Goal: Task Accomplishment & Management: Manage account settings

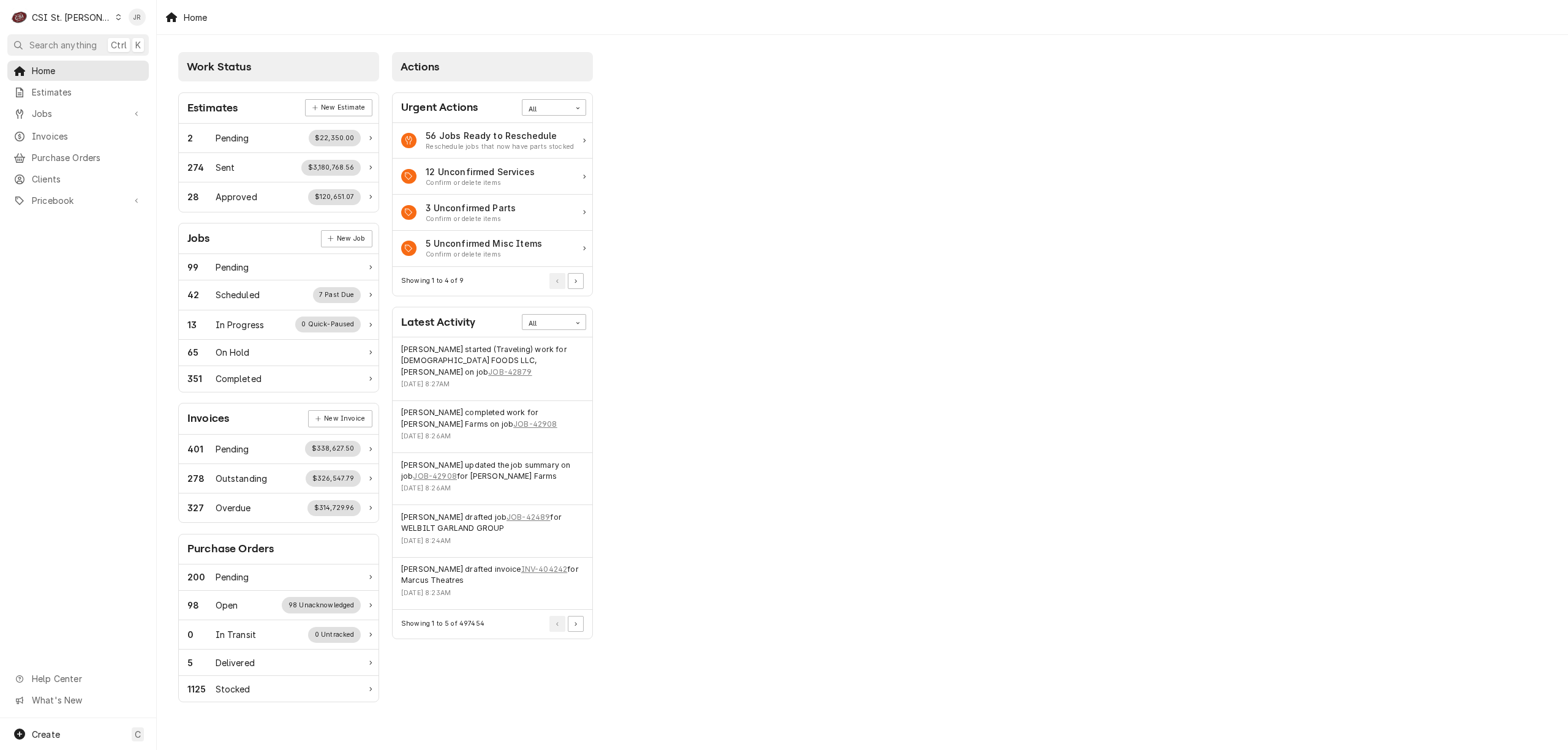
click at [50, 12] on div "CSI St. [PERSON_NAME]" at bounding box center [71, 18] width 80 height 13
click at [133, 22] on div "CSI [US_STATE][GEOGRAPHIC_DATA]" at bounding box center [188, 24] width 161 height 13
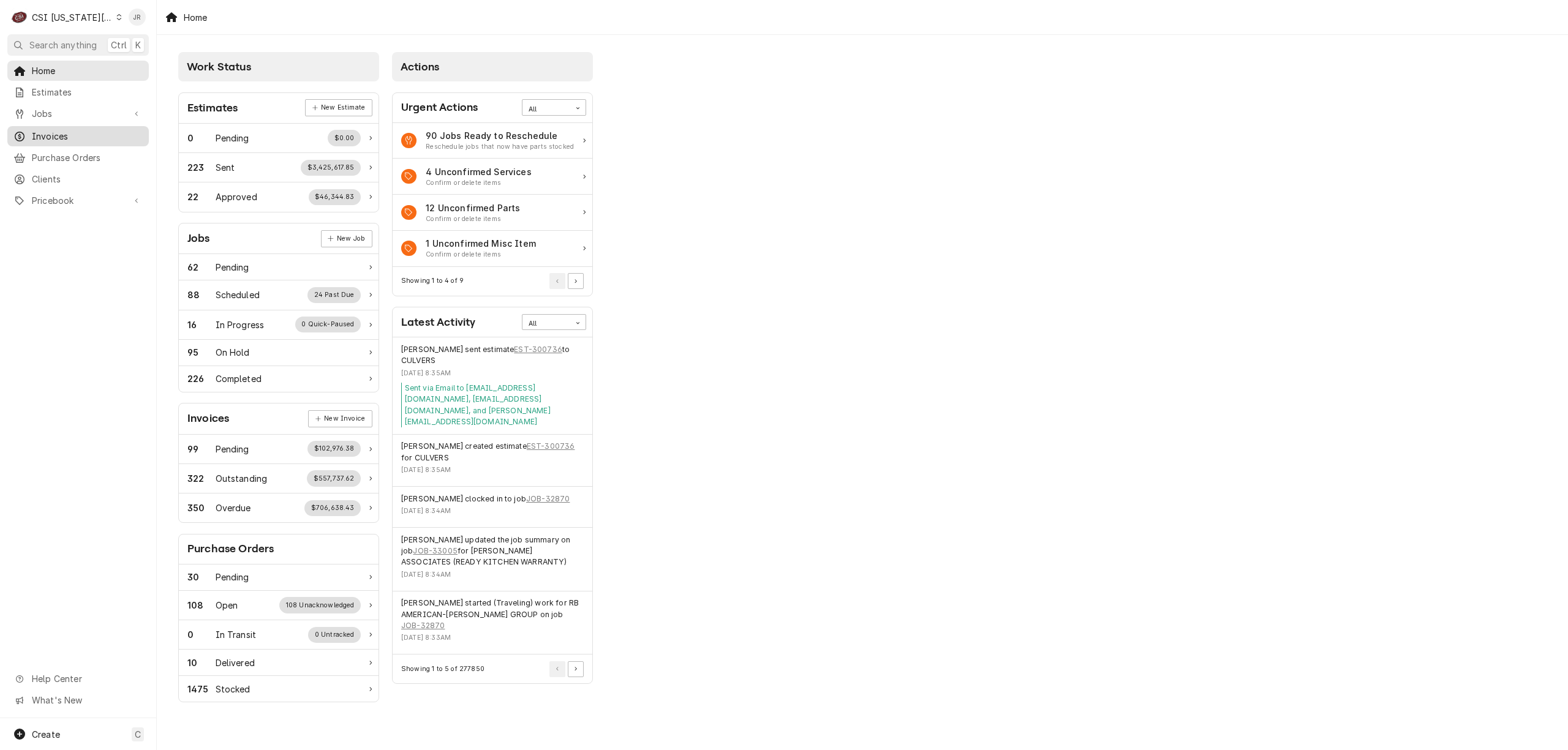
click at [54, 130] on span "Invoices" at bounding box center [87, 136] width 111 height 13
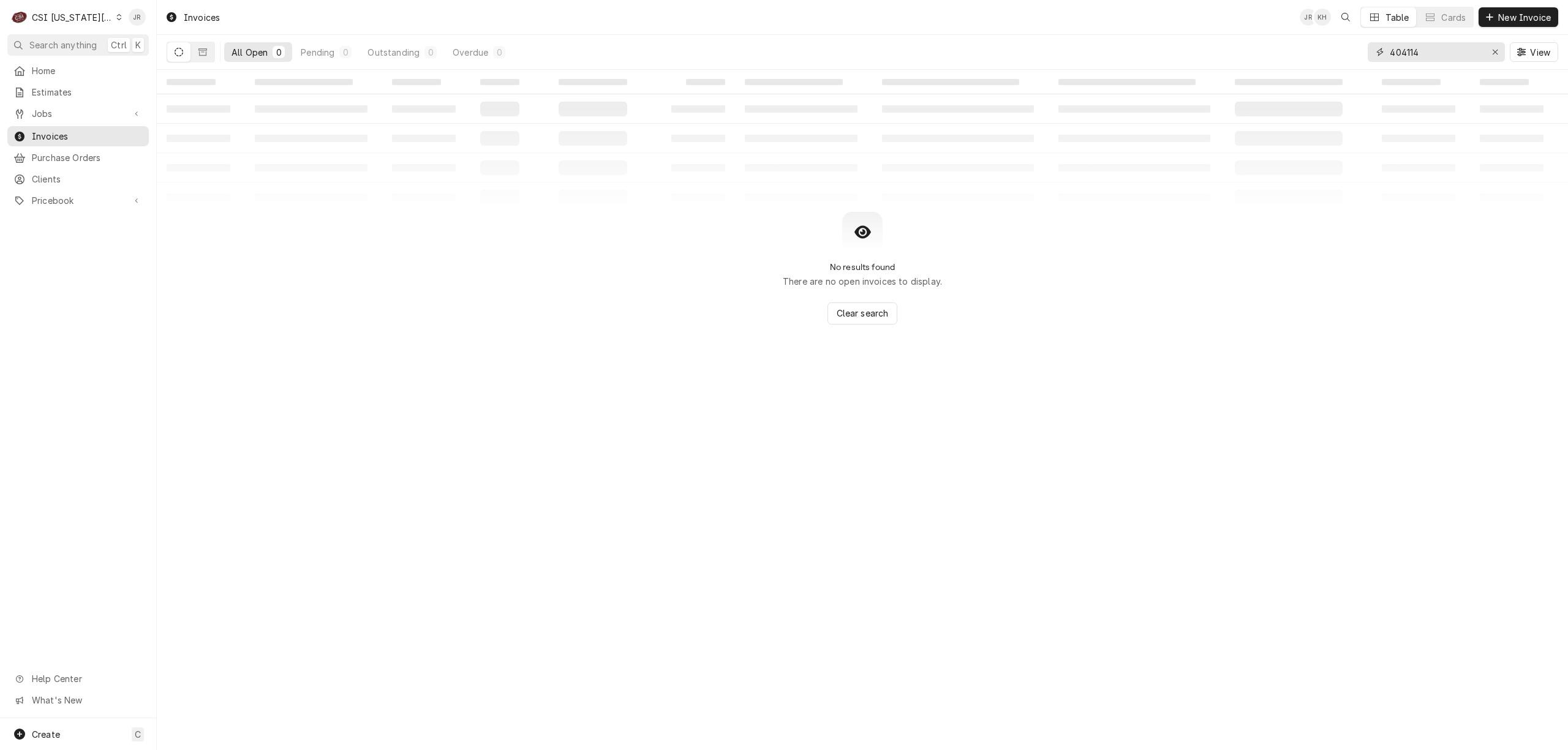
click at [1424, 54] on input "404114" at bounding box center [1435, 52] width 92 height 20
paste input "303368"
type input "303368"
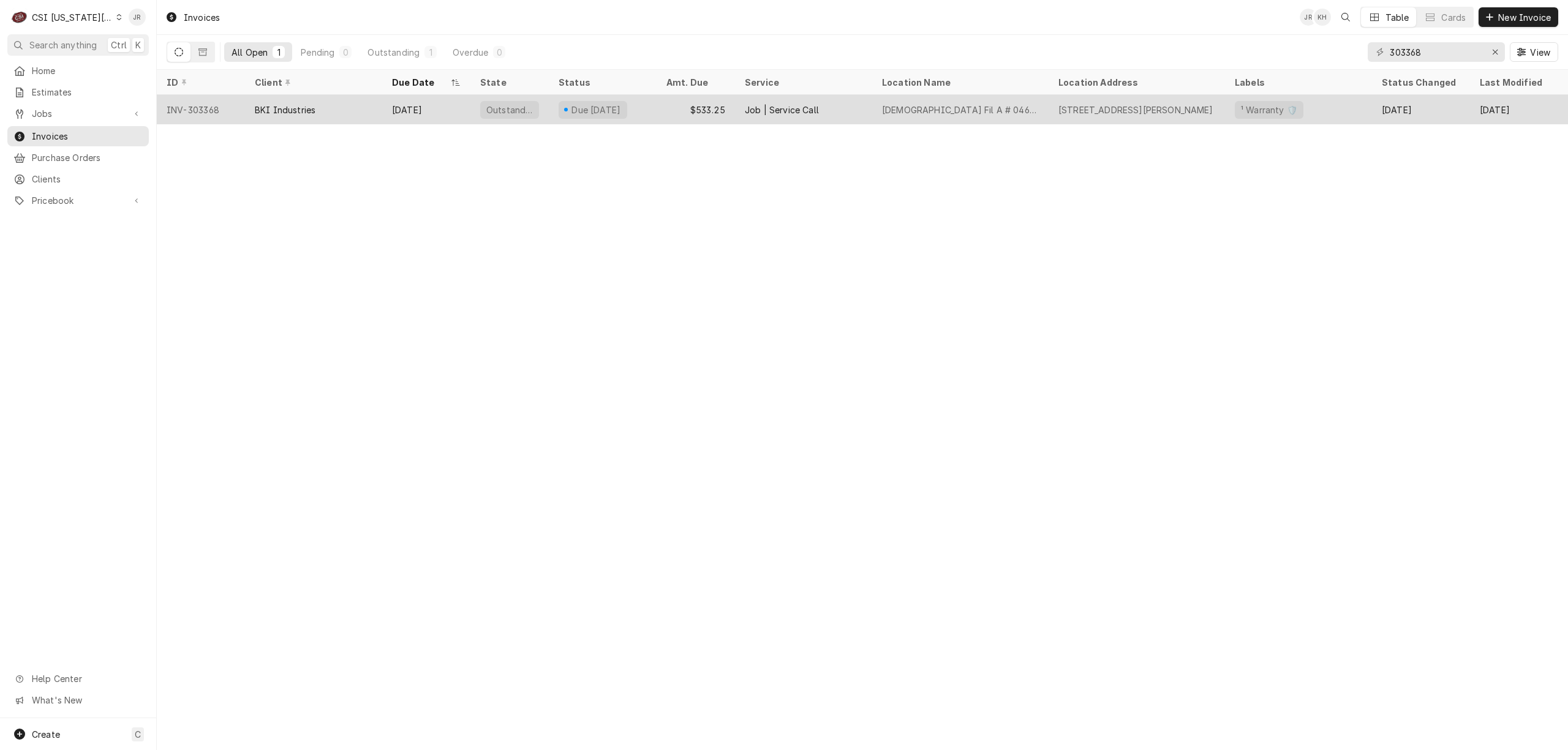
click at [477, 103] on div "Outstanding" at bounding box center [509, 109] width 78 height 29
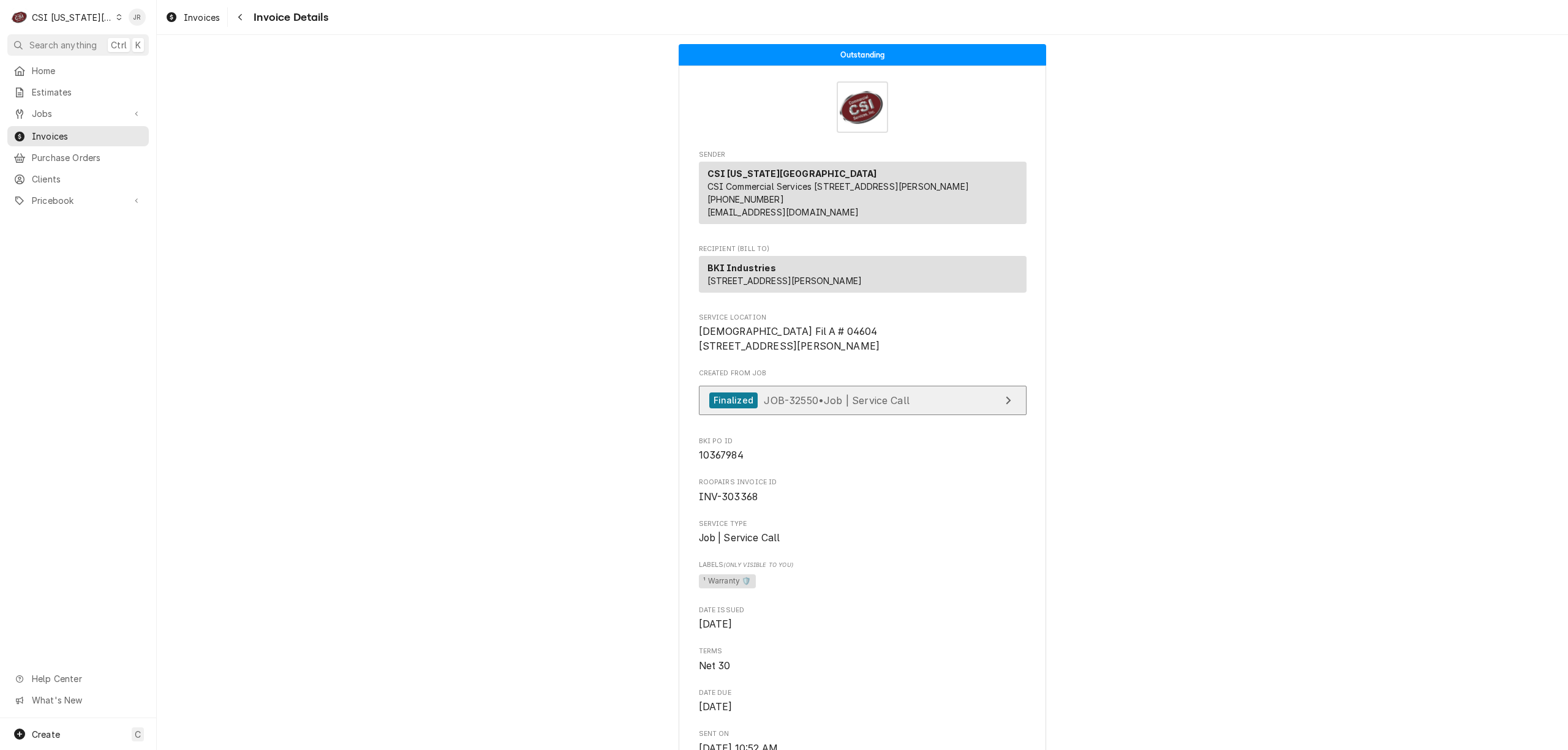
click at [964, 416] on link "Finalized JOB-32550 • Job | Service Call" at bounding box center [862, 400] width 328 height 30
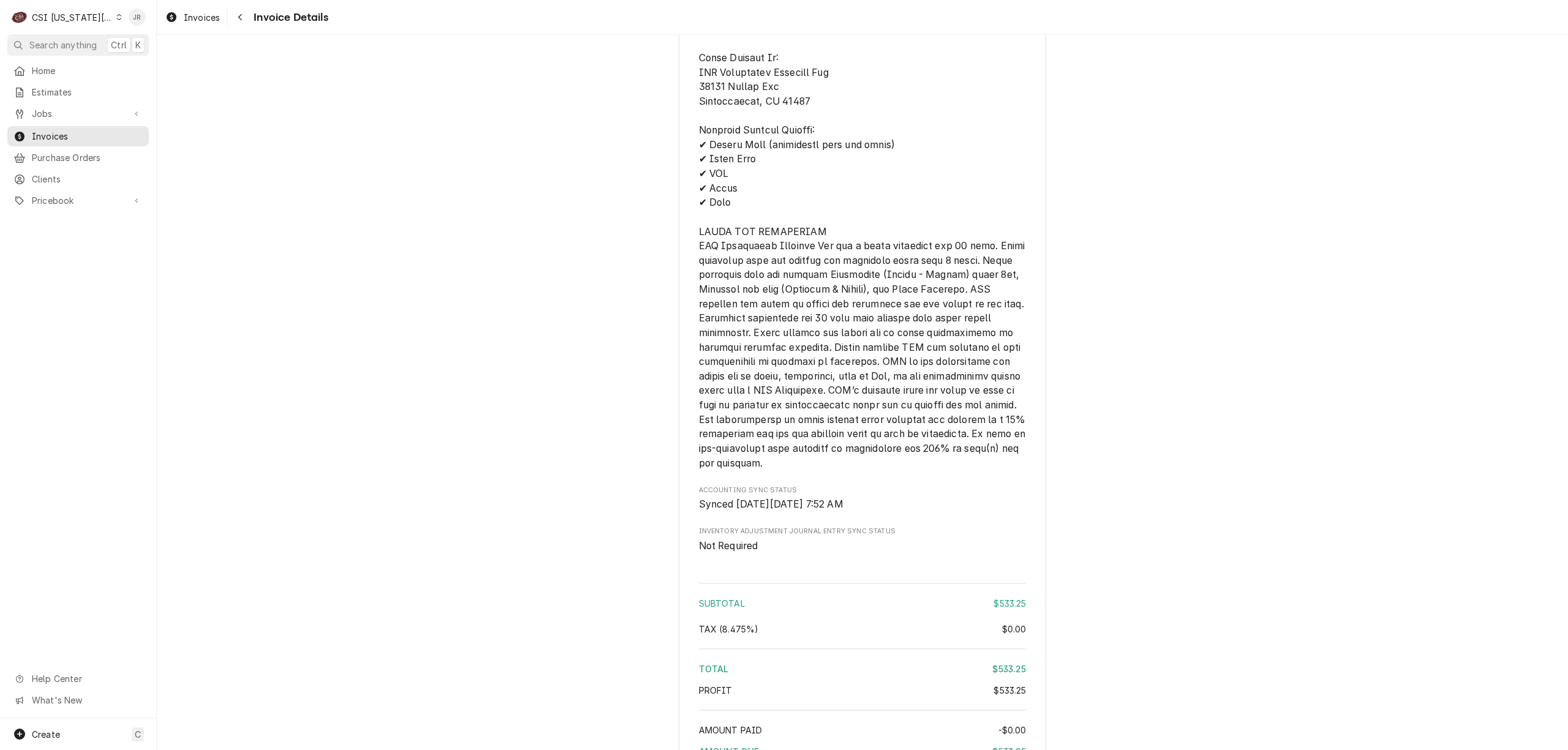
scroll to position [2057, 0]
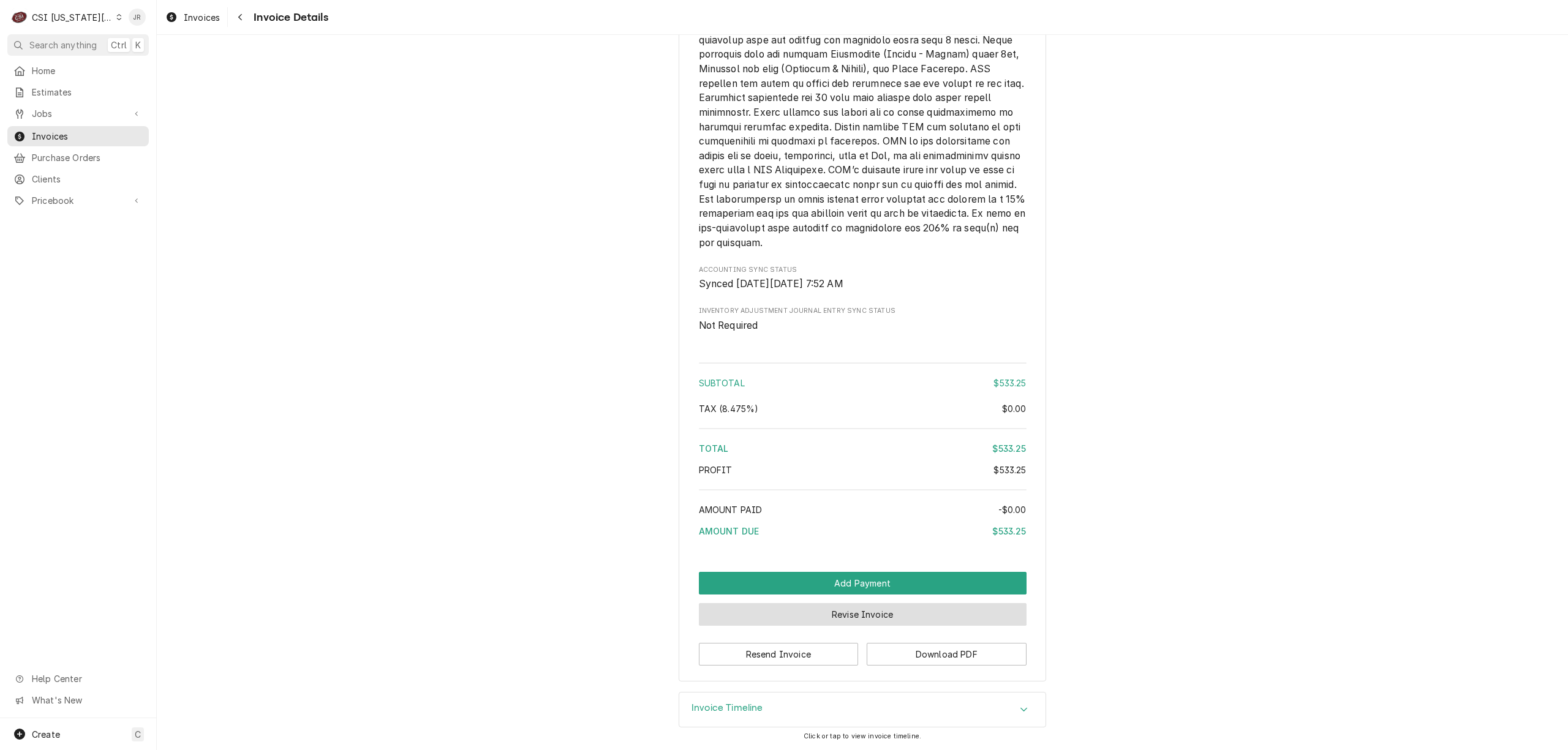
click at [912, 616] on button "Revise Invoice" at bounding box center [862, 614] width 328 height 23
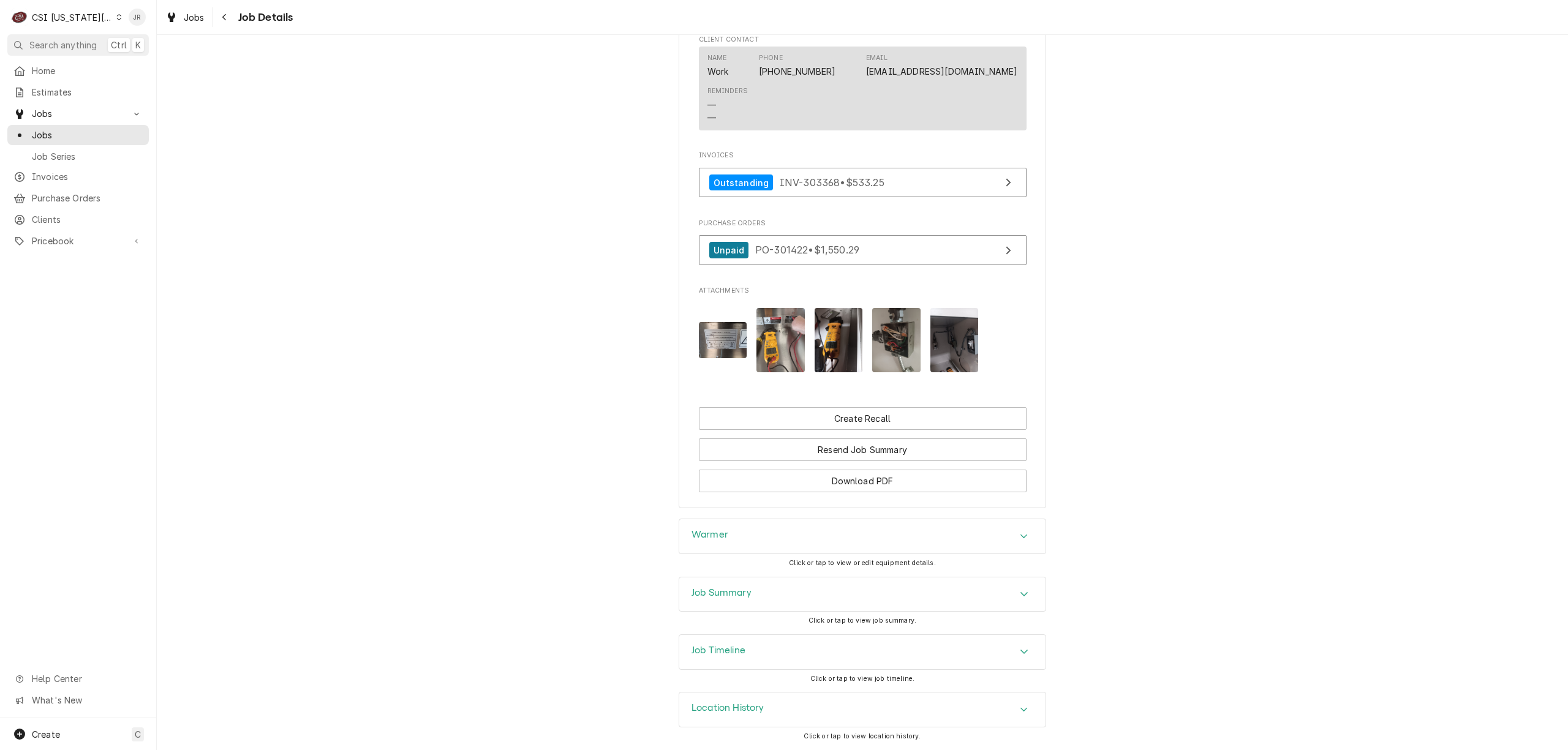
scroll to position [2008, 0]
click at [769, 594] on div "Job Summary" at bounding box center [862, 595] width 366 height 34
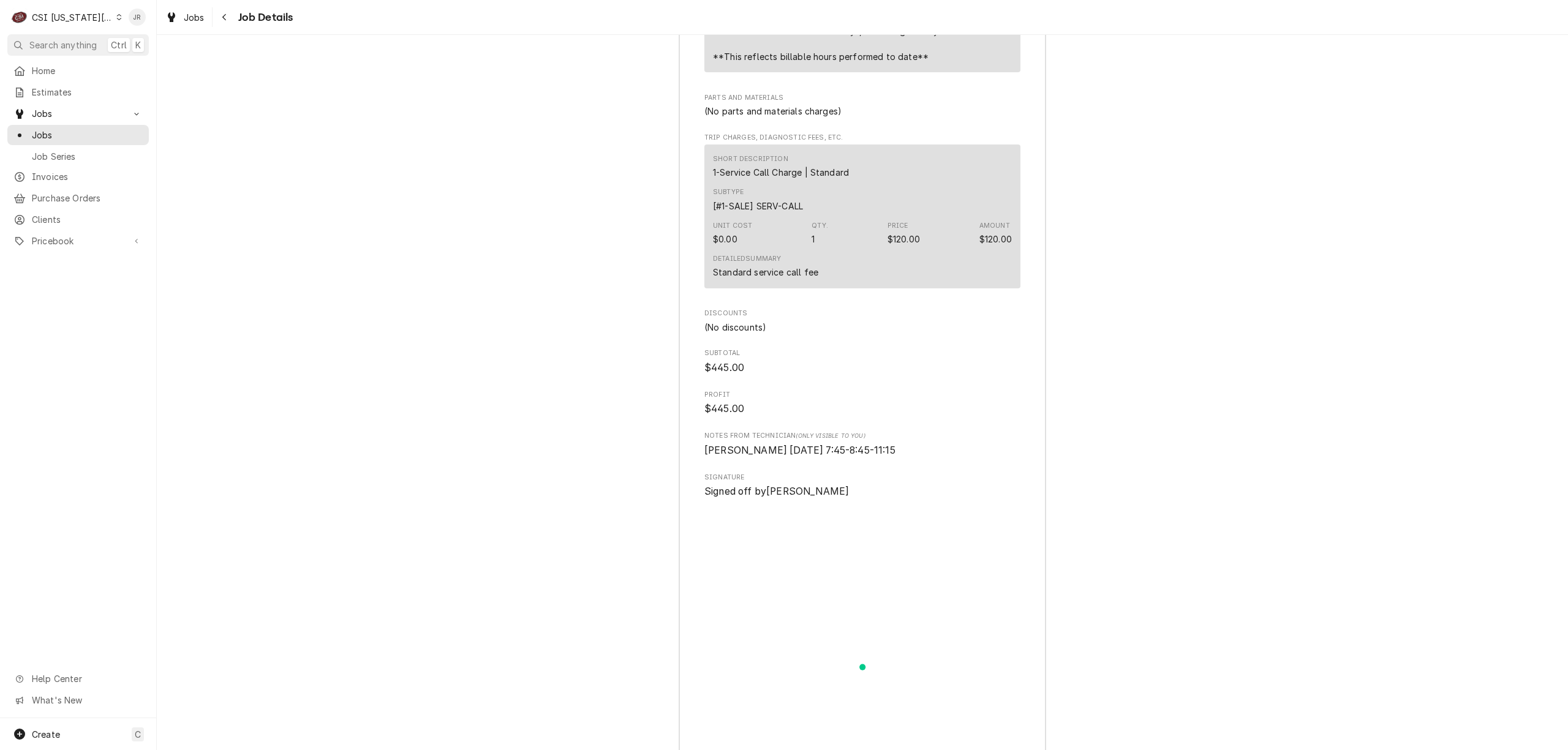
scroll to position [4304, 0]
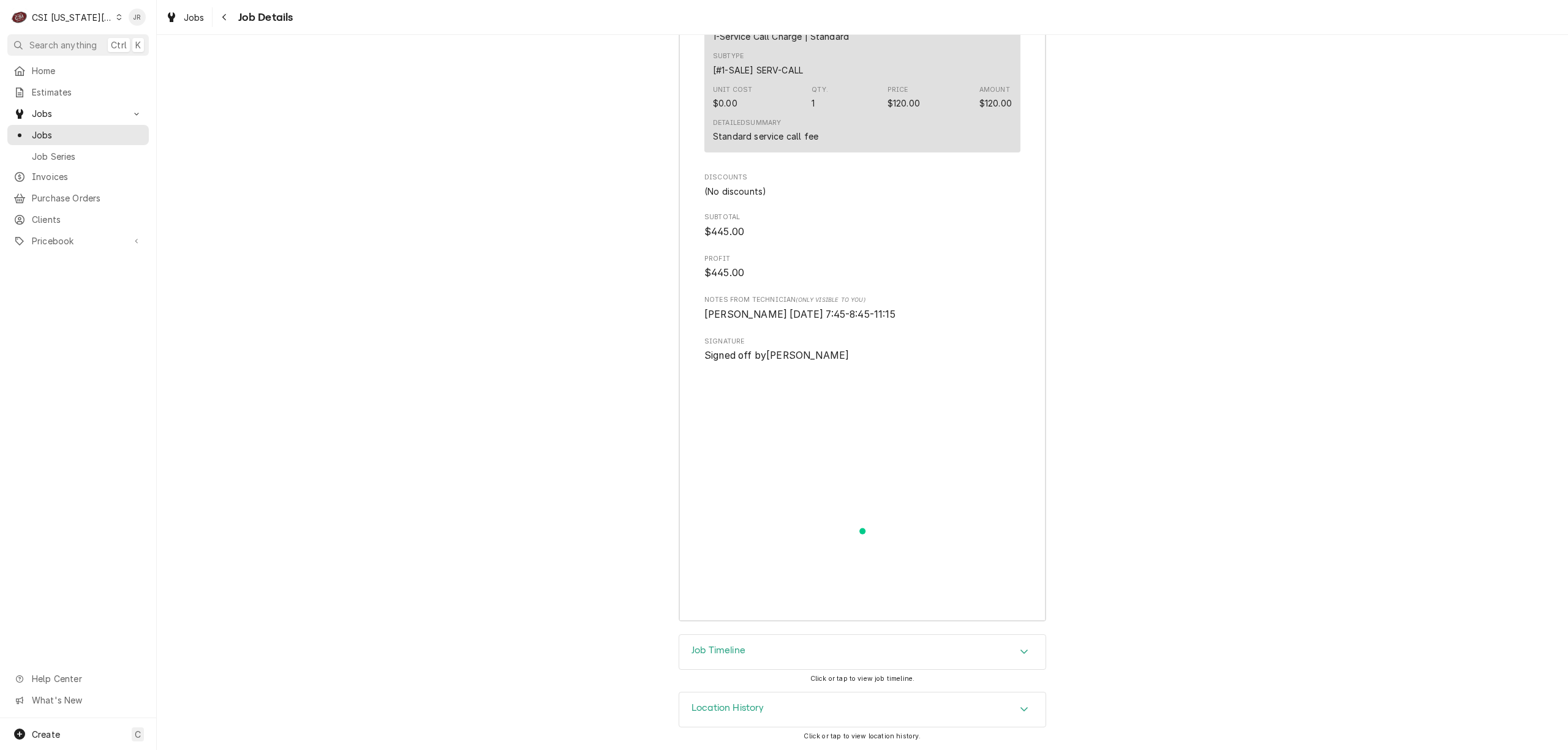
click at [814, 652] on div "Job Timeline" at bounding box center [862, 652] width 366 height 34
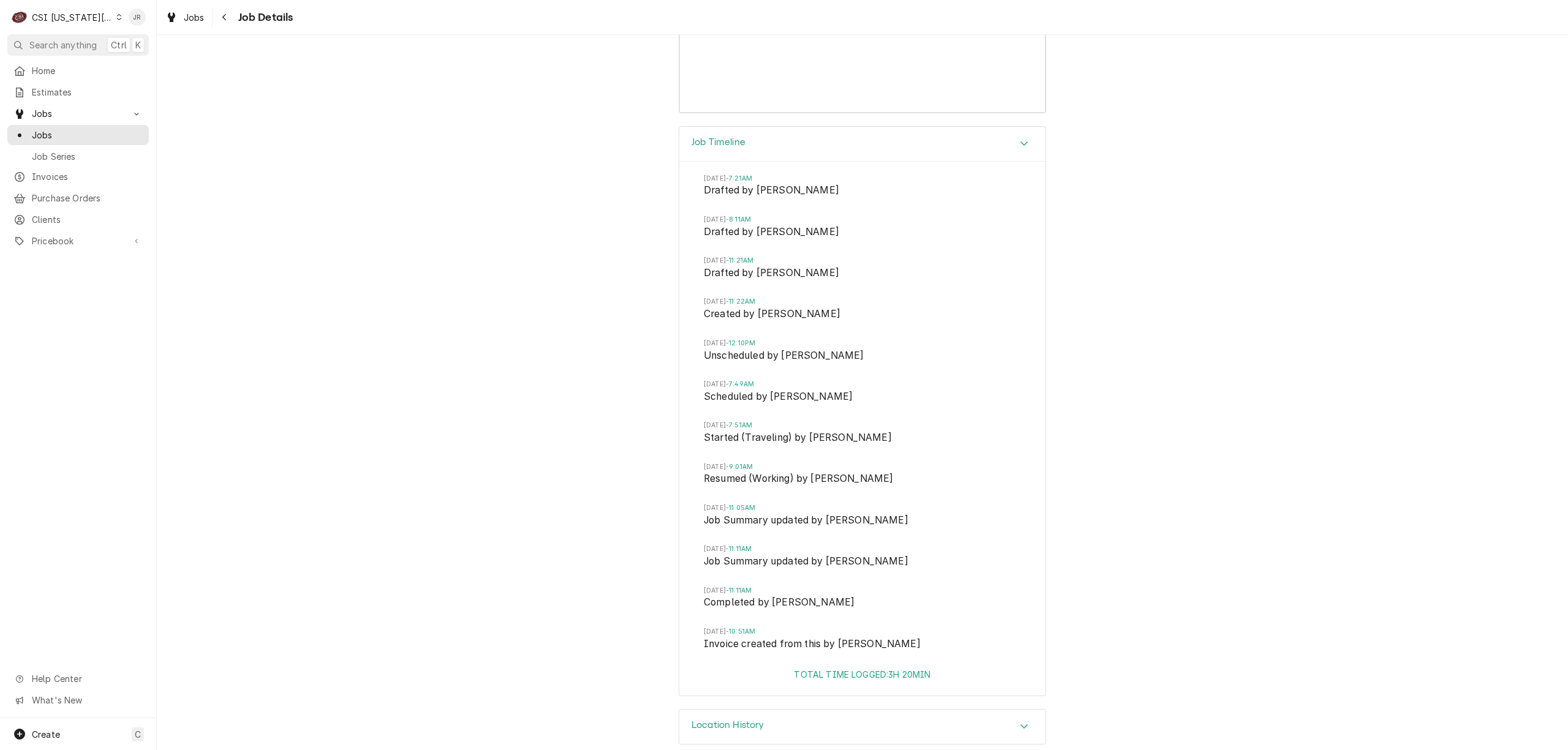
scroll to position [4828, 0]
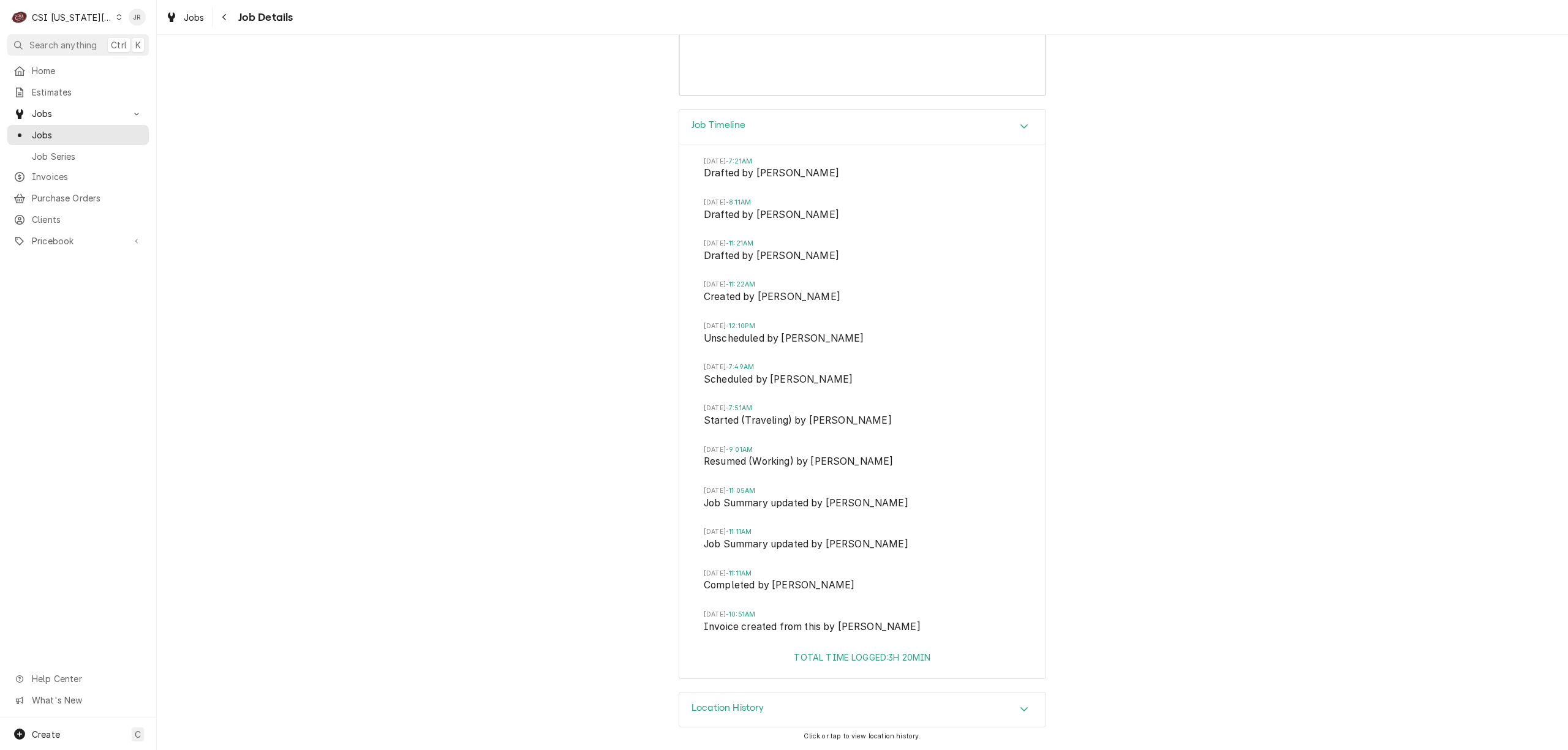
drag, startPoint x: 745, startPoint y: 709, endPoint x: 871, endPoint y: 640, distance: 143.7
click at [749, 707] on h3 "Location History" at bounding box center [728, 708] width 73 height 12
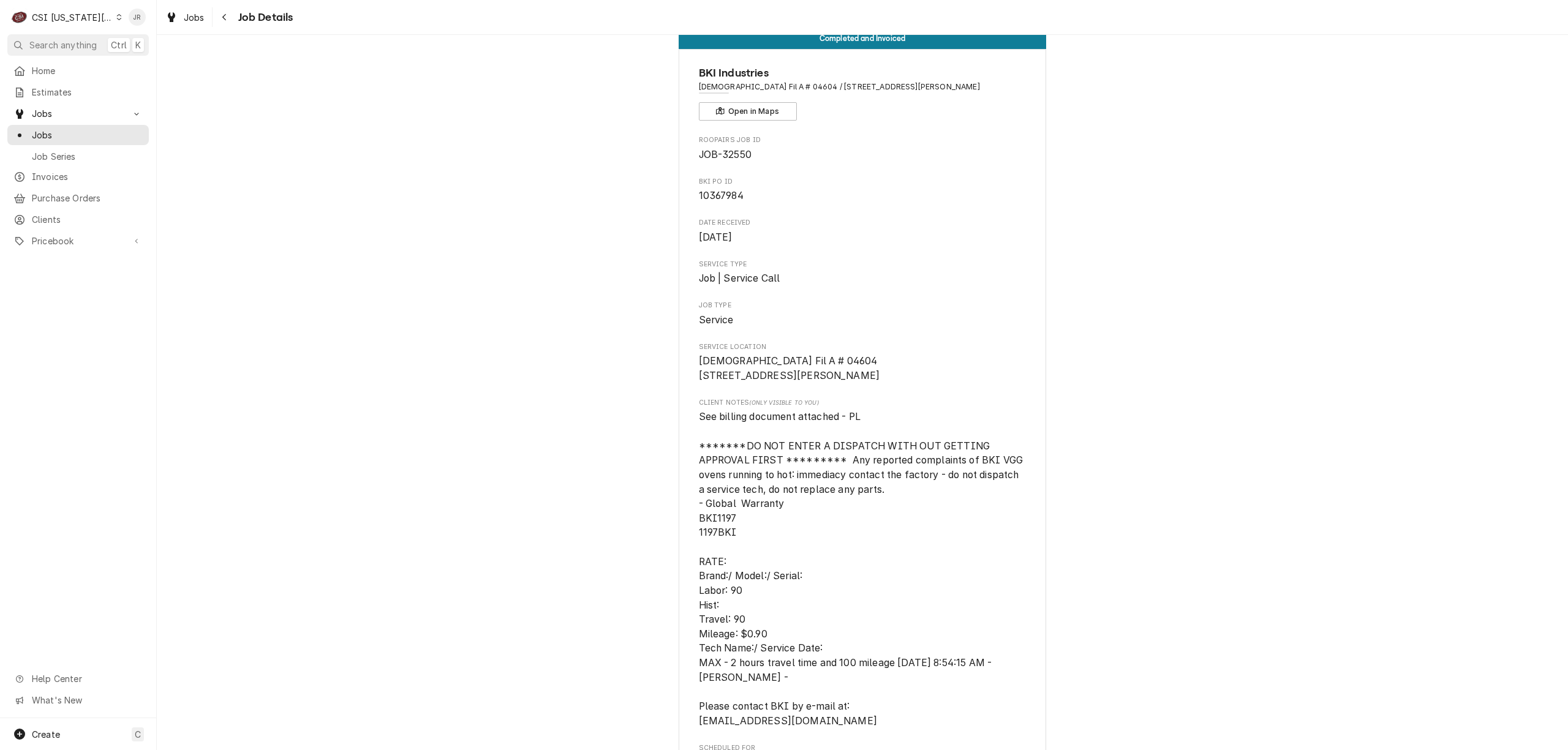
scroll to position [81, 0]
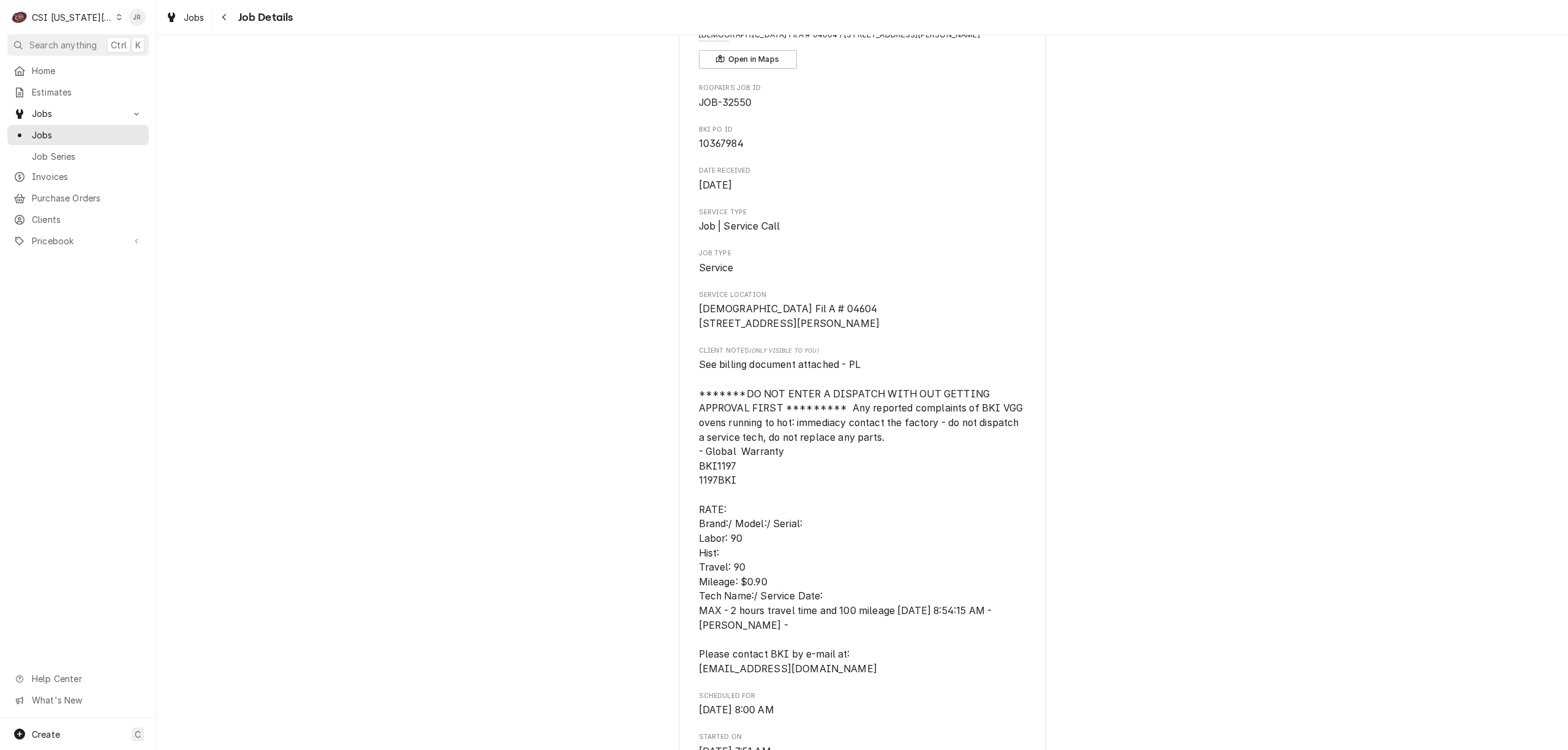
click at [715, 475] on span "See billing document attached - PL *******DO NOT ENTER A DISPATCH WITH OUT GETT…" at bounding box center [862, 516] width 327 height 315
click at [711, 482] on span "See billing document attached - PL *******DO NOT ENTER A DISPATCH WITH OUT GETT…" at bounding box center [862, 516] width 327 height 315
copy span "BKI1197"
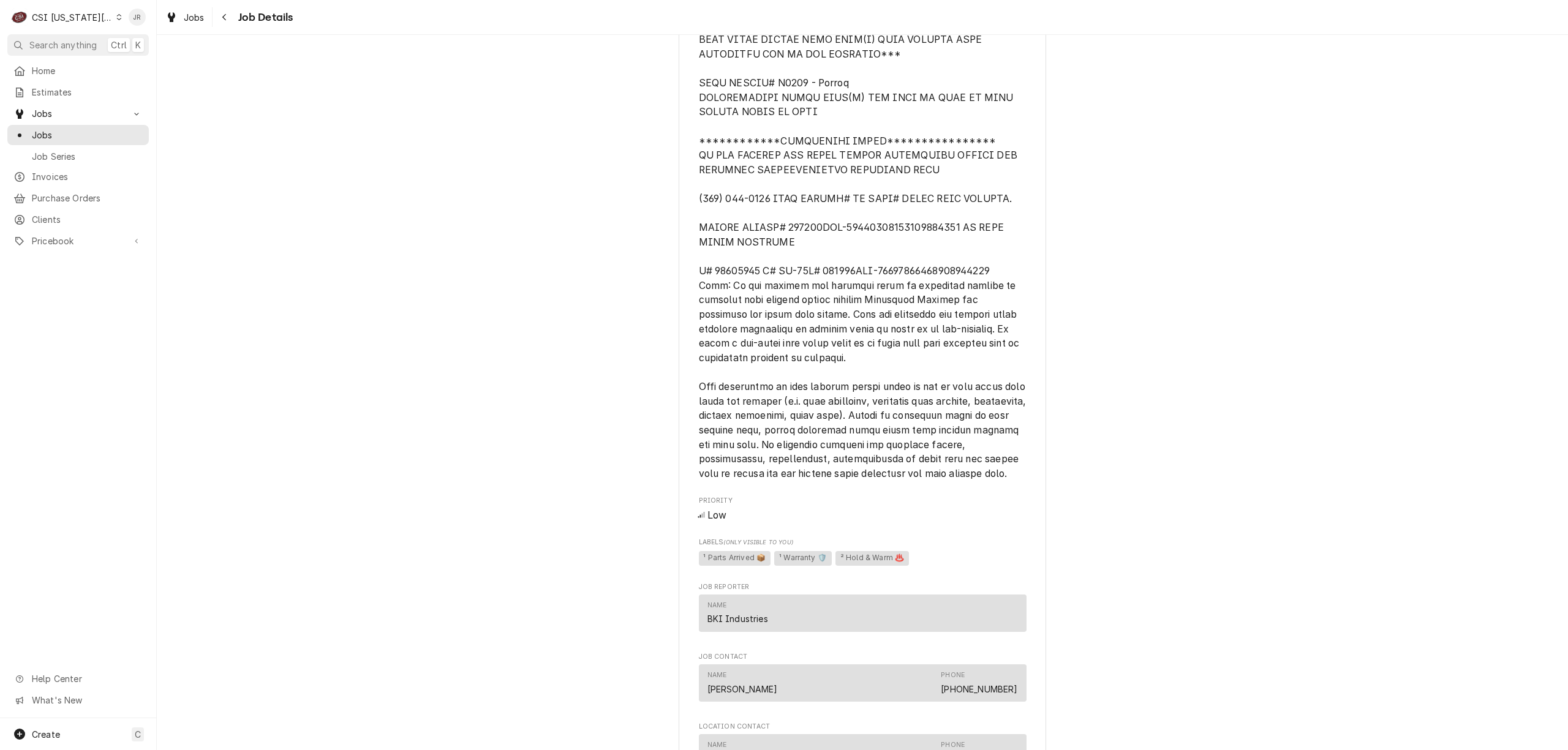
scroll to position [1224, 0]
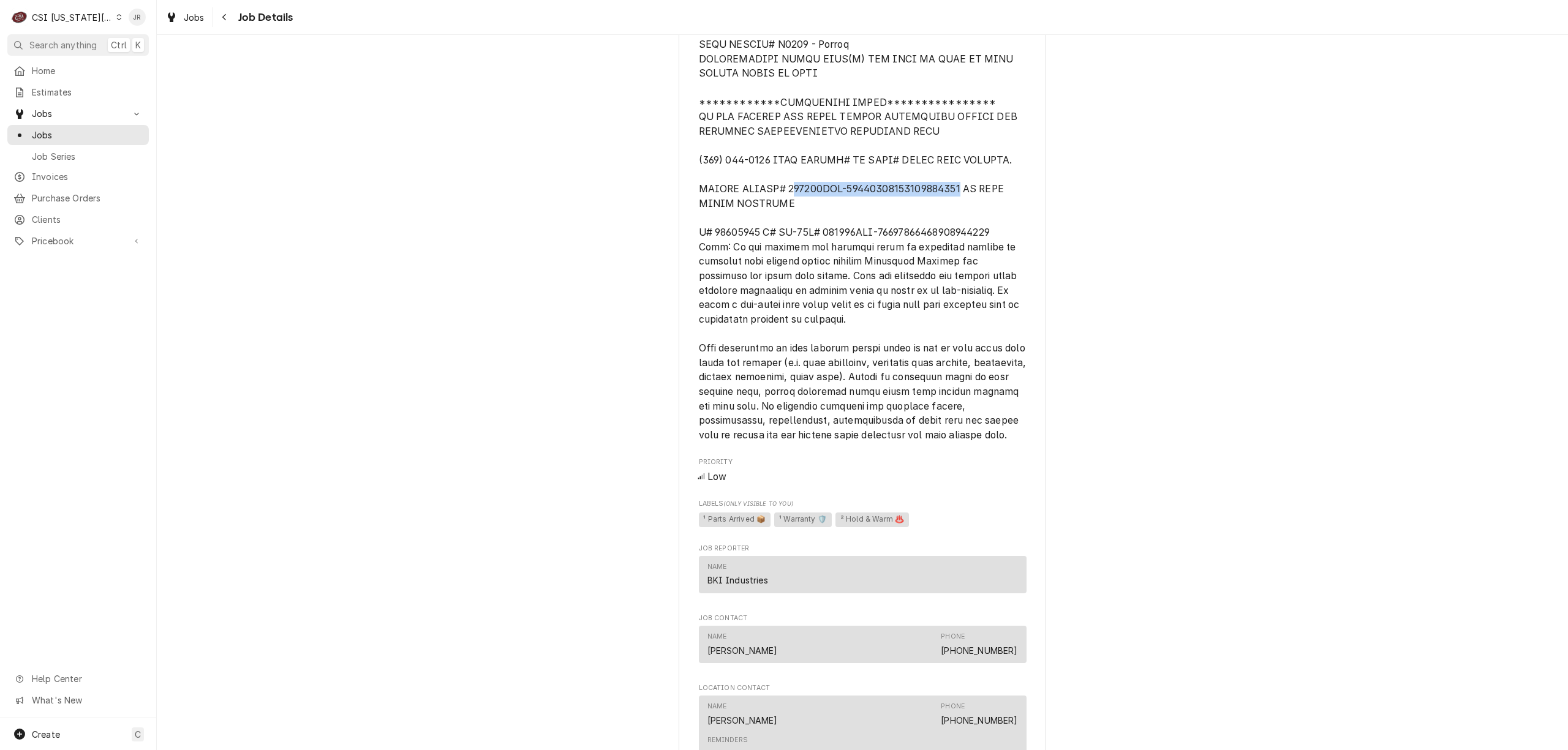
drag, startPoint x: 956, startPoint y: 204, endPoint x: 779, endPoint y: 202, distance: 177.0
click at [779, 202] on span "[object Object]" at bounding box center [864, 145] width 330 height 590
drag, startPoint x: 774, startPoint y: 202, endPoint x: 957, endPoint y: 207, distance: 183.1
click at [957, 207] on span "[object Object]" at bounding box center [864, 145] width 330 height 590
copy span "071224THS-00000000000000000005"
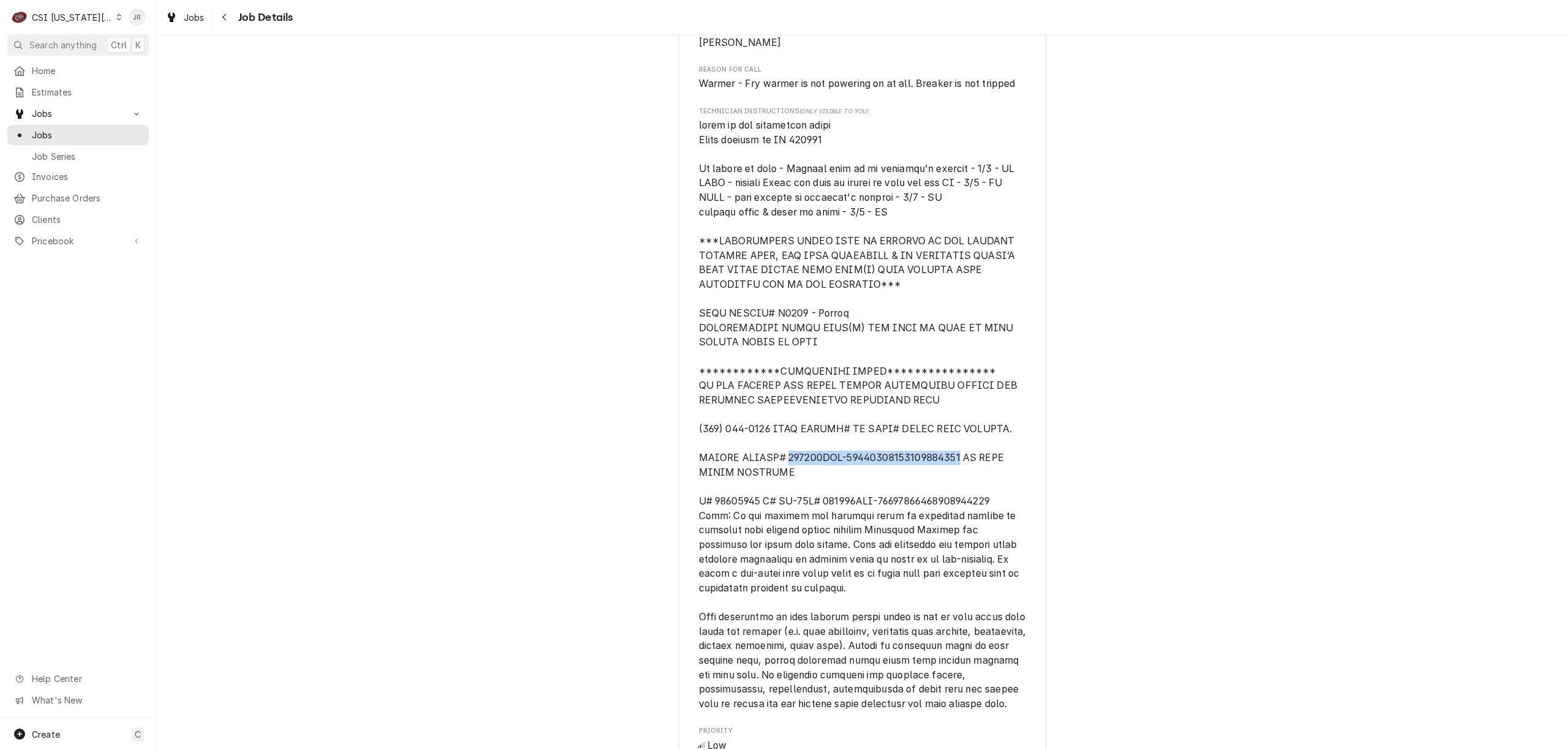
scroll to position [1061, 0]
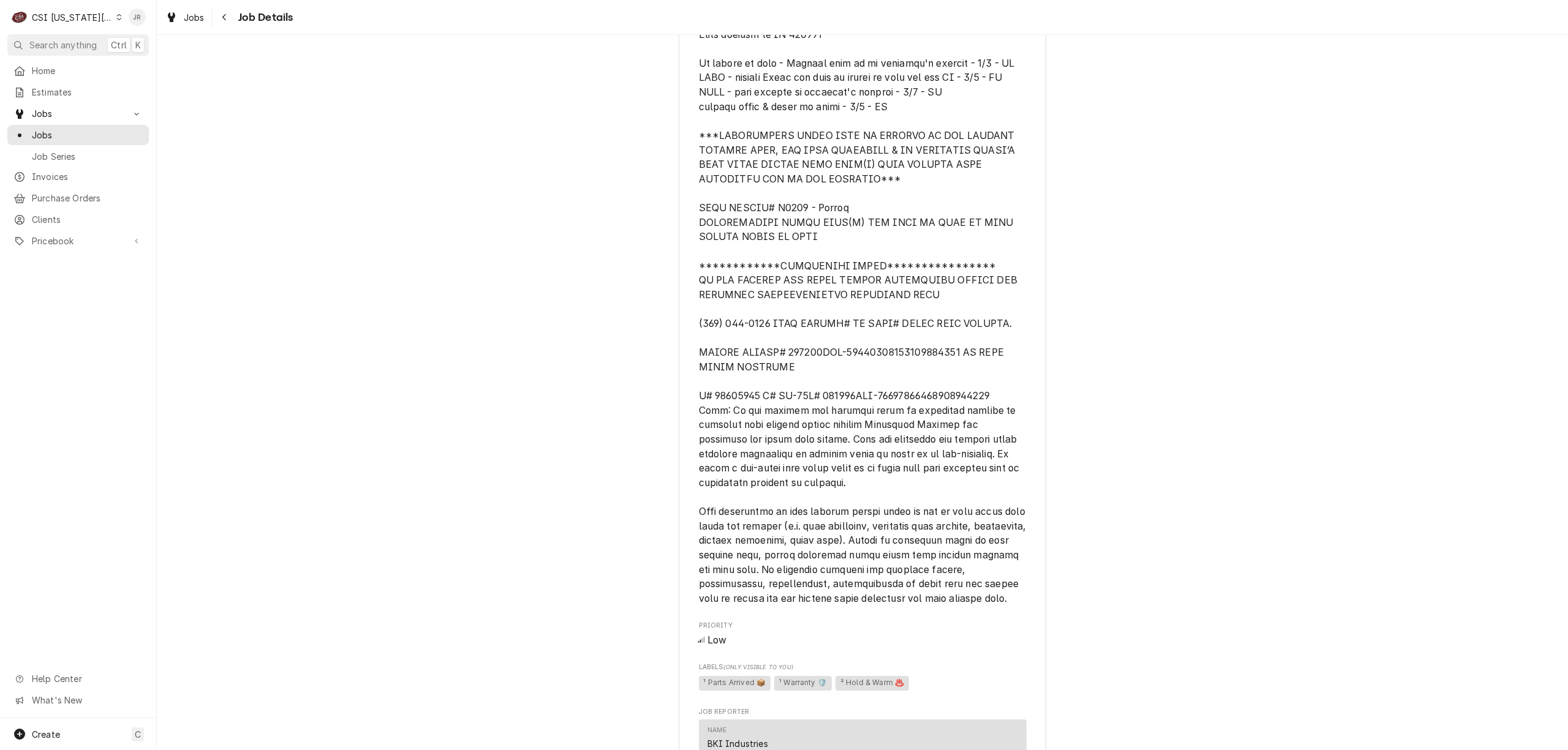
click at [892, 417] on span "[object Object]" at bounding box center [862, 309] width 328 height 593
drag, startPoint x: 756, startPoint y: 411, endPoint x: 692, endPoint y: 408, distance: 64.1
click at [692, 408] on div "BKI Industries Chick Fil A # 04604 / 1920 W Foxwood Dr, Raymore, MO 64083 Open …" at bounding box center [862, 227] width 367 height 2419
copy span "C# 10367984"
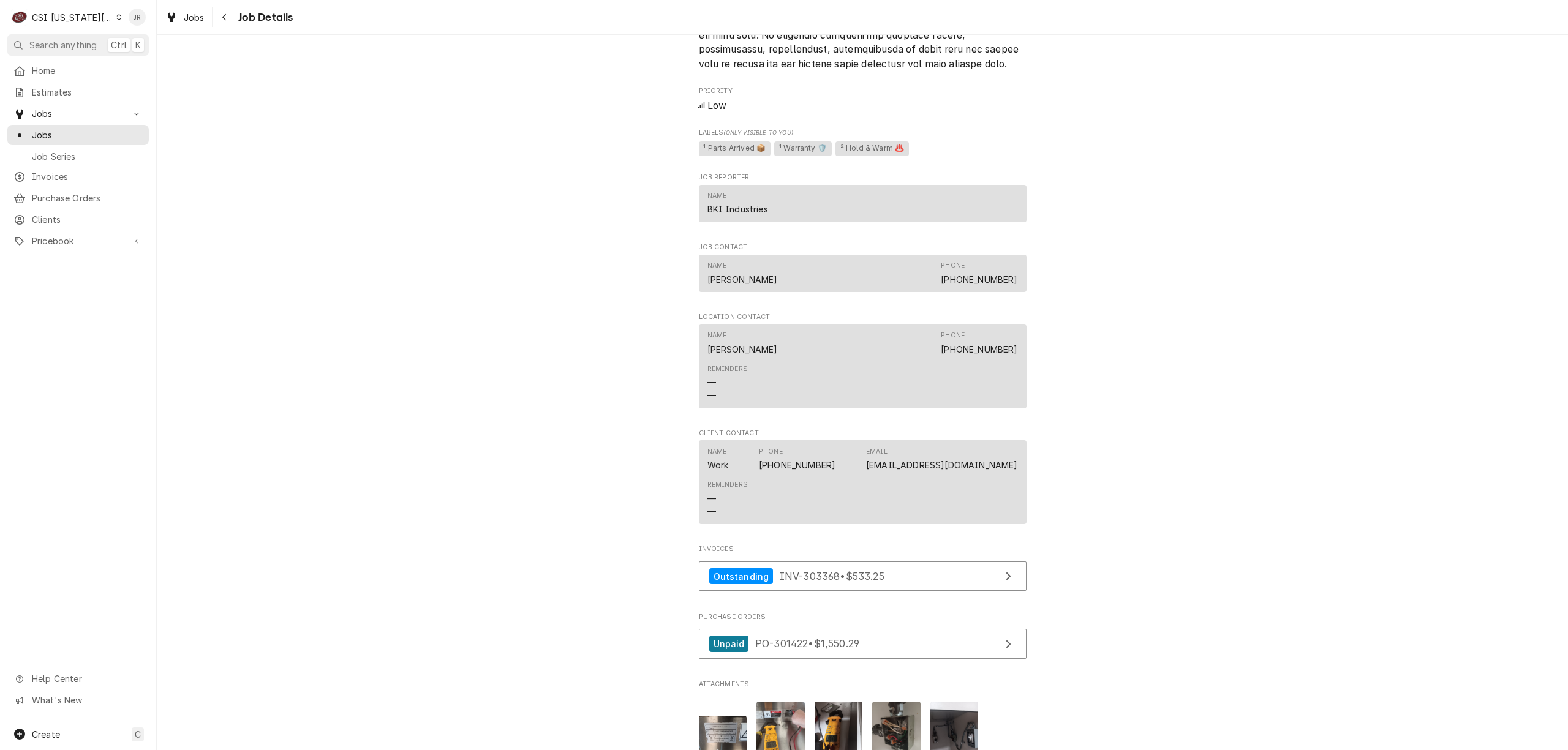
scroll to position [1878, 0]
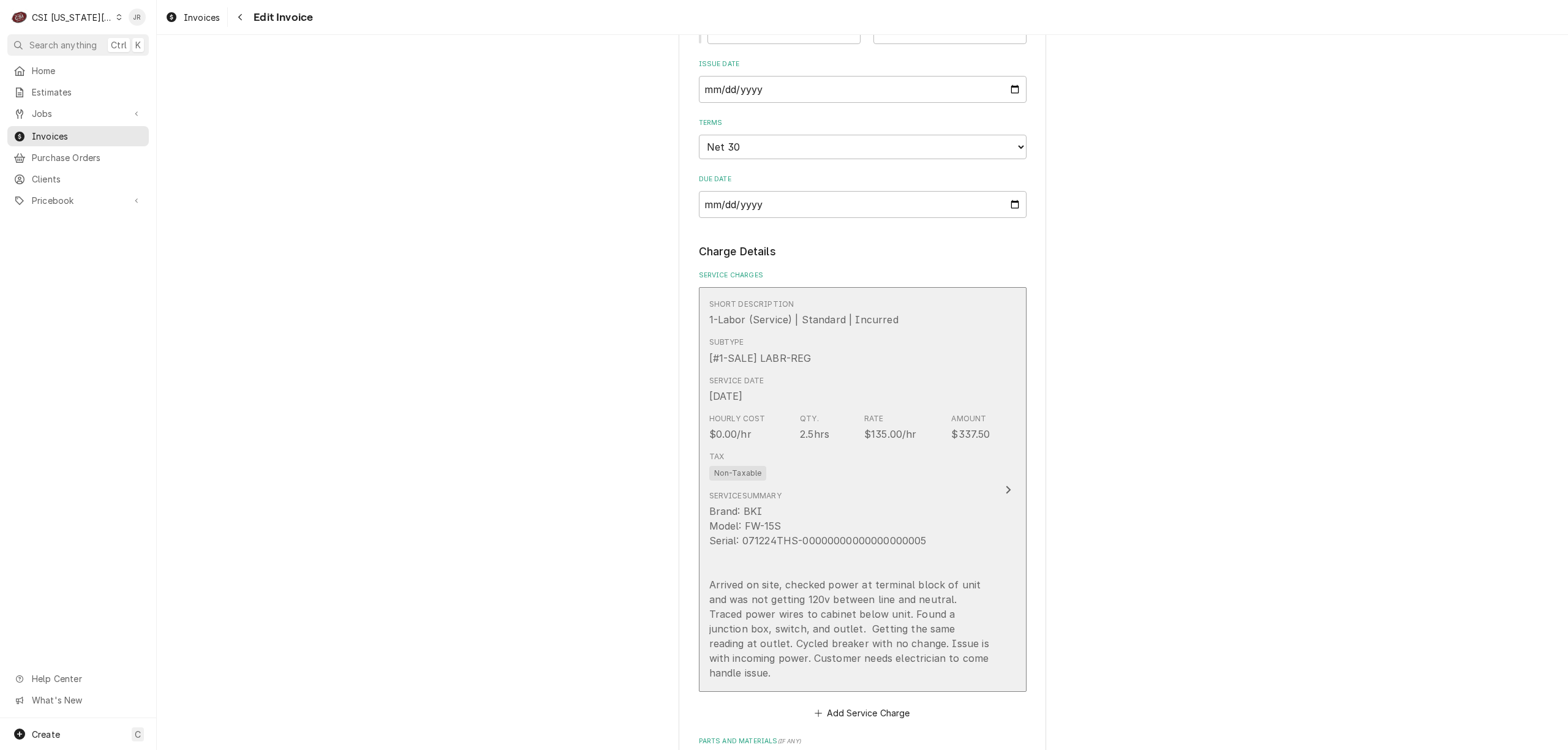
scroll to position [1224, 0]
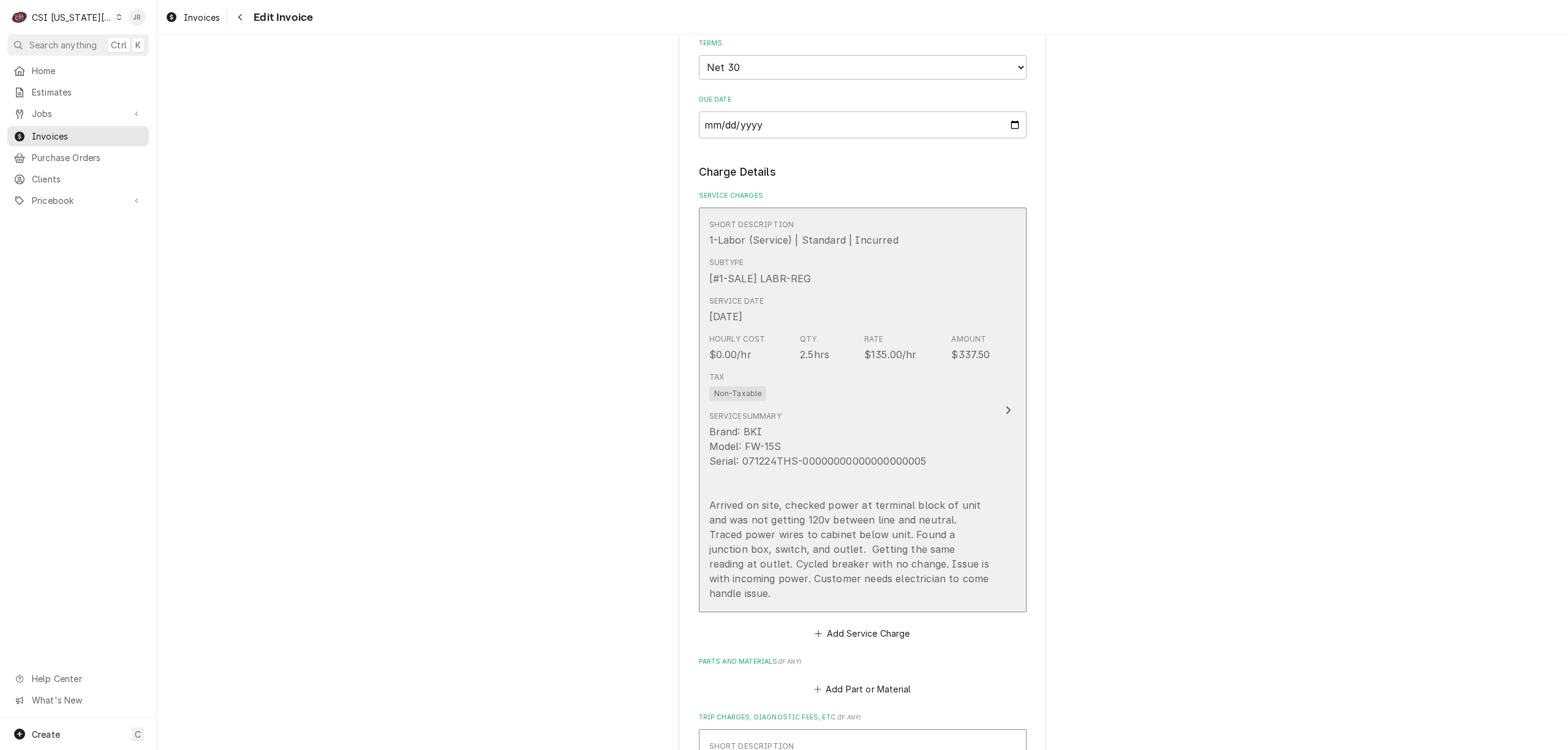
click at [907, 411] on div "Service Summary Brand: BKI Model: FW-15S Serial: 071224THS-00000000000000000005…" at bounding box center [849, 505] width 281 height 190
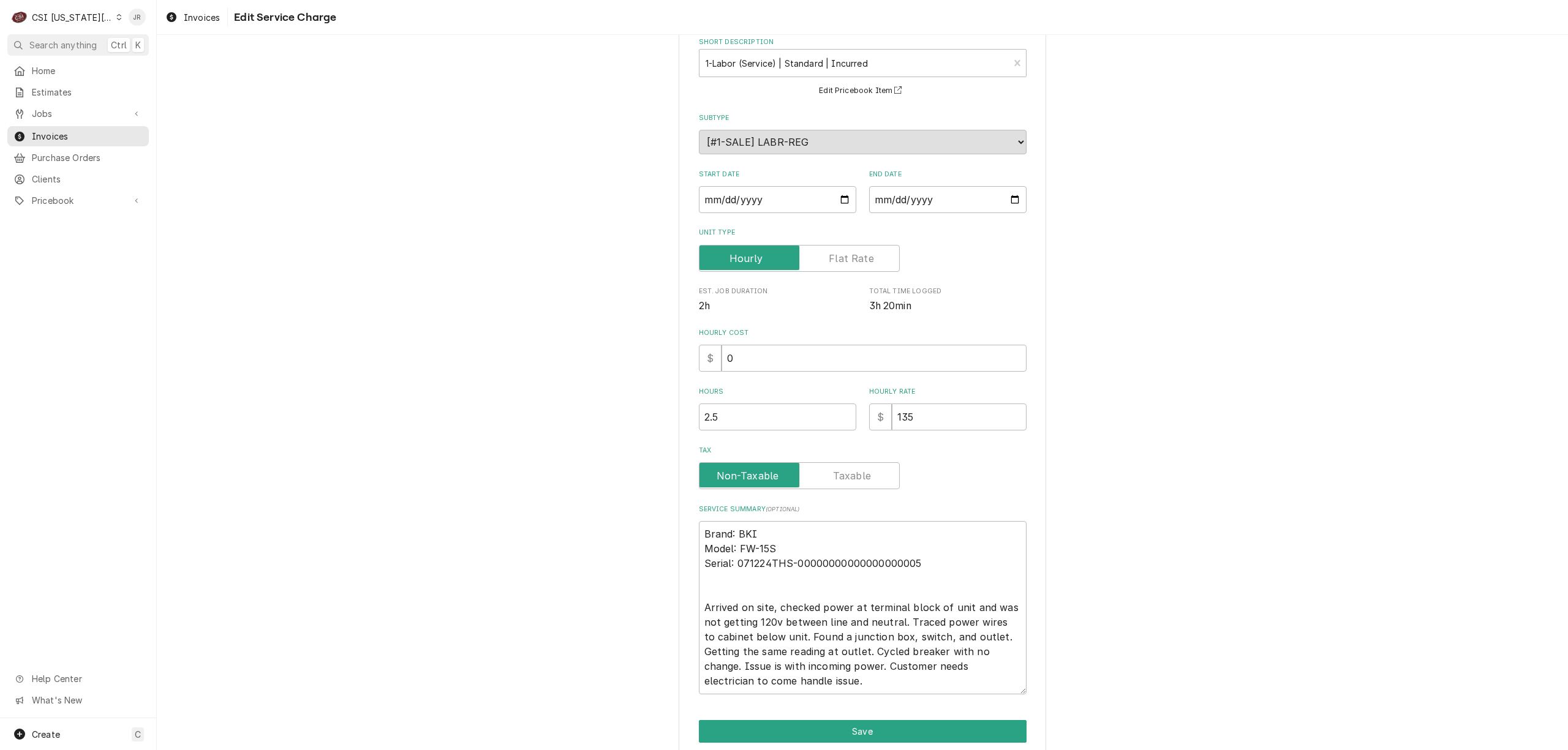
scroll to position [117, 0]
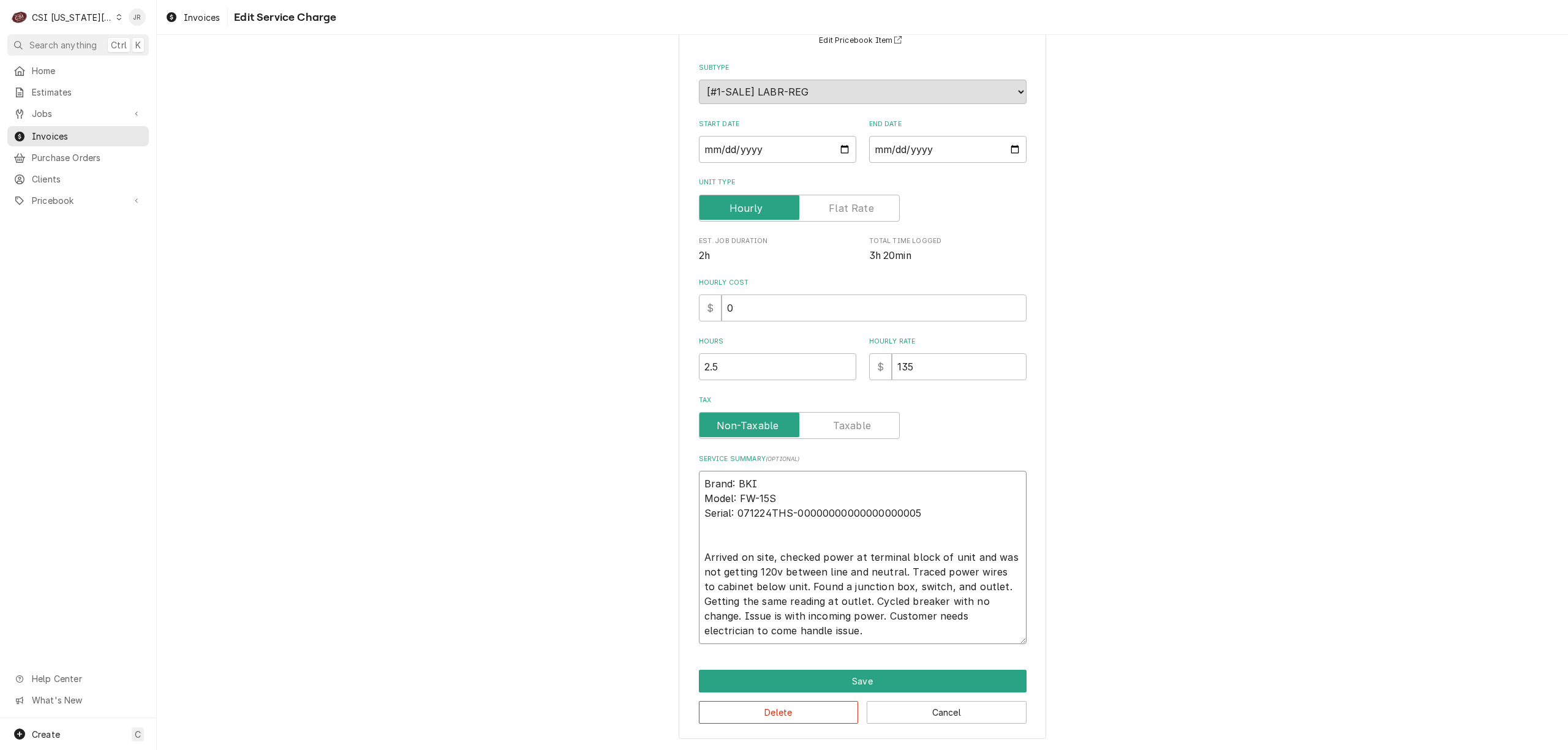
click at [883, 496] on textarea "Brand: BKI Model: FW-15S Serial: 071224THS-00000000000000000005 Arrived on site…" at bounding box center [862, 557] width 328 height 173
type textarea "x"
type textarea "Brand: BKI Model: FW-15S Serial: 071224THS-00000000000000000005 Arrived on site…"
type textarea "x"
type textarea "Brand: BKI Model: FW-15S Serial: 071224THS-00000000000000000005 Arrived on site…"
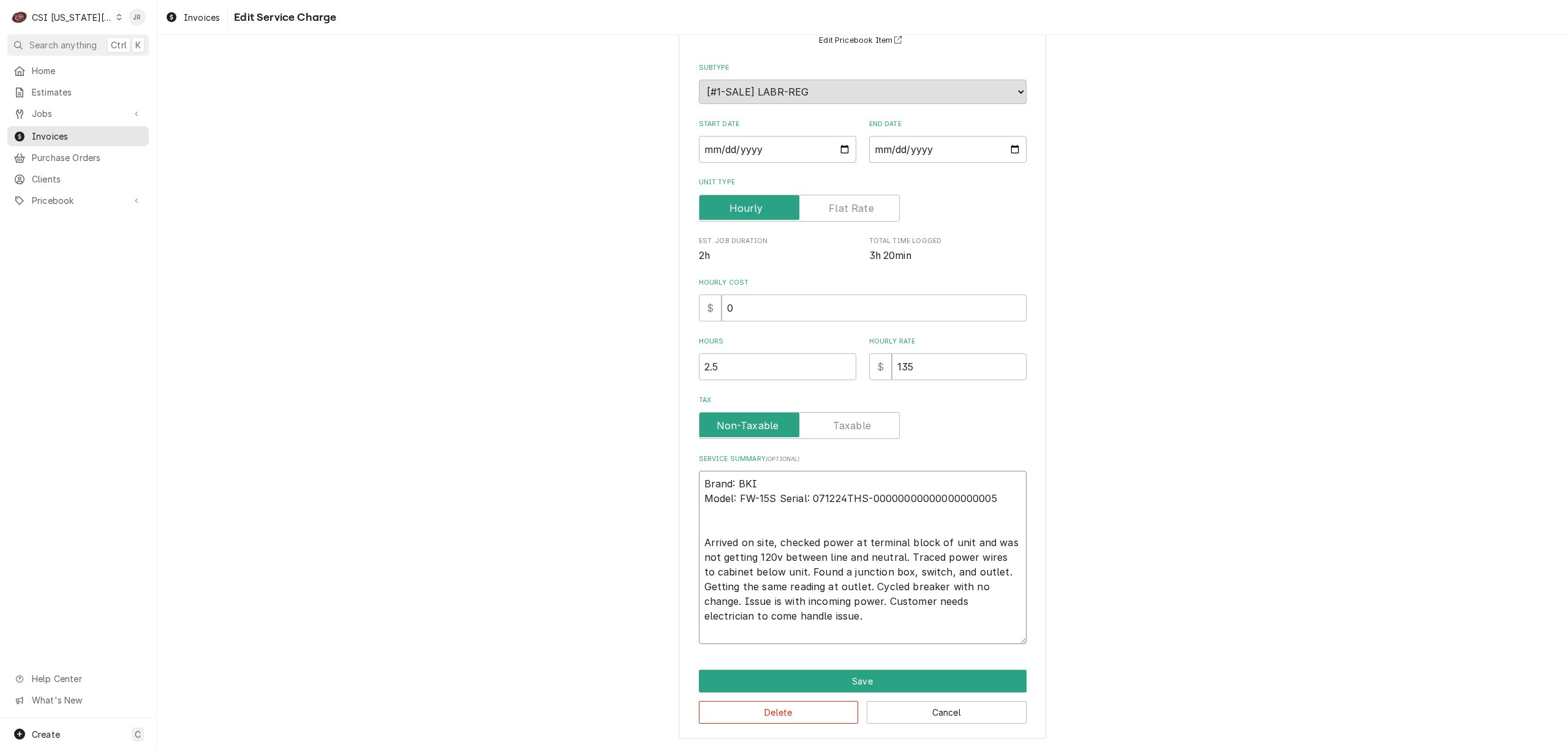
scroll to position [103, 0]
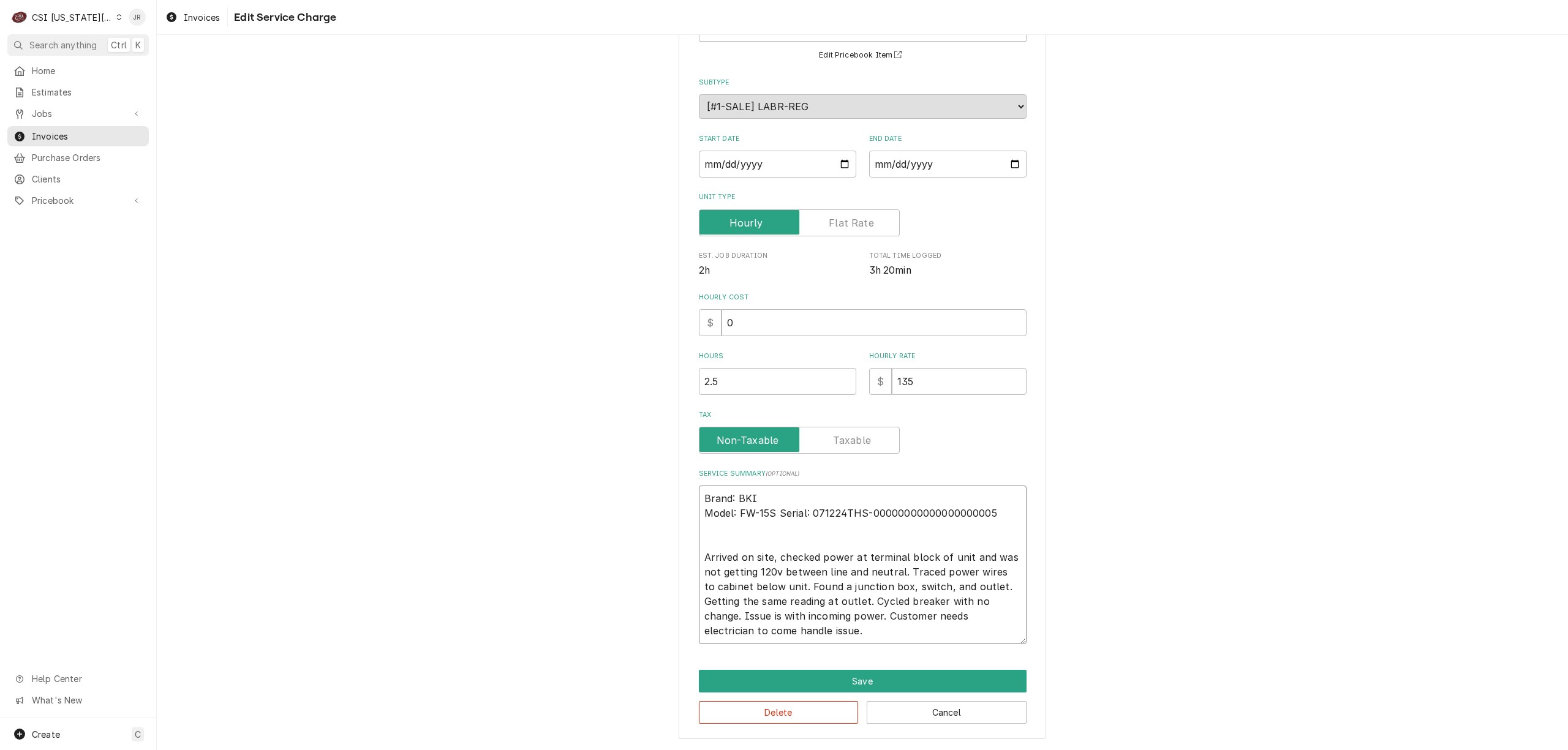
type textarea "x"
type textarea "Brand: BKI Model: FW-15S Serial: 071224THS-00000000000000000005 Arrived on site…"
type textarea "x"
type textarea "Brand: BKI Model: FW-15S /Serial: 071224THS-00000000000000000005 Arrived on sit…"
type textarea "x"
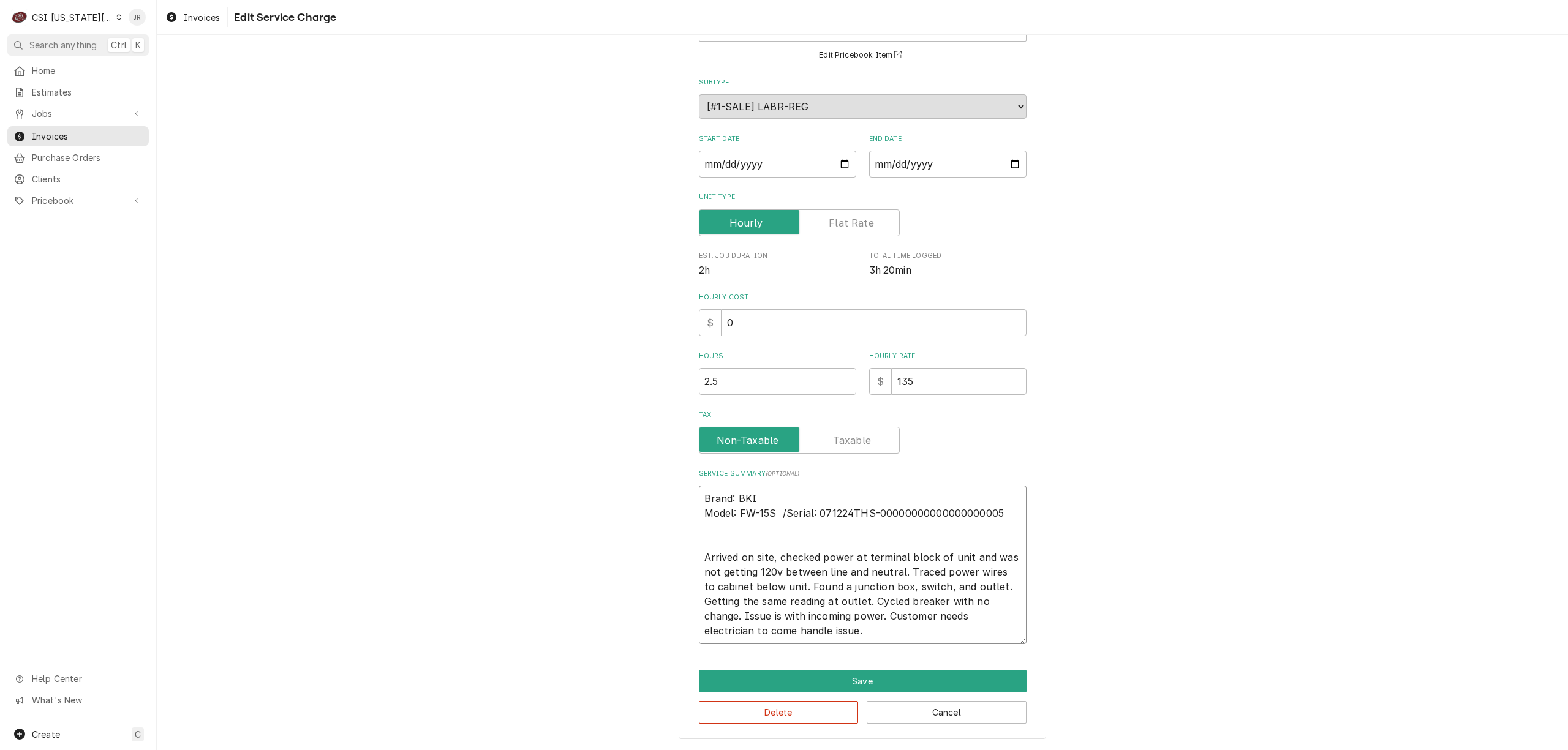
type textarea "Brand: BKI Model: FW-15S / Serial: 071224THS-00000000000000000005 Arrived on si…"
type textarea "x"
type textarea "Brand: BKI Model: FW-15S / erial: 071224THS-00000000000000000005 Arrived on sit…"
type textarea "x"
type textarea "Brand: BKI Model: FW-15S / Serial: 071224THS-00000000000000000005 Arrived on si…"
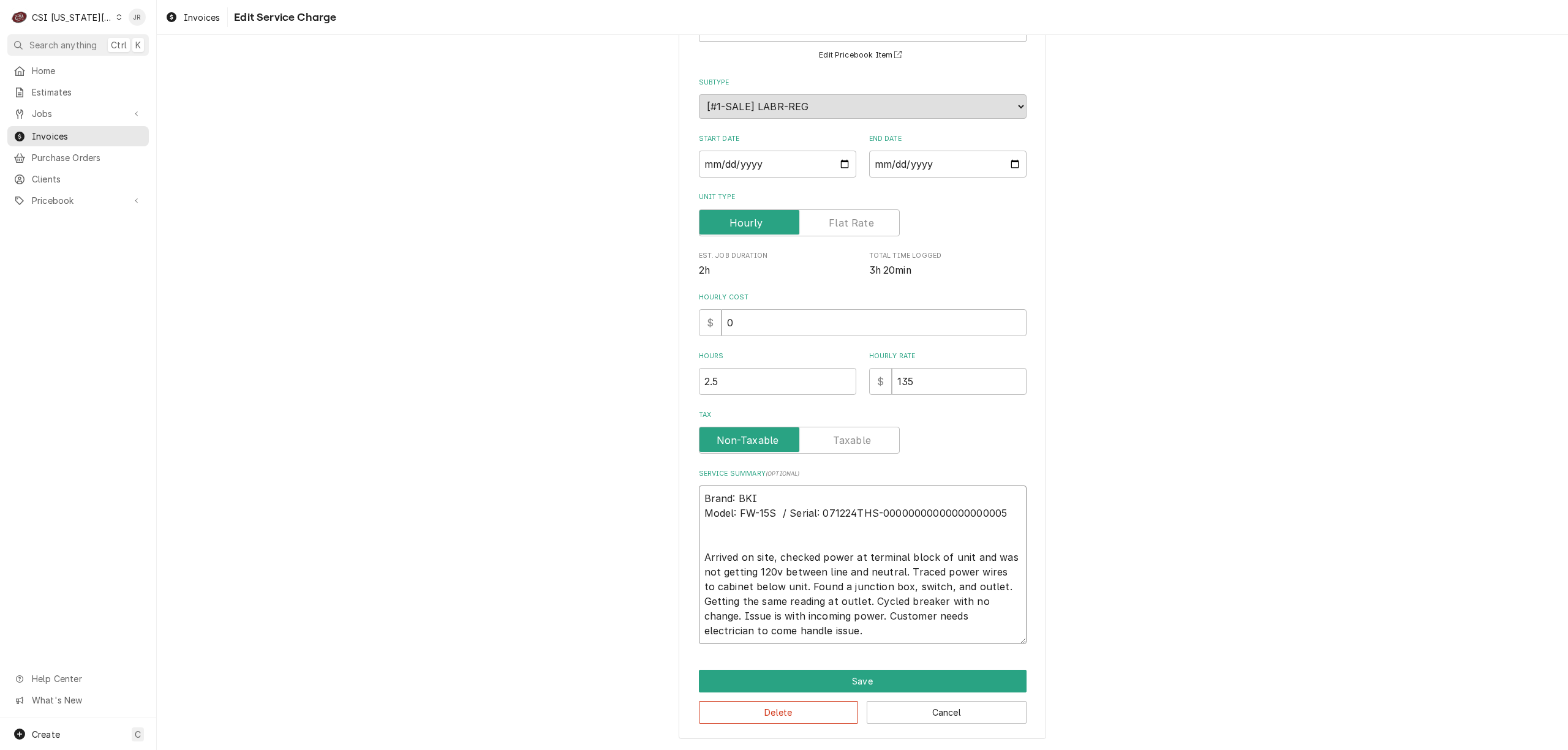
type textarea "x"
type textarea "Brand: BKI Model: FW-15S / Serial: 071224THS-00000000000000000005 Arrived on si…"
type textarea "x"
type textarea "Brand: BKI / Model: FW-15S / Serial: 071224THS-00000000000000000005 Arrived on …"
type textarea "x"
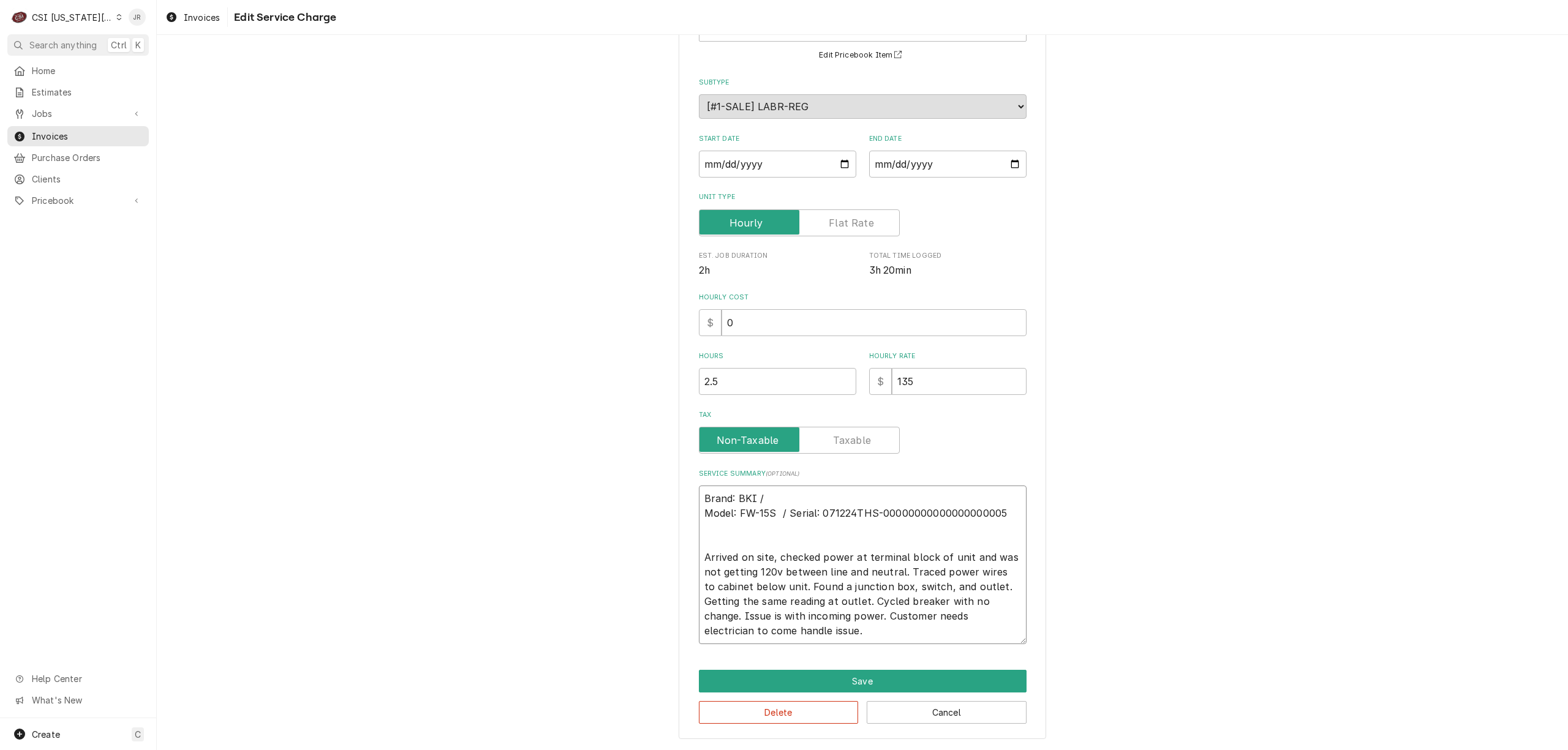
type textarea "Brand: BKI / Model: FW-15S / Serial: 071224THS-00000000000000000005 Arrived on …"
type textarea "x"
type textarea "Brand: BKI / Model: FW-15S / Serial: 071224THS-00000000000000000005 Arrived on …"
type textarea "x"
type textarea "rand: BKI / Model: FW-15S / Serial: 071224THS-00000000000000000005 Arrived on s…"
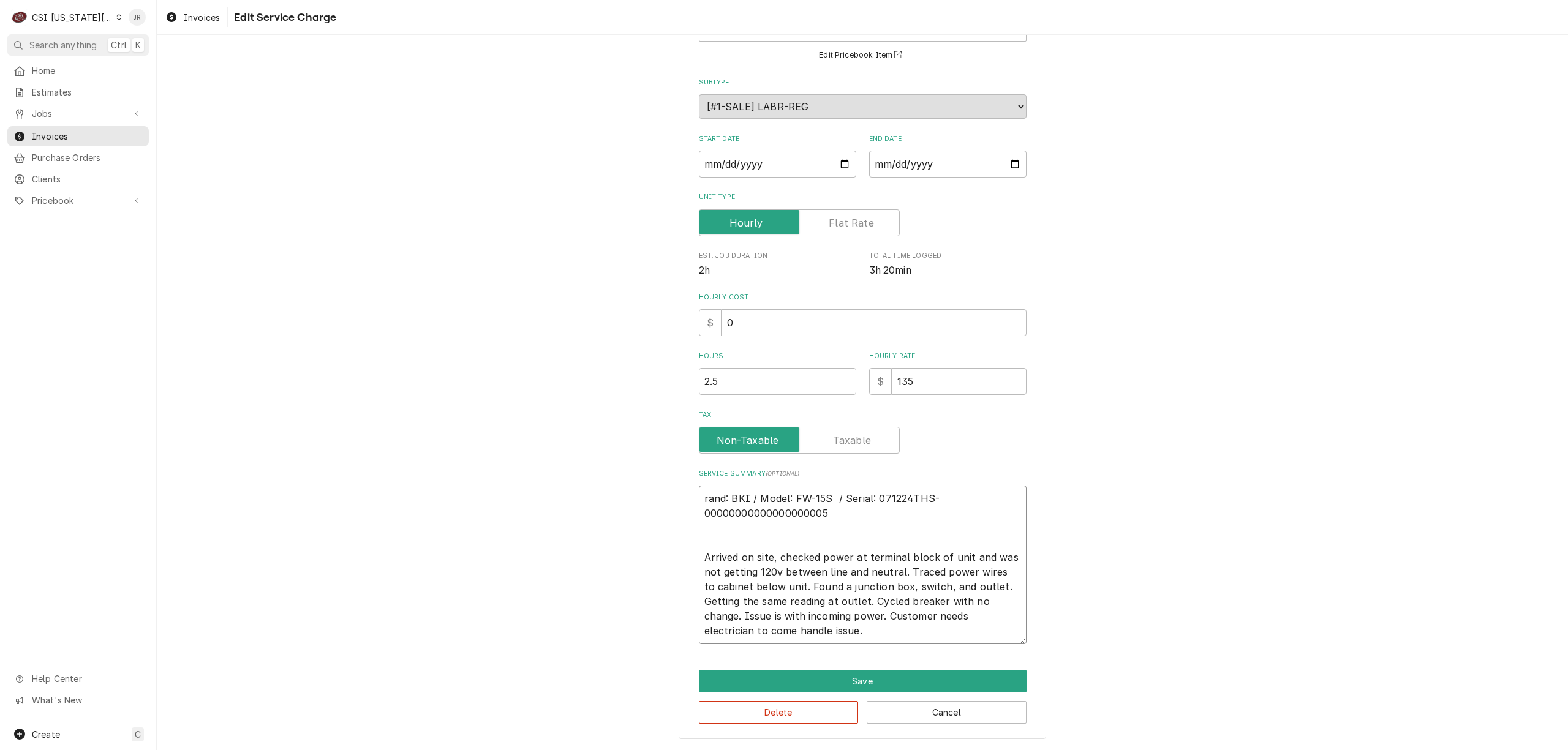
type textarea "x"
type textarea "and: BKI / Model: FW-15S / Serial: 071224THS-00000000000000000005 Arrived on si…"
type textarea "x"
type textarea "nd: BKI / Model: FW-15S / Serial: 071224THS-00000000000000000005 Arrived on sit…"
type textarea "x"
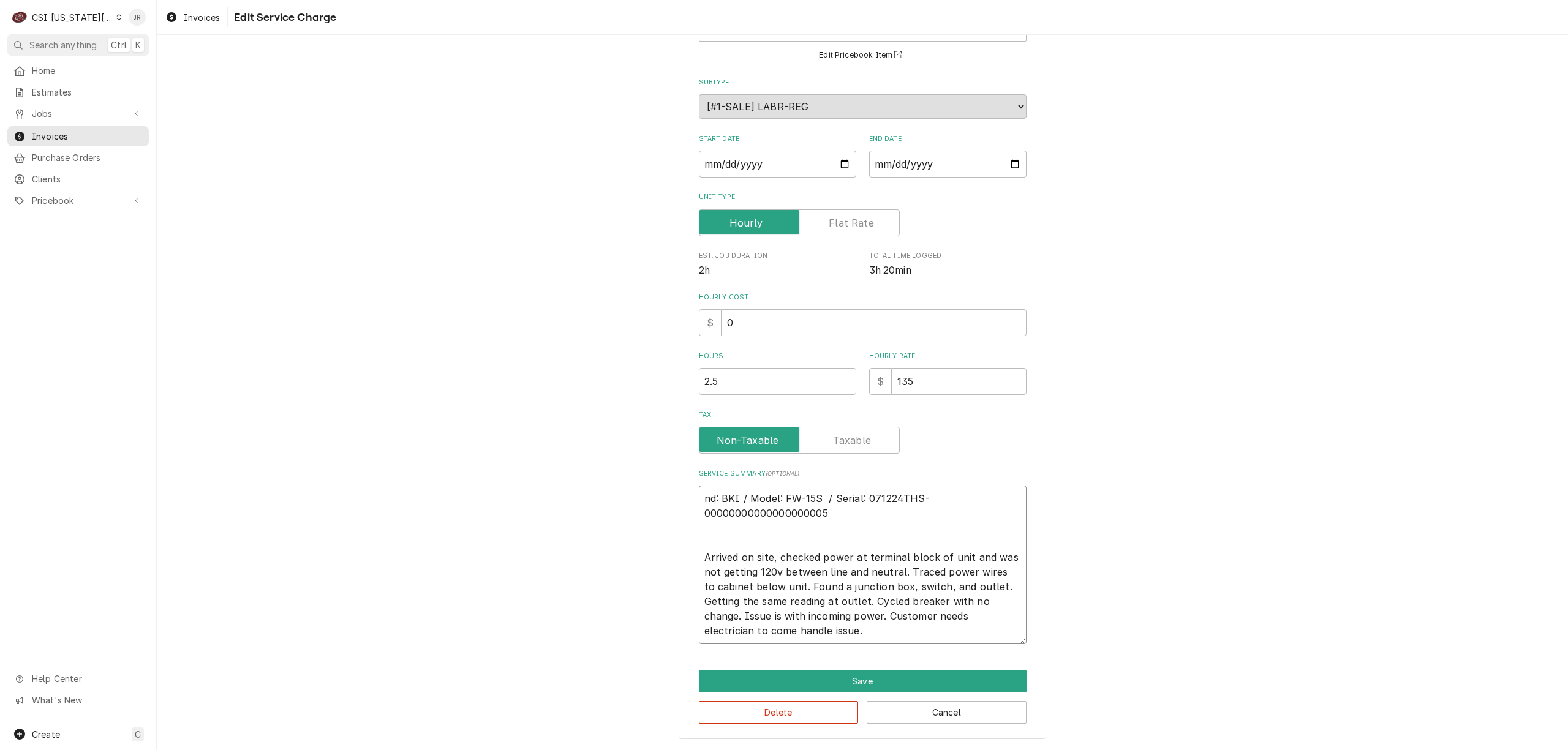
type textarea "d: BKI / Model: FW-15S / Serial: 071224THS-00000000000000000005 Arrived on site…"
type textarea "x"
type textarea ": BKI / Model: FW-15S / Serial: 071224THS-00000000000000000005 Arrived on site,…"
type textarea "x"
type textarea "BKI / Model: FW-15S / Serial: 071224THS-00000000000000000005 Arrived on site, c…"
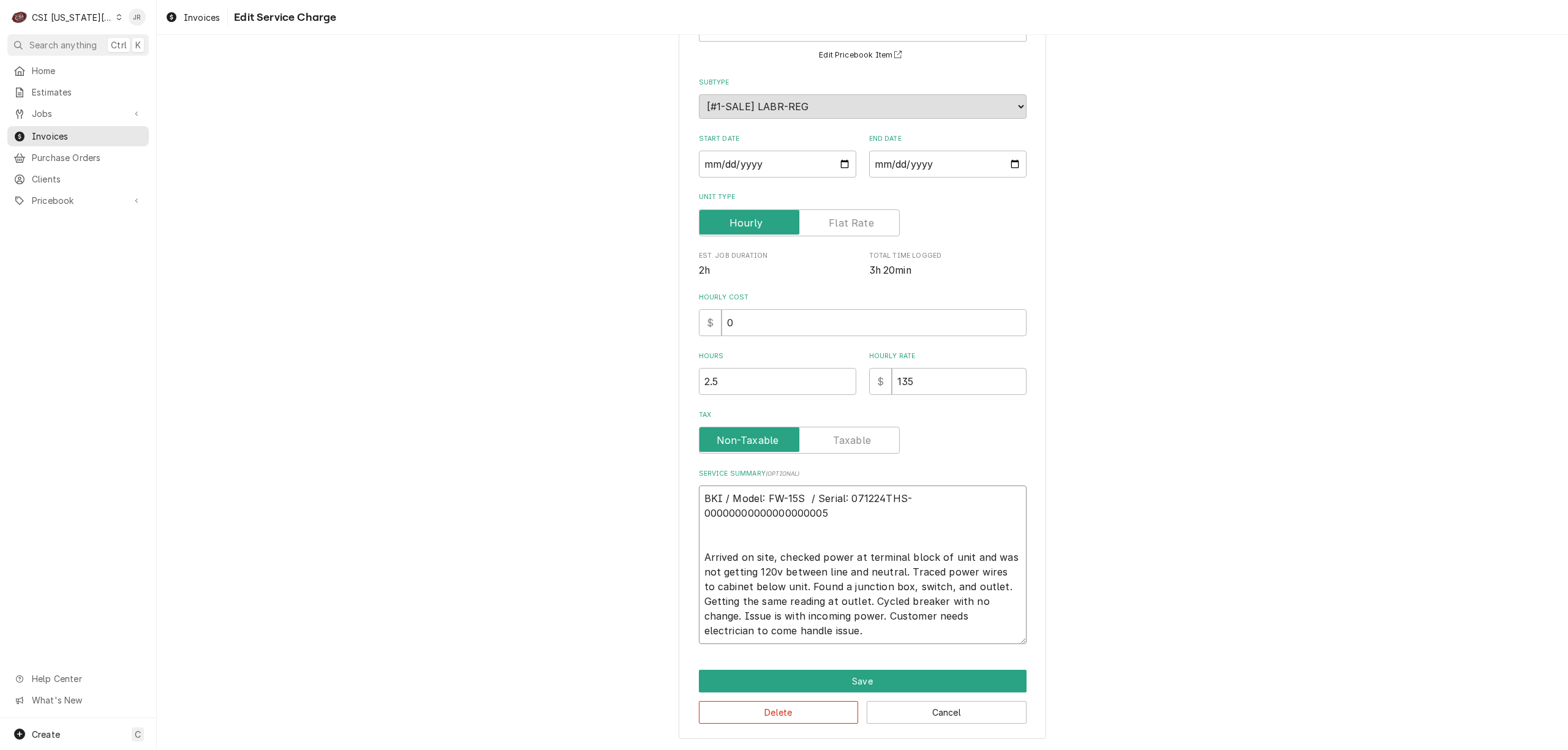
type textarea "x"
type textarea "BKI / Model: FW-15S / Serial: 071224THS-00000000000000000005 Arrived on site, c…"
type textarea "x"
type textarea "BKI / Model: FW-15S / Serial: 071224THS-00000000000000000005 Arrived on site, c…"
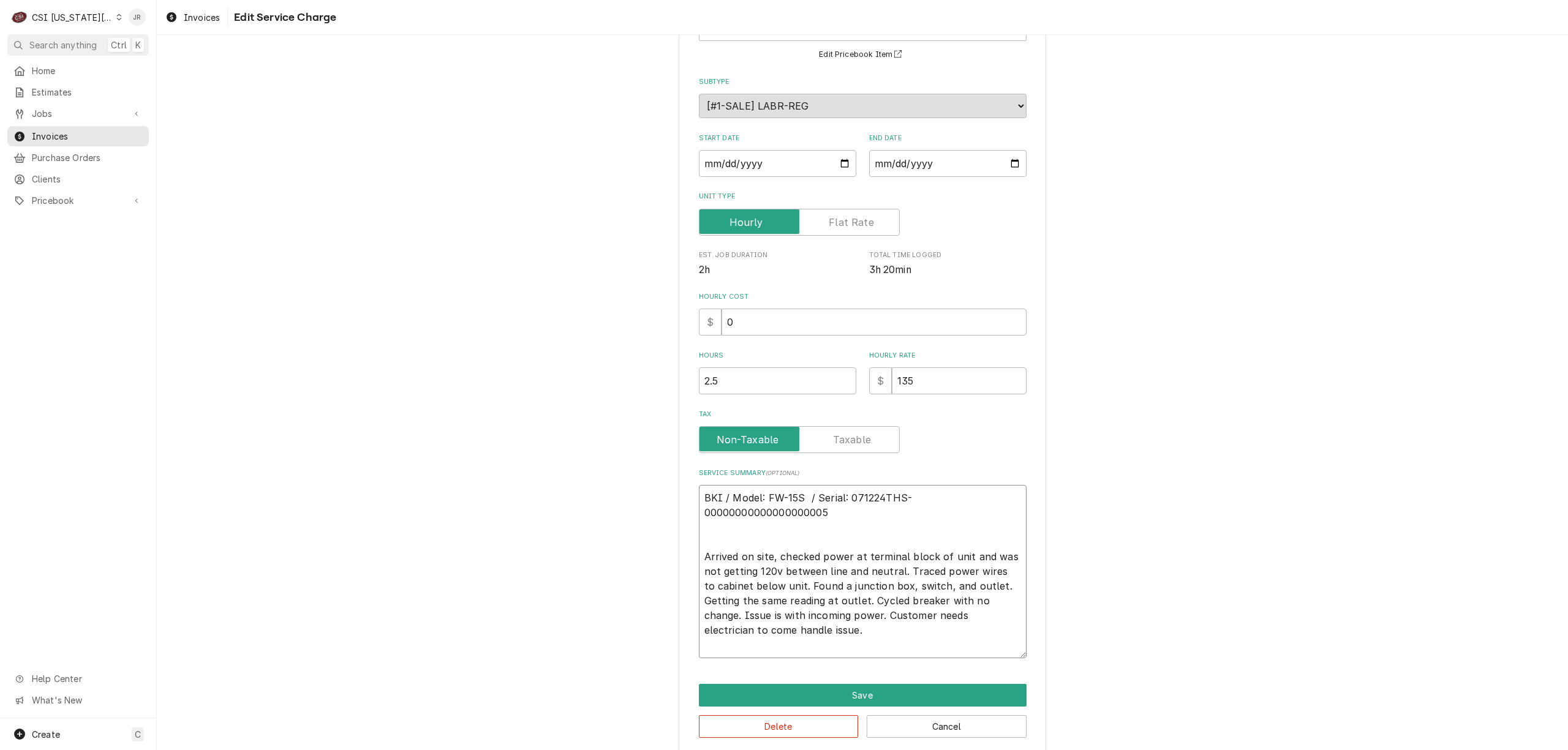
scroll to position [117, 0]
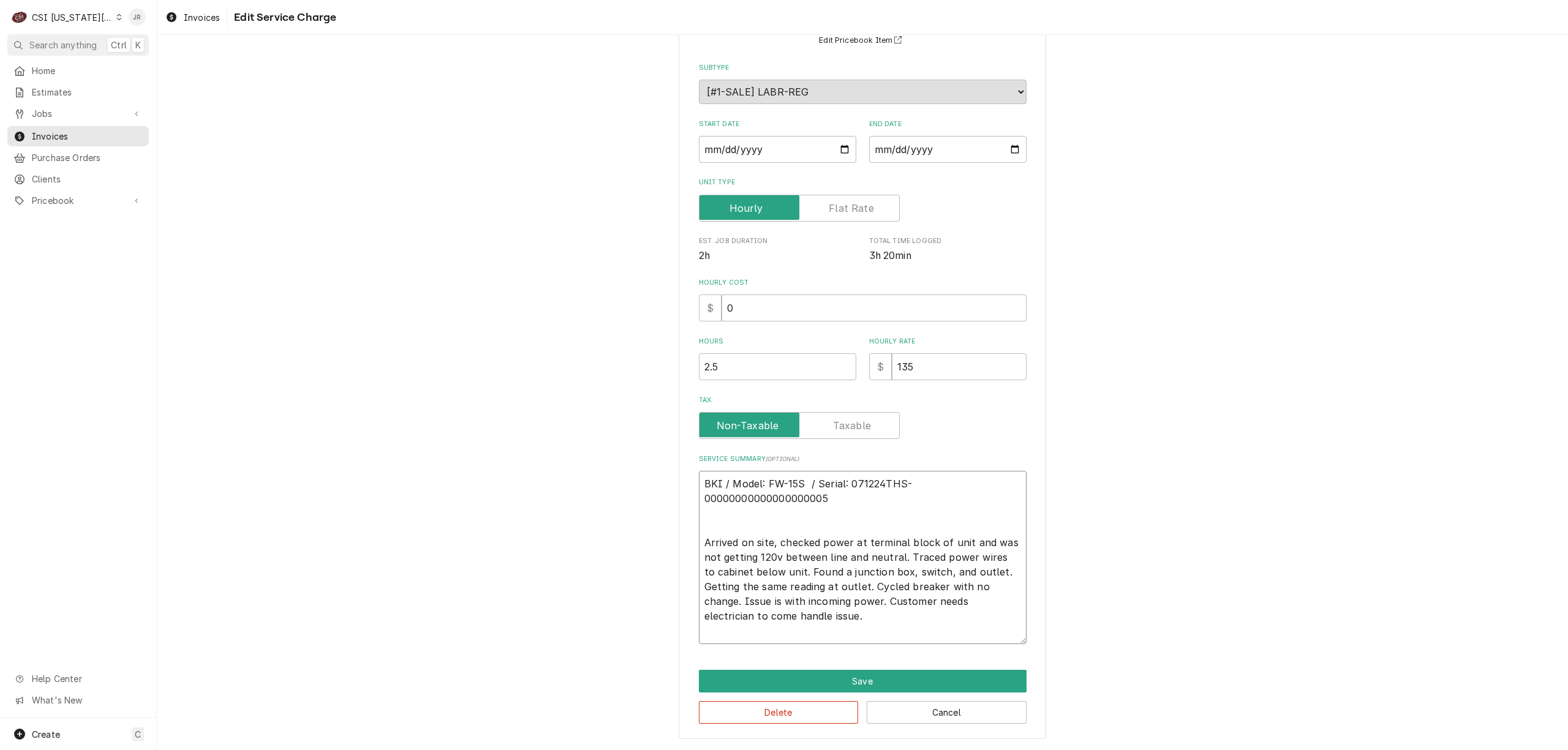
paste textarea "C# 10367984"
type textarea "x"
type textarea "C# 10367984 BKI / Model: FW-15S / Serial: 071224THS-00000000000000000005 Arrive…"
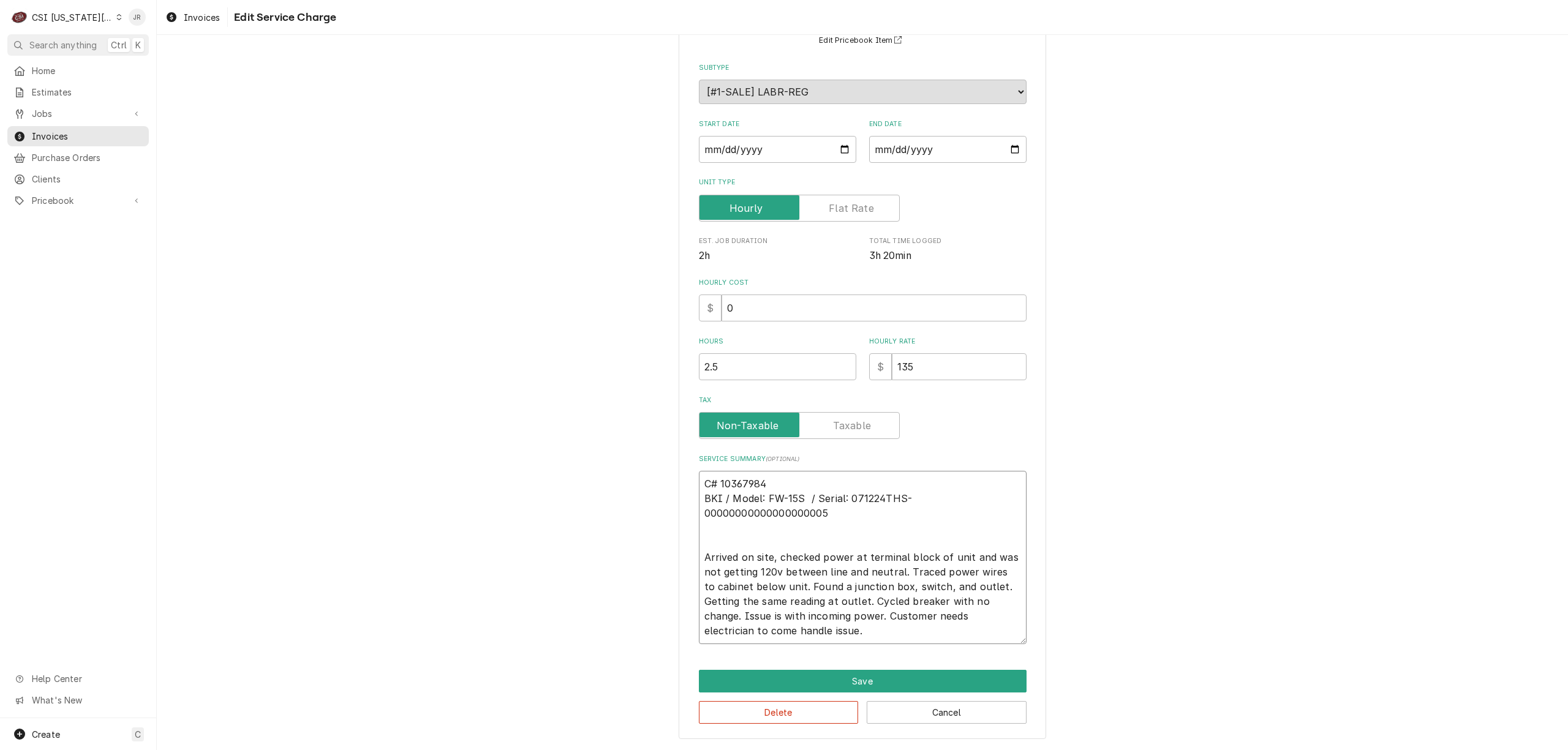
type textarea "x"
drag, startPoint x: 854, startPoint y: 517, endPoint x: 680, endPoint y: 484, distance: 177.1
click at [665, 469] on div "Use the fields below to edit this service charge Short Description 1-Labor (Ser…" at bounding box center [862, 340] width 1411 height 819
type textarea "C# 10367984 BKI / Model: FW-15S / Serial: 071224THS-0000000000000000005 Arrived…"
click at [934, 701] on button "Cancel" at bounding box center [947, 712] width 160 height 23
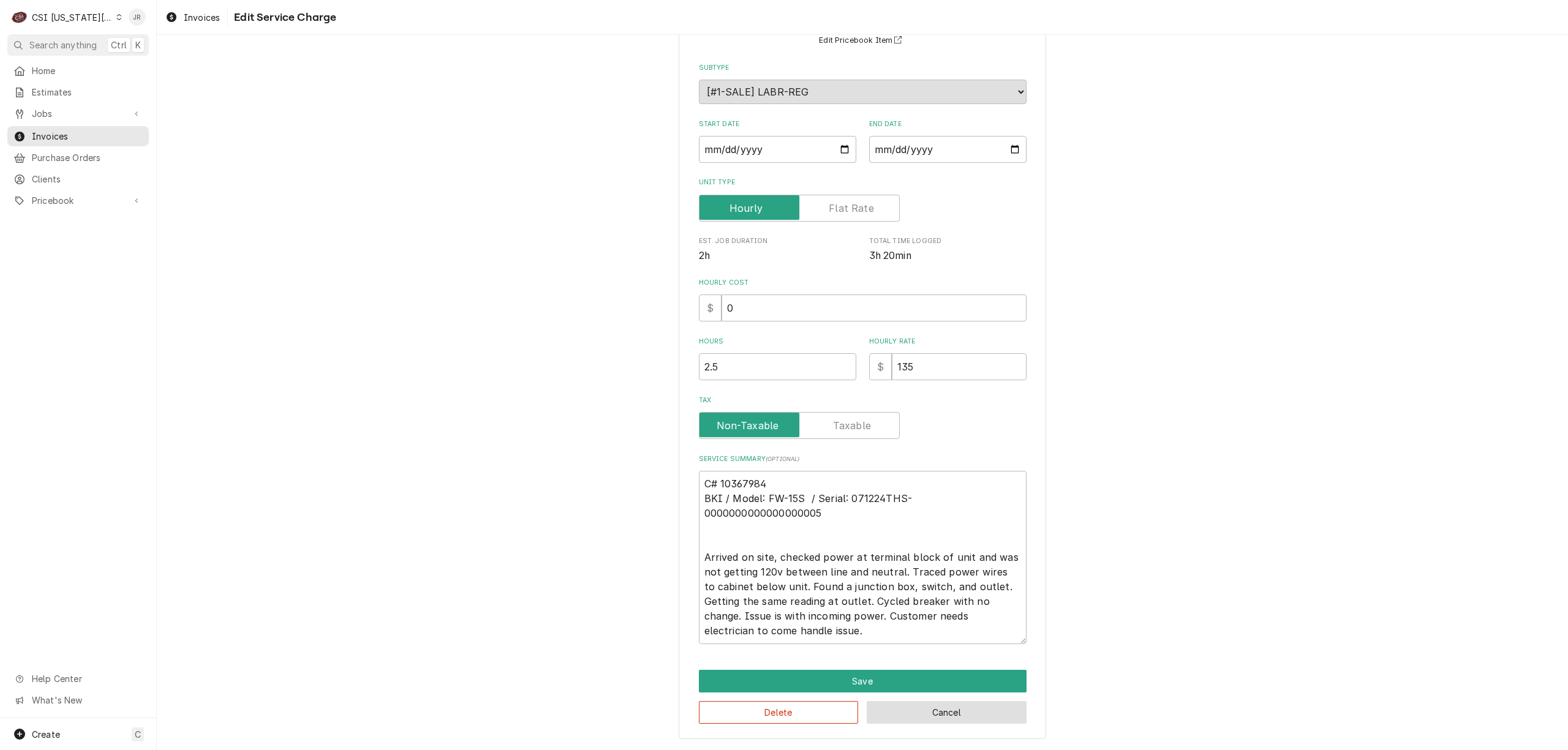
scroll to position [1210, 0]
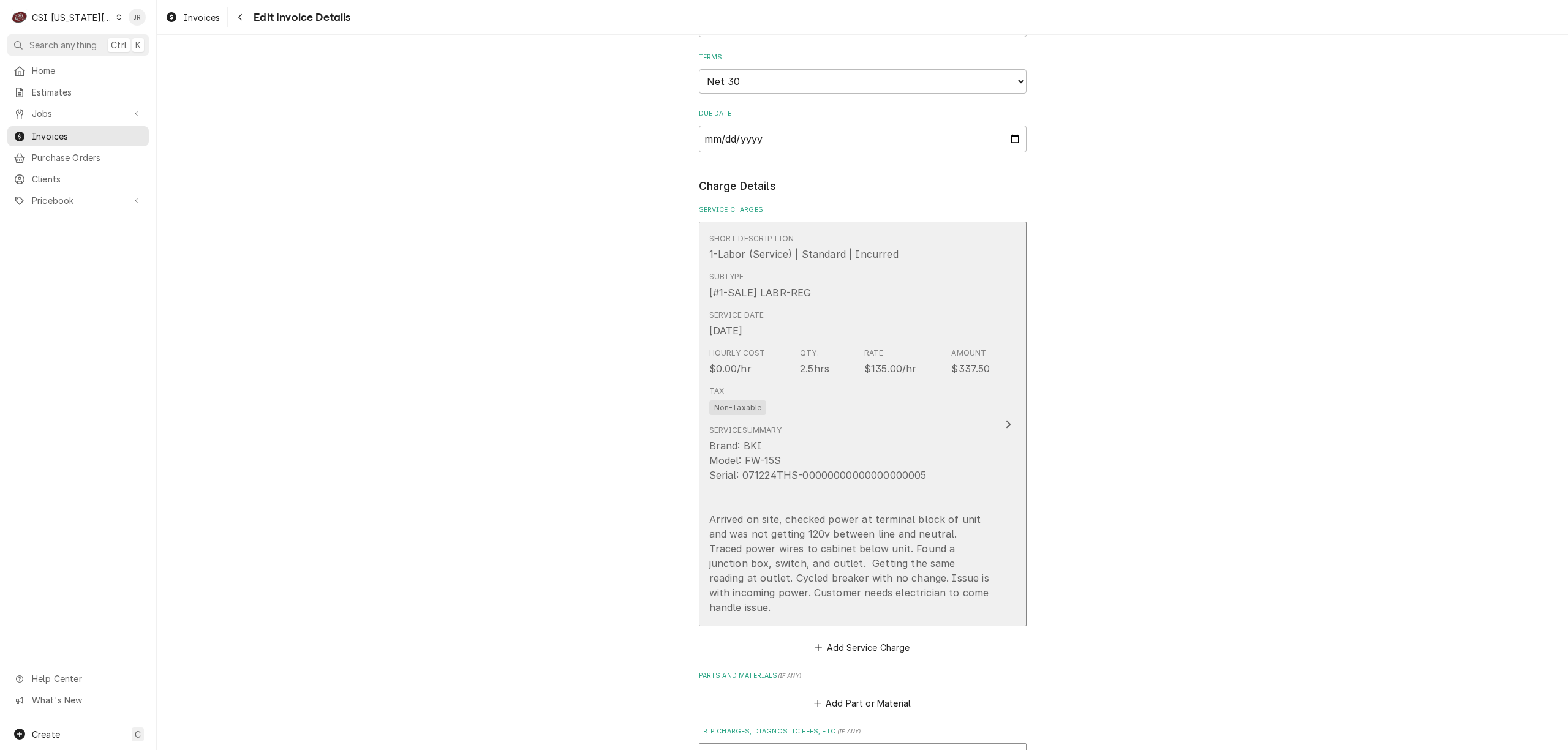
click at [930, 400] on div "Tax Non-Taxable" at bounding box center [849, 400] width 281 height 39
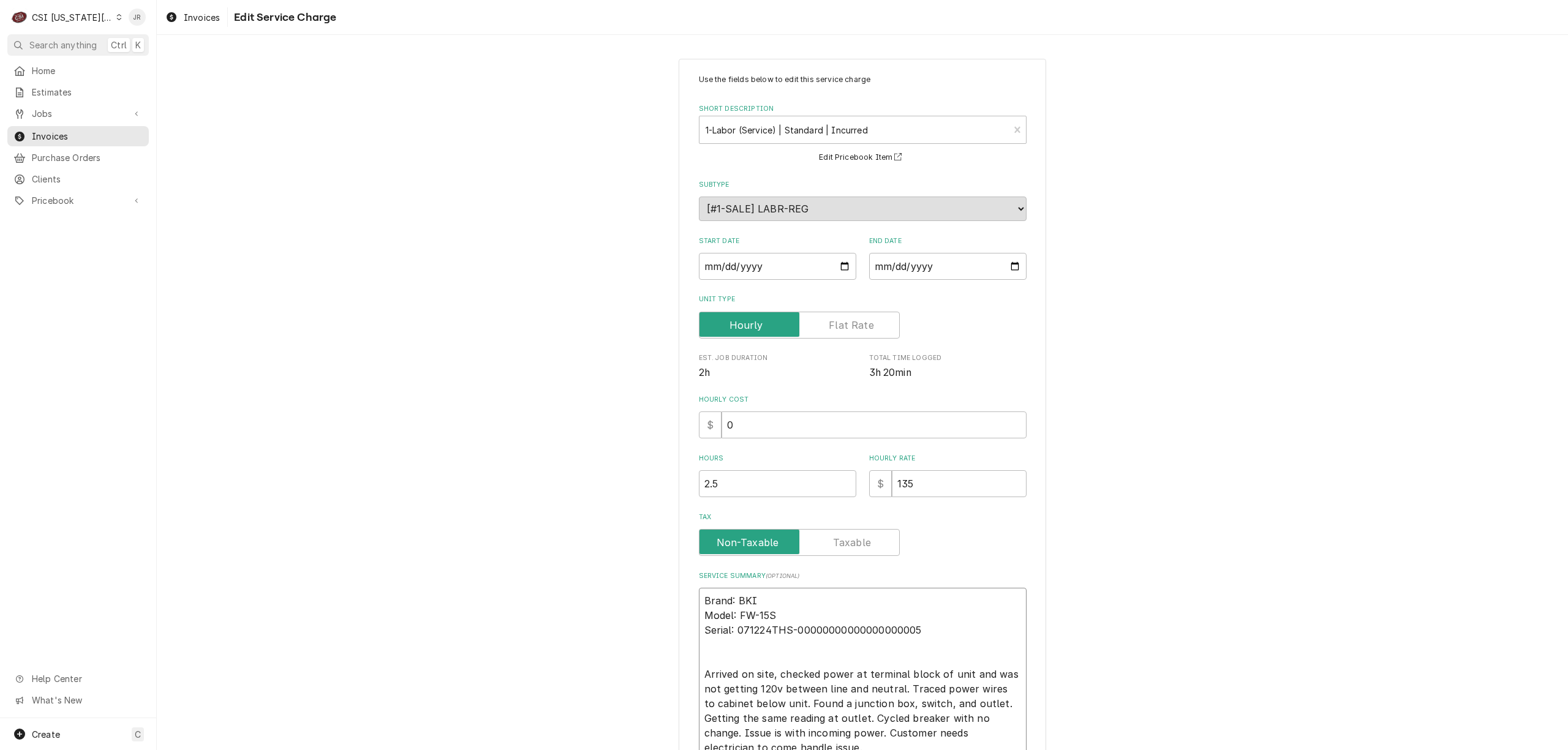
click at [815, 598] on textarea "Brand: BKI Model: FW-15S Serial: 071224THS-00000000000000000005 Arrived on site…" at bounding box center [862, 674] width 328 height 173
type textarea "x"
type textarea "Brand: BKI Model: FW-15S Serial: 071224THS-00000000000000000005 Arrived on site…"
type textarea "x"
type textarea "Brand: BKI Model: FW-15S Serial: 071224THS-00000000000000000005 Arrived on site…"
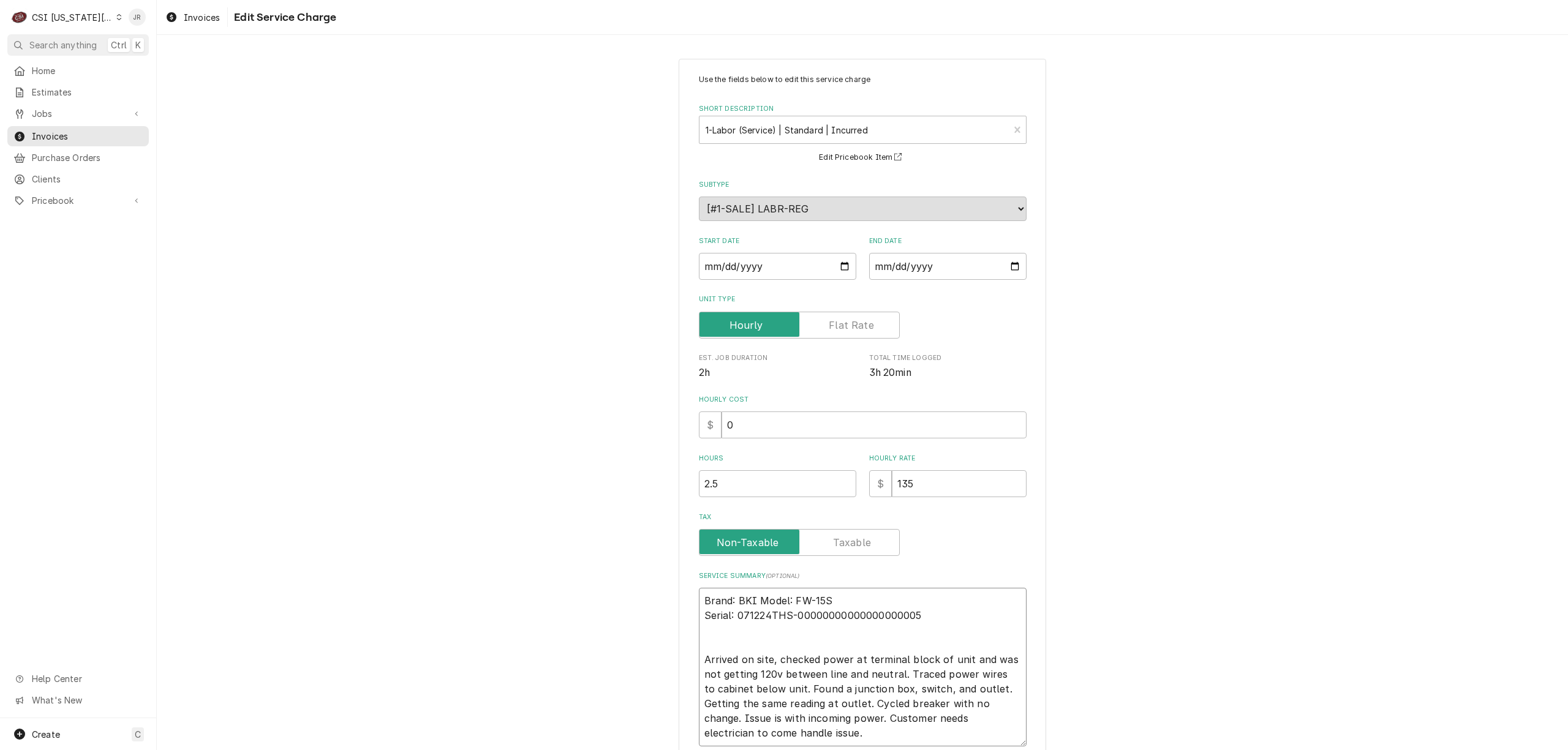
type textarea "x"
type textarea "Brand: BKI /Model: FW-15S Serial: 071224THS-00000000000000000005 Arrived on sit…"
type textarea "x"
type textarea "Brand: BKI / Model: FW-15S Serial: 071224THS-00000000000000000005 Arrived on si…"
type textarea "x"
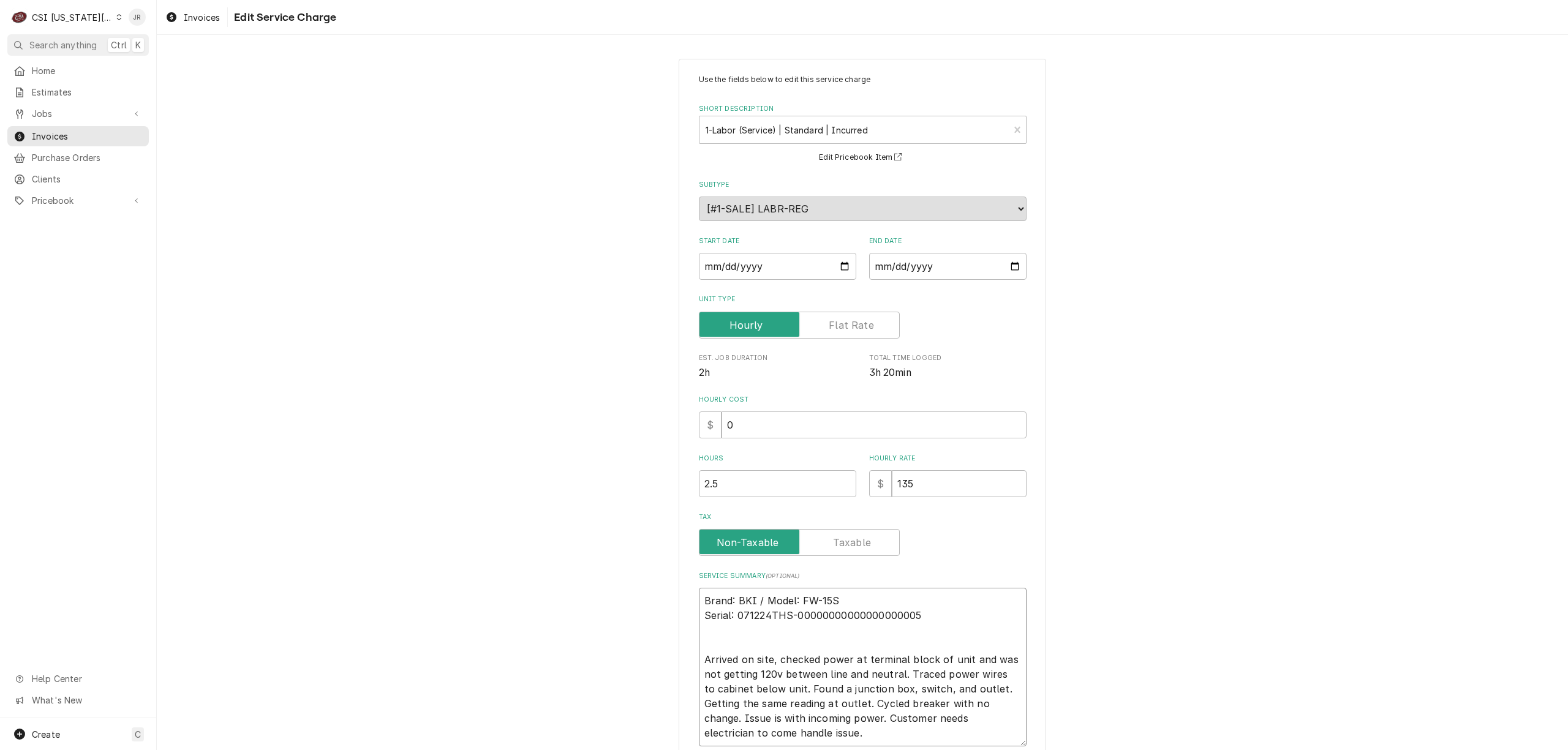
type textarea "Brand: BKI / odel: FW-15S Serial: 071224THS-00000000000000000005 Arrived on sit…"
type textarea "x"
type textarea "Brand: BKI / Model: FW-15S Serial: 071224THS-00000000000000000005 Arrived on si…"
type textarea "x"
type textarea "Brand: BKI / Model: FW-15S Serial: 071224THS-00000000000000000005 Arrived on si…"
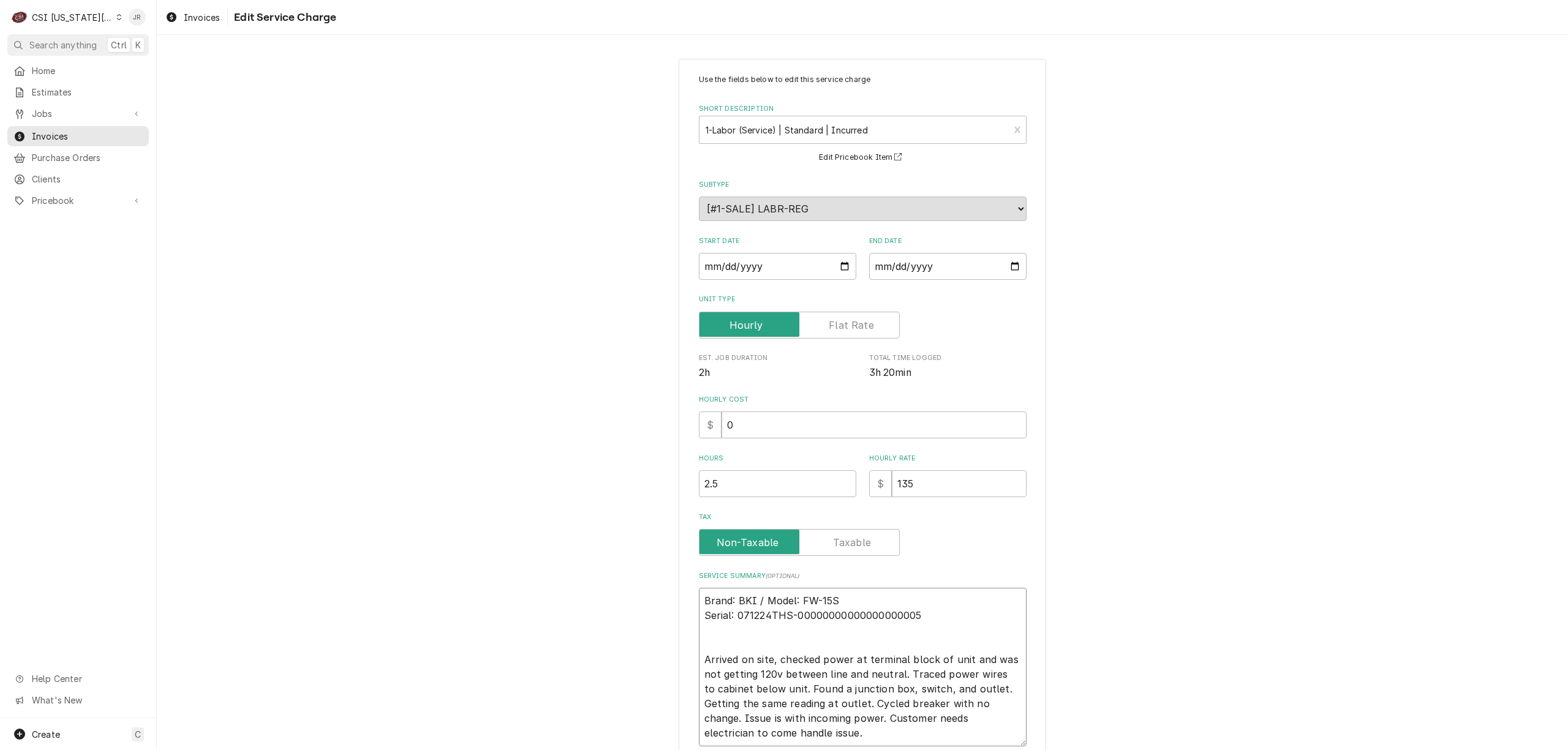
type textarea "x"
type textarea "Brand: BKI / Model: FW-15S / Serial: 071224THS-00000000000000000005 Arrived on …"
type textarea "x"
type textarea "Brand: BKI / Model: FW-15S / Serial: 071224THS-00000000000000000005 Arrived on …"
type textarea "x"
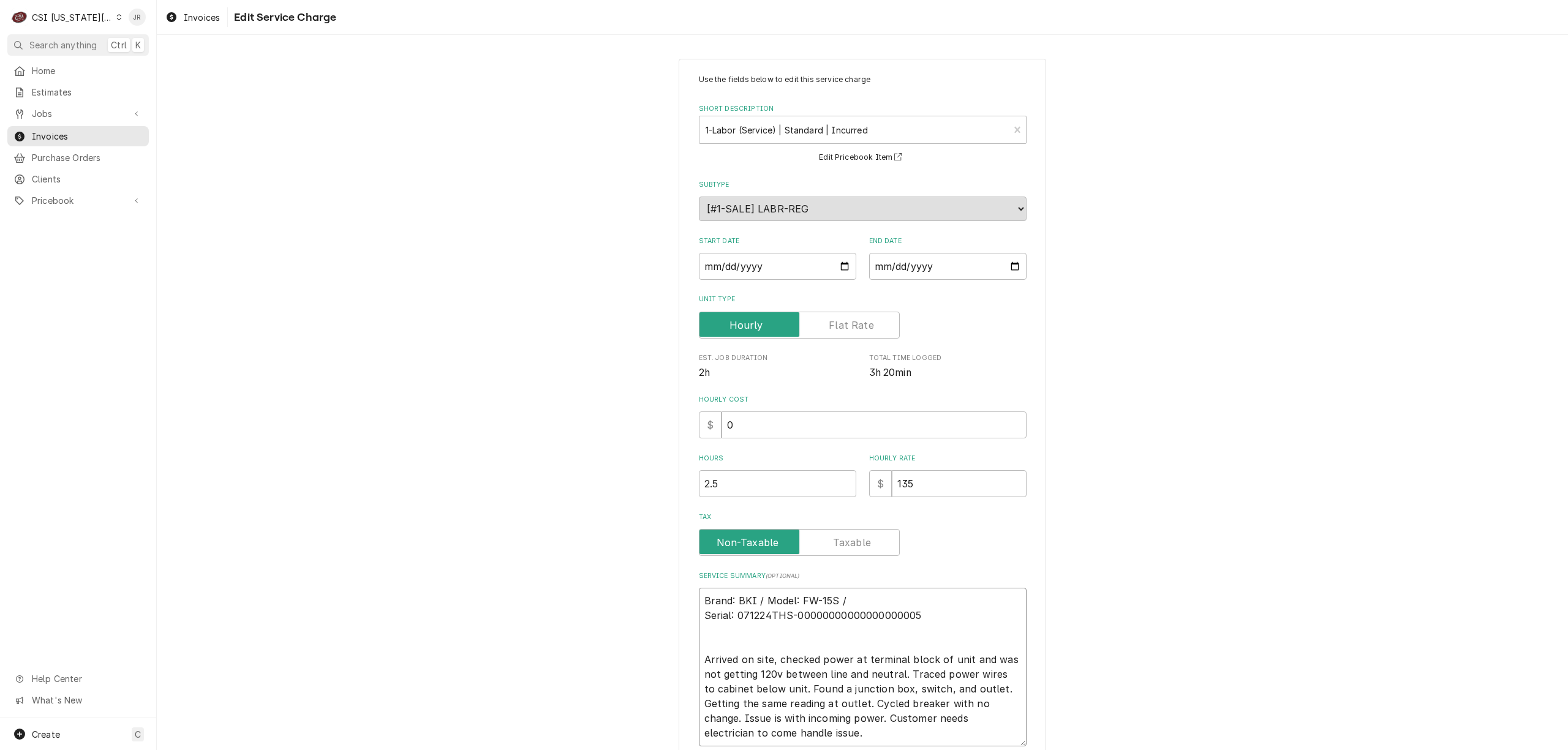
type textarea "Brand: BKI / Model: FW-15S / Serial: 071224THS-00000000000000000005 Arrived on …"
type textarea "x"
type textarea "rand: BKI / Model: FW-15S / Serial: 071224THS-00000000000000000005 Arrived on s…"
type textarea "x"
type textarea "and: BKI / Model: FW-15S / Serial: 071224THS-00000000000000000005 Arrived on si…"
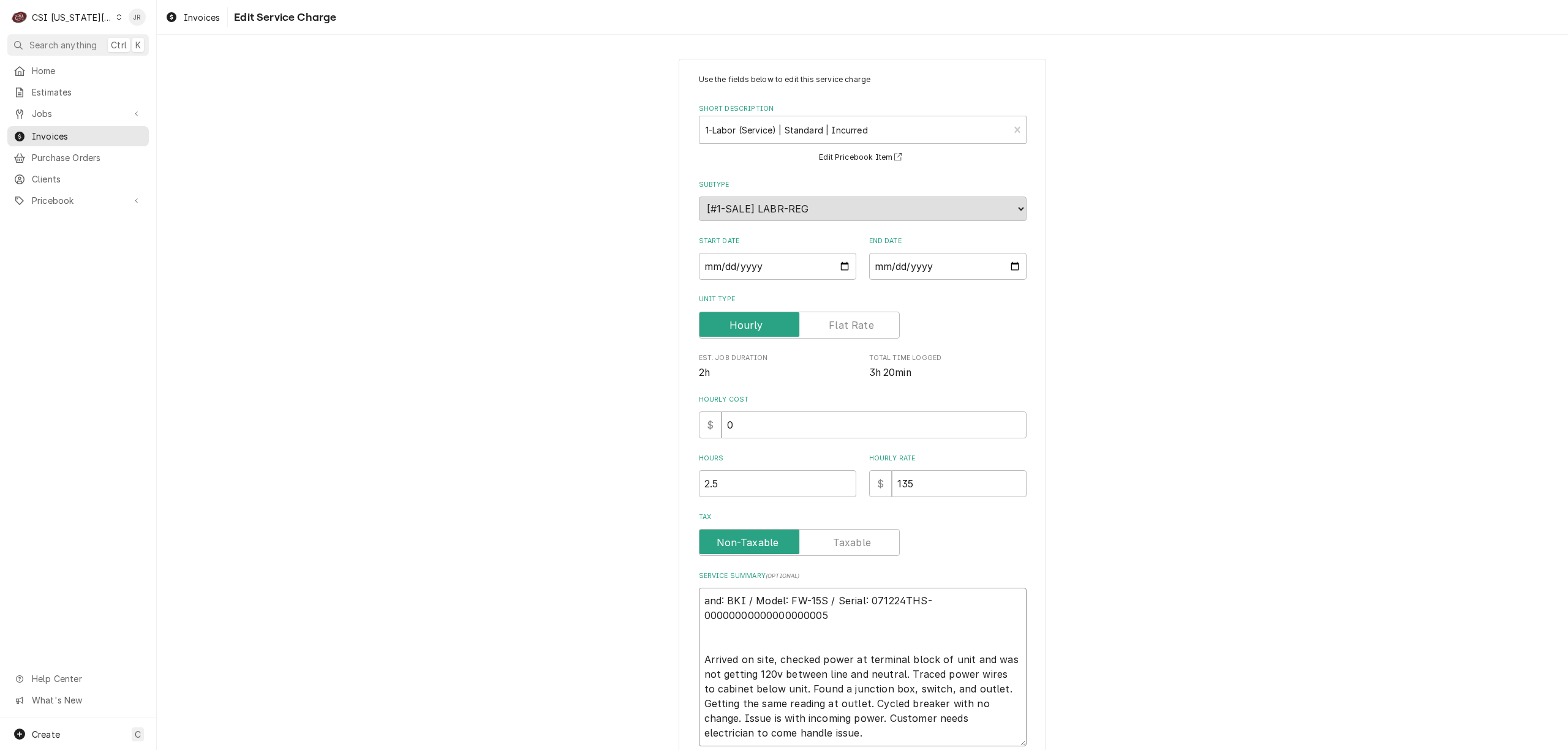
type textarea "x"
type textarea "nd: BKI / Model: FW-15S / Serial: 071224THS-00000000000000000005 Arrived on sit…"
type textarea "x"
type textarea "d: BKI / Model: FW-15S / Serial: 071224THS-00000000000000000005 Arrived on site…"
type textarea "x"
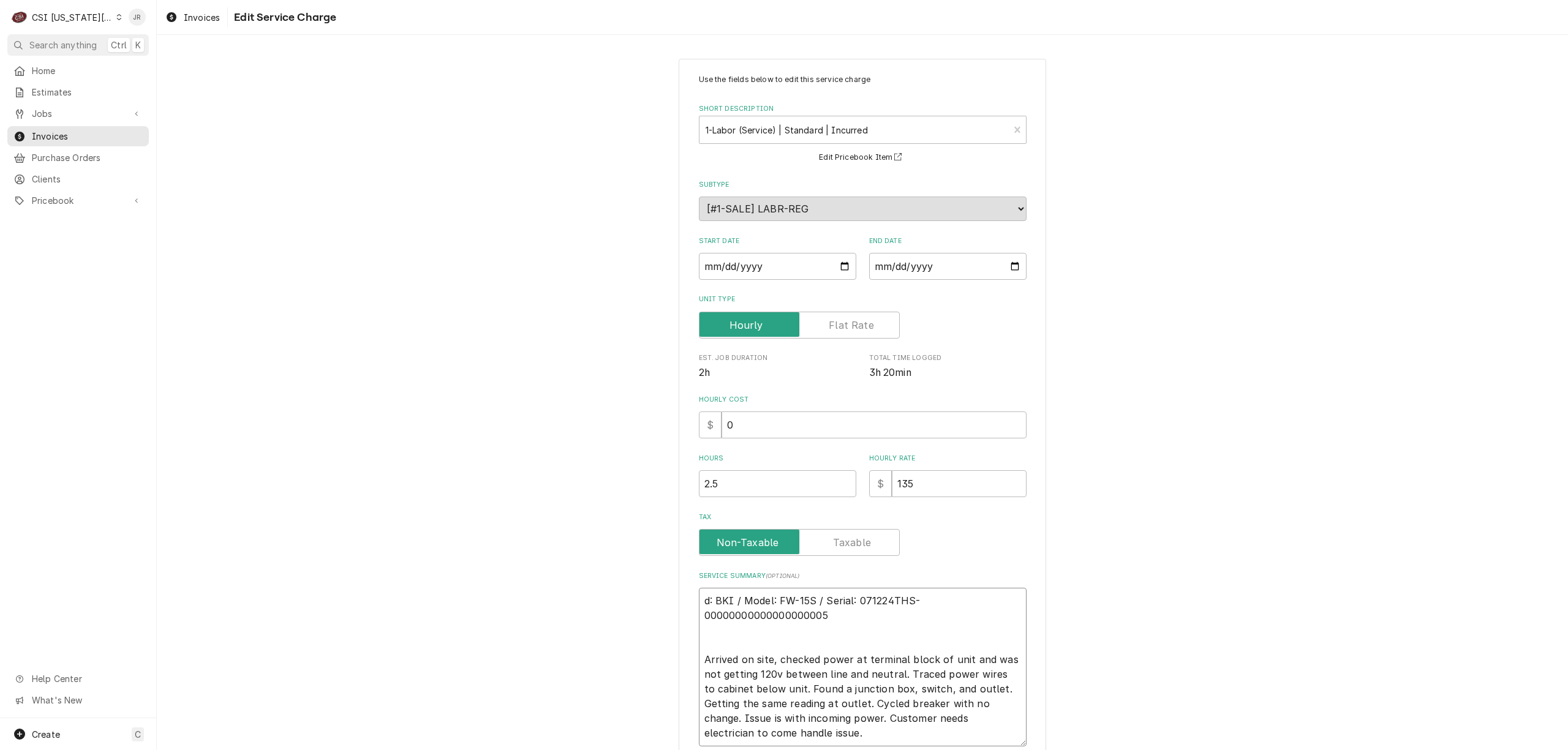
type textarea ": BKI / Model: FW-15S / Serial: 071224THS-00000000000000000005 Arrived on site,…"
type textarea "x"
type textarea "BKI / Model: FW-15S / Serial: 071224THS-00000000000000000005 Arrived on site, c…"
type textarea "x"
type textarea "BKI / Model: FW-15S / Serial: 071224THS-00000000000000000005 Arrived on site, c…"
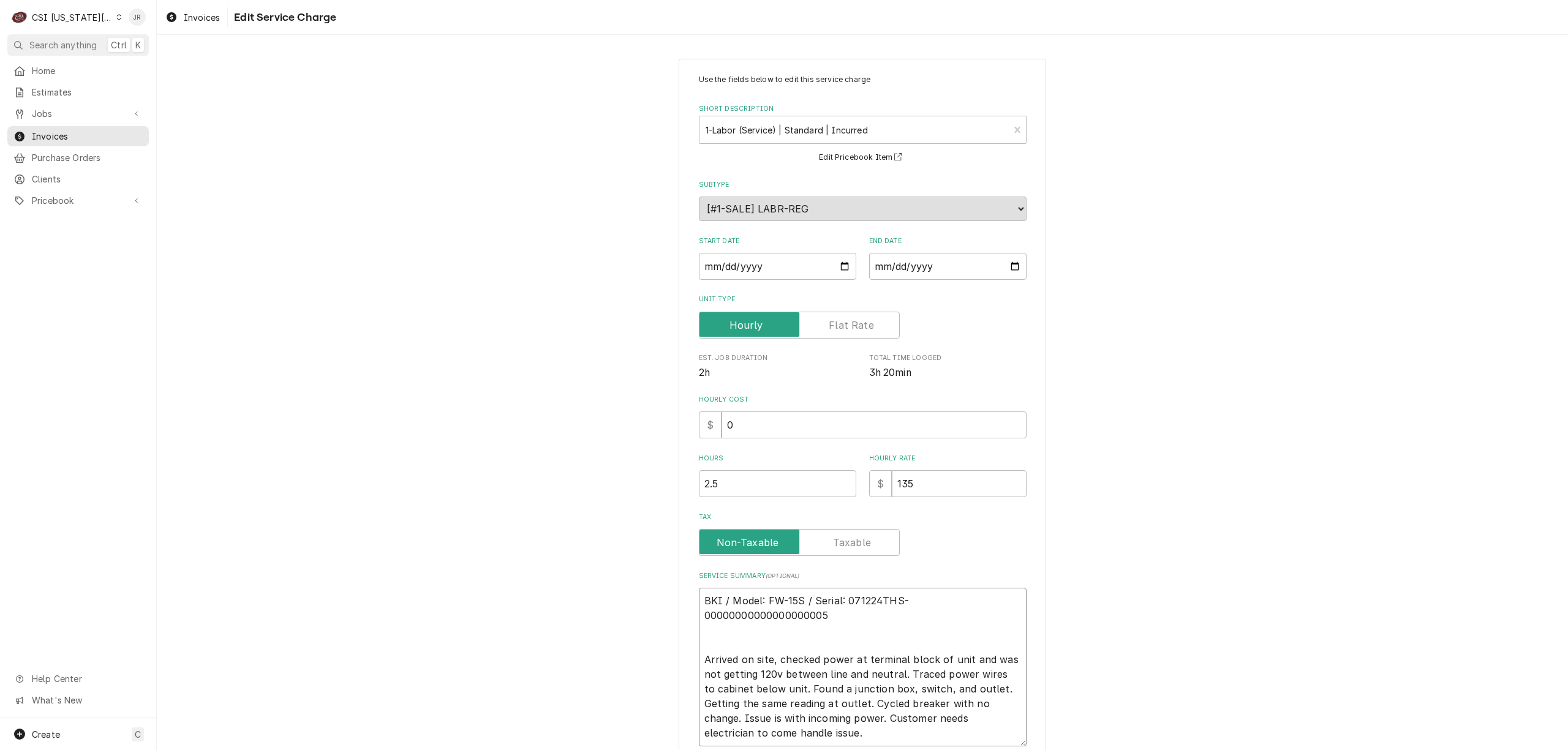
type textarea "x"
type textarea "BKI / Model: FW-15S / Serial: 071224THS-00000000000000000005 Arrived on site, c…"
paste textarea "C# 10367984 BKI / Model: FW-15S / Serial: 071224THS-0000000000000000005"
type textarea "x"
type textarea "C# 10367984 BKI / Model: FW-15S / Serial: 071224THS-0000000000000000005 BKI / M…"
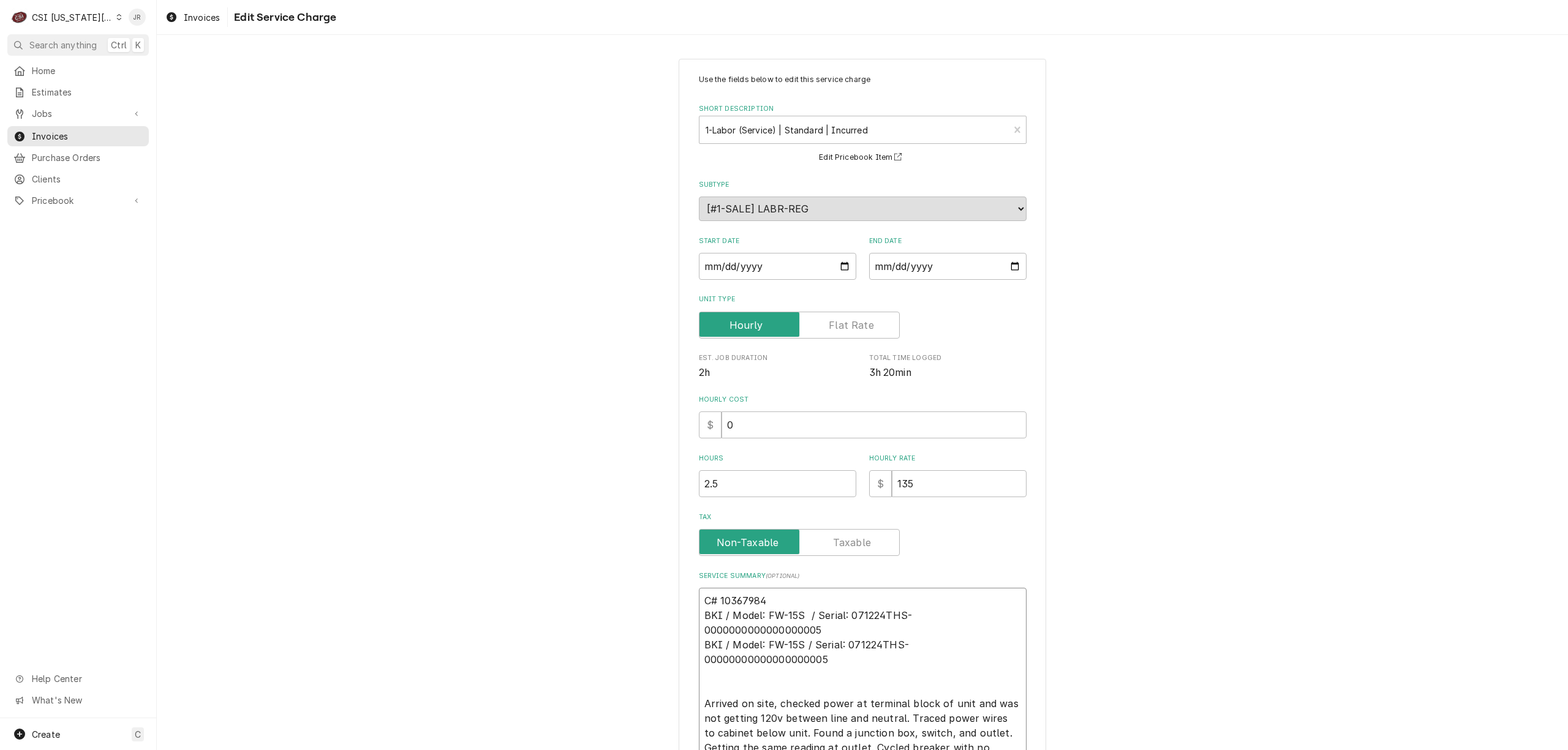
type textarea "x"
type textarea "C# 10367984 BKI / Model: FW-15S / Serial: 071224THS-00000000000000000005 Arrive…"
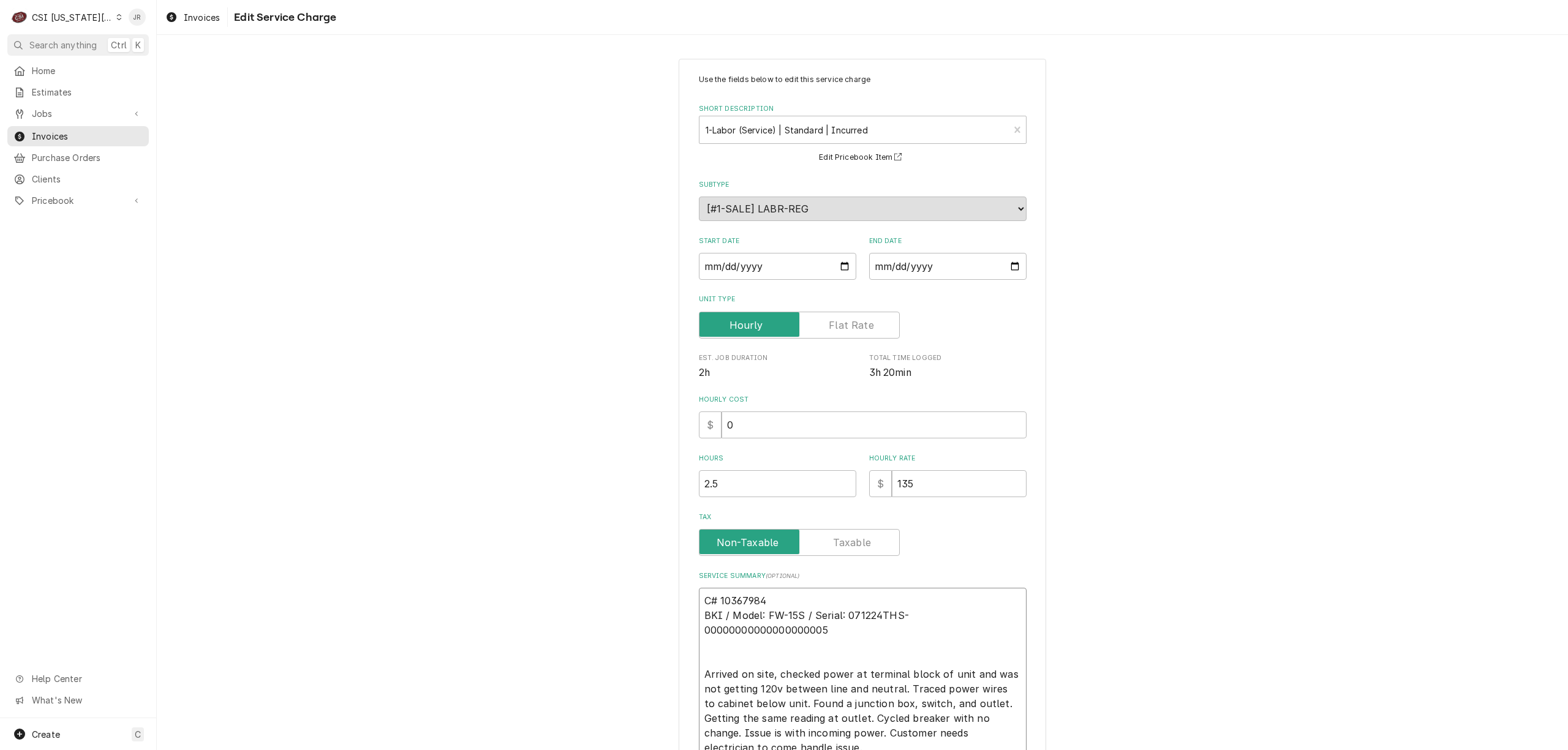
type textarea "x"
type textarea "C# 10367984 BKI / Model: FW-15S / Serial: 071224THS-00000000000000000005 Arrive…"
type textarea "x"
type textarea "C# 10367984 BKI / Model: FW-15S / Serial: 071224THS00000000000000000005 Arrived…"
type textarea "x"
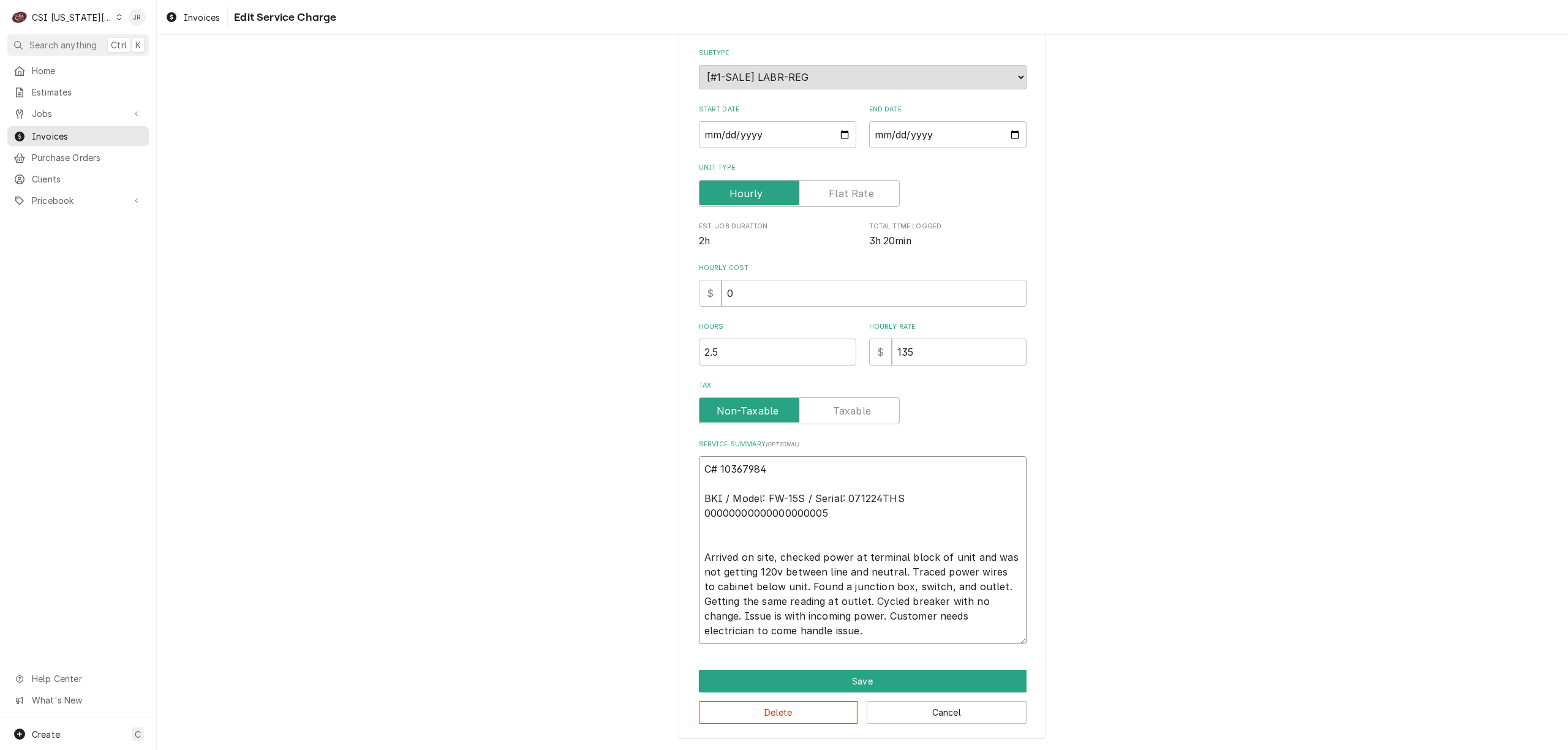
type textarea "C# 10367984 BKI / Model: FW-15S / Serial: 071224THS 00000000000000000005 Arrive…"
drag, startPoint x: 813, startPoint y: 664, endPoint x: 840, endPoint y: 685, distance: 34.2
click at [827, 677] on div "Use the fields below to edit this service charge Short Description 1-Labor (Ser…" at bounding box center [862, 334] width 367 height 812
click at [841, 685] on button "Save" at bounding box center [862, 681] width 328 height 23
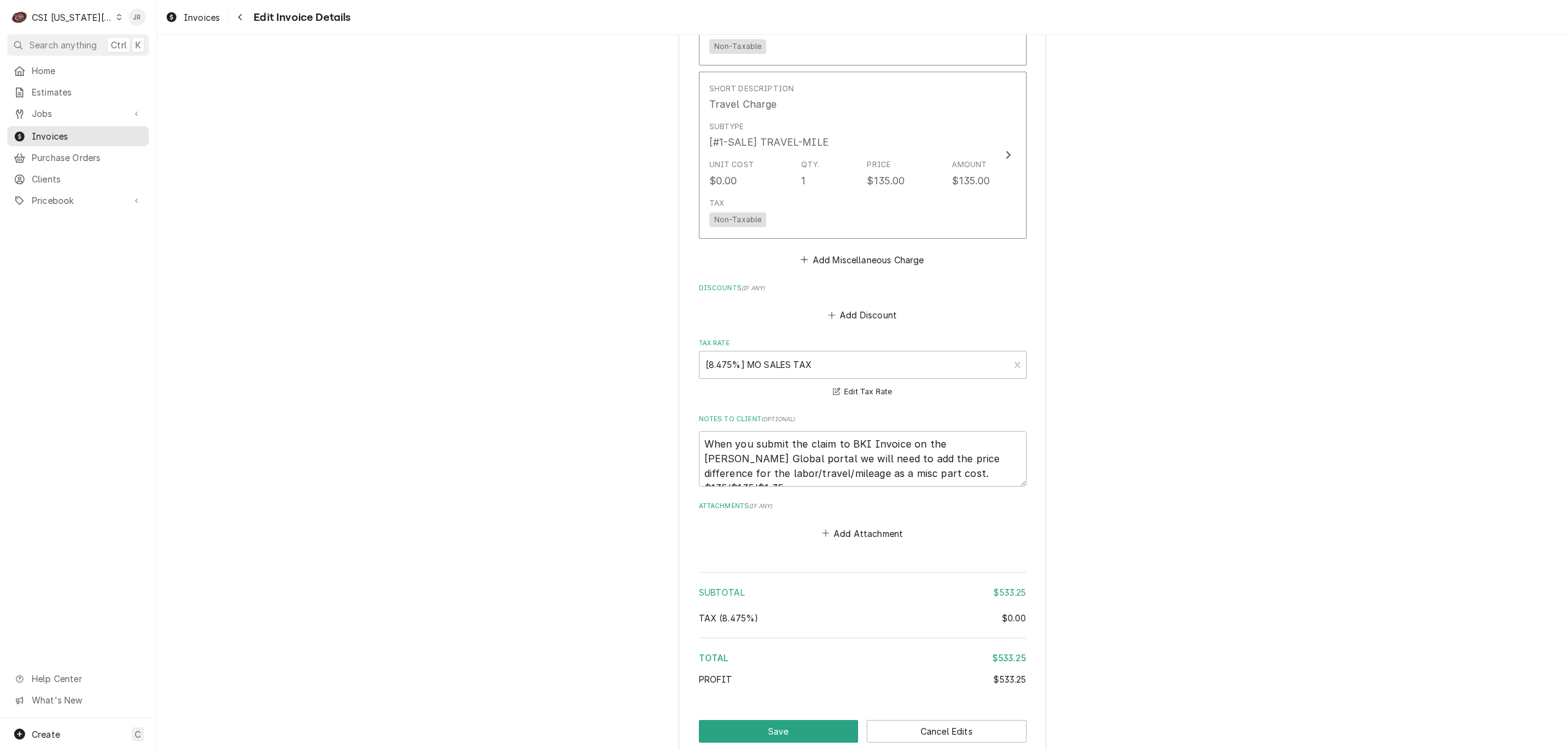
scroll to position [2134, 0]
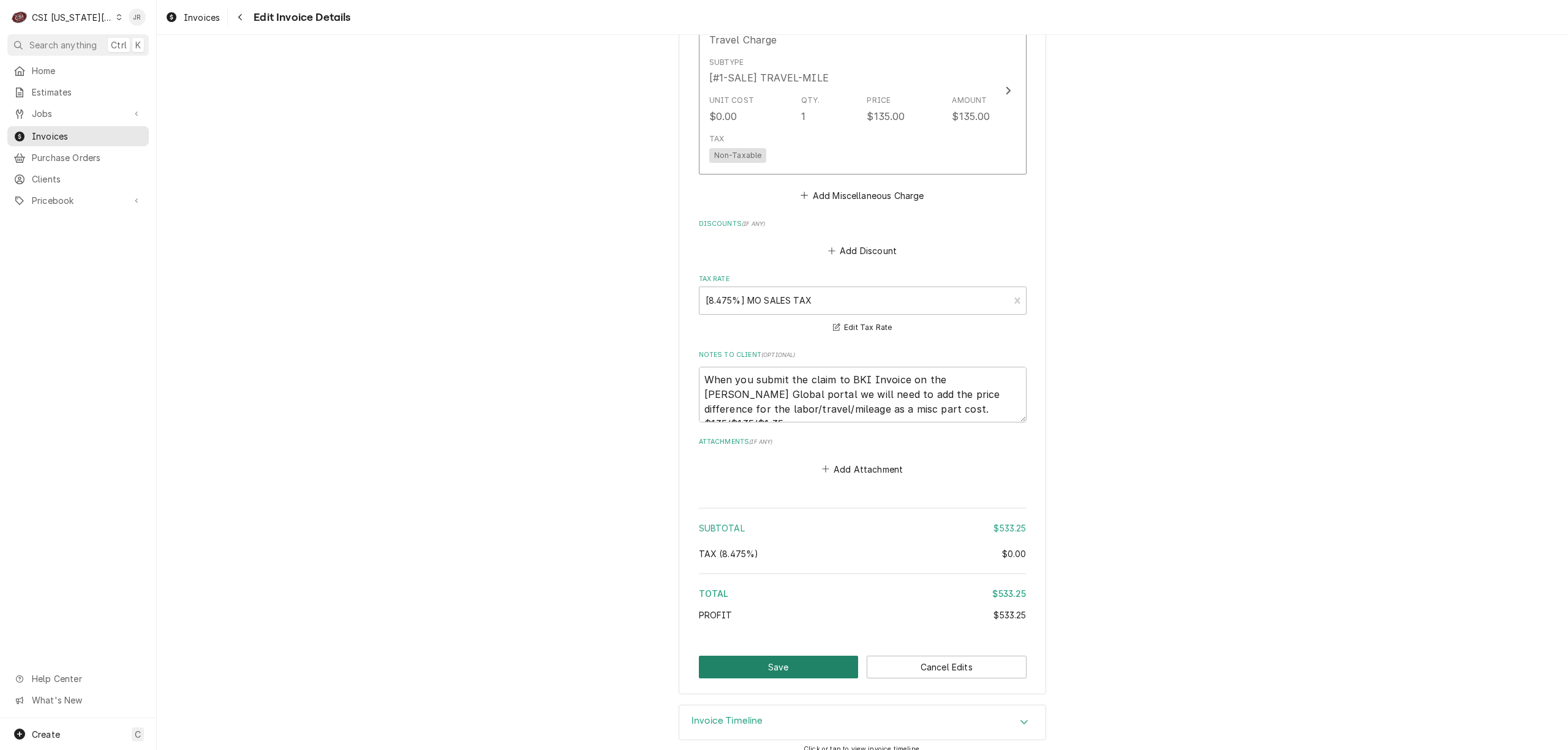
click at [809, 662] on button "Save" at bounding box center [779, 666] width 160 height 23
type textarea "x"
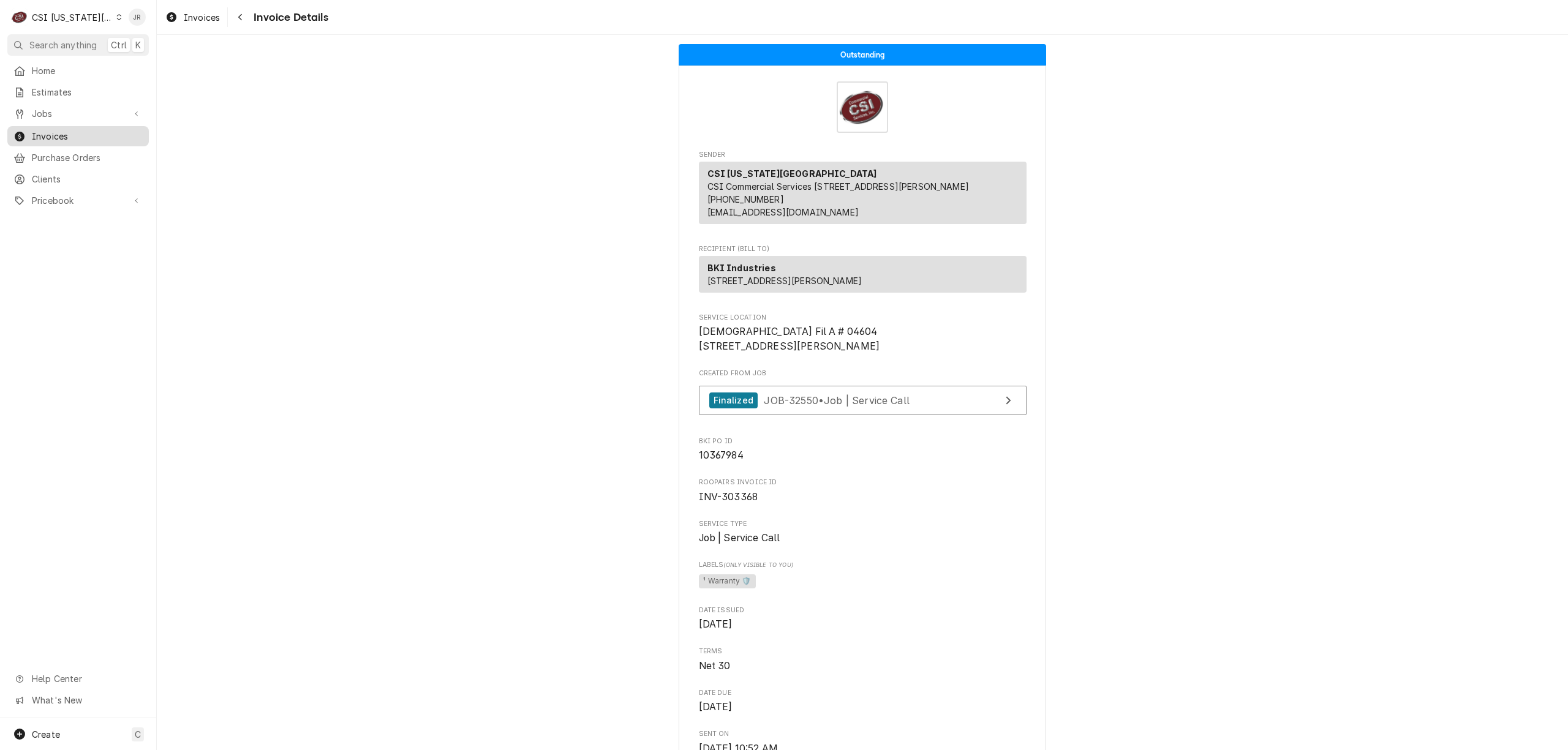
click at [43, 126] on link "Invoices" at bounding box center [78, 136] width 142 height 21
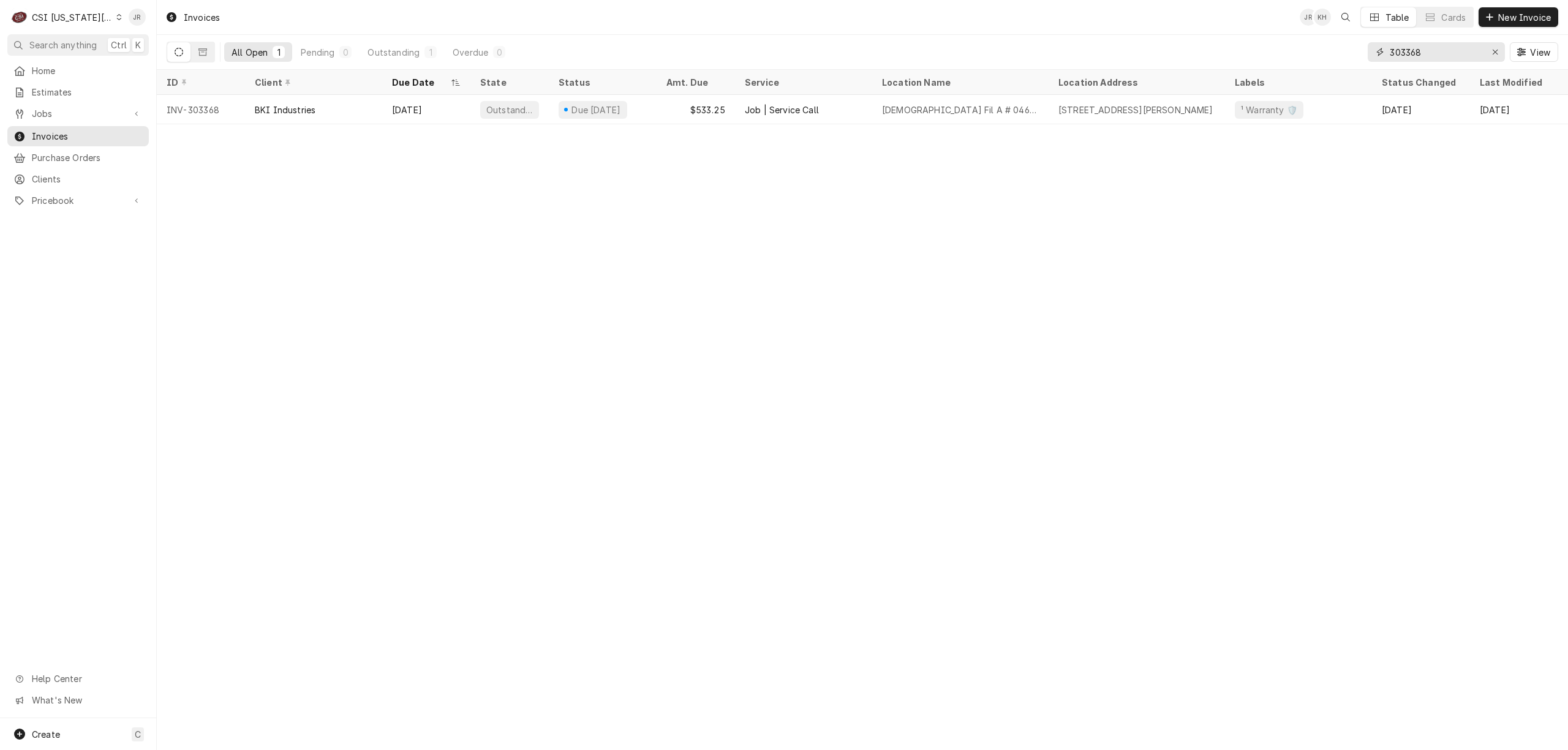
click at [1439, 54] on input "303368" at bounding box center [1435, 52] width 92 height 20
type input "300621"
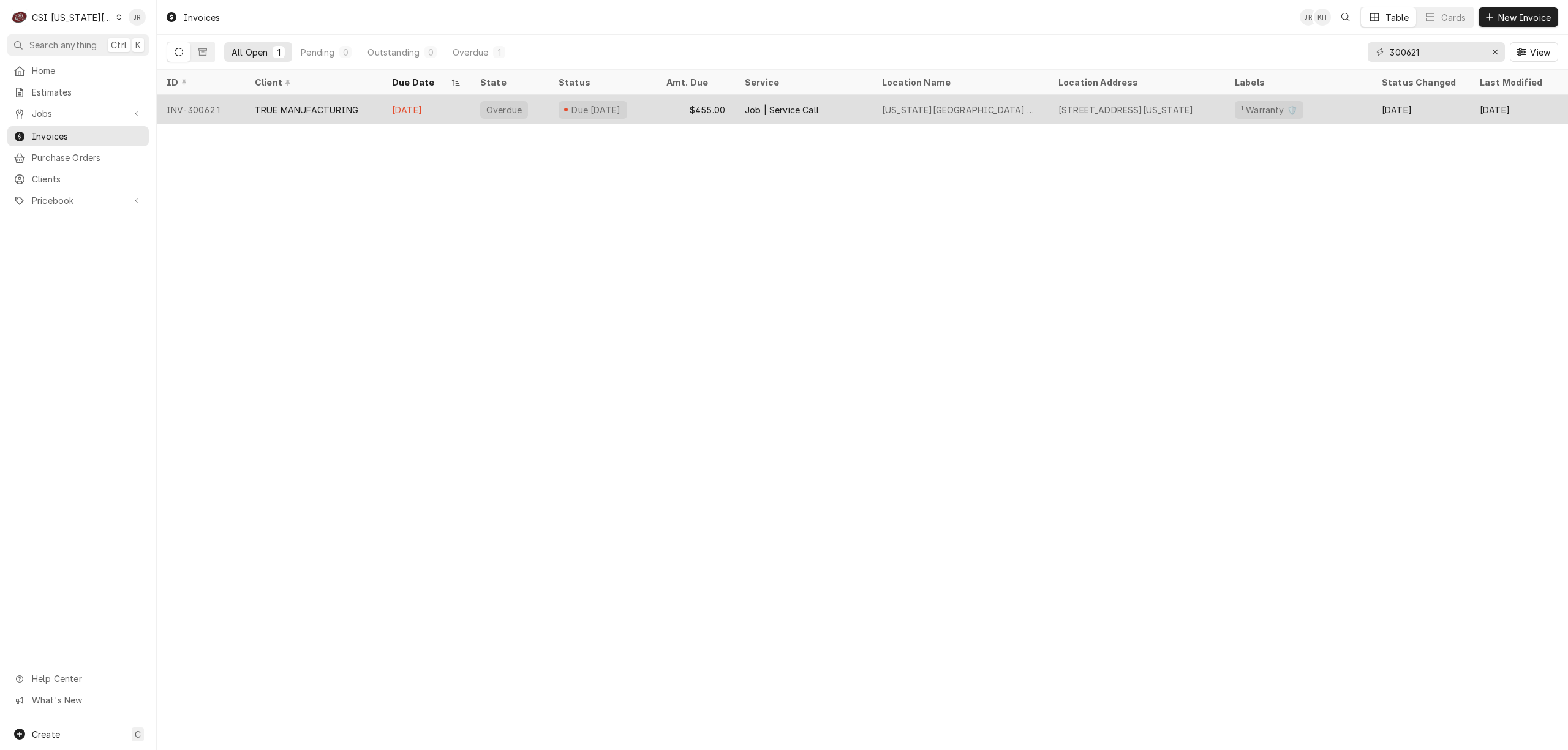
click at [334, 111] on div "TRUE MANUFACTURING" at bounding box center [306, 110] width 103 height 13
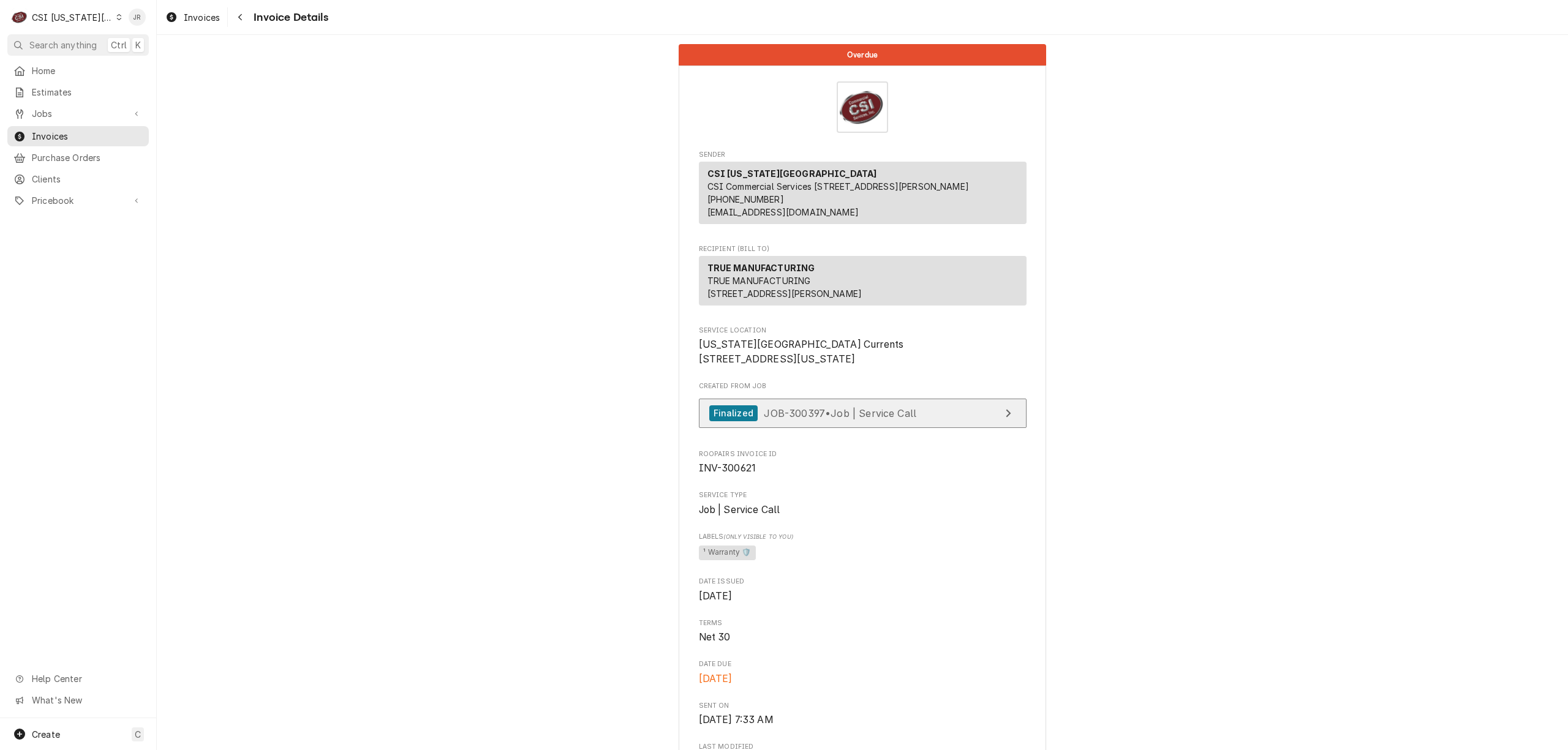
click at [873, 422] on div "Finalized JOB-300397 • Job | Service Call" at bounding box center [813, 413] width 208 height 17
click at [46, 111] on span "Jobs" at bounding box center [78, 114] width 92 height 13
click at [54, 138] on div "Jobs" at bounding box center [78, 135] width 136 height 15
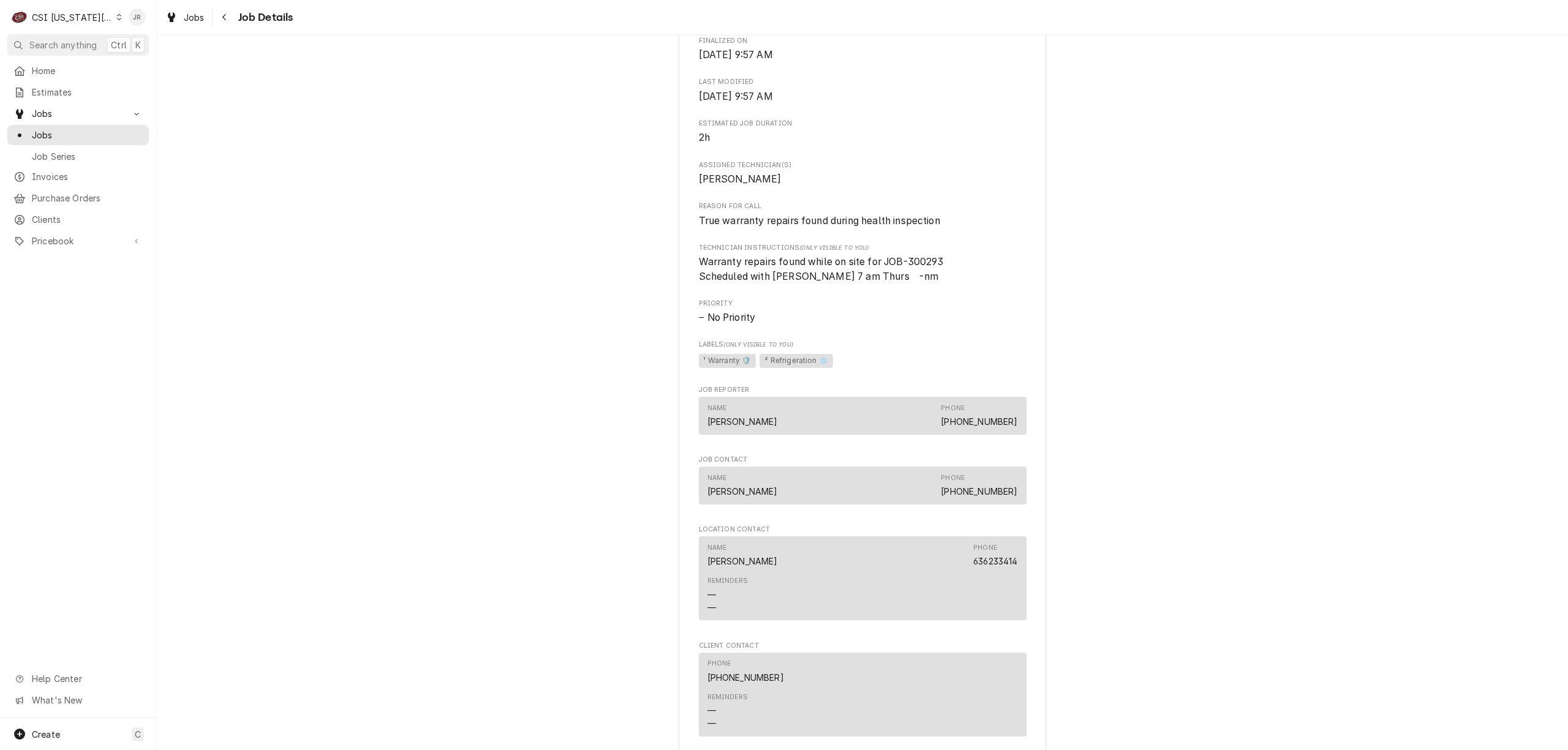
scroll to position [764, 0]
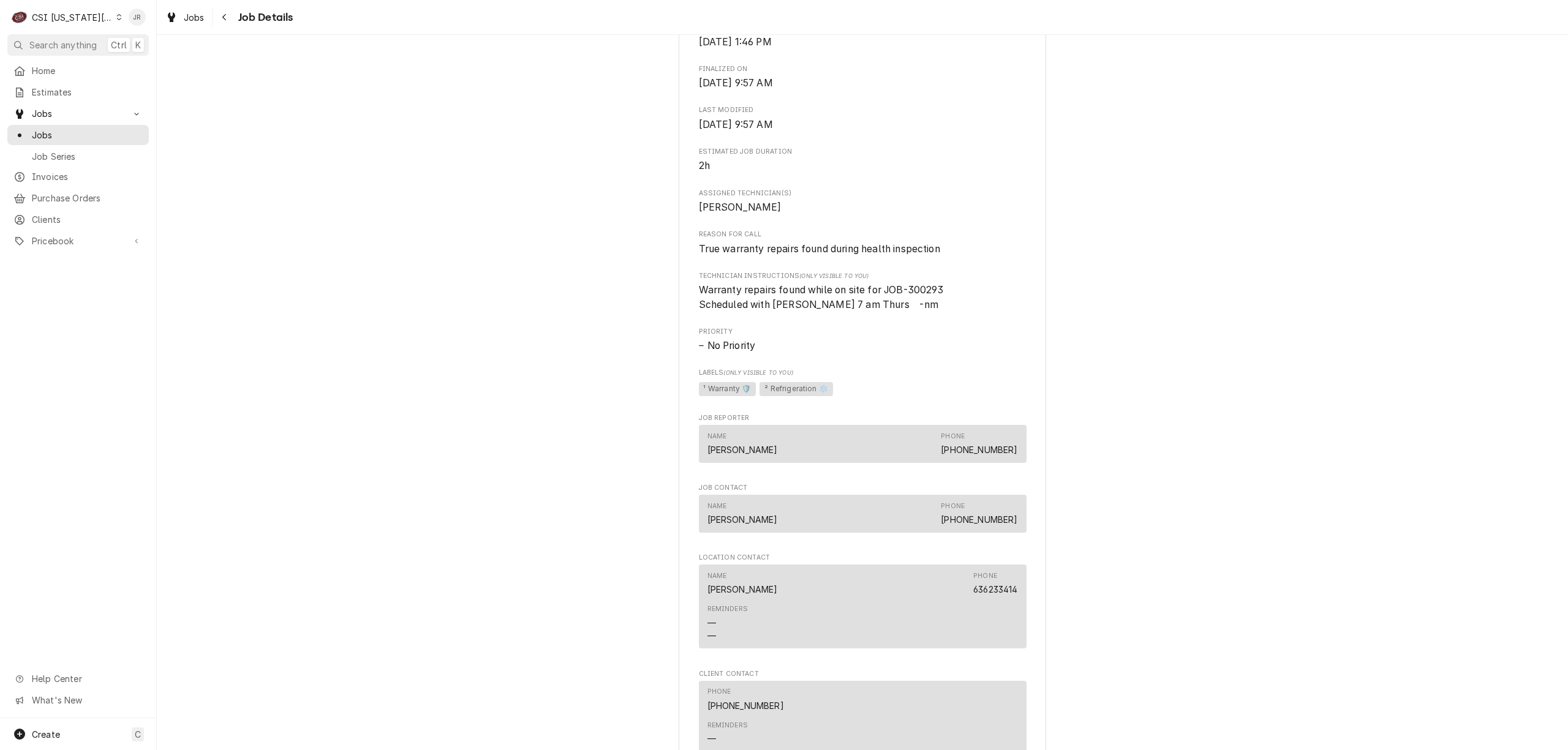
click at [925, 305] on span "Warranty repairs found while on site for JOB-300293 Scheduled with [PERSON_NAME…" at bounding box center [821, 298] width 245 height 26
copy span "300293"
drag, startPoint x: 964, startPoint y: 287, endPoint x: 957, endPoint y: 287, distance: 7.0
drag, startPoint x: 957, startPoint y: 287, endPoint x: 921, endPoint y: 302, distance: 39.0
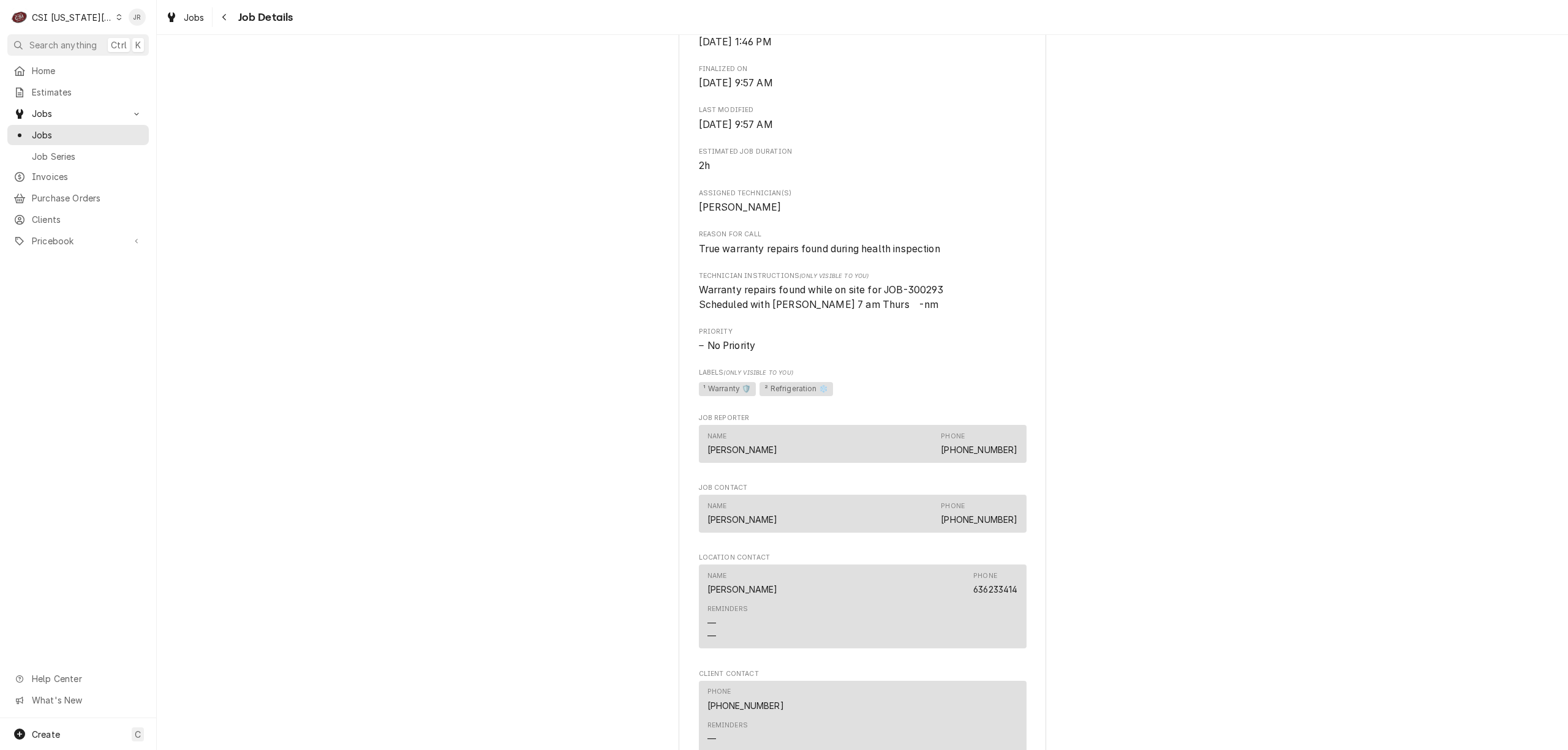
click at [921, 302] on span "Warranty repairs found while on site for JOB-300293 Scheduled with Brad M 7 am …" at bounding box center [821, 298] width 245 height 26
copy span "300293"
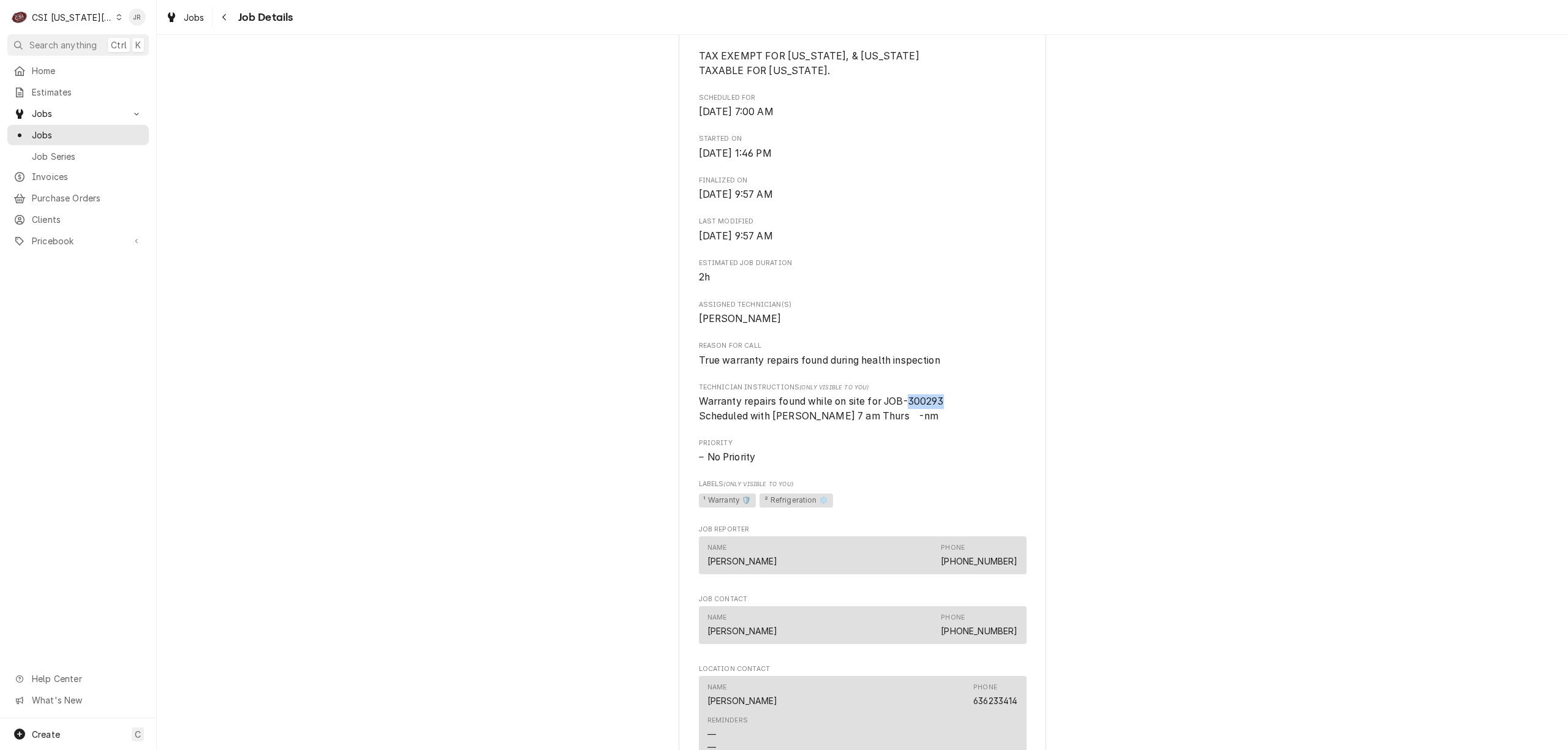
scroll to position [1142, 0]
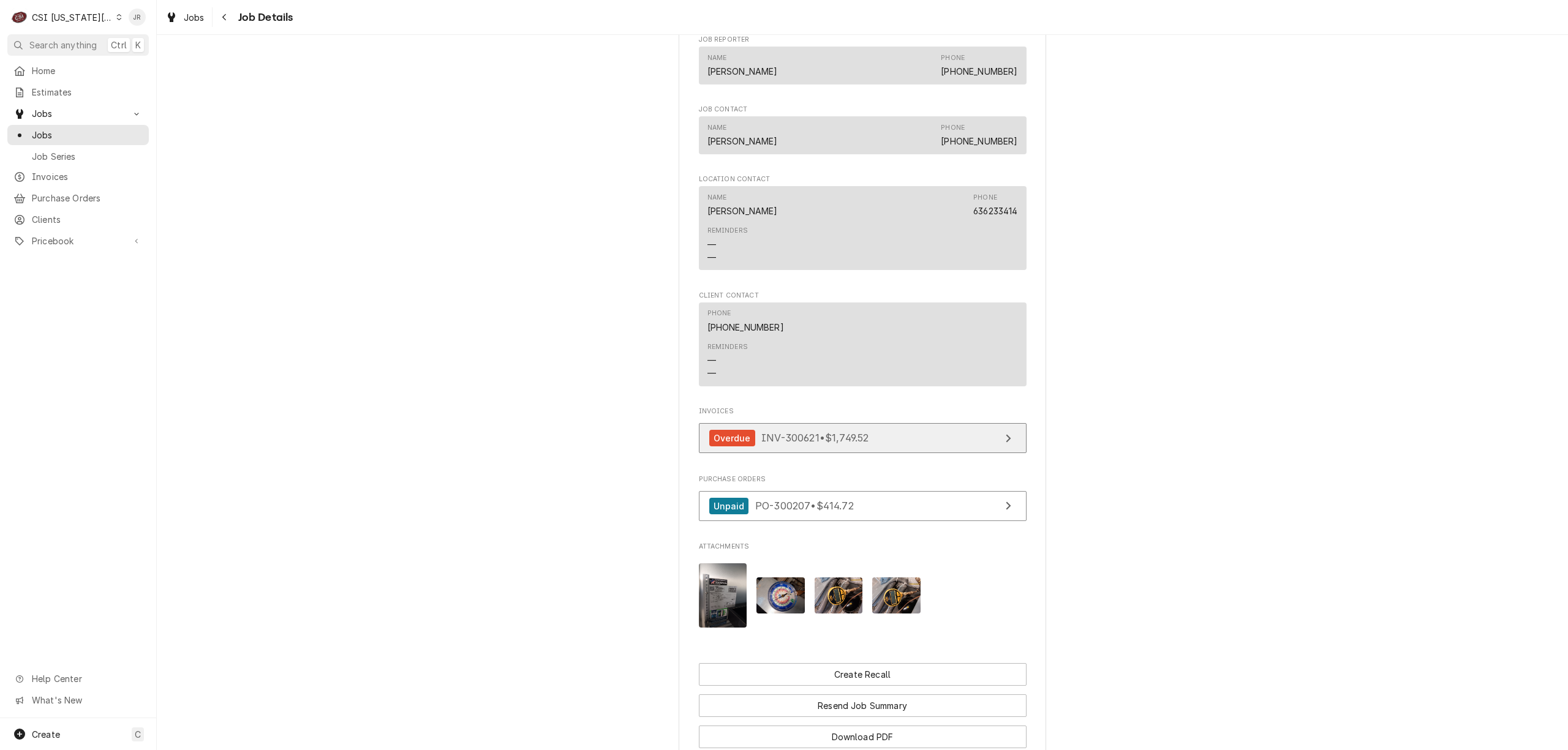
click at [871, 453] on link "Overdue INV-300621 • $1,749.52" at bounding box center [862, 438] width 328 height 30
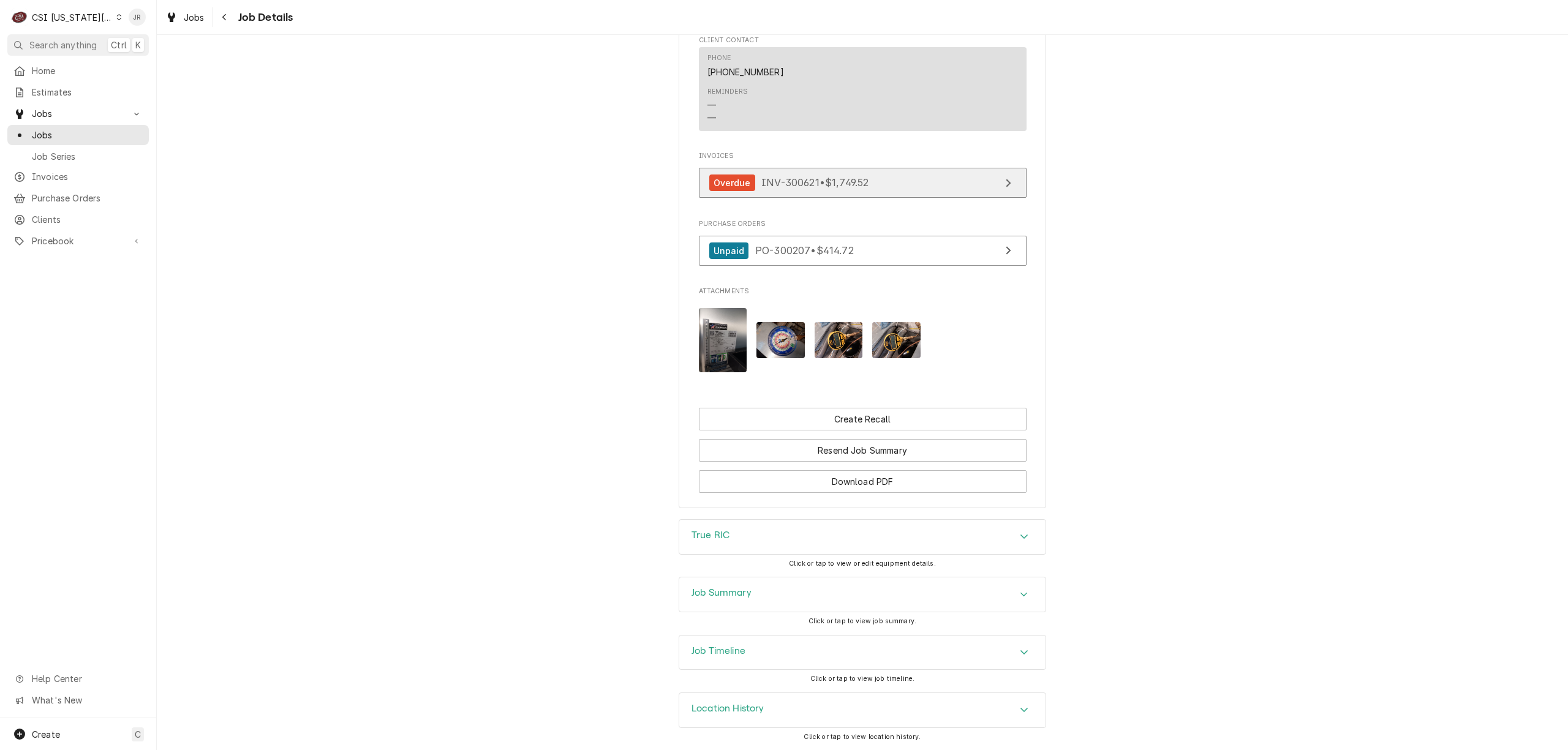
scroll to position [1417, 0]
click at [892, 260] on link "Unpaid PO-300207 • $414.72" at bounding box center [862, 251] width 328 height 30
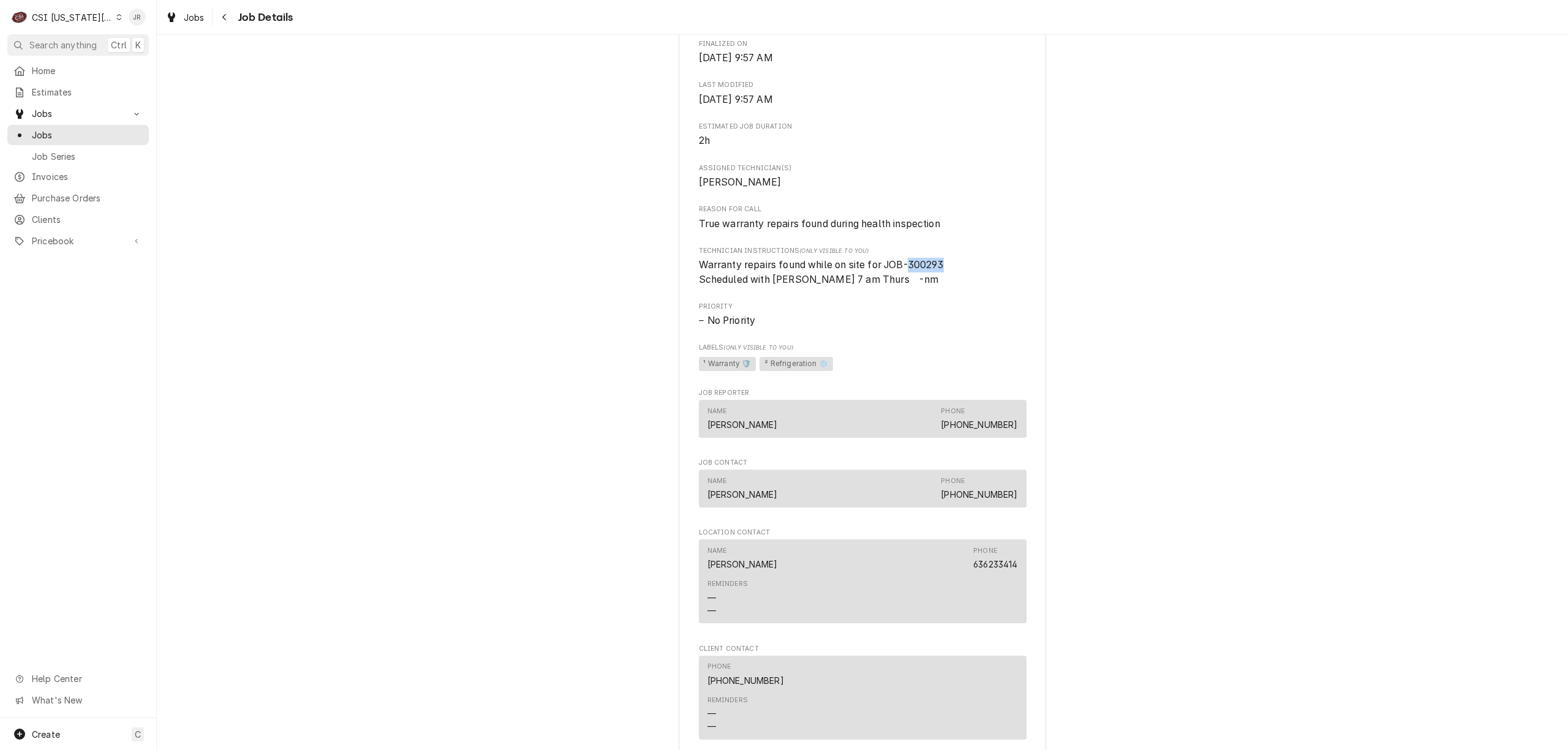
scroll to position [764, 0]
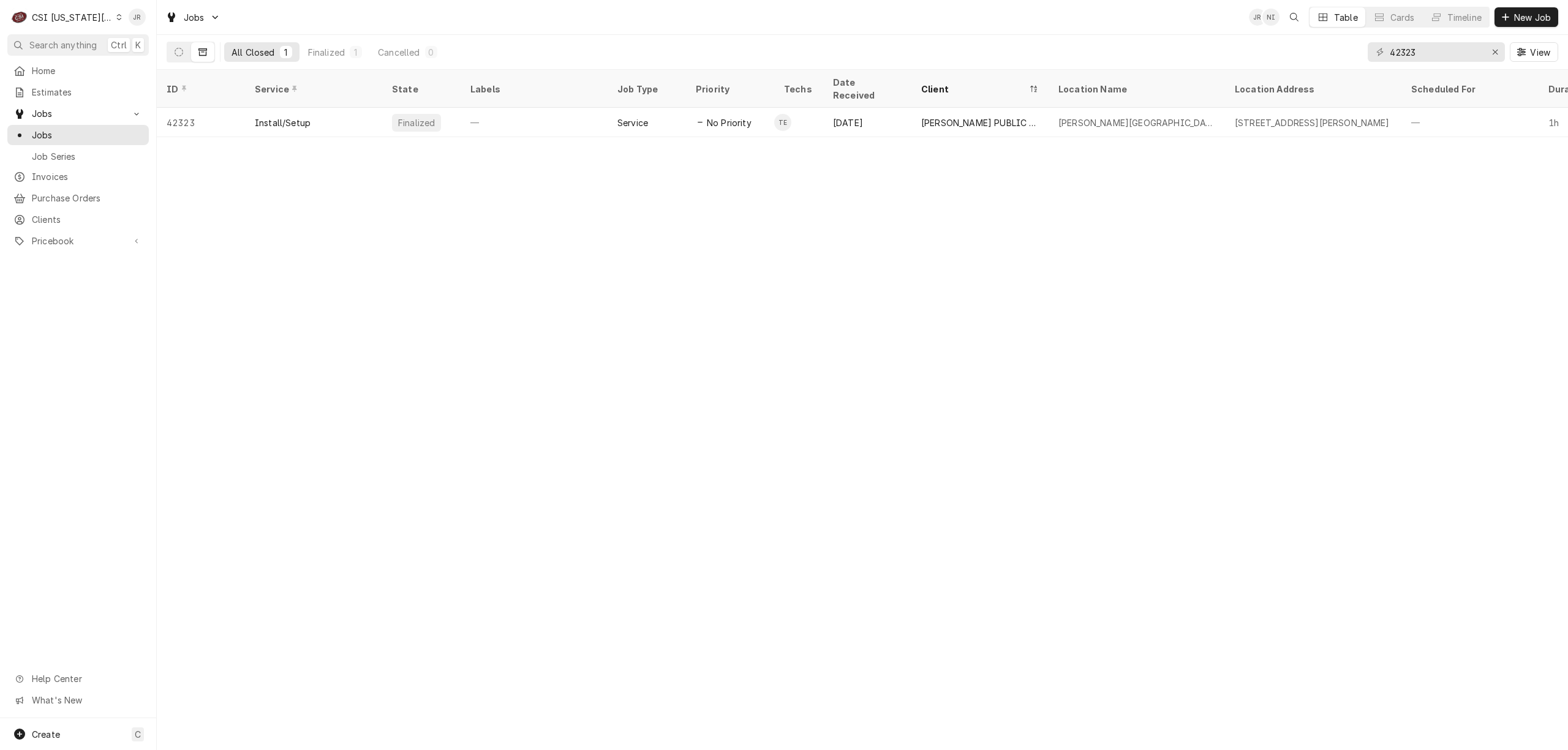
drag, startPoint x: 1404, startPoint y: 28, endPoint x: 1419, endPoint y: 40, distance: 19.2
click at [1419, 40] on div "Jobs JR NI Table Cards Timeline New Job All Closed 1 Finalized 1 Cancelled 0 42…" at bounding box center [862, 34] width 1411 height 70
click at [1432, 50] on input "42323" at bounding box center [1435, 52] width 92 height 20
paste input "30029"
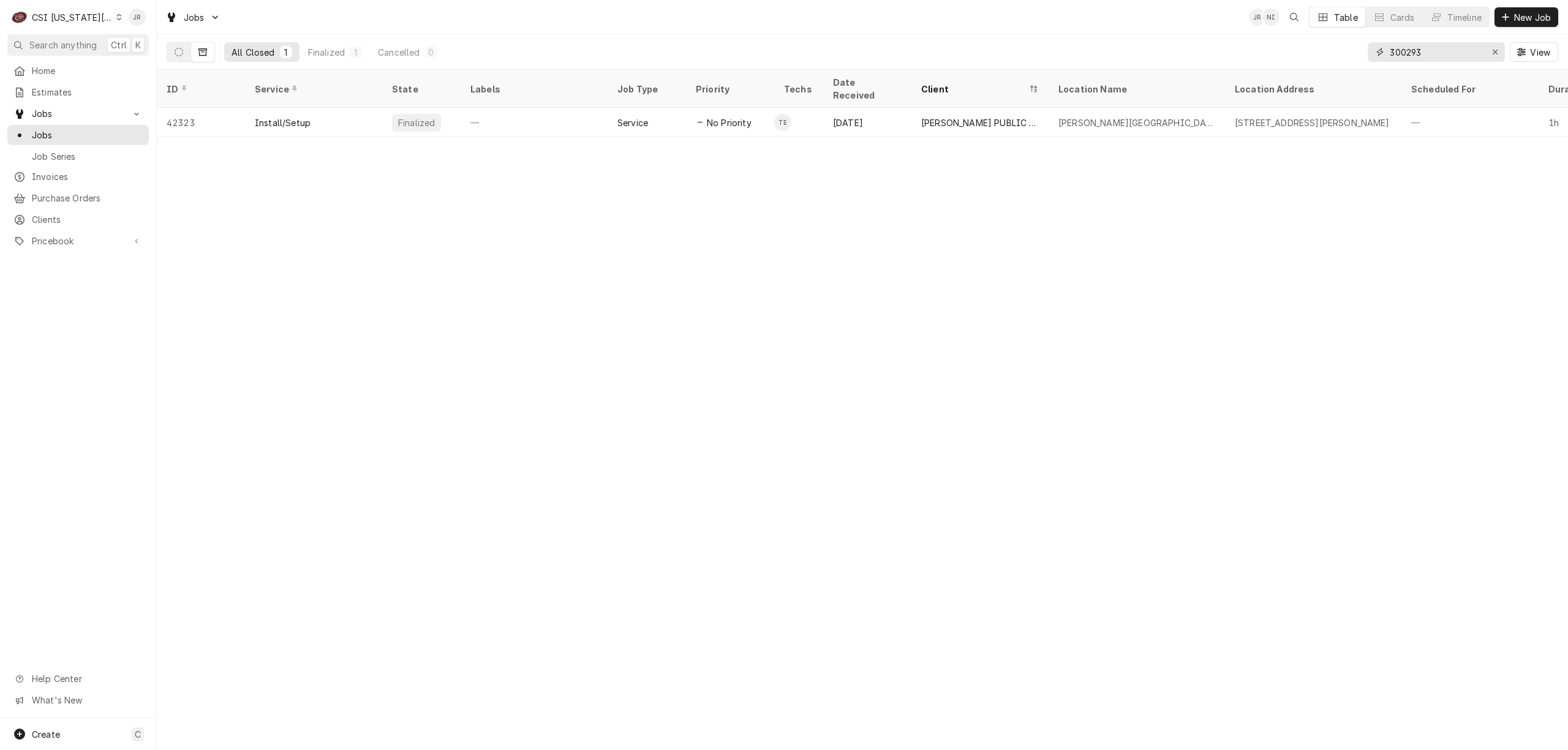
type input "300293"
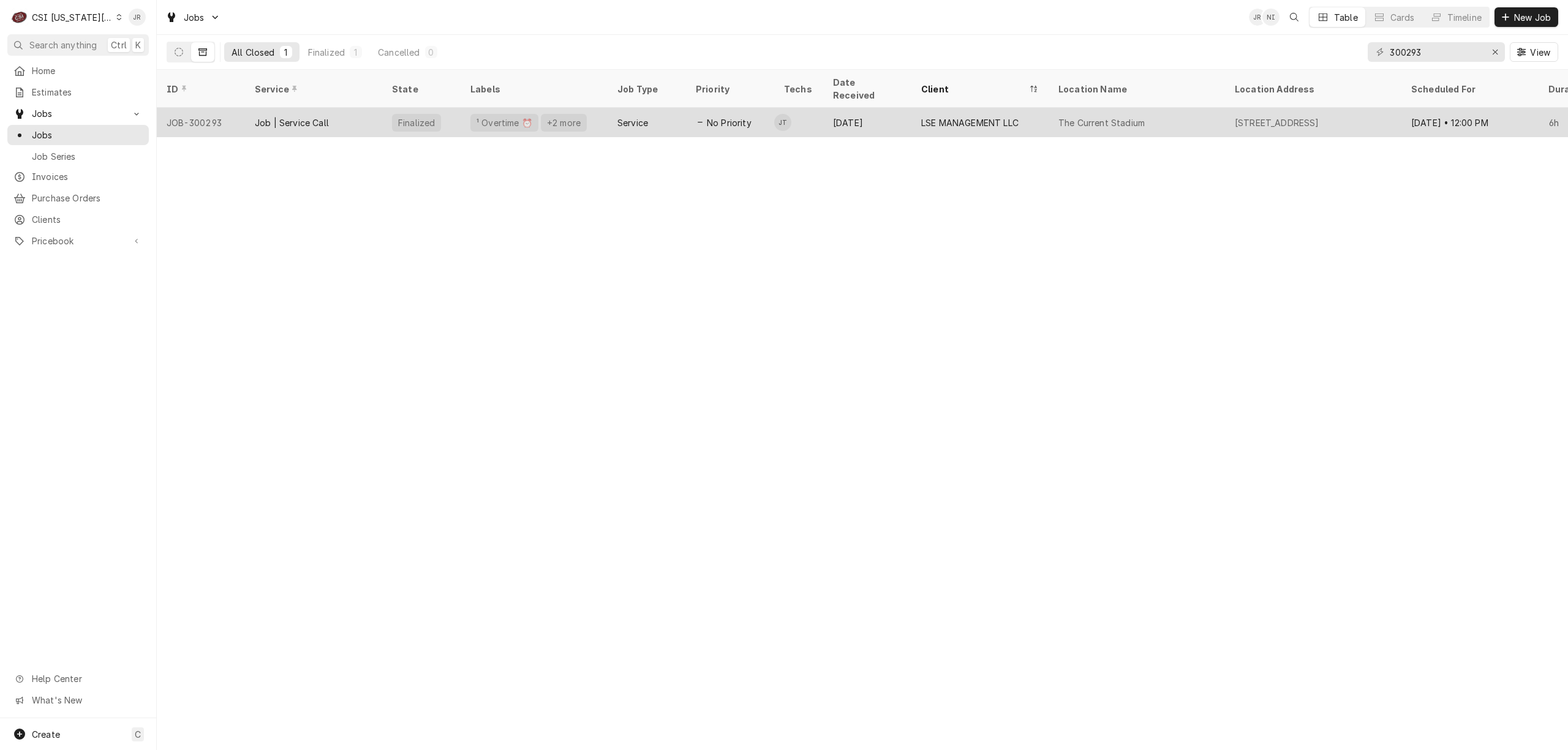
click at [333, 110] on div "Job | Service Call" at bounding box center [313, 122] width 137 height 29
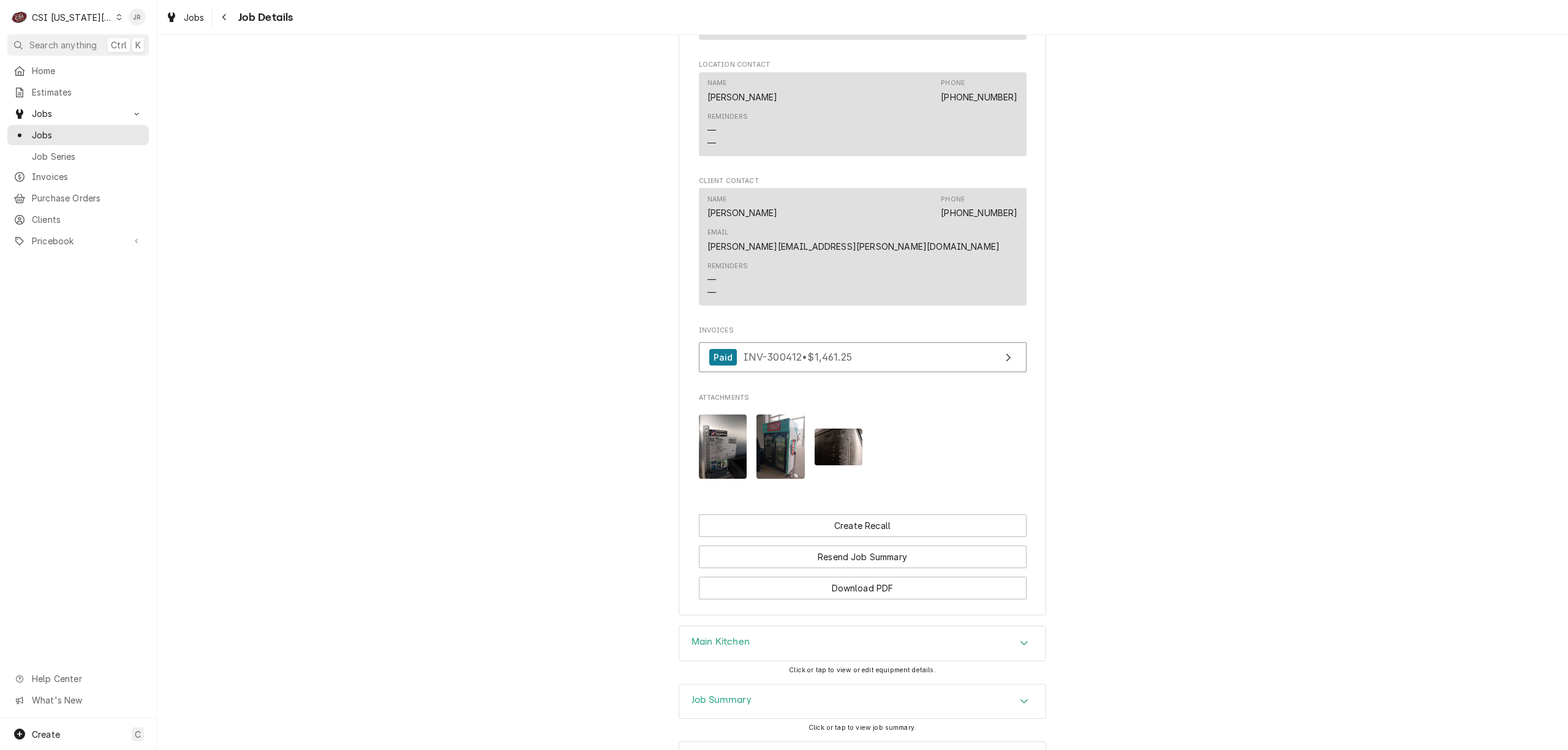
scroll to position [1003, 0]
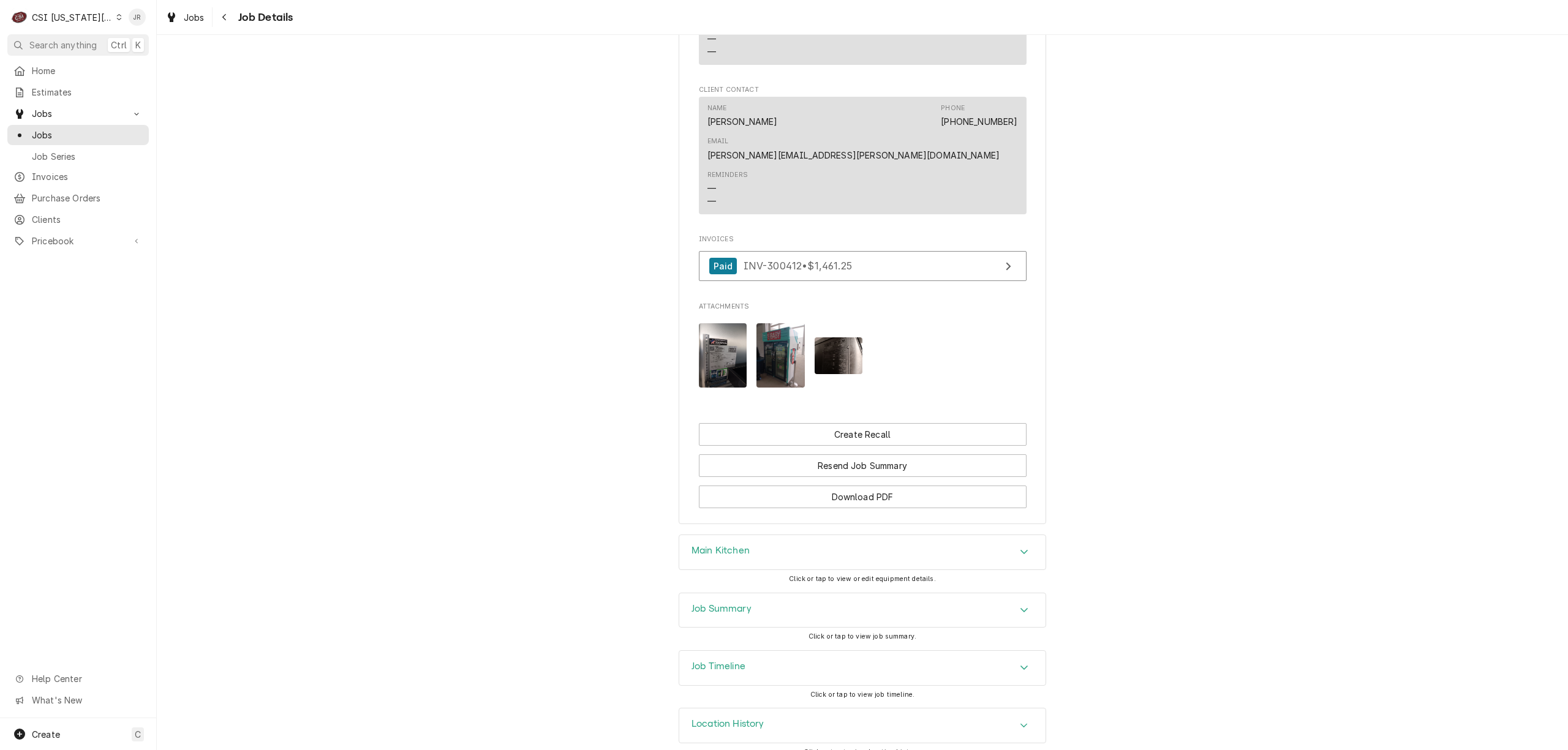
click at [745, 603] on h3 "Job Summary" at bounding box center [722, 609] width 60 height 12
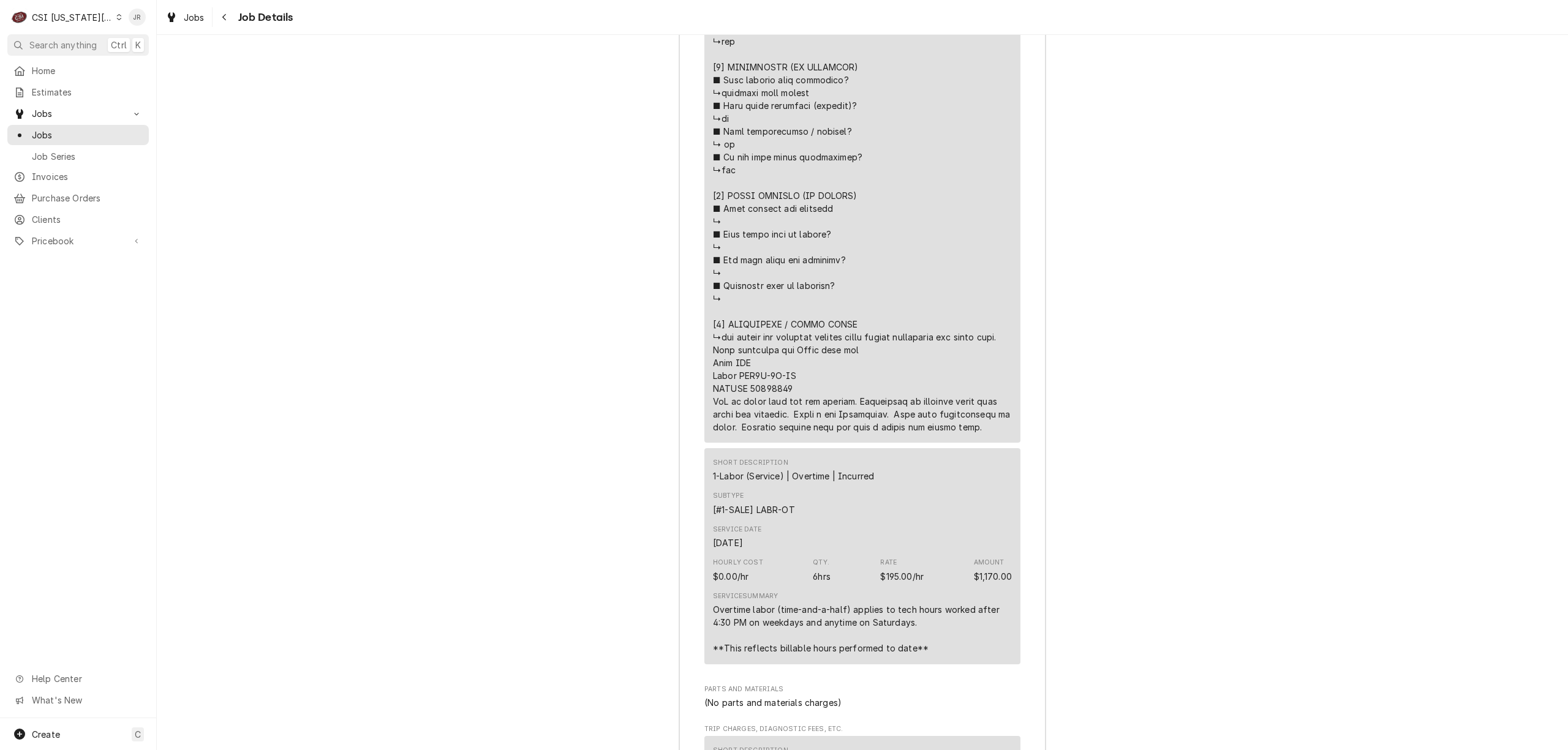
scroll to position [2873, 0]
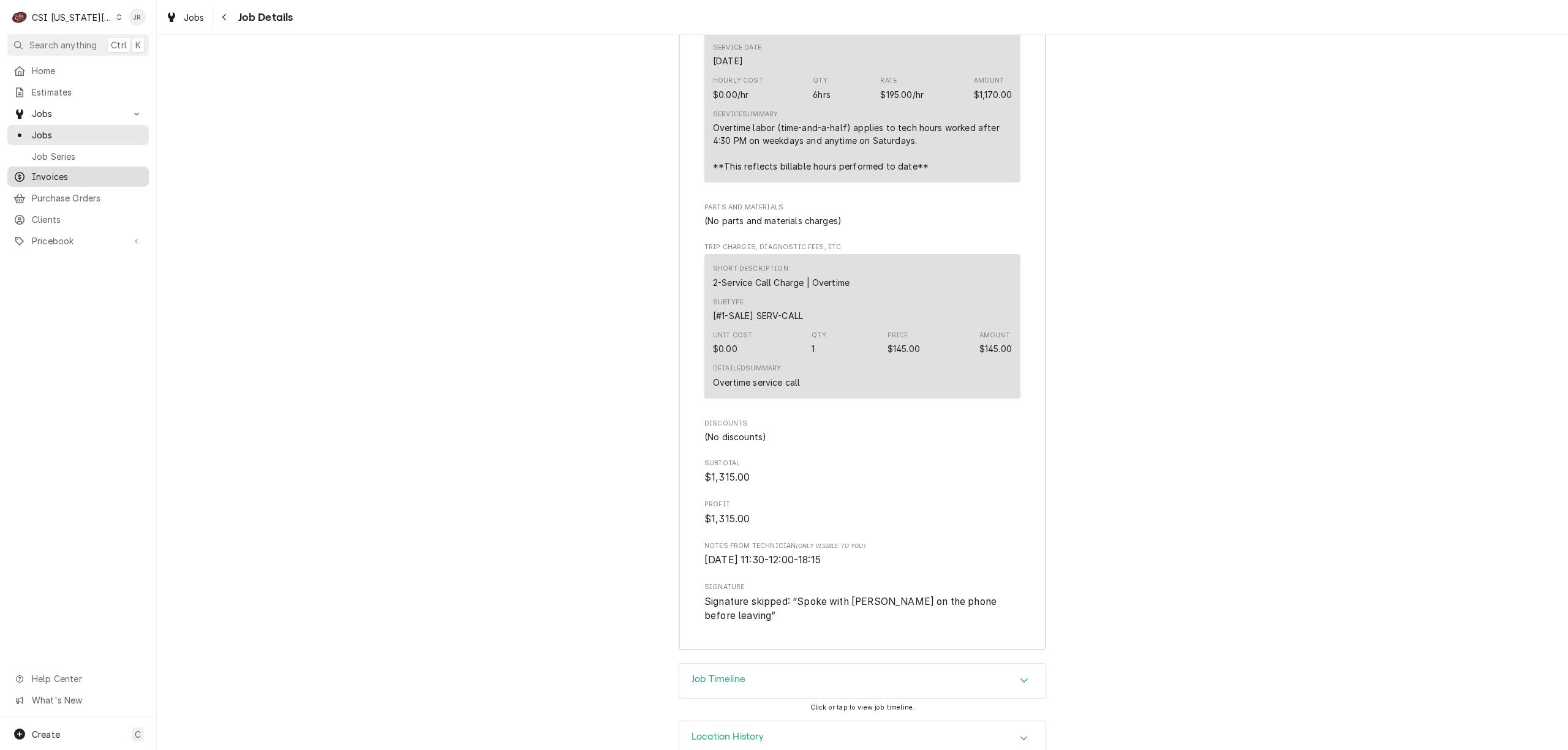
click at [48, 175] on span "Invoices" at bounding box center [87, 177] width 111 height 13
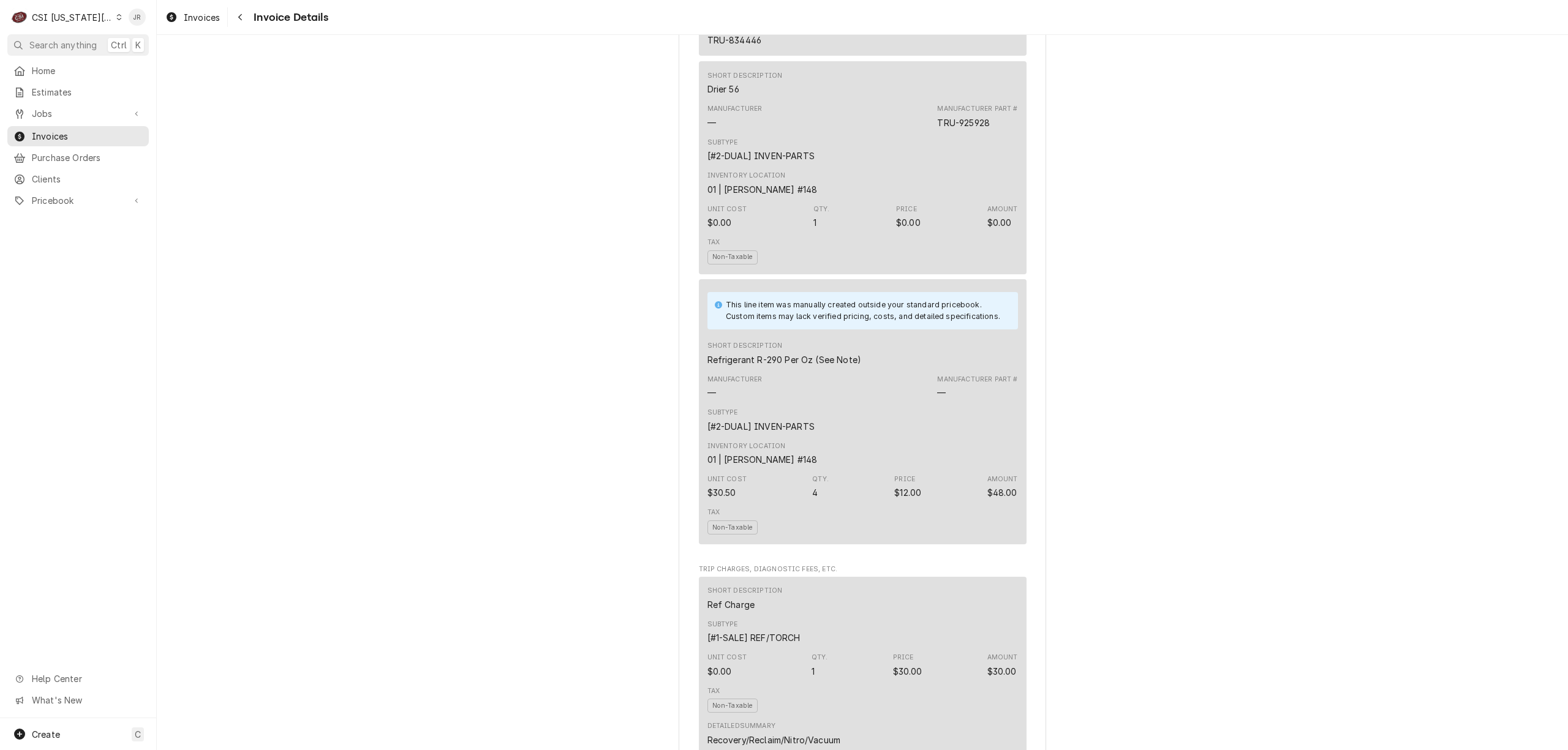
scroll to position [1551, 0]
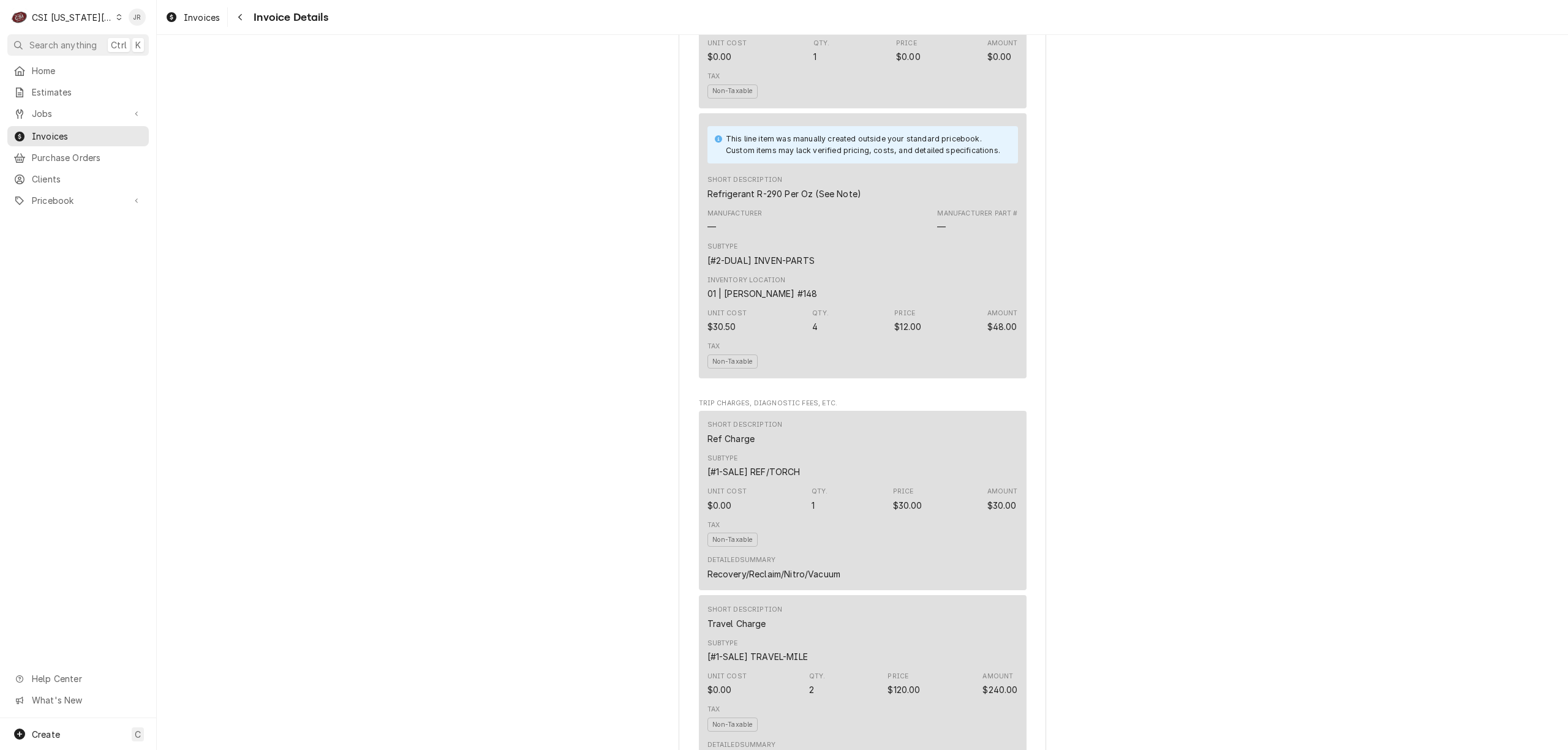
click at [67, 18] on div "CSI [US_STATE][GEOGRAPHIC_DATA]" at bounding box center [72, 18] width 81 height 13
click at [147, 61] on div "CSI St. [PERSON_NAME]" at bounding box center [210, 67] width 179 height 13
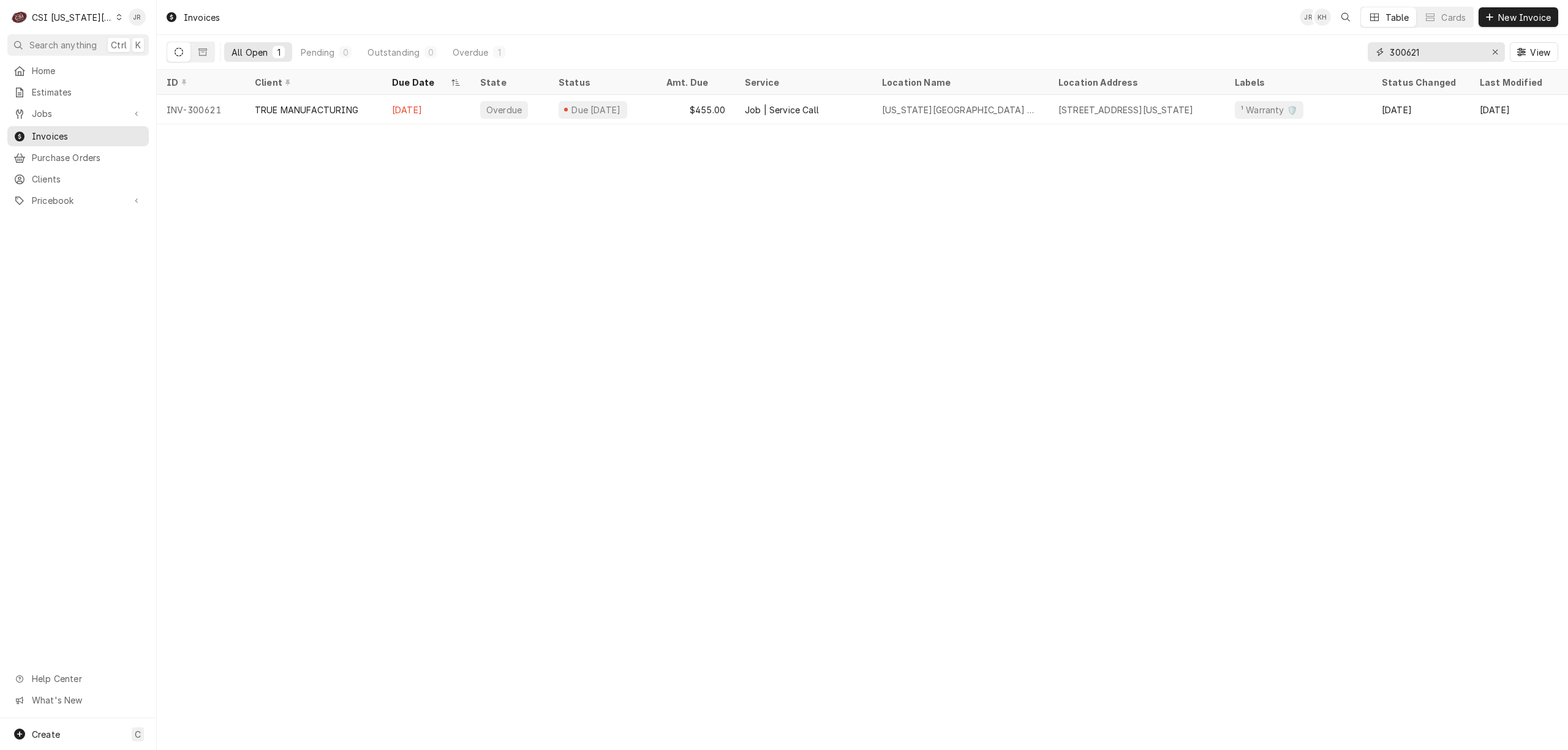
click at [1392, 59] on input "300621" at bounding box center [1435, 52] width 92 height 20
click at [1391, 59] on input "300621" at bounding box center [1435, 52] width 92 height 20
click at [1399, 54] on input "300621" at bounding box center [1435, 52] width 92 height 20
paste input "3368"
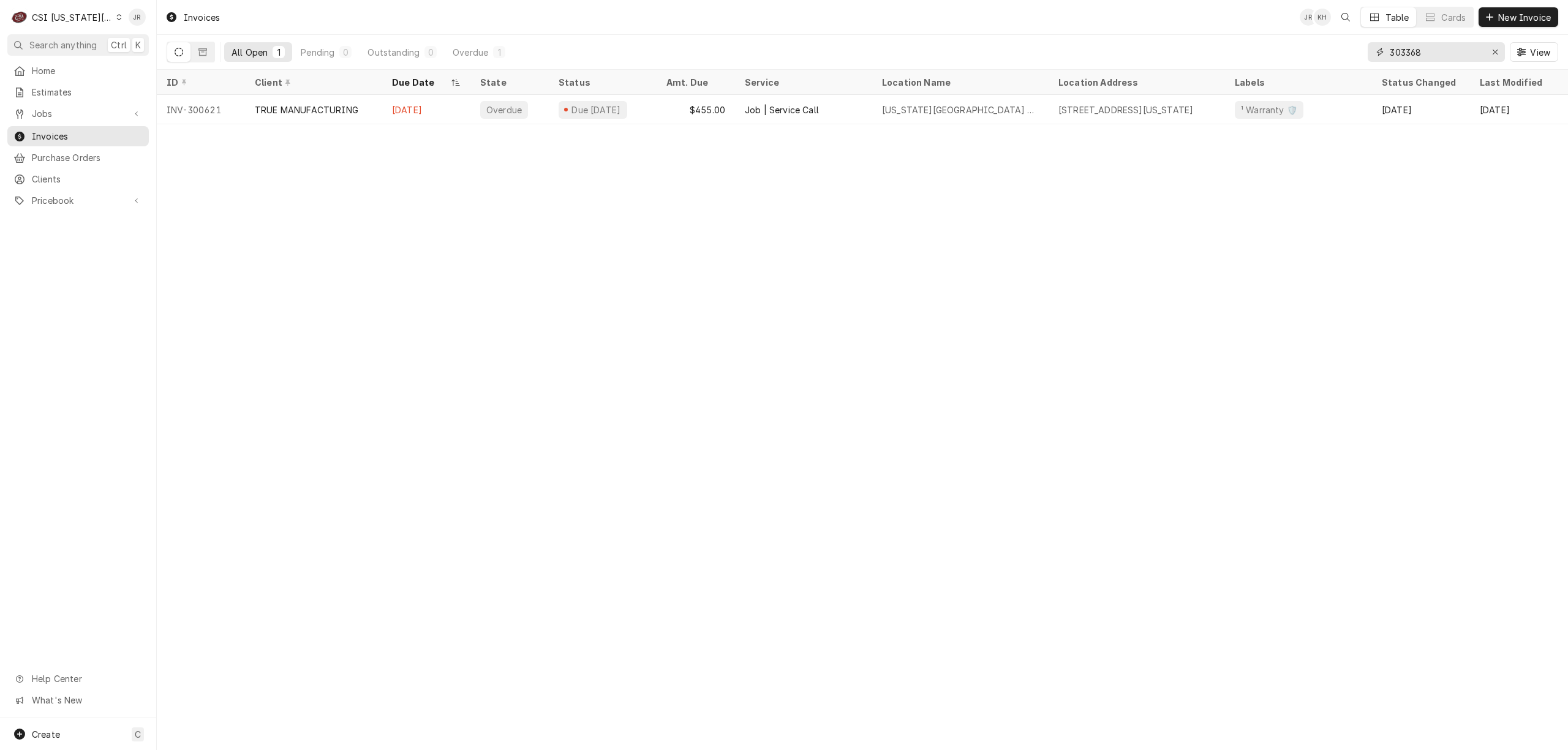
type input "303368"
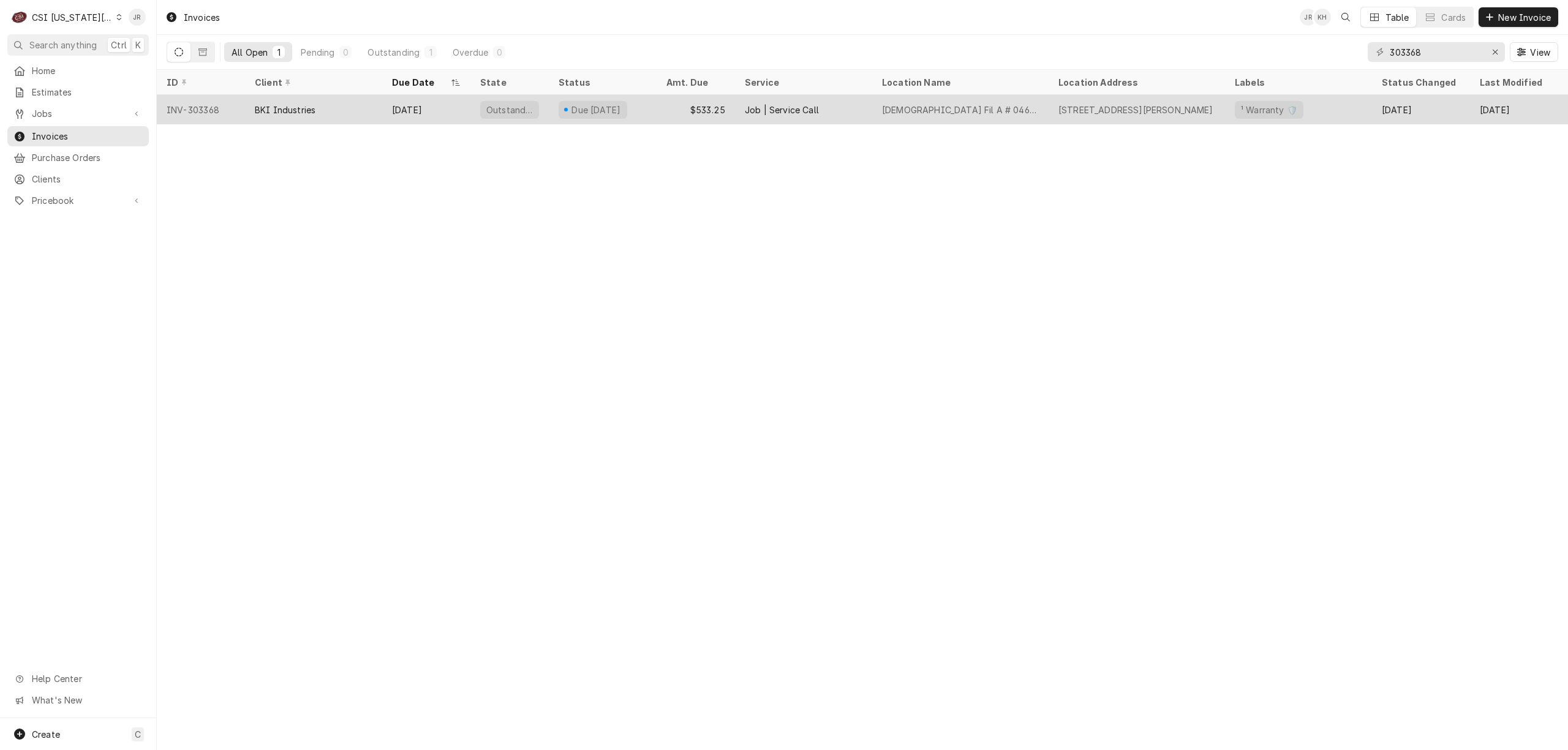
click at [356, 101] on div "BKI Industries" at bounding box center [313, 109] width 137 height 29
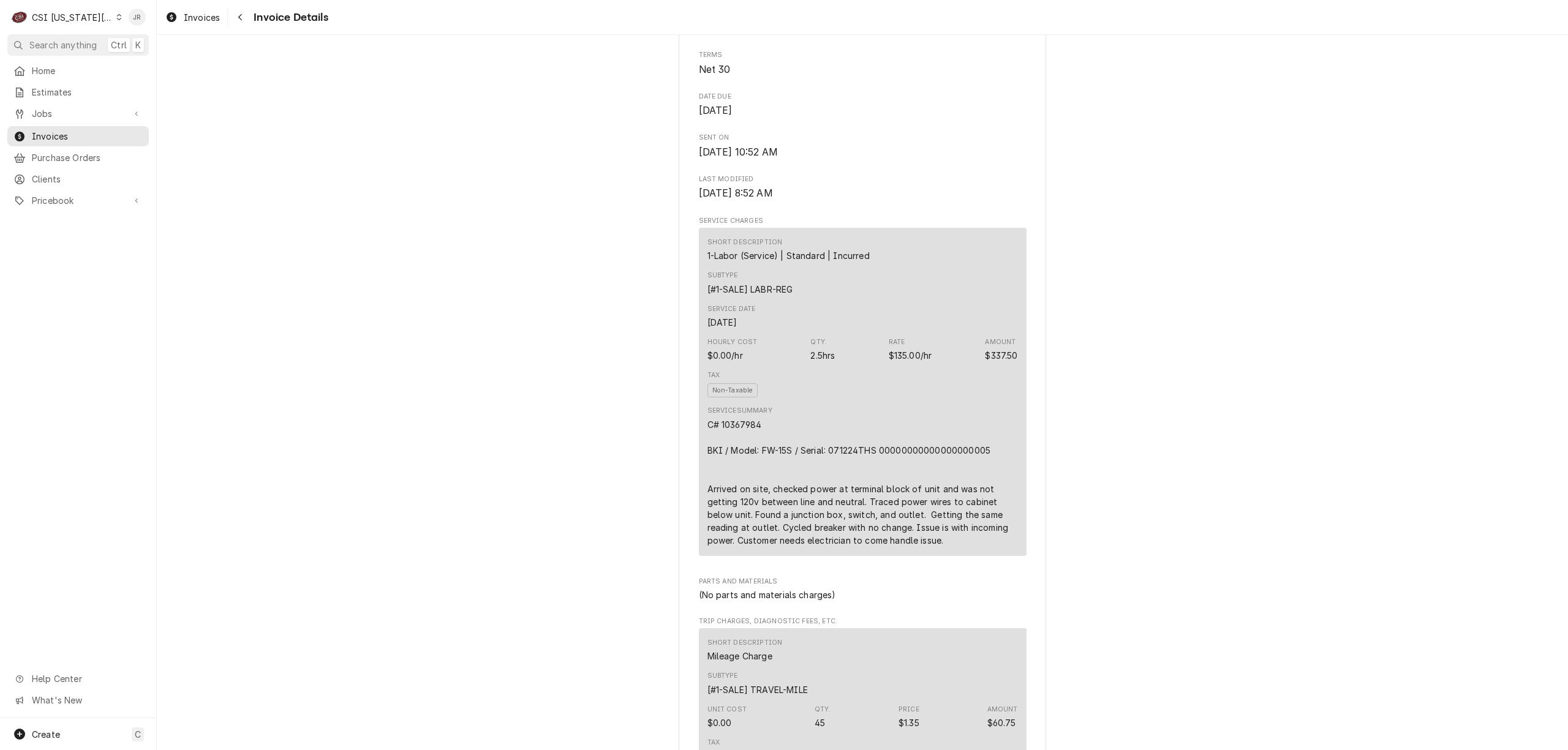
scroll to position [163, 0]
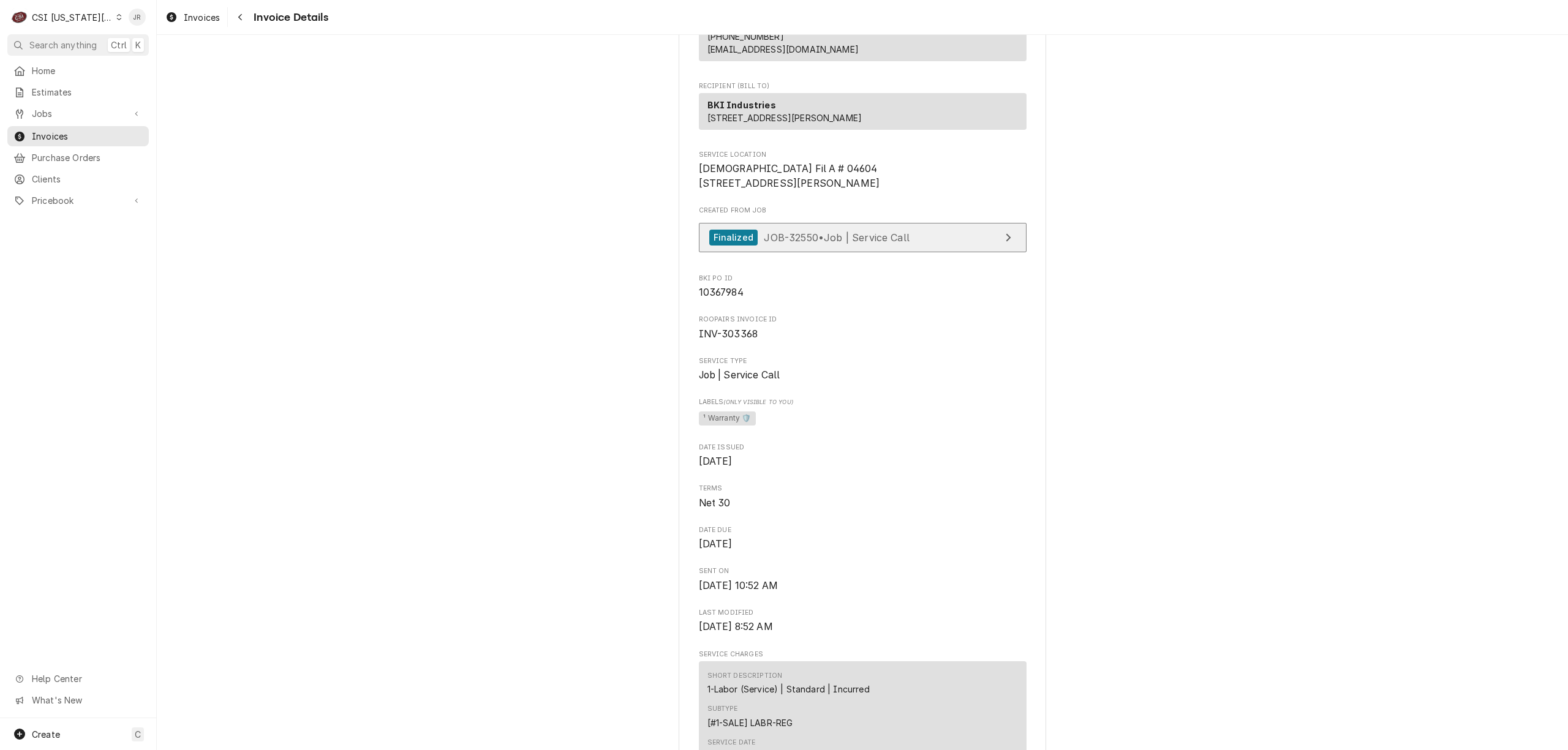
click at [937, 253] on link "Finalized JOB-32550 • Job | Service Call" at bounding box center [862, 238] width 328 height 30
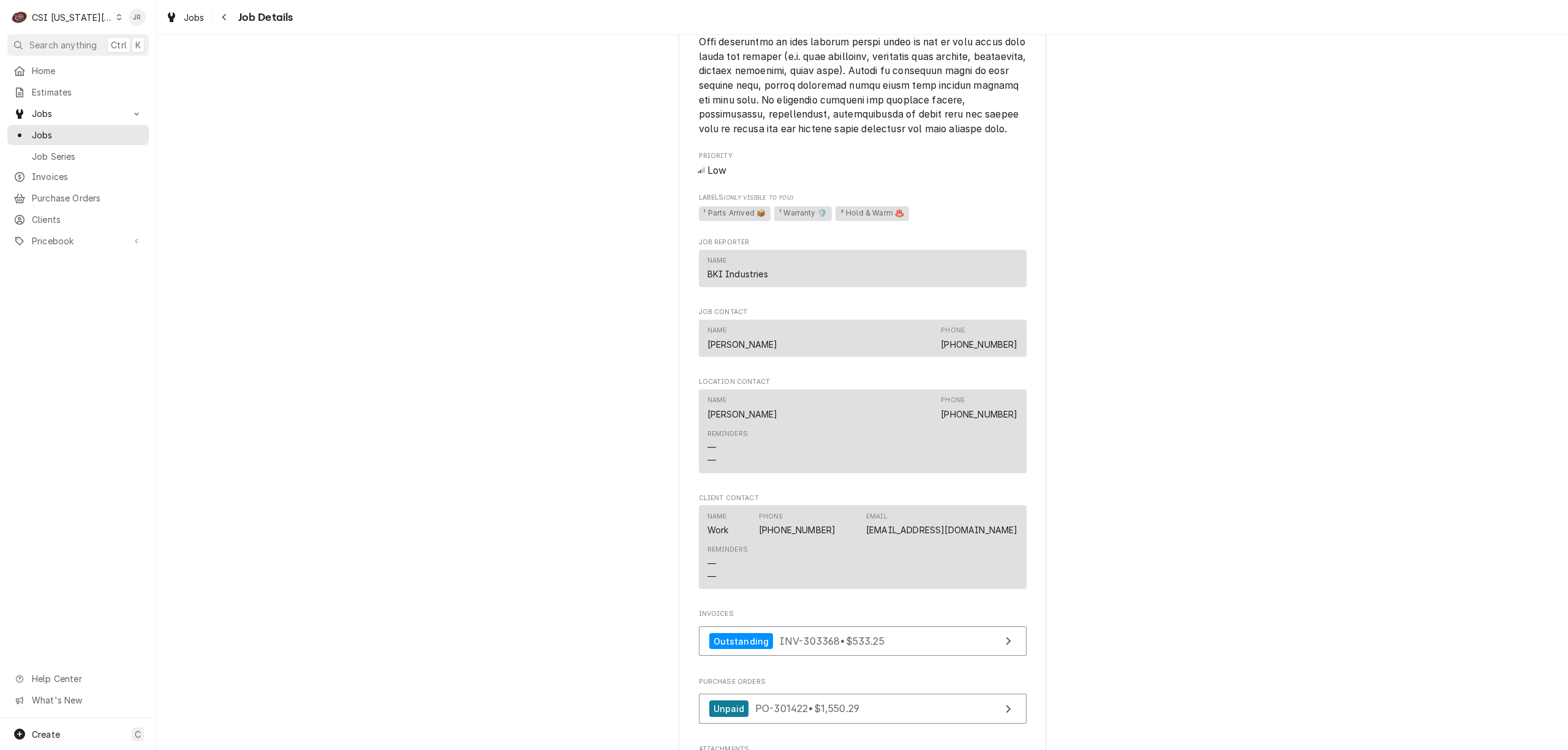
scroll to position [1551, 0]
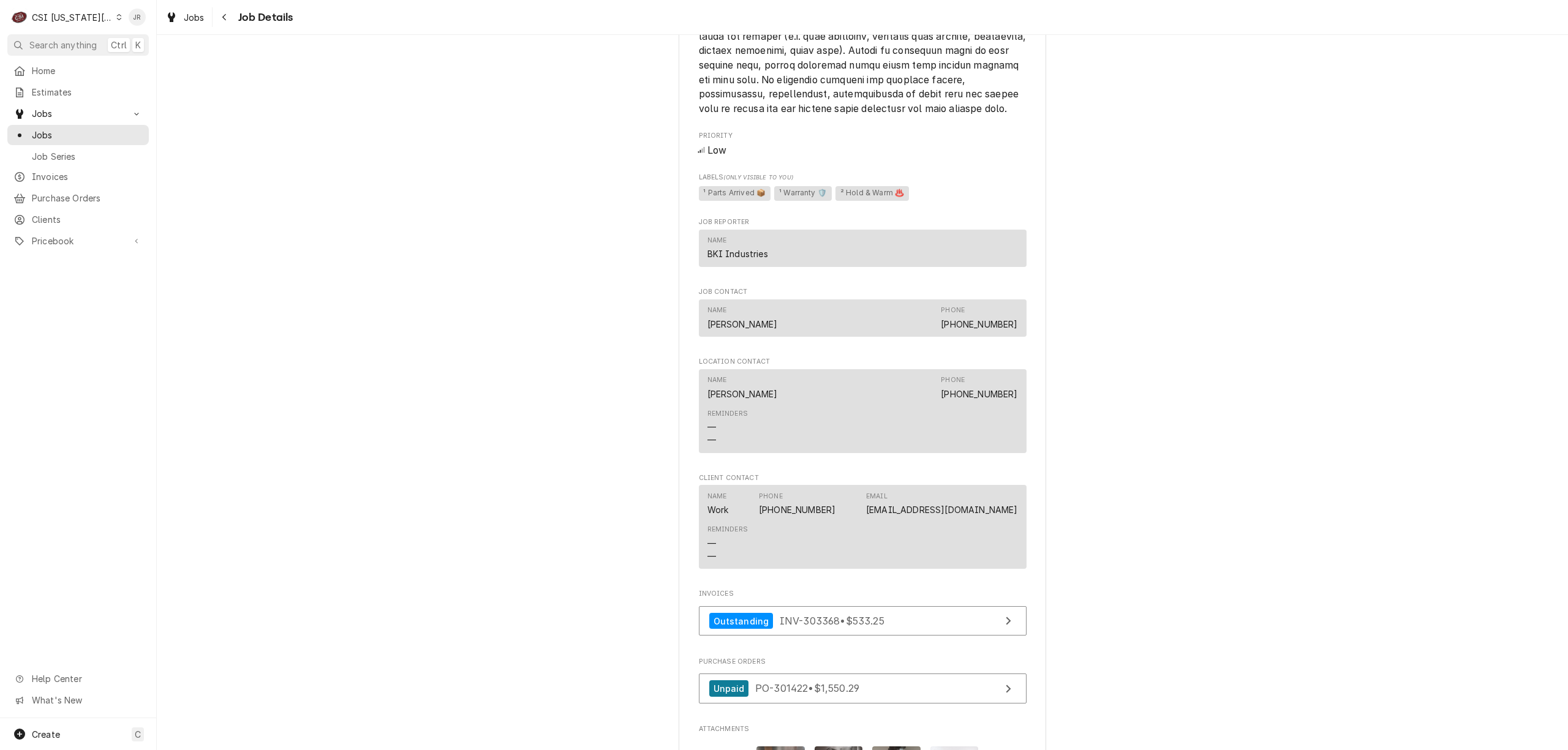
drag, startPoint x: 910, startPoint y: 520, endPoint x: 1009, endPoint y: 527, distance: 99.2
click at [1010, 521] on div "Name Work Phone [PHONE_NUMBER] Email [EMAIL_ADDRESS][DOMAIN_NAME]" at bounding box center [862, 504] width 310 height 33
copy link "[EMAIL_ADDRESS][DOMAIN_NAME]"
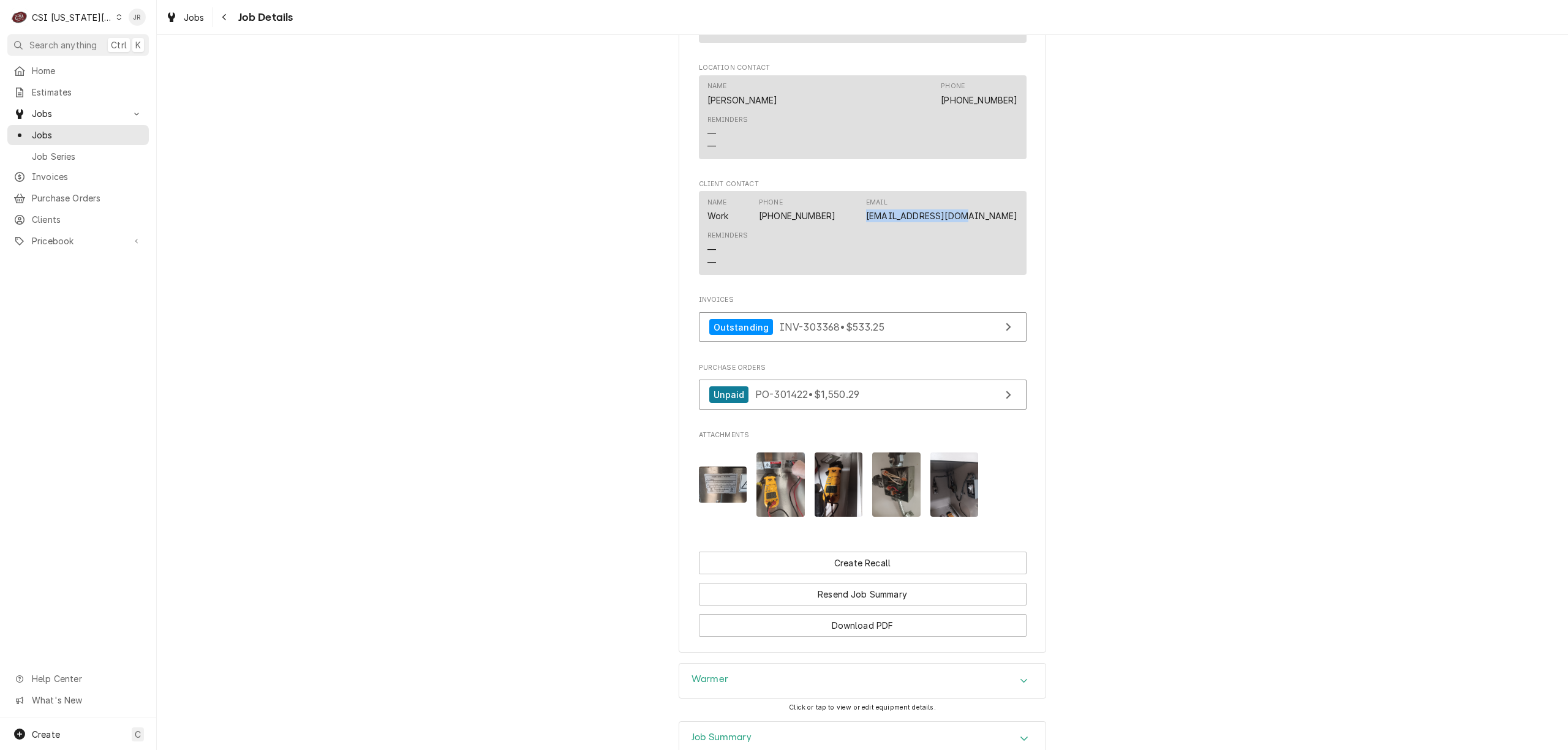
scroll to position [2008, 0]
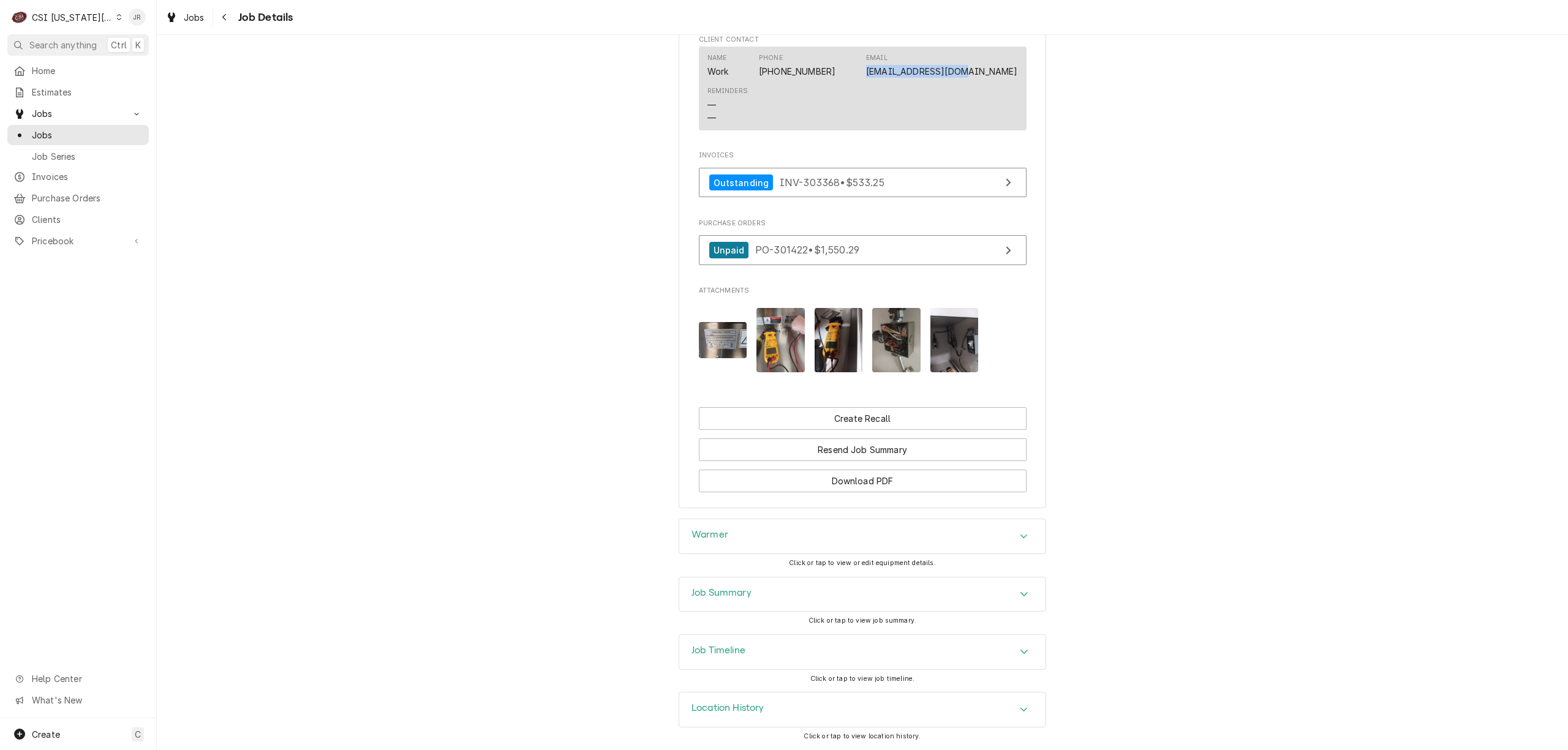
click at [725, 589] on h3 "Job Summary" at bounding box center [722, 593] width 60 height 12
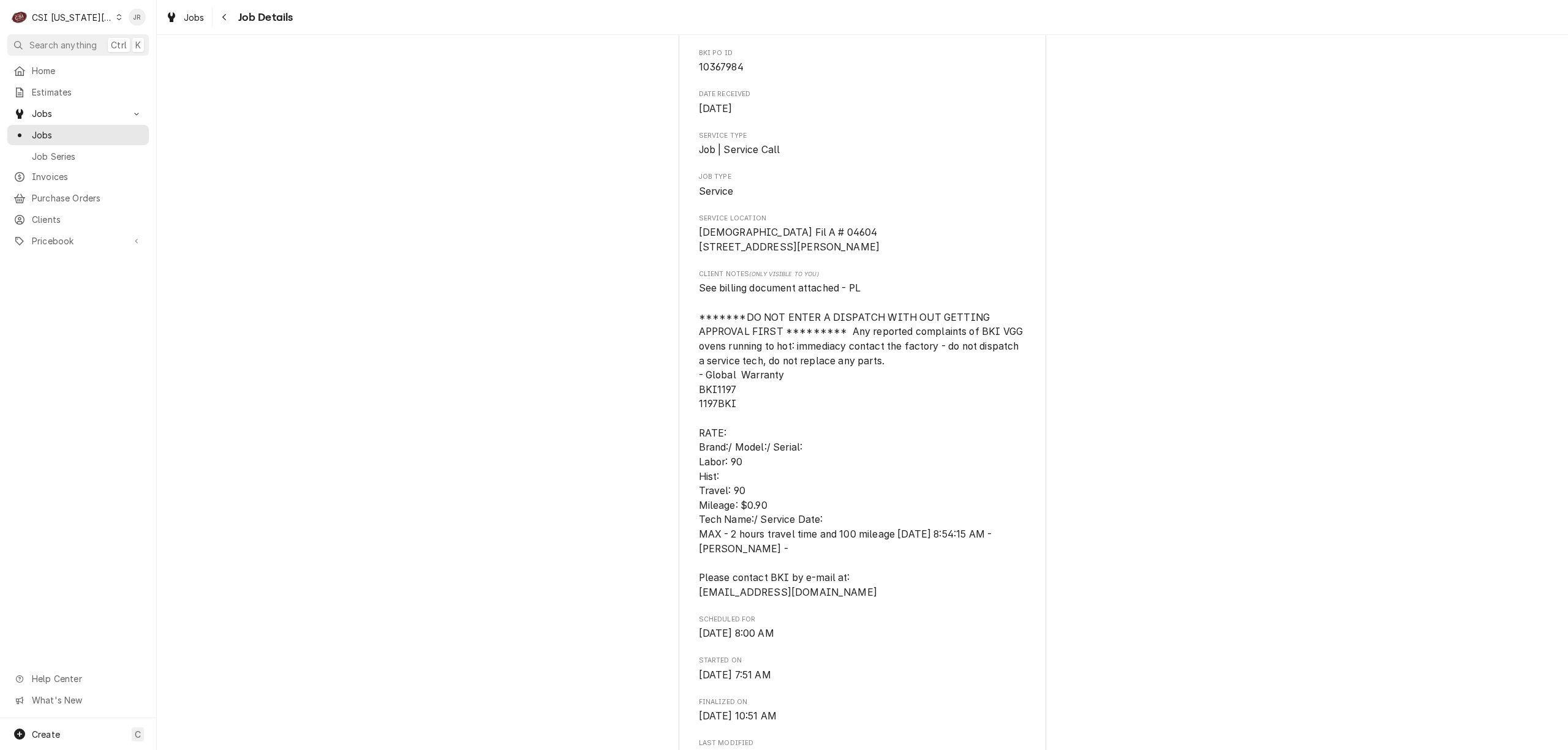
scroll to position [0, 0]
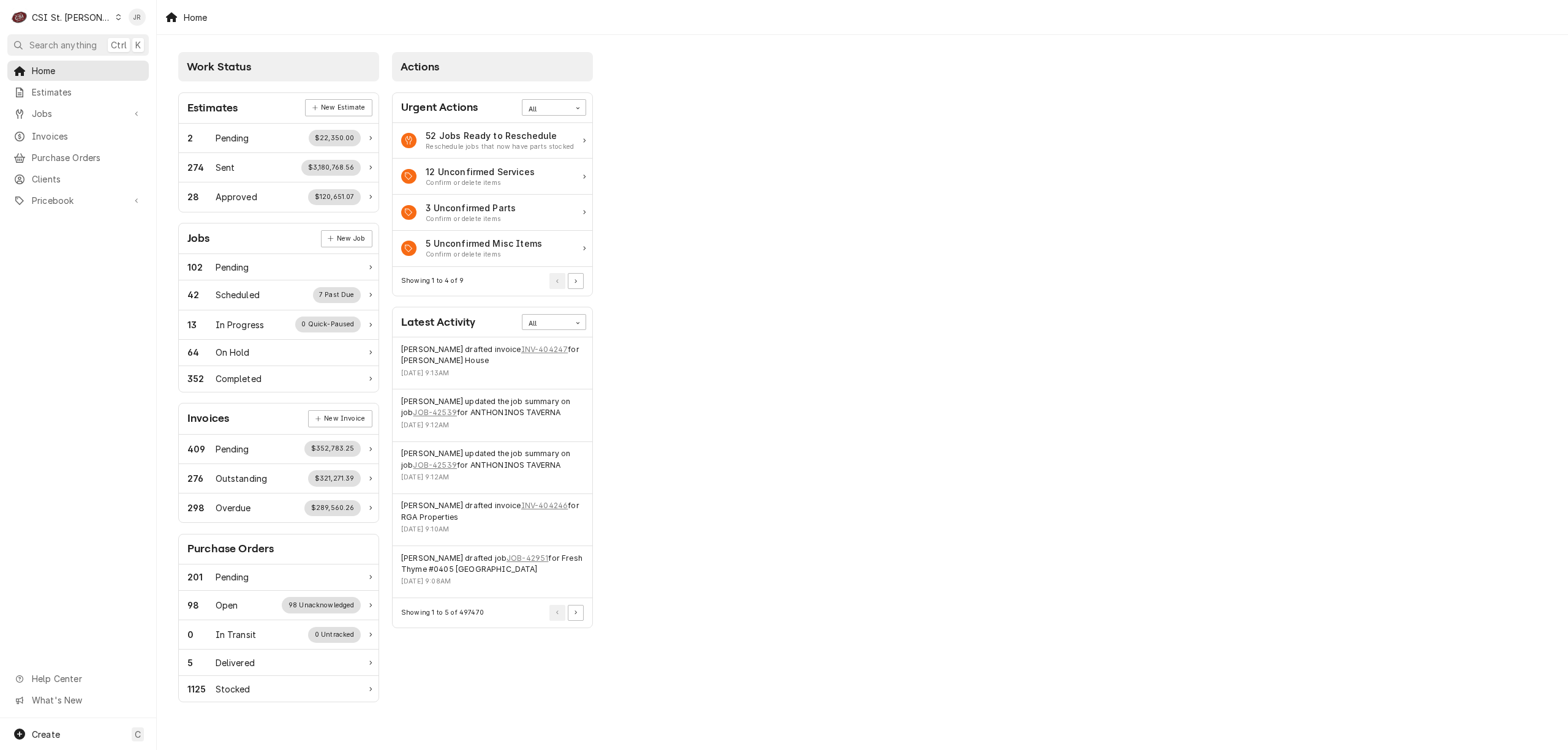
click at [45, 16] on div "CSI St. [PERSON_NAME]" at bounding box center [71, 18] width 80 height 13
click at [161, 44] on div "CSI [US_STATE]" at bounding box center [188, 45] width 161 height 13
click at [50, 119] on link "Jobs" at bounding box center [78, 114] width 142 height 21
click at [67, 172] on span "Invoices" at bounding box center [87, 177] width 111 height 13
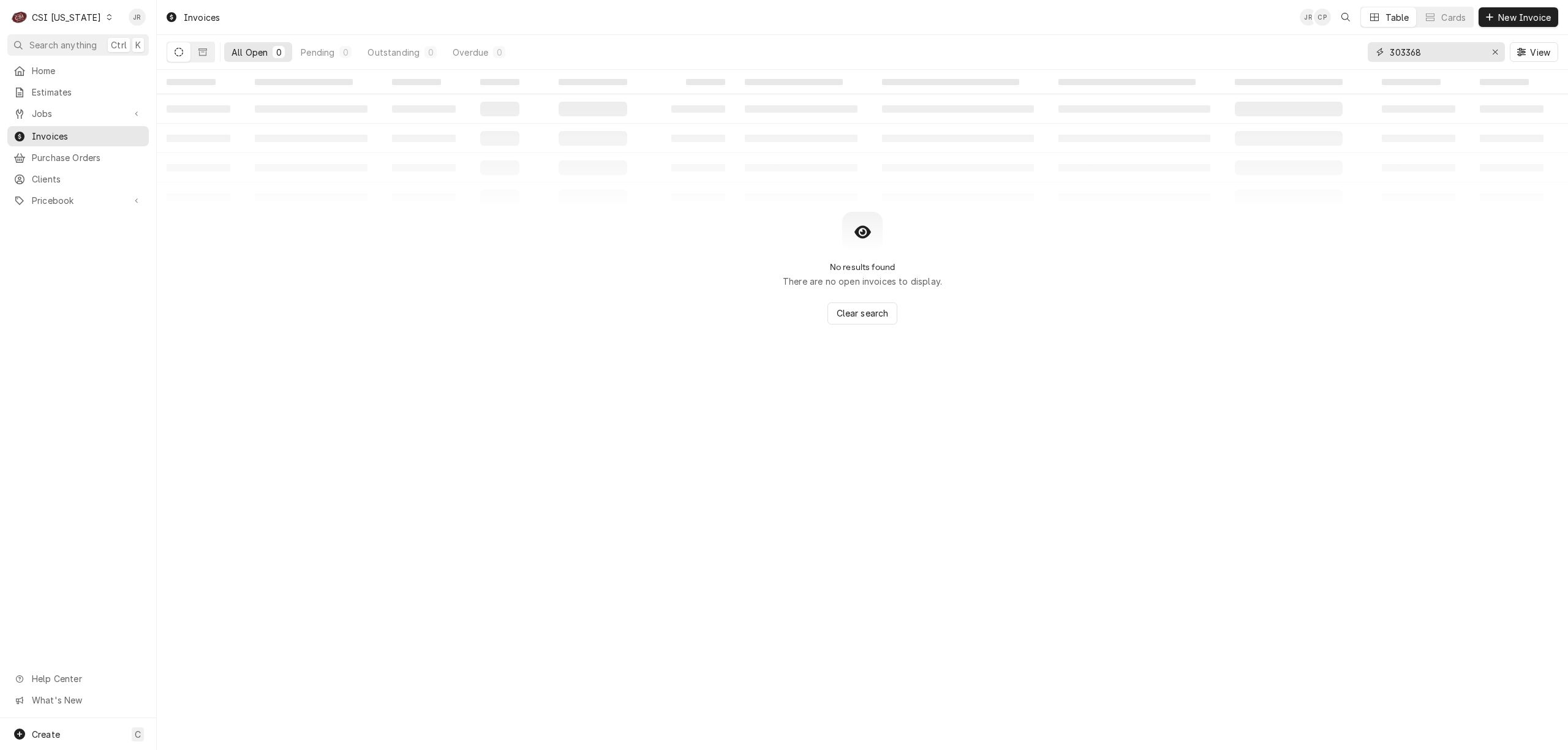
drag, startPoint x: 1421, startPoint y: 62, endPoint x: 1415, endPoint y: 59, distance: 6.7
click at [1420, 56] on input "303368" at bounding box center [1435, 52] width 92 height 20
click at [1414, 59] on input "303368" at bounding box center [1435, 52] width 92 height 20
drag, startPoint x: 1414, startPoint y: 59, endPoint x: 1411, endPoint y: 50, distance: 9.5
click at [1412, 53] on input "303368" at bounding box center [1435, 52] width 92 height 20
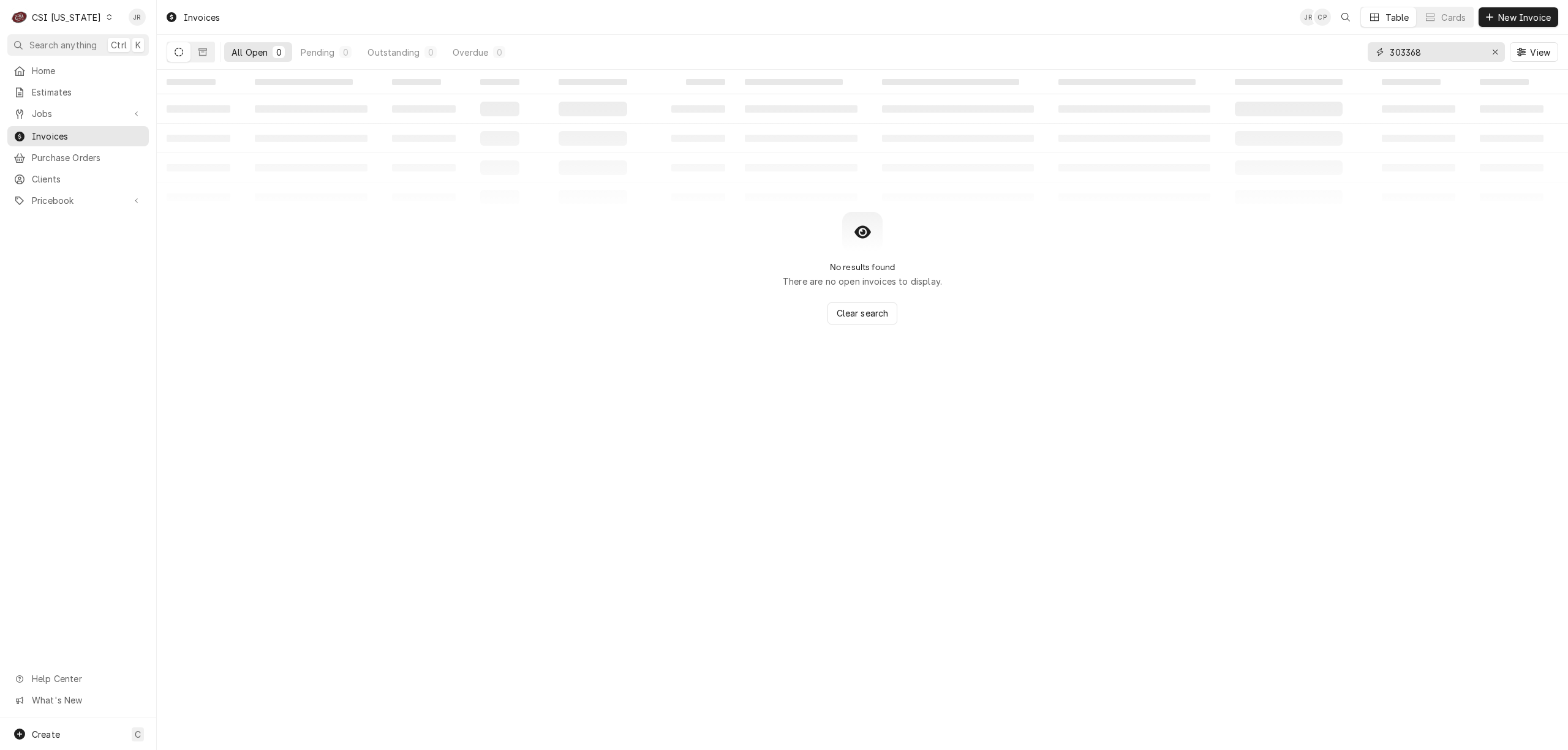
click at [1411, 50] on input "303368" at bounding box center [1435, 52] width 92 height 20
click at [1404, 48] on input "303368" at bounding box center [1435, 52] width 92 height 20
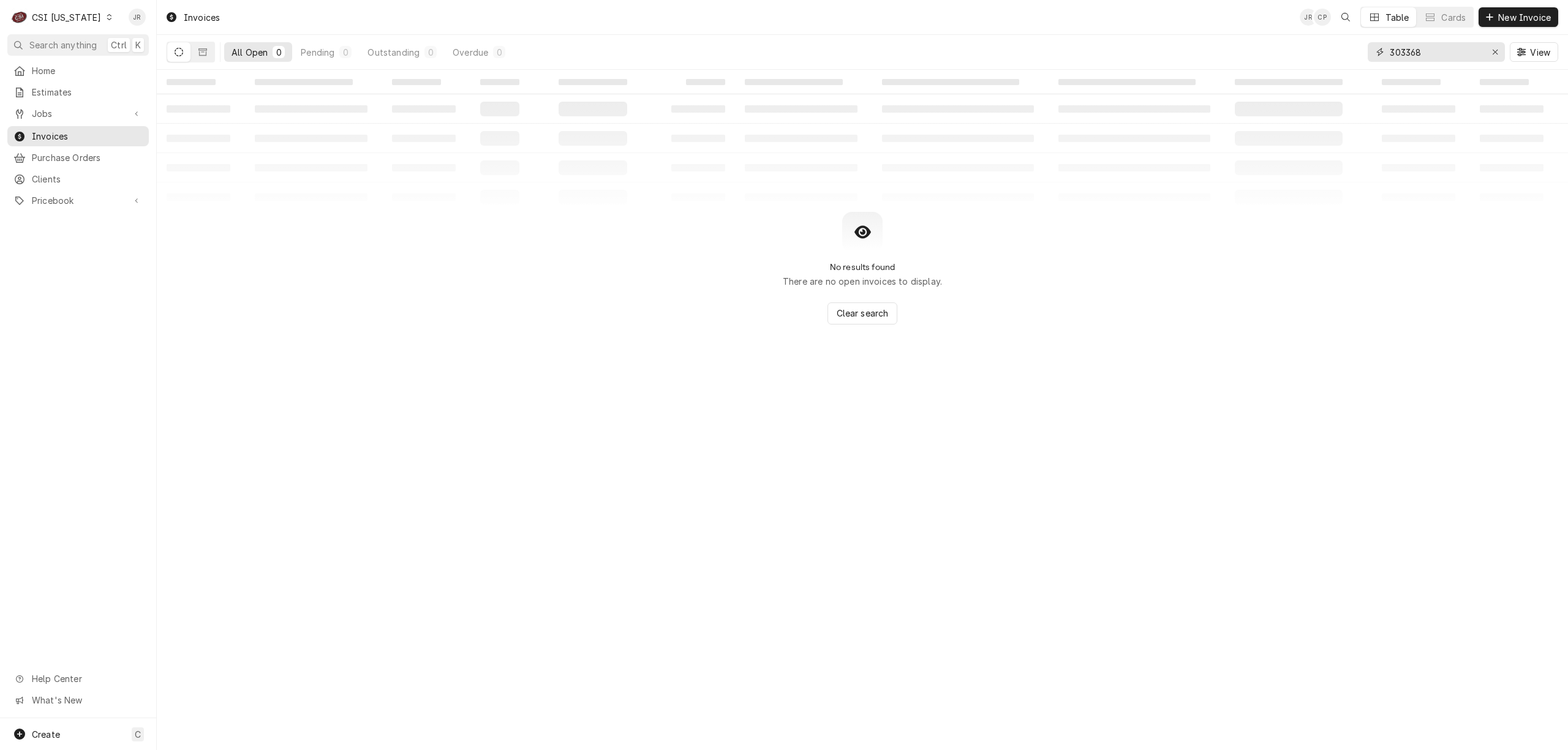
paste input "100210"
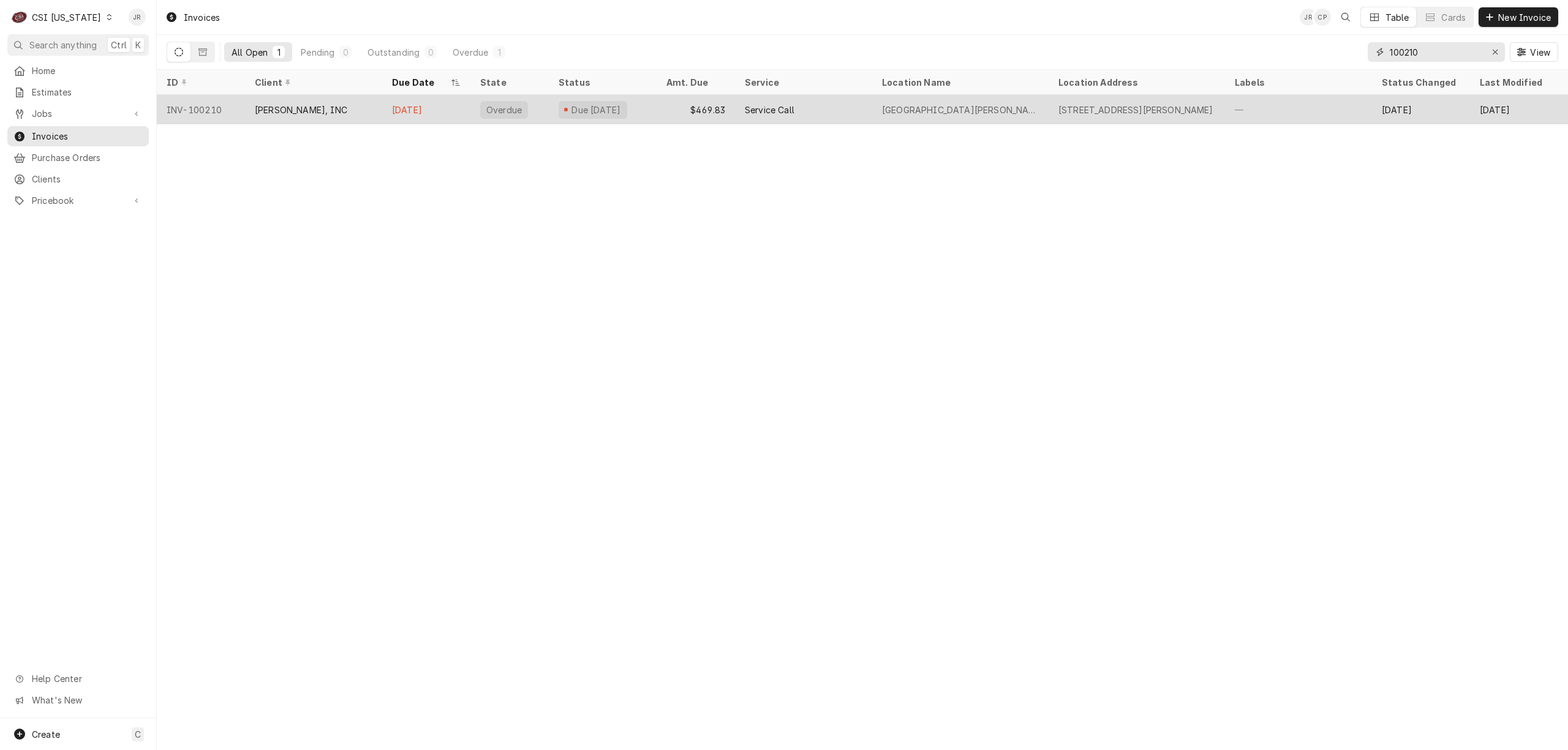
type input "100210"
click at [831, 99] on div "Service Call" at bounding box center [803, 109] width 137 height 29
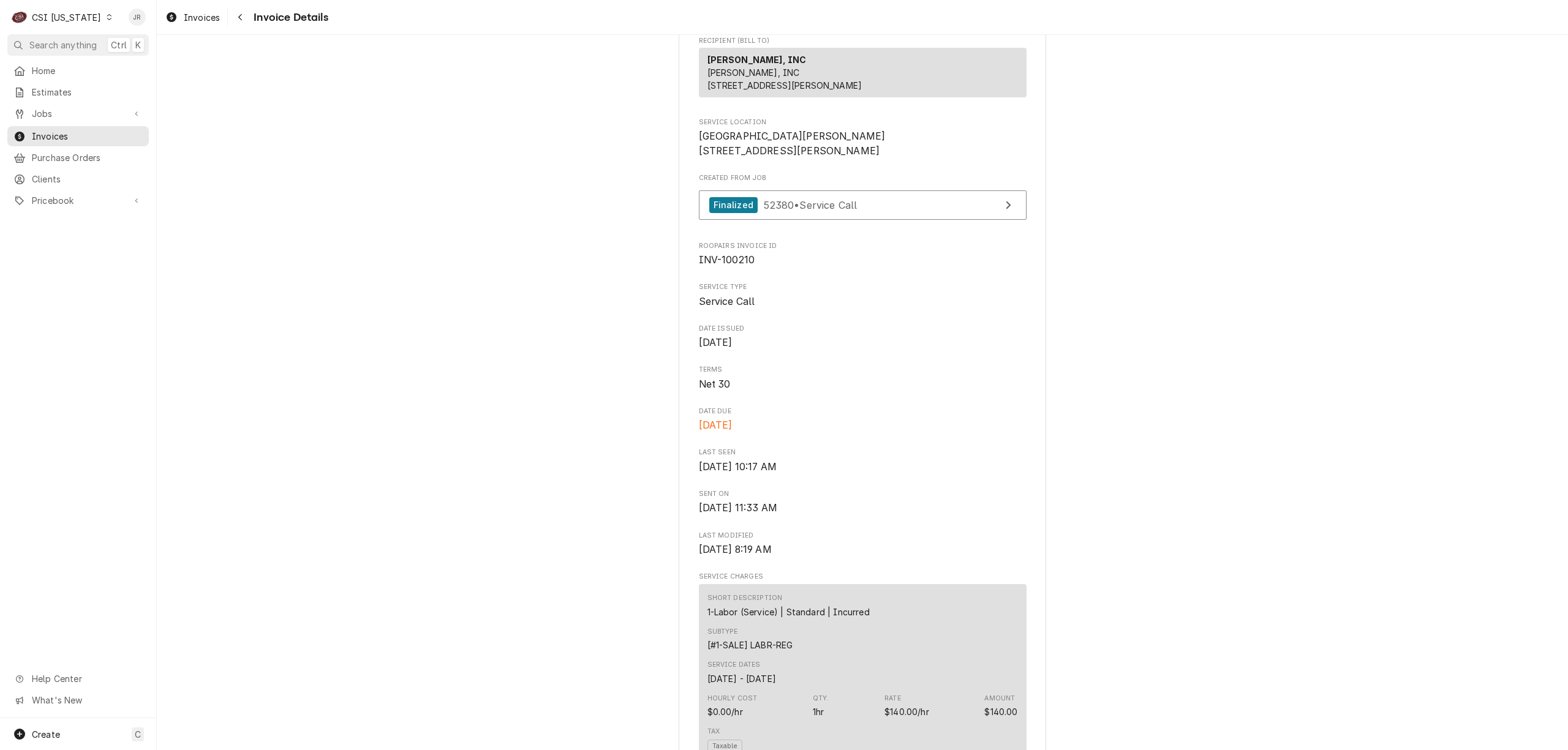
scroll to position [163, 0]
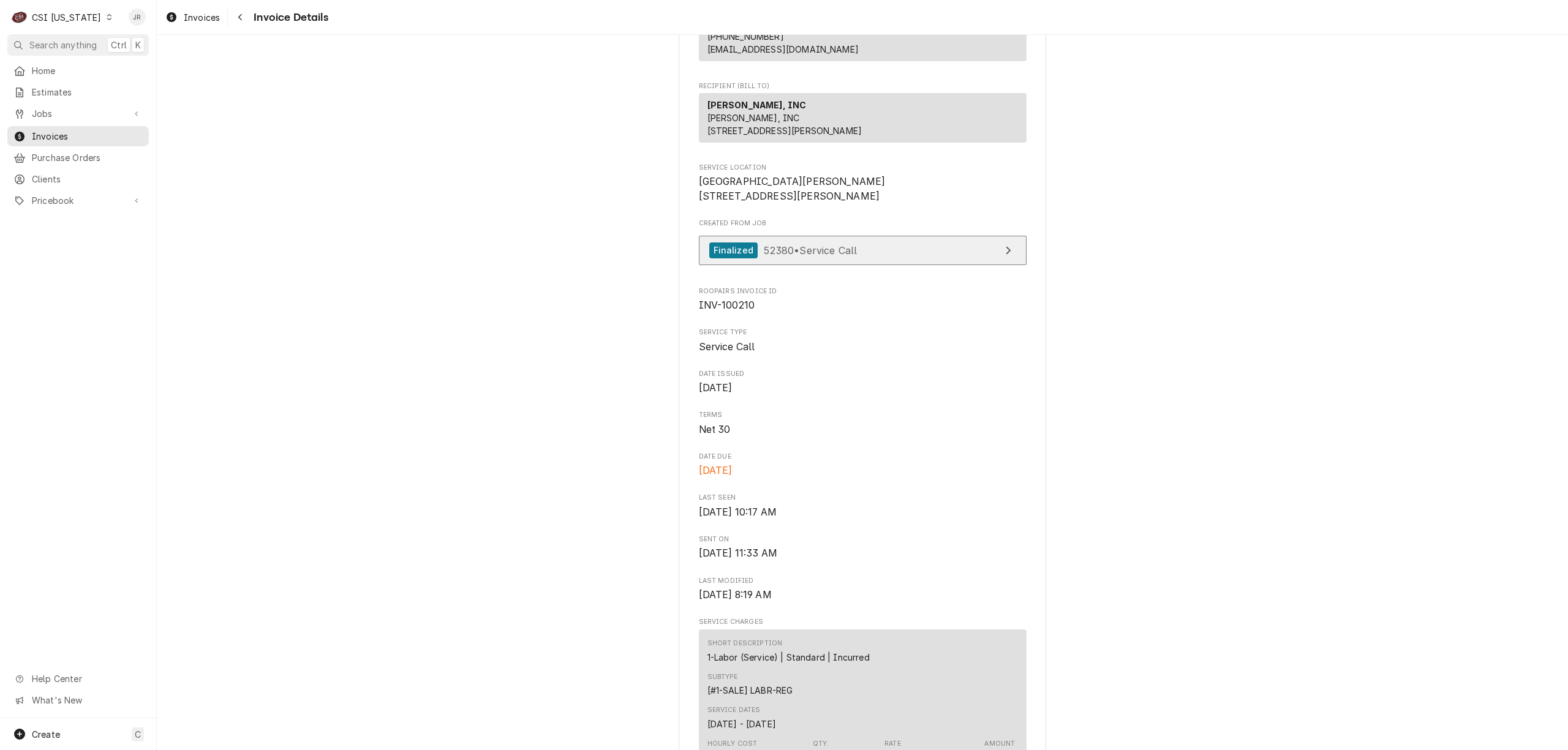
click at [945, 265] on link "Finalized 52380 • Service Call" at bounding box center [862, 251] width 328 height 30
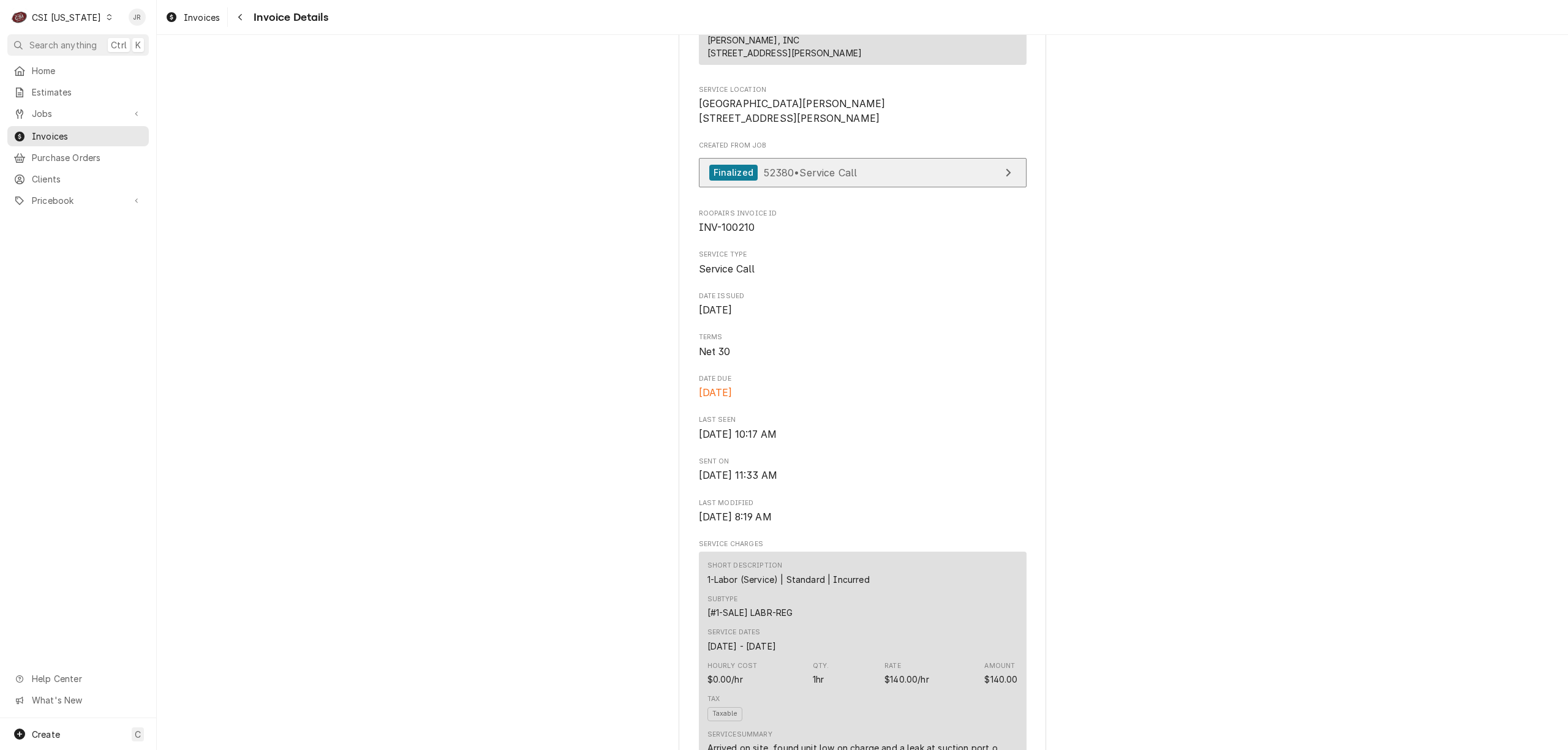
scroll to position [0, 0]
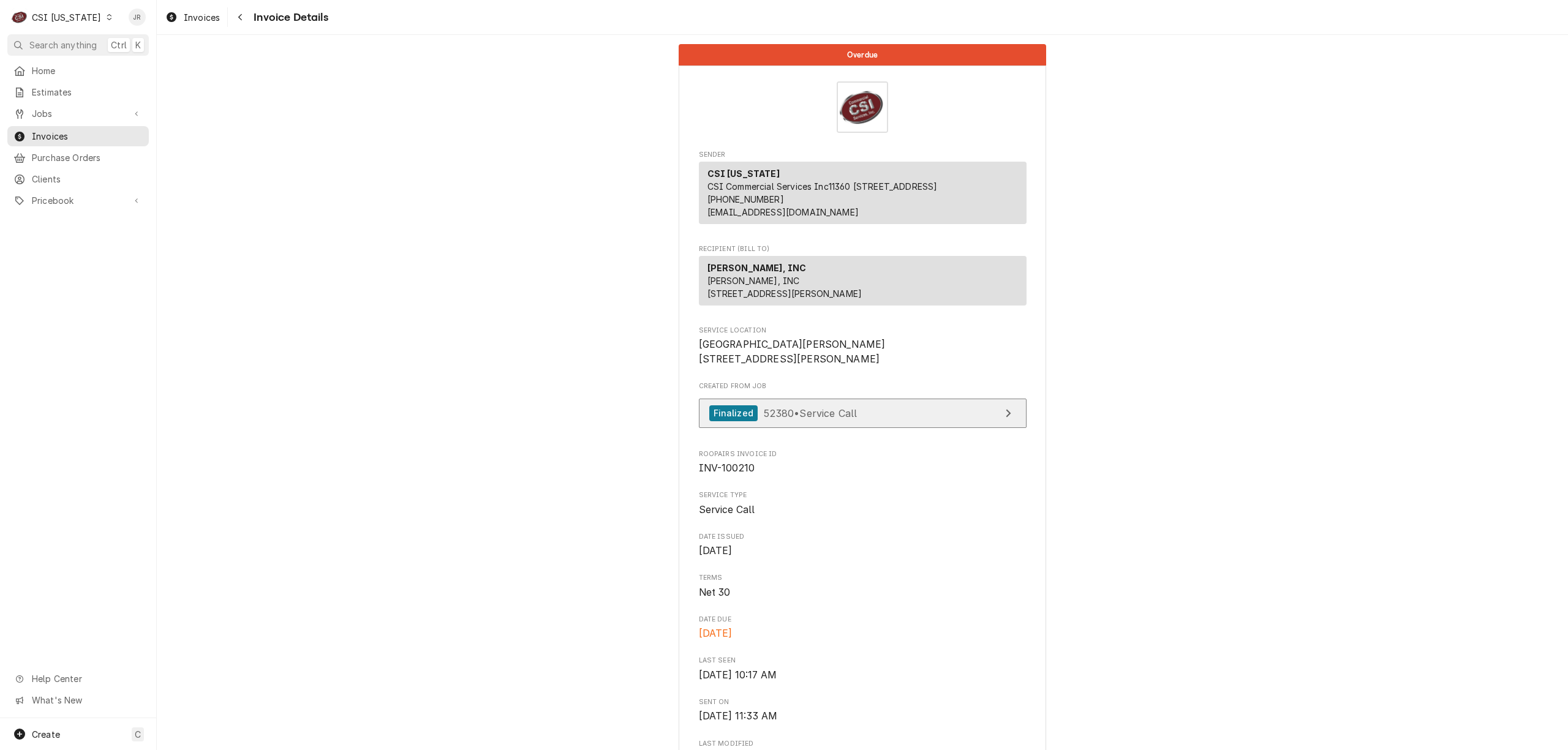
click at [872, 429] on link "Finalized 52380 • Service Call" at bounding box center [862, 413] width 328 height 30
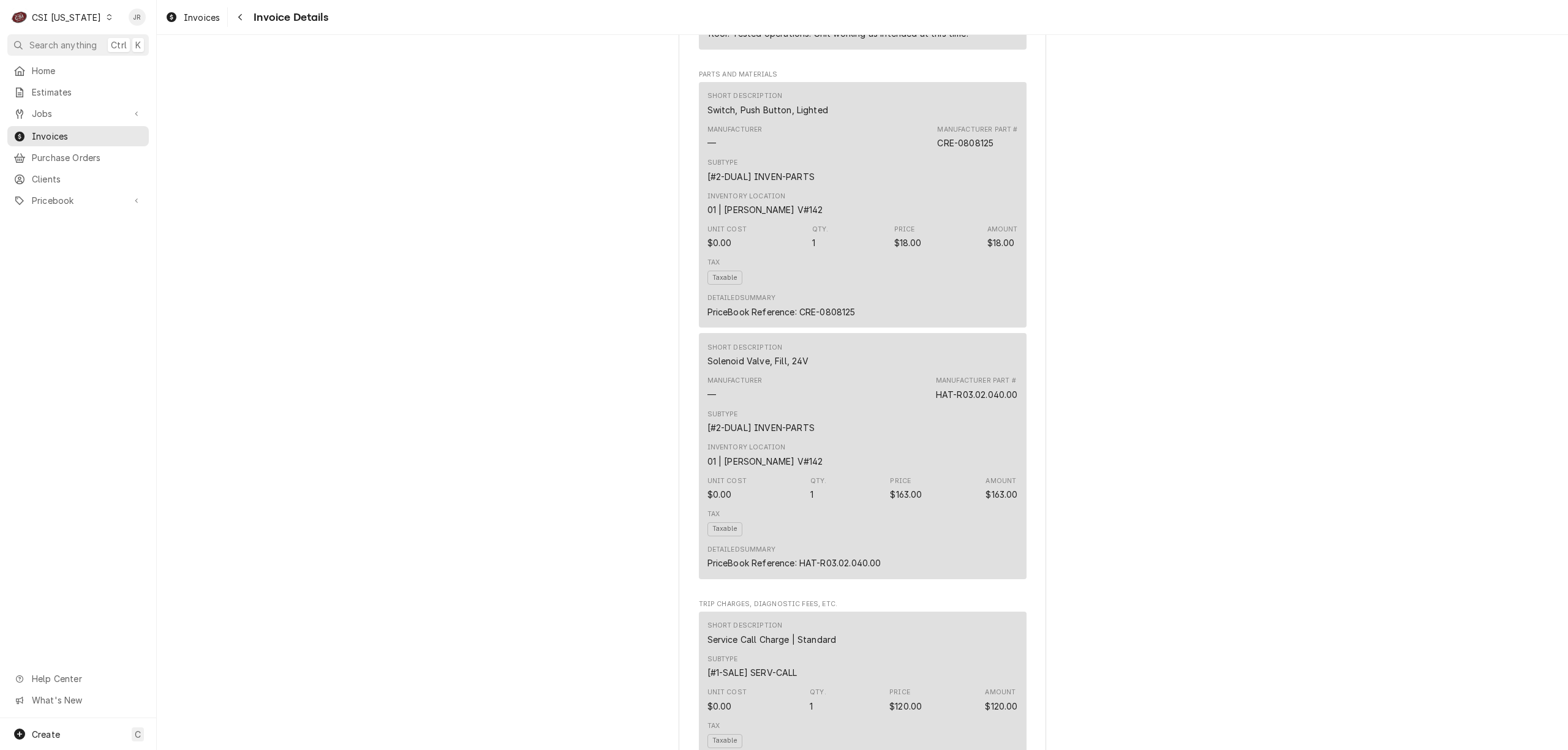
scroll to position [979, 0]
drag, startPoint x: 699, startPoint y: 150, endPoint x: 885, endPoint y: 165, distance: 186.6
click at [883, 145] on div "Short Description Switch, Push Button, Lighted Manufacturer — Manufacturer Part…" at bounding box center [862, 207] width 328 height 246
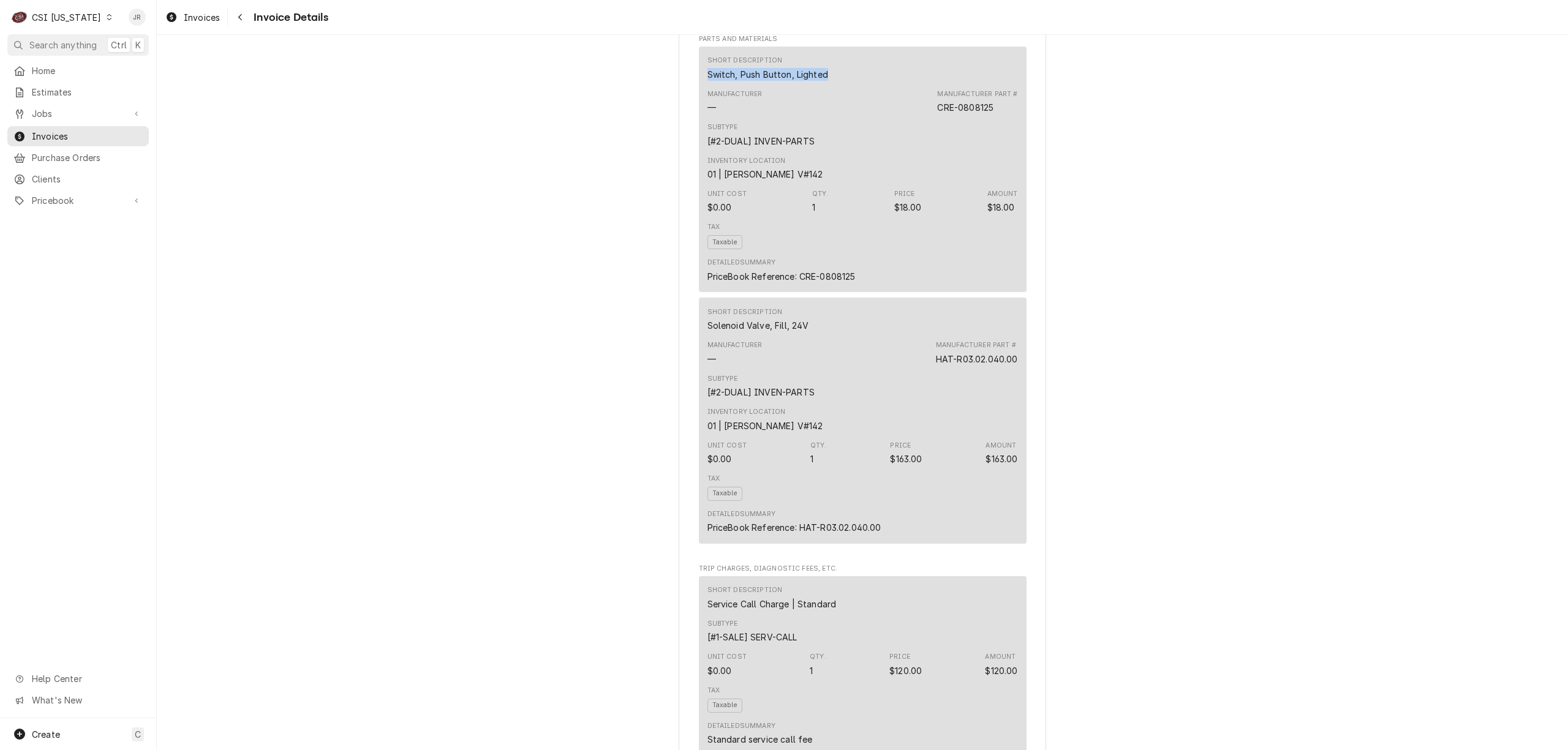
scroll to position [1061, 0]
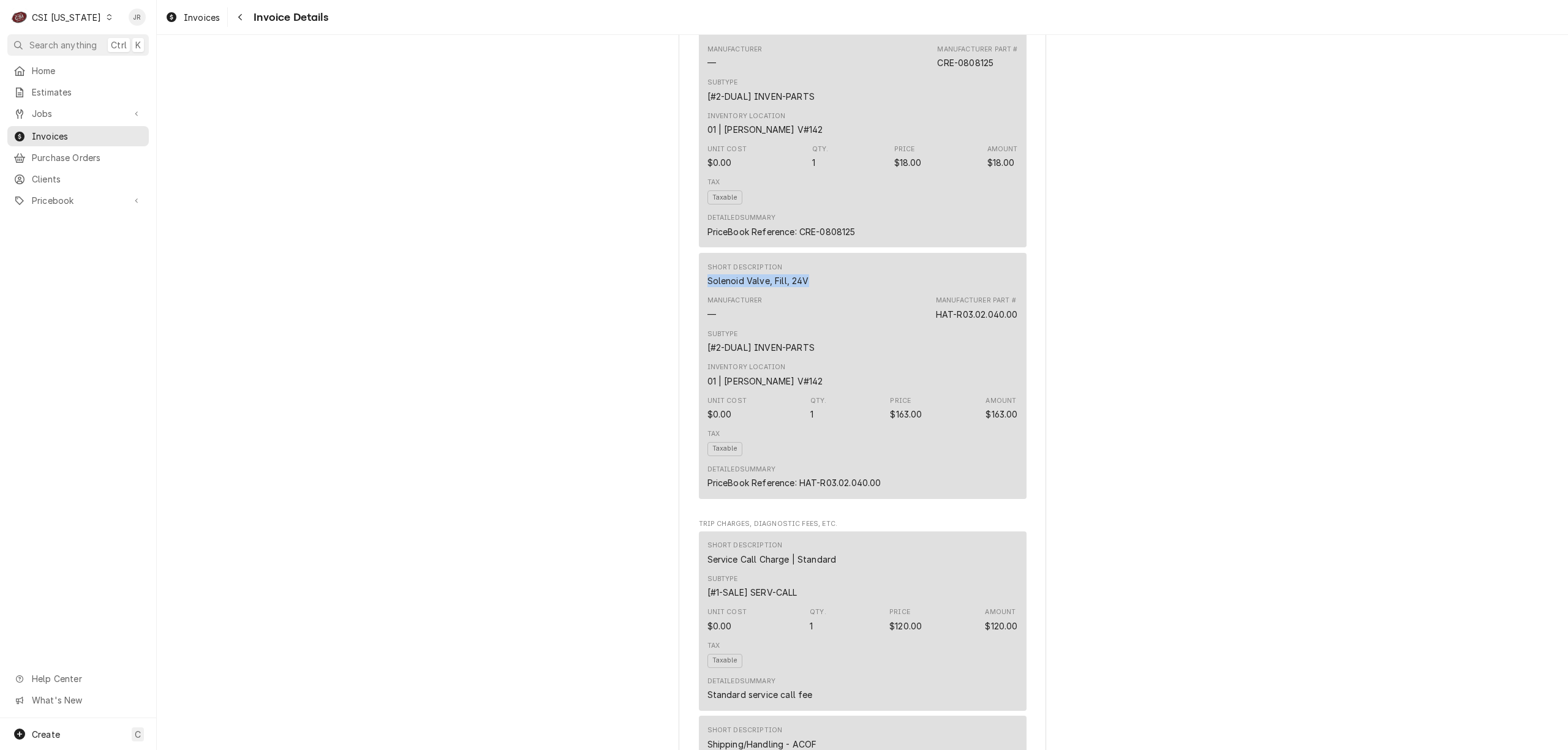
drag, startPoint x: 698, startPoint y: 321, endPoint x: 818, endPoint y: 319, distance: 120.0
click at [818, 319] on div "Short Description Solenoid Valve, Fill, 24V Manufacturer — Manufacturer Part # …" at bounding box center [862, 376] width 328 height 246
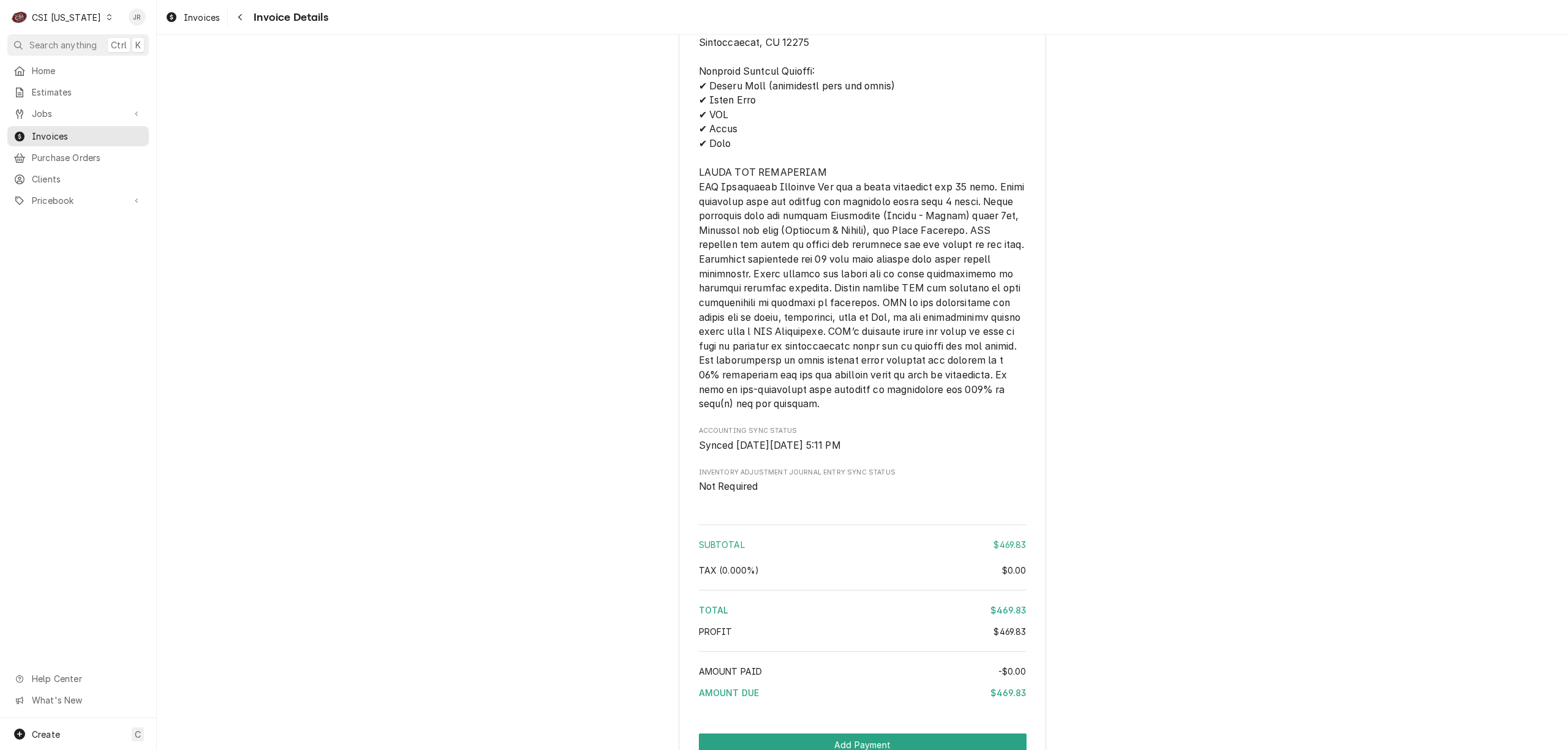
scroll to position [2420, 0]
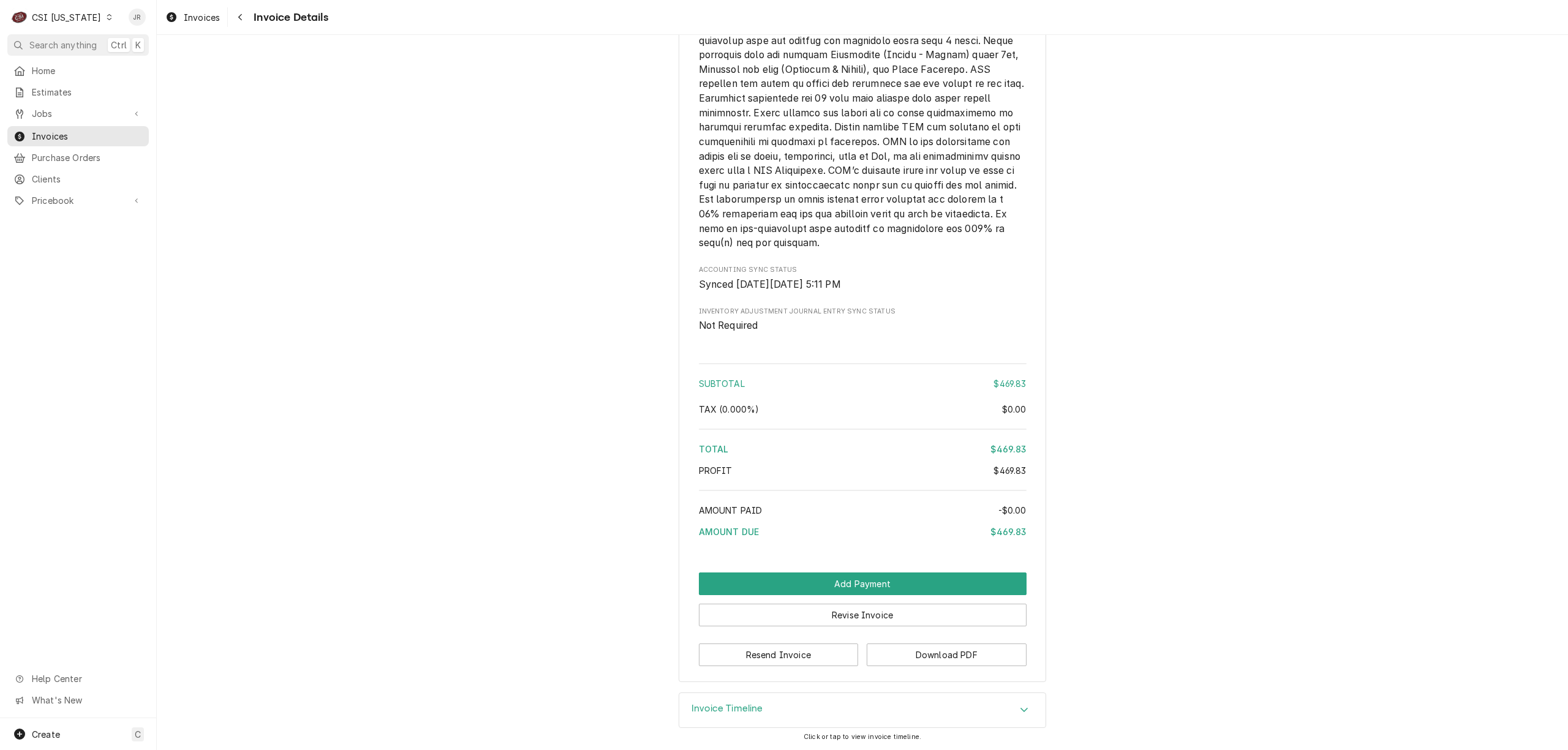
drag, startPoint x: 787, startPoint y: 704, endPoint x: 797, endPoint y: 710, distance: 11.7
click at [787, 704] on div "Invoice Timeline" at bounding box center [862, 710] width 366 height 34
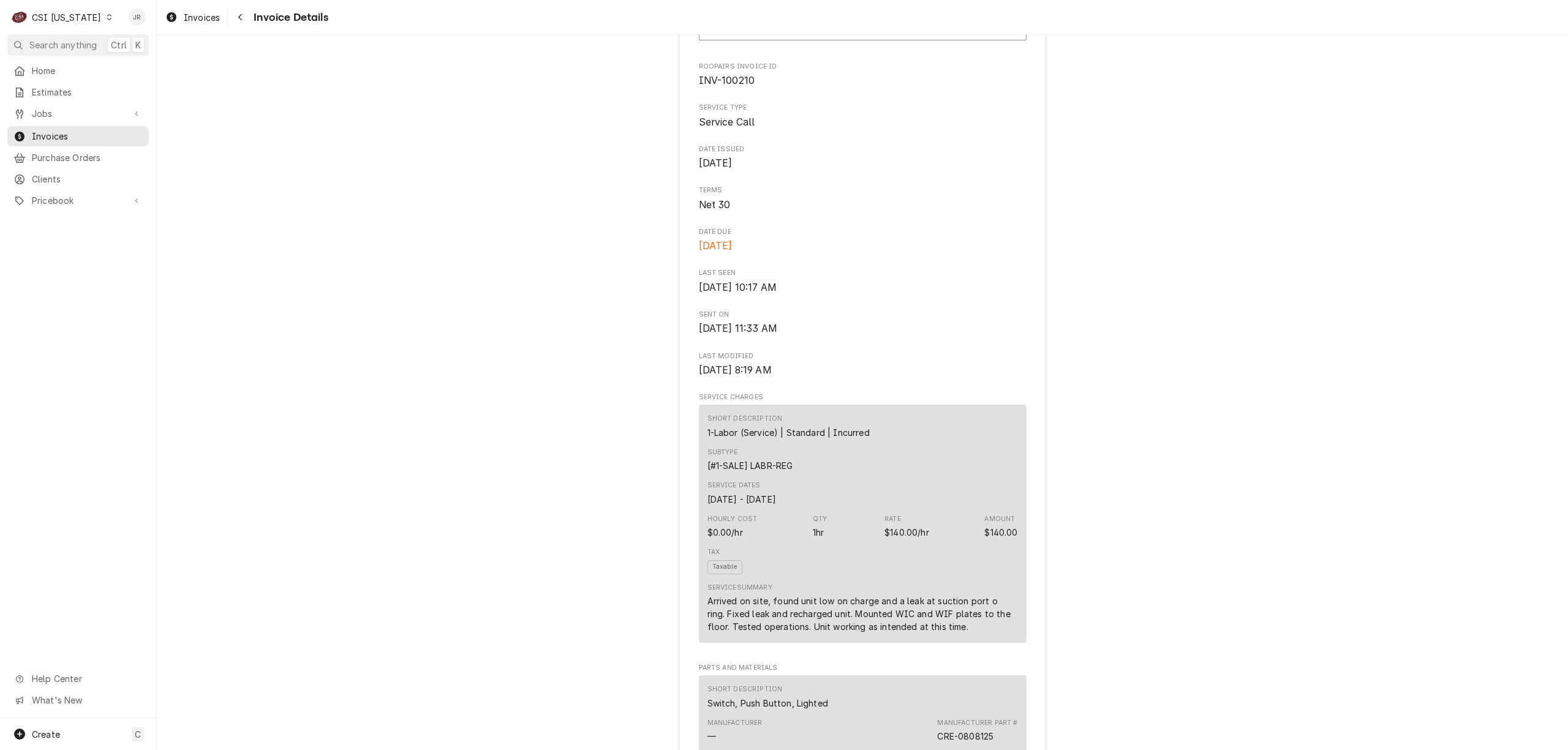
scroll to position [326, 0]
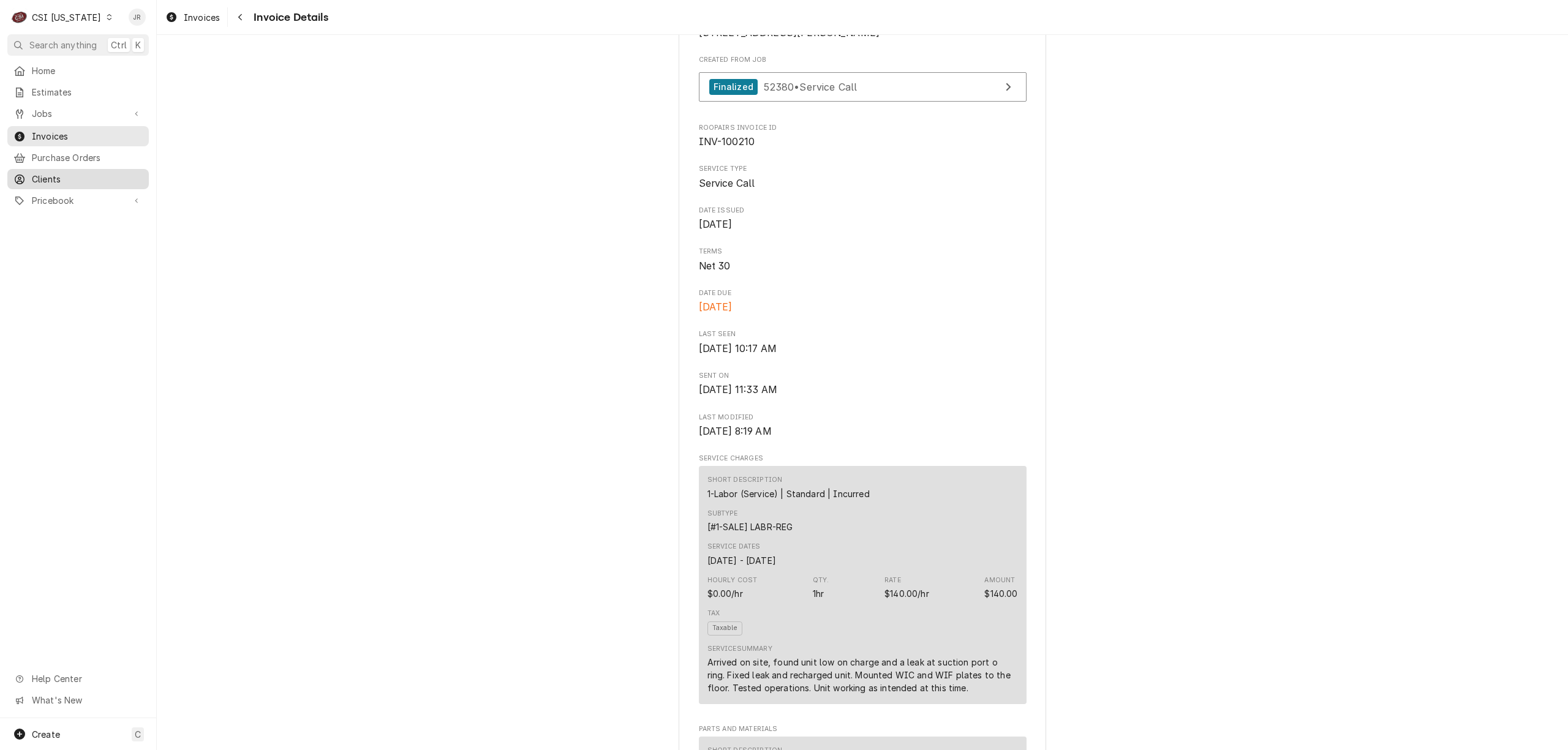
click at [60, 173] on span "Clients" at bounding box center [87, 180] width 111 height 13
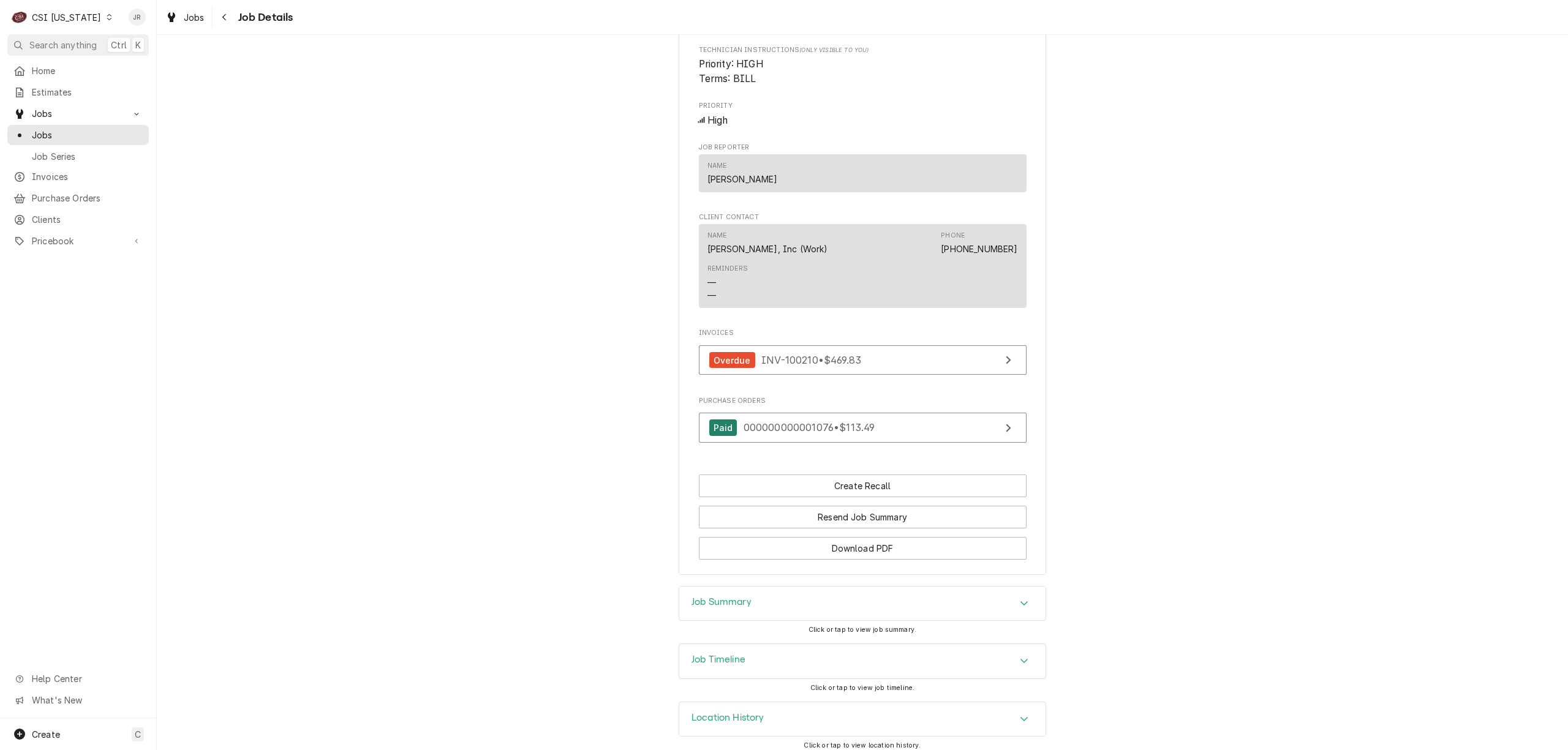
scroll to position [1237, 0]
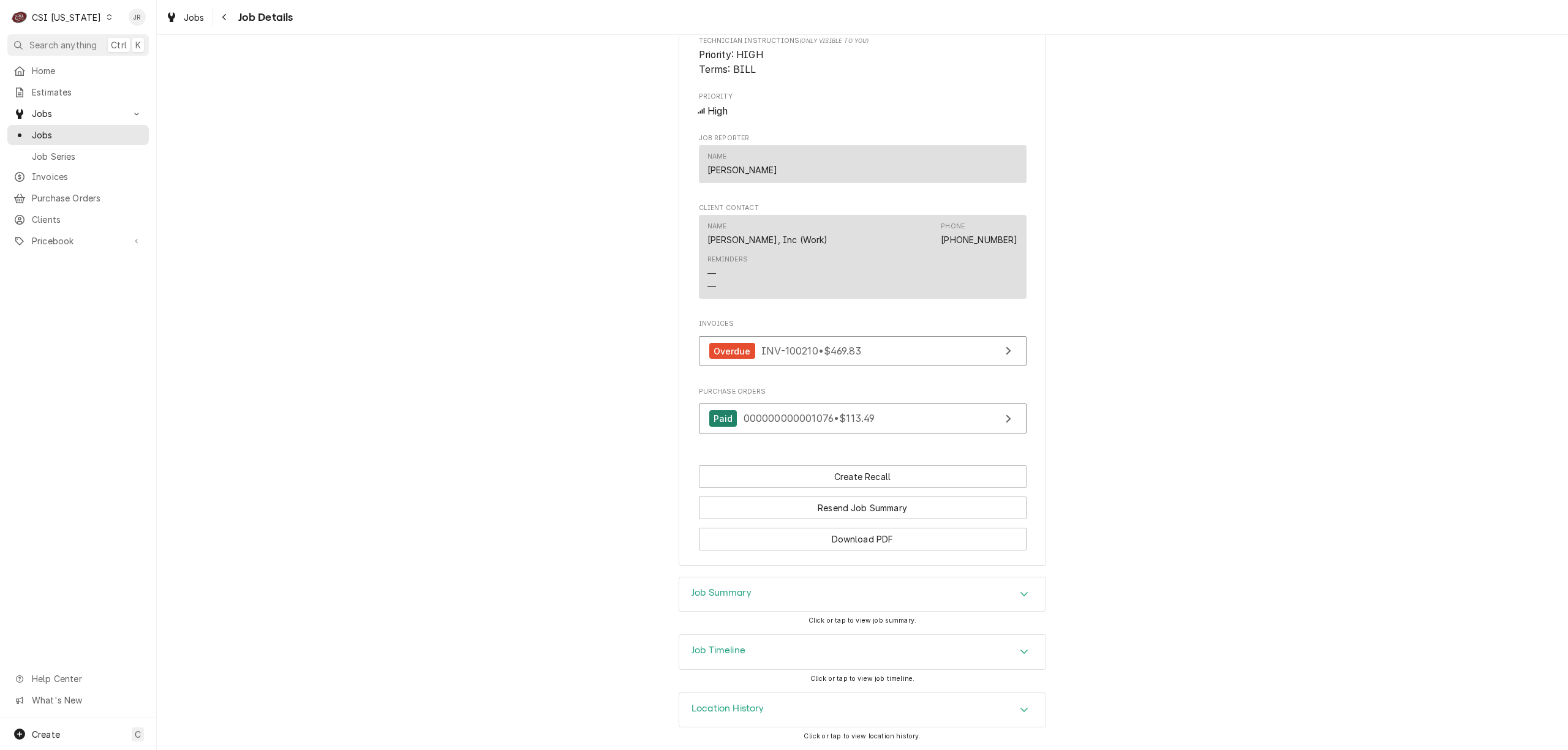
drag, startPoint x: 755, startPoint y: 609, endPoint x: 749, endPoint y: 598, distance: 12.5
click at [749, 598] on div "Job Summary" at bounding box center [862, 595] width 366 height 34
click at [749, 598] on div "Job Summary" at bounding box center [862, 591] width 366 height 35
click at [758, 596] on div "Job Summary" at bounding box center [862, 595] width 366 height 34
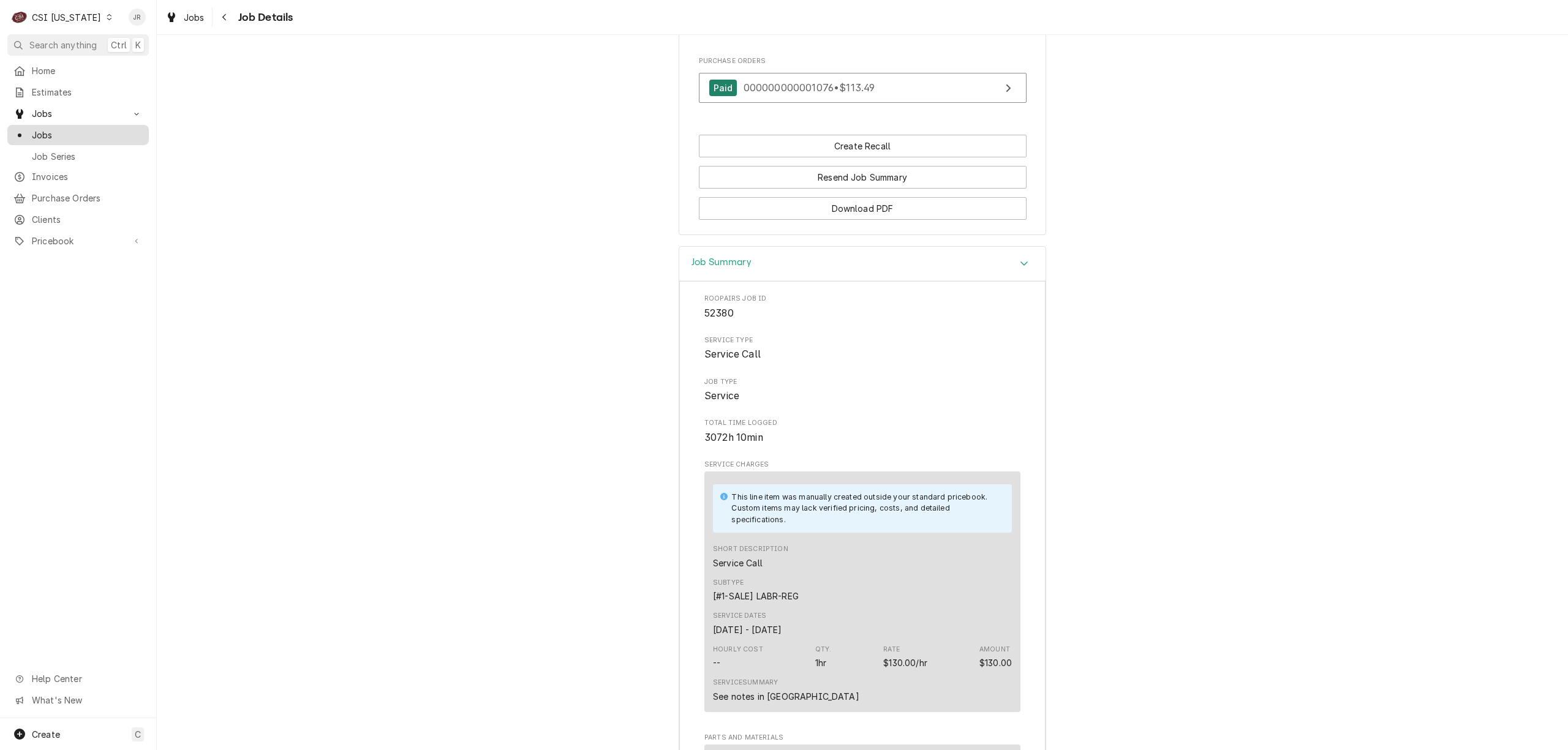
click at [43, 130] on span "Jobs" at bounding box center [87, 135] width 111 height 13
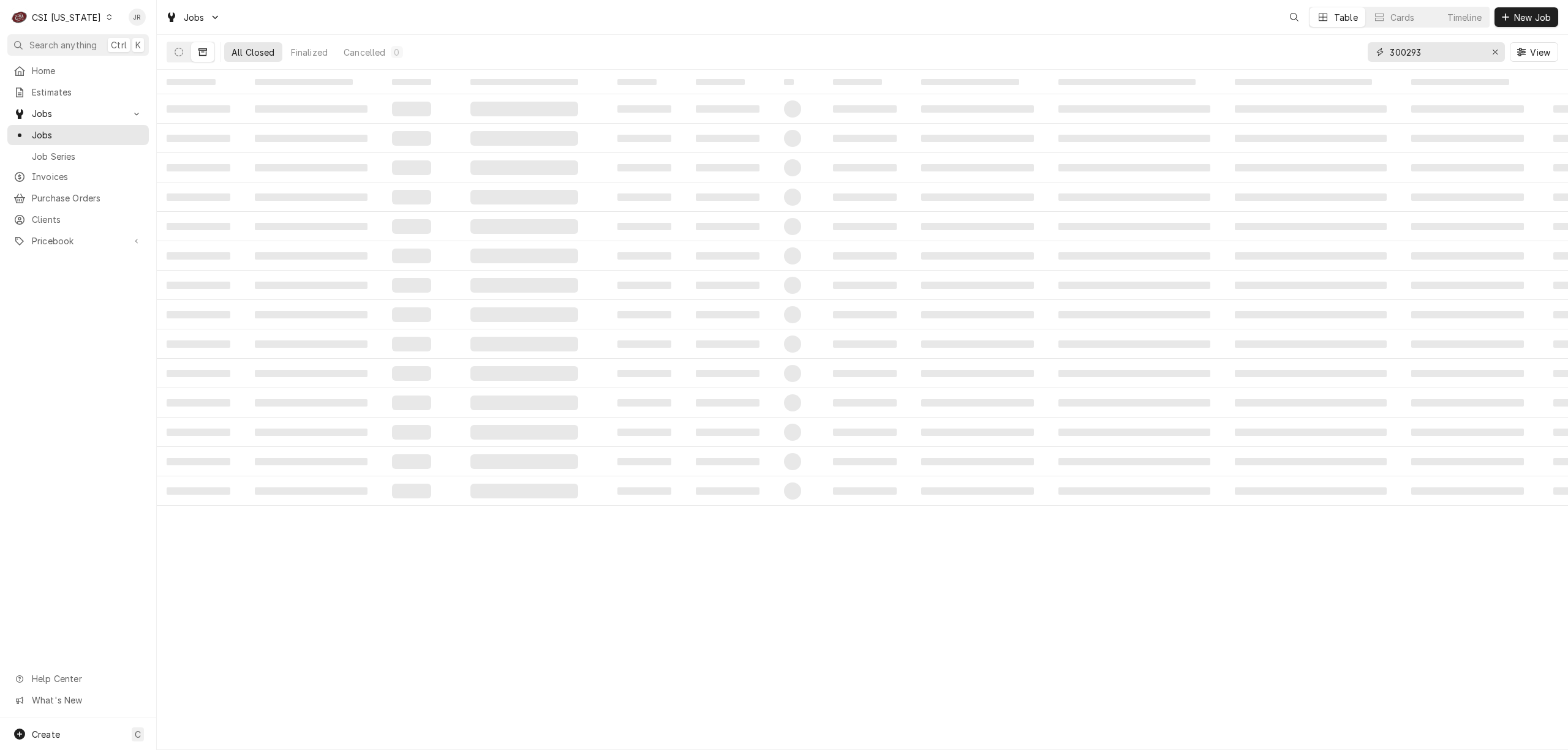
click at [1418, 51] on input "300293" at bounding box center [1435, 52] width 92 height 20
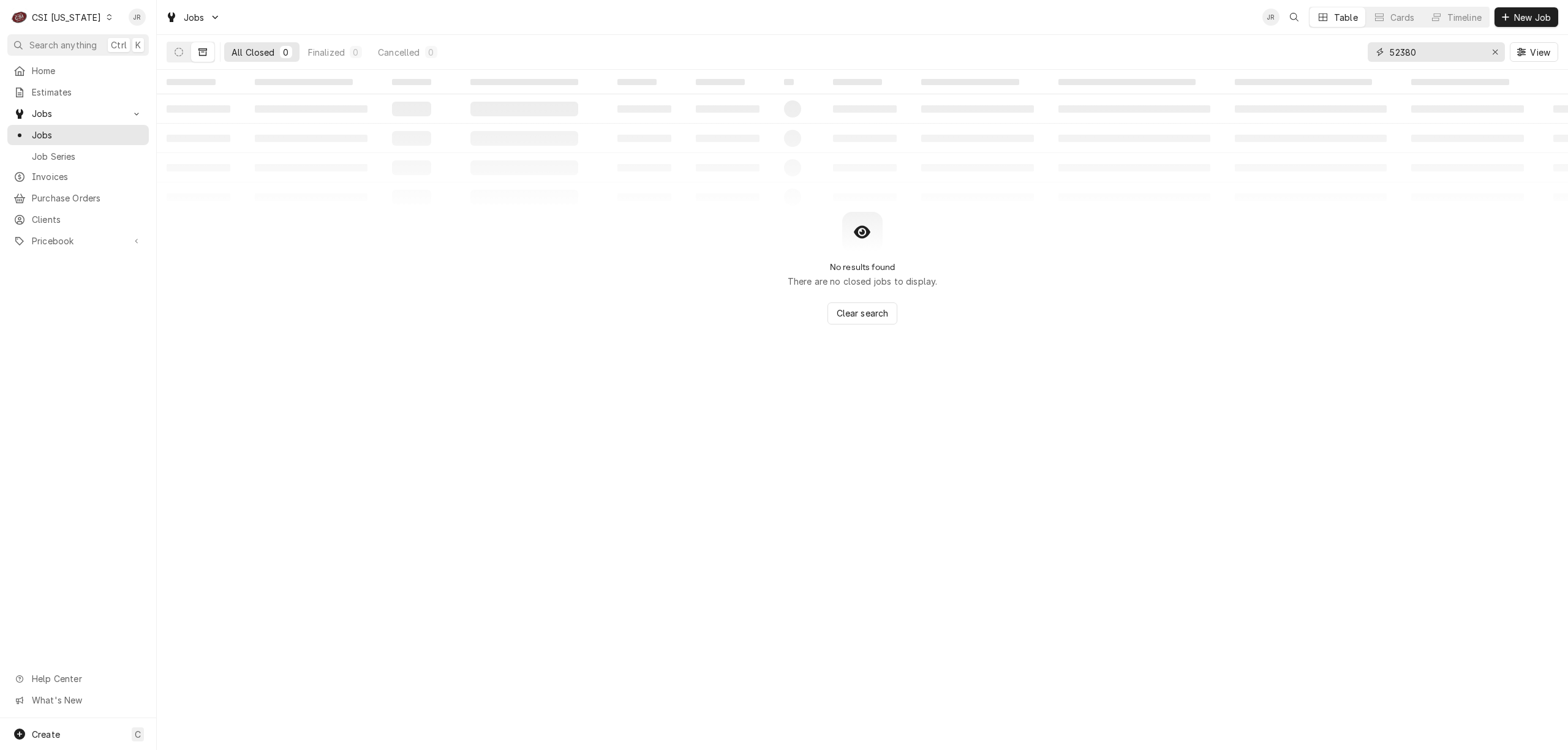
type input "52380"
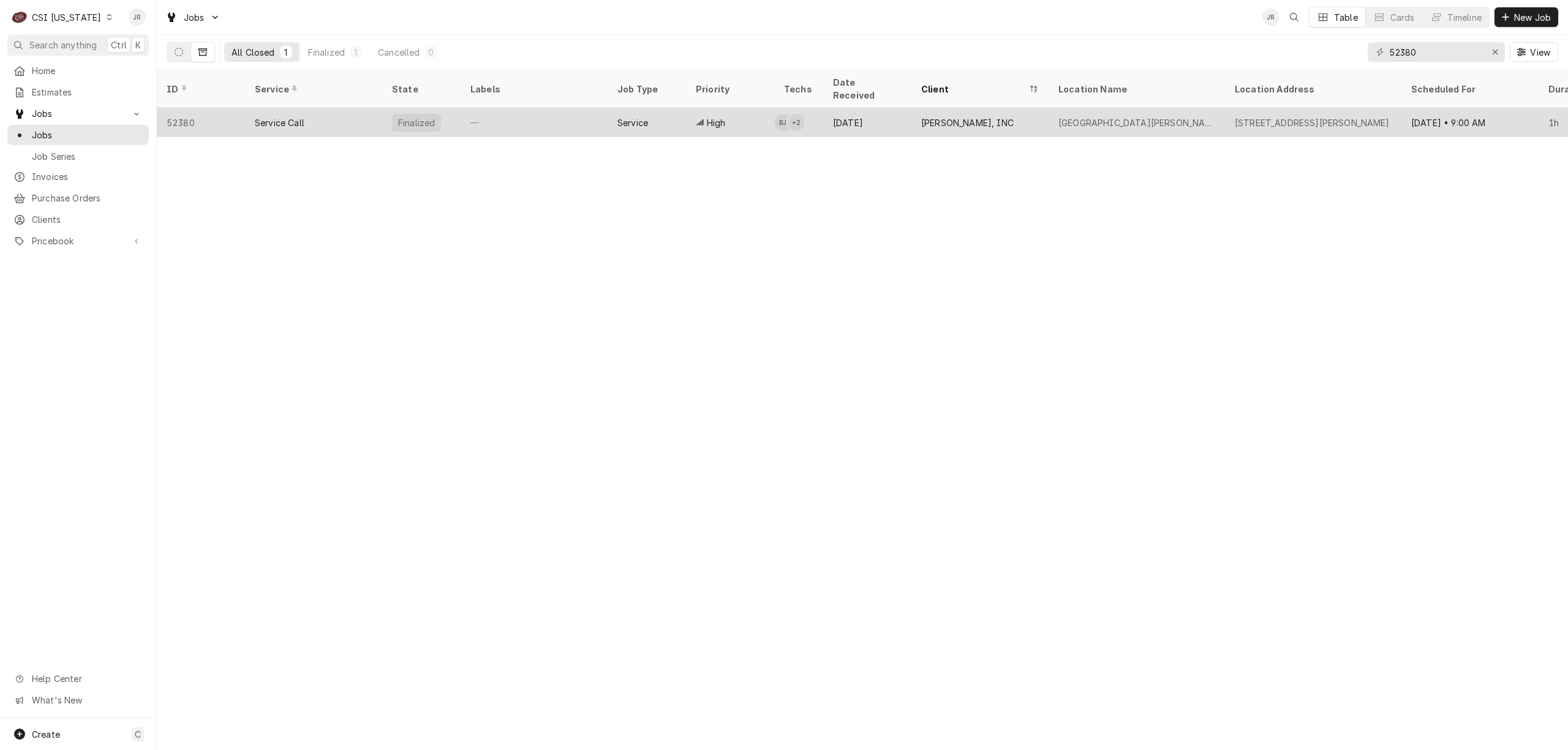
click at [511, 108] on div "—" at bounding box center [534, 122] width 147 height 29
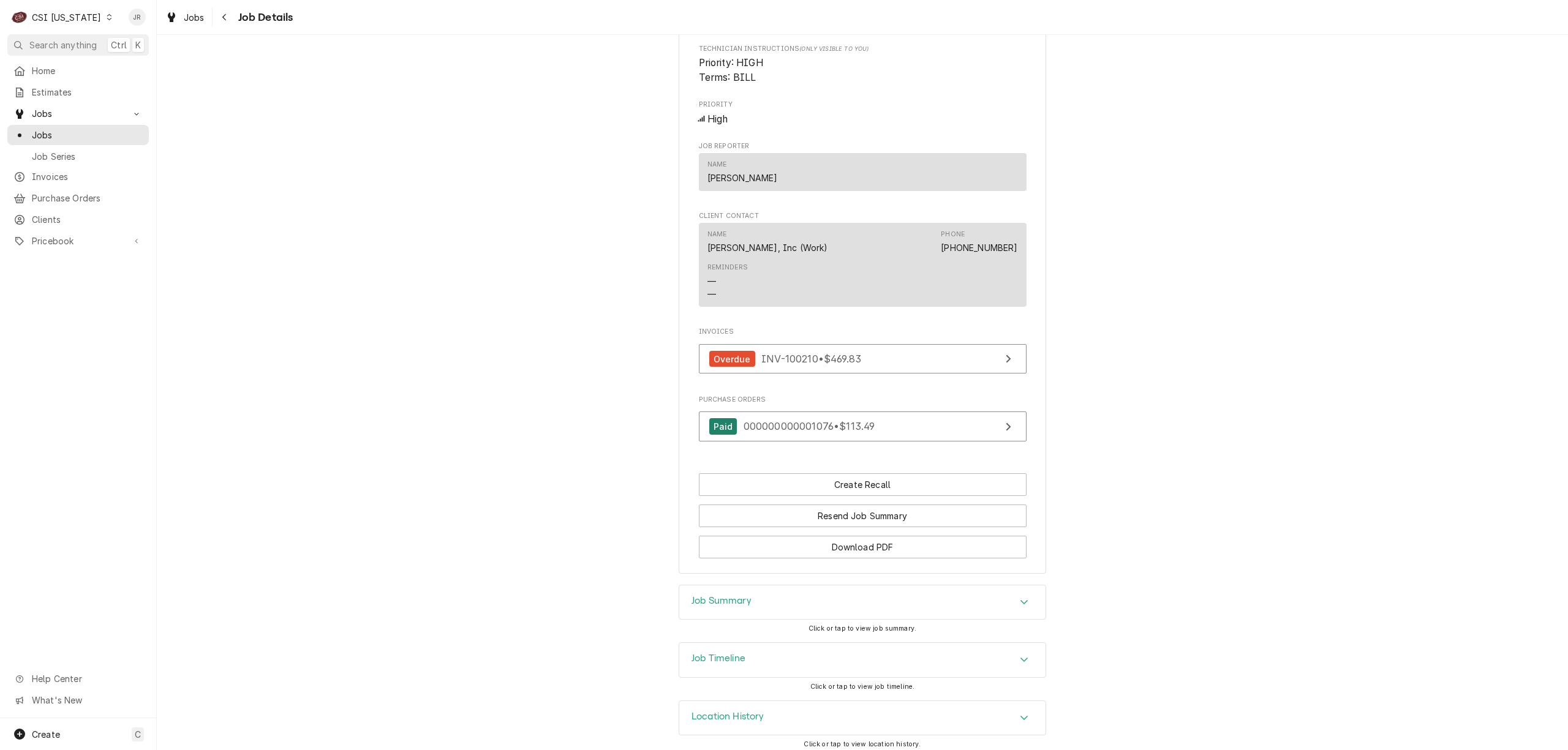
scroll to position [1237, 0]
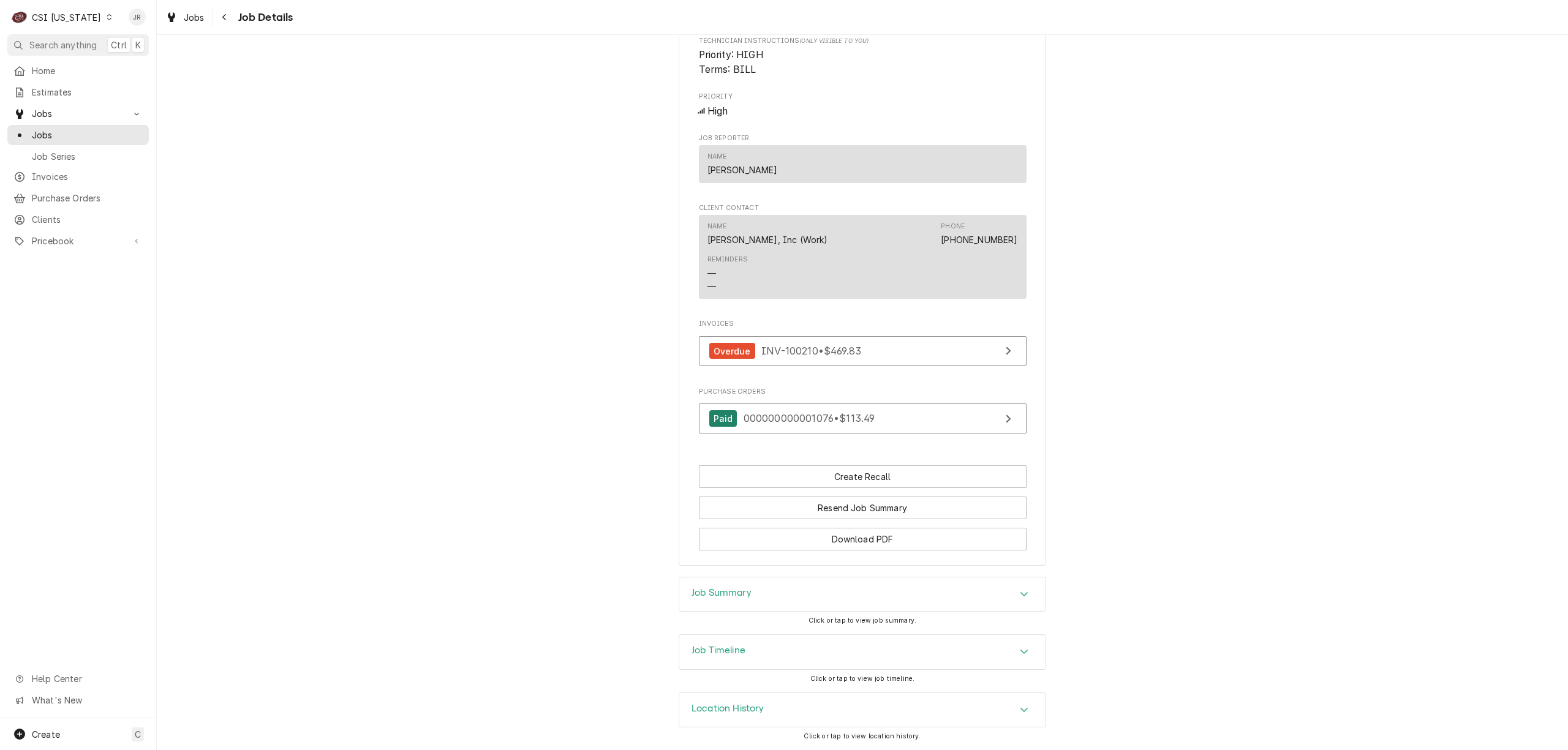
drag, startPoint x: 853, startPoint y: 591, endPoint x: 875, endPoint y: 578, distance: 25.6
click at [856, 591] on div "Job Summary" at bounding box center [862, 595] width 366 height 34
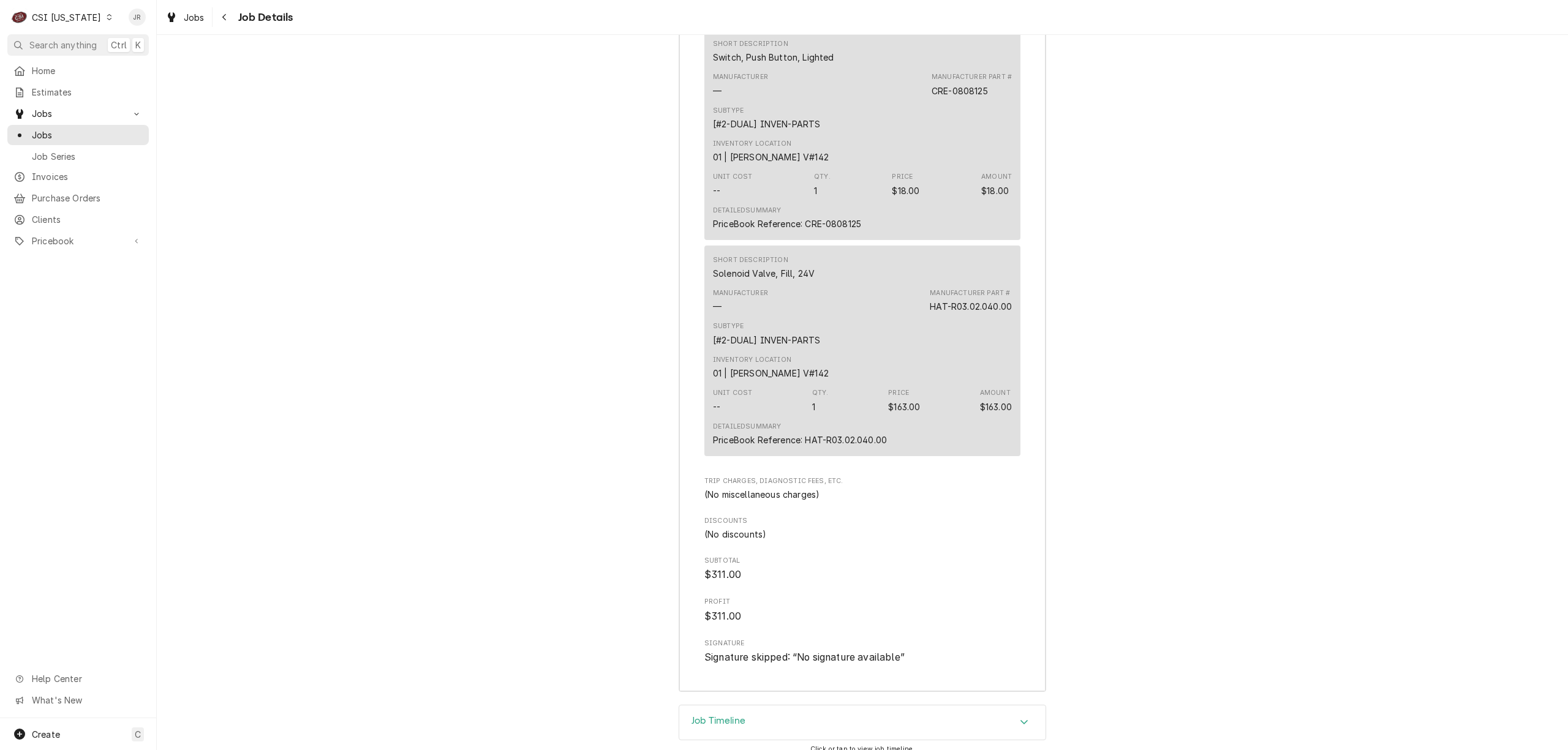
scroll to position [2353, 0]
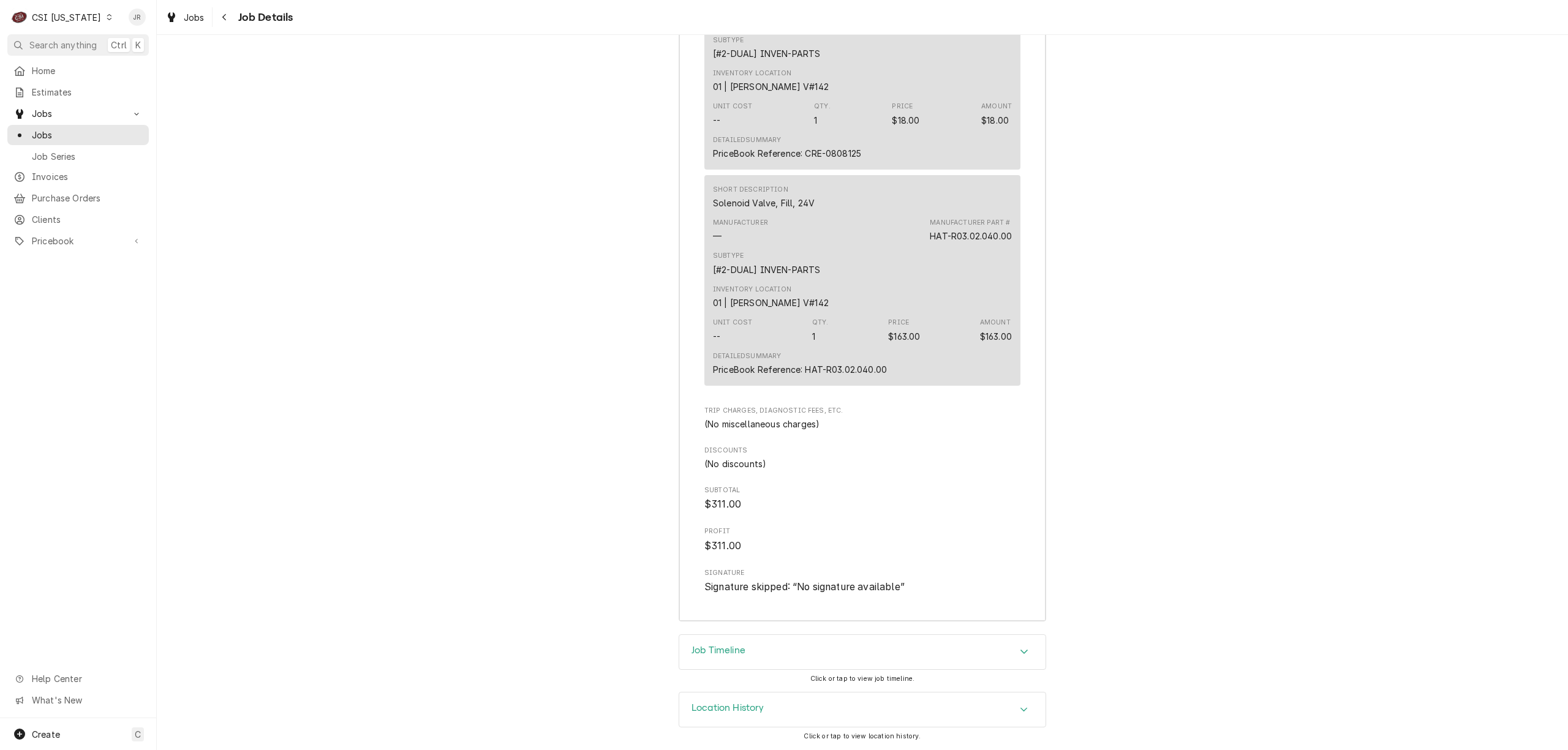
click at [744, 641] on div "Job Timeline" at bounding box center [862, 652] width 366 height 34
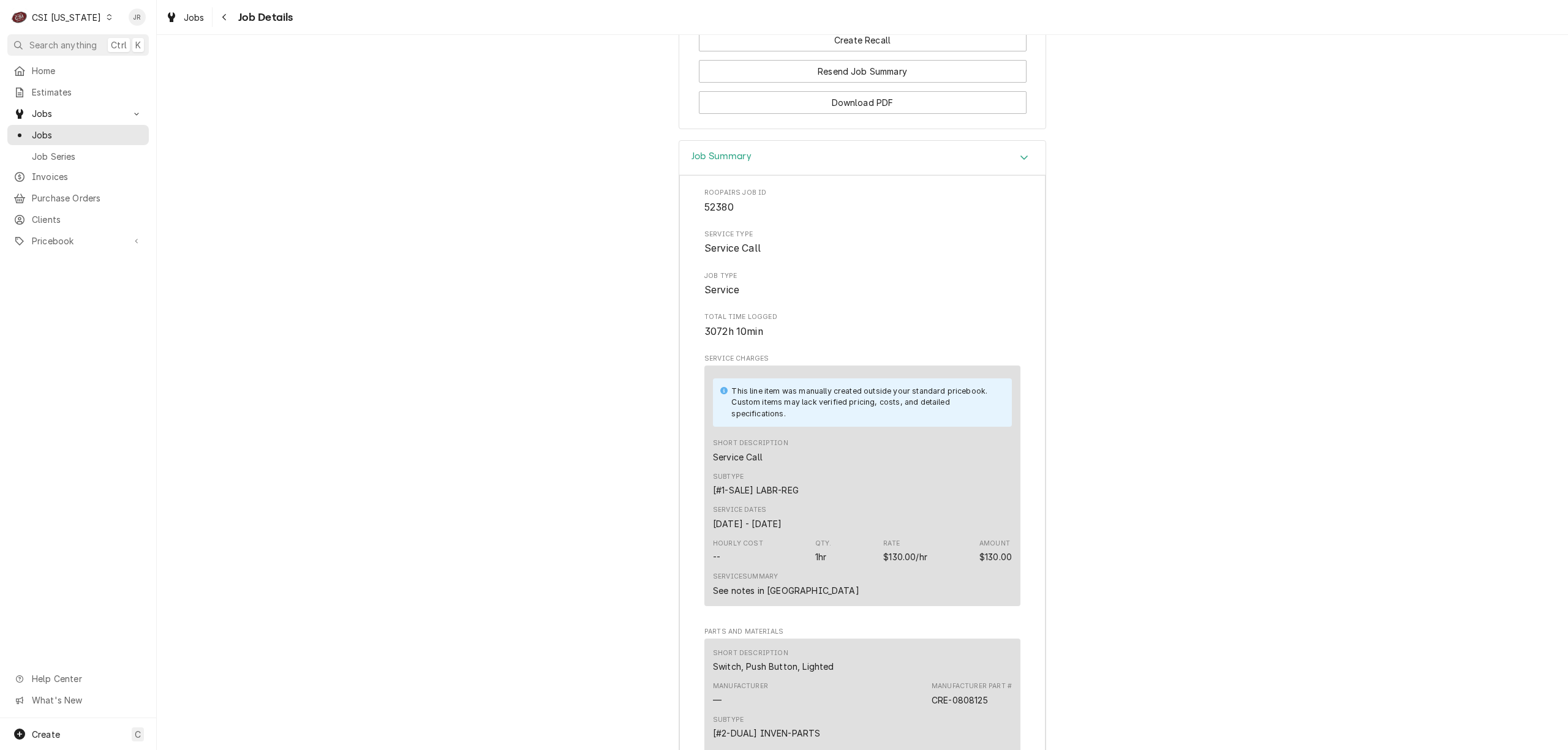
scroll to position [1692, 0]
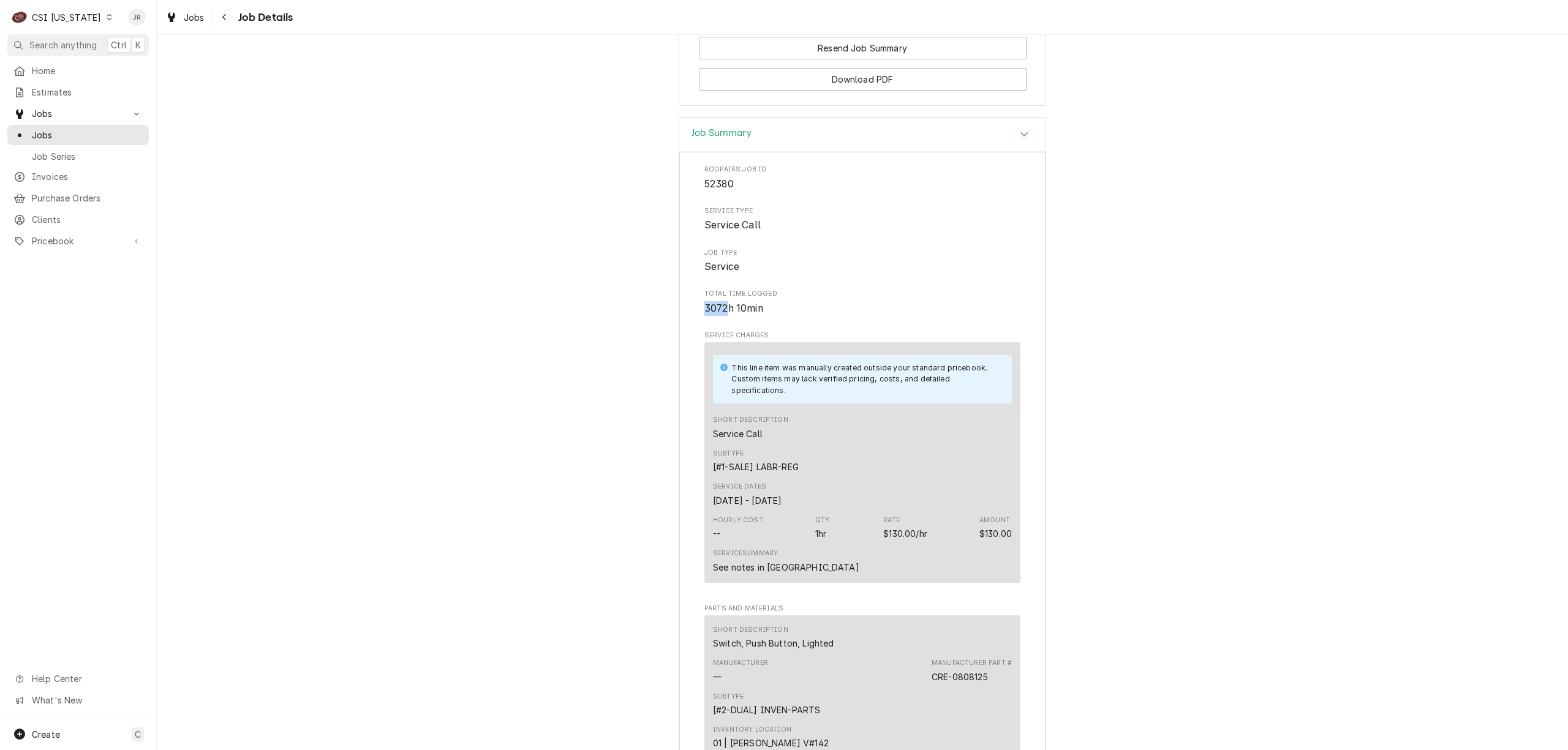
drag, startPoint x: 699, startPoint y: 312, endPoint x: 723, endPoint y: 314, distance: 24.1
click at [723, 314] on span "3072h 10min" at bounding box center [733, 309] width 59 height 12
click at [723, 312] on span "3072h 10min" at bounding box center [733, 309] width 59 height 12
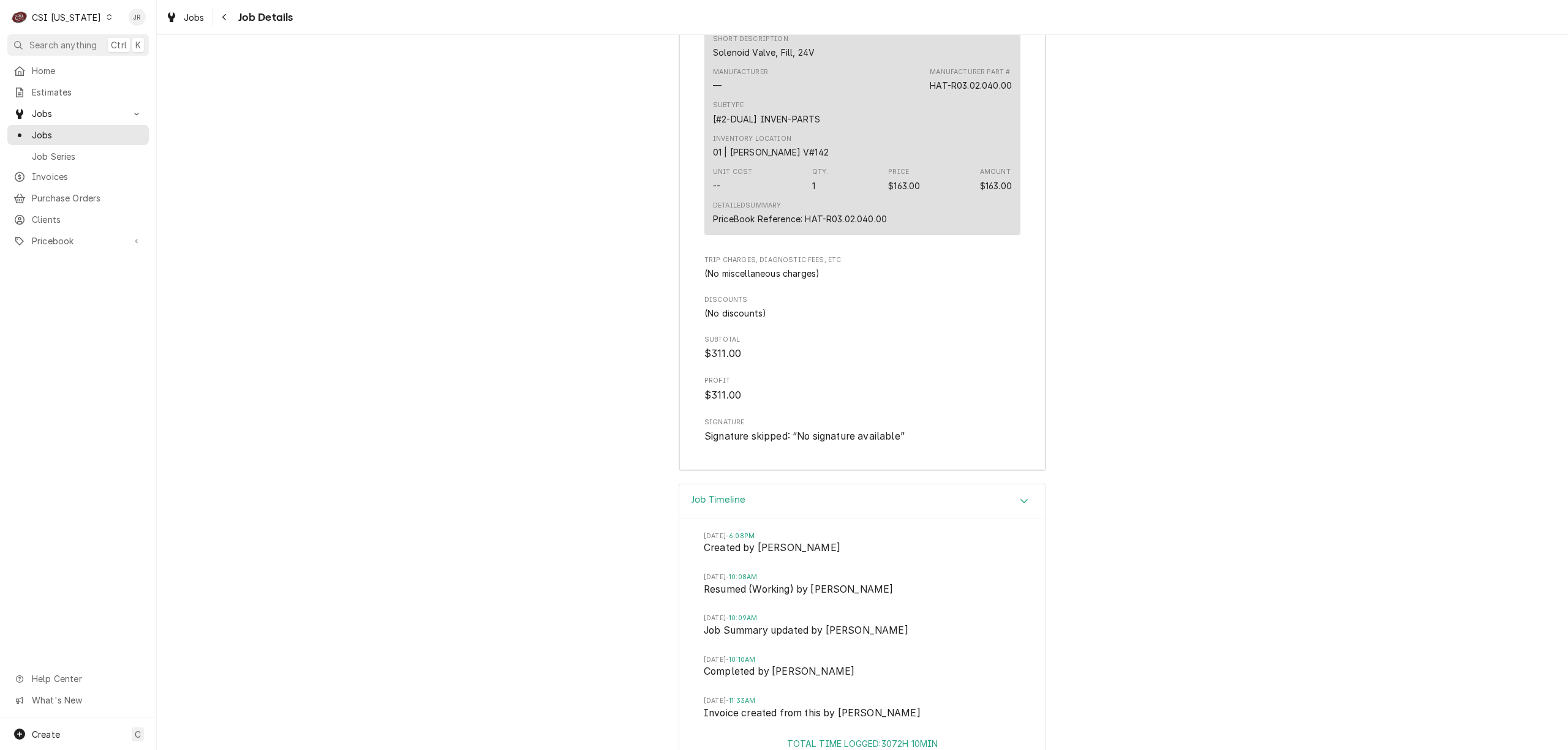
scroll to position [2590, 0]
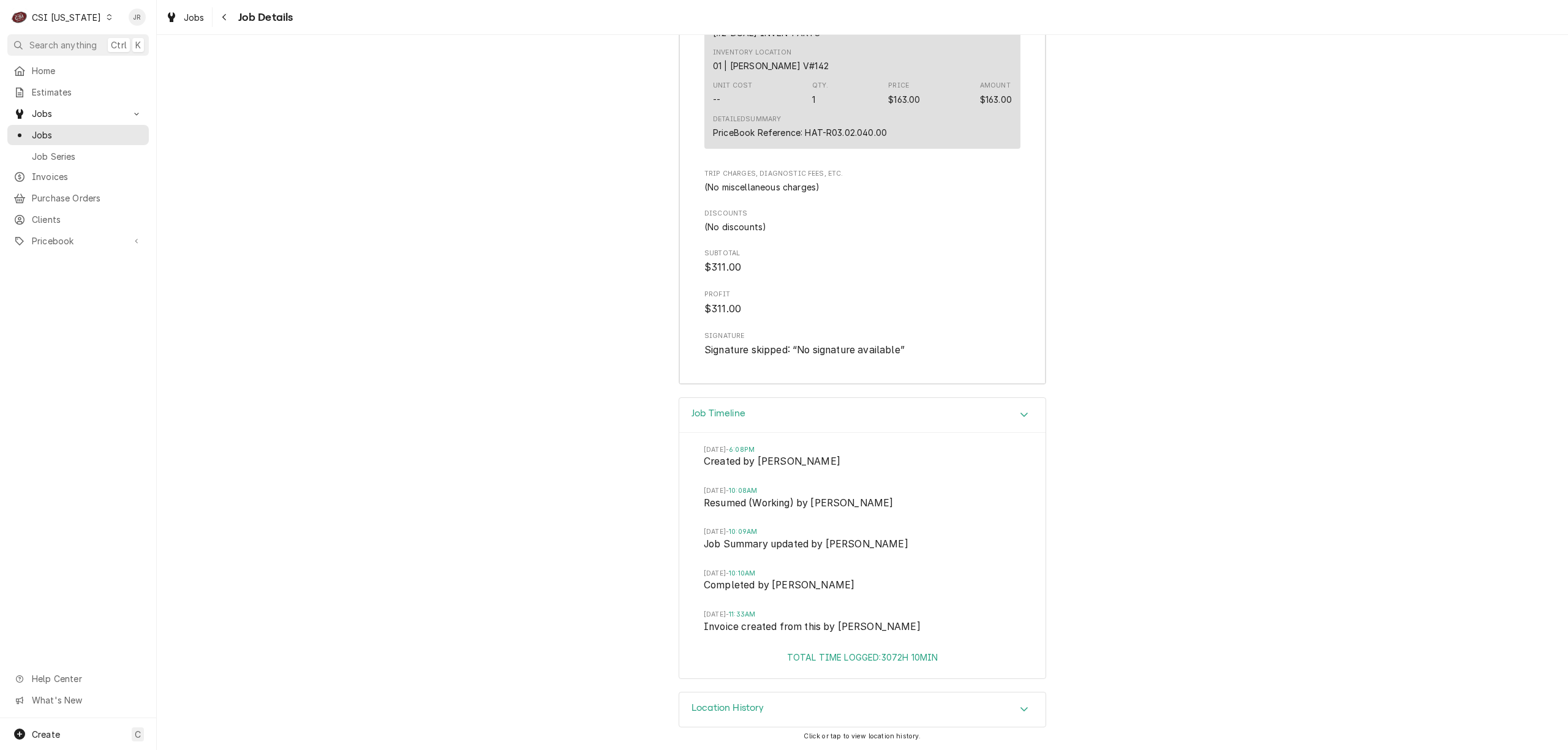
click at [780, 699] on div "Location History" at bounding box center [862, 710] width 366 height 34
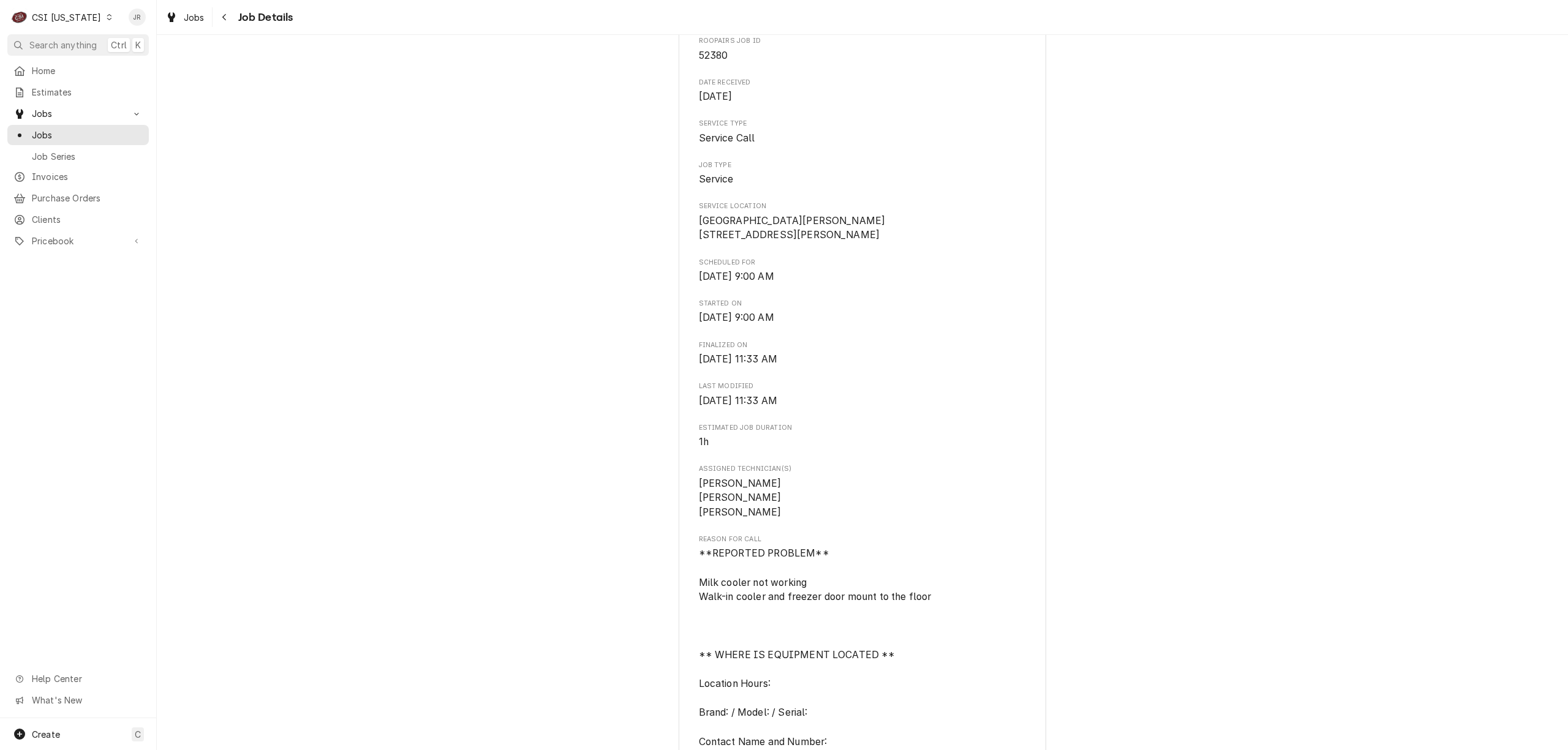
scroll to position [0, 0]
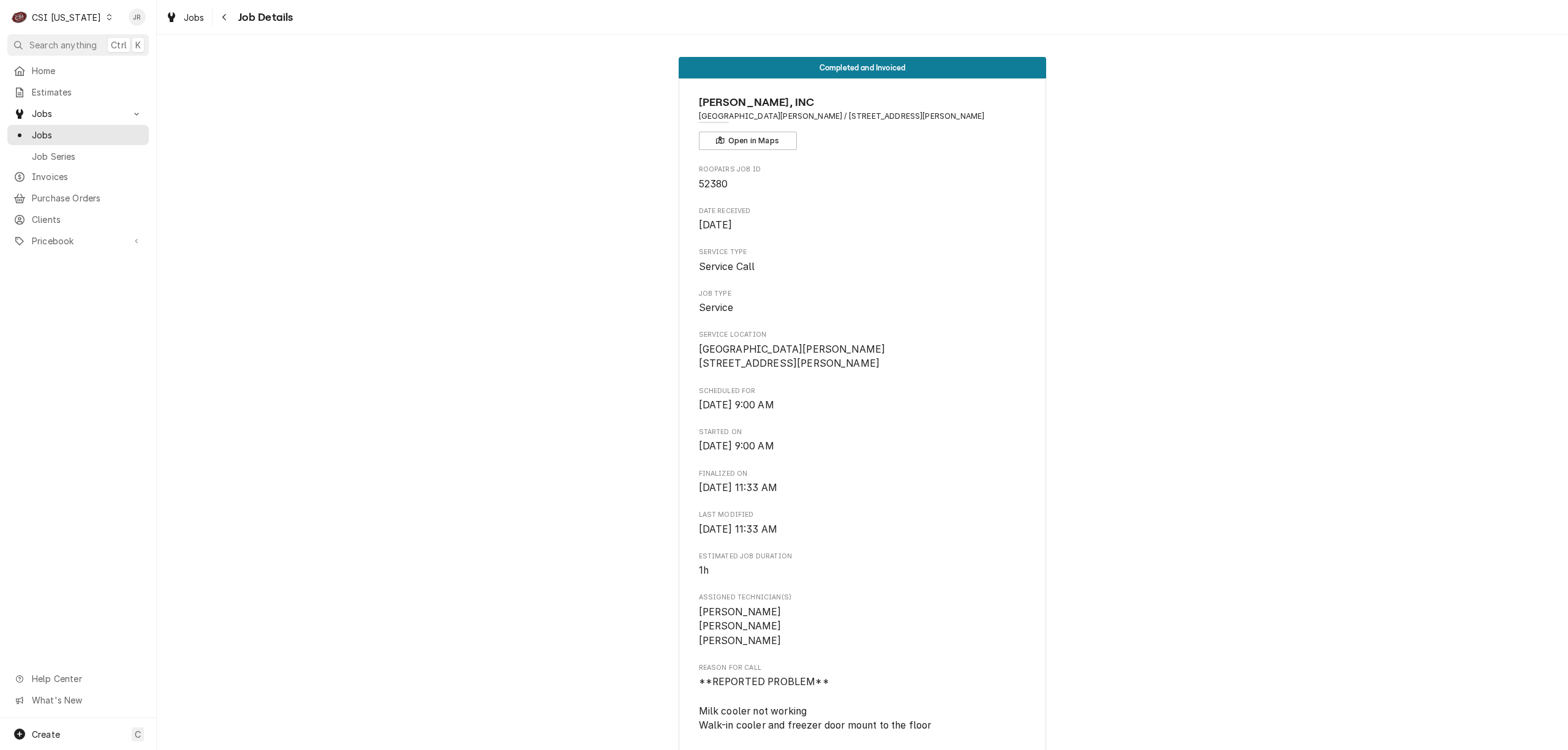
drag, startPoint x: 756, startPoint y: 356, endPoint x: 696, endPoint y: 373, distance: 62.4
click at [755, 356] on span "Central Hardin High School 3040 Leitchfield Road Cecilia, KY 42724" at bounding box center [862, 356] width 328 height 29
drag, startPoint x: 692, startPoint y: 361, endPoint x: 785, endPoint y: 382, distance: 95.3
copy span "3040 Leitchfield Road Cecilia, KY 42724"
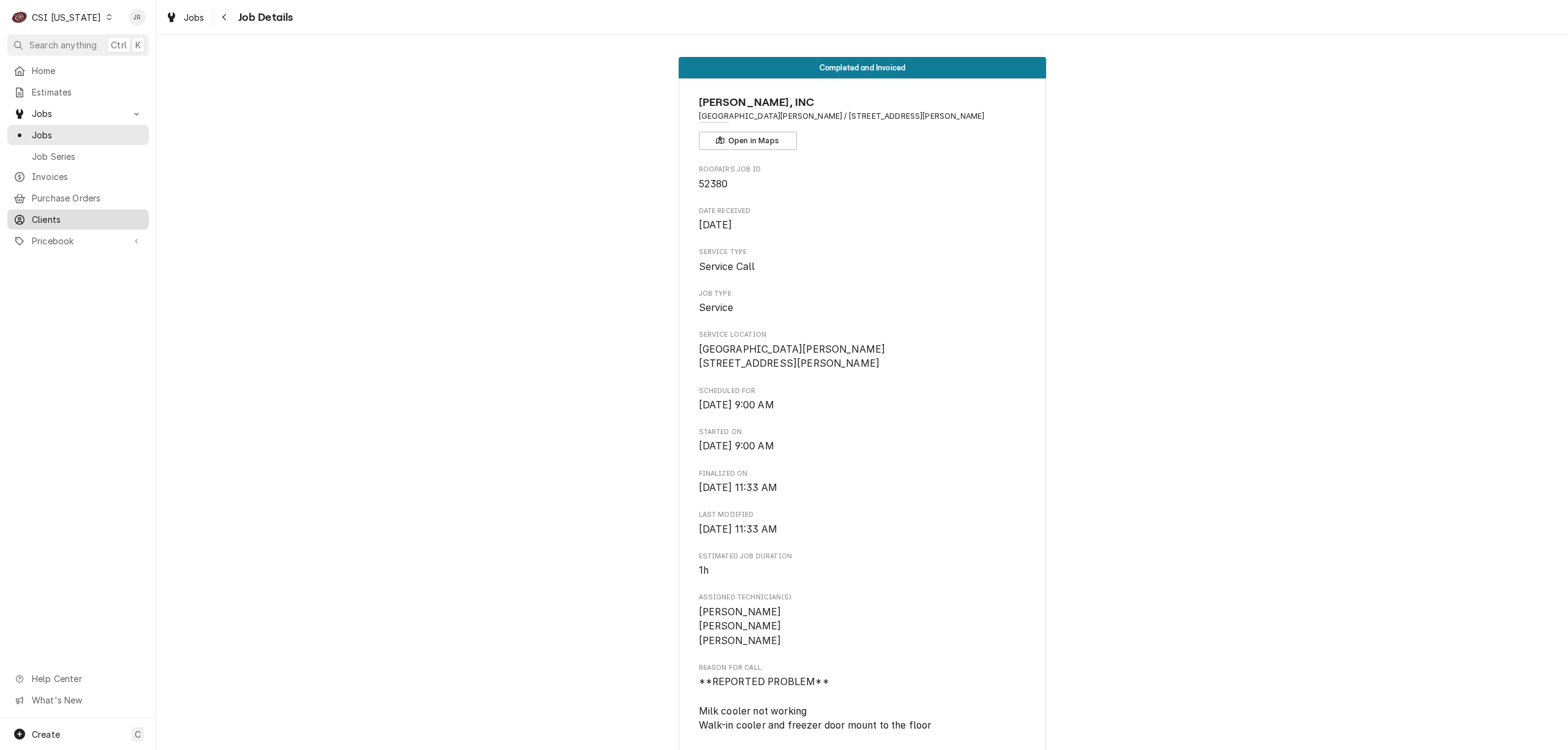
click at [44, 213] on span "Clients" at bounding box center [87, 220] width 111 height 13
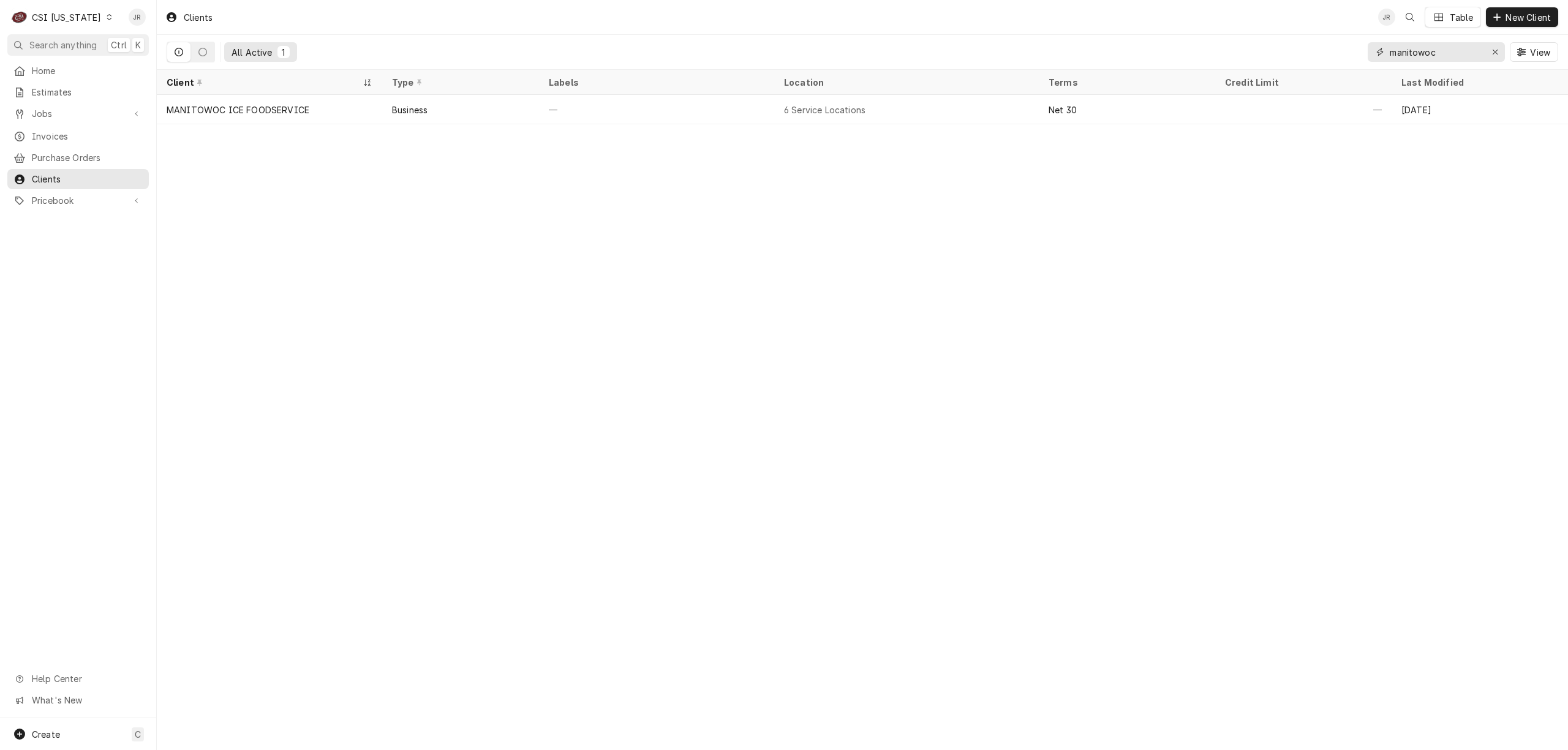
drag, startPoint x: 1380, startPoint y: 49, endPoint x: 1230, endPoint y: 32, distance: 151.0
click at [1230, 32] on div "Clients JR Table New Client All Active 1 manitowoc View" at bounding box center [862, 34] width 1411 height 70
type input "hatco"
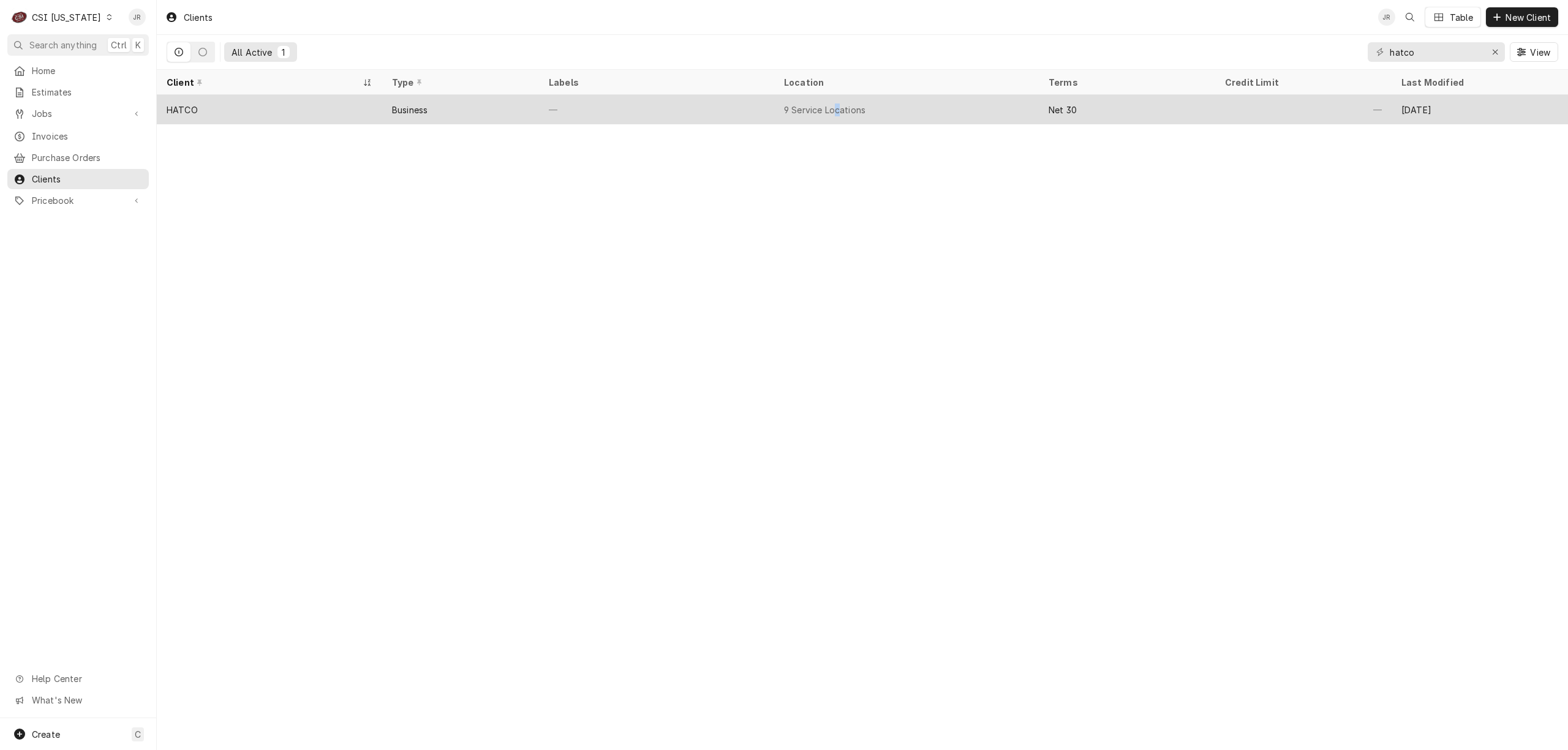
click at [835, 101] on div "9 Service Locations" at bounding box center [906, 109] width 265 height 29
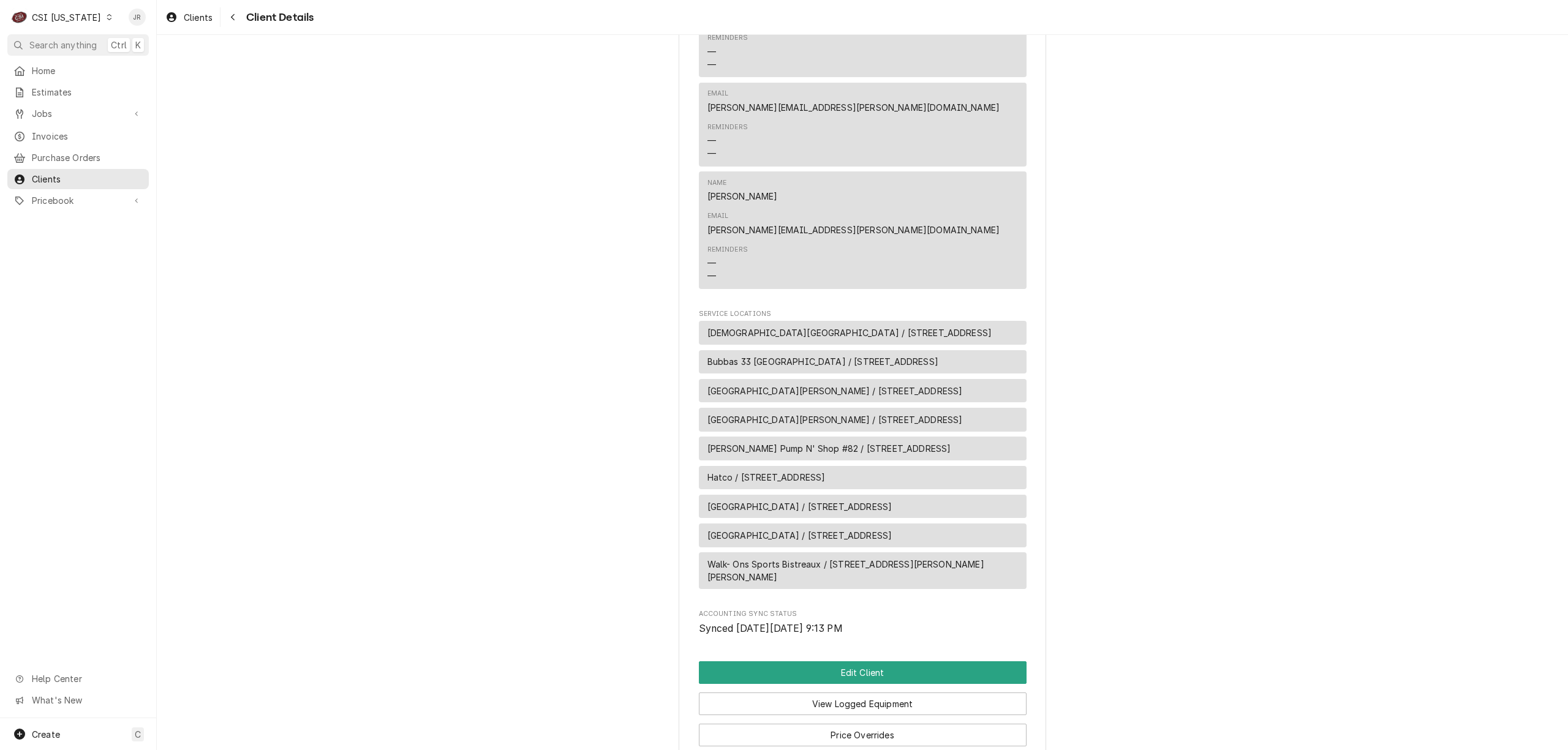
scroll to position [592, 0]
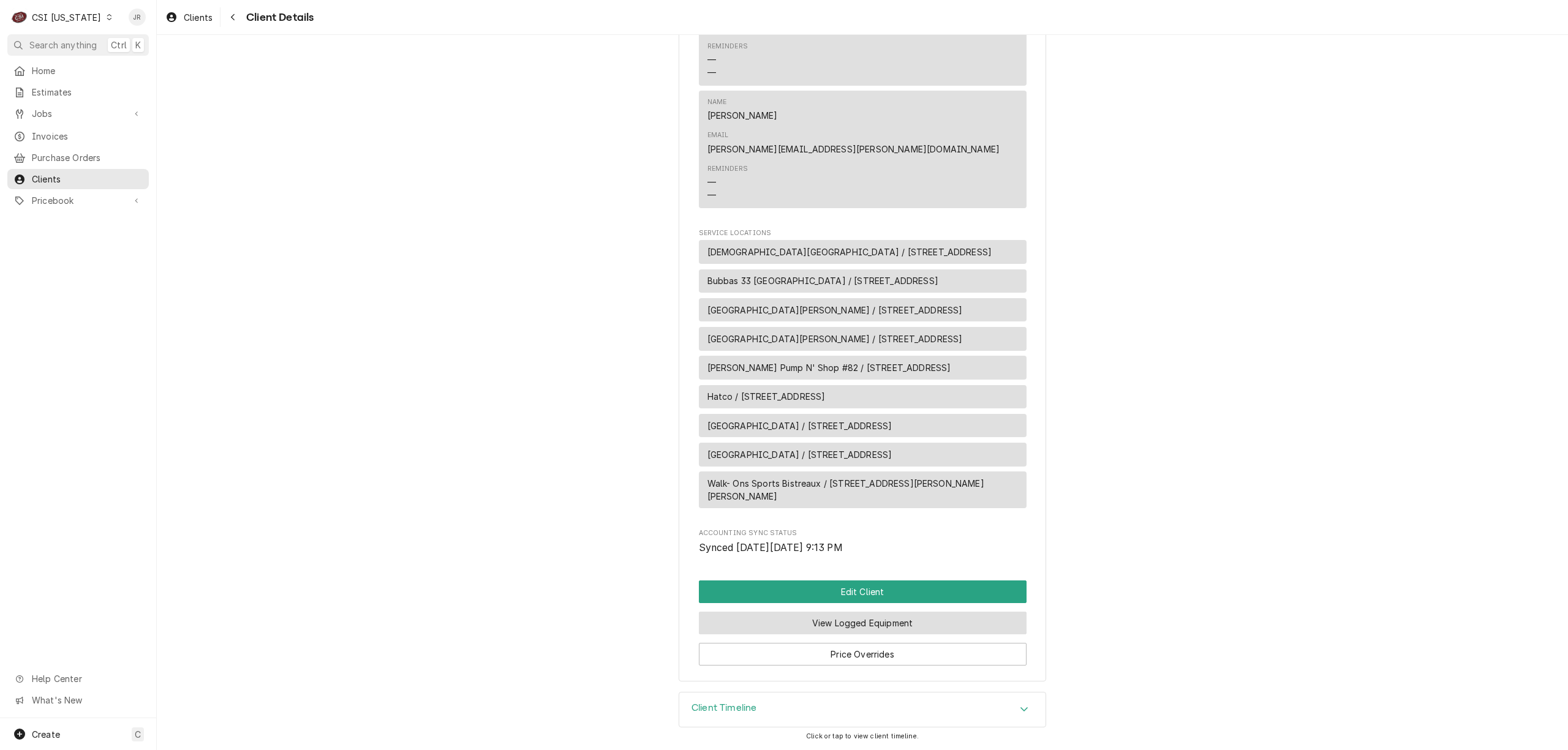
click at [885, 620] on button "View Logged Equipment" at bounding box center [862, 622] width 328 height 23
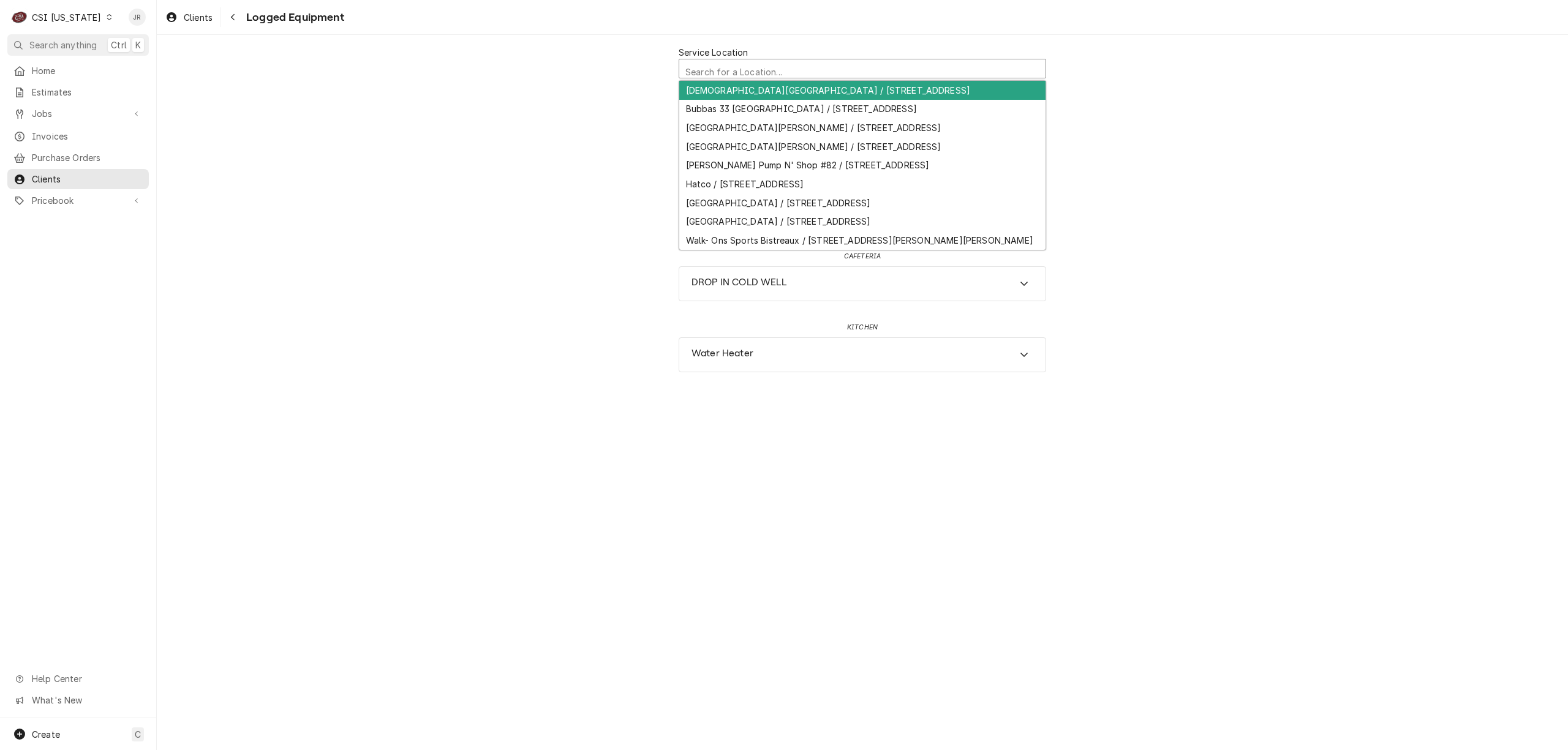
scroll to position [3, 0]
click at [810, 65] on div "Service Location" at bounding box center [862, 69] width 354 height 21
paste input "[STREET_ADDRESS][PERSON_NAME]"
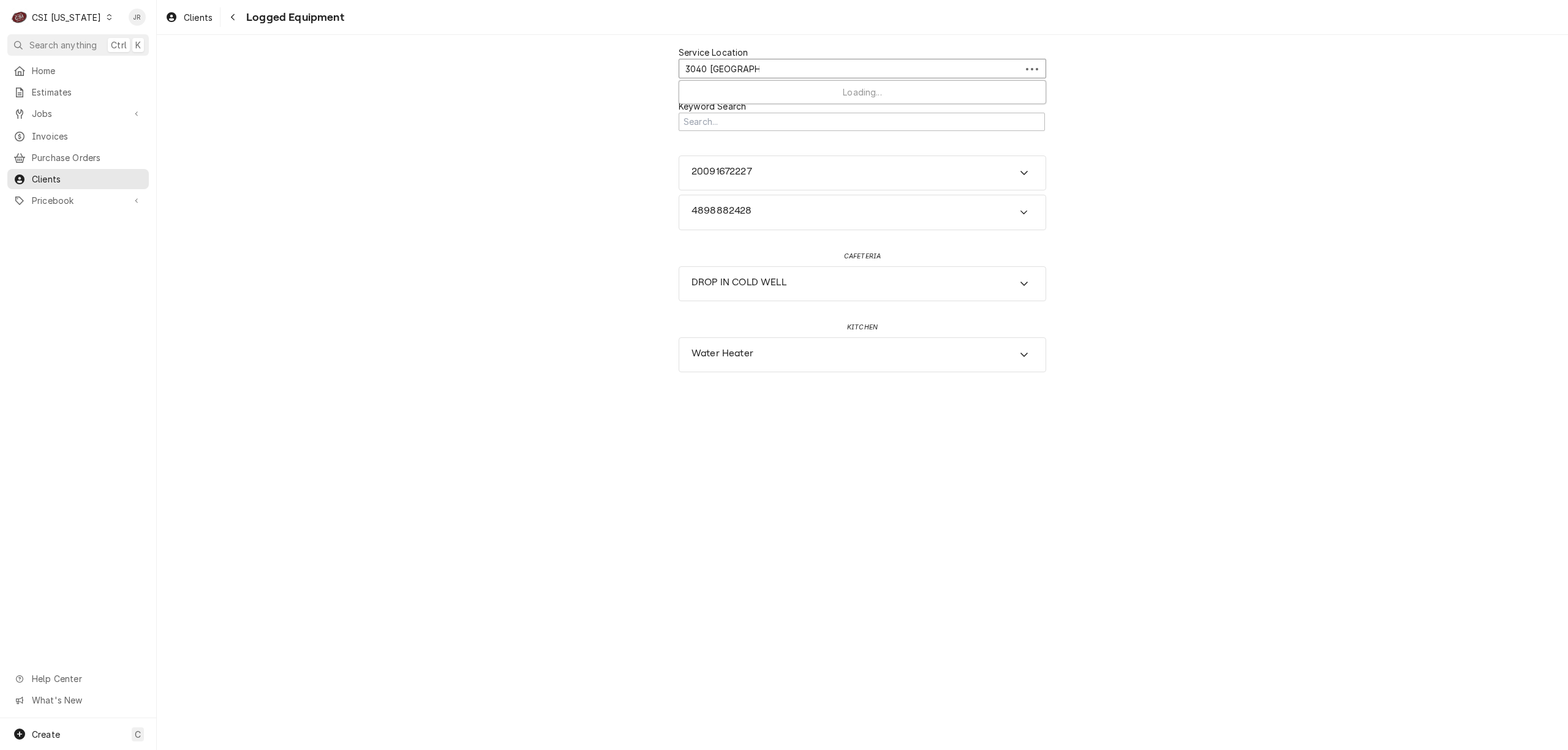
type input "3040 [GEOGRAPHIC_DATA]"
drag, startPoint x: 1231, startPoint y: 186, endPoint x: 1003, endPoint y: 203, distance: 228.6
click at [1228, 185] on div "Service Location [GEOGRAPHIC_DATA][PERSON_NAME] / [STREET_ADDRESS] Keyword Sear…" at bounding box center [862, 124] width 1411 height 178
click at [741, 177] on h3 "Water Heater" at bounding box center [722, 181] width 62 height 12
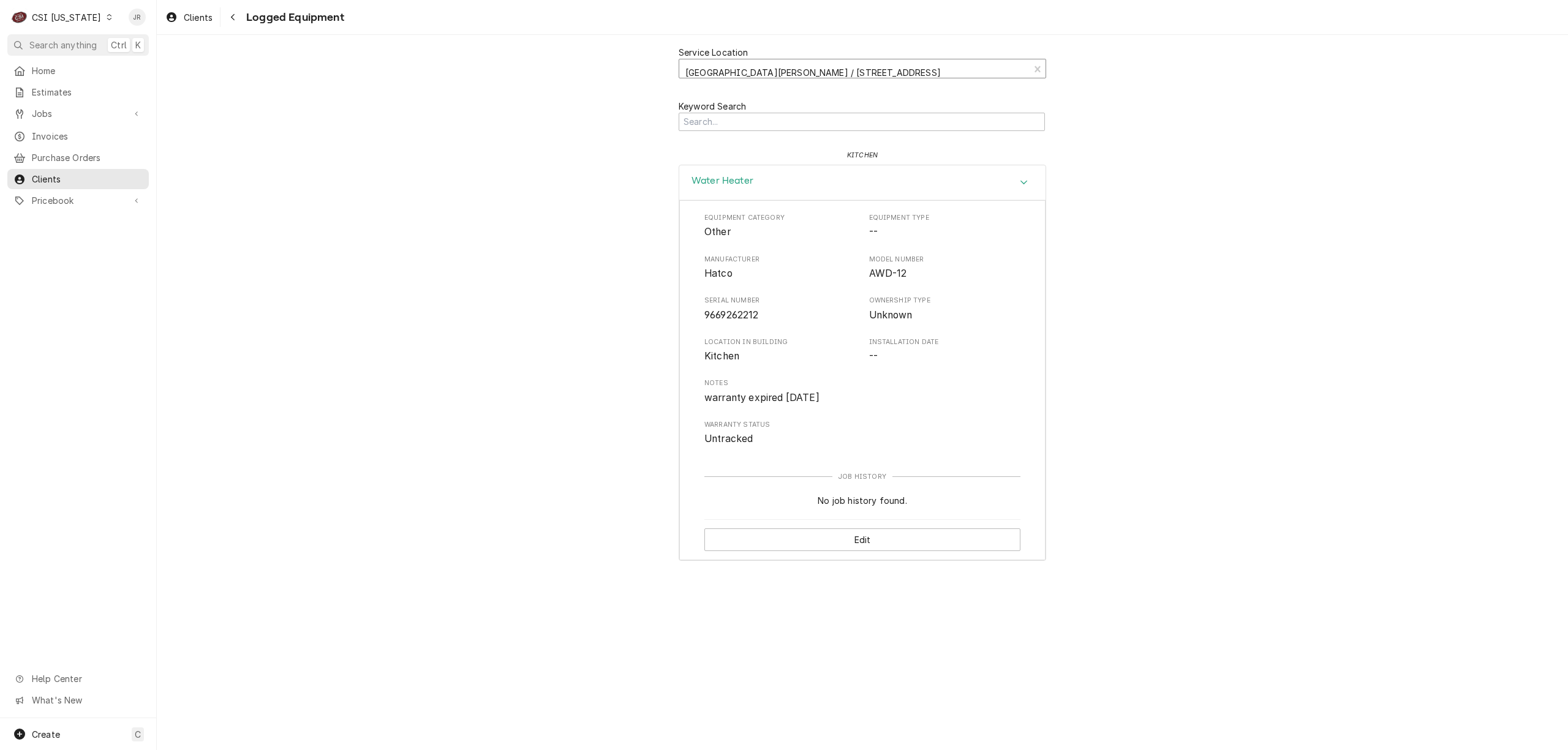
scroll to position [4, 0]
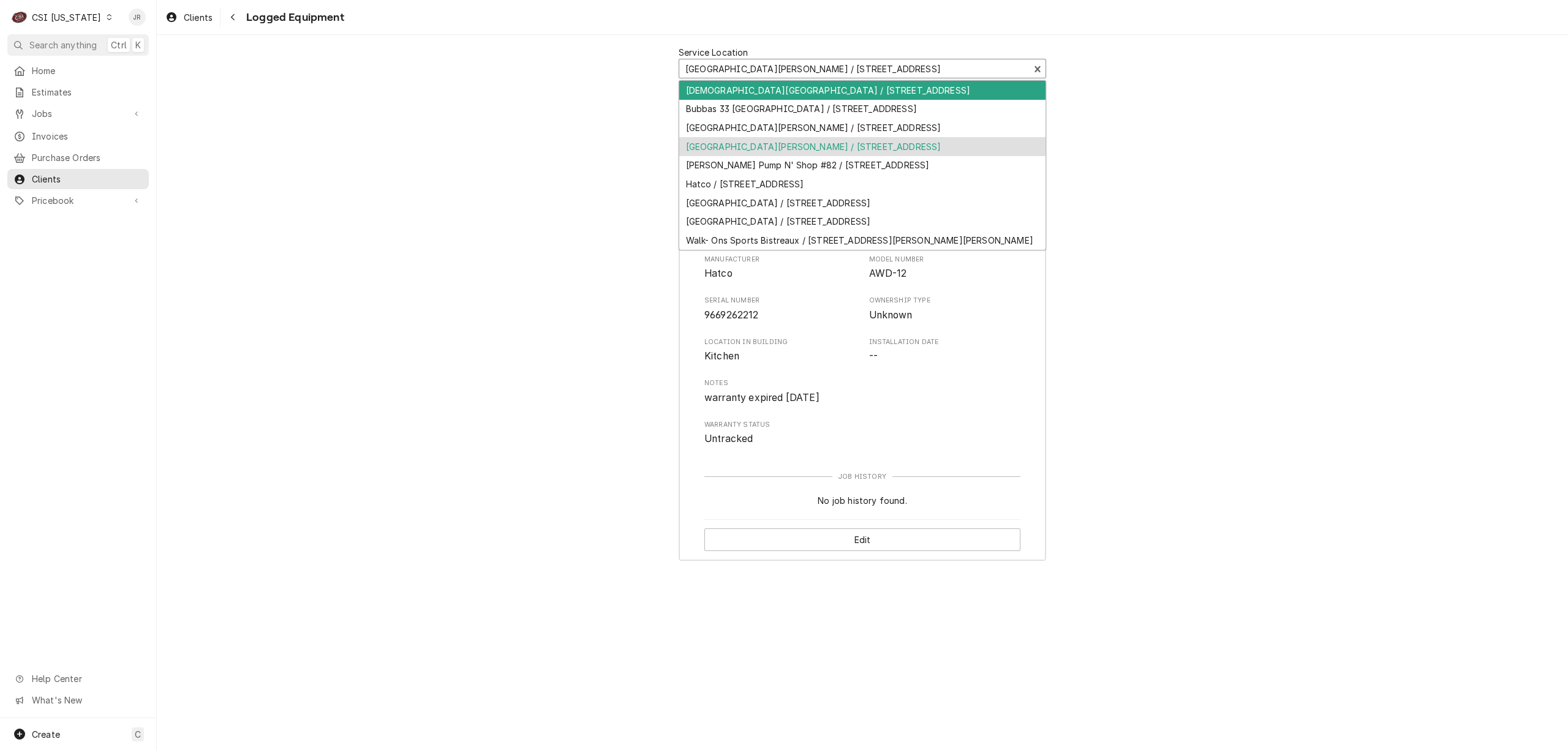
click at [728, 66] on div "Service Location" at bounding box center [854, 69] width 337 height 22
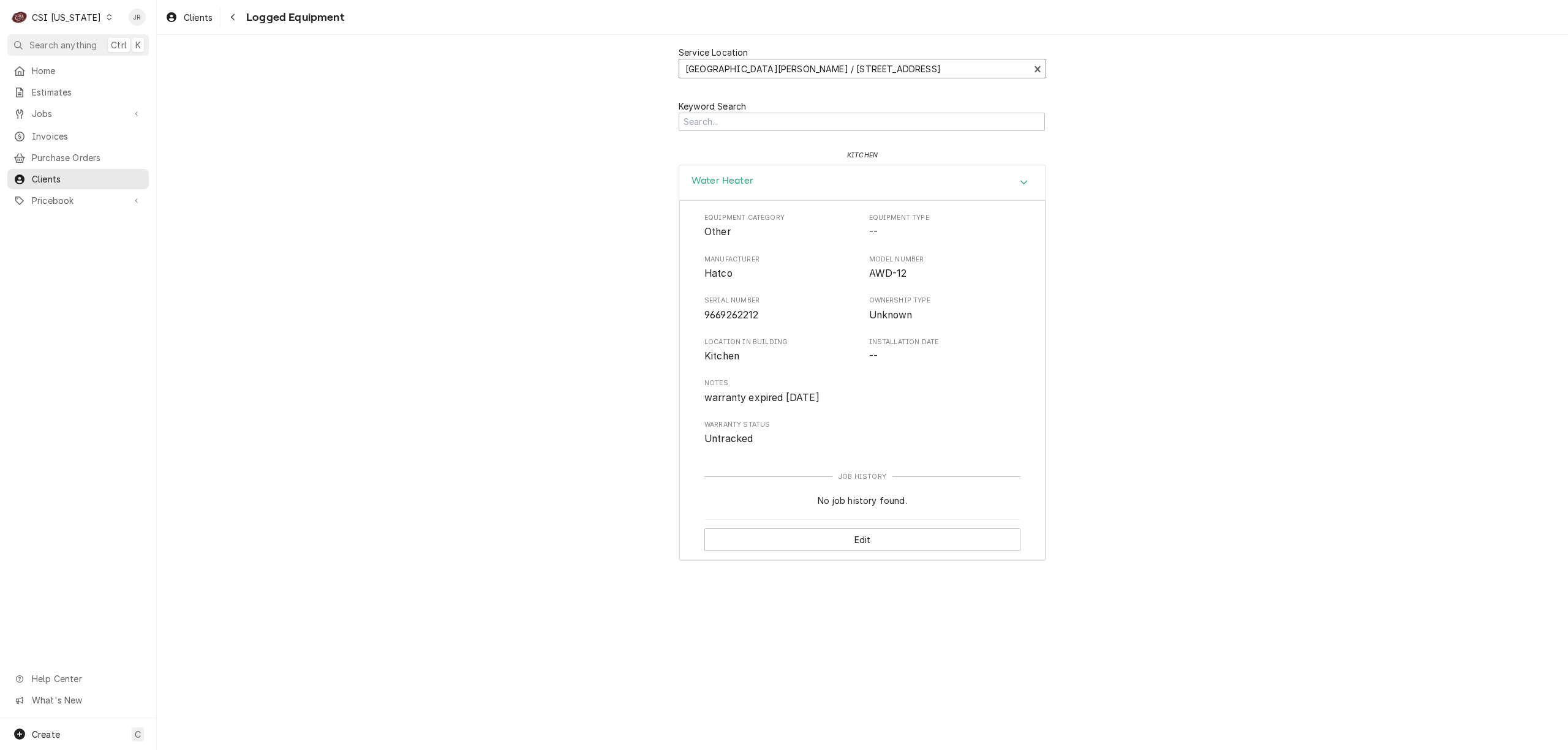
click at [728, 66] on div "Service Location" at bounding box center [854, 69] width 337 height 22
click at [54, 173] on span "Clients" at bounding box center [87, 180] width 111 height 13
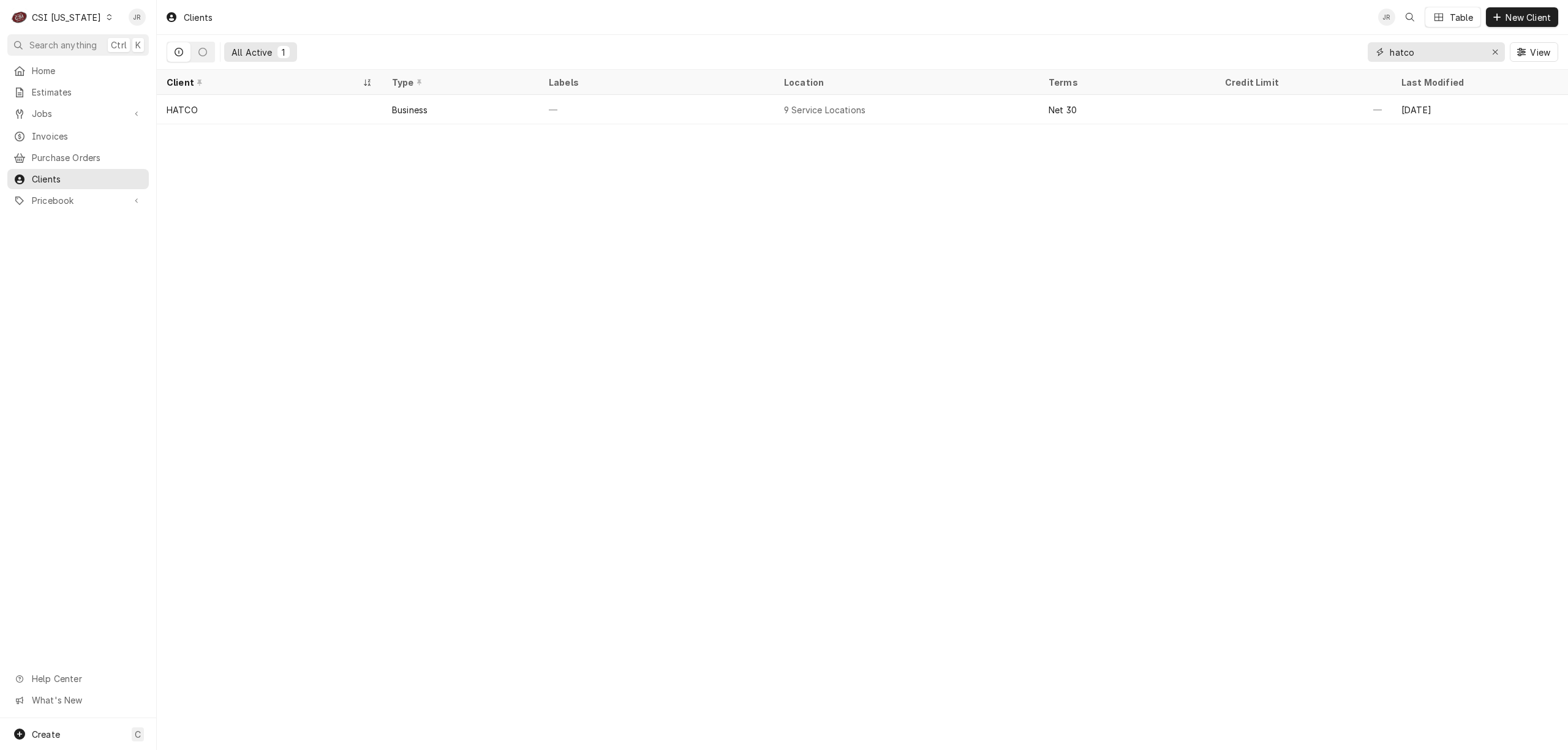
drag, startPoint x: 1429, startPoint y: 48, endPoint x: 1180, endPoint y: 42, distance: 249.1
click at [1180, 40] on div "All Active 1 hatco View" at bounding box center [862, 52] width 1392 height 34
paste input "3040 Leitchfield Road Cecilia, KY 42724"
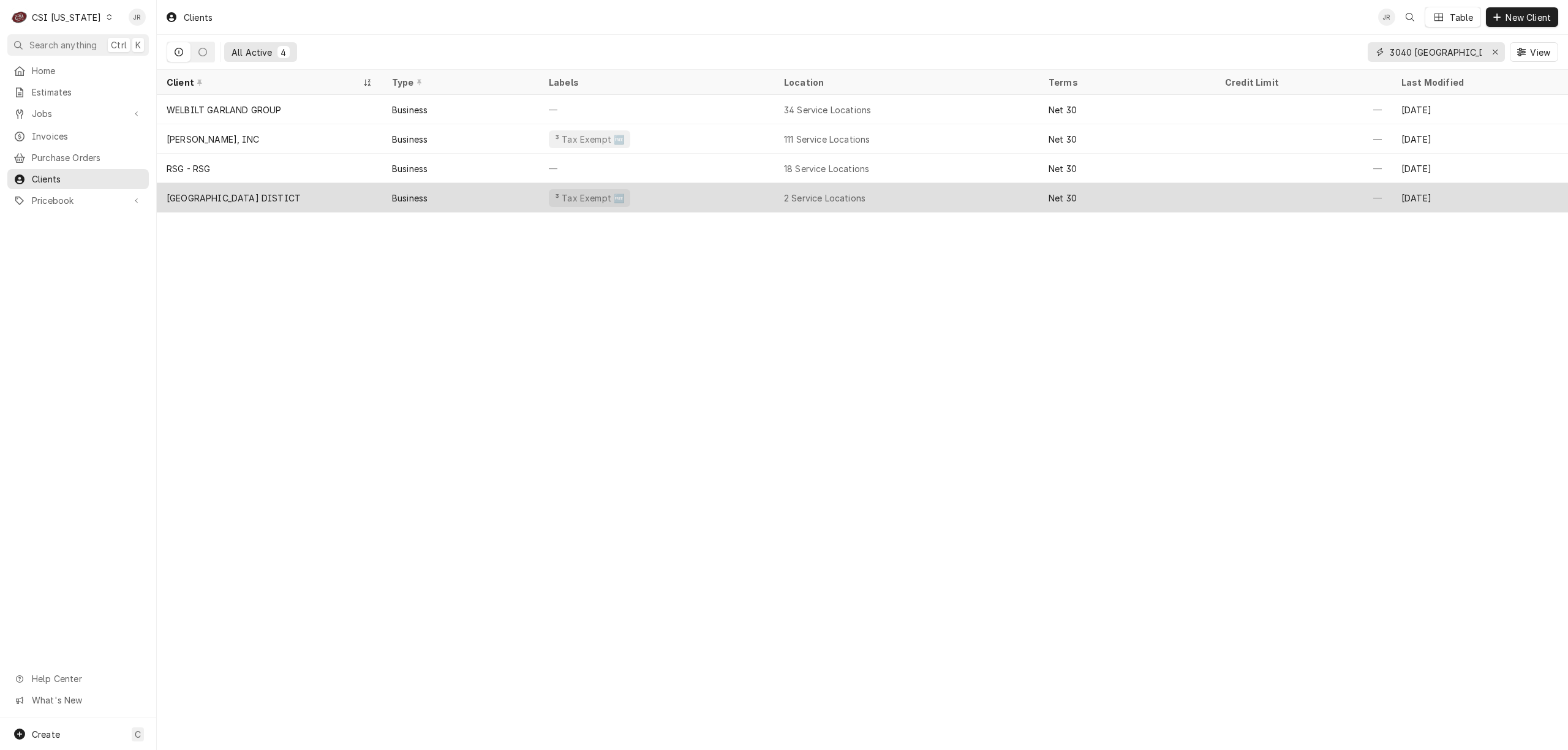
type input "3040 Leitchfield"
click at [260, 183] on div "HARDIN COUNTY SCHOOL DISTICT" at bounding box center [269, 198] width 225 height 29
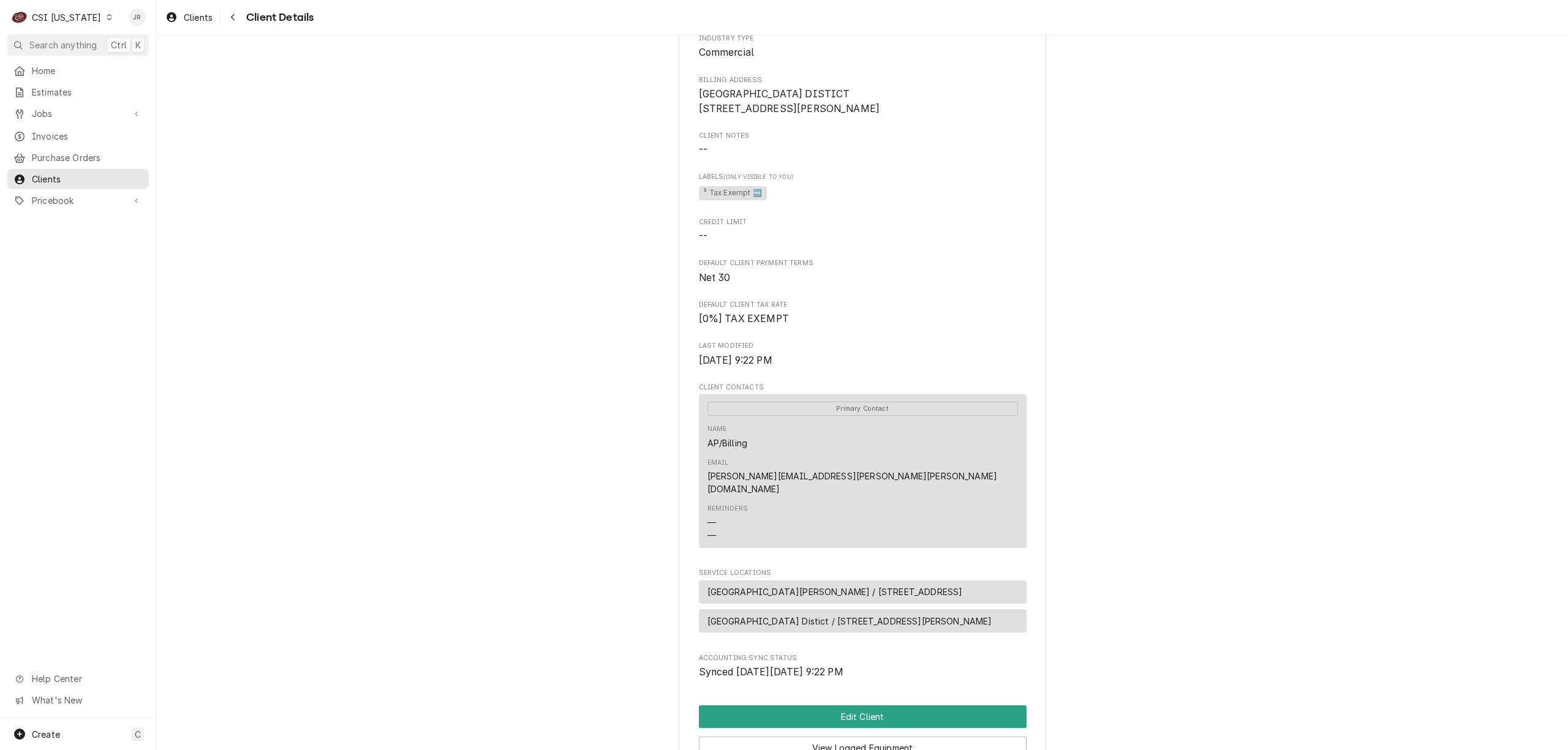
scroll to position [217, 0]
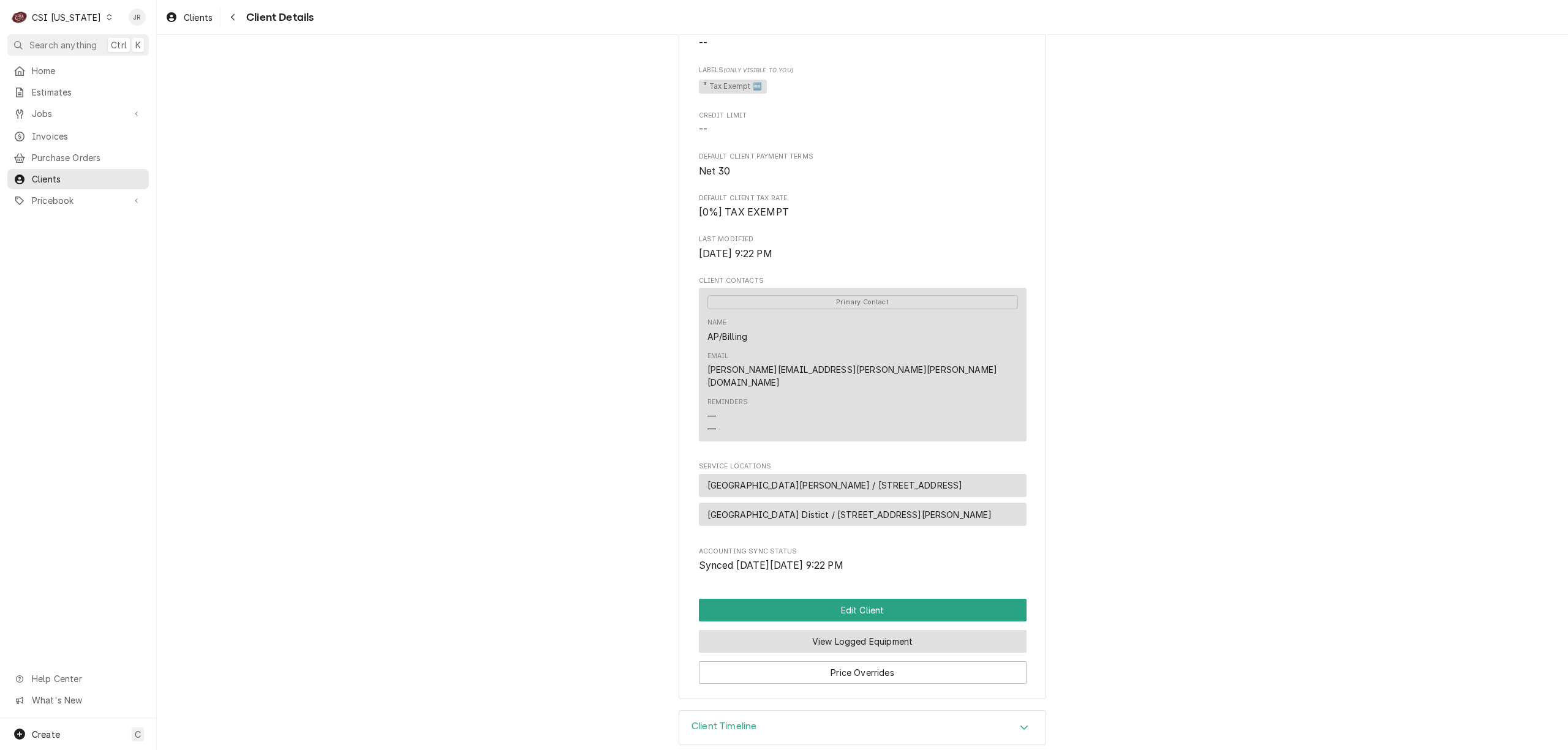
click at [857, 630] on button "View Logged Equipment" at bounding box center [862, 641] width 328 height 23
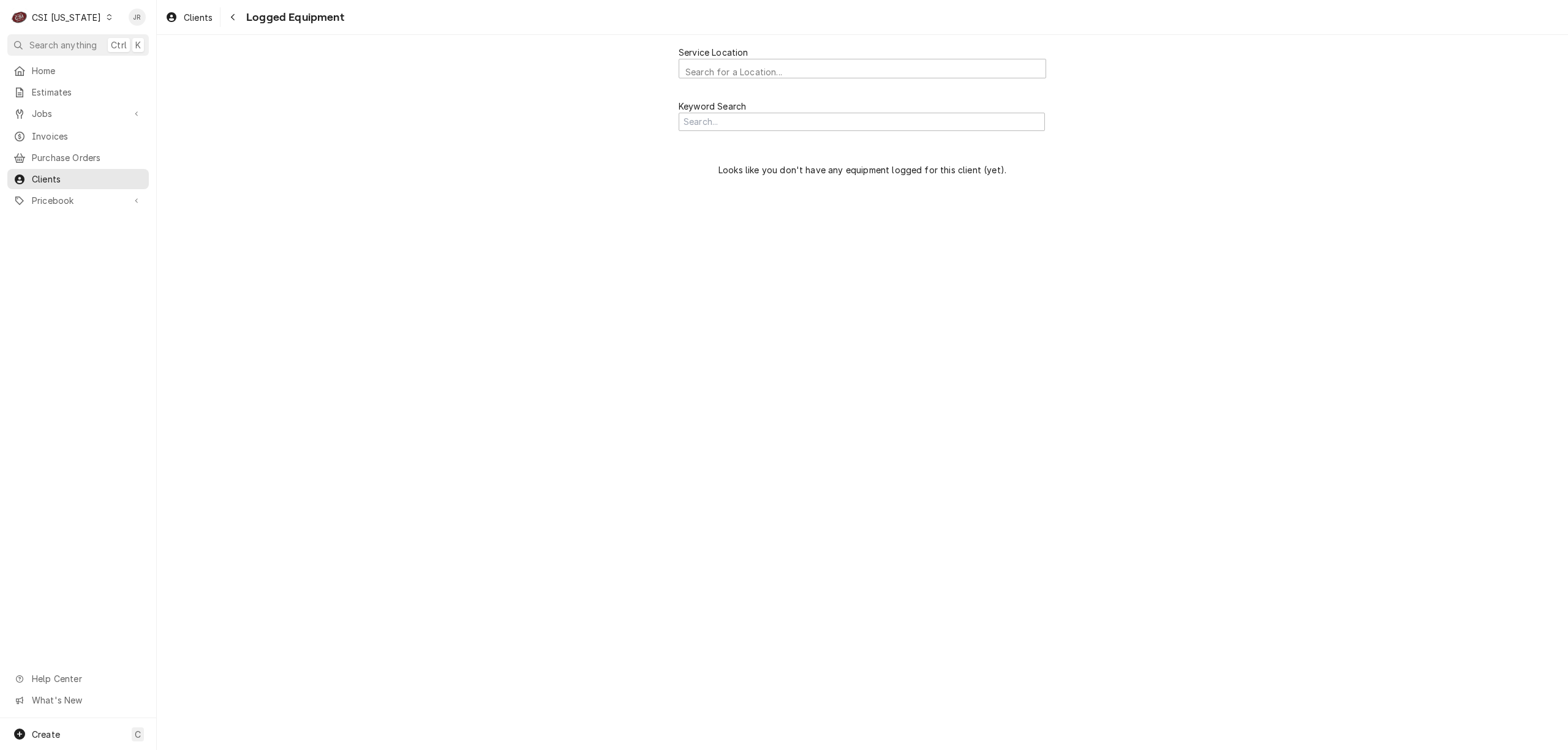
drag, startPoint x: 745, startPoint y: 46, endPoint x: 760, endPoint y: 69, distance: 27.5
click at [746, 53] on label "Service Location" at bounding box center [713, 53] width 70 height 13
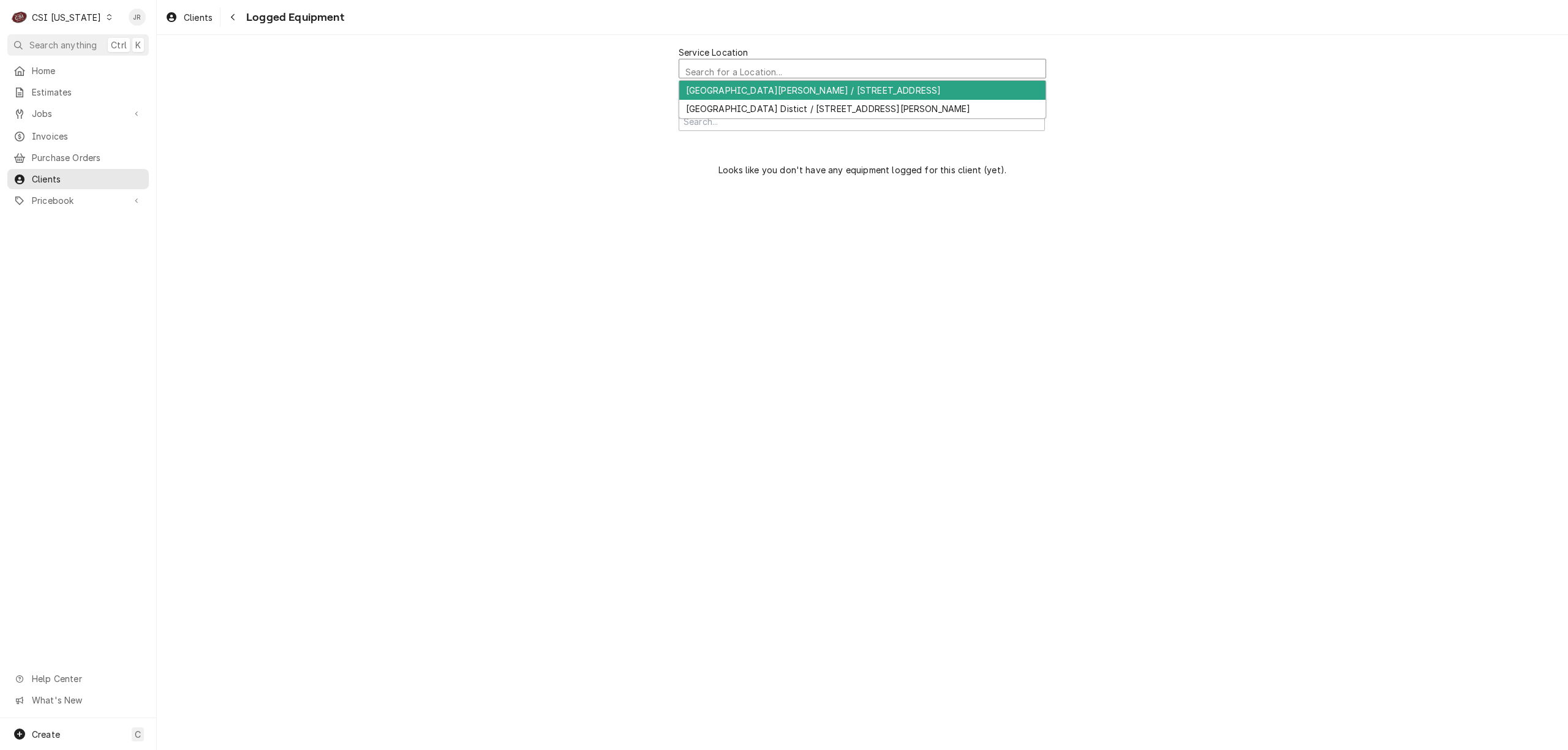
scroll to position [3, 0]
click at [760, 69] on div "Service Location" at bounding box center [862, 69] width 354 height 21
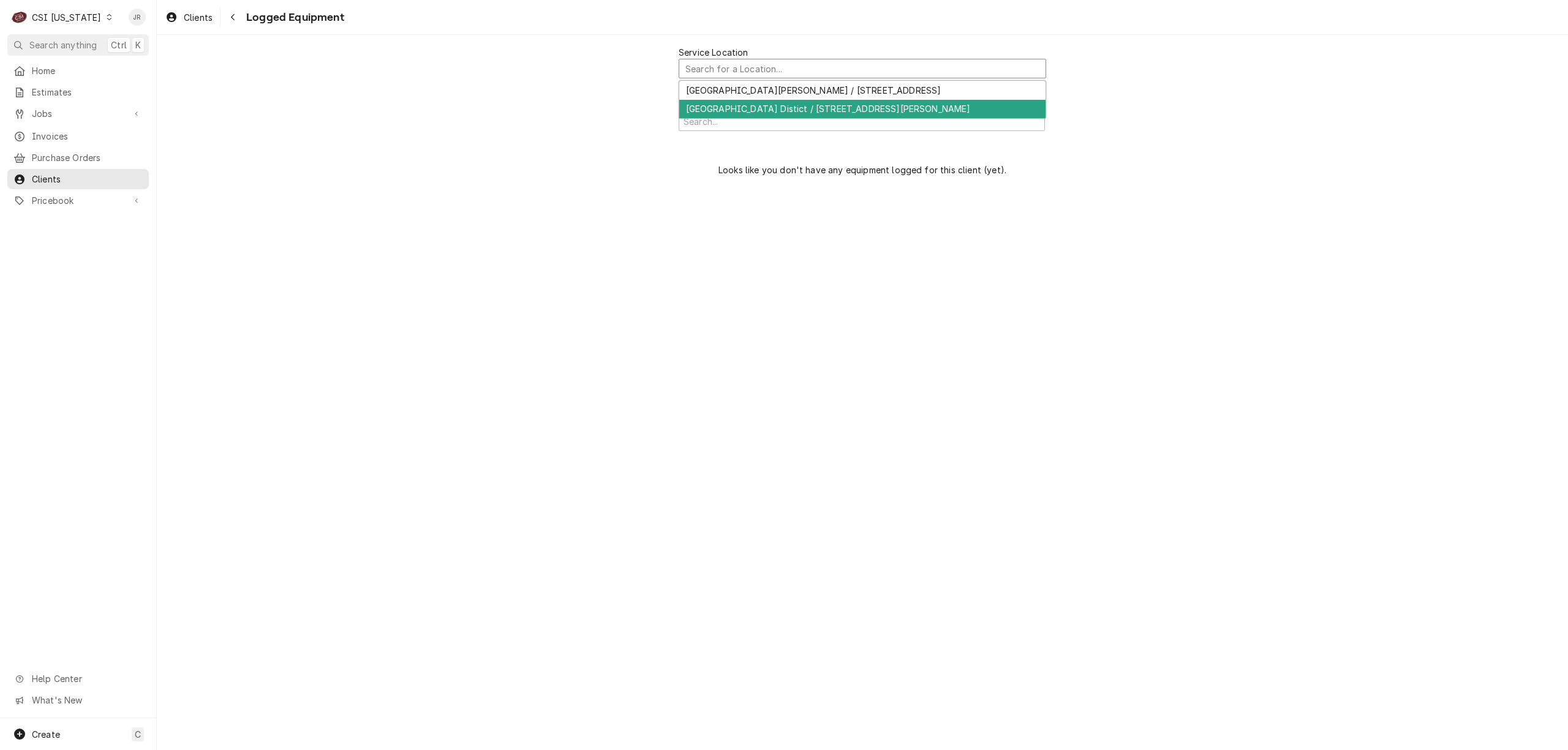
click at [771, 104] on div "Hardin County School Distict / 65 W A Jenkins Rd, Elizabethtown, KY 42701" at bounding box center [862, 109] width 366 height 19
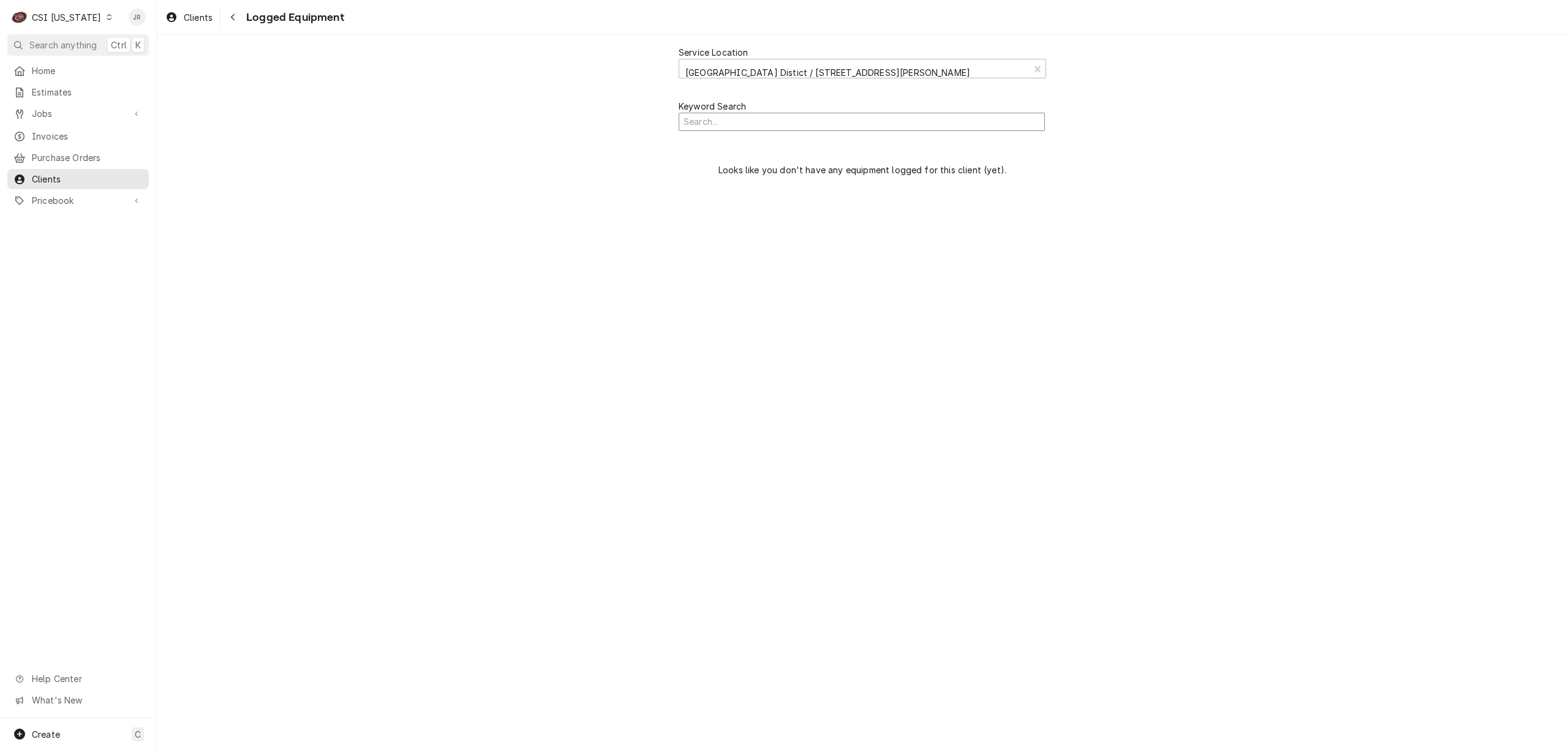
click at [741, 123] on input "Search Mechanism" at bounding box center [861, 122] width 366 height 19
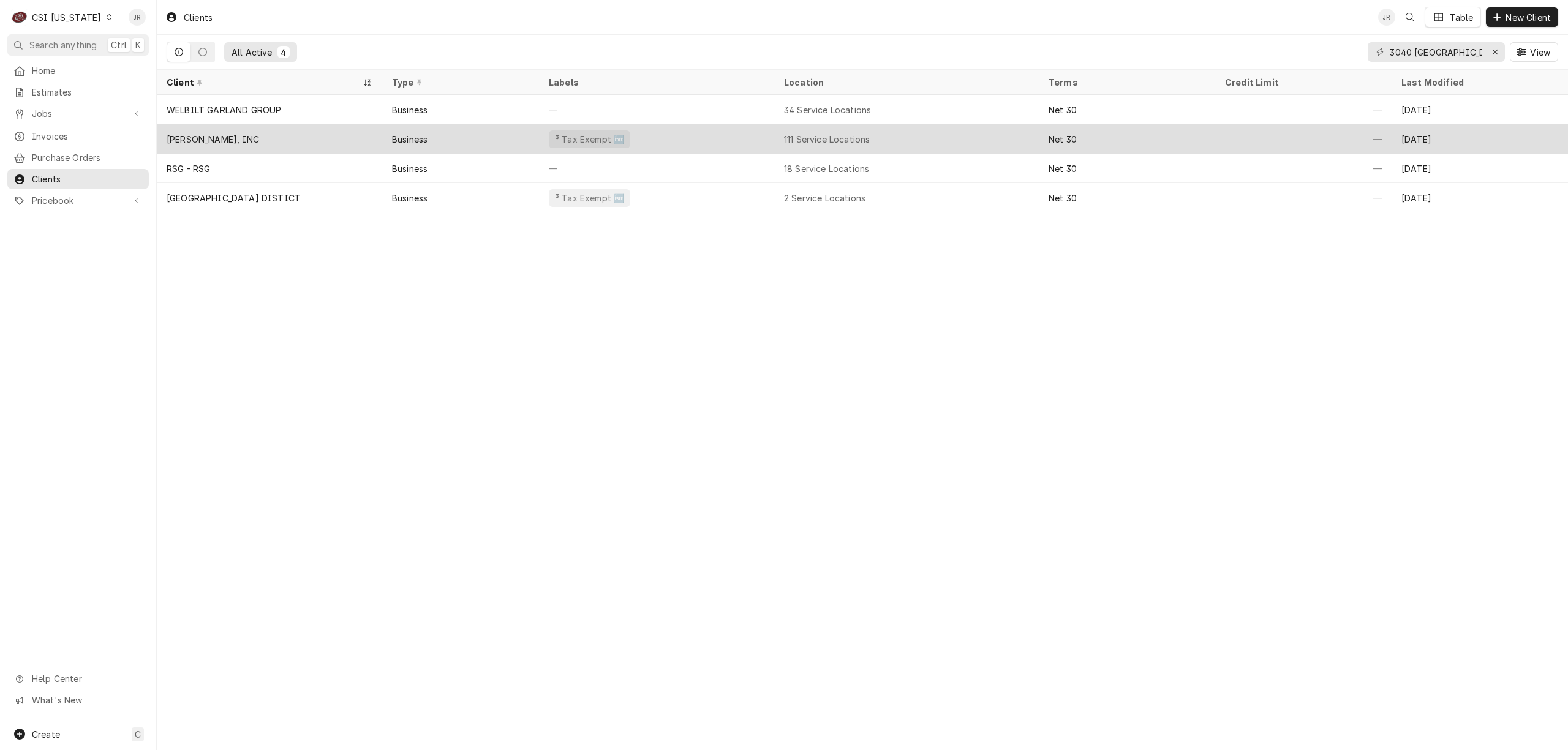
click at [218, 135] on div "[PERSON_NAME], INC" at bounding box center [213, 139] width 92 height 13
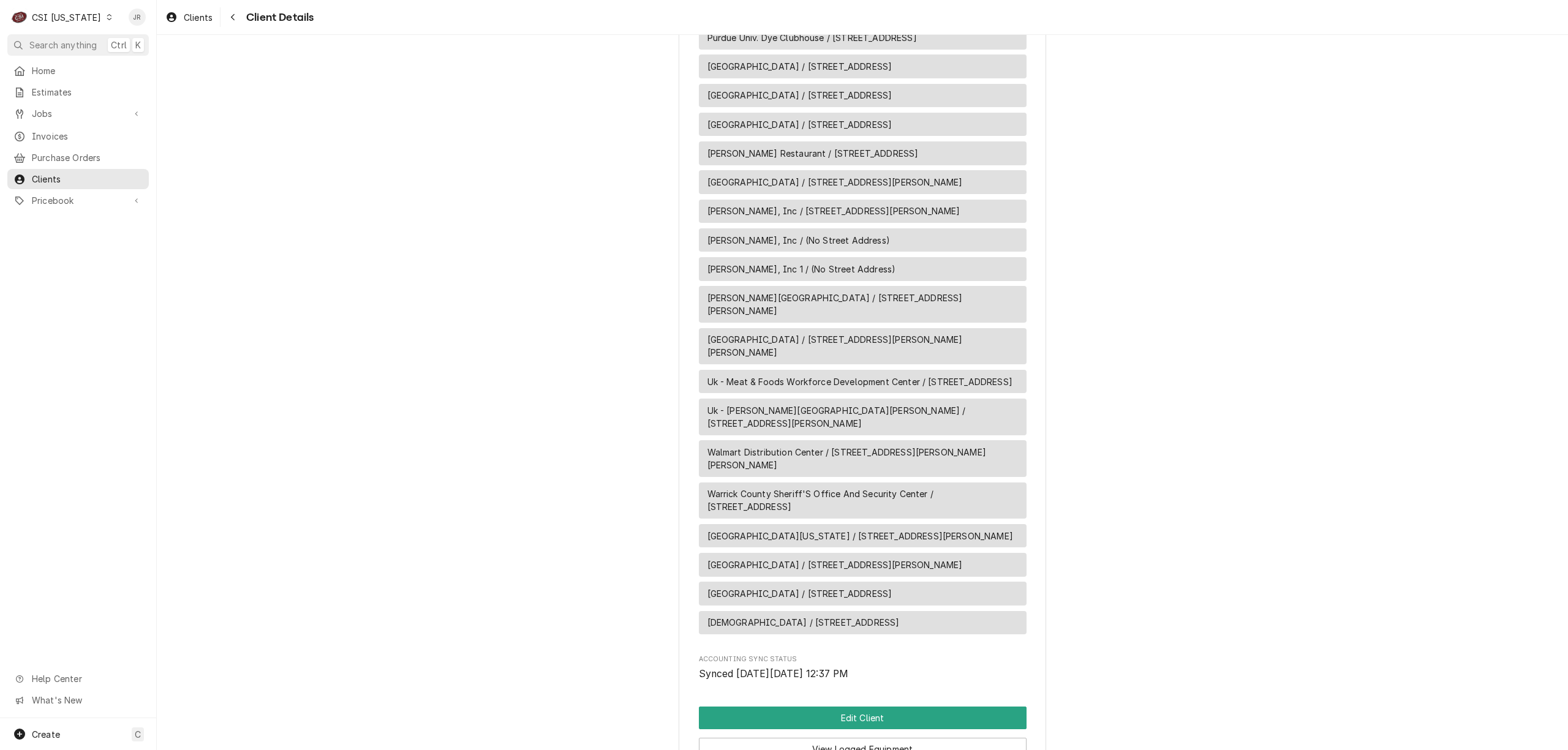
scroll to position [4545, 0]
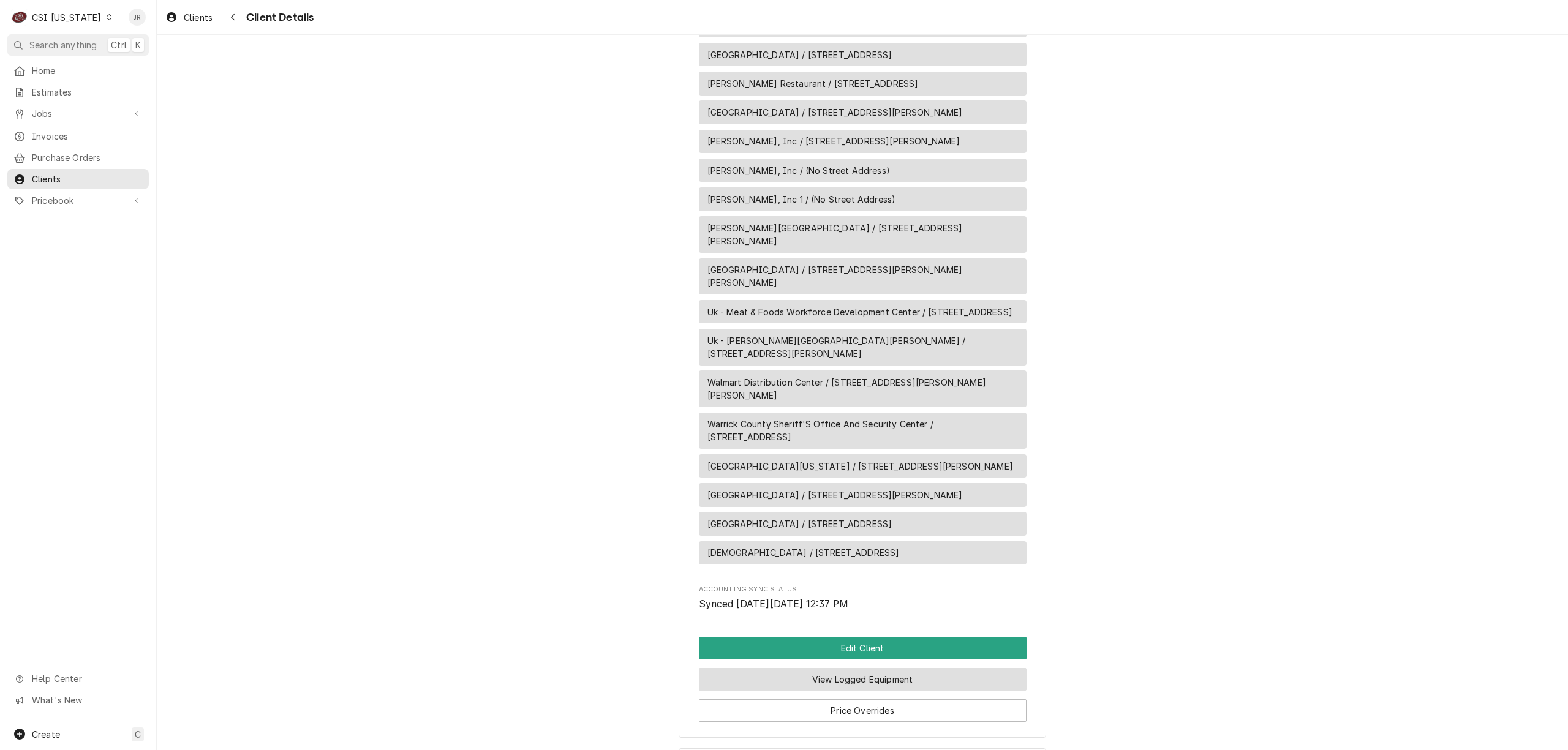
click at [846, 668] on button "View Logged Equipment" at bounding box center [862, 679] width 328 height 23
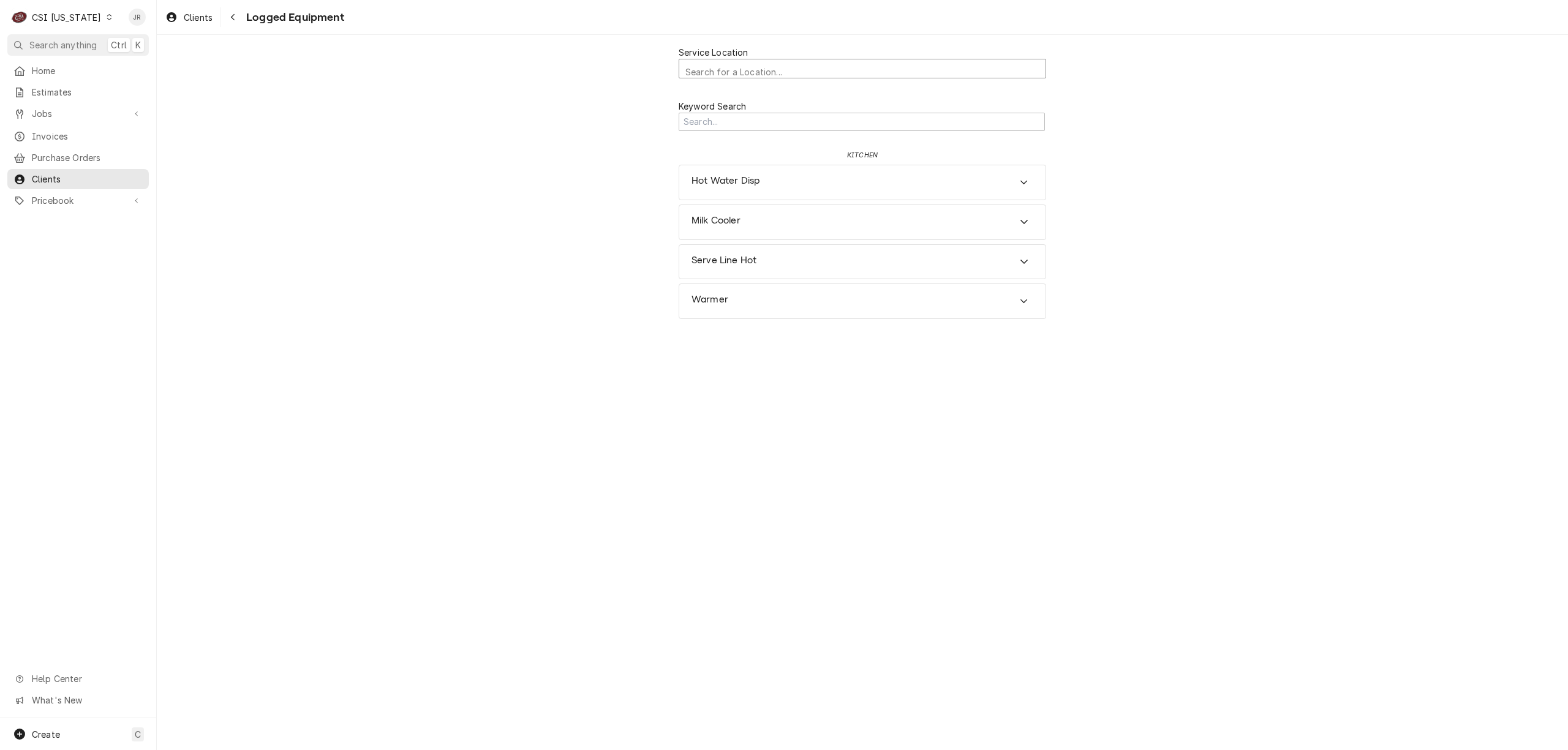
scroll to position [3, 0]
click at [772, 72] on div "Service Location" at bounding box center [862, 69] width 354 height 21
type input "3040"
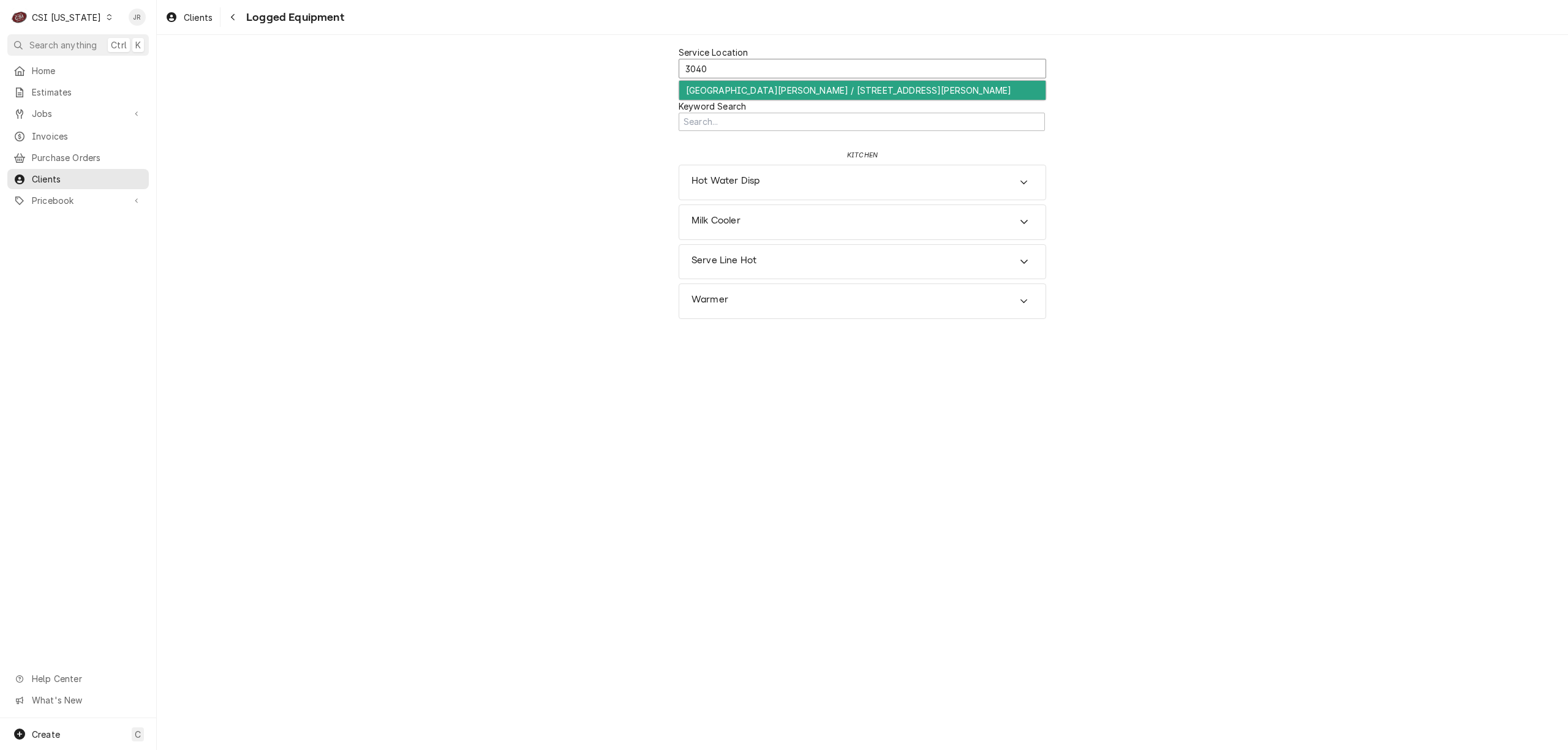
click at [824, 98] on div "[GEOGRAPHIC_DATA][PERSON_NAME] / [STREET_ADDRESS][PERSON_NAME]" at bounding box center [862, 90] width 366 height 19
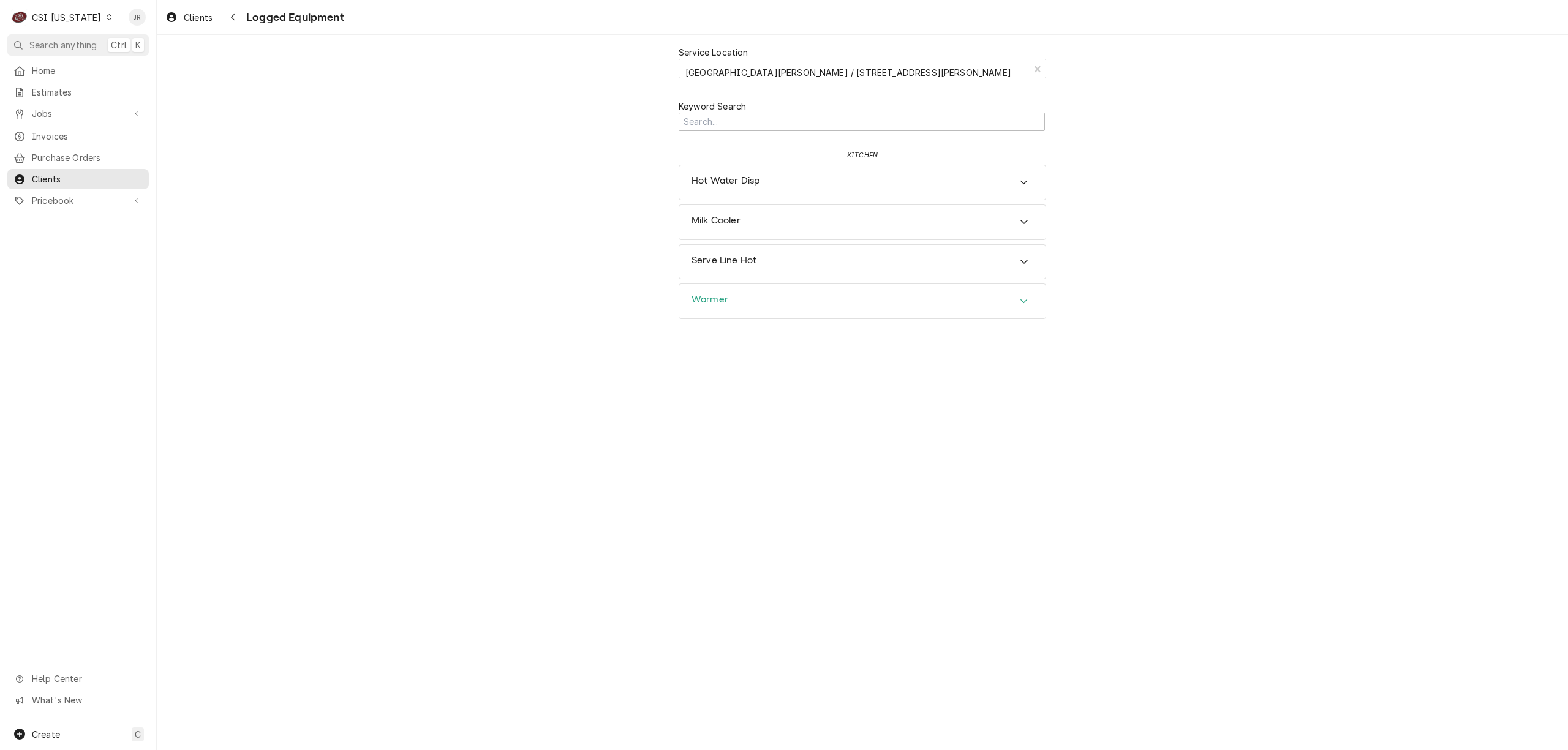
click at [739, 301] on div "Warmer" at bounding box center [862, 301] width 366 height 34
click at [719, 251] on div "Serve Line Hot" at bounding box center [862, 262] width 366 height 34
click at [721, 213] on div "Milk Cooler" at bounding box center [862, 222] width 366 height 34
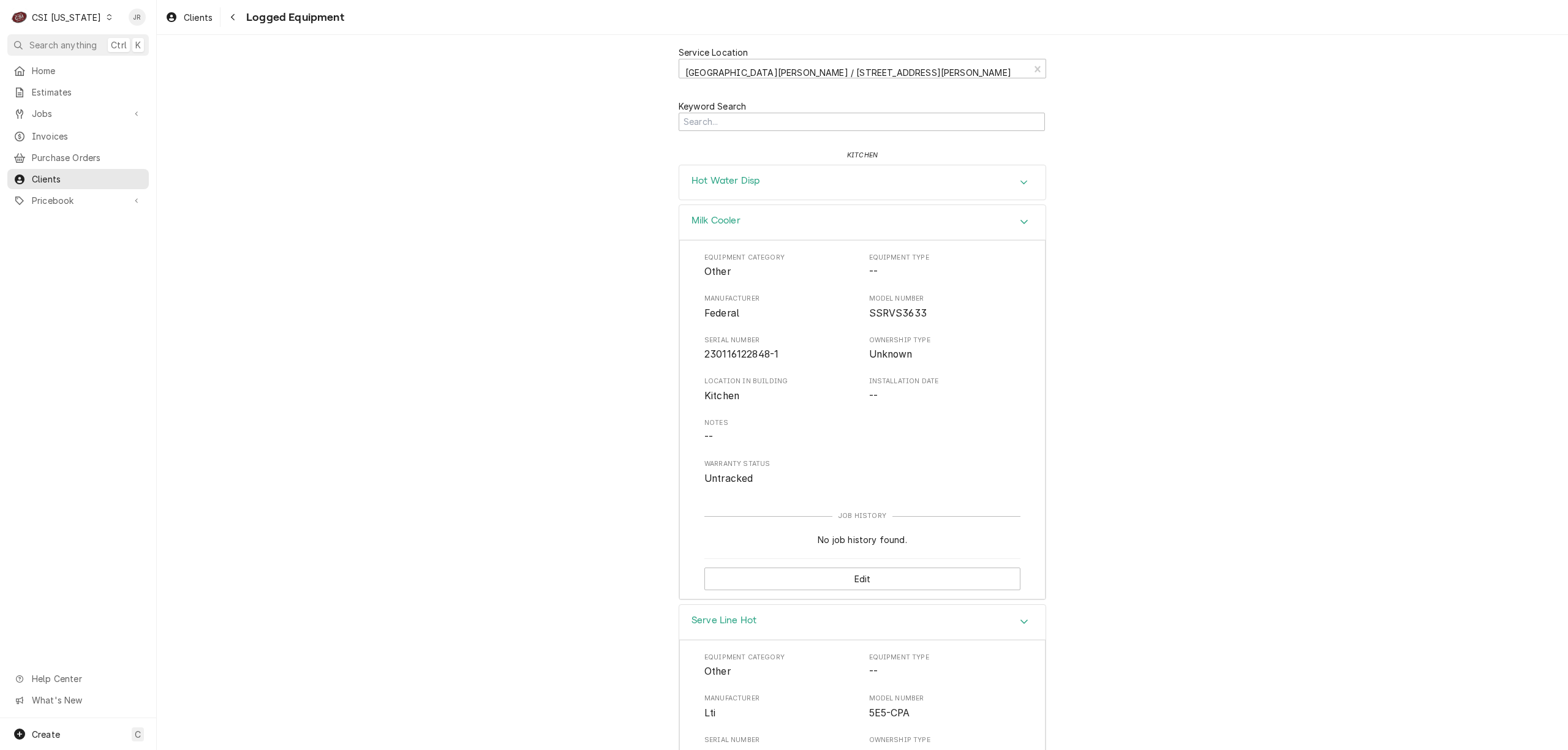
click at [717, 175] on h3 "Hot Water Disp" at bounding box center [725, 181] width 68 height 12
click at [721, 320] on span "9669262212" at bounding box center [731, 315] width 54 height 12
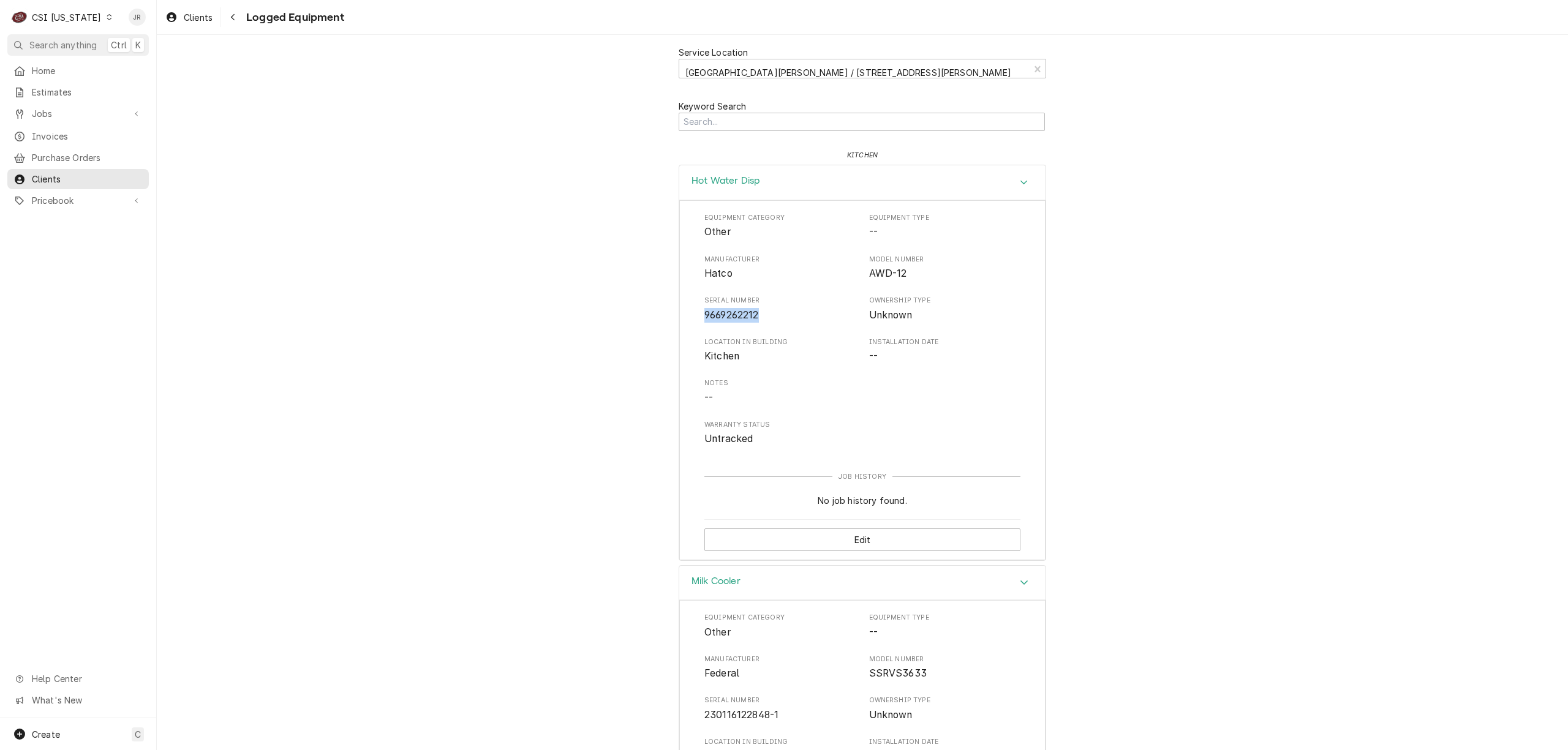
click at [721, 320] on span "9669262212" at bounding box center [731, 315] width 54 height 12
copy span "9669262212"
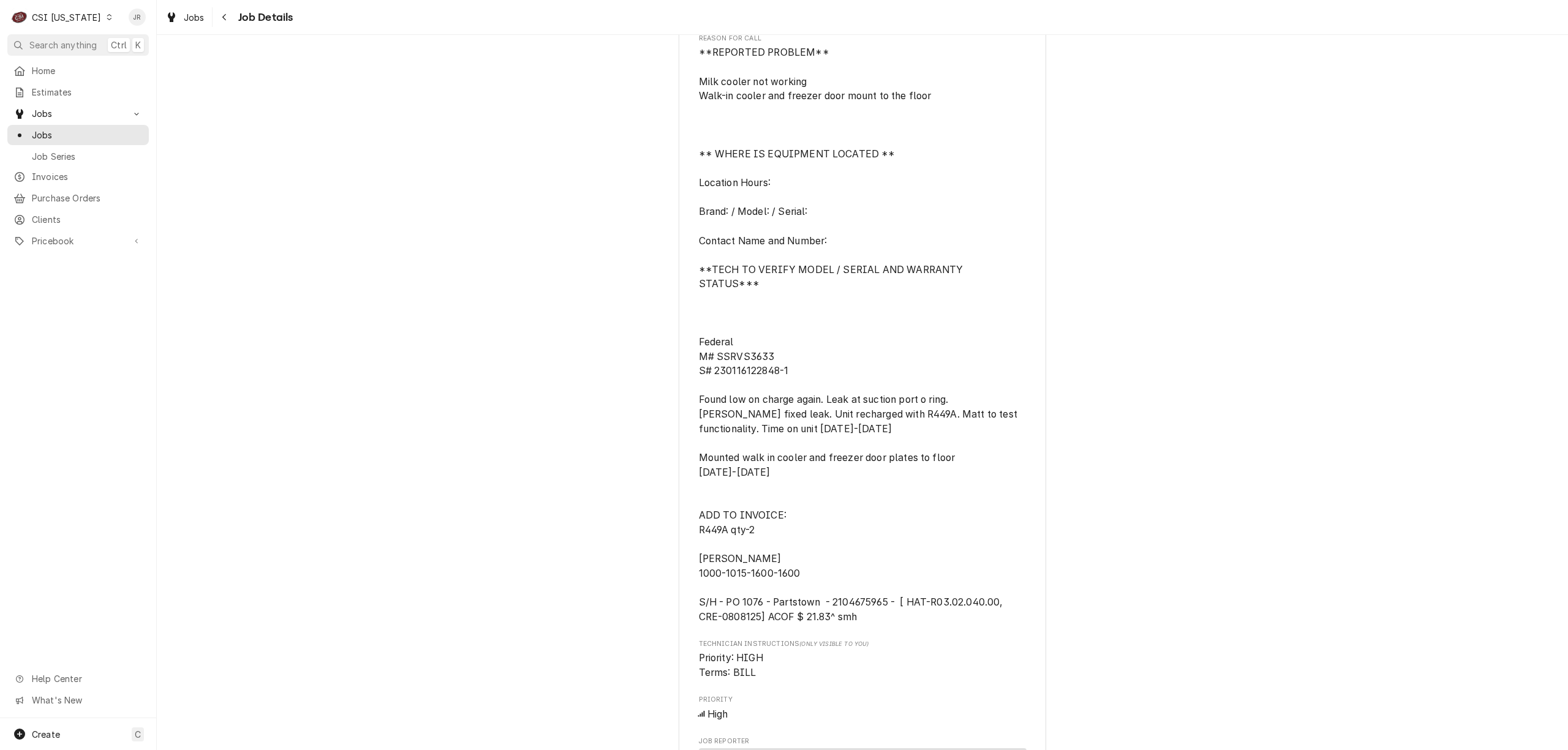
scroll to position [652, 0]
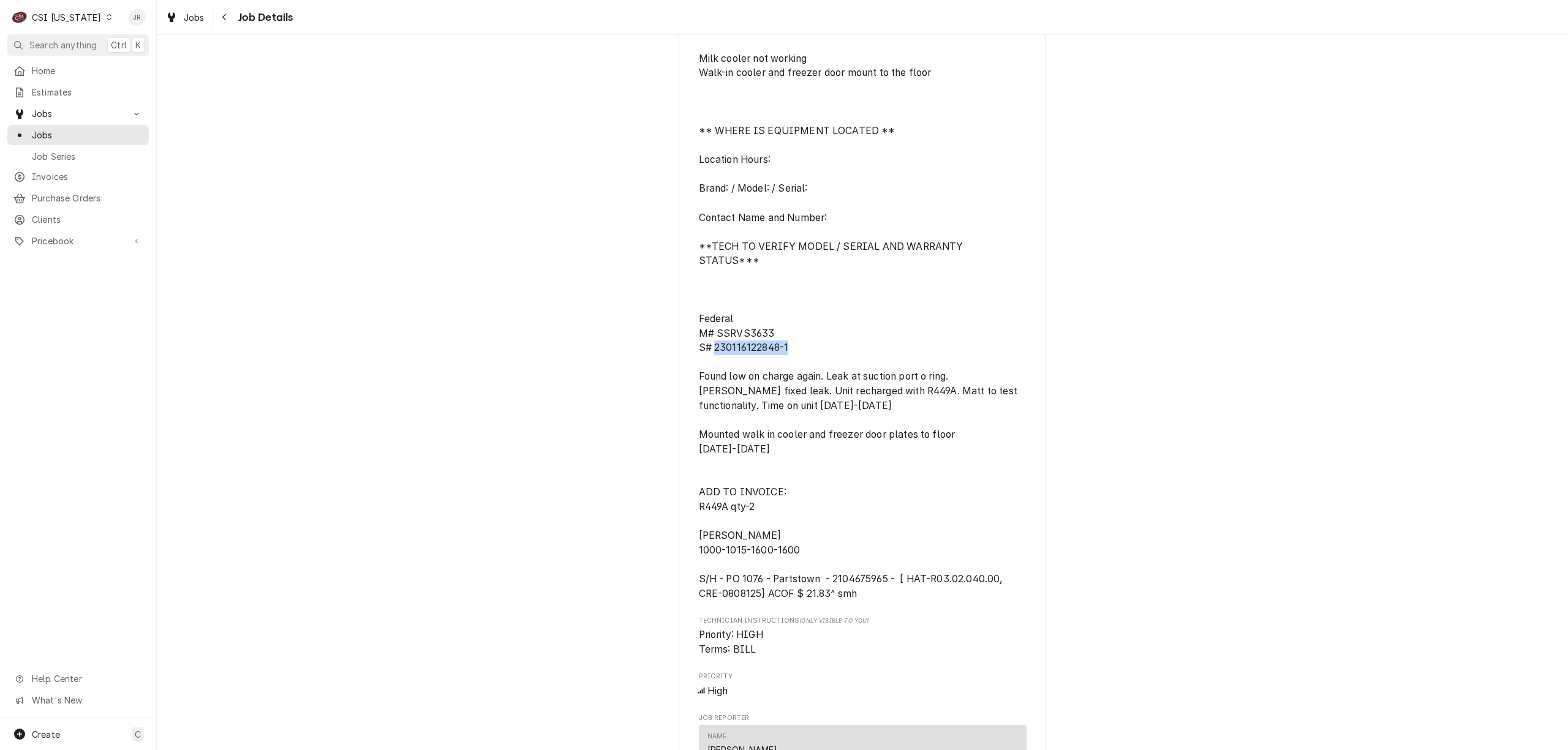
drag, startPoint x: 708, startPoint y: 344, endPoint x: 807, endPoint y: 353, distance: 99.4
click at [807, 353] on span "**REPORTED PROBLEM** Milk cooler not working Walk-in cooler and freezer door mo…" at bounding box center [862, 311] width 328 height 578
copy span "230116122848-1"
drag, startPoint x: 735, startPoint y: 339, endPoint x: 704, endPoint y: 348, distance: 32.3
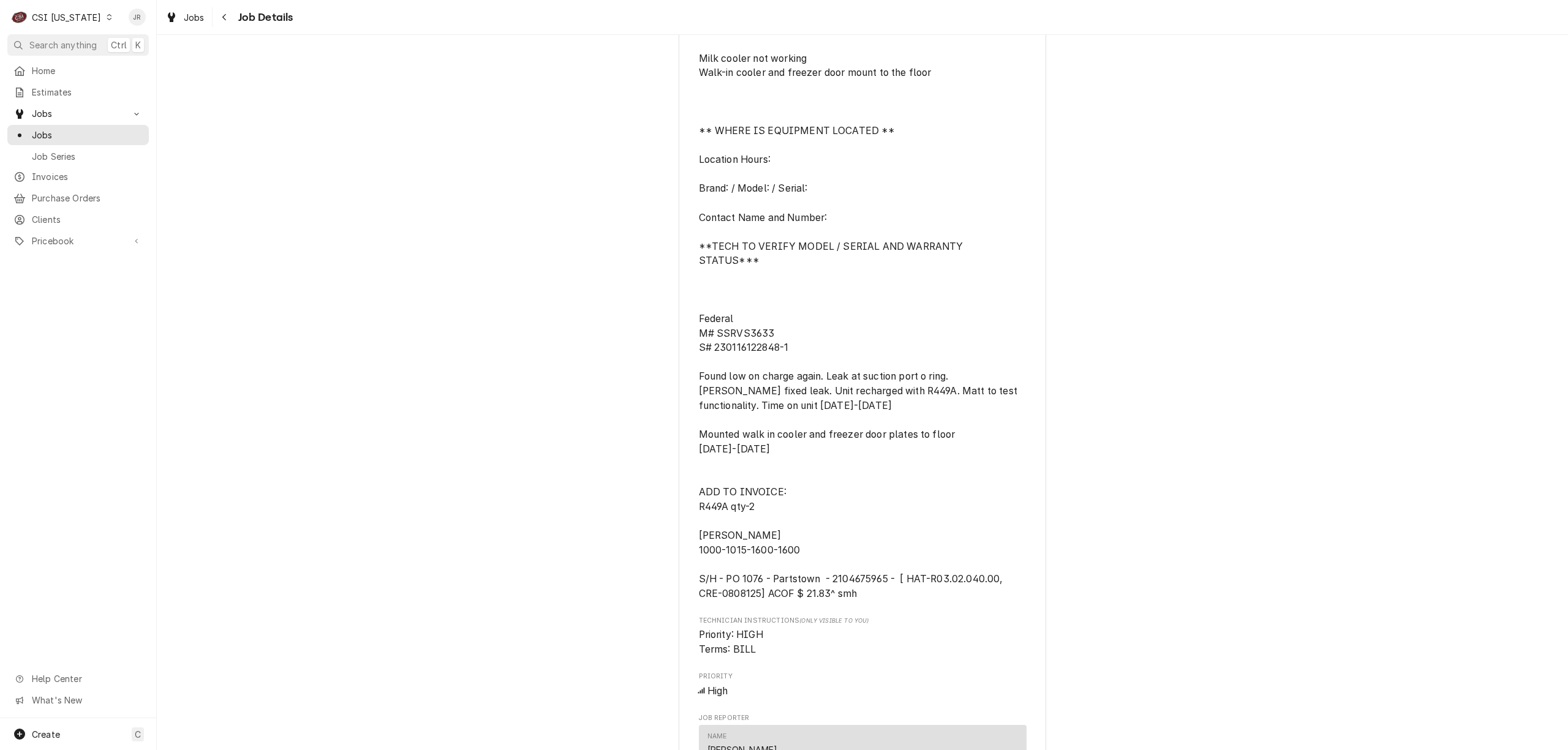
click at [704, 348] on span "**REPORTED PROBLEM** Milk cooler not working Walk-in cooler and freezer door mo…" at bounding box center [860, 311] width 321 height 576
drag, startPoint x: 711, startPoint y: 348, endPoint x: 794, endPoint y: 345, distance: 83.1
click at [794, 345] on span "**REPORTED PROBLEM** Milk cooler not working Walk-in cooler and freezer door mo…" at bounding box center [862, 311] width 328 height 578
click at [730, 346] on span "**REPORTED PROBLEM** Milk cooler not working Walk-in cooler and freezer door mo…" at bounding box center [860, 311] width 321 height 576
drag, startPoint x: 707, startPoint y: 346, endPoint x: 797, endPoint y: 344, distance: 90.0
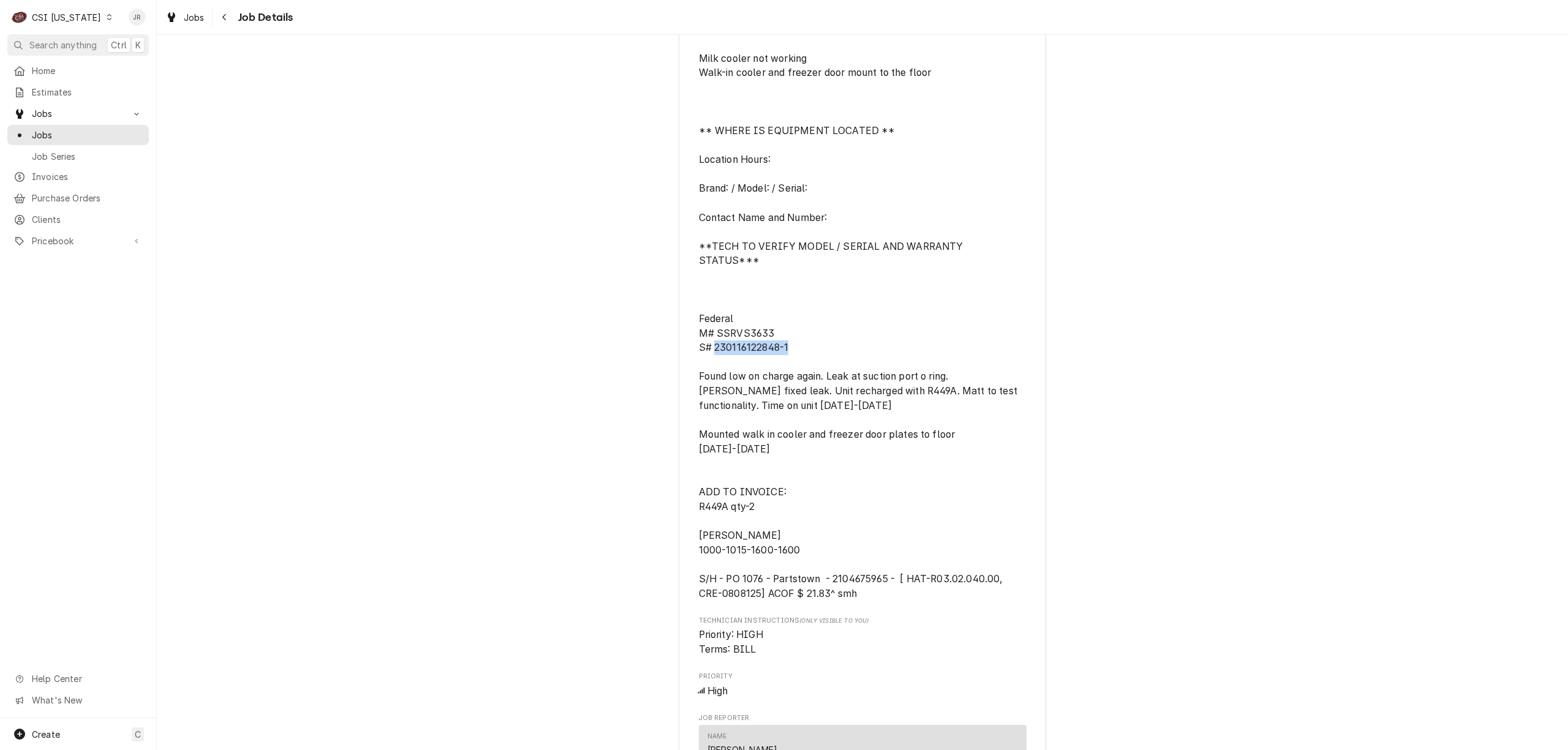
click at [797, 344] on span "**REPORTED PROBLEM** Milk cooler not working Walk-in cooler and freezer door mo…" at bounding box center [862, 311] width 328 height 578
copy span "230116122848-1"
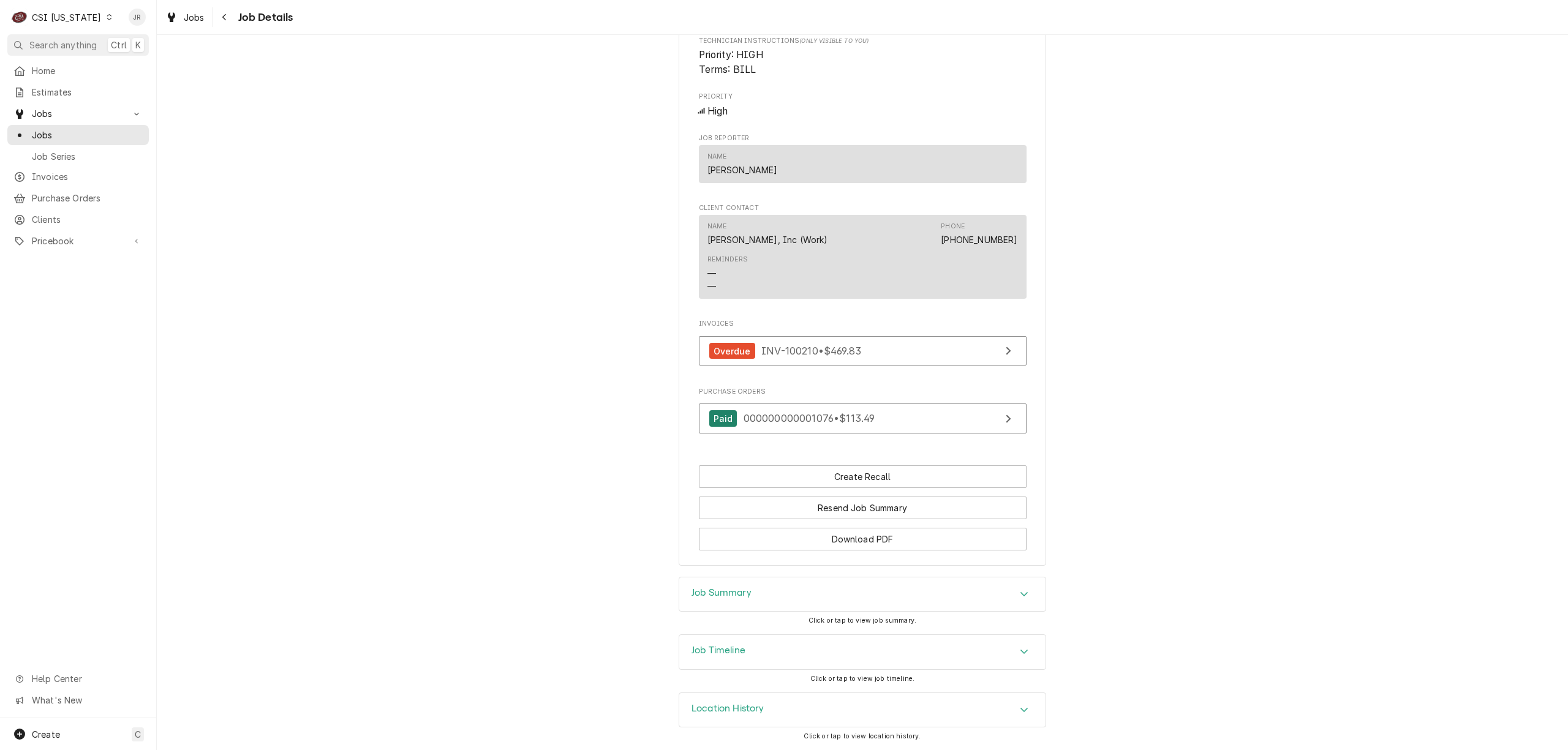
scroll to position [1237, 0]
drag, startPoint x: 745, startPoint y: 557, endPoint x: 750, endPoint y: 581, distance: 24.5
drag, startPoint x: 750, startPoint y: 581, endPoint x: 758, endPoint y: 584, distance: 8.5
click at [751, 581] on div "Job Summary" at bounding box center [862, 595] width 366 height 34
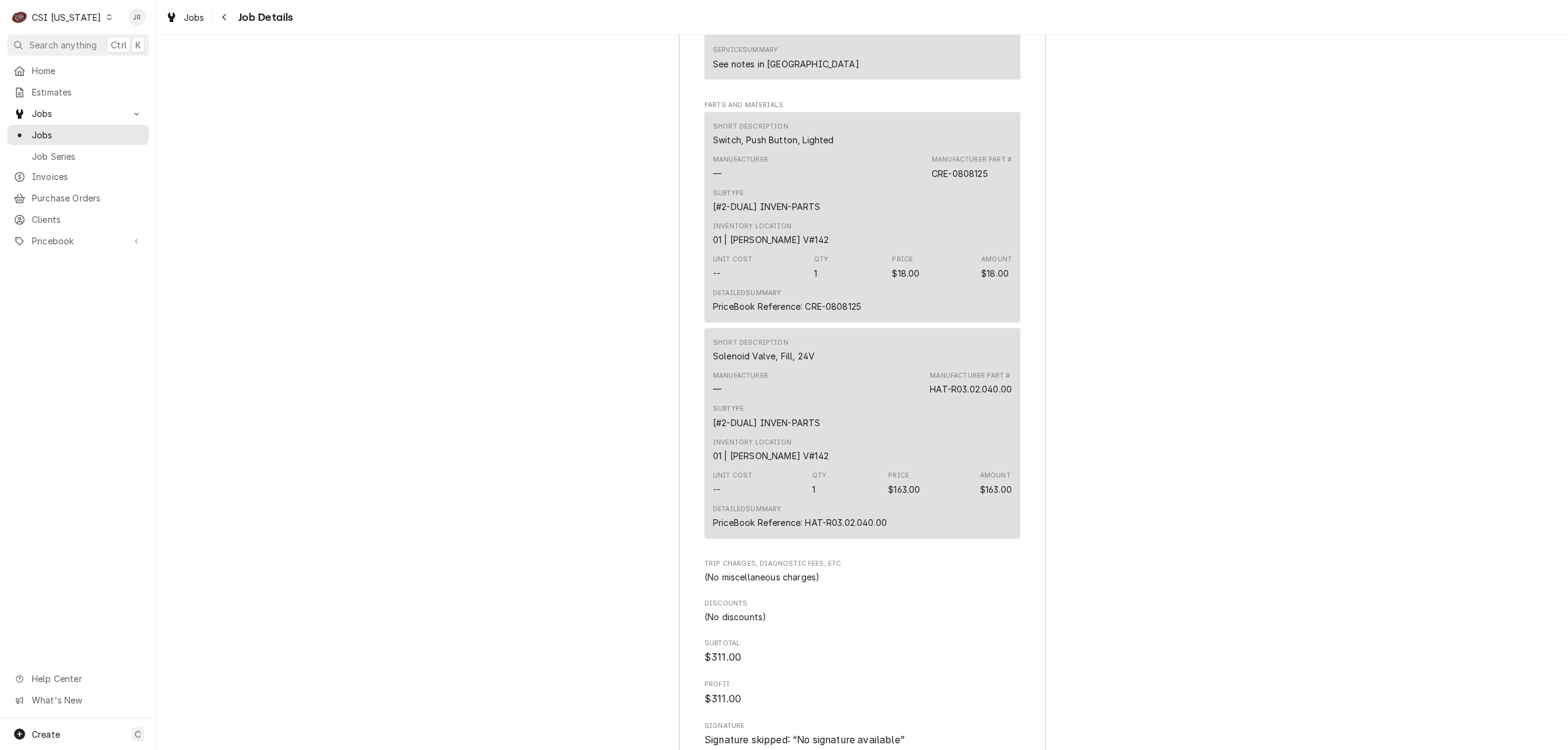
scroll to position [2353, 0]
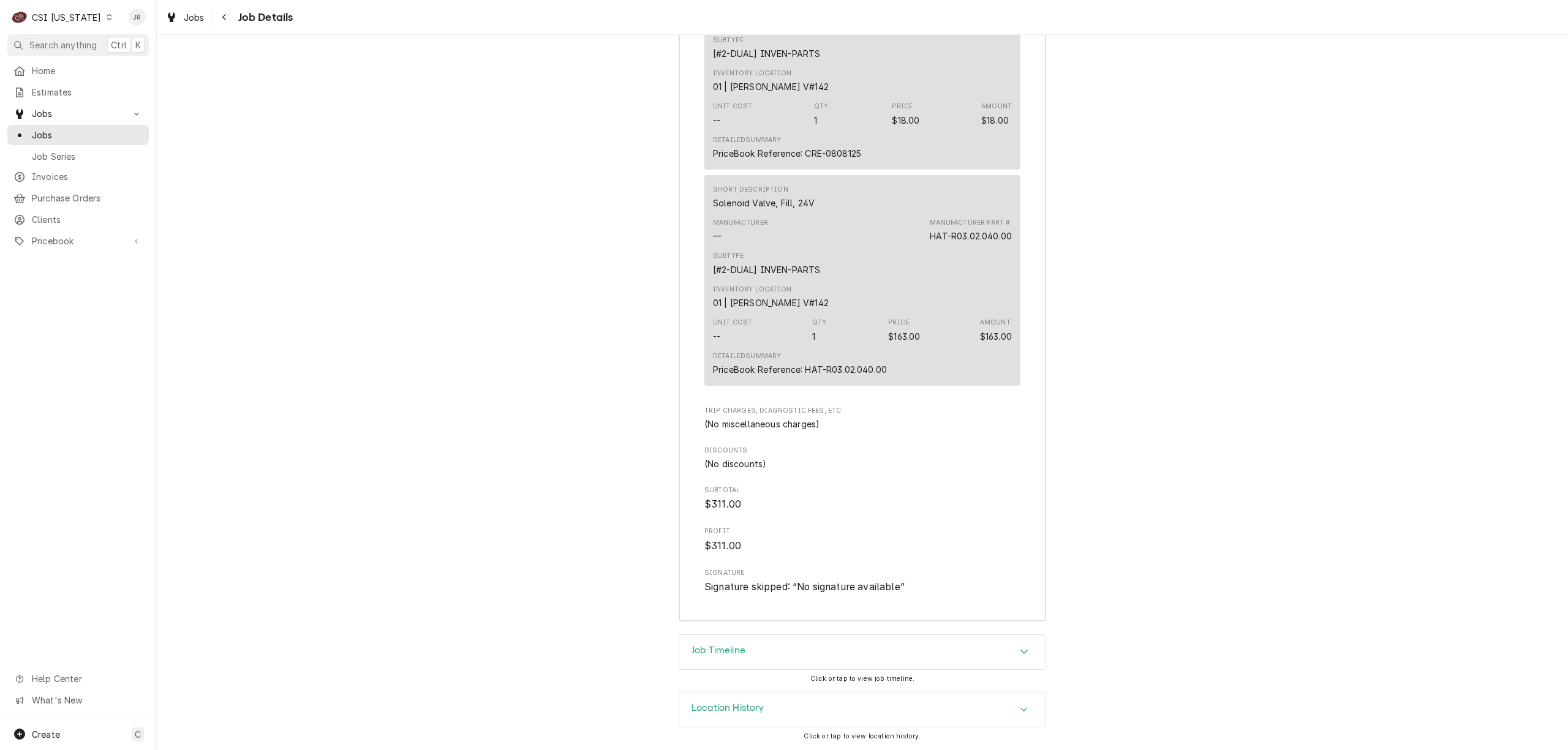
drag, startPoint x: 744, startPoint y: 661, endPoint x: 821, endPoint y: 645, distance: 78.6
click at [750, 656] on div "Job Timeline" at bounding box center [862, 652] width 366 height 34
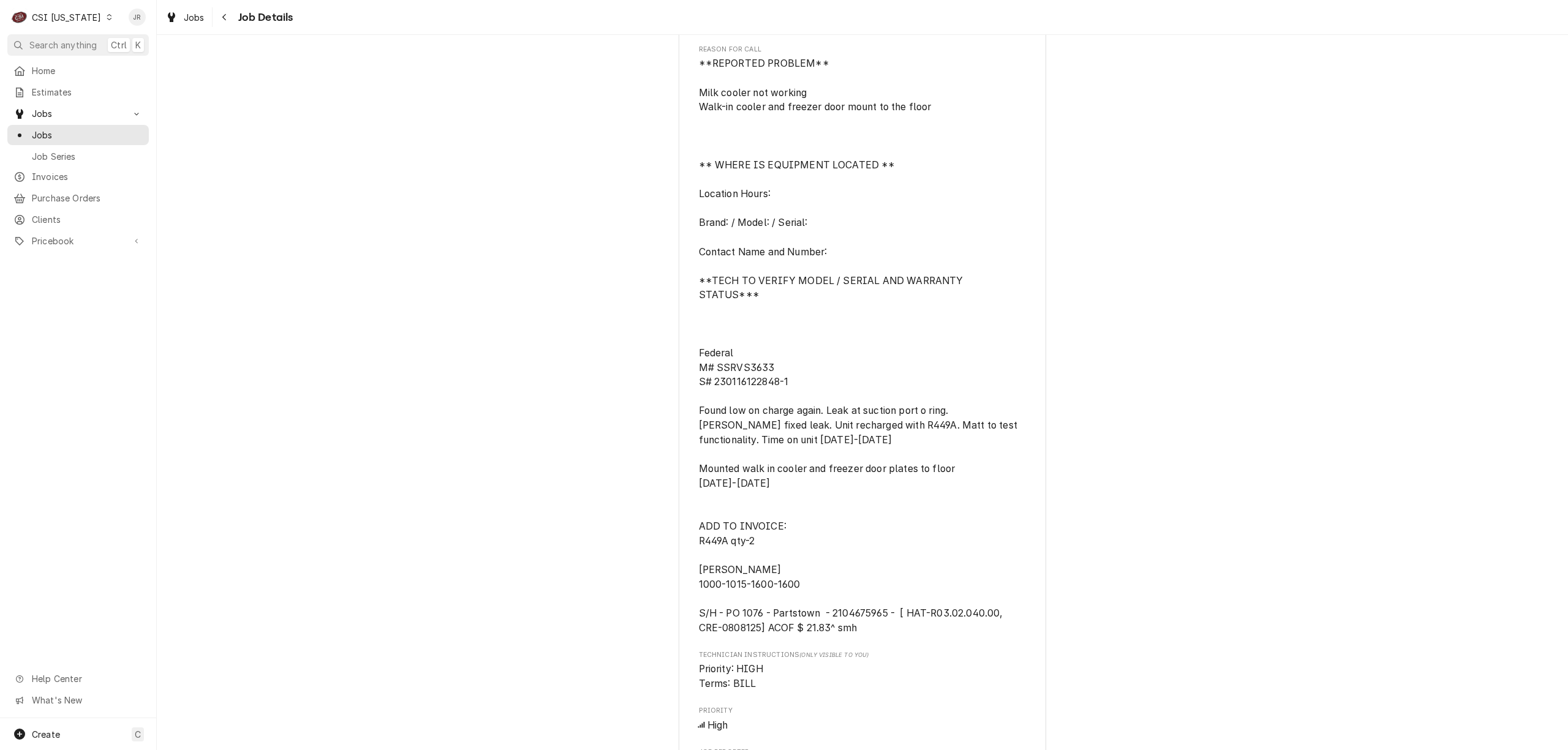
scroll to position [713, 0]
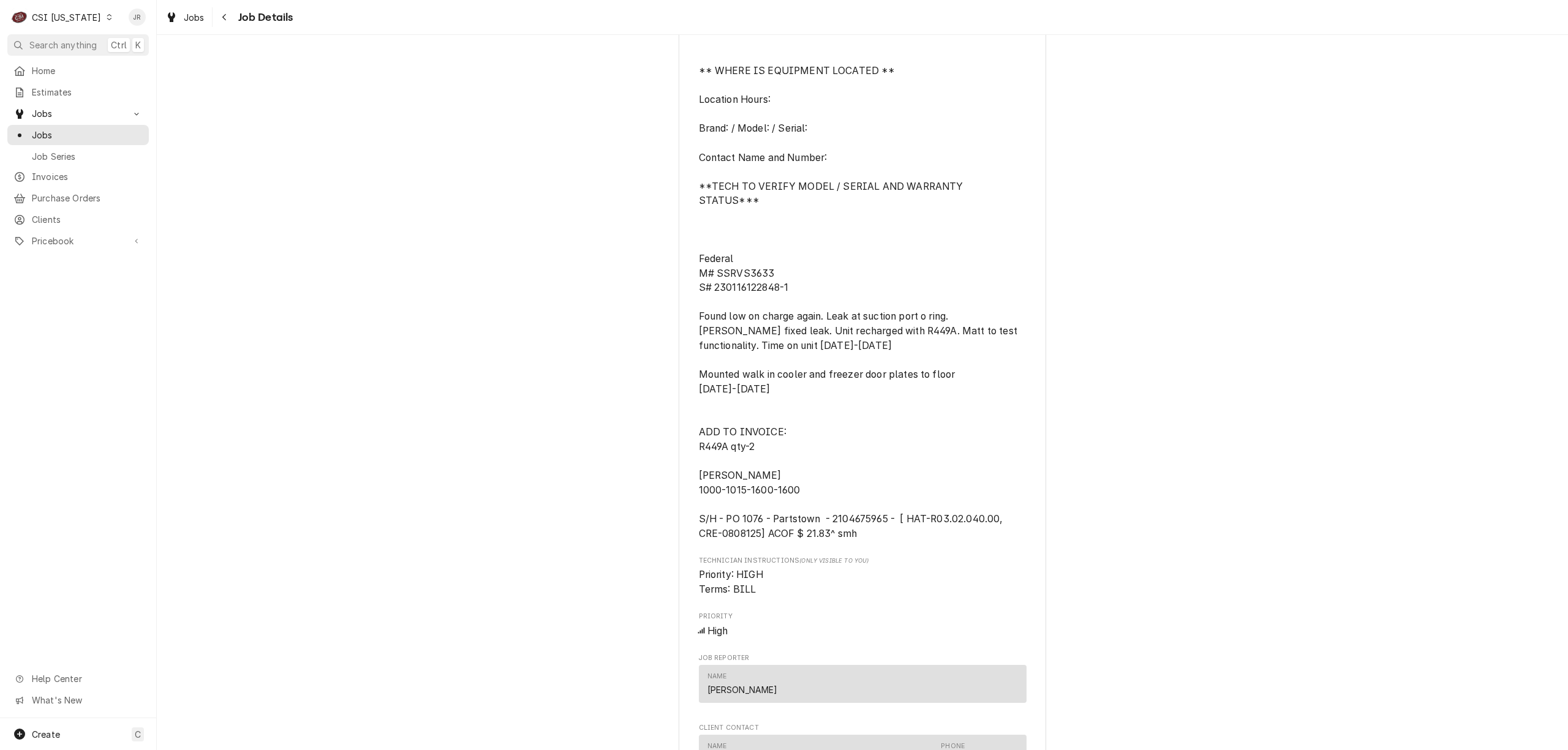
click at [839, 518] on span "**REPORTED PROBLEM** Milk cooler not working Walk-in cooler and freezer door mo…" at bounding box center [860, 251] width 321 height 576
copy span "2104675965"
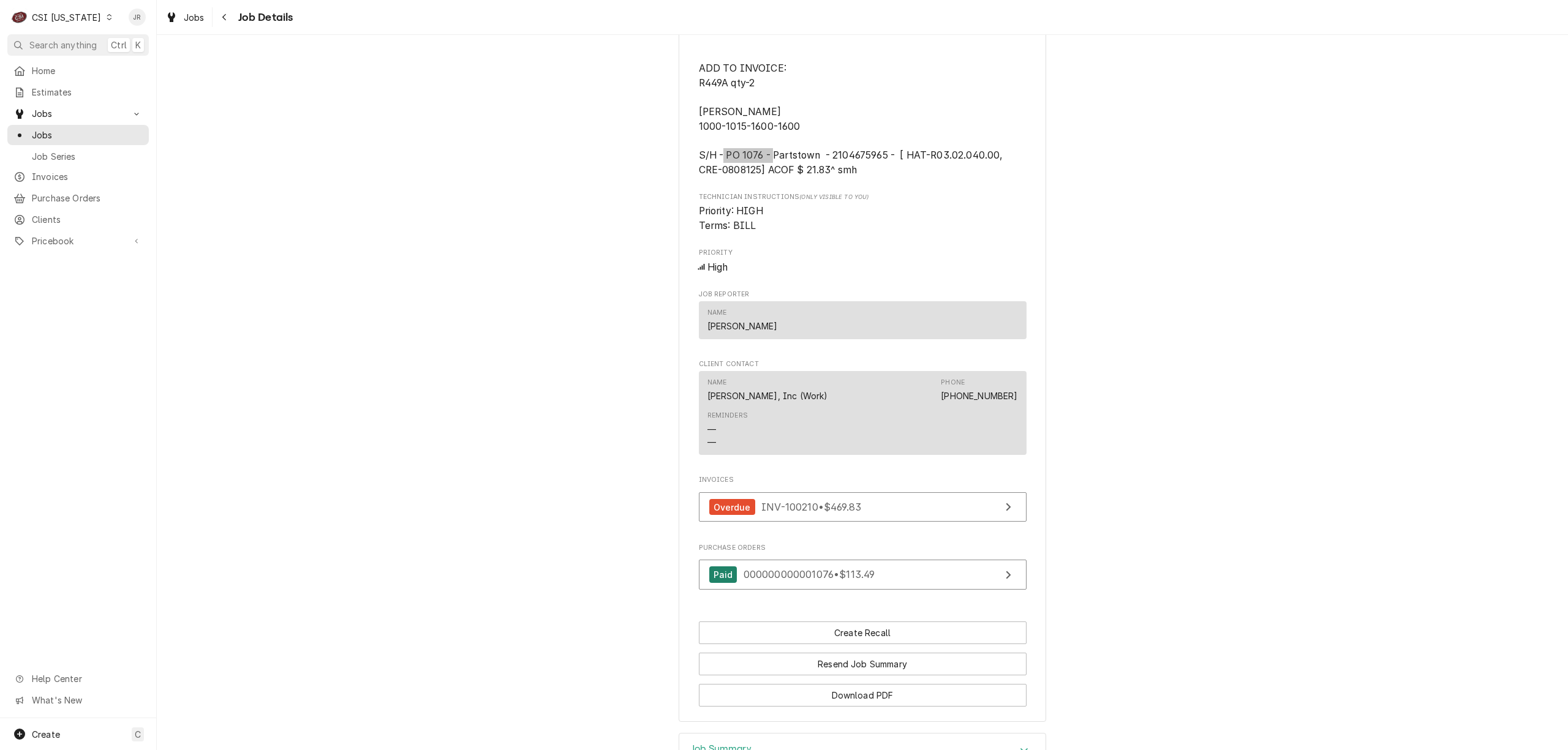
scroll to position [1284, 0]
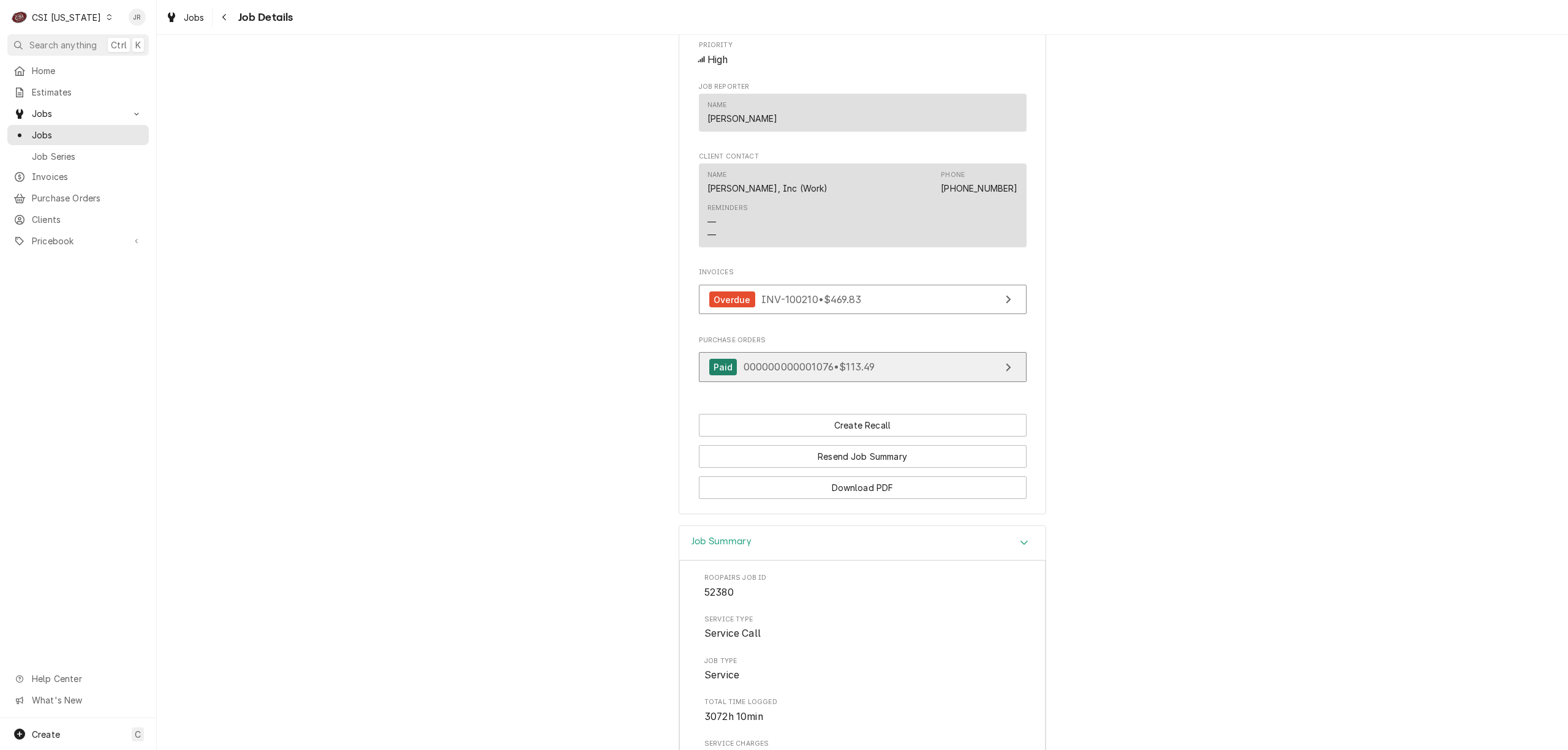
click at [894, 365] on link "Paid 000000000001076 • $113.49" at bounding box center [862, 367] width 328 height 30
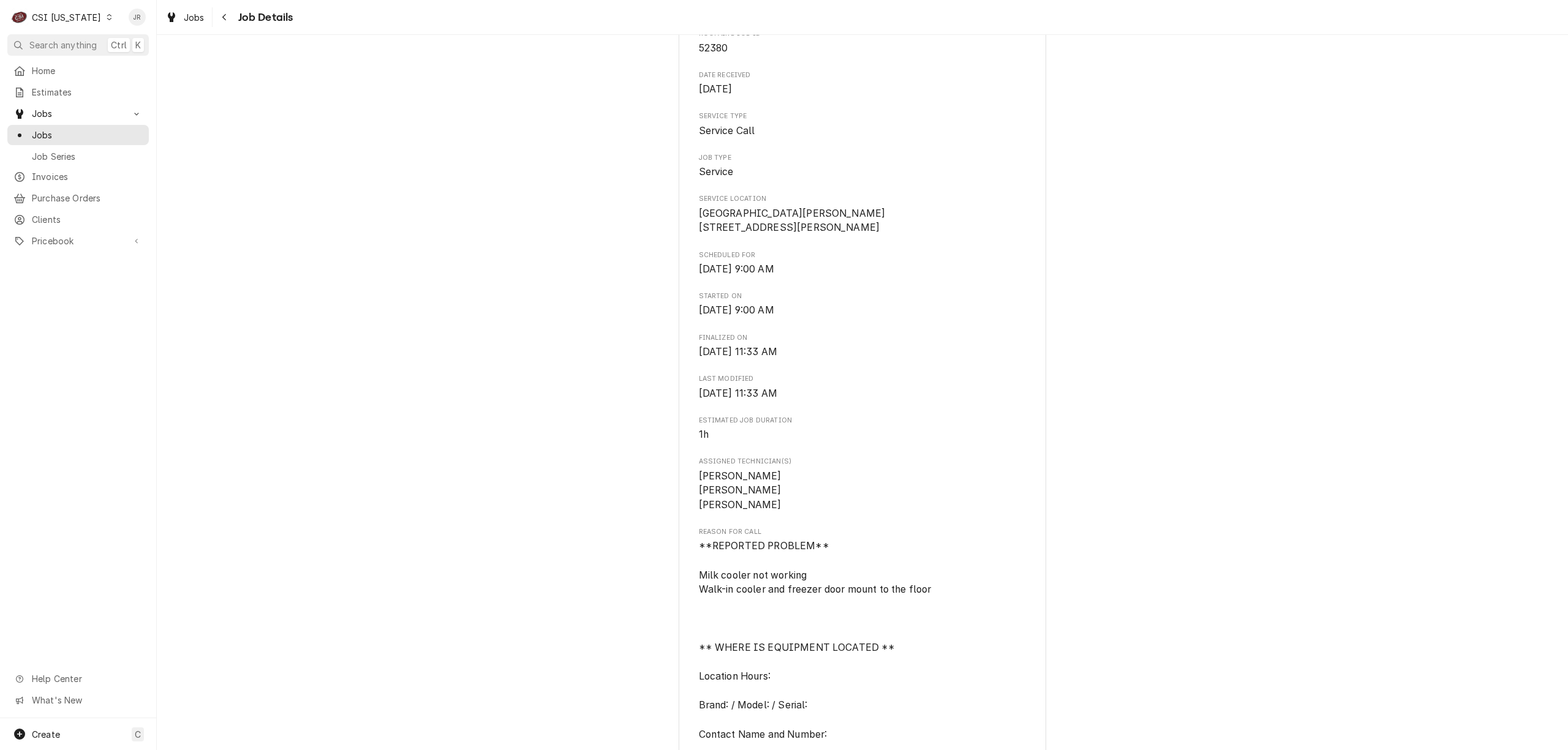
scroll to position [326, 0]
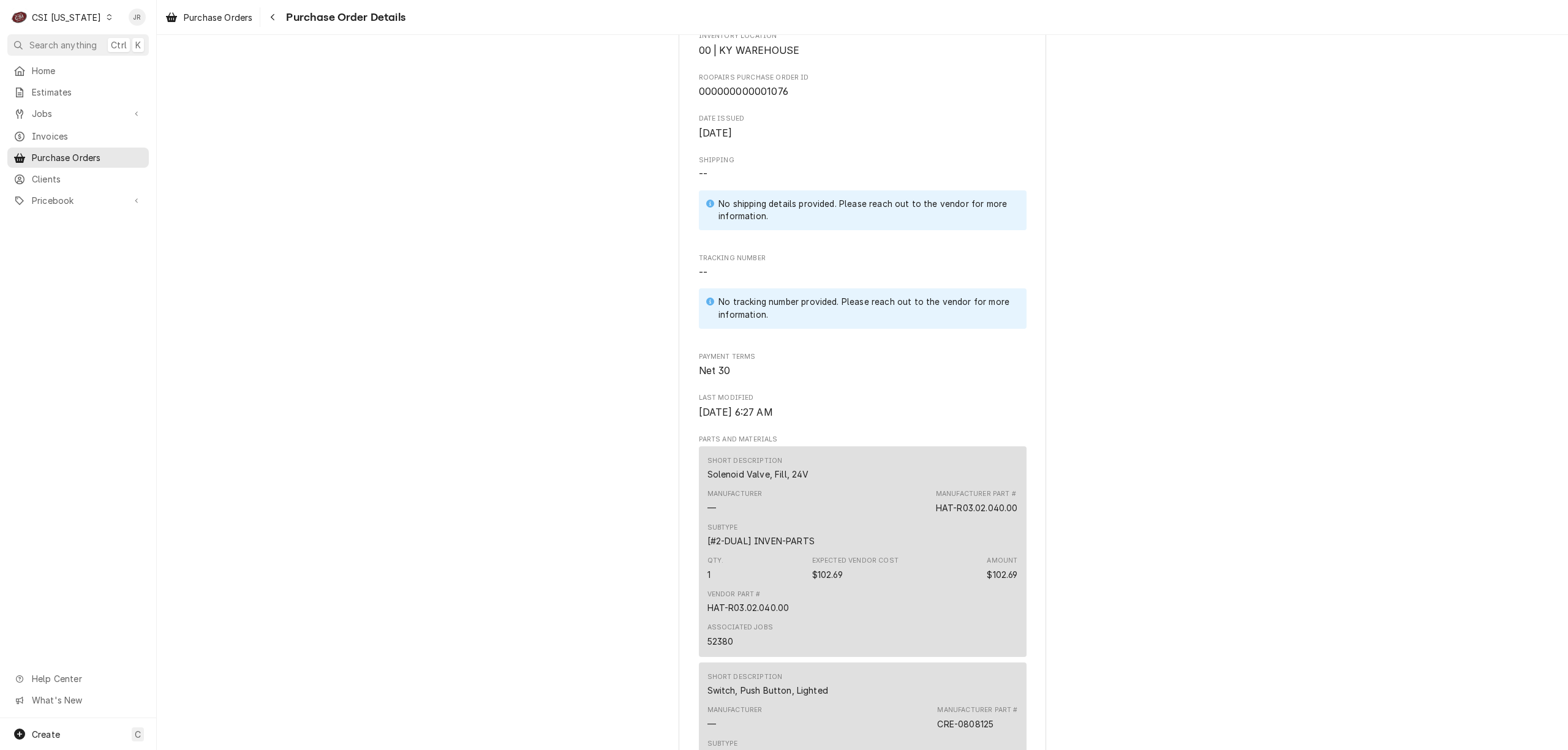
scroll to position [131, 0]
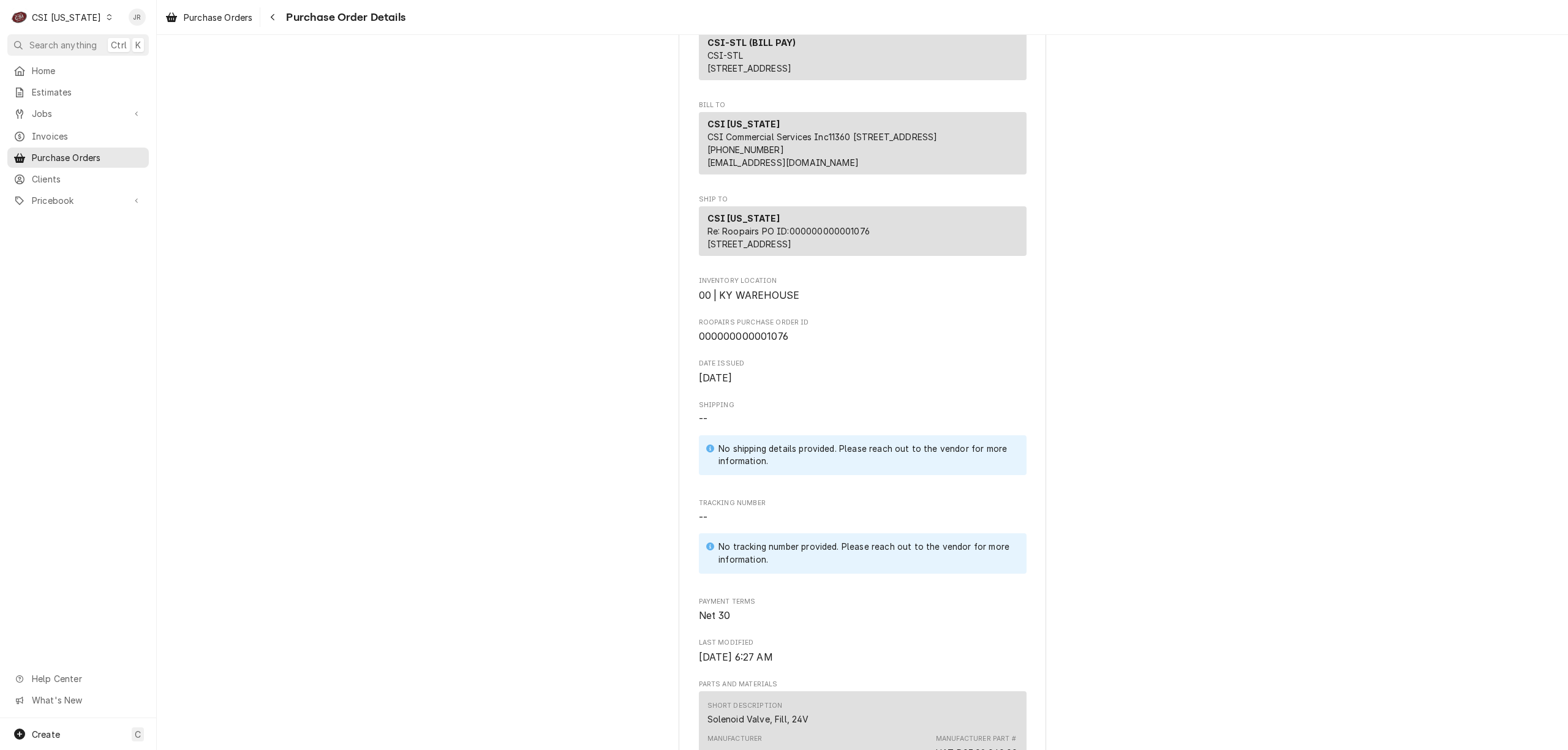
drag, startPoint x: 1232, startPoint y: 139, endPoint x: 1225, endPoint y: 136, distance: 7.6
click at [1230, 139] on div "Paid Vendor CSI-STL (BILL PAY) CSI-STL [STREET_ADDRESS] Bill To CSI [US_STATE] …" at bounding box center [862, 646] width 1411 height 1484
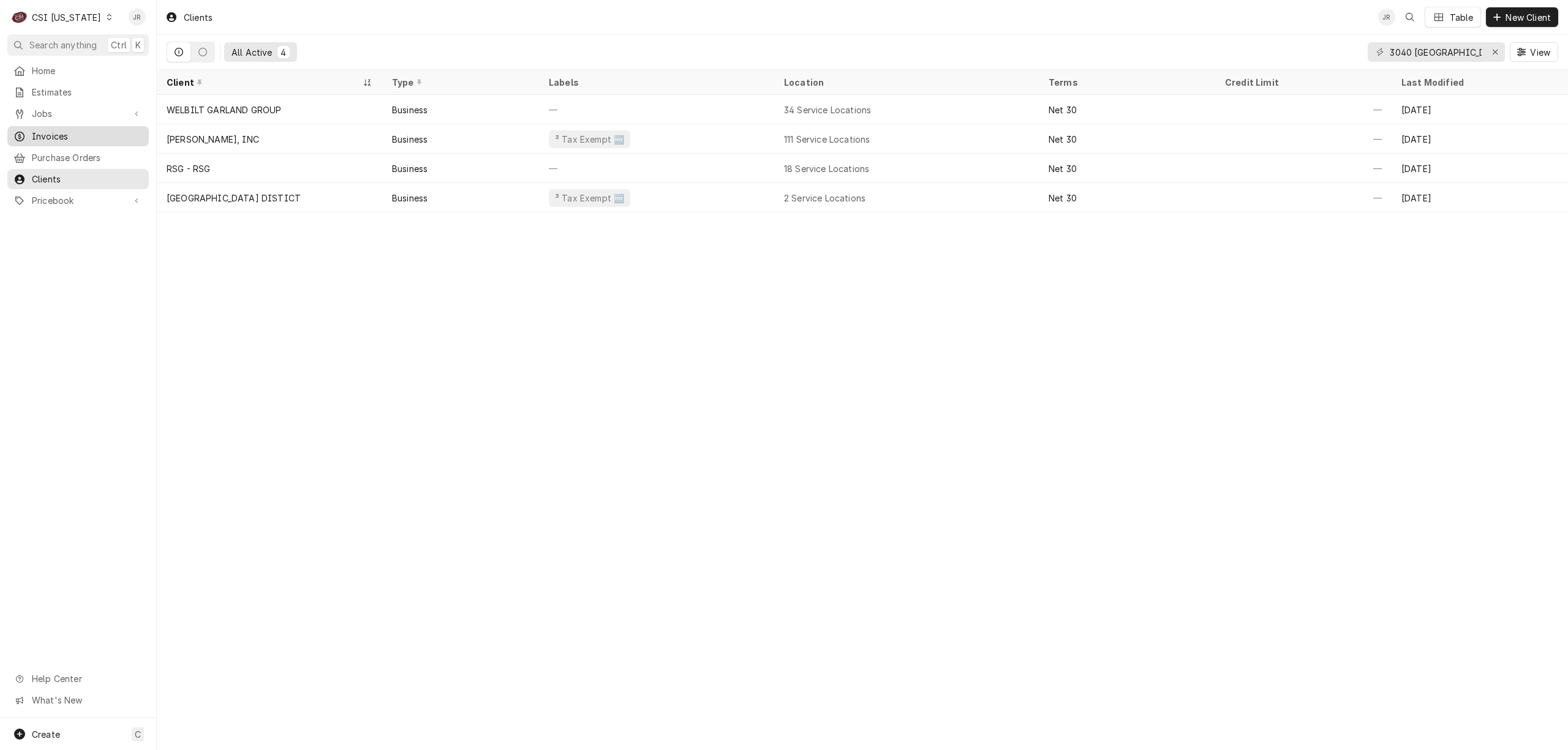
click at [57, 126] on link "Invoices" at bounding box center [78, 136] width 142 height 21
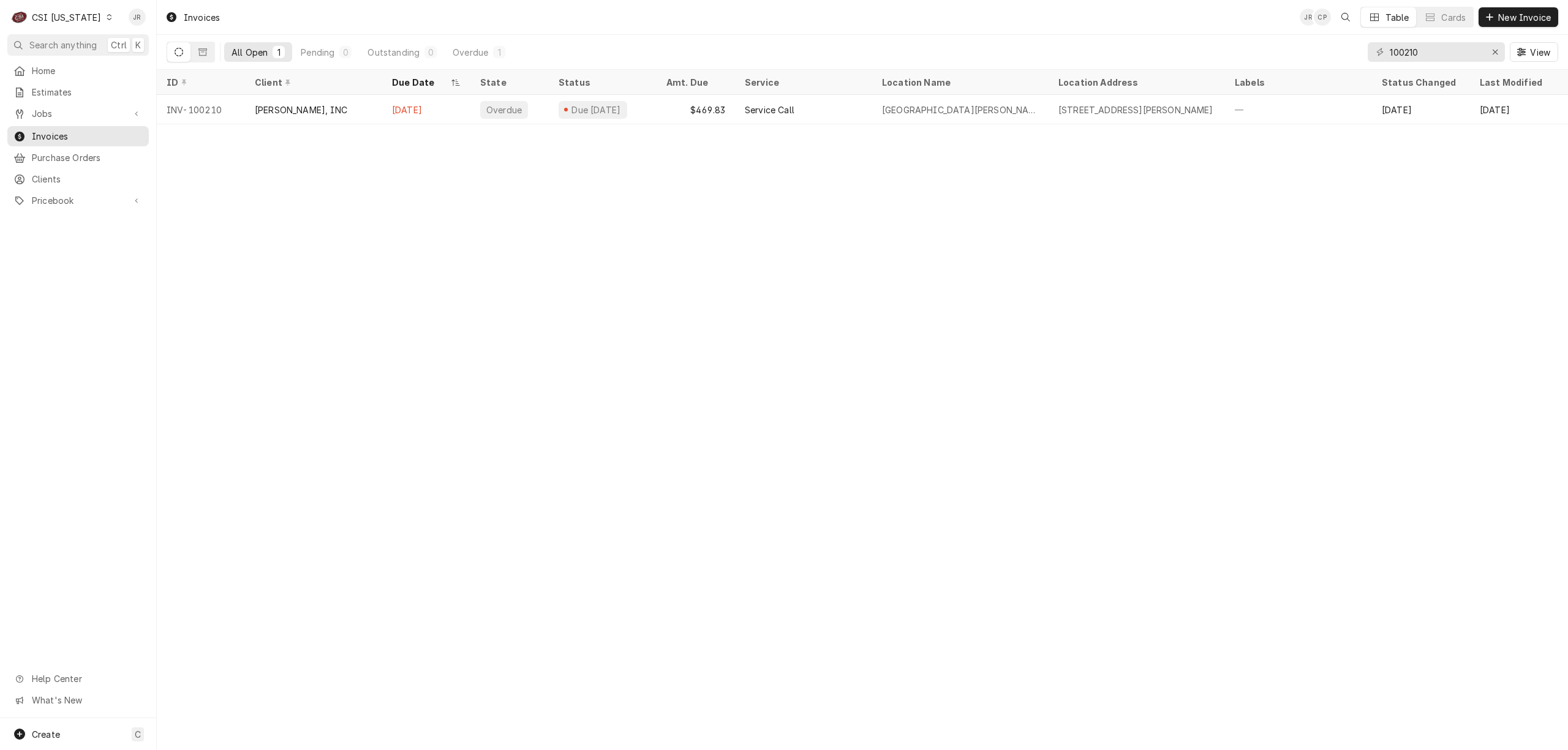
click at [177, 53] on icon "Dynamic Content Wrapper" at bounding box center [179, 52] width 9 height 9
click at [180, 52] on icon "Dynamic Content Wrapper" at bounding box center [179, 52] width 9 height 9
click at [1402, 58] on input "100210" at bounding box center [1435, 52] width 92 height 20
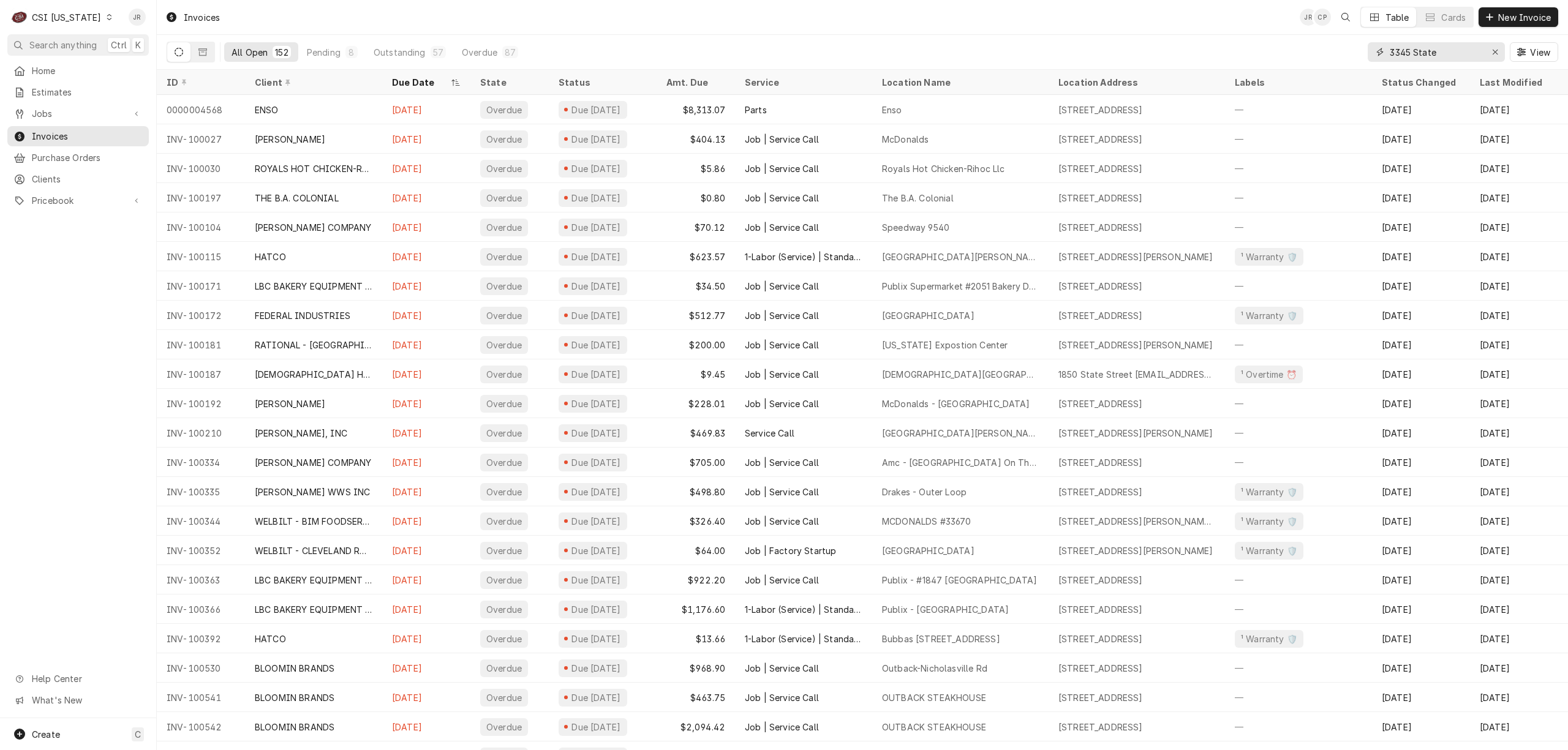
type input "3345 State"
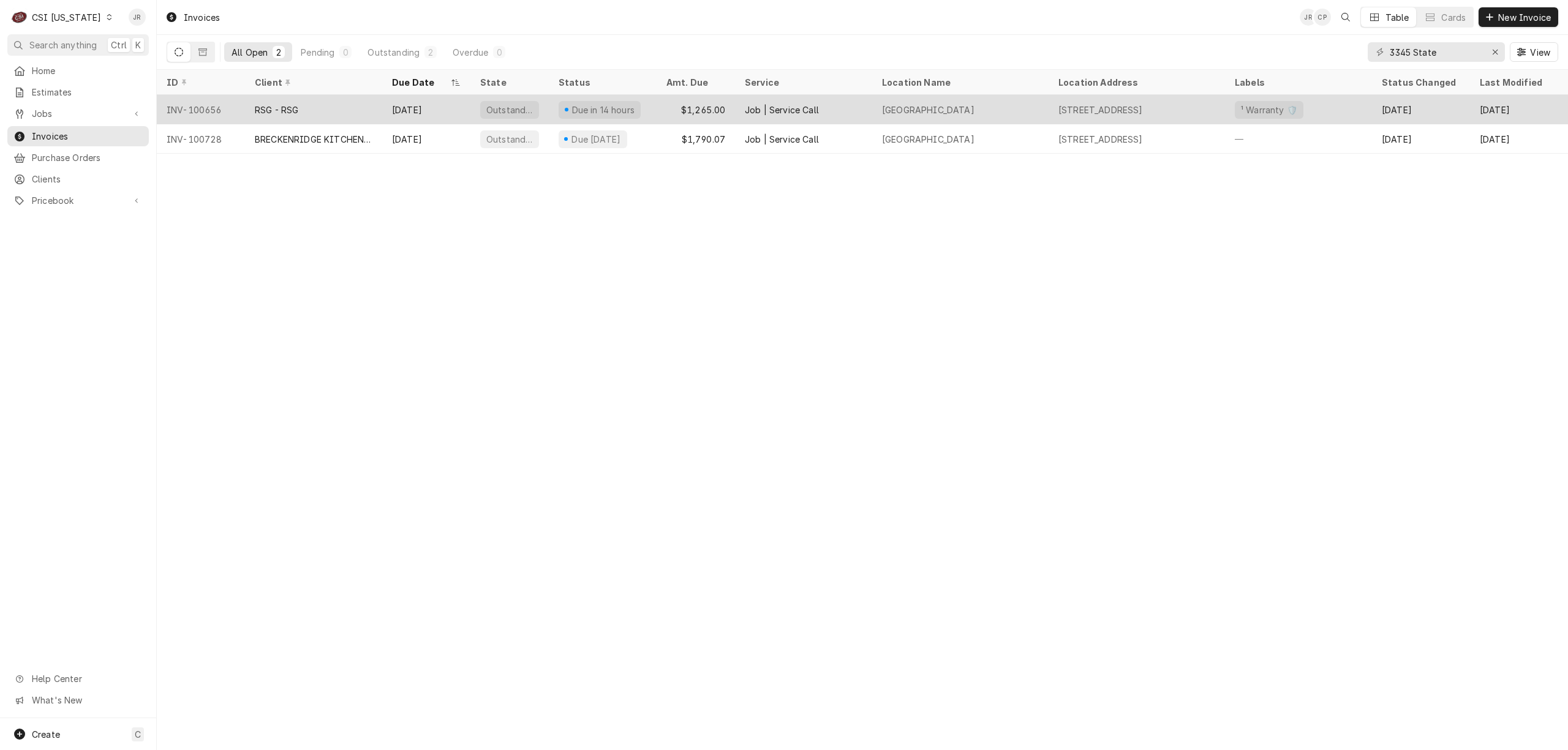
click at [863, 104] on div "Job | Service Call" at bounding box center [803, 109] width 137 height 29
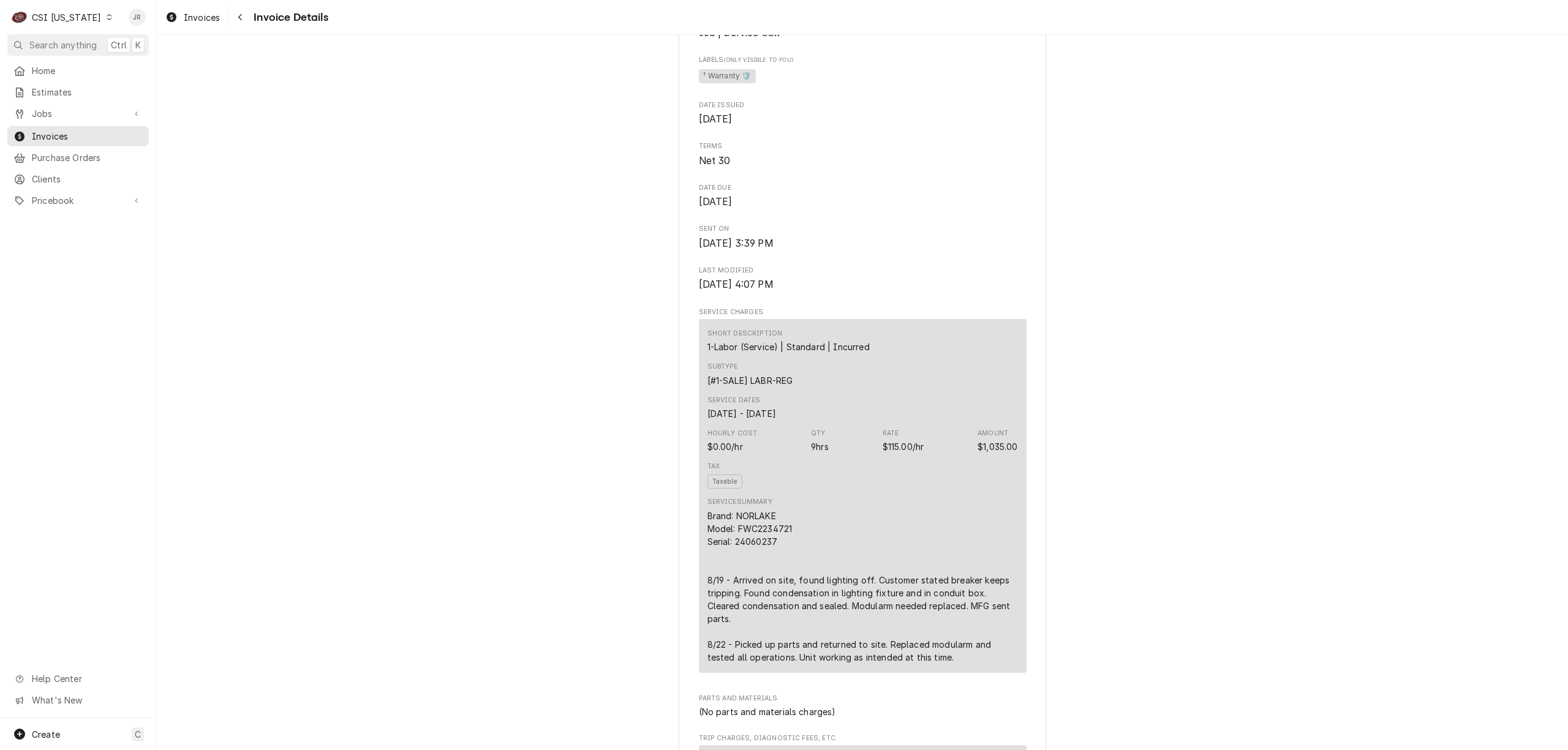
scroll to position [408, 0]
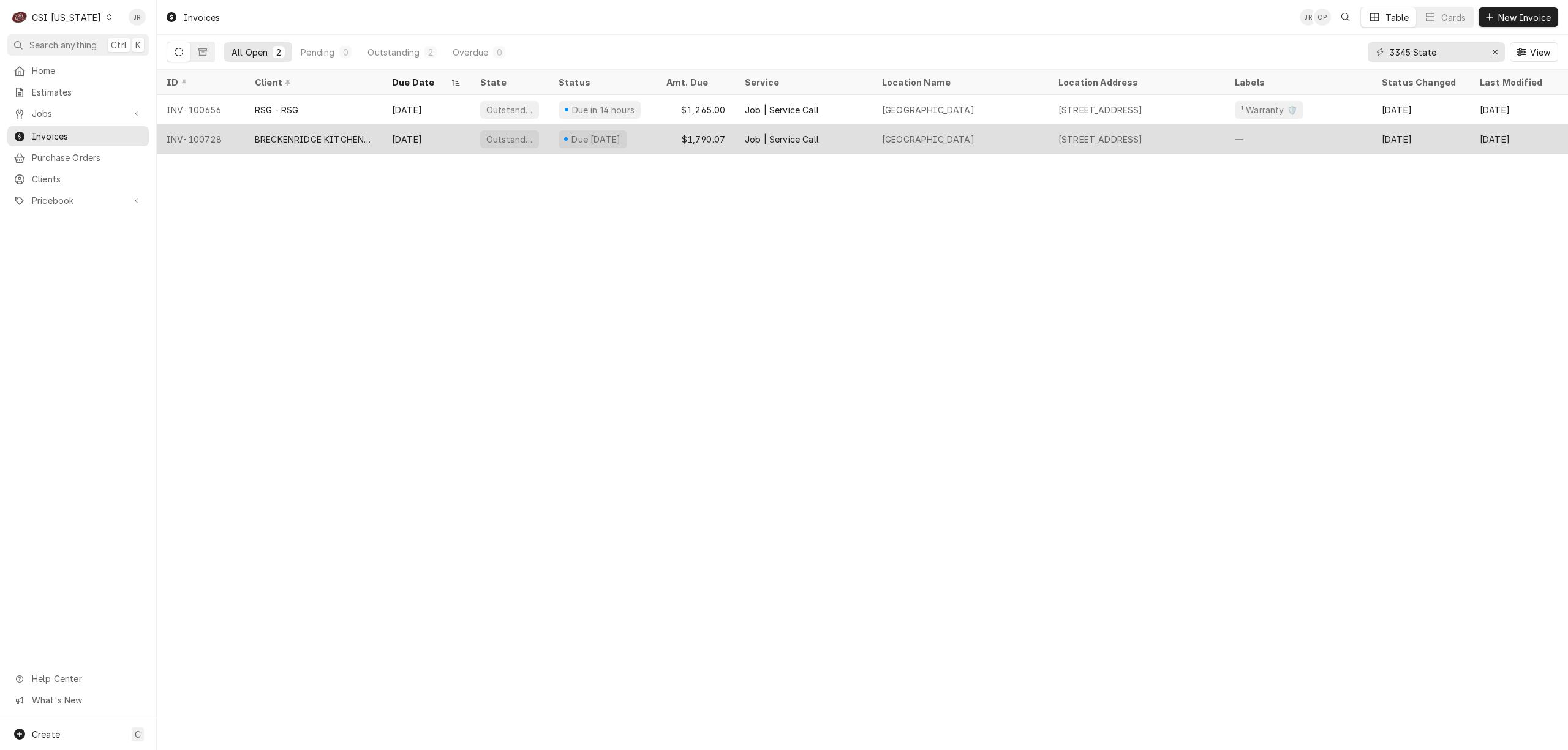
click at [236, 142] on div "INV-100728" at bounding box center [201, 139] width 88 height 29
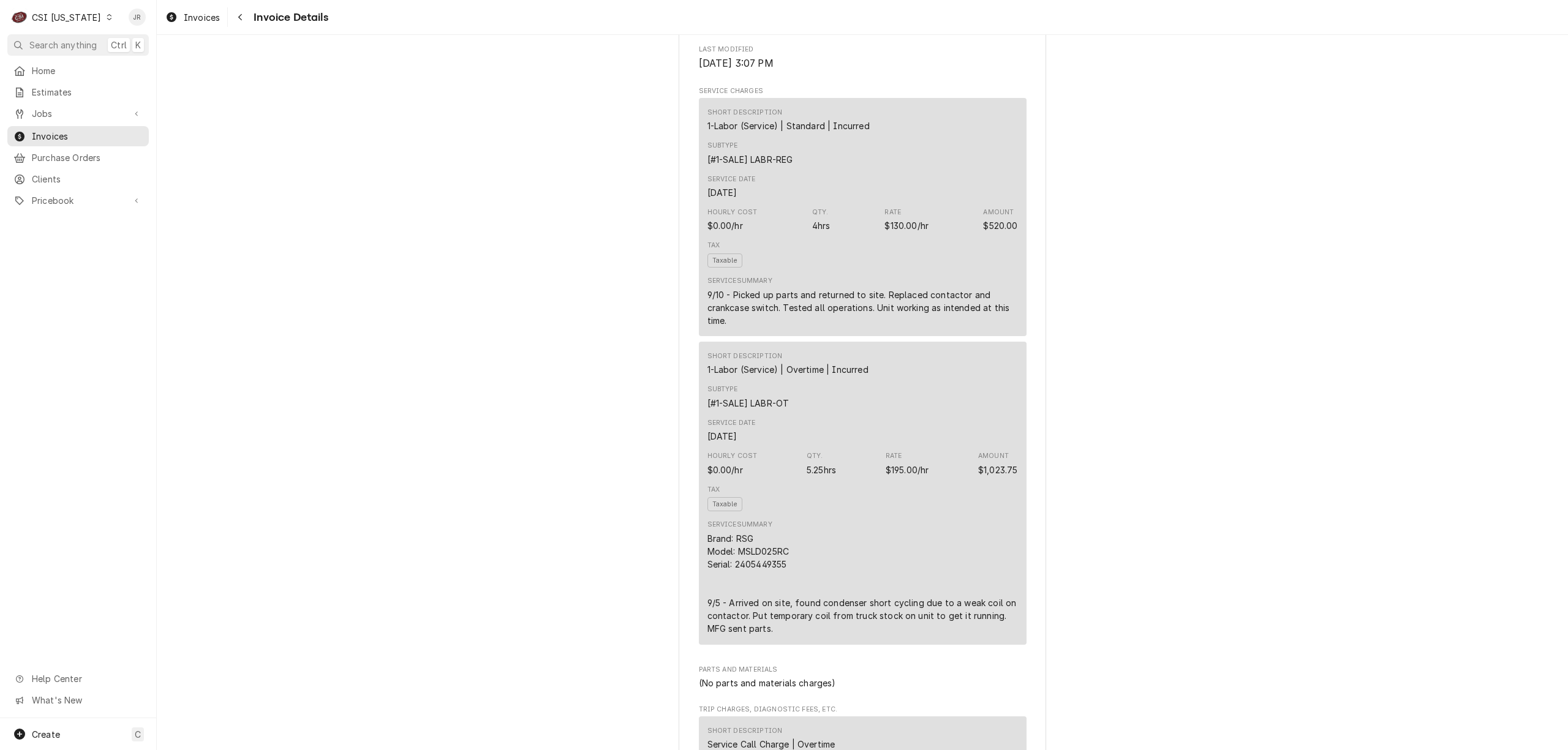
scroll to position [816, 0]
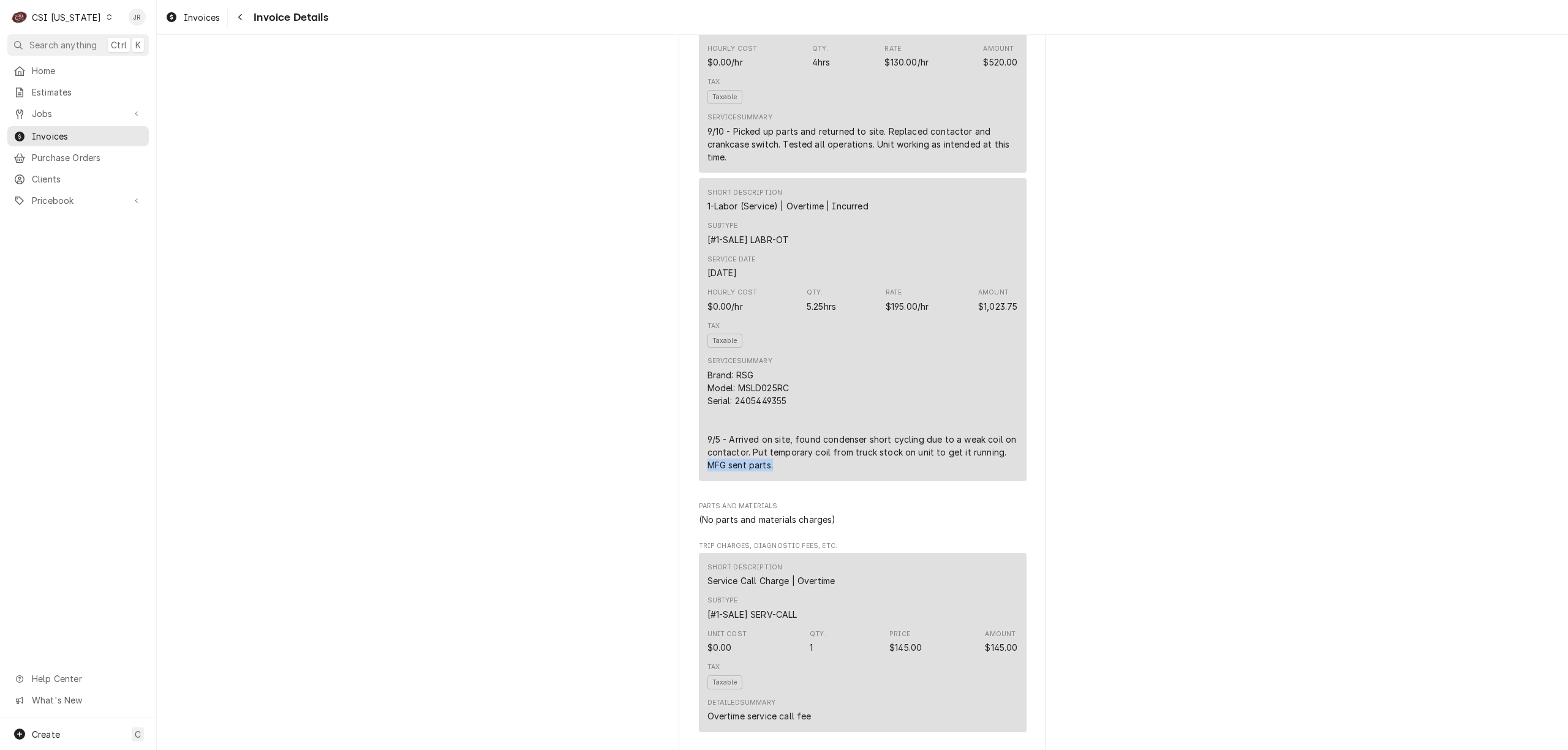
drag, startPoint x: 701, startPoint y: 507, endPoint x: 775, endPoint y: 471, distance: 82.3
click at [794, 481] on div "Short Description 1-Labor (Service) | Overtime | Incurred Subtype [#1-SALE] LAB…" at bounding box center [862, 329] width 328 height 303
drag, startPoint x: 779, startPoint y: 184, endPoint x: 828, endPoint y: 203, distance: 52.6
click at [691, 172] on div "Sender CSI Kentucky CSI Commercial Services Inc11360 Bluegrass Parkway Louisvil…" at bounding box center [862, 543] width 367 height 2588
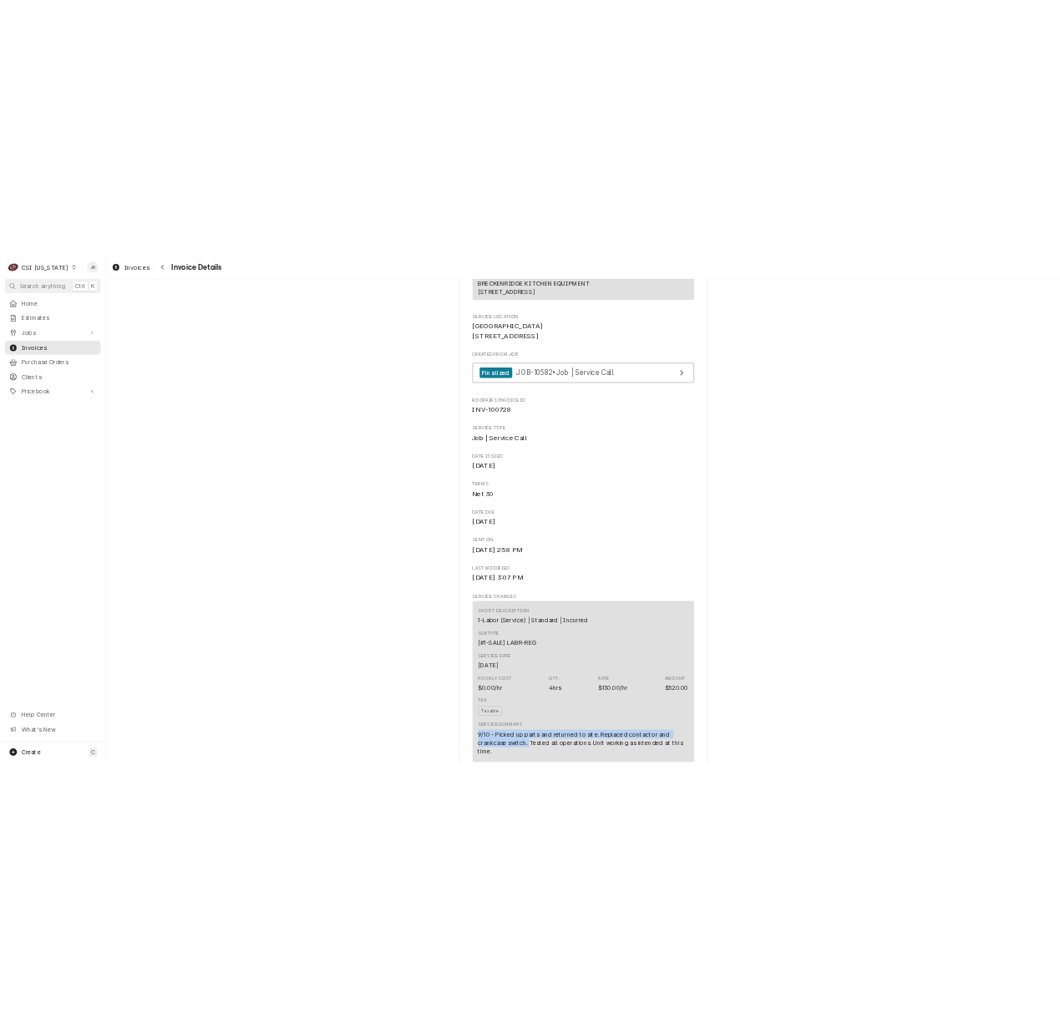
scroll to position [222, 0]
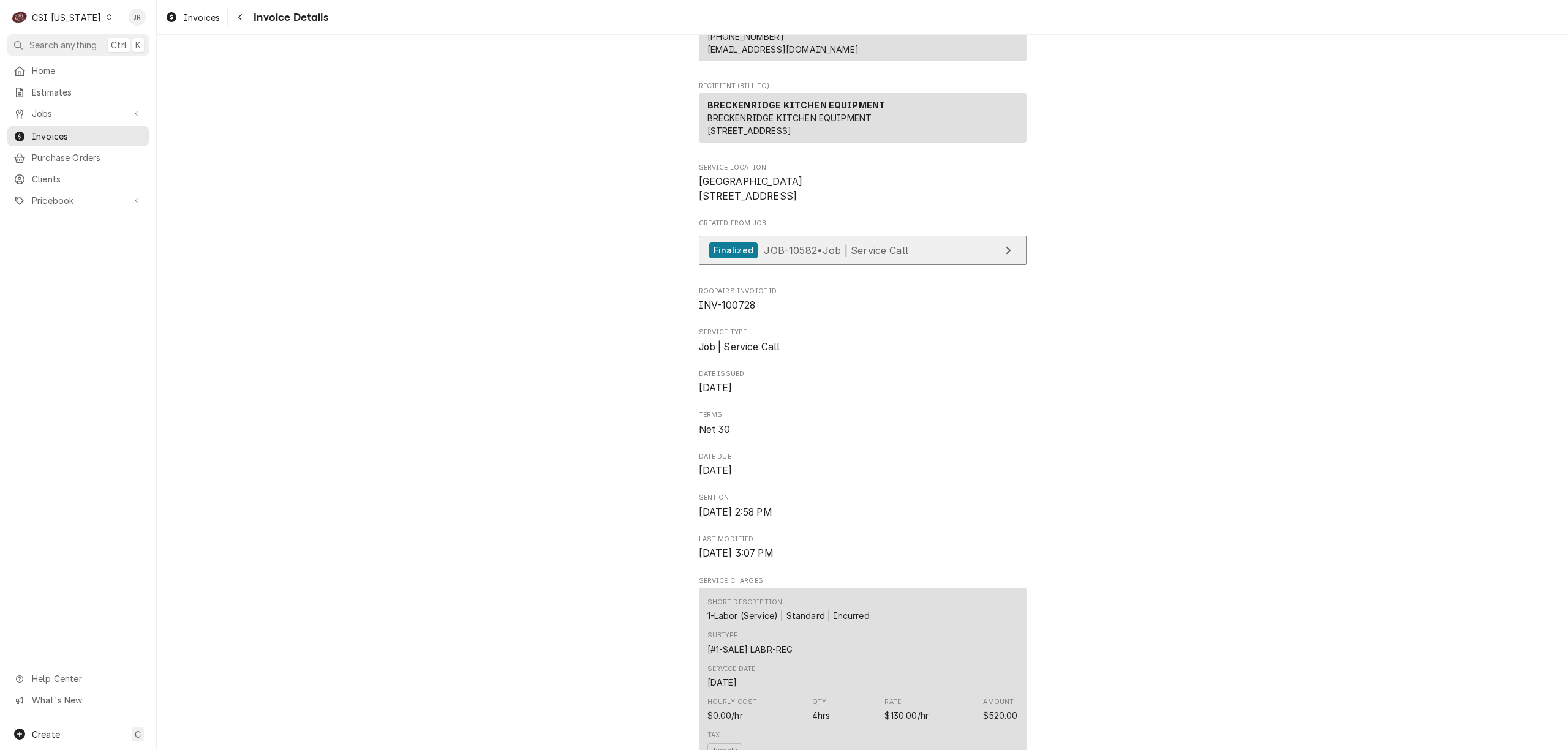
drag, startPoint x: 970, startPoint y: 310, endPoint x: 963, endPoint y: 292, distance: 19.3
click at [966, 272] on div "Finalized JOB-10582 • Job | Service Call" at bounding box center [862, 254] width 328 height 36
click at [961, 265] on link "Finalized JOB-10582 • Job | Service Call" at bounding box center [862, 251] width 328 height 30
click at [796, 256] on span "JOB-10582 • Job | Service Call" at bounding box center [835, 249] width 144 height 12
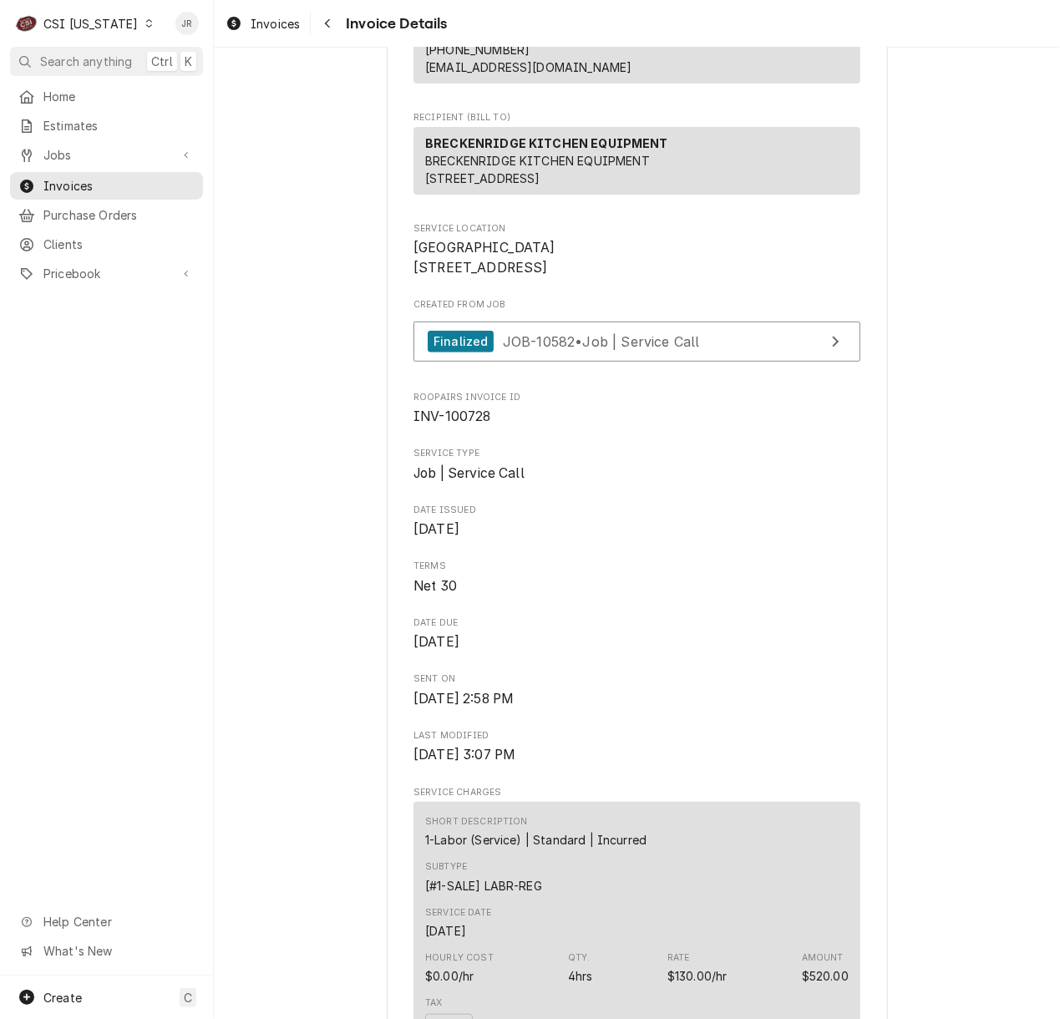
click at [54, 20] on div "CSI Kentucky" at bounding box center [90, 24] width 94 height 18
click at [194, 620] on html "C CSI Kentucky JR Search anything Ctrl K Home Estimates Jobs Jobs Job Series In…" at bounding box center [530, 509] width 1060 height 1019
click at [78, 992] on span "Create" at bounding box center [62, 998] width 38 height 14
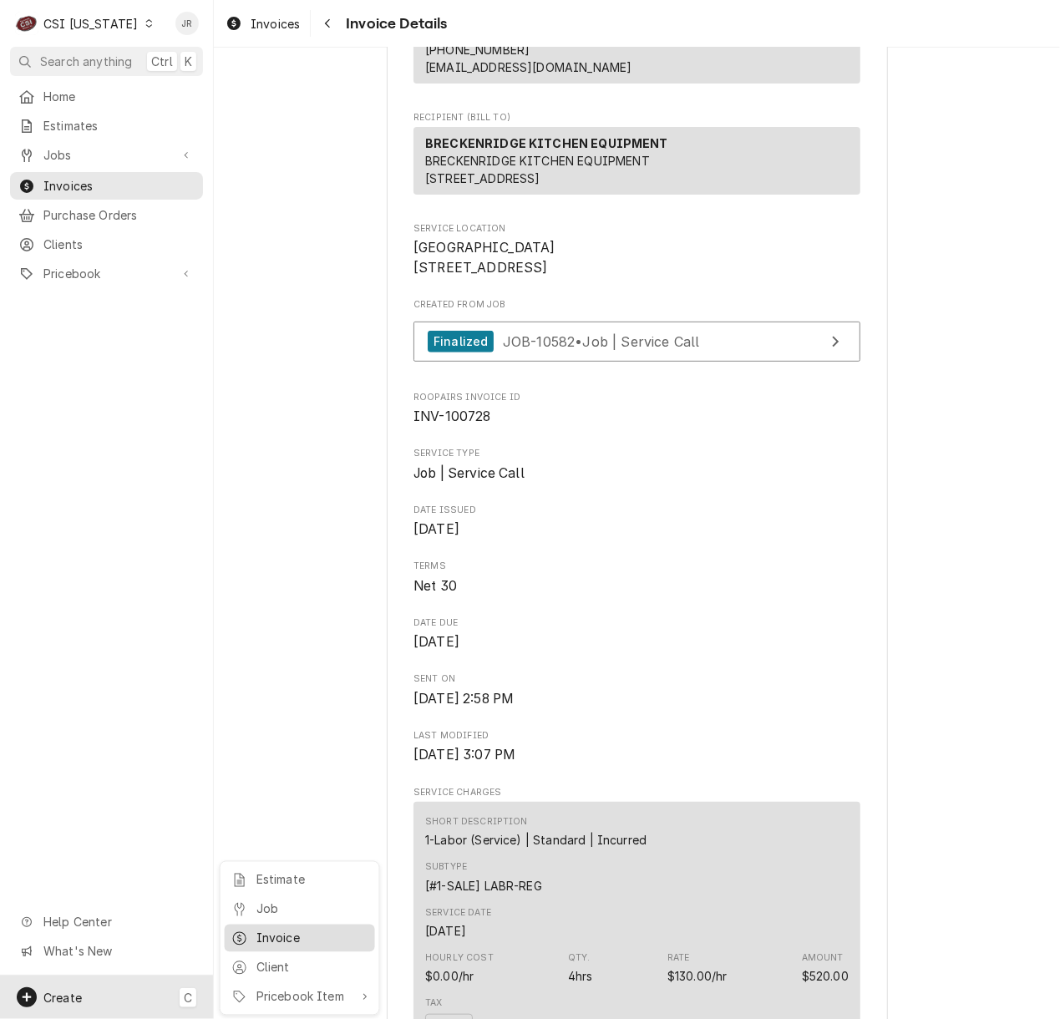
click at [261, 935] on div "Invoice" at bounding box center [312, 939] width 112 height 18
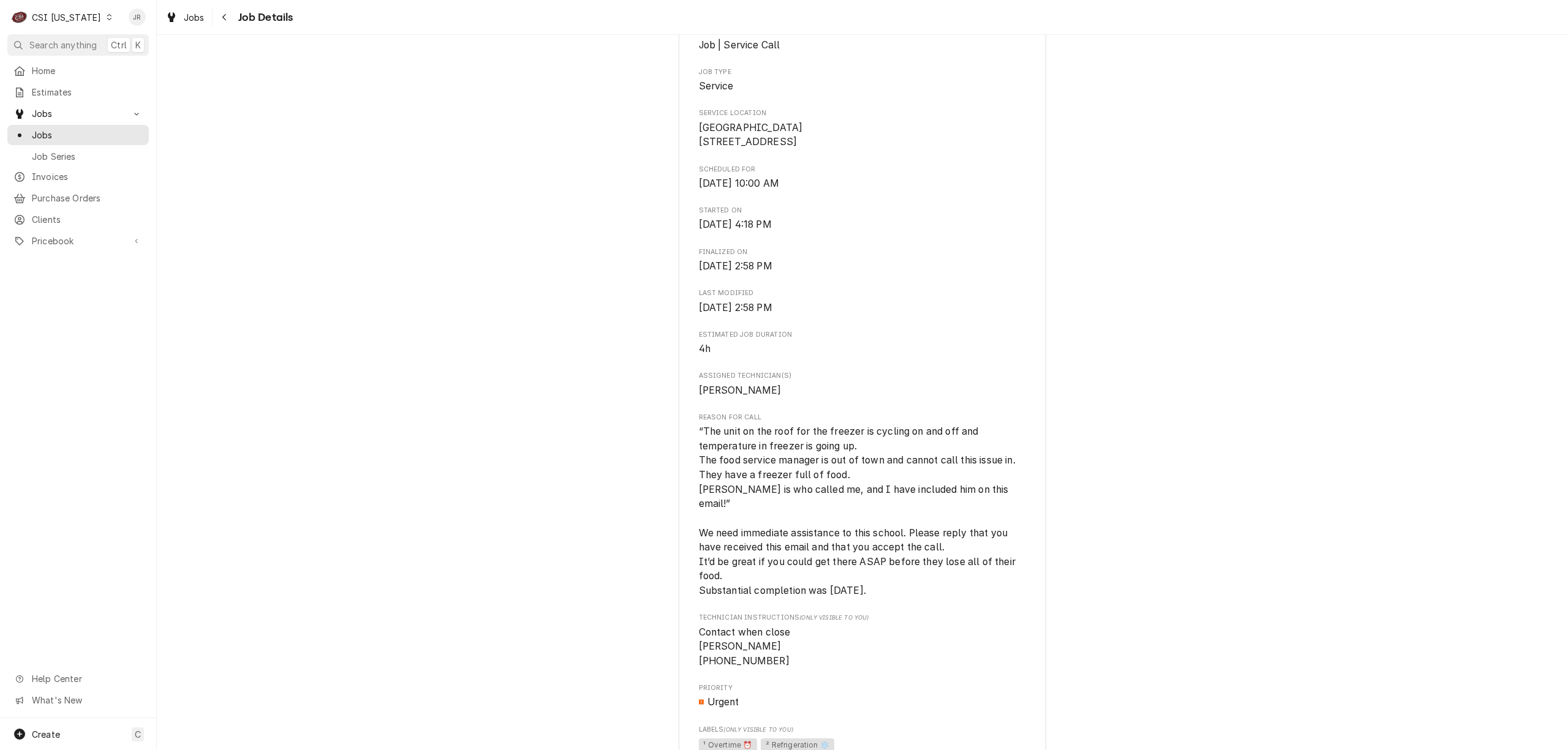
scroll to position [245, 0]
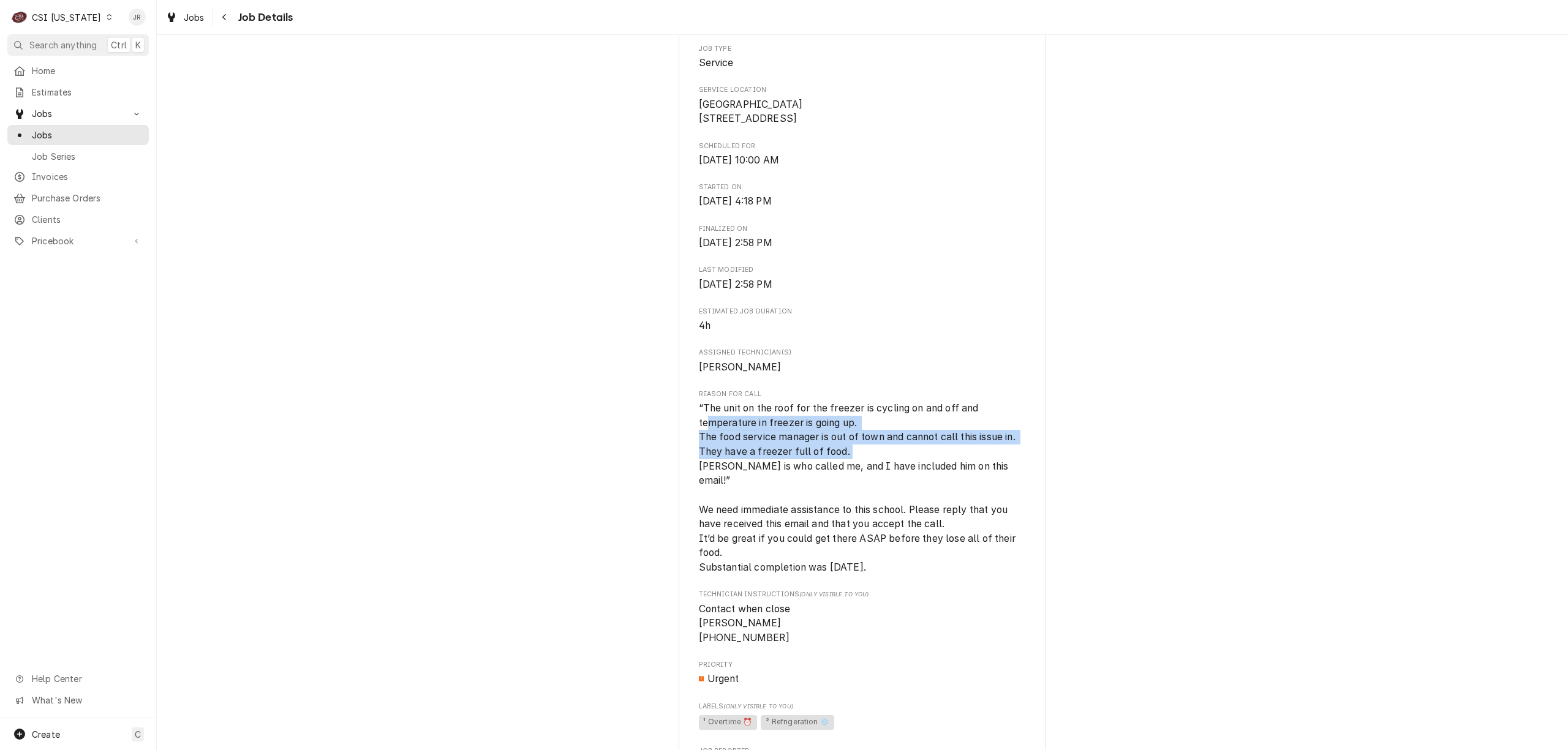
drag, startPoint x: 708, startPoint y: 433, endPoint x: 947, endPoint y: 468, distance: 241.5
click at [947, 468] on span "“The unit on the roof for the freezer is cycling on and off and temperature in …" at bounding box center [862, 488] width 328 height 174
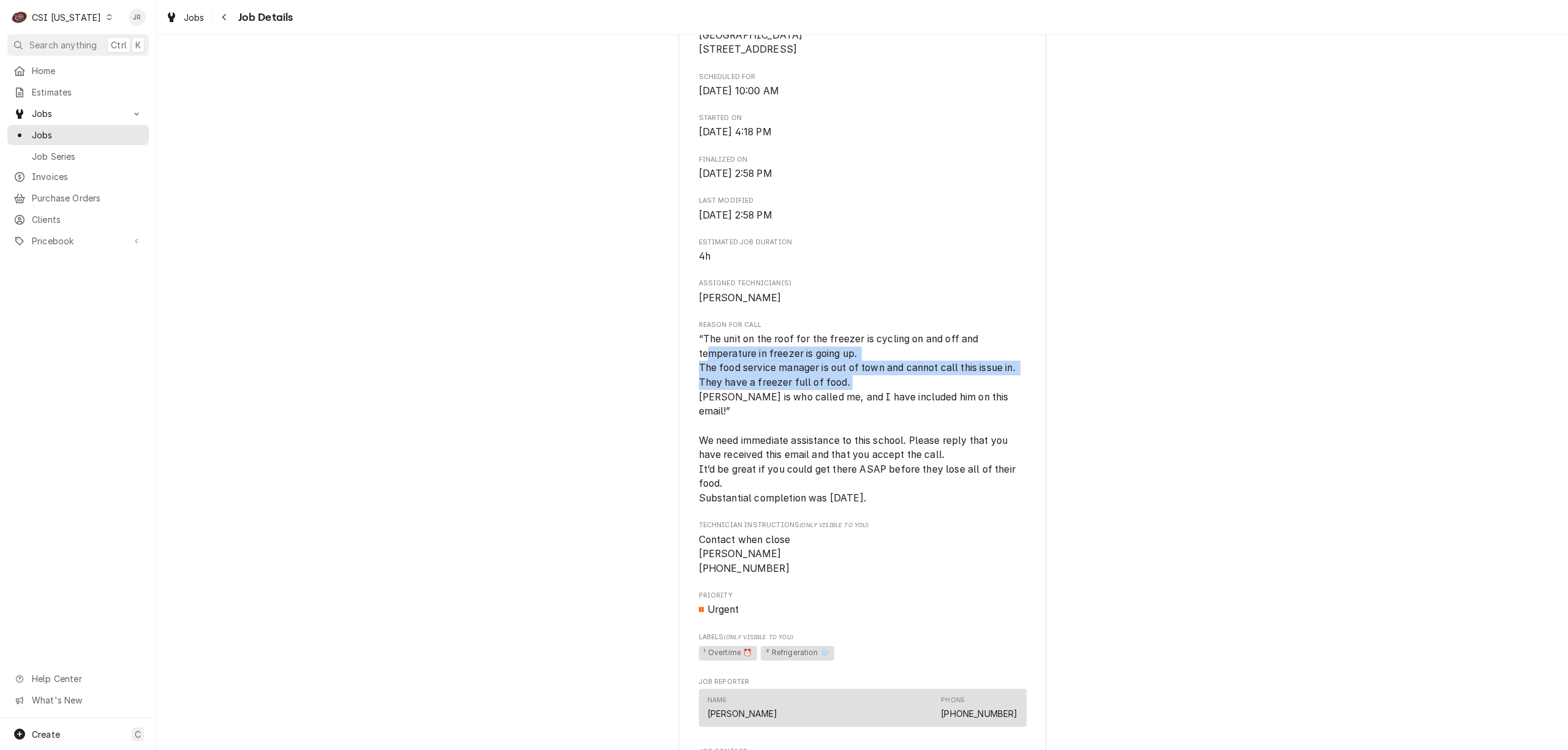
scroll to position [408, 0]
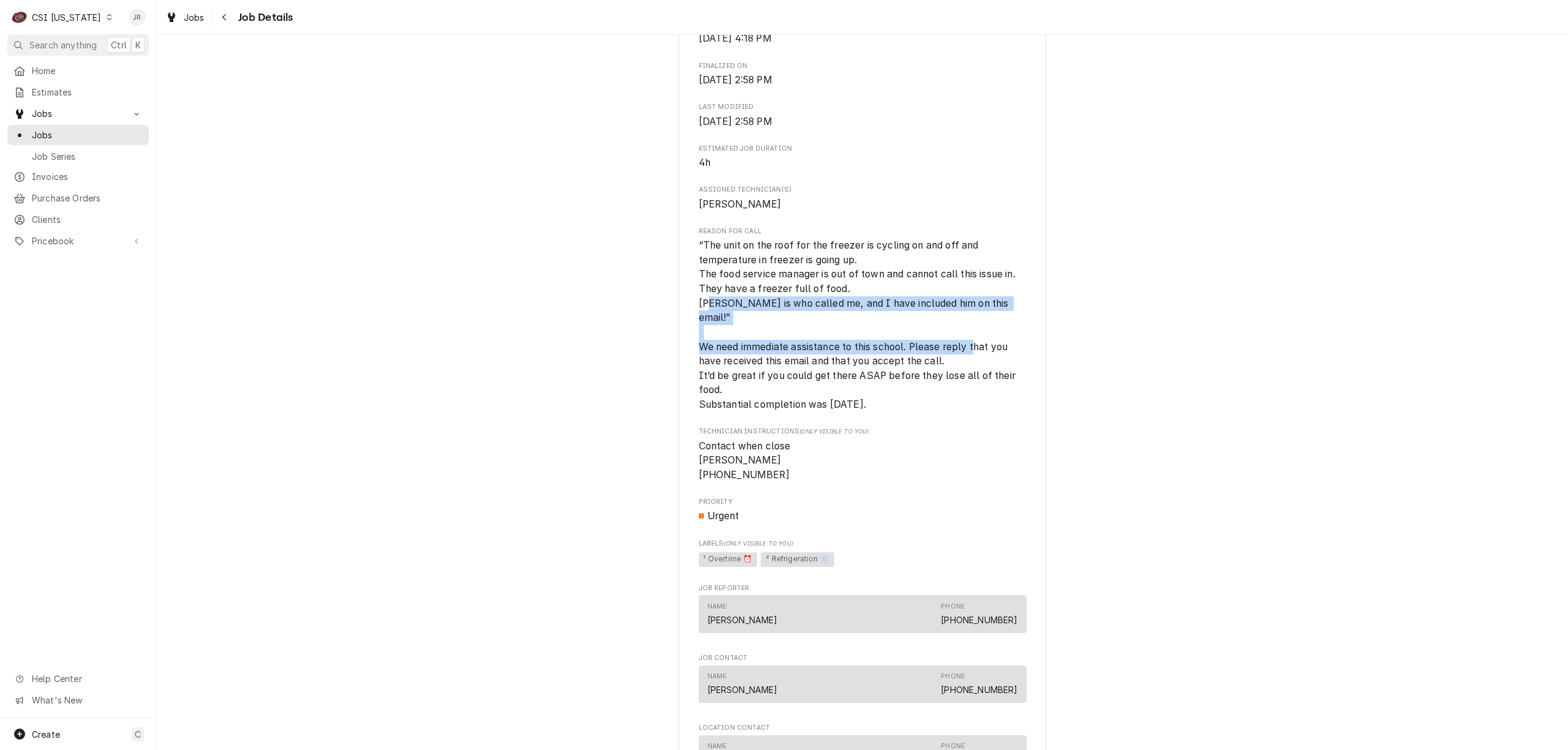
drag, startPoint x: 704, startPoint y: 321, endPoint x: 1063, endPoint y: 346, distance: 359.9
click at [1063, 346] on div "Completed and Invoiced BRECKENRIDGE KITCHEN EQUIPMENT Calvary Elementary School…" at bounding box center [862, 448] width 1411 height 1616
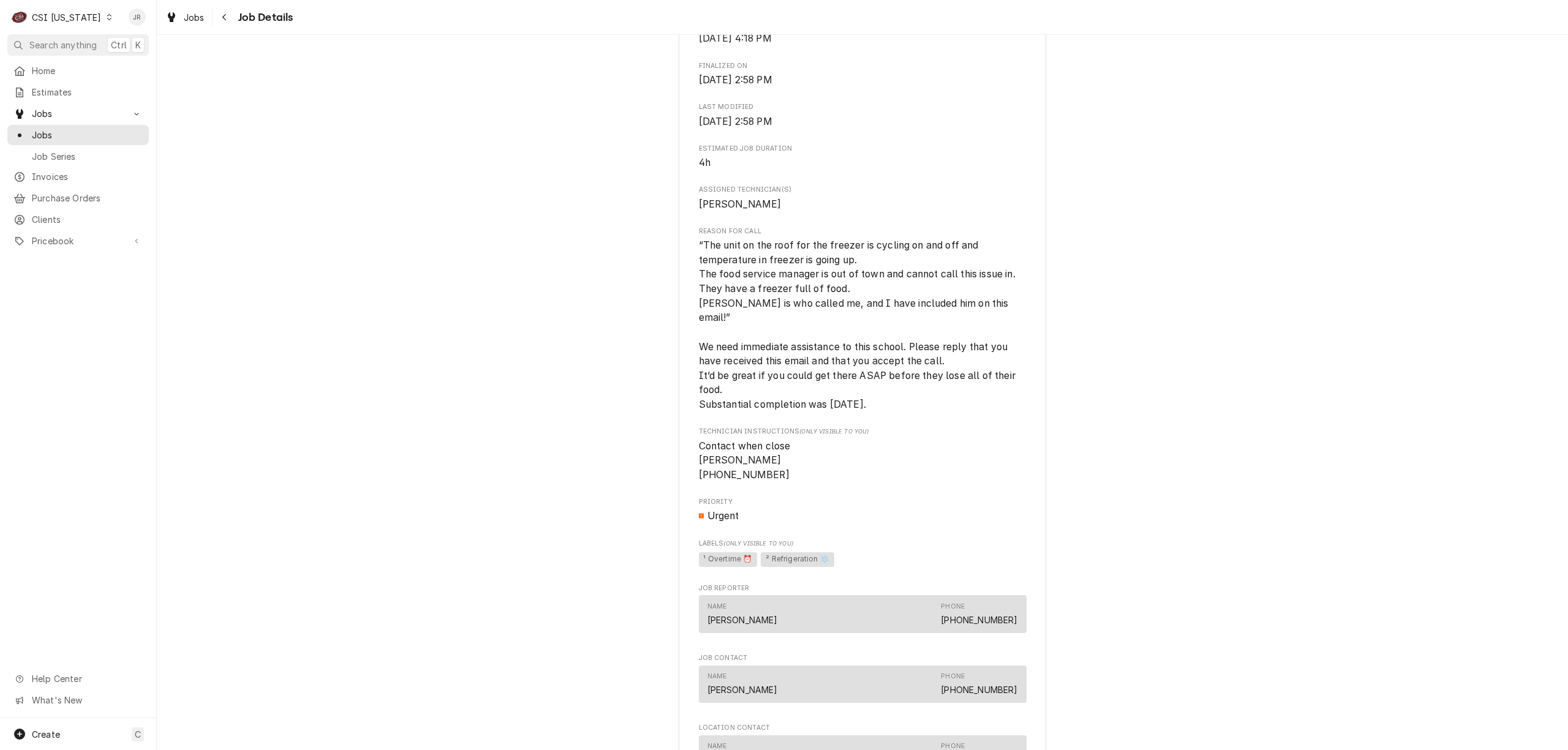
drag, startPoint x: 642, startPoint y: 373, endPoint x: 651, endPoint y: 373, distance: 9.0
click at [651, 373] on div "Completed and Invoiced BRECKENRIDGE KITCHEN EQUIPMENT Calvary Elementary School…" at bounding box center [862, 448] width 1411 height 1616
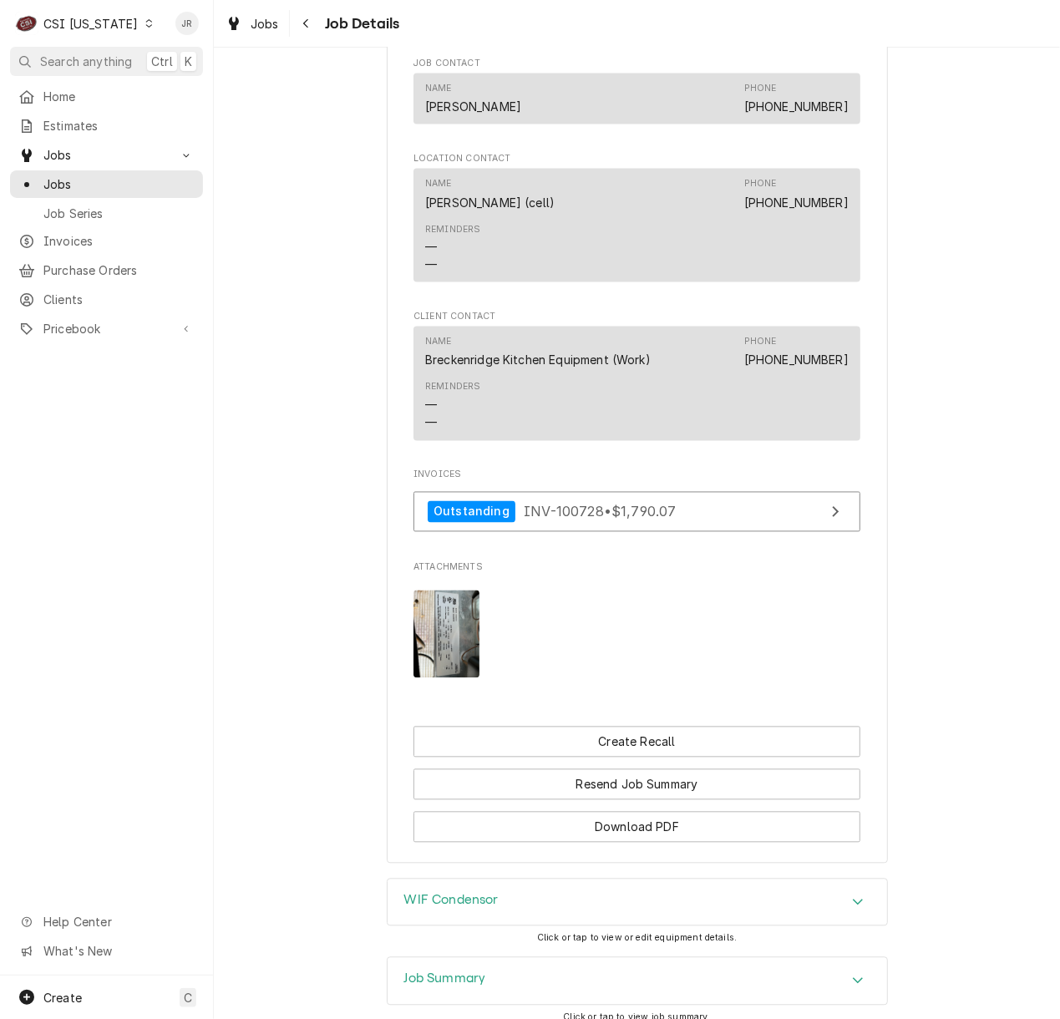
scroll to position [1571, 0]
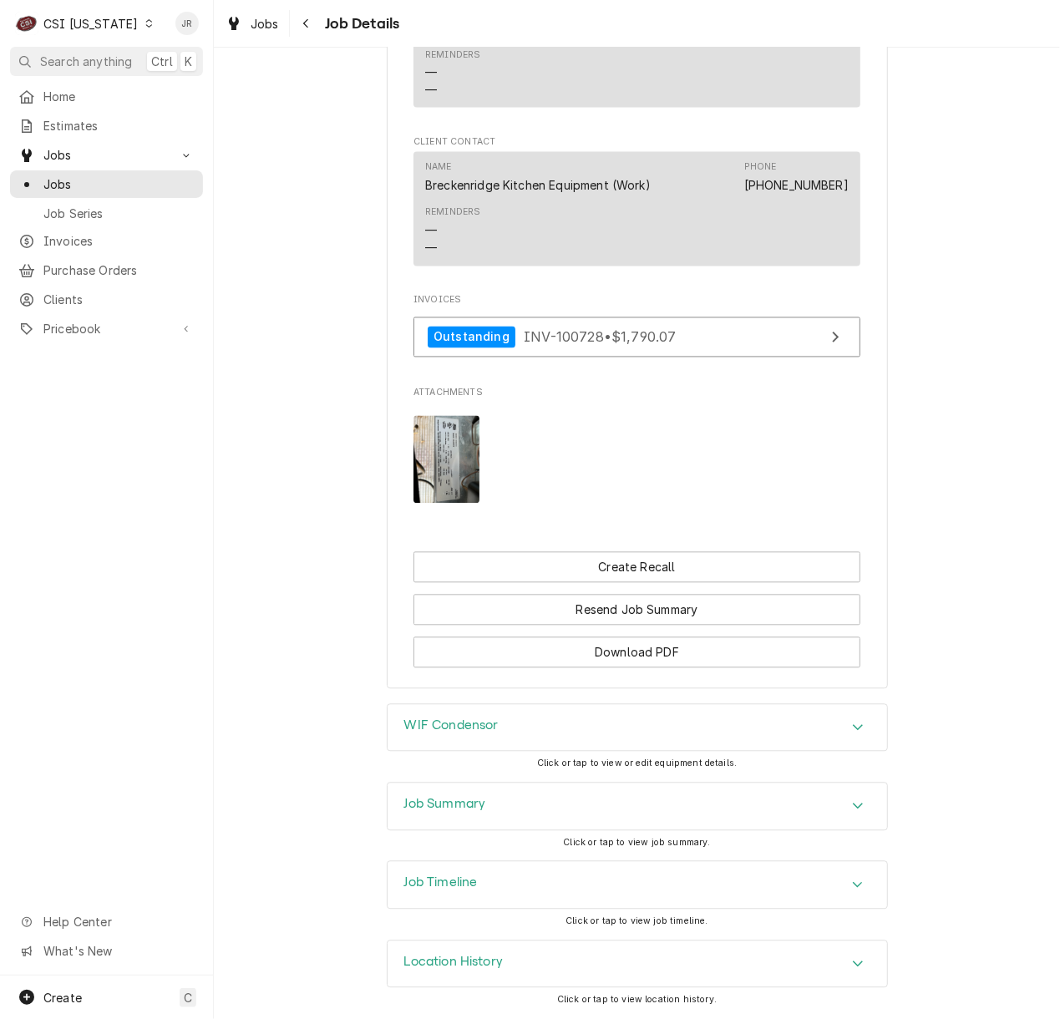
drag, startPoint x: 446, startPoint y: 812, endPoint x: 830, endPoint y: 671, distance: 409.0
click at [446, 810] on div "Job Summary" at bounding box center [445, 807] width 82 height 20
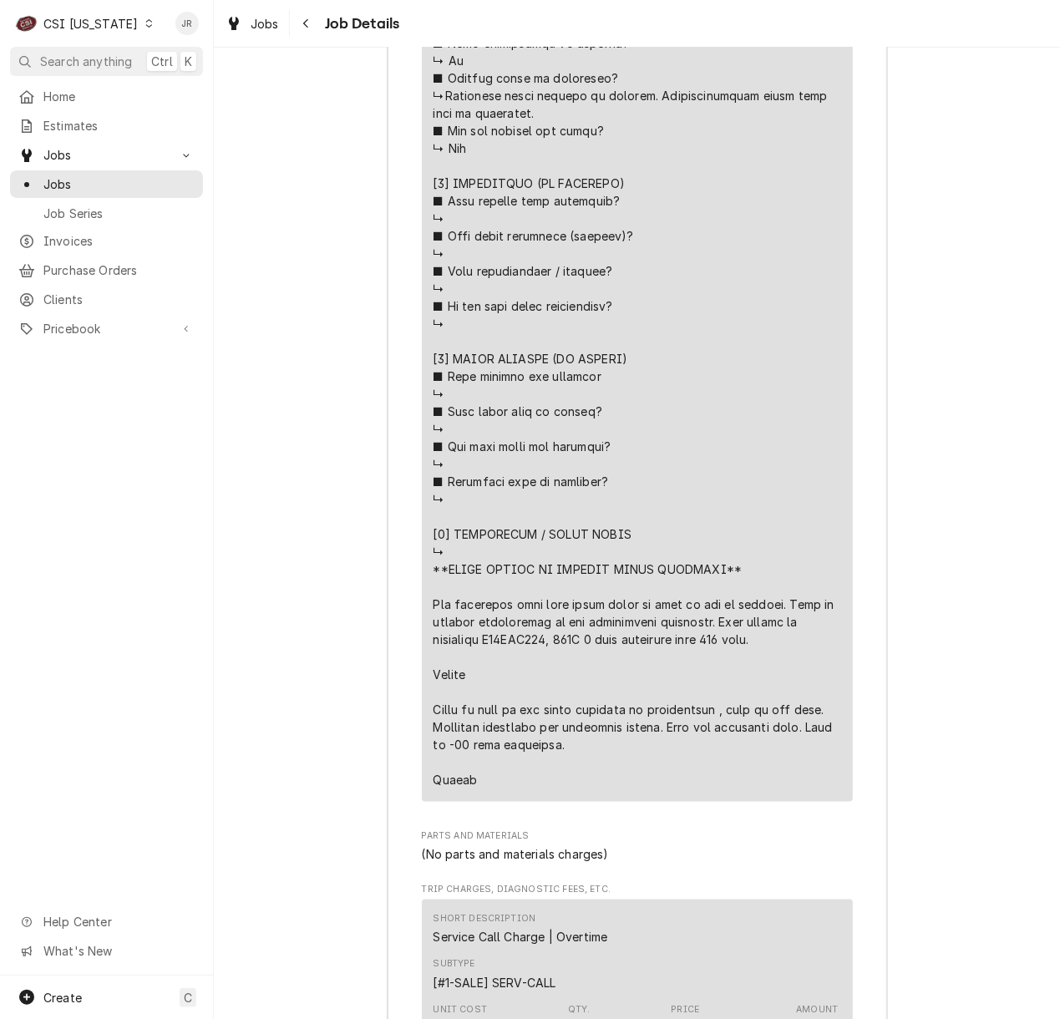
scroll to position [4021, 0]
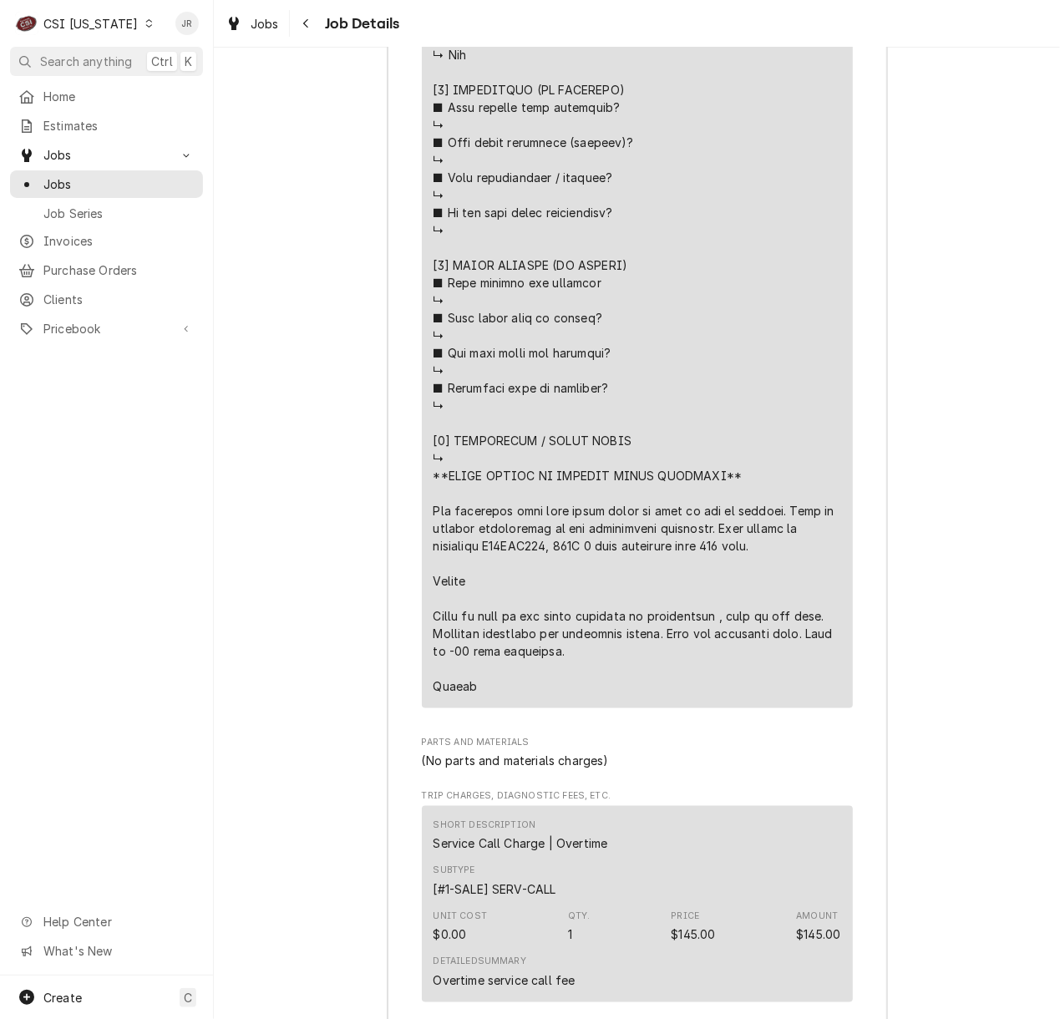
drag, startPoint x: 426, startPoint y: 475, endPoint x: 785, endPoint y: 471, distance: 359.2
click at [785, 471] on div "Line Item" at bounding box center [637, 72] width 408 height 1245
copy div "Lorem ipsumdo 2/8, Sitame ⚠️ CONS ADIPISCINGEL ⚠️ ✪ Seddoeiu tem incididu utlab…"
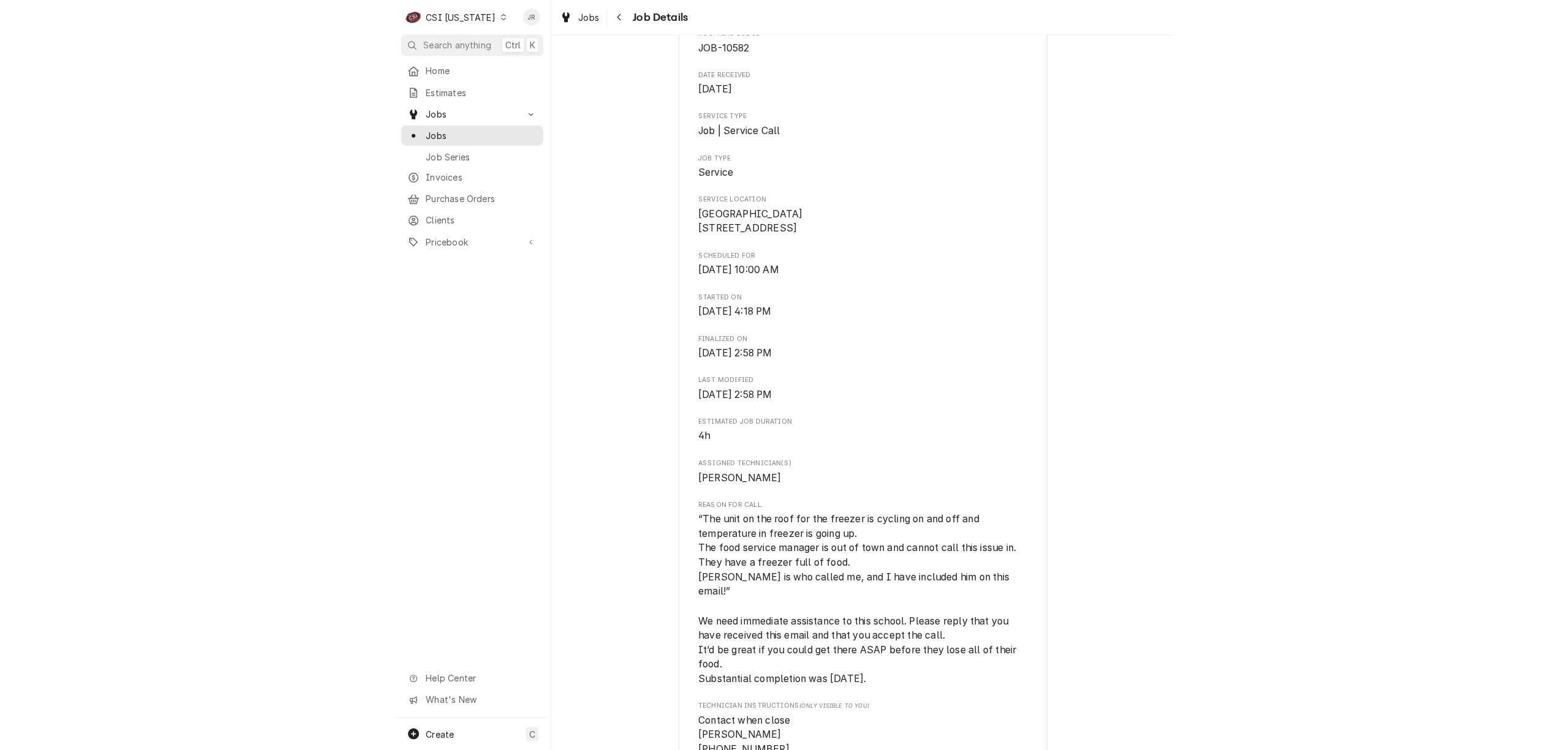
scroll to position [0, 0]
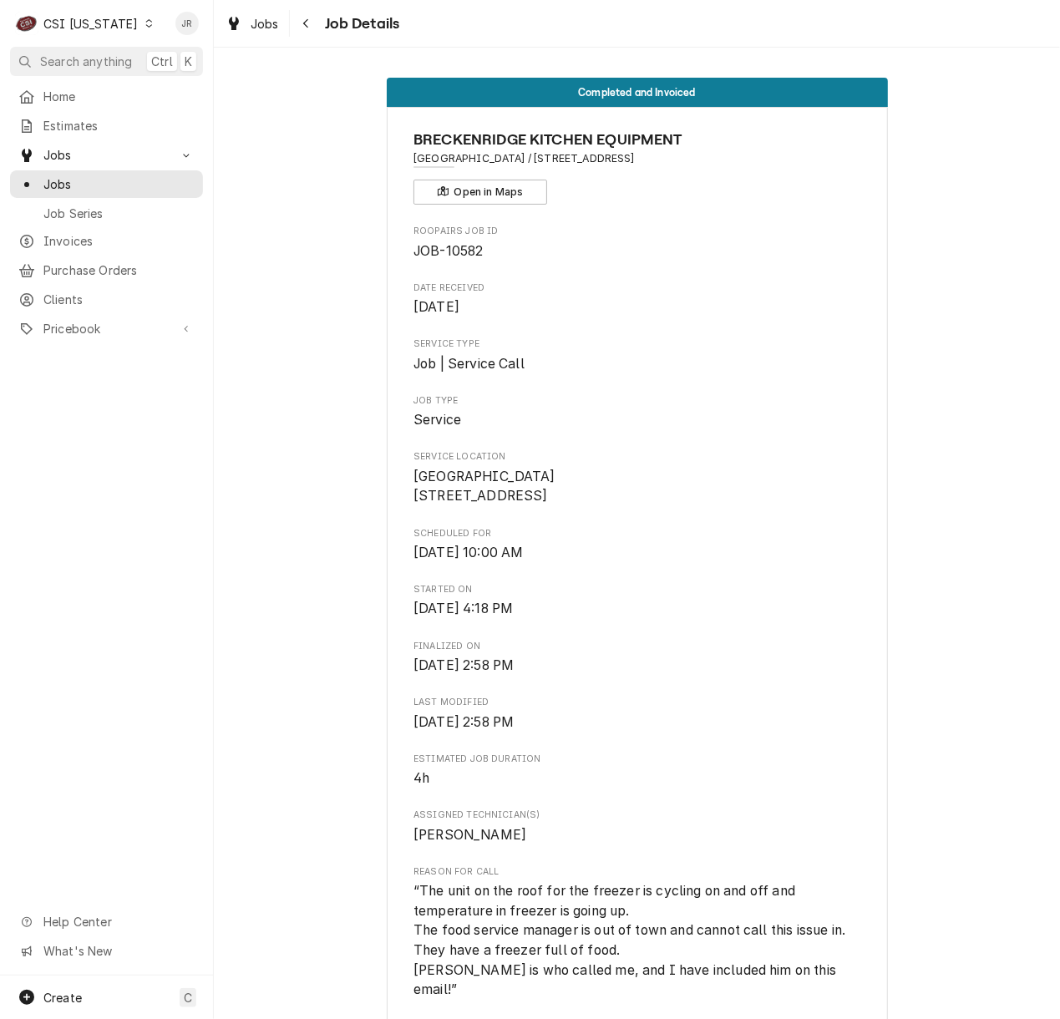
click at [446, 246] on span "JOB-10582" at bounding box center [447, 251] width 69 height 16
copy span "10582"
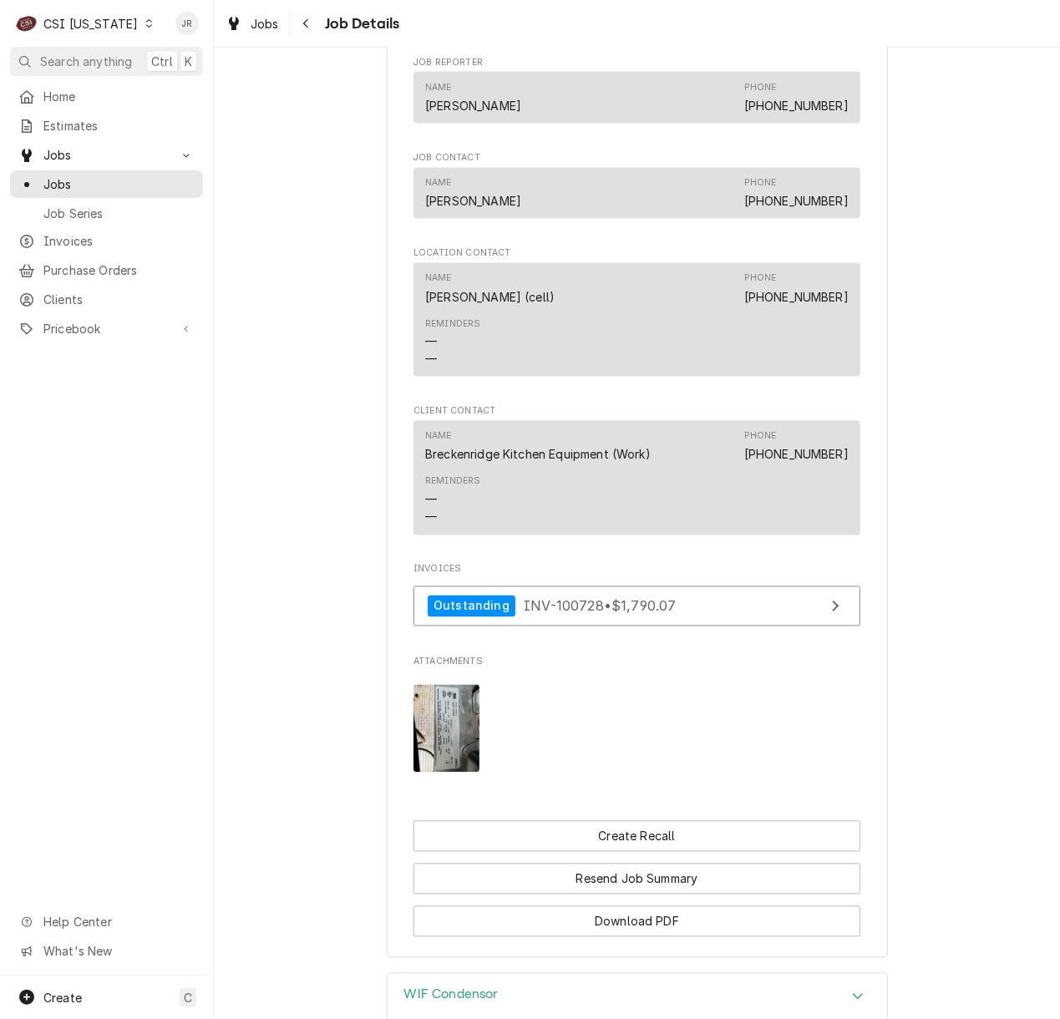
scroll to position [1571, 0]
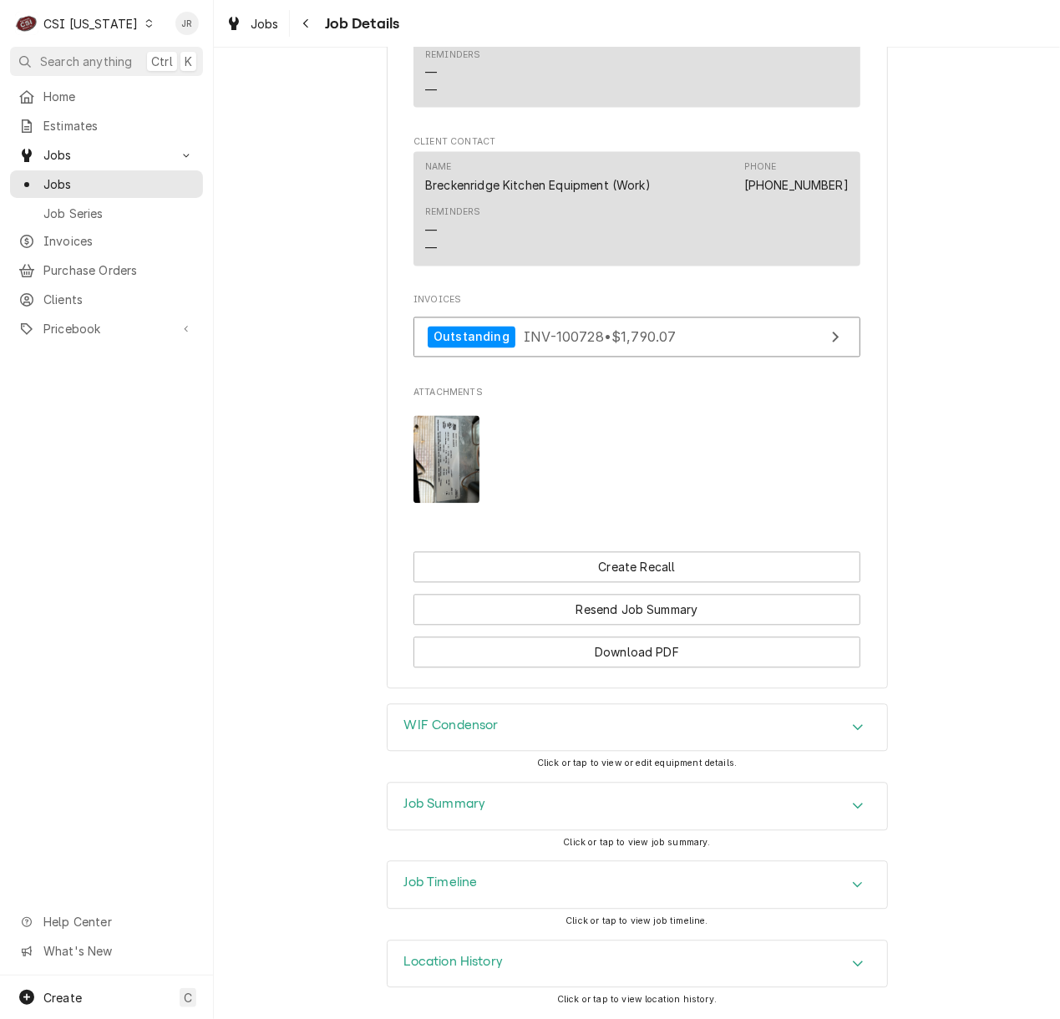
click at [452, 817] on div "Job Summary" at bounding box center [637, 806] width 499 height 47
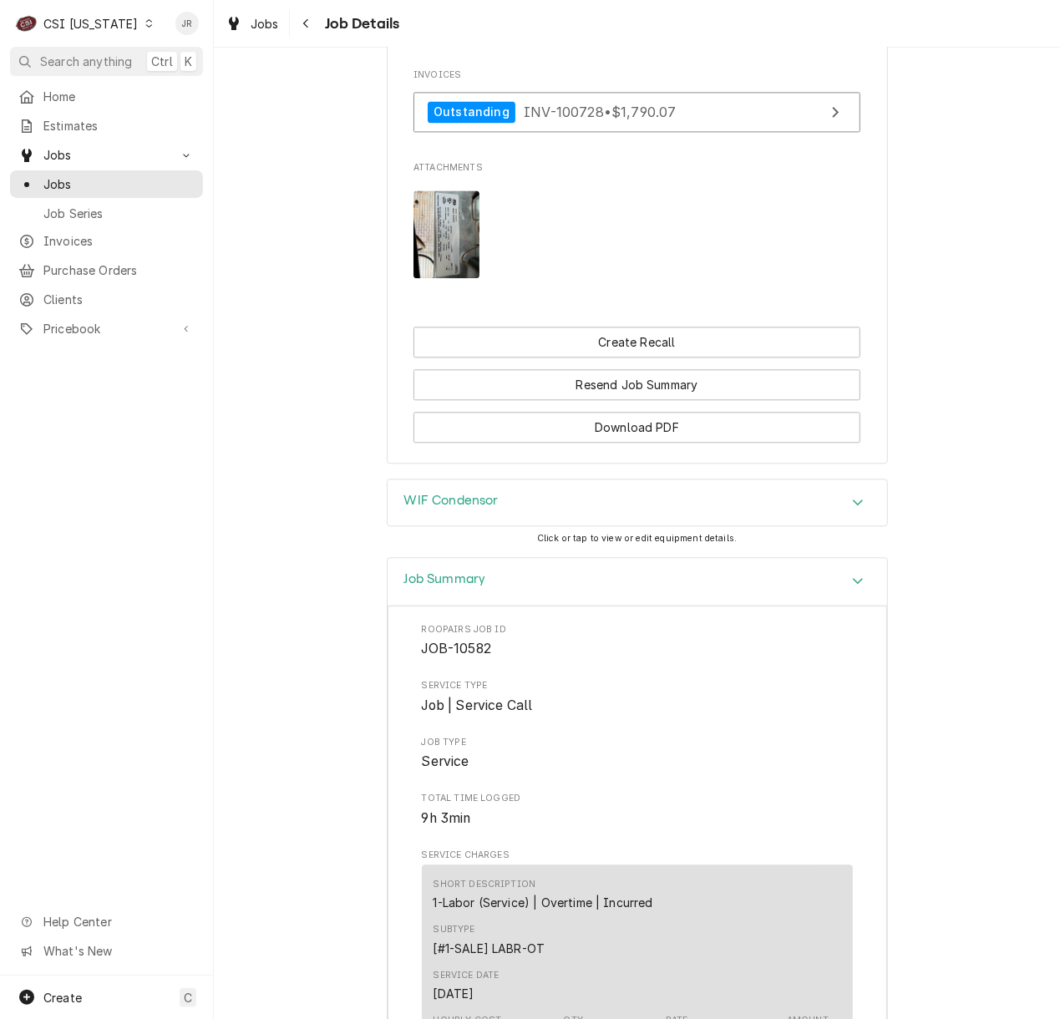
scroll to position [2016, 0]
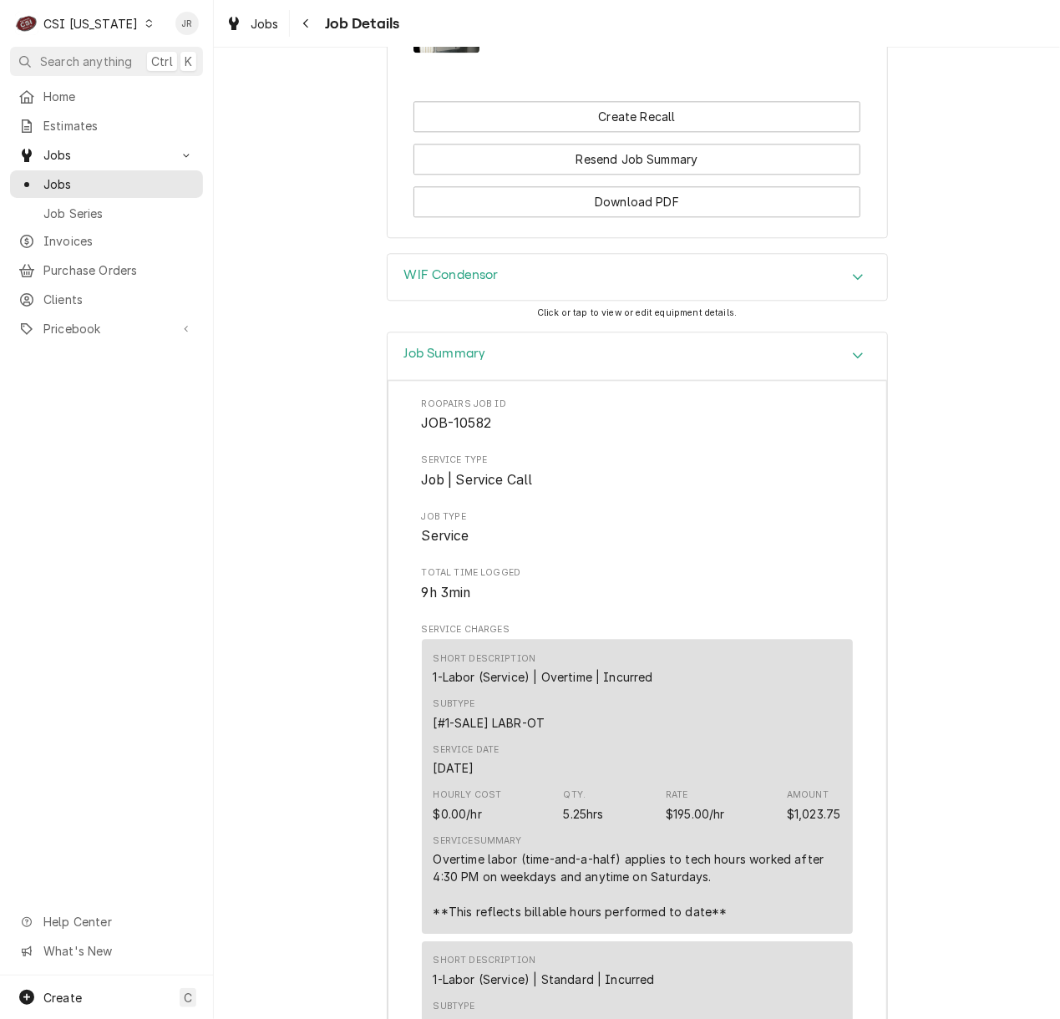
drag, startPoint x: 448, startPoint y: 251, endPoint x: 469, endPoint y: 276, distance: 32.6
click at [453, 257] on div "Completed and Invoiced BRECKENRIDGE KITCHEN EQUIPMENT [GEOGRAPHIC_DATA] / [STRE…" at bounding box center [637, 533] width 846 height 971
click at [471, 276] on h3 "WIF Condensor" at bounding box center [451, 275] width 94 height 16
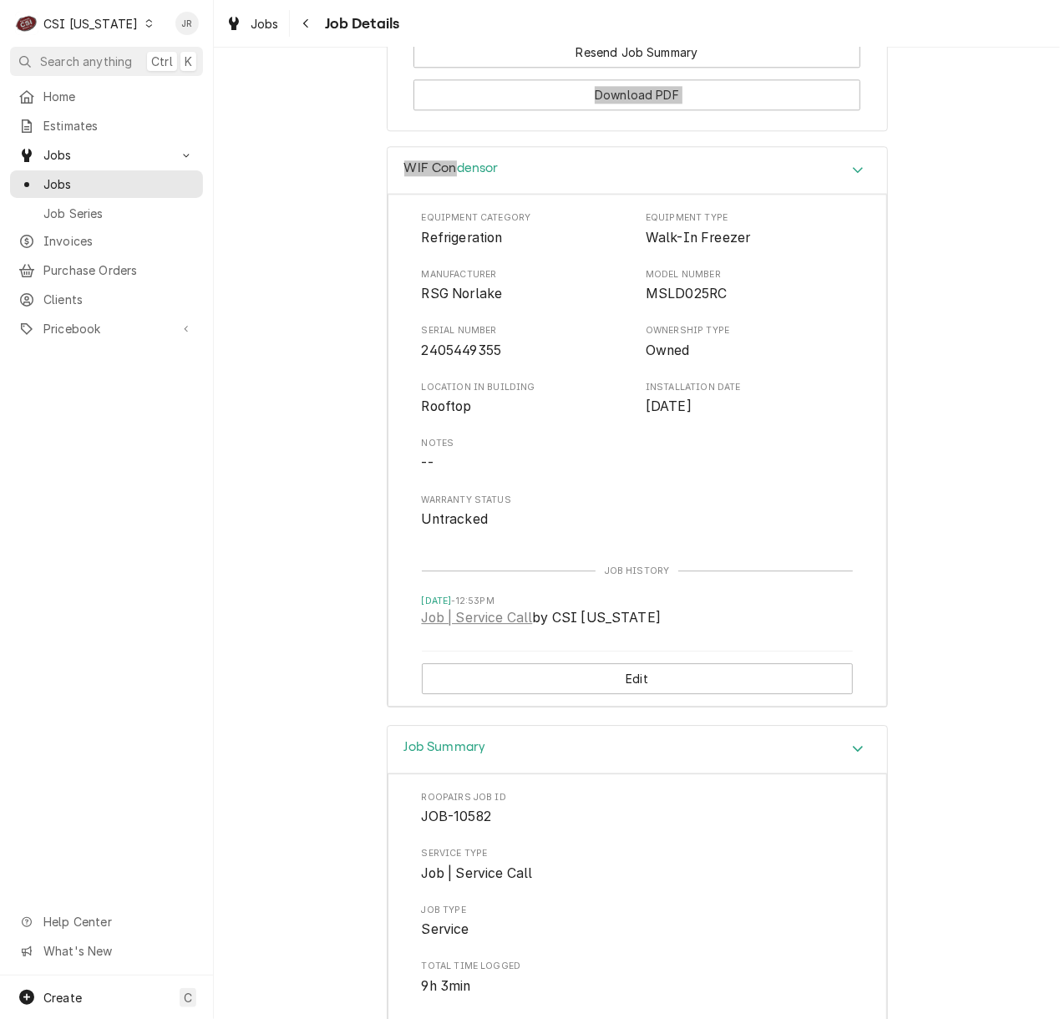
scroll to position [2796, 0]
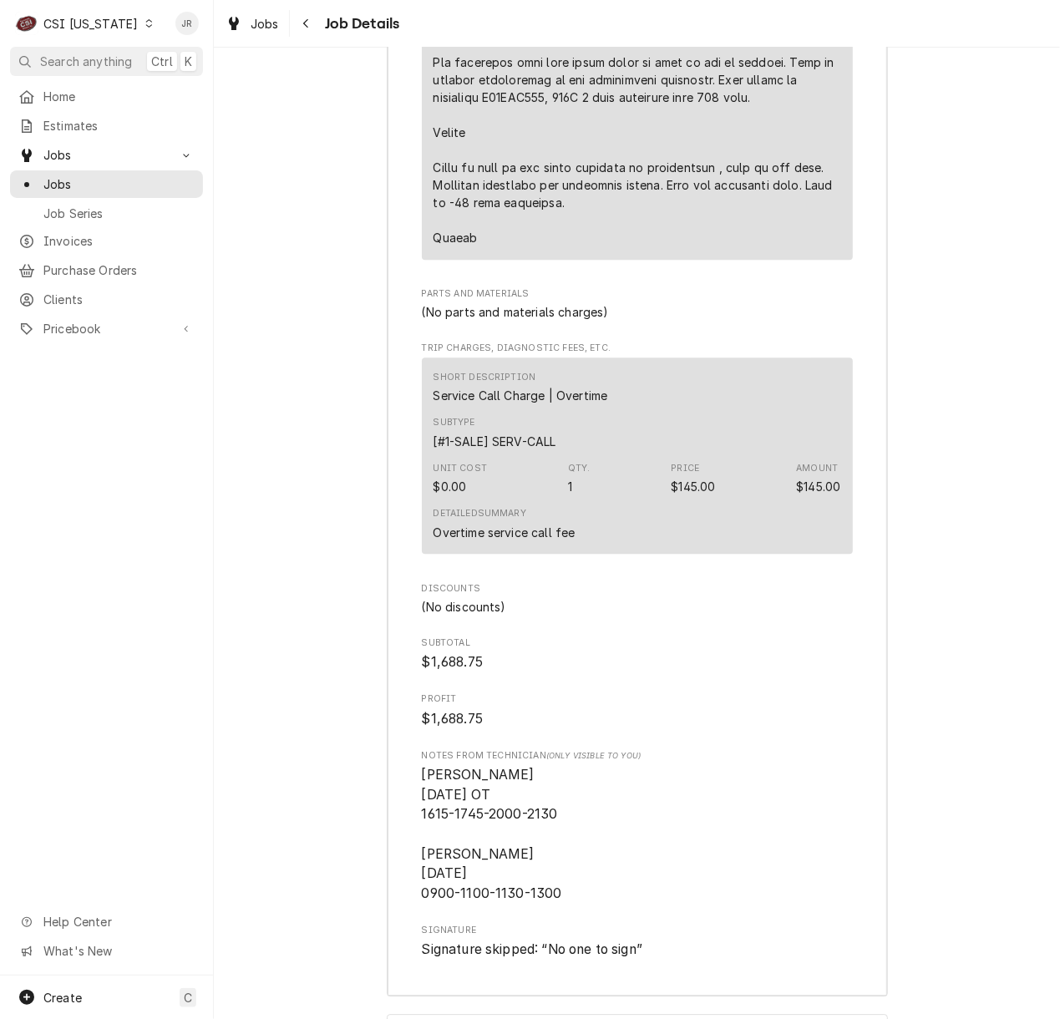
scroll to position [5130, 0]
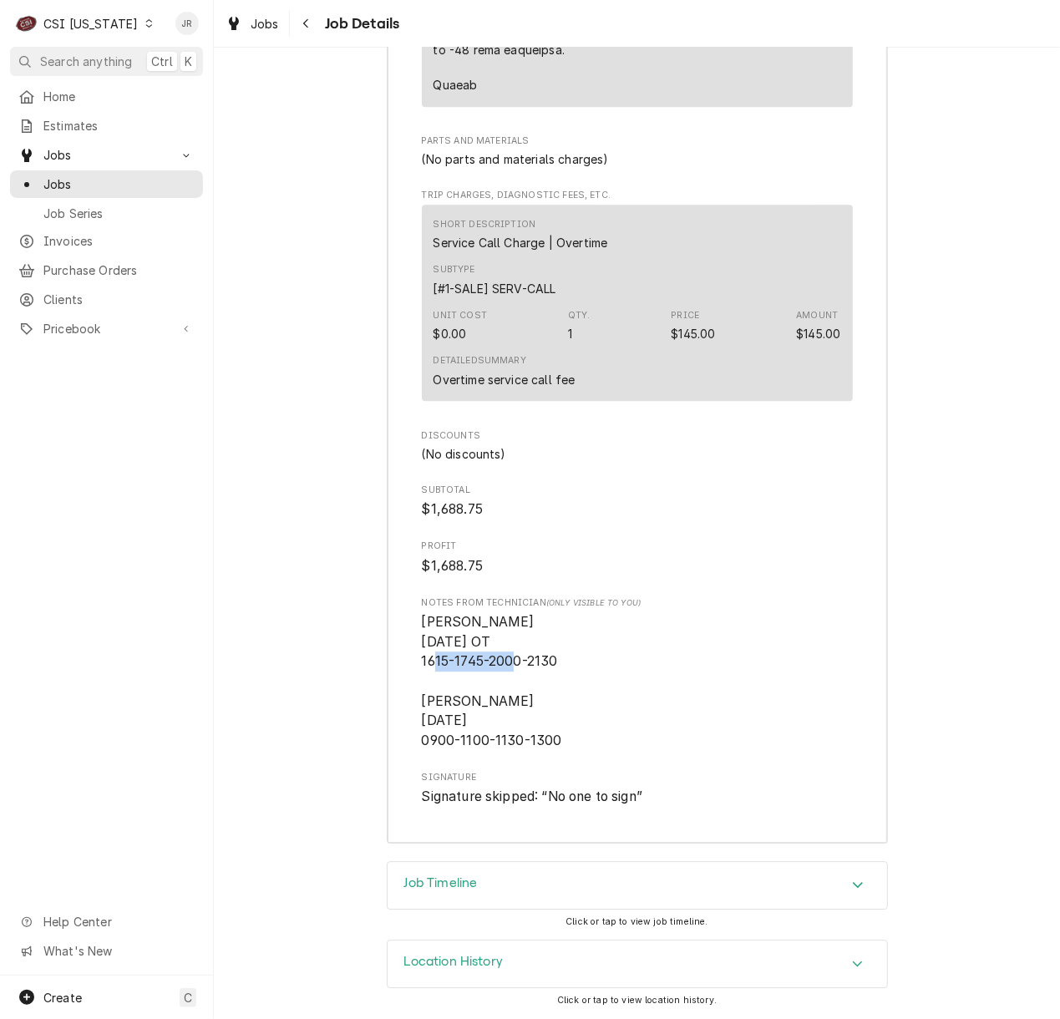
drag, startPoint x: 478, startPoint y: 659, endPoint x: 575, endPoint y: 671, distance: 97.7
click at [575, 671] on span "[PERSON_NAME] [DATE] OT 1615-1745-2000-2130 [PERSON_NAME] [DATE] 0900-1100-1130…" at bounding box center [637, 681] width 431 height 138
click at [565, 656] on span "[PERSON_NAME] [DATE] OT 1615-1745-2000-2130 [PERSON_NAME] [DATE] 0900-1100-1130…" at bounding box center [637, 681] width 431 height 138
click at [566, 659] on span "[PERSON_NAME] [DATE] OT 1615-1745-2000-2130 [PERSON_NAME] [DATE] 0900-1100-1130…" at bounding box center [637, 681] width 431 height 138
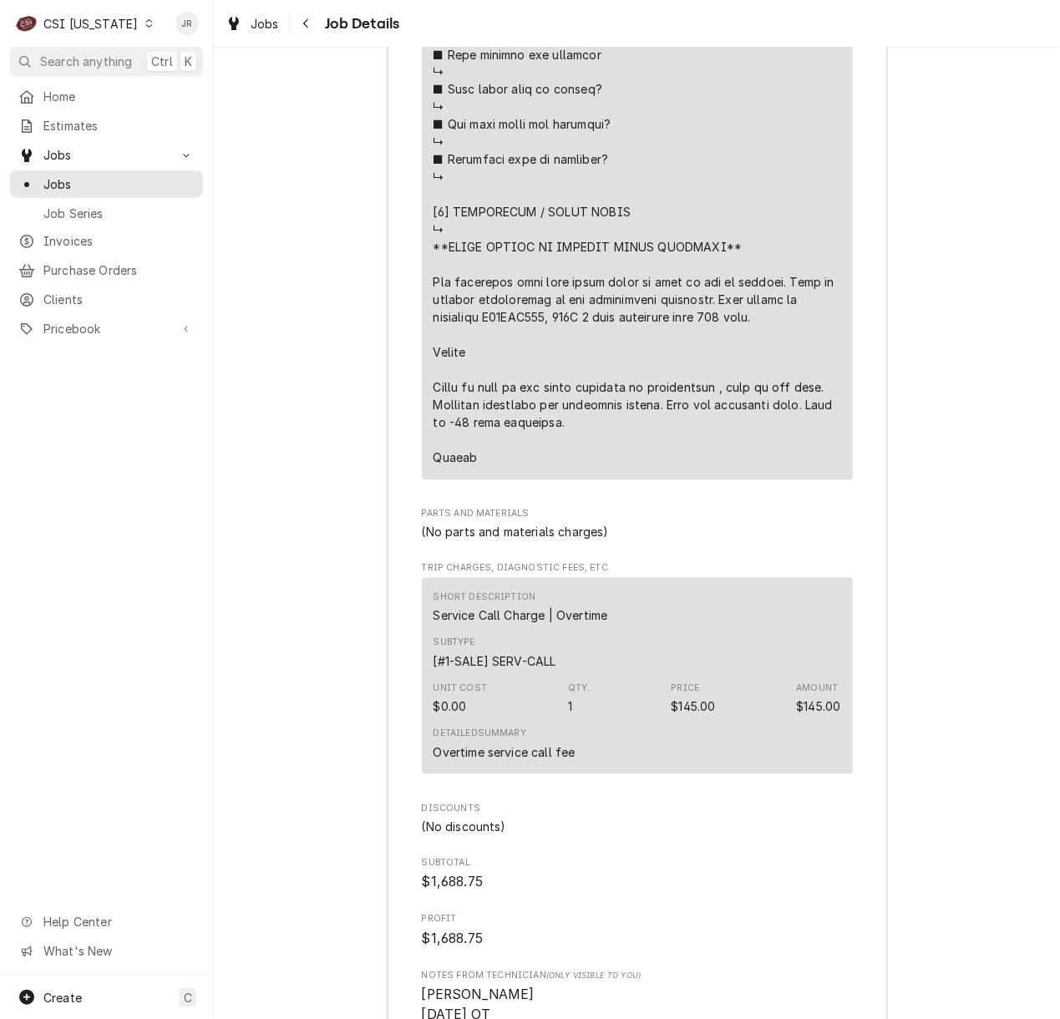
scroll to position [4685, 0]
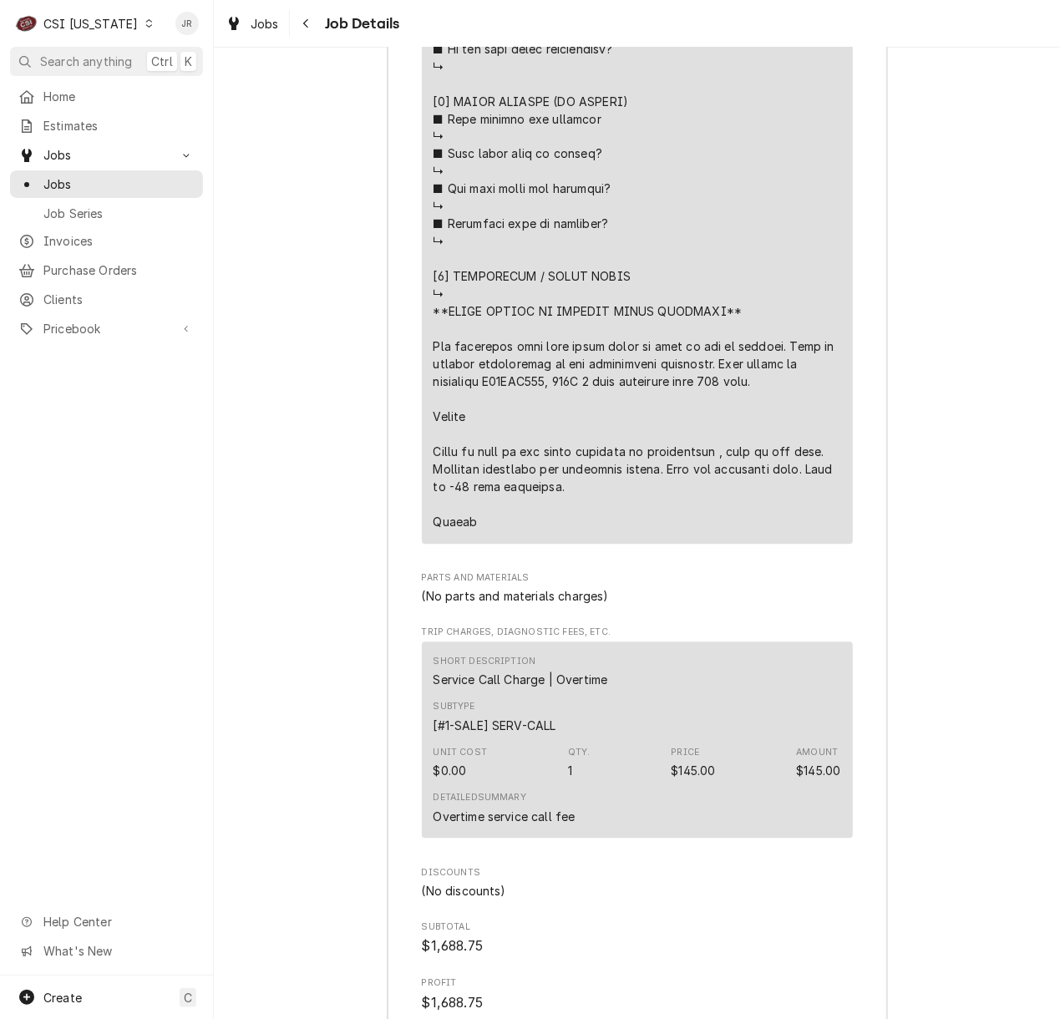
drag, startPoint x: 428, startPoint y: 486, endPoint x: 659, endPoint y: 501, distance: 231.0
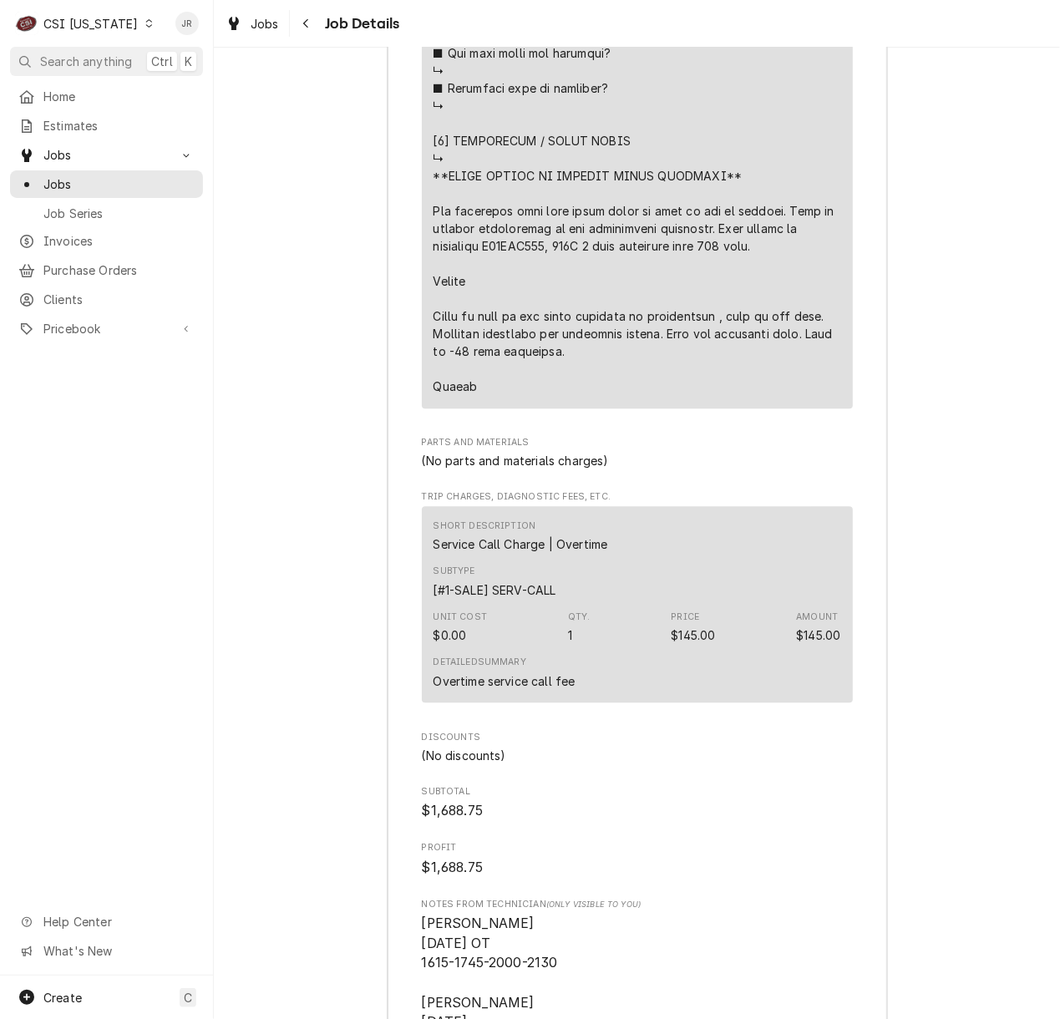
scroll to position [5130, 0]
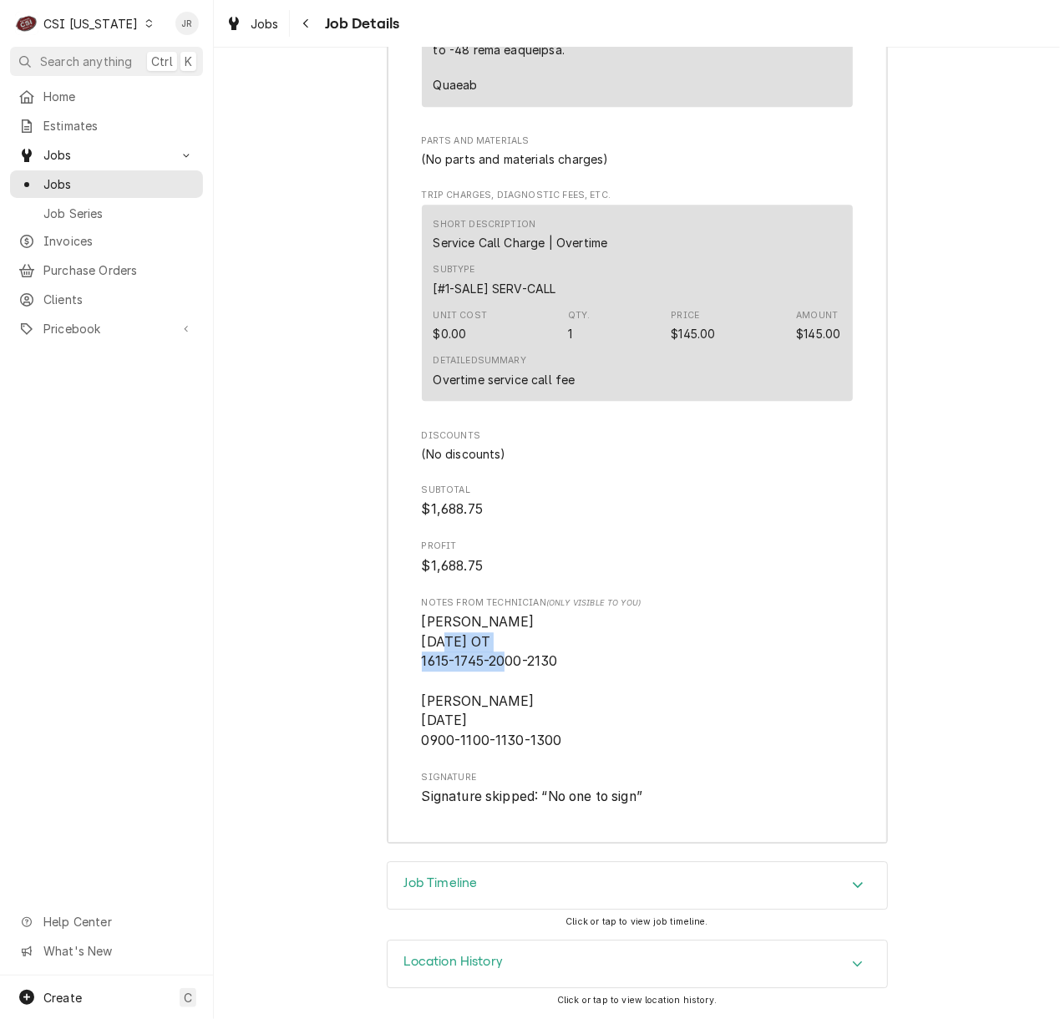
drag, startPoint x: 404, startPoint y: 651, endPoint x: 600, endPoint y: 660, distance: 195.6
click at [424, 662] on span "Bryant 9/5/25 OT 1615-1745-2000-2130 Bryant 9/10/25 0900-1100-1130-1300" at bounding box center [492, 681] width 140 height 134
click at [451, 666] on span "Bryant 9/5/25 OT 1615-1745-2000-2130 Bryant 9/10/25 0900-1100-1130-1300" at bounding box center [637, 681] width 431 height 138
drag, startPoint x: 454, startPoint y: 655, endPoint x: 468, endPoint y: 658, distance: 13.8
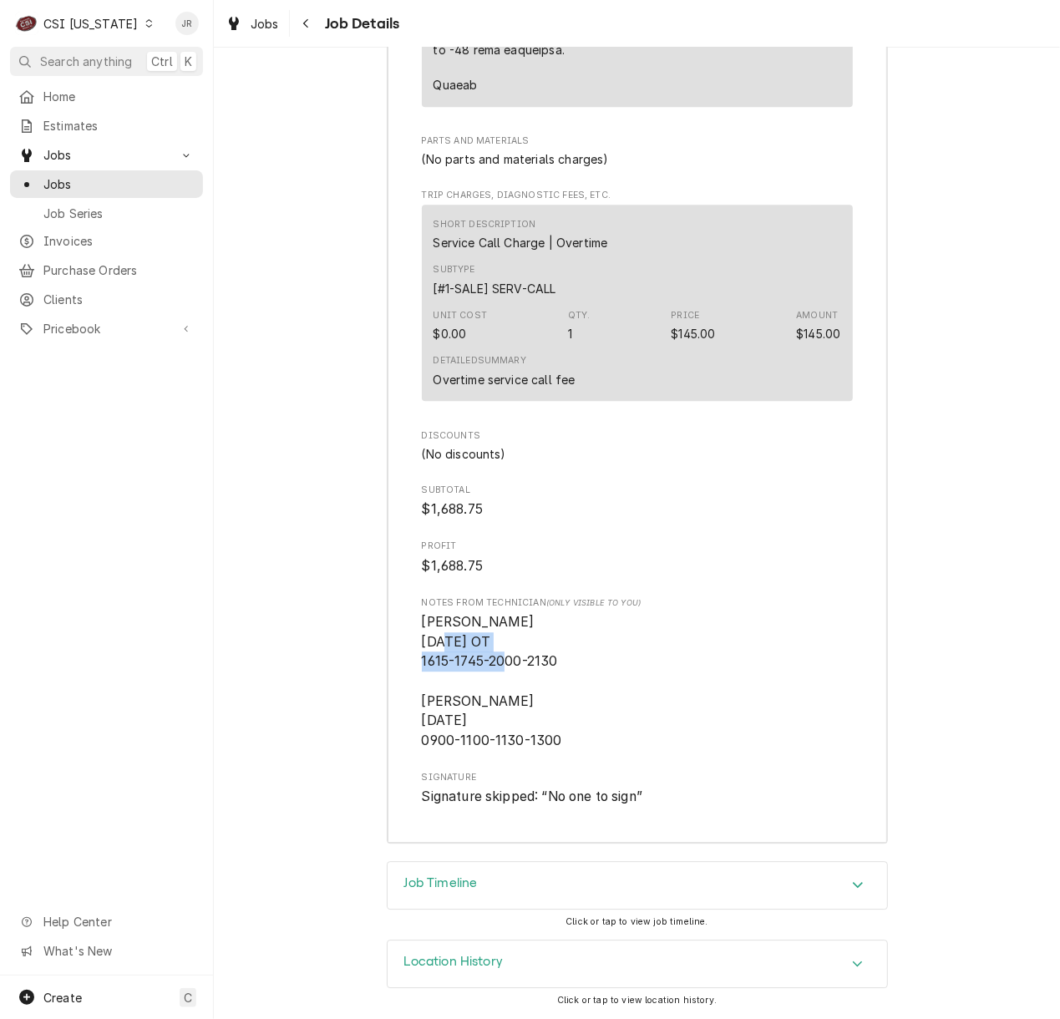
click at [456, 655] on span "Bryant 9/5/25 OT 1615-1745-2000-2130 Bryant 9/10/25 0900-1100-1130-1300" at bounding box center [492, 681] width 140 height 134
click at [479, 660] on span "Bryant 9/5/25 OT 1615-1745-2000-2130 Bryant 9/10/25 0900-1100-1130-1300" at bounding box center [492, 681] width 140 height 134
click at [495, 659] on span "Bryant 9/5/25 OT 1615-1745-2000-2130 Bryant 9/10/25 0900-1100-1130-1300" at bounding box center [492, 681] width 140 height 134
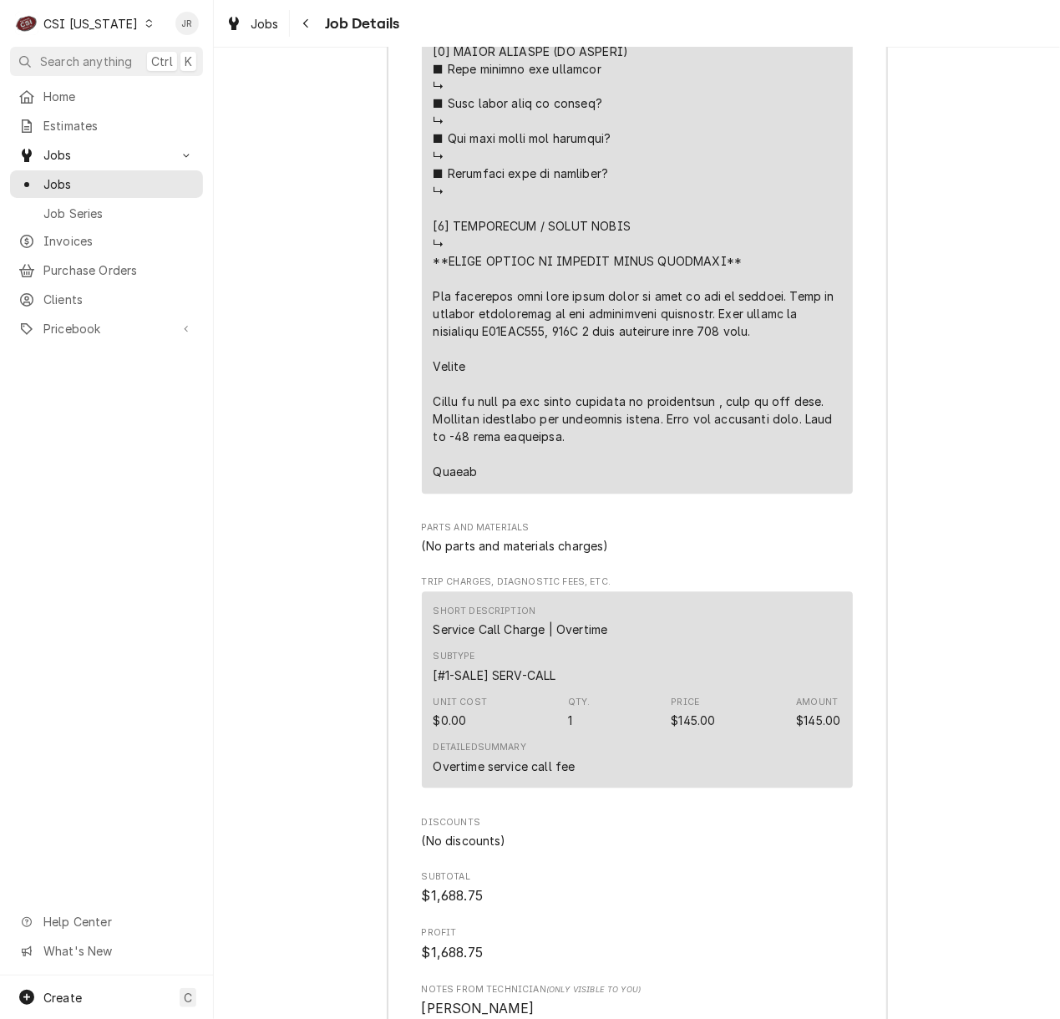
scroll to position [4677, 0]
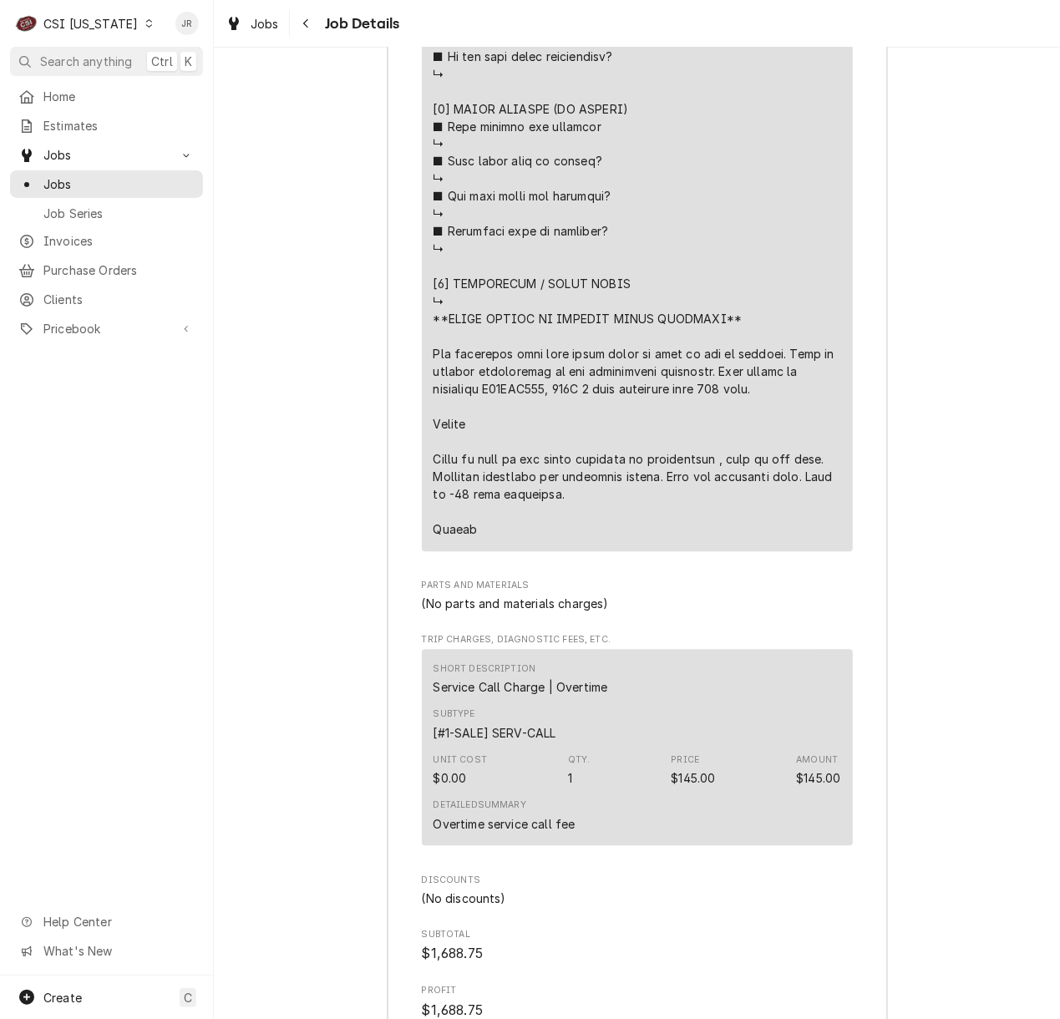
drag, startPoint x: 415, startPoint y: 304, endPoint x: 782, endPoint y: 335, distance: 367.9
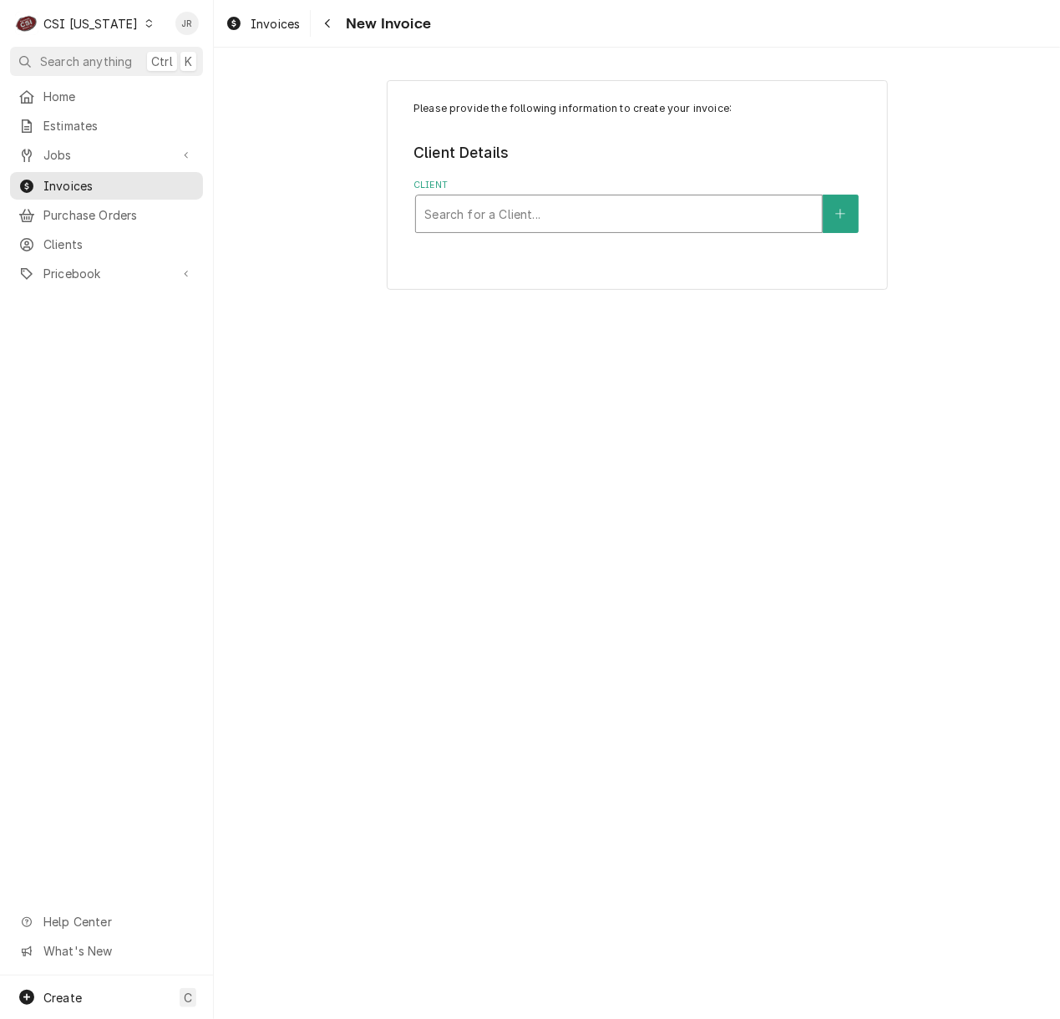
click at [549, 204] on div "Client" at bounding box center [618, 214] width 389 height 30
click at [561, 218] on div "Client" at bounding box center [618, 214] width 389 height 30
type input "rsg"
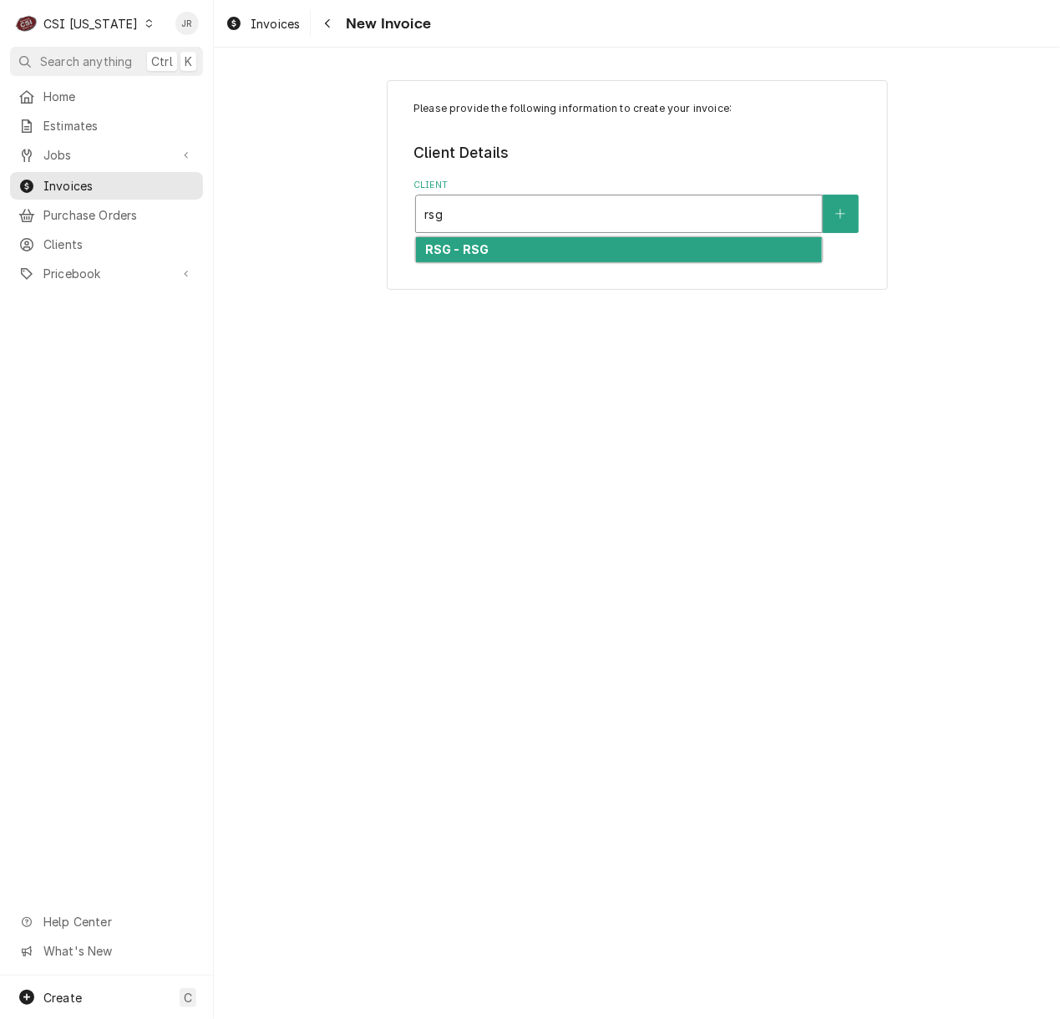
click at [532, 257] on div "RSG - RSG" at bounding box center [619, 250] width 406 height 26
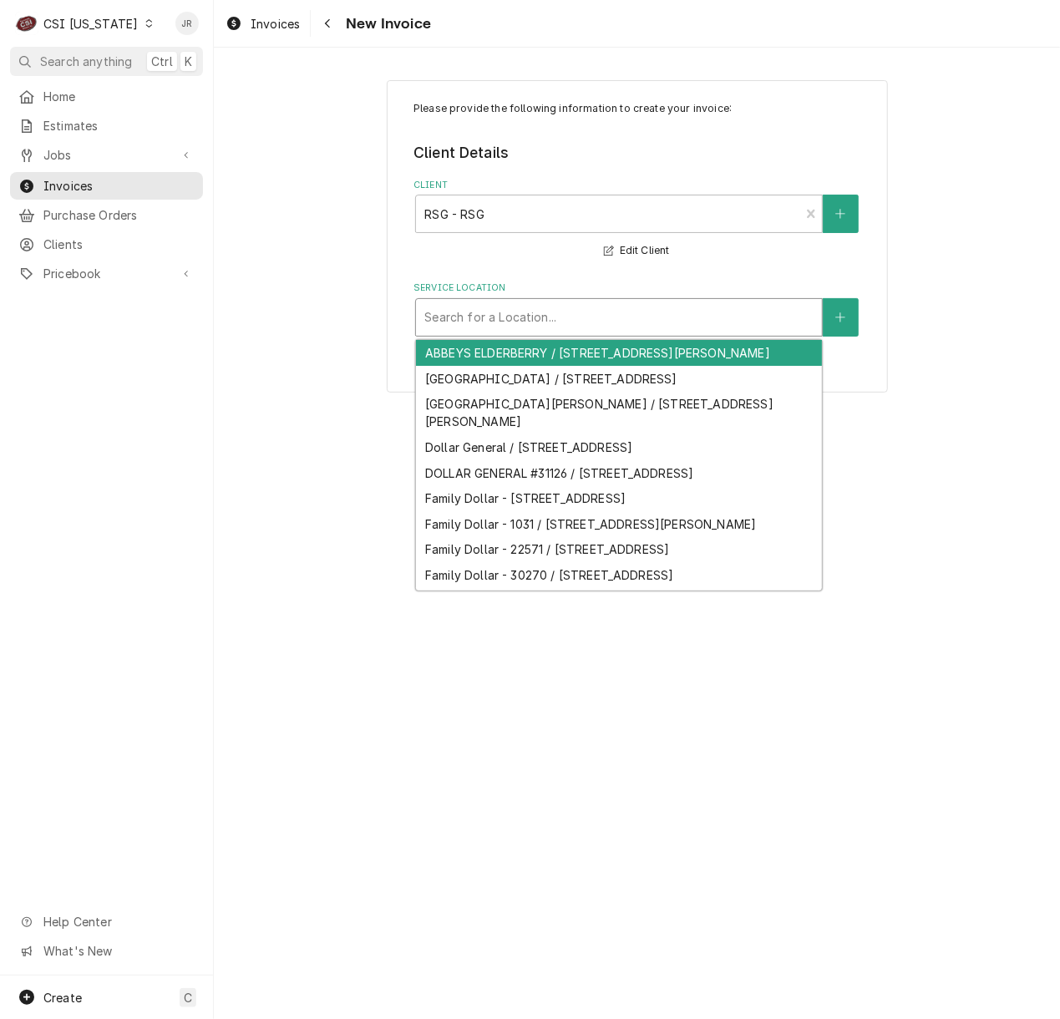
click at [511, 322] on div "Service Location" at bounding box center [618, 317] width 389 height 30
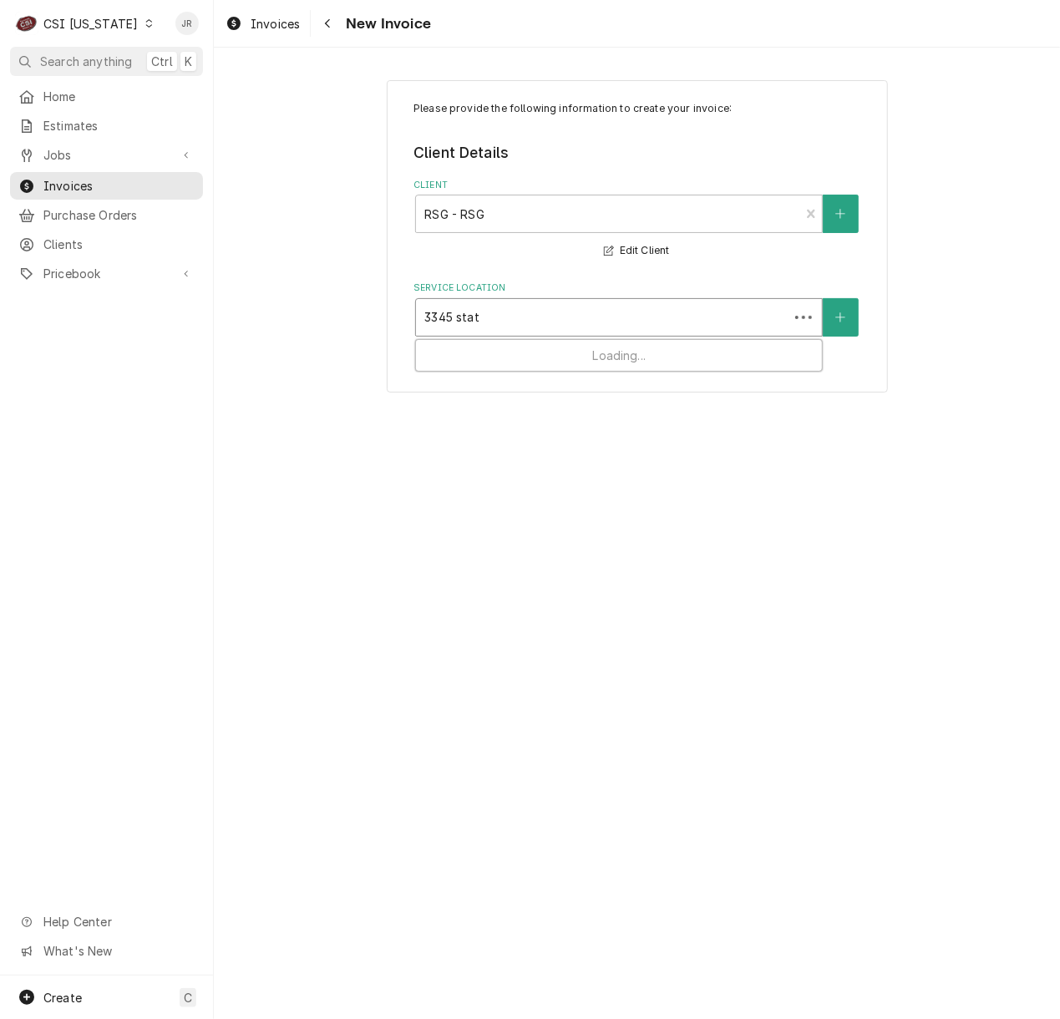
type input "3345 state"
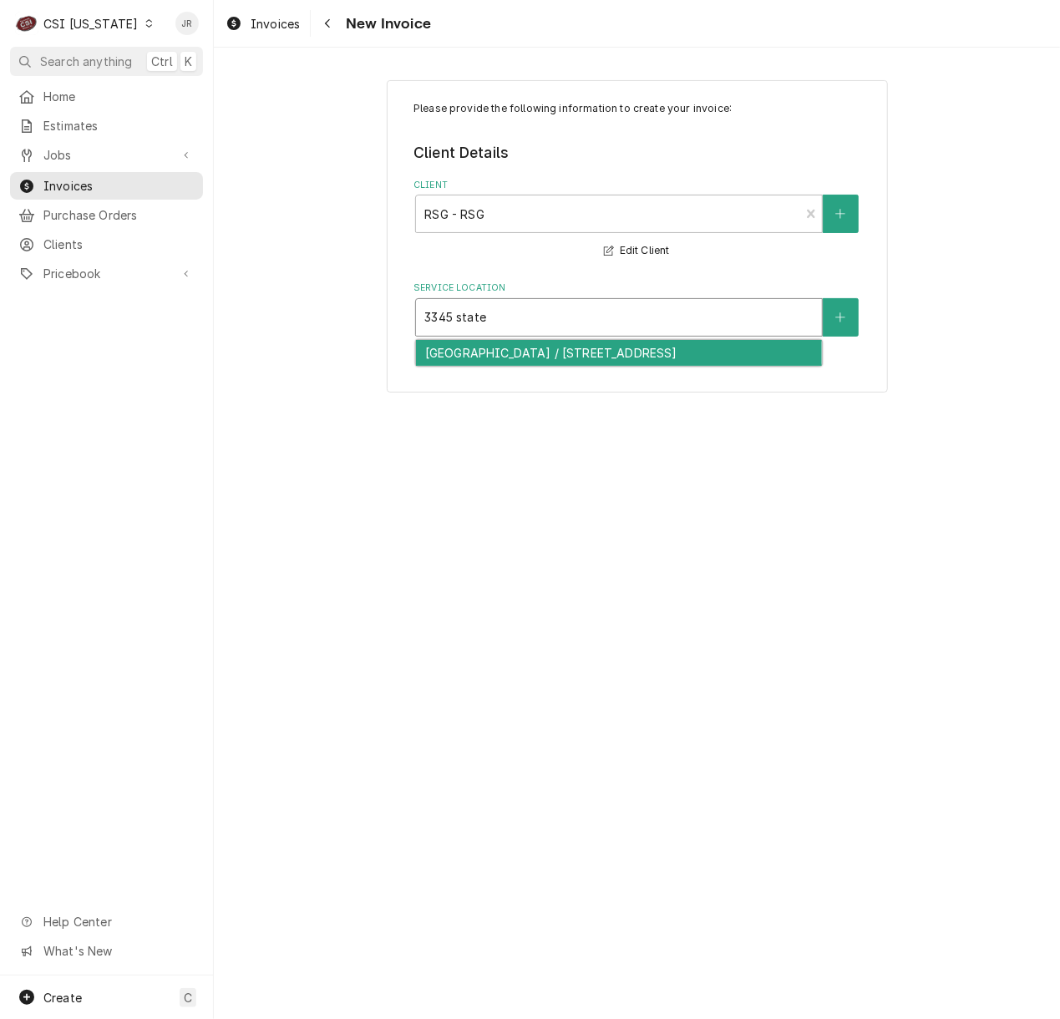
click at [631, 355] on div "Calvary Elementary School / 3345 State Hwy 208, Lebanon, KY 40033" at bounding box center [619, 353] width 406 height 26
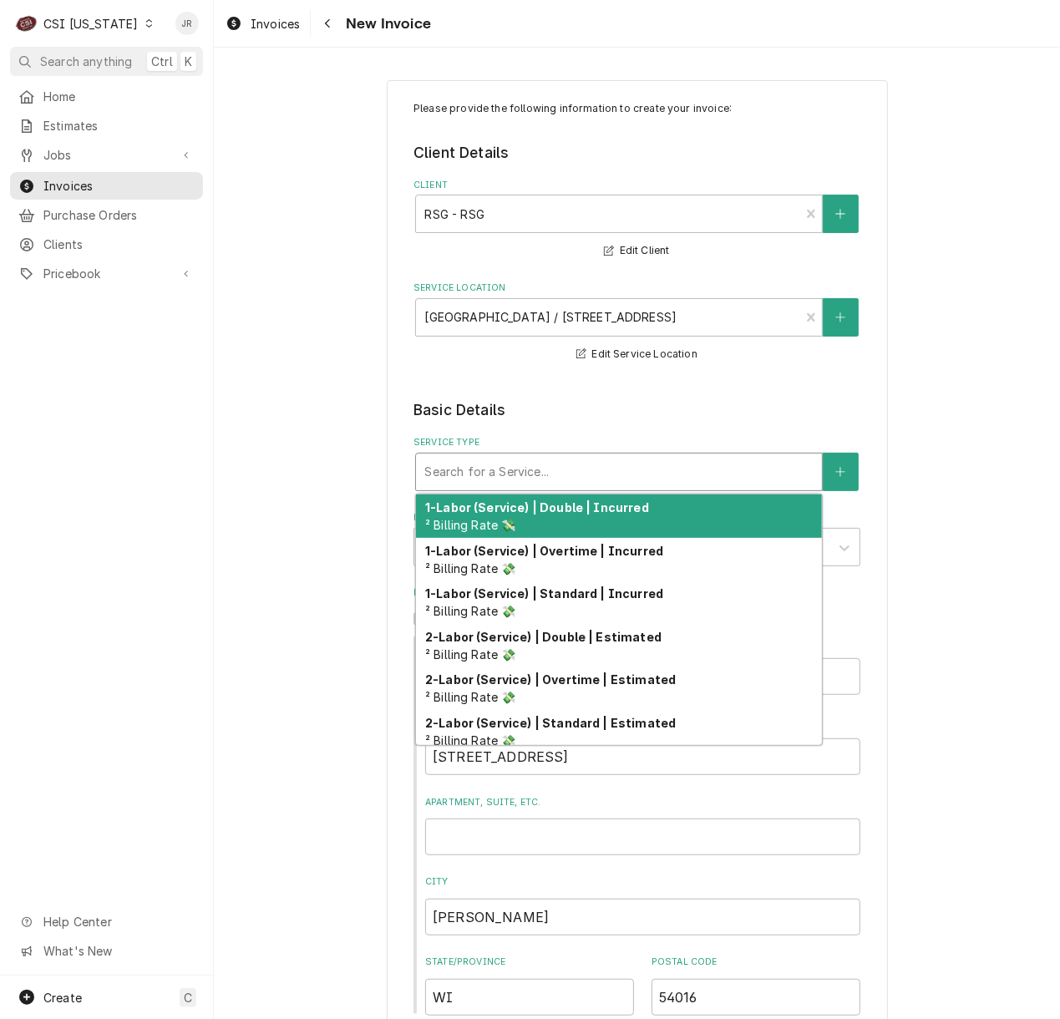
click at [516, 473] on div "Service Type" at bounding box center [618, 472] width 389 height 30
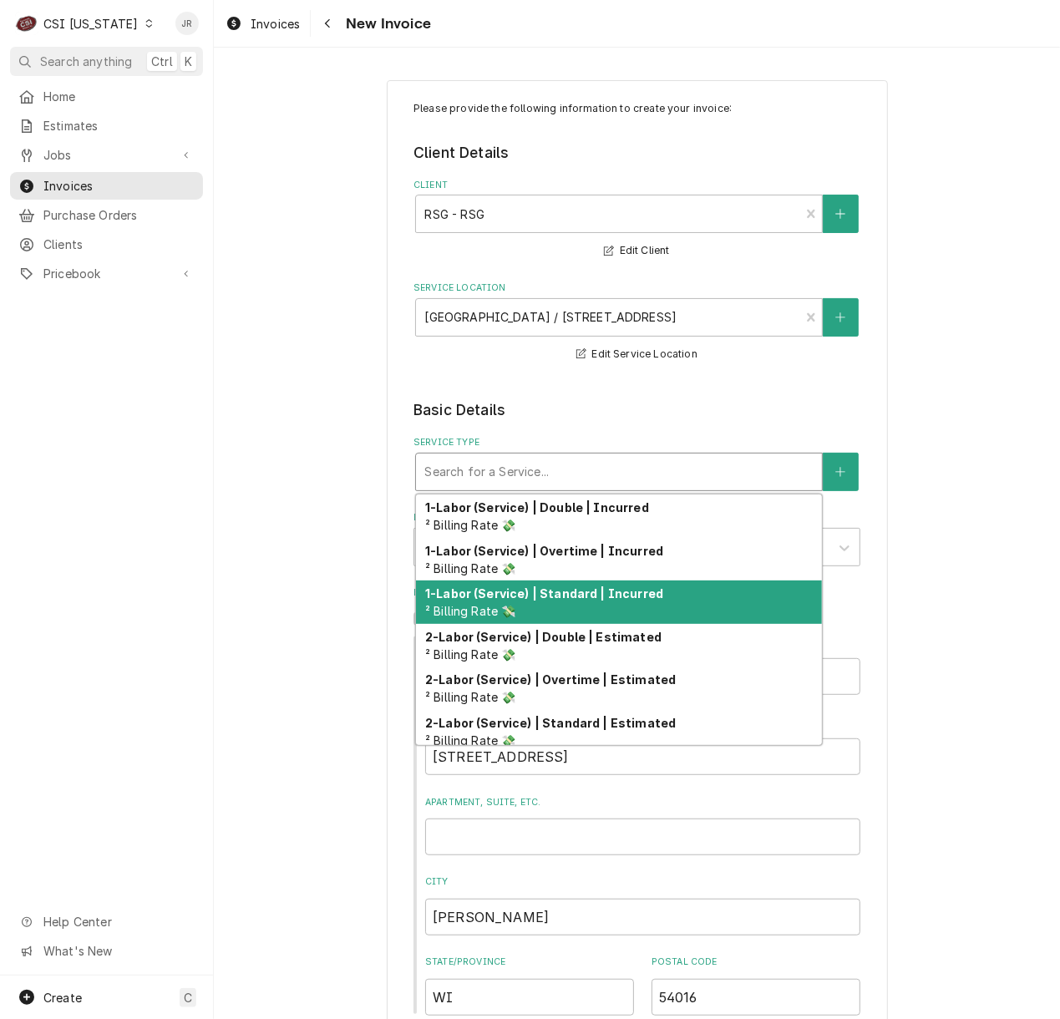
click at [562, 616] on div "1-Labor (Service) | Standard | Incurred ² Billing Rate 💸" at bounding box center [619, 601] width 406 height 43
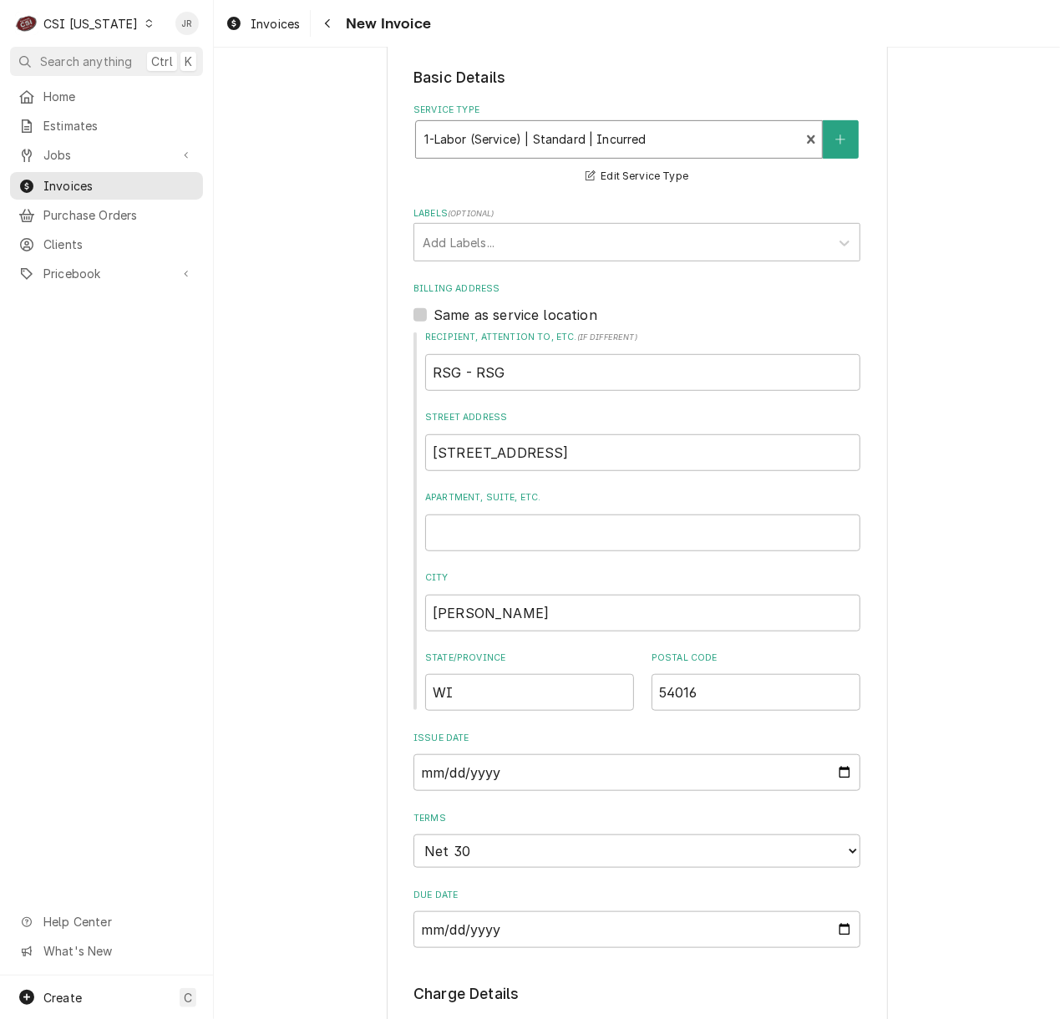
scroll to position [334, 0]
click at [489, 249] on div "Labels" at bounding box center [622, 241] width 398 height 30
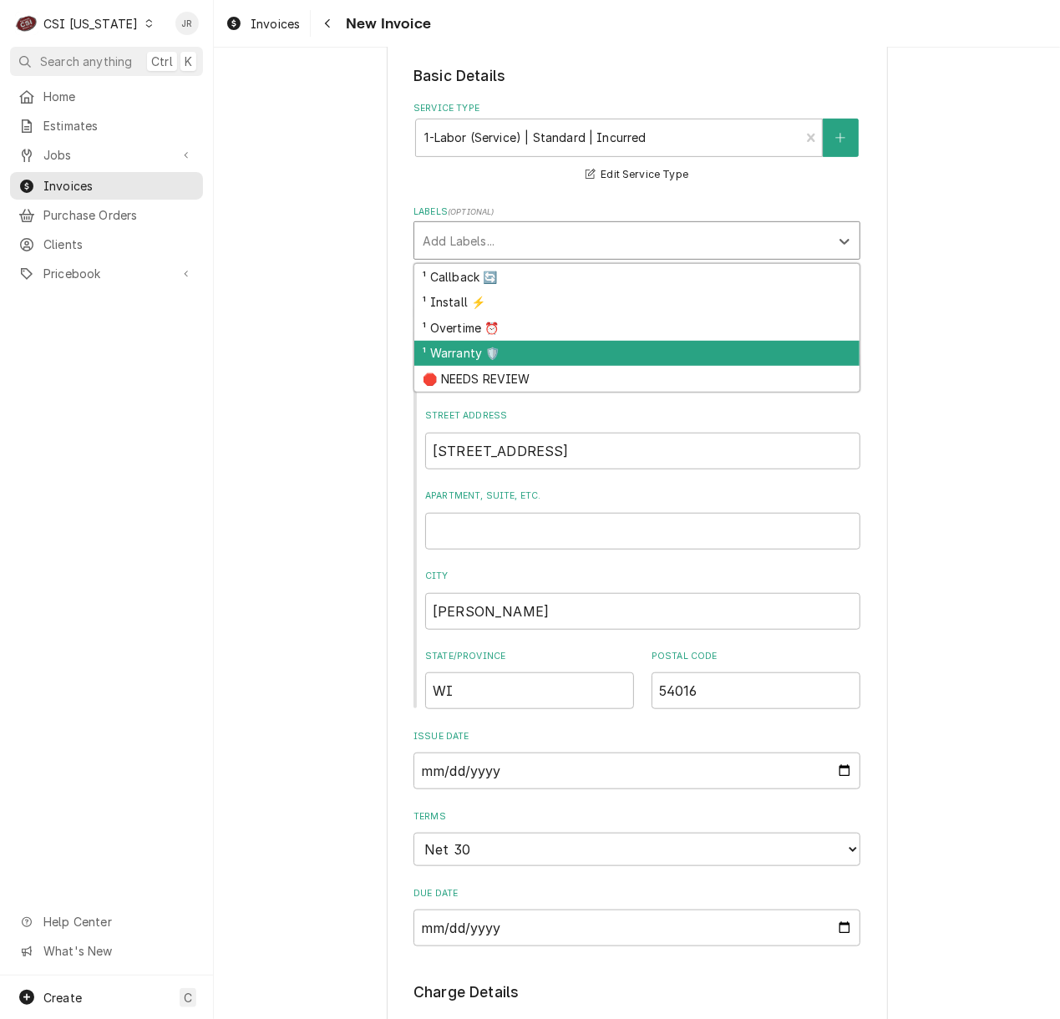
click at [482, 357] on div "¹ Warranty 🛡️" at bounding box center [636, 354] width 445 height 26
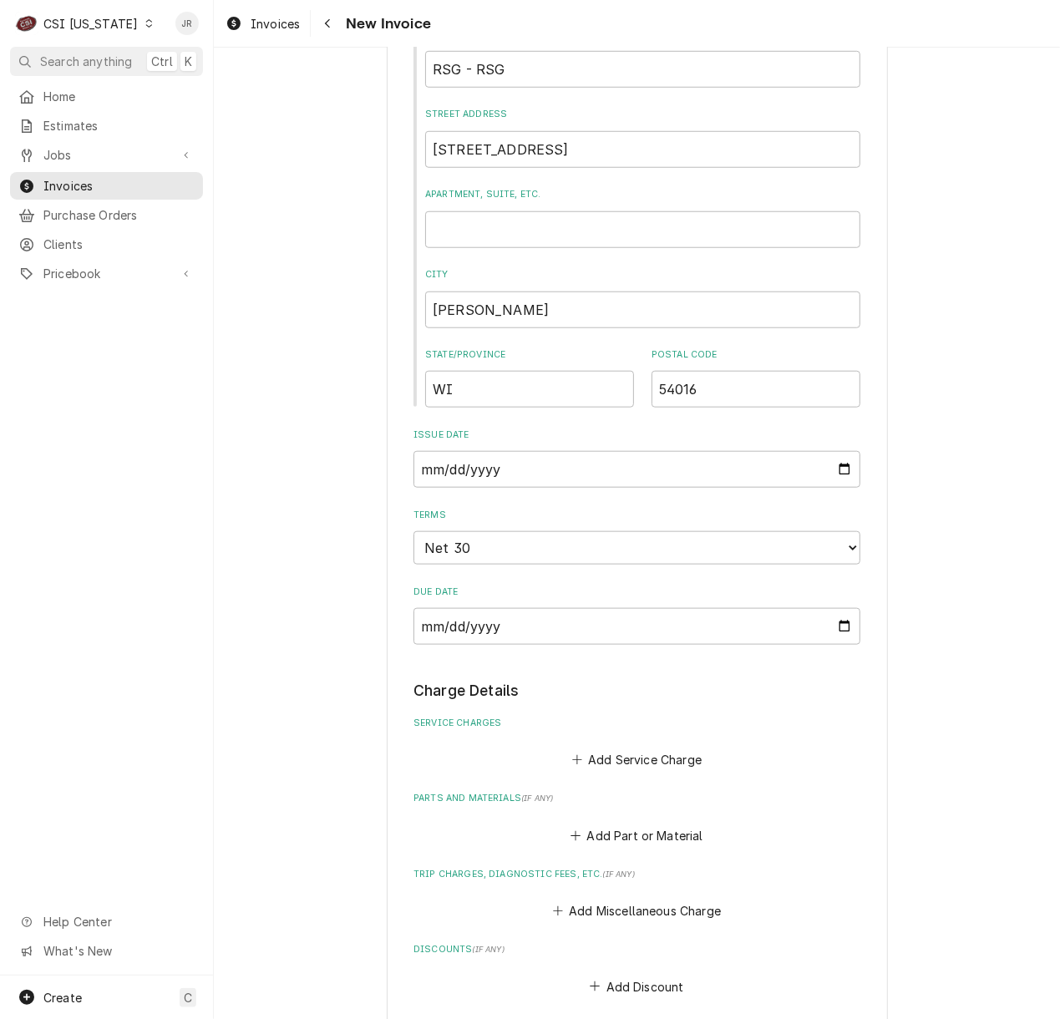
scroll to position [668, 0]
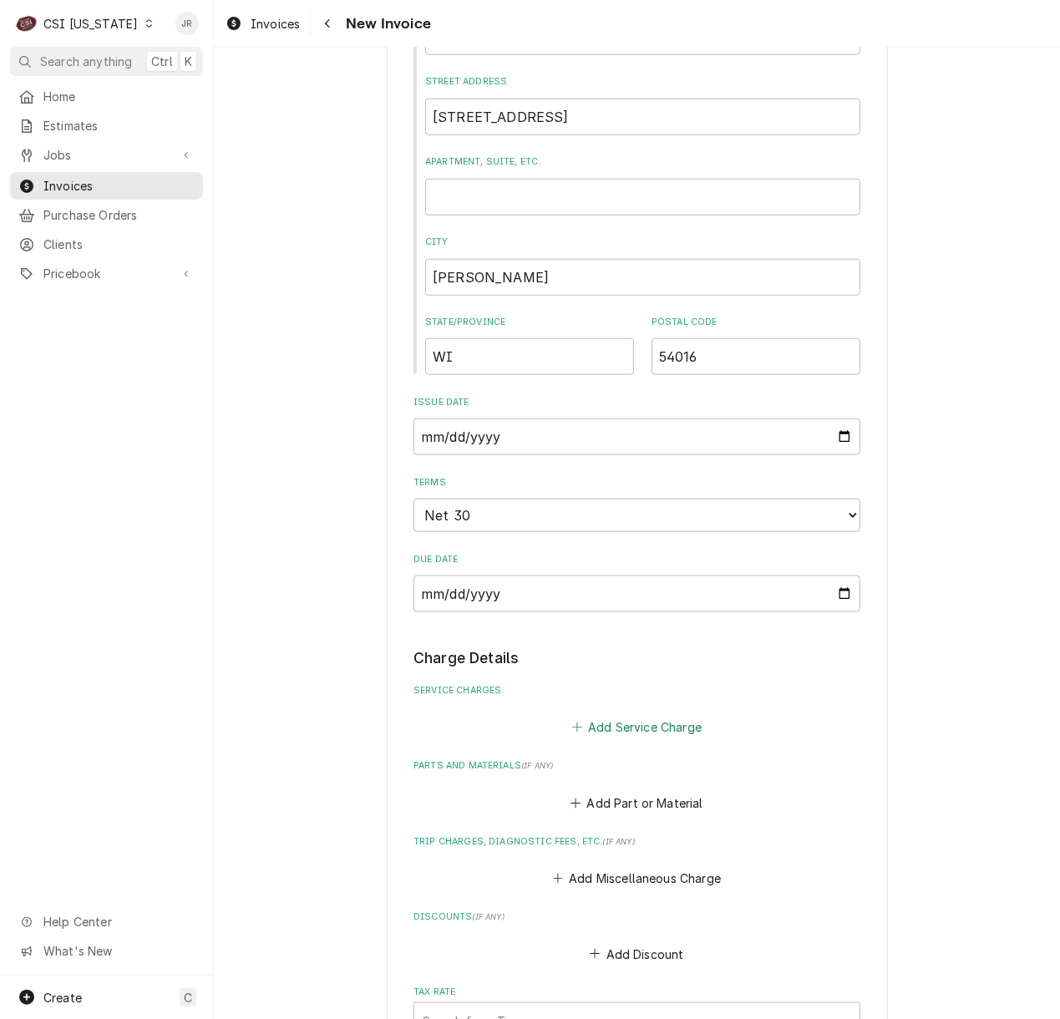
click at [640, 726] on button "Add Service Charge" at bounding box center [636, 727] width 135 height 23
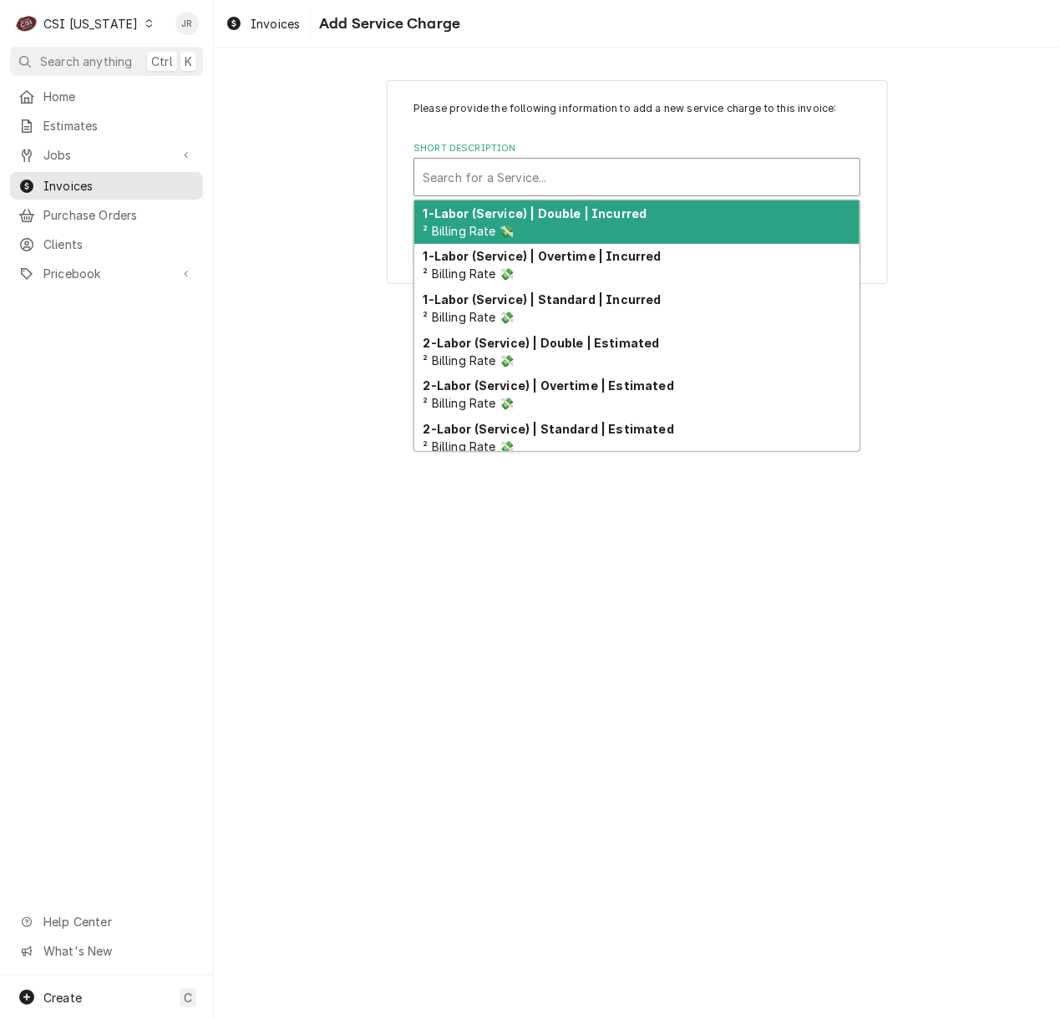
click at [565, 181] on div "Short Description" at bounding box center [637, 177] width 428 height 30
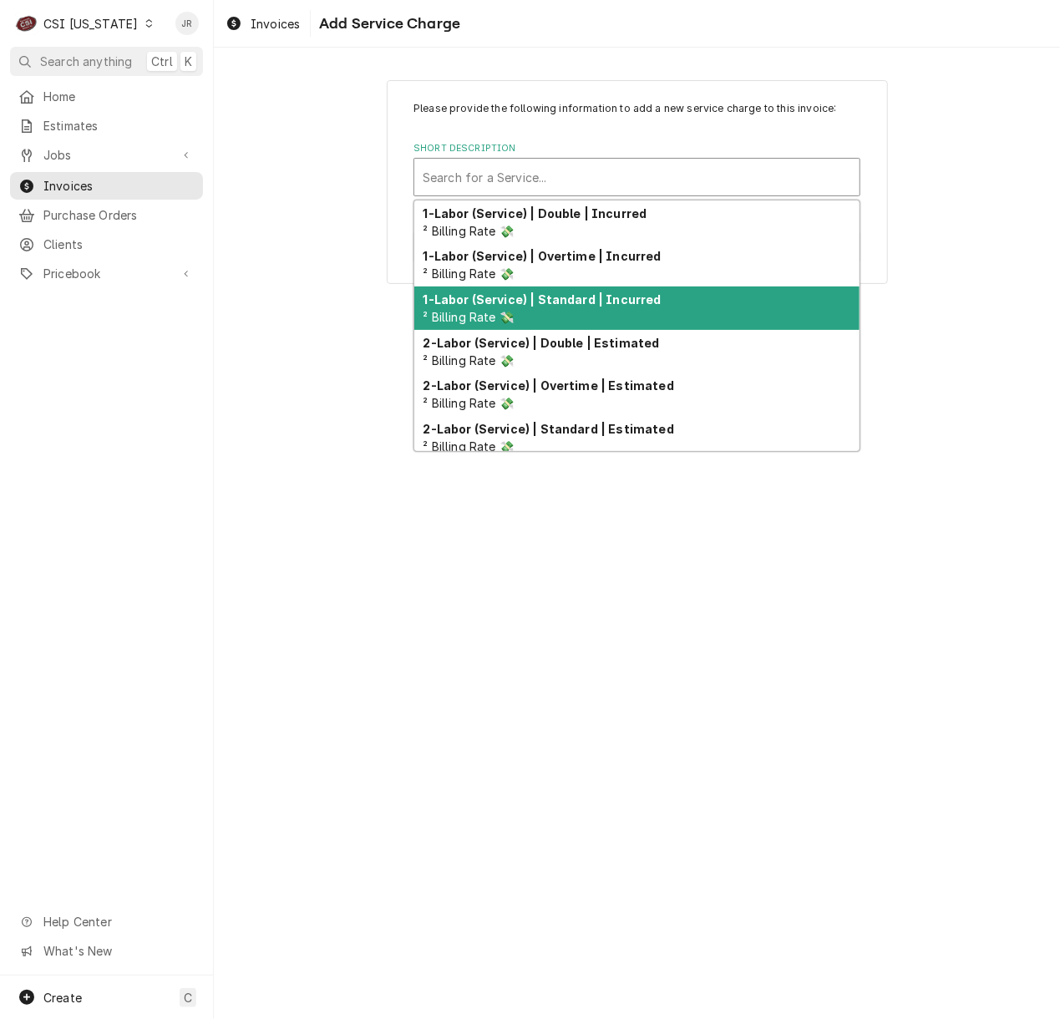
click at [588, 312] on div "1-Labor (Service) | Standard | Incurred ² Billing Rate 💸" at bounding box center [636, 307] width 445 height 43
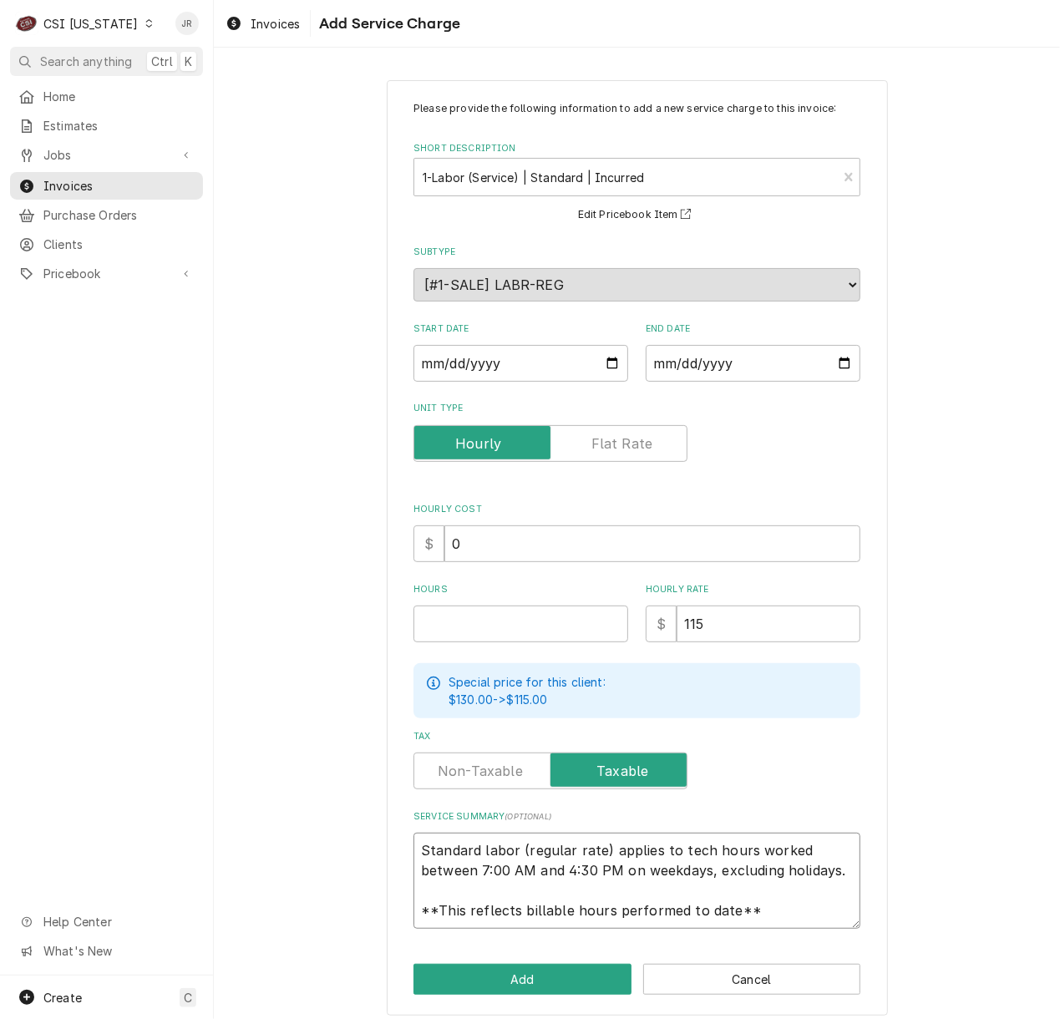
scroll to position [20, 0]
drag, startPoint x: 413, startPoint y: 846, endPoint x: 887, endPoint y: 947, distance: 485.0
click at [852, 959] on div "Please provide the following information to add a new service charge to this in…" at bounding box center [637, 548] width 501 height 936
type textarea "x"
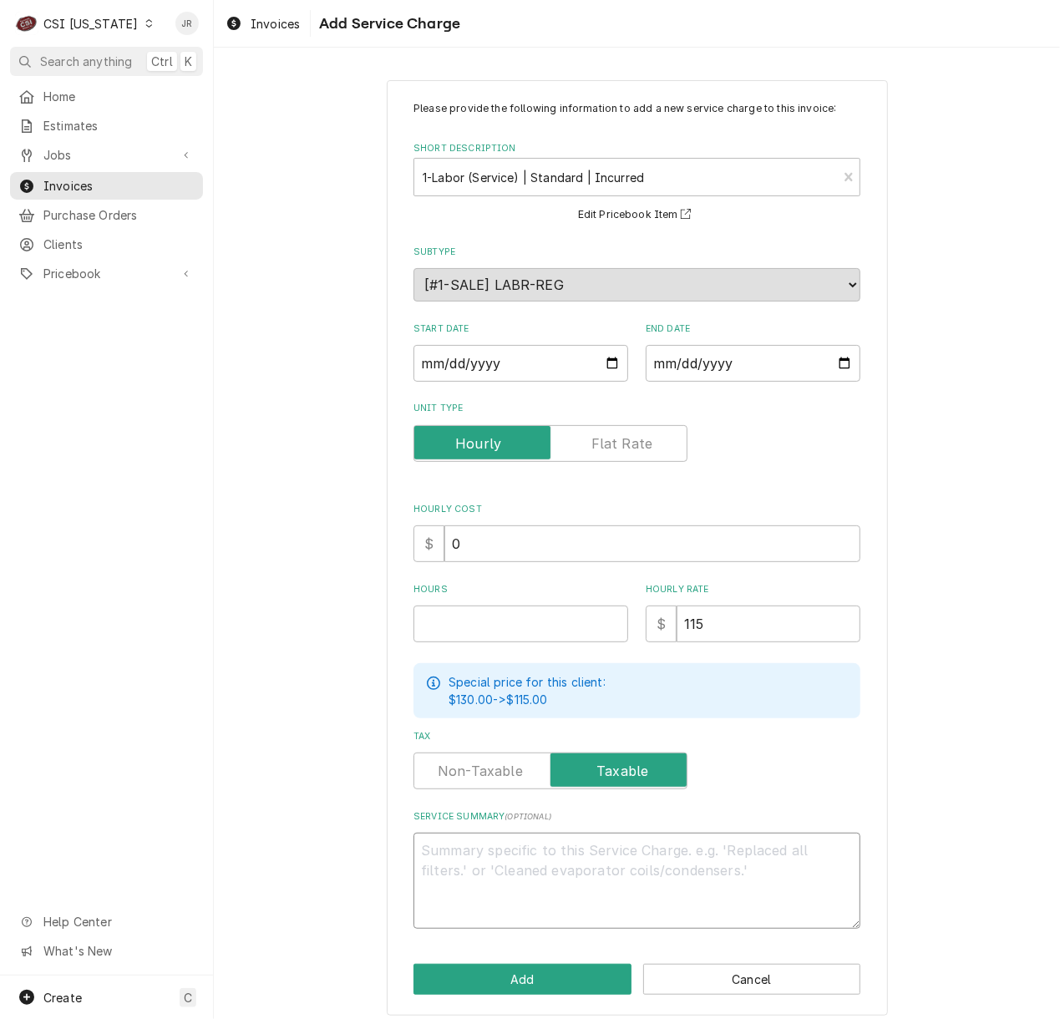
scroll to position [0, 0]
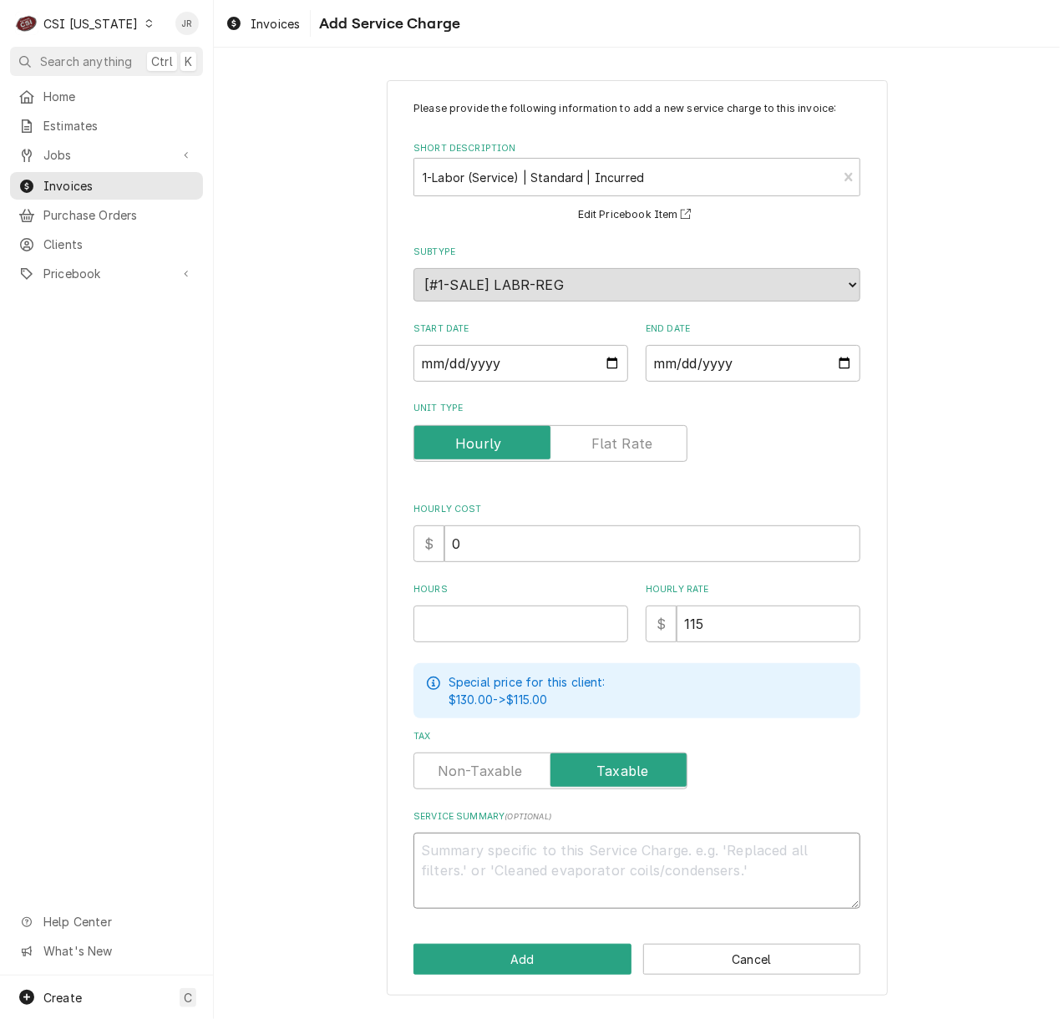
type textarea "x"
paste textarea "RSG Model: MSLD025RC Serial: 2405449355"
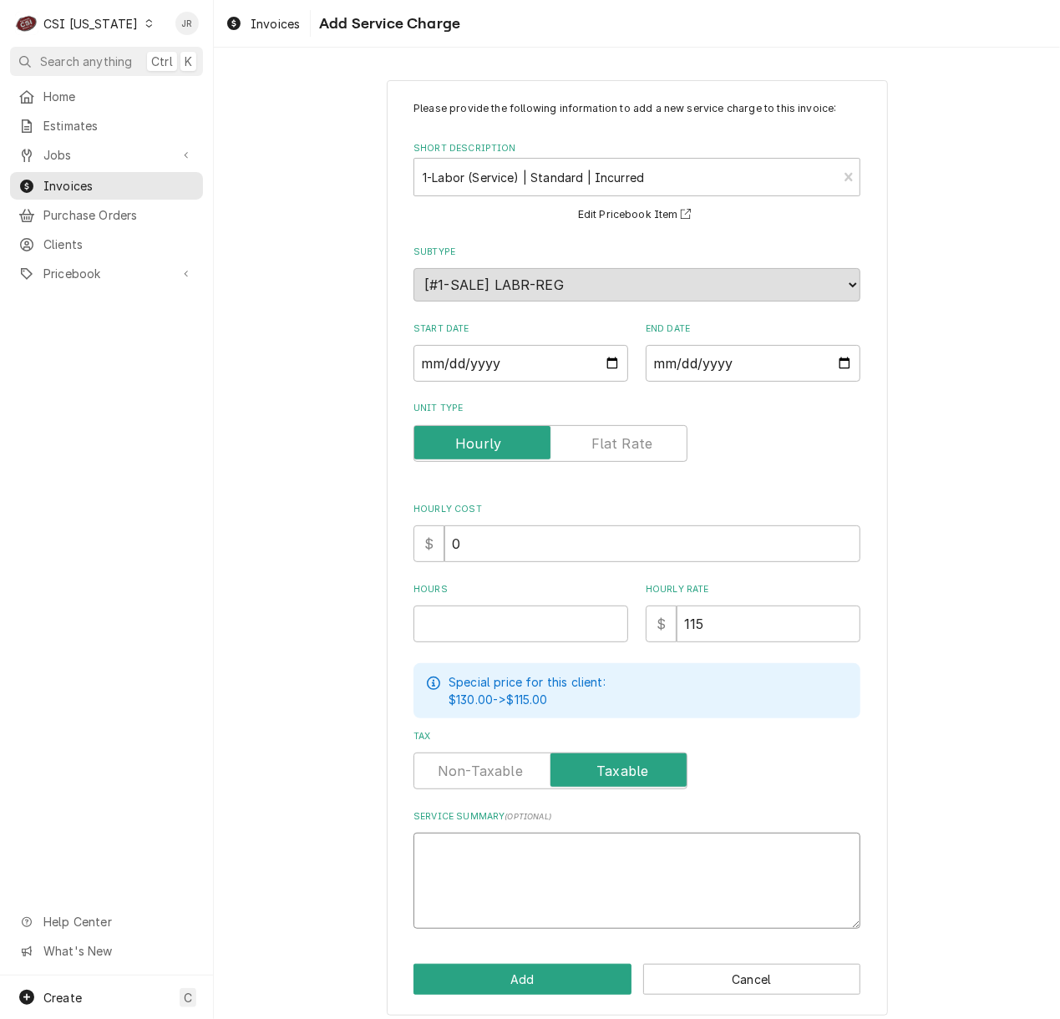
type textarea "x"
type textarea "RSG Model: MSLD025RC Serial: 2405449355"
type textarea "x"
type textarea "RSG Model: MSLD025RC Serial: 2405449355"
type textarea "x"
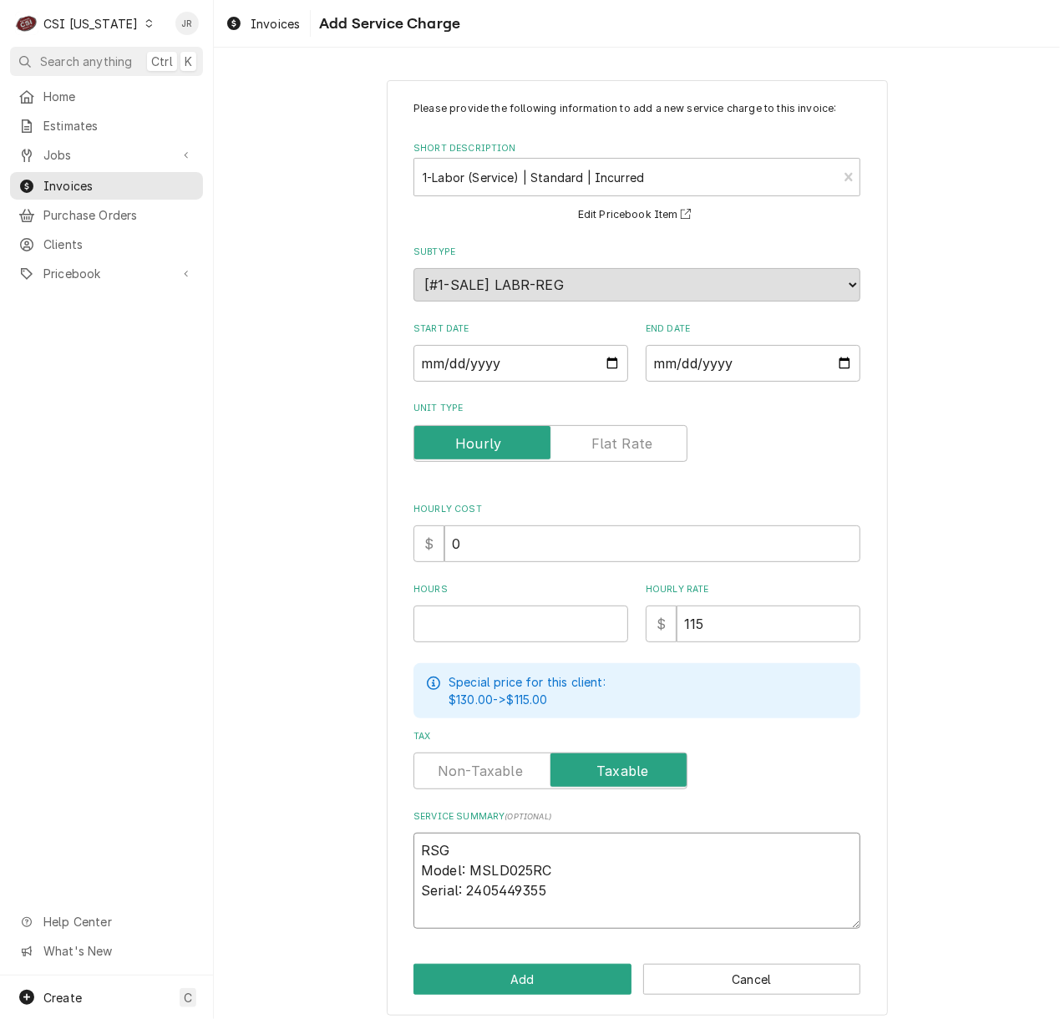
type textarea "RSG / Model: MSLD025RC Serial: 2405449355"
type textarea "x"
type textarea "RSG / Model: MSLD025RC Serial: 2405449355"
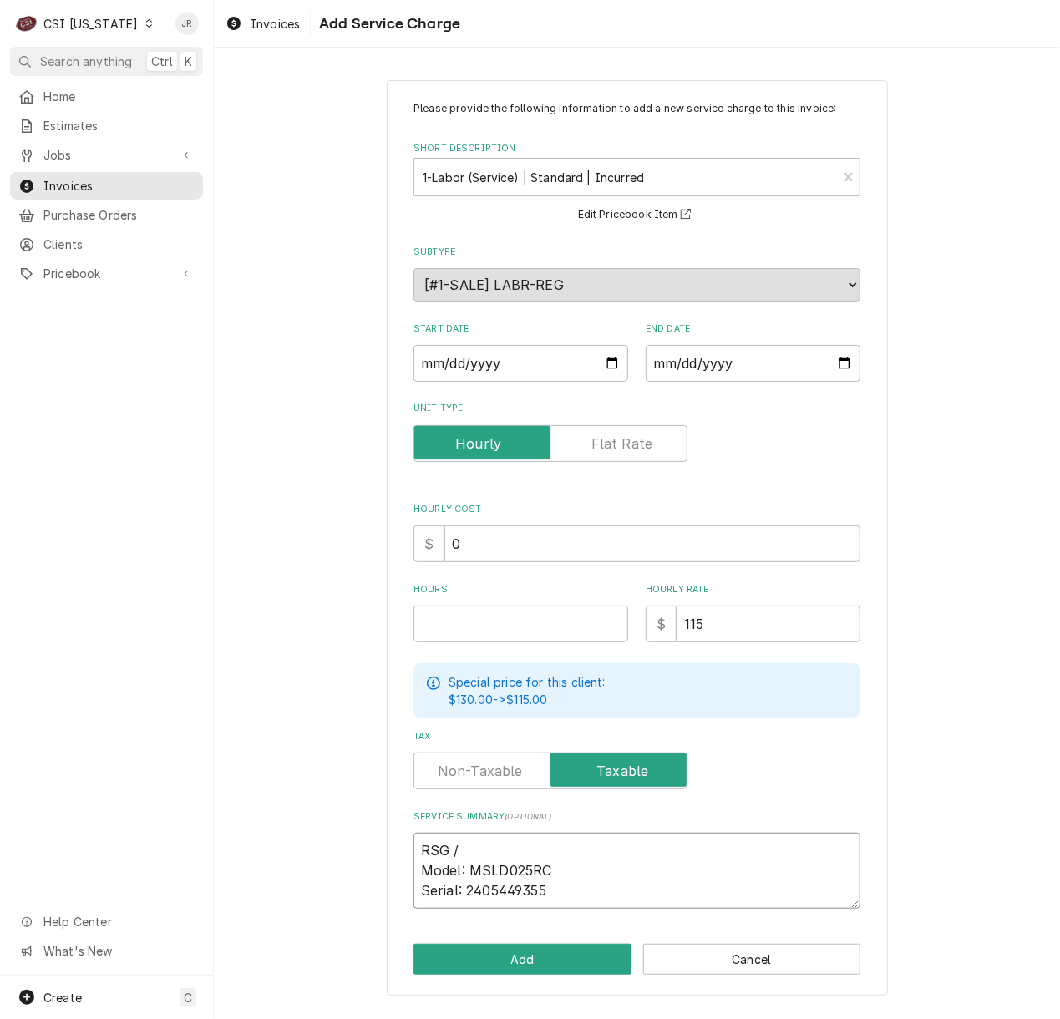
type textarea "x"
type textarea "RSG / Model: MSLD025RC Serial: 2405449355"
type textarea "x"
type textarea "RSG / odel: MSLD025RC Serial: 2405449355"
type textarea "x"
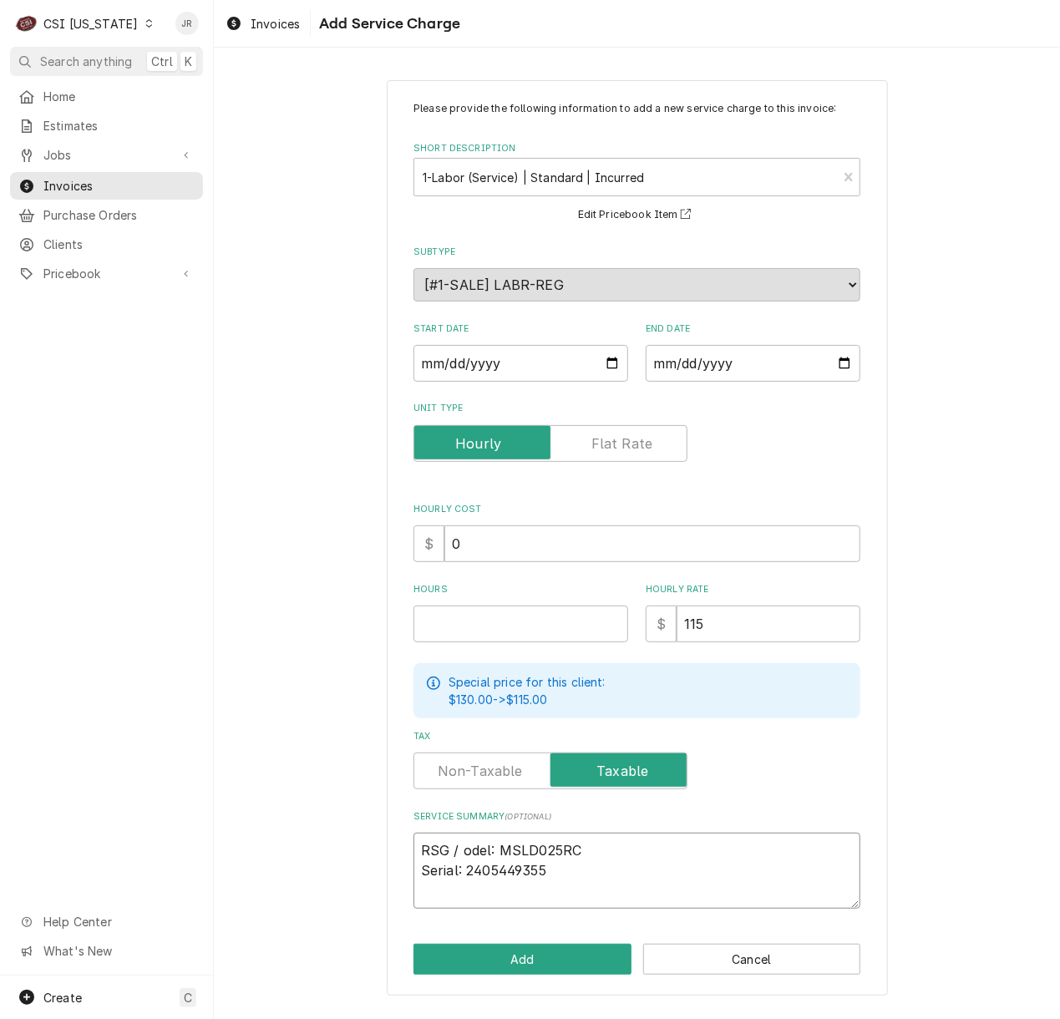
type textarea "RSG / Model: MSLD025RC Serial: 2405449355"
type textarea "x"
type textarea "RSG / Model: MSLD025RC Serial: 2405449355"
type textarea "x"
type textarea "RSG / Model: MSLD025RC / Serial: 2405449355"
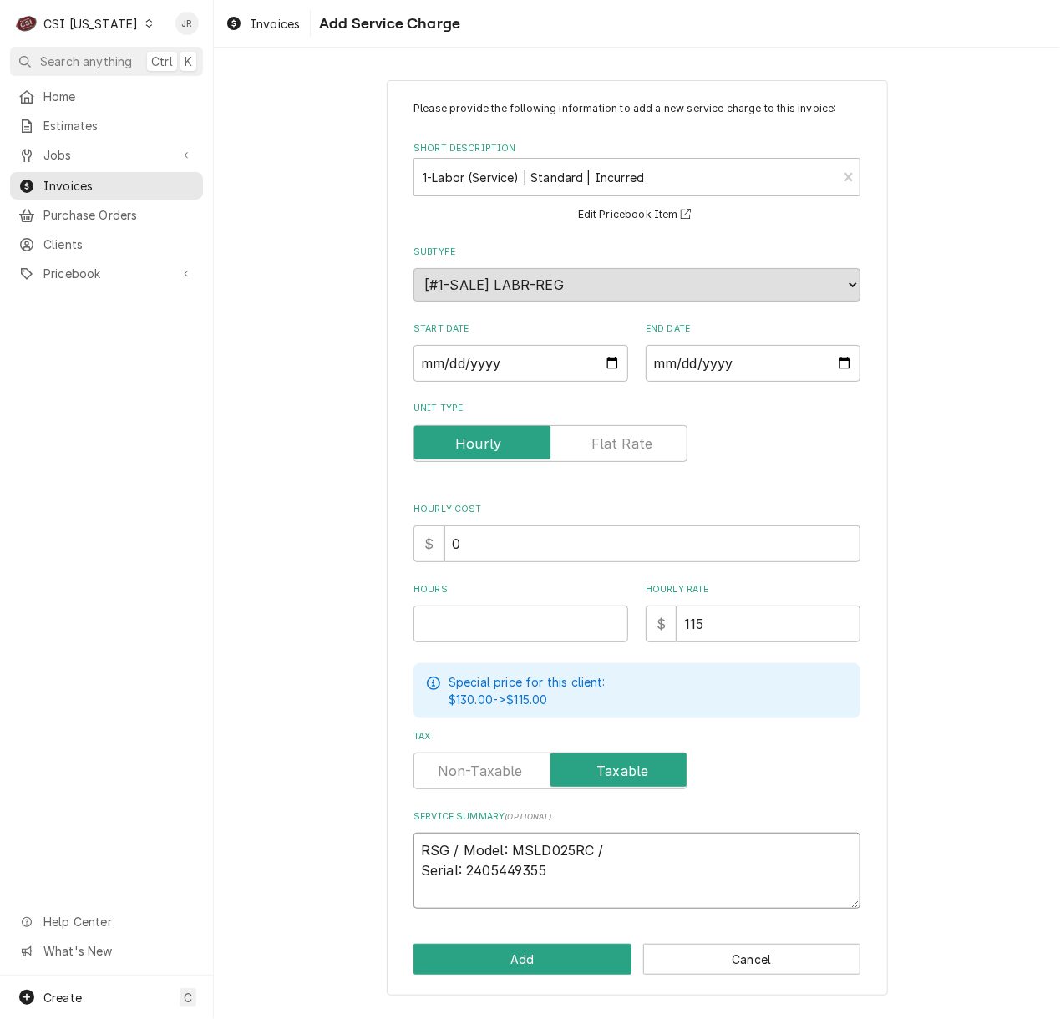
type textarea "x"
type textarea "RSG / Model: MSLD025RC / Serial: 2405449355"
type textarea "x"
type textarea "RSG / Model: MSLD025RC / Serial: 2405449355"
type textarea "x"
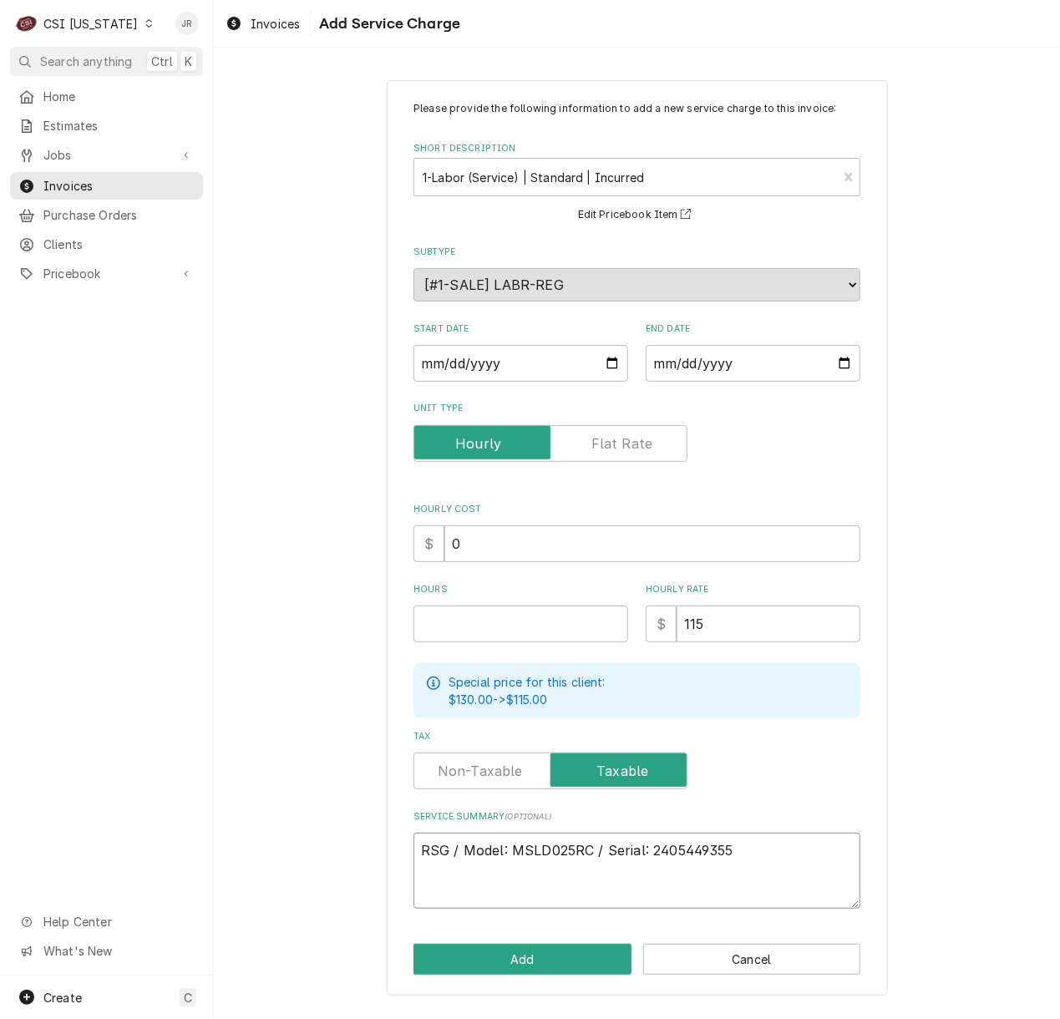
type textarea "RSG / Model: MSLD025RC / Serial: 2405449355"
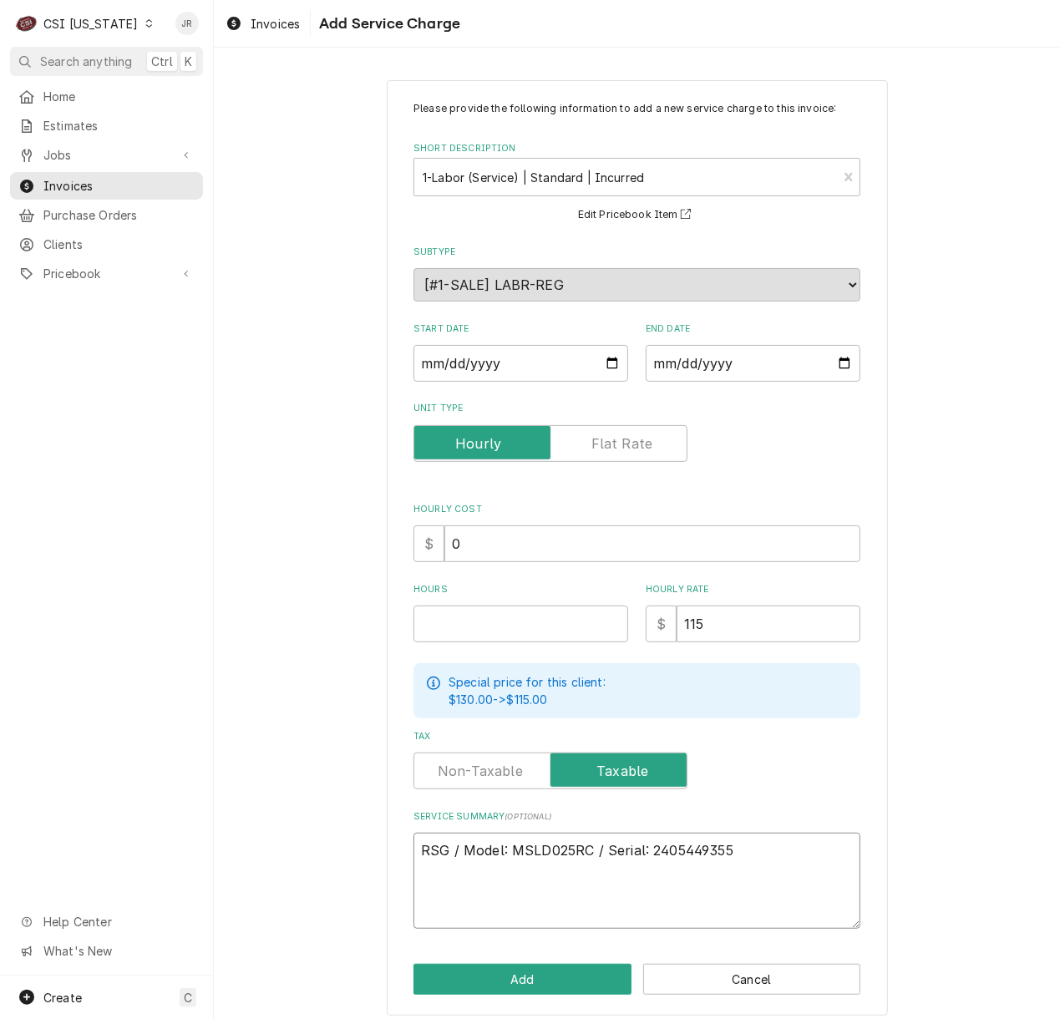
type textarea "x"
type textarea "RSG / Model: MSLD025RC / Serial: 2405449355 R"
type textarea "x"
type textarea "RSG / Model: MSLD025RC / Serial: 2405449355 Re"
type textarea "x"
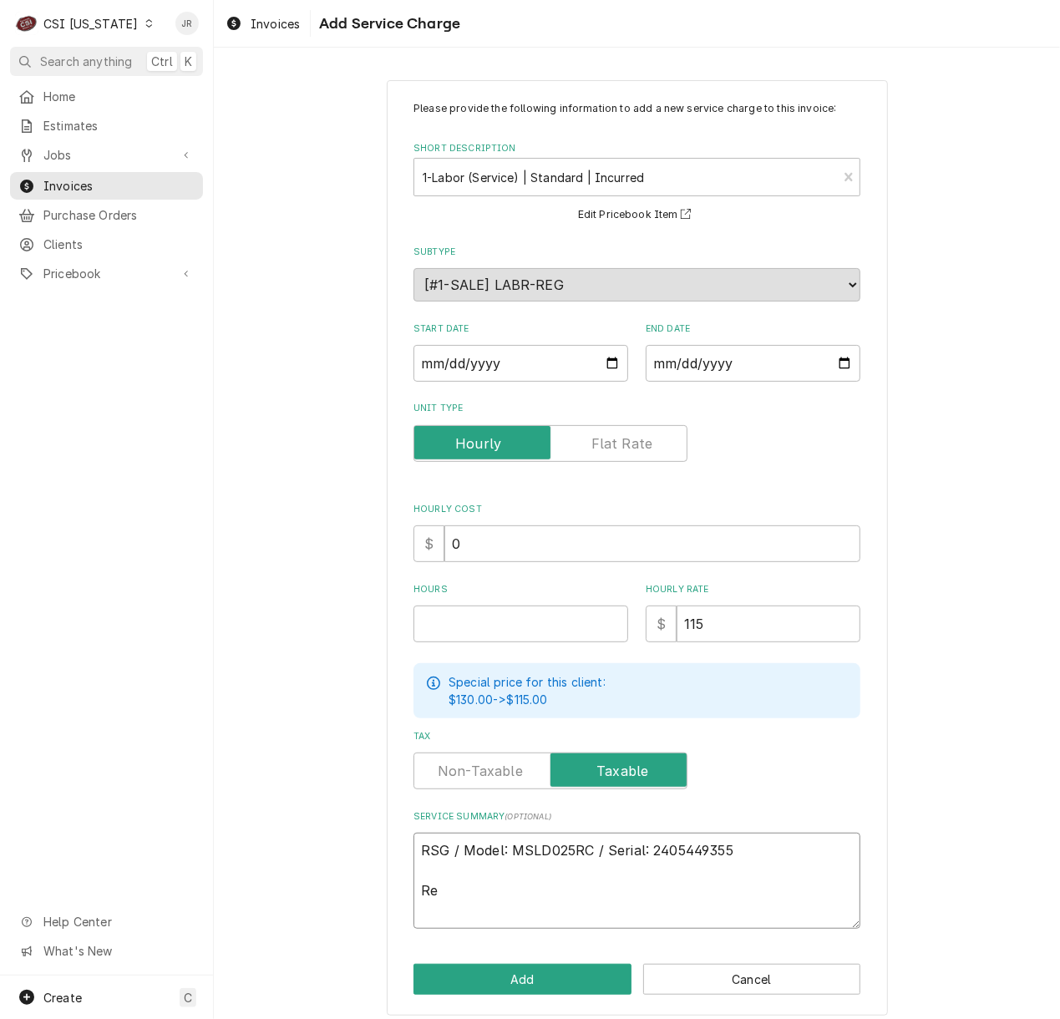
type textarea "RSG / Model: MSLD025RC / Serial: 2405449355 Reb"
type textarea "x"
type textarea "RSG / Model: MSLD025RC / Serial: 2405449355 Rebl"
type textarea "x"
type textarea "RSG / Model: MSLD025RC / Serial: 2405449355 Reb"
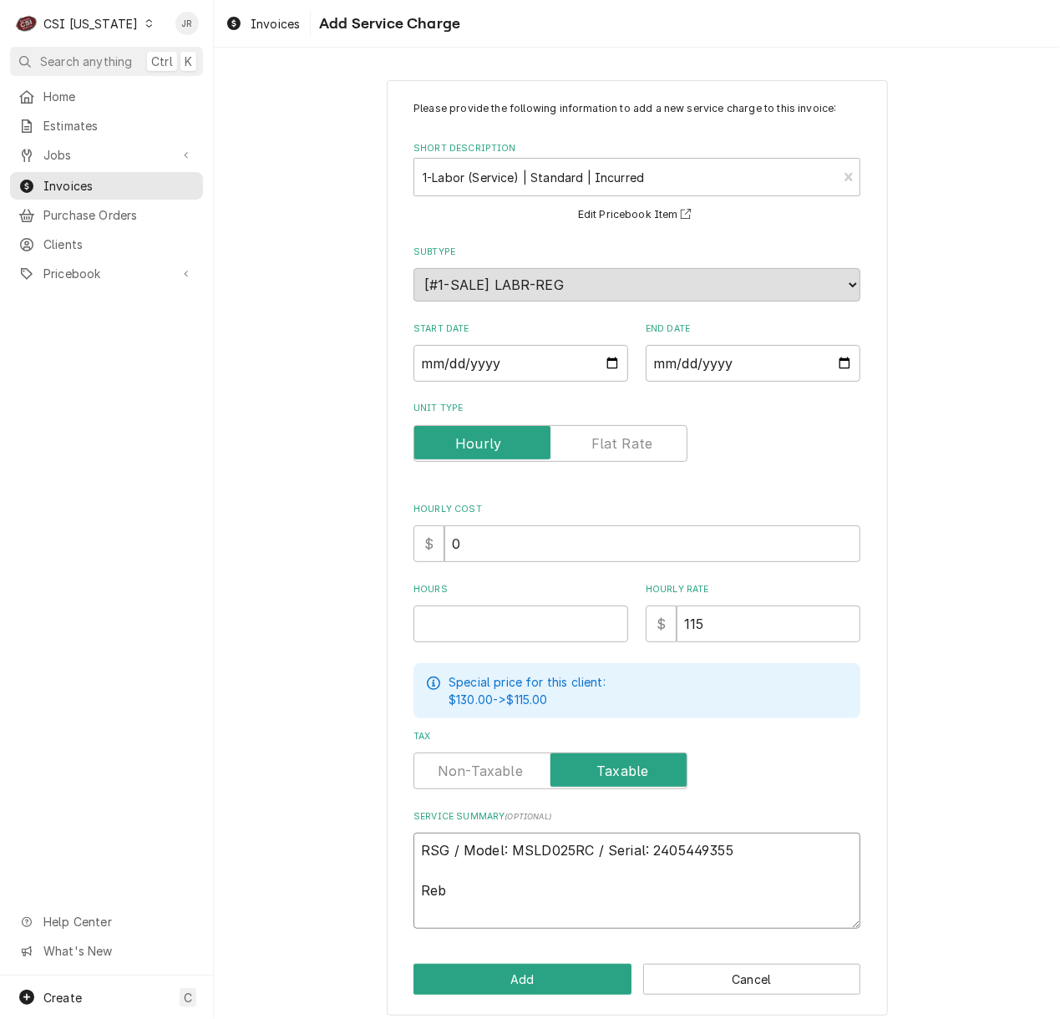
type textarea "x"
type textarea "RSG / Model: MSLD025RC / Serial: 2405449355 Rebi"
type textarea "x"
type textarea "RSG / Model: MSLD025RC / Serial: 2405449355 Rebil"
type textarea "x"
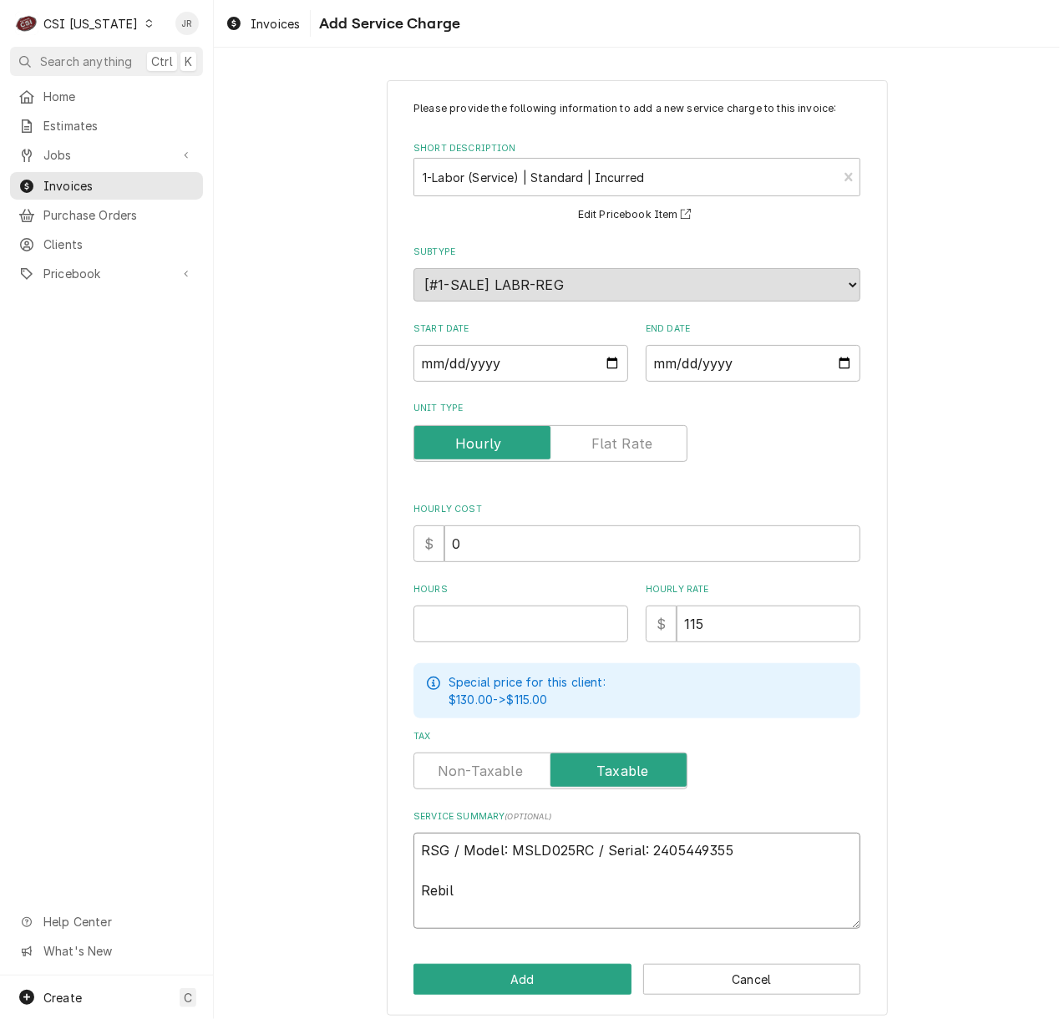
type textarea "RSG / Model: MSLD025RC / Serial: 2405449355 Rebill"
type textarea "x"
type textarea "RSG / Model: MSLD025RC / Serial: 2405449355 Rebill"
type textarea "x"
type textarea "RSG / Model: MSLD025RC / Serial: 2405449355 Rebill t"
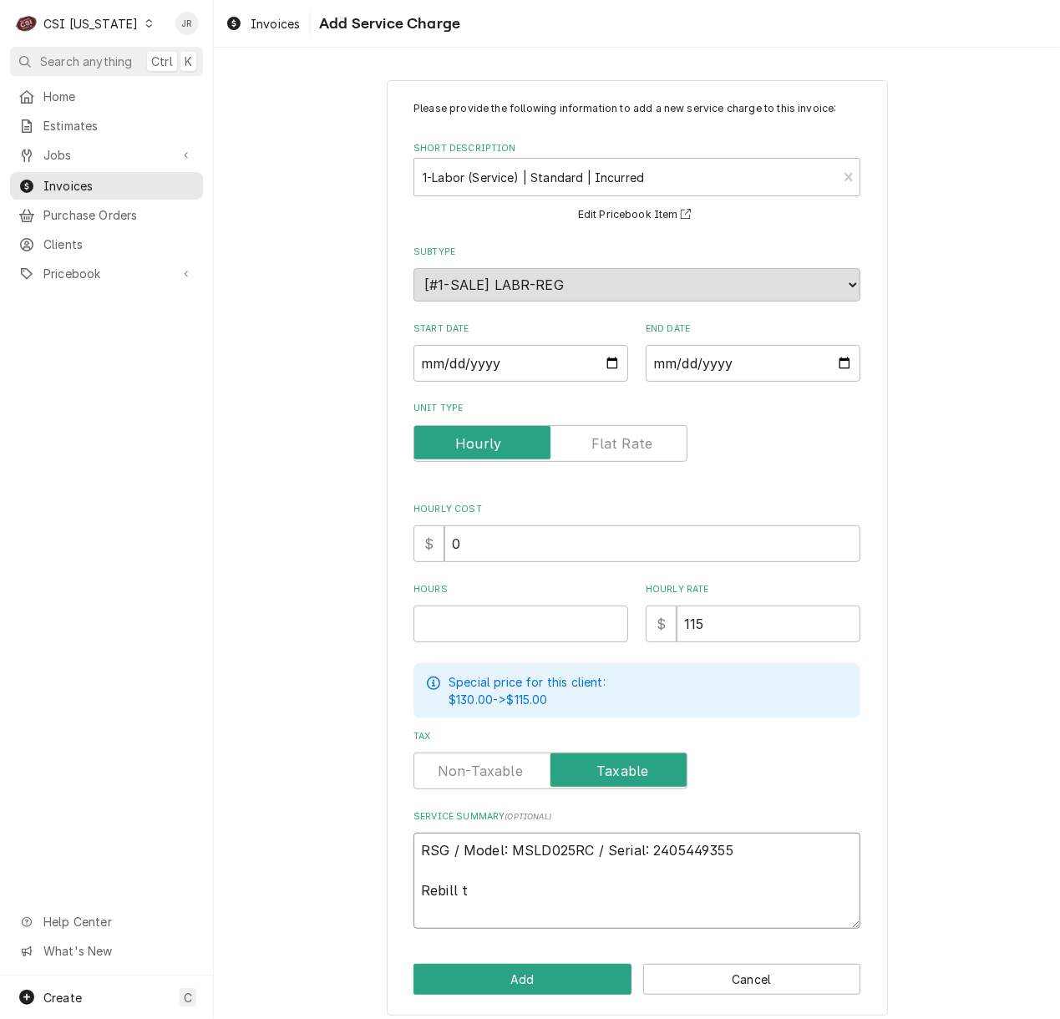
type textarea "x"
type textarea "RSG / Model: MSLD025RC / Serial: 2405449355 Rebill to"
type textarea "x"
type textarea "RSG / Model: MSLD025RC / Serial: 2405449355 Rebill to"
type textarea "x"
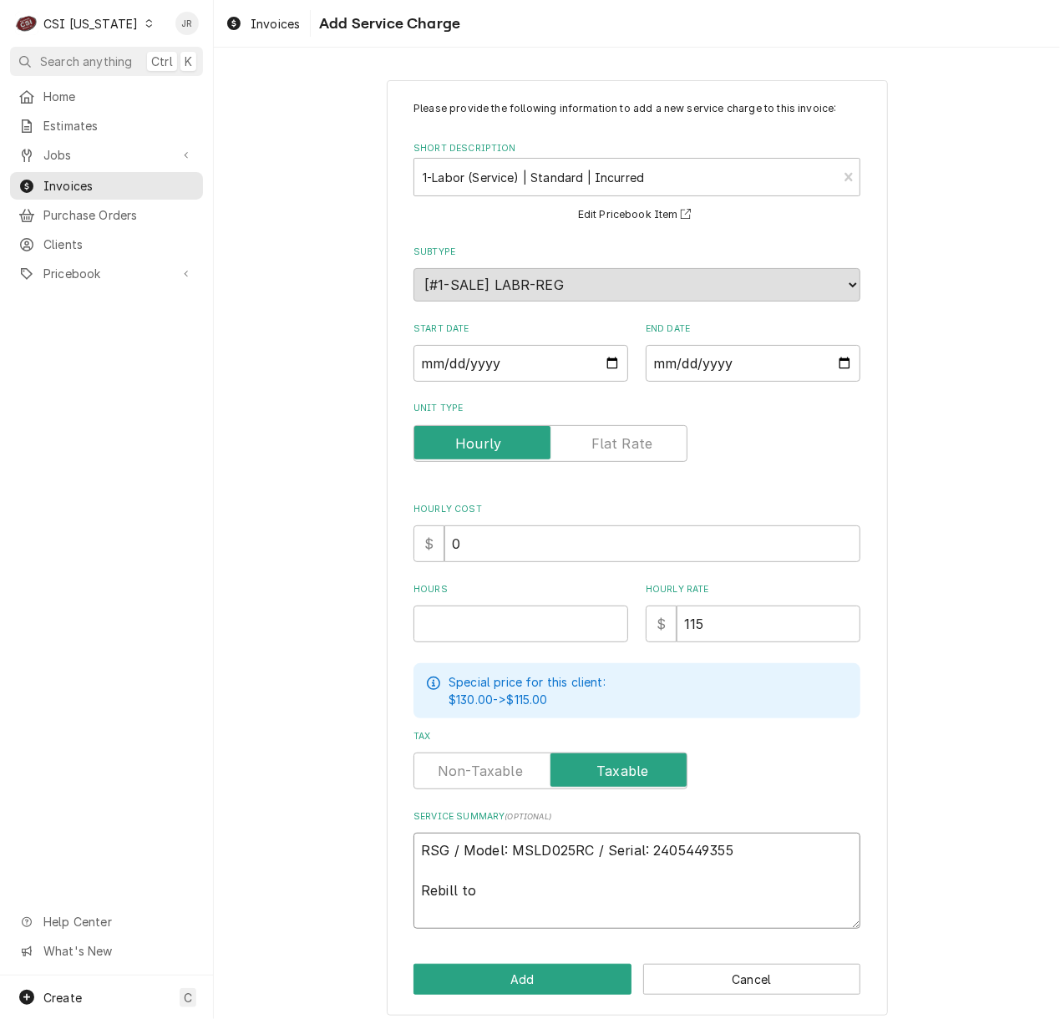
type textarea "RSG / Model: MSLD025RC / Serial: 2405449355 Rebill to R"
type textarea "x"
type textarea "RSG / Model: MSLD025RC / Serial: 2405449355 Rebill to RS"
type textarea "x"
type textarea "RSG / Model: MSLD025RC / Serial: 2405449355 Rebill to RSG"
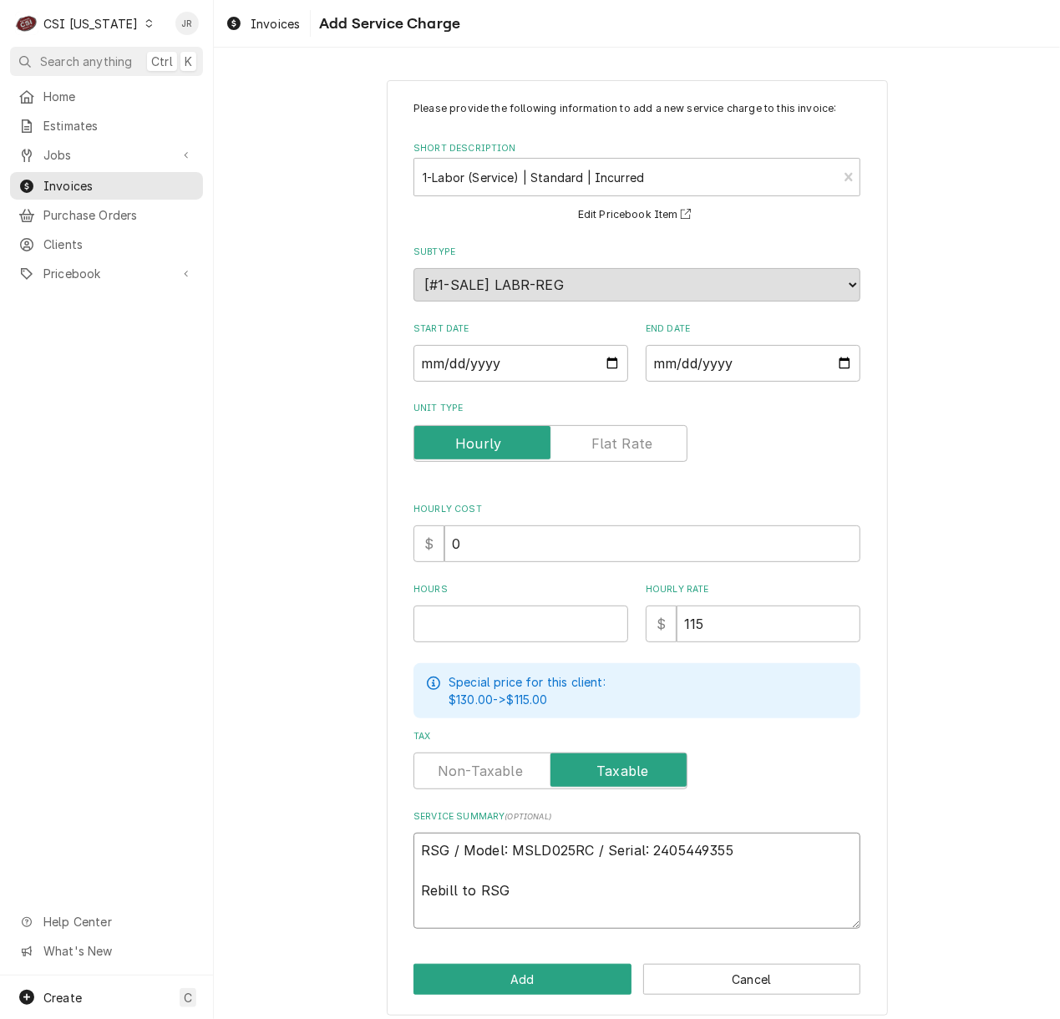
type textarea "x"
type textarea "RSG / Model: MSLD025RC / Serial: 2405449355 Rebill to RSG"
type textarea "x"
type textarea "RSG / Model: MSLD025RC / Serial: 2405449355 Rebill to RSG p"
type textarea "x"
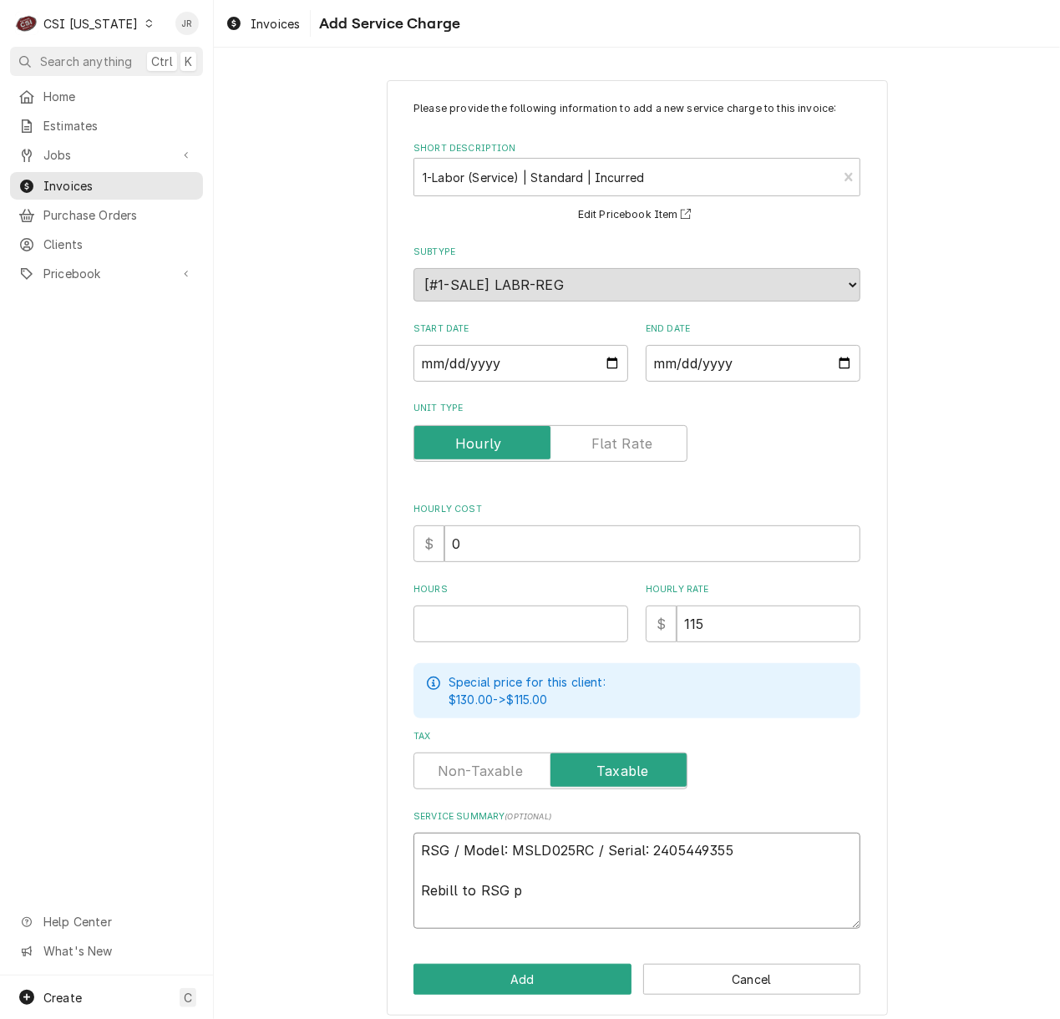
type textarea "RSG / Model: MSLD025RC / Serial: 2405449355 Rebill to RSG pe"
type textarea "x"
type textarea "RSG / Model: MSLD025RC / Serial: 2405449355 Rebill to RSG per"
type textarea "x"
type textarea "RSG / Model: MSLD025RC / Serial: 2405449355 Rebill to RSG per"
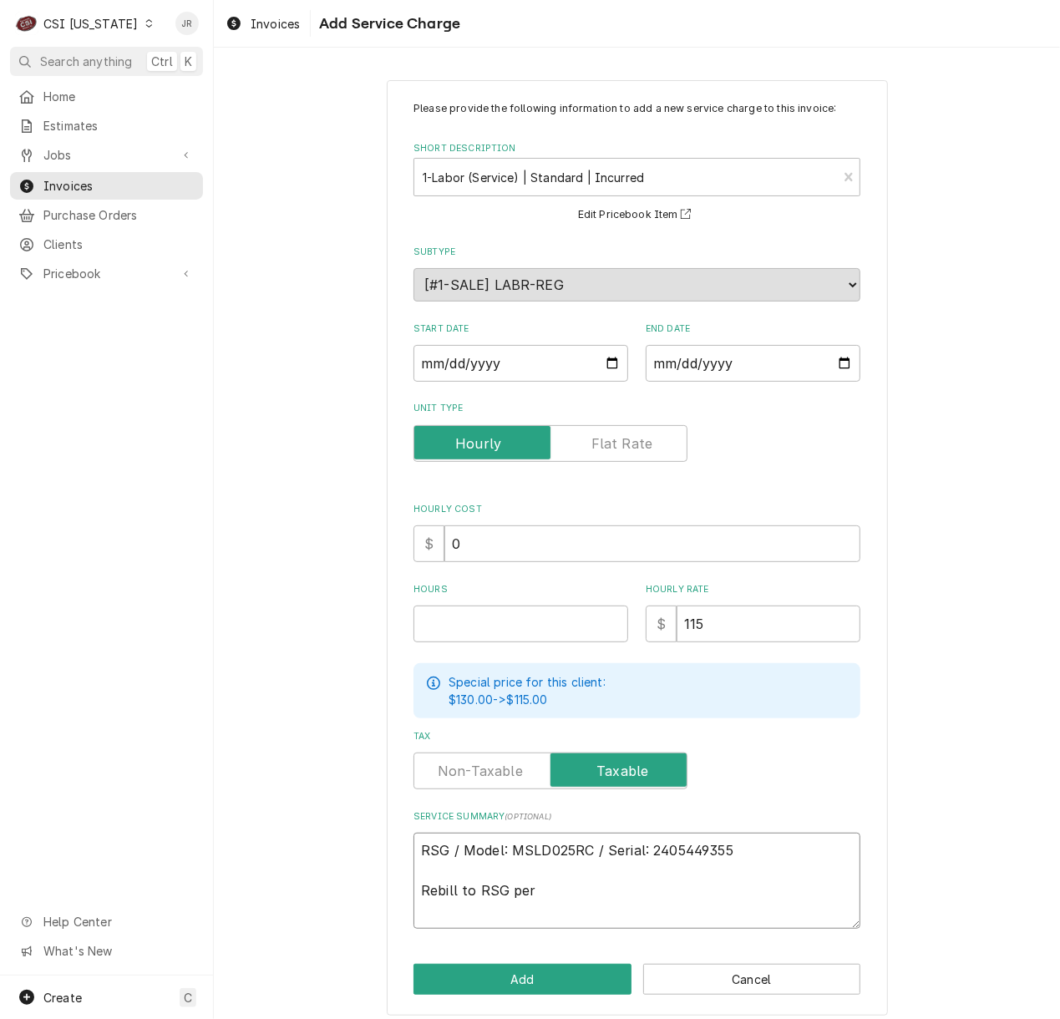
type textarea "x"
type textarea "RSG / Model: MSLD025RC / Serial: 2405449355 Rebill to RSG per J"
type textarea "x"
type textarea "RSG / Model: MSLD025RC / Serial: 2405449355 Rebill to RSG per Jo"
type textarea "x"
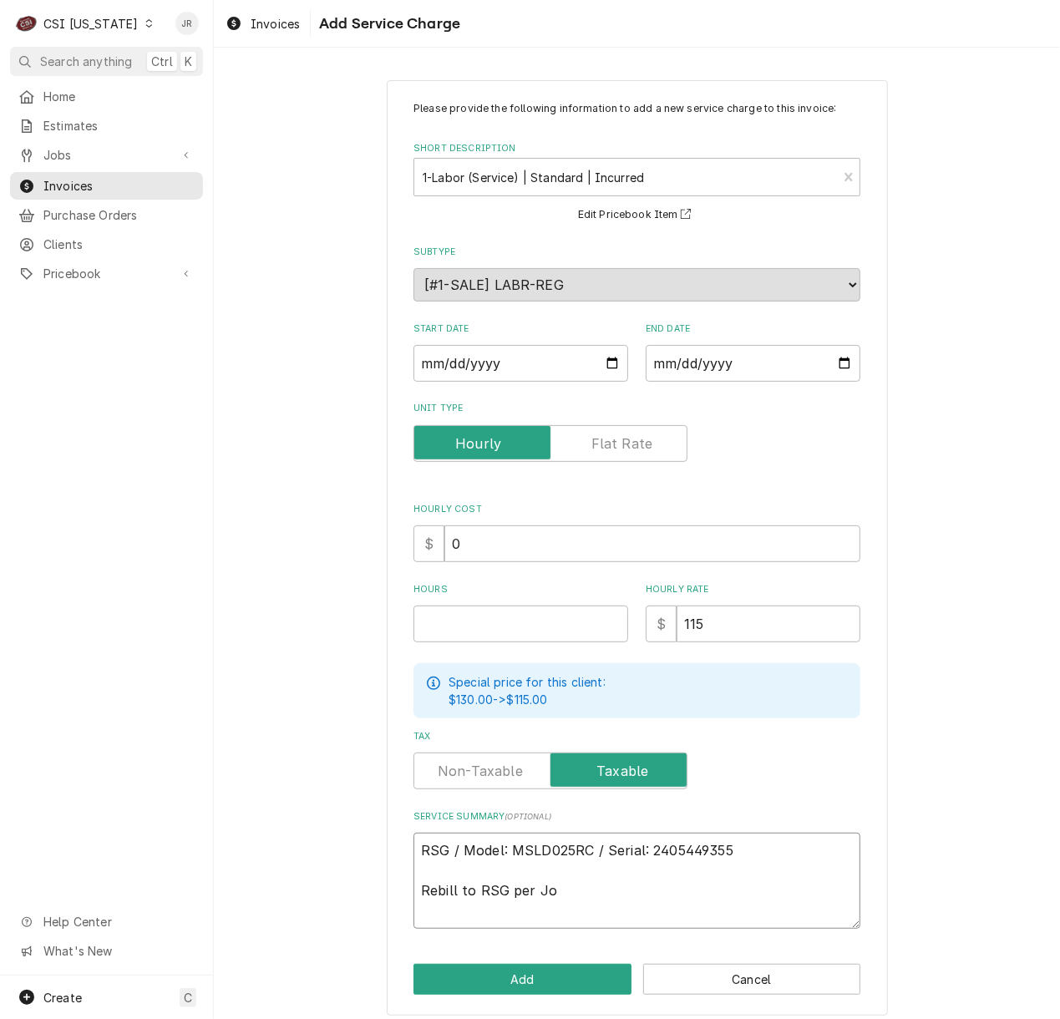
type textarea "RSG / Model: MSLD025RC / Serial: 2405449355 Rebill to RSG per Joh"
type textarea "x"
type textarea "RSG / Model: MSLD025RC / Serial: 2405449355 Rebill to RSG per John"
type textarea "x"
type textarea "RSG / Model: MSLD025RC / Serial: 2405449355 Rebill to RSG per John"
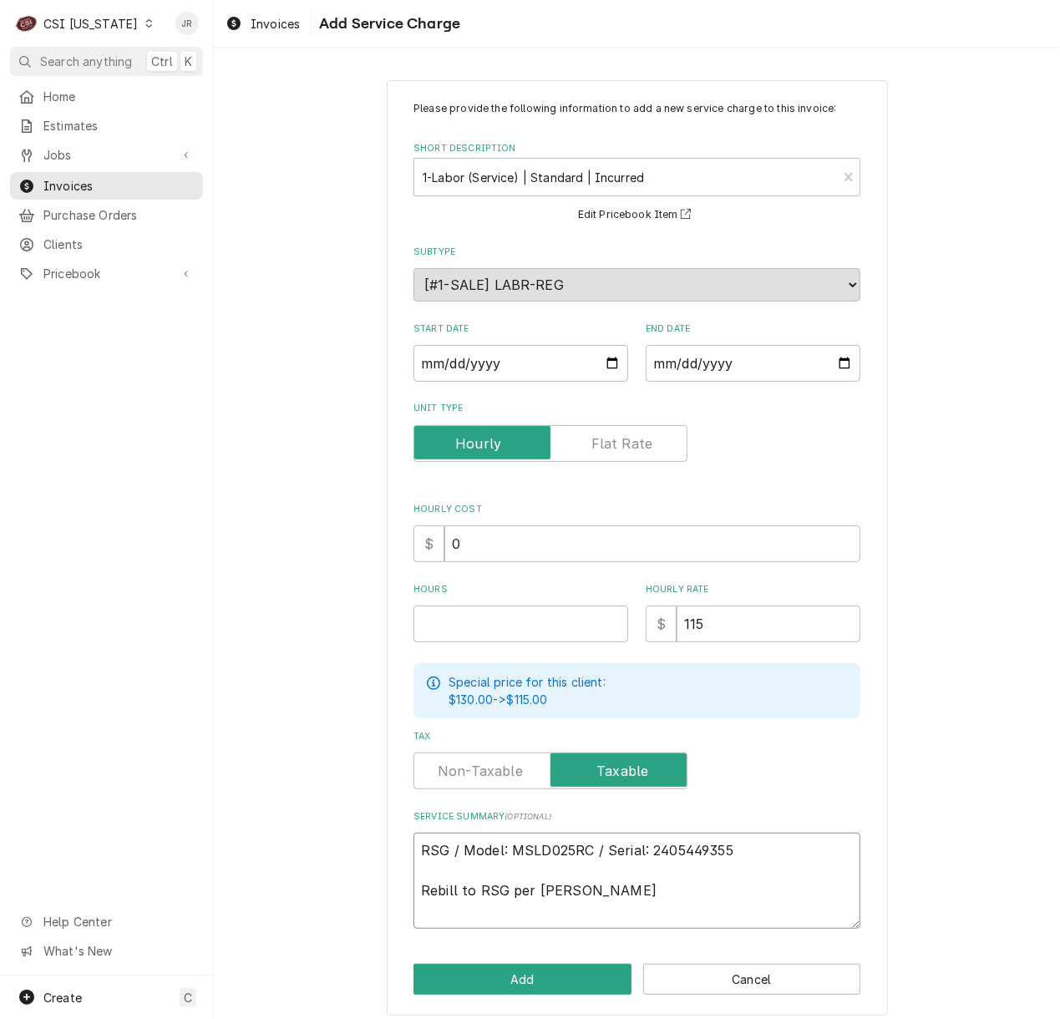
type textarea "x"
type textarea "RSG / Model: MSLD025RC / Serial: 2405449355 Rebill to RSG per John M"
type textarea "x"
type textarea "RSG / Model: MSLD025RC / Serial: 2405449355 Rebill to RSG per John Mc"
type textarea "x"
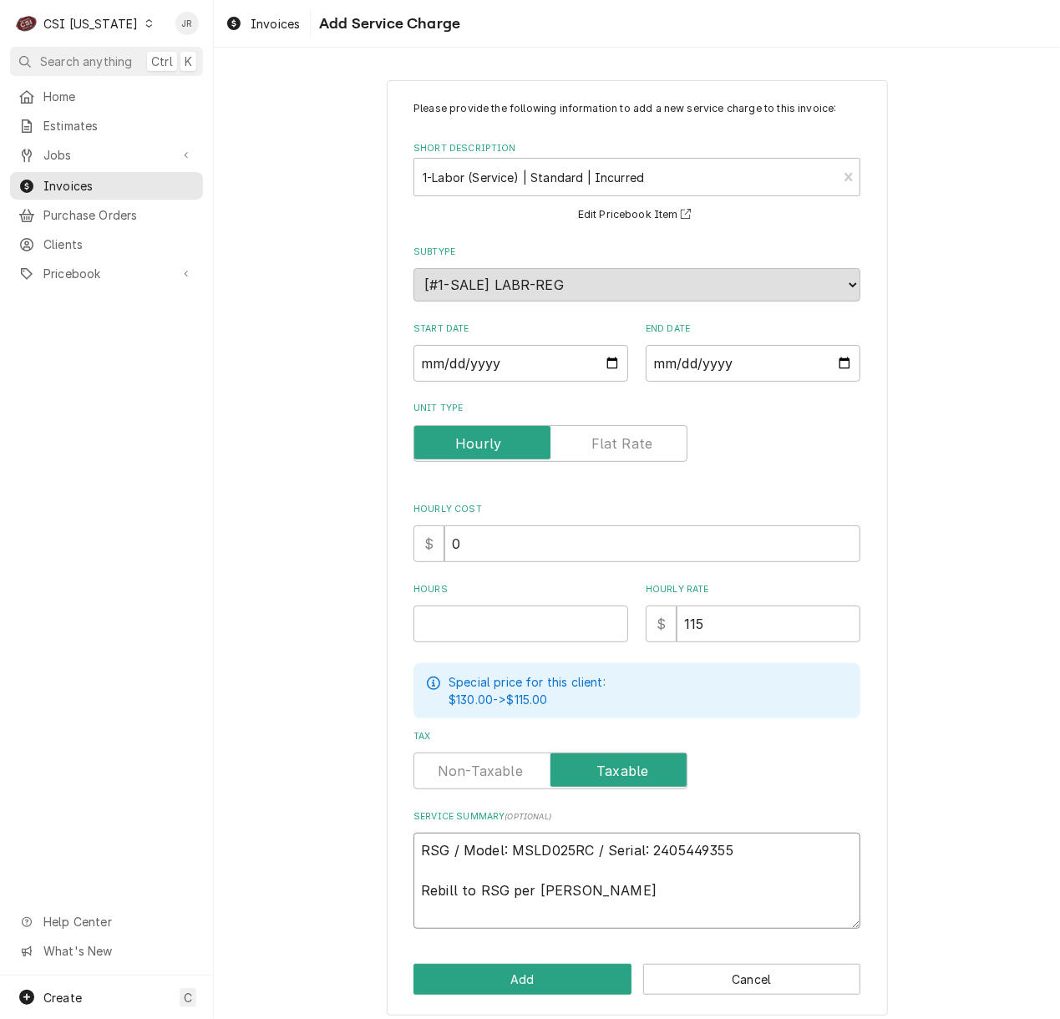
type textarea "RSG / Model: MSLD025RC / Serial: 2405449355 Rebill to RSG per John McG"
type textarea "x"
type textarea "RSG / Model: MSLD025RC / Serial: 2405449355 Rebill to RSG per John McGe"
type textarea "x"
type textarea "RSG / Model: MSLD025RC / Serial: 2405449355 Rebill to RSG per John McGee"
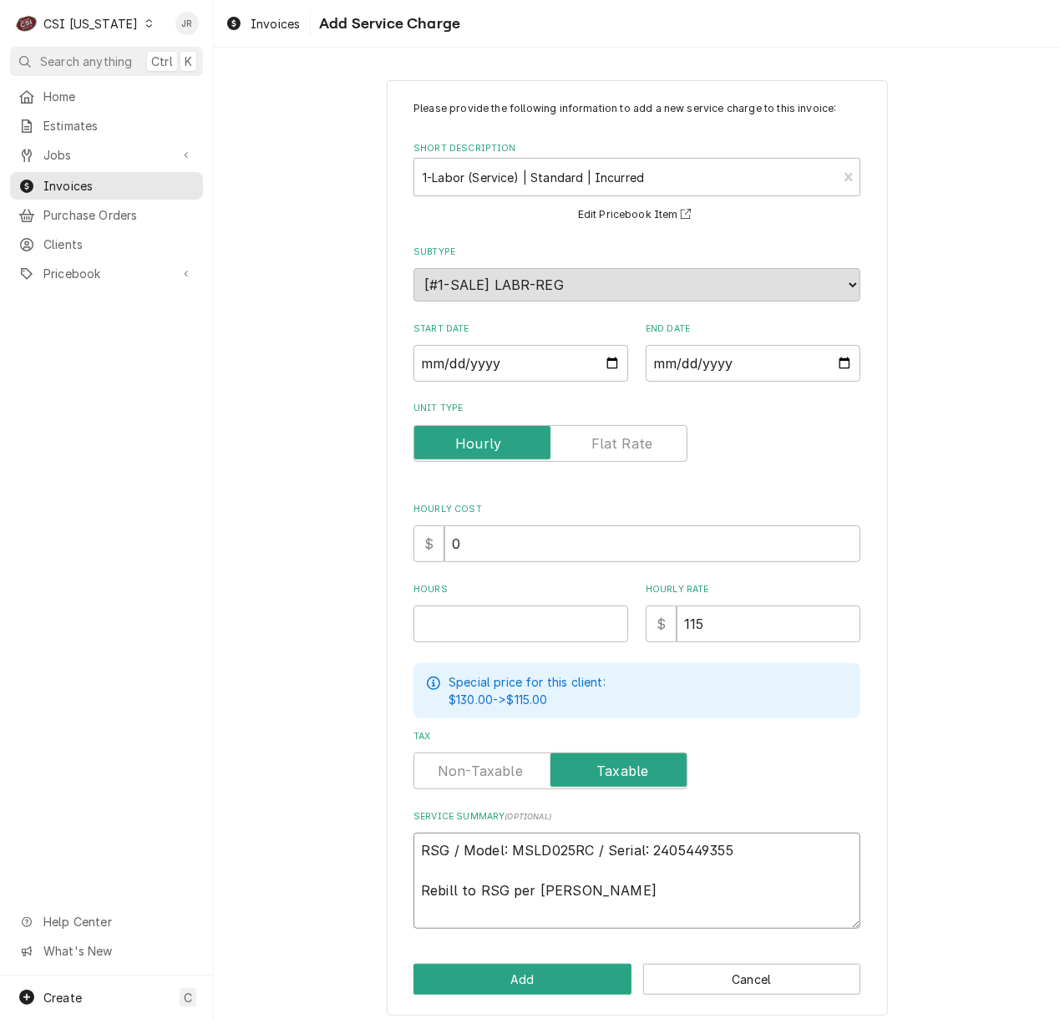
type textarea "x"
type textarea "RSG / Model: MSLD025RC / Serial: 2405449355 Rebill to RSG per John McGeeh"
type textarea "x"
type textarea "RSG / Model: MSLD025RC / Serial: 2405449355 Rebill to RSG per John McGeeha"
type textarea "x"
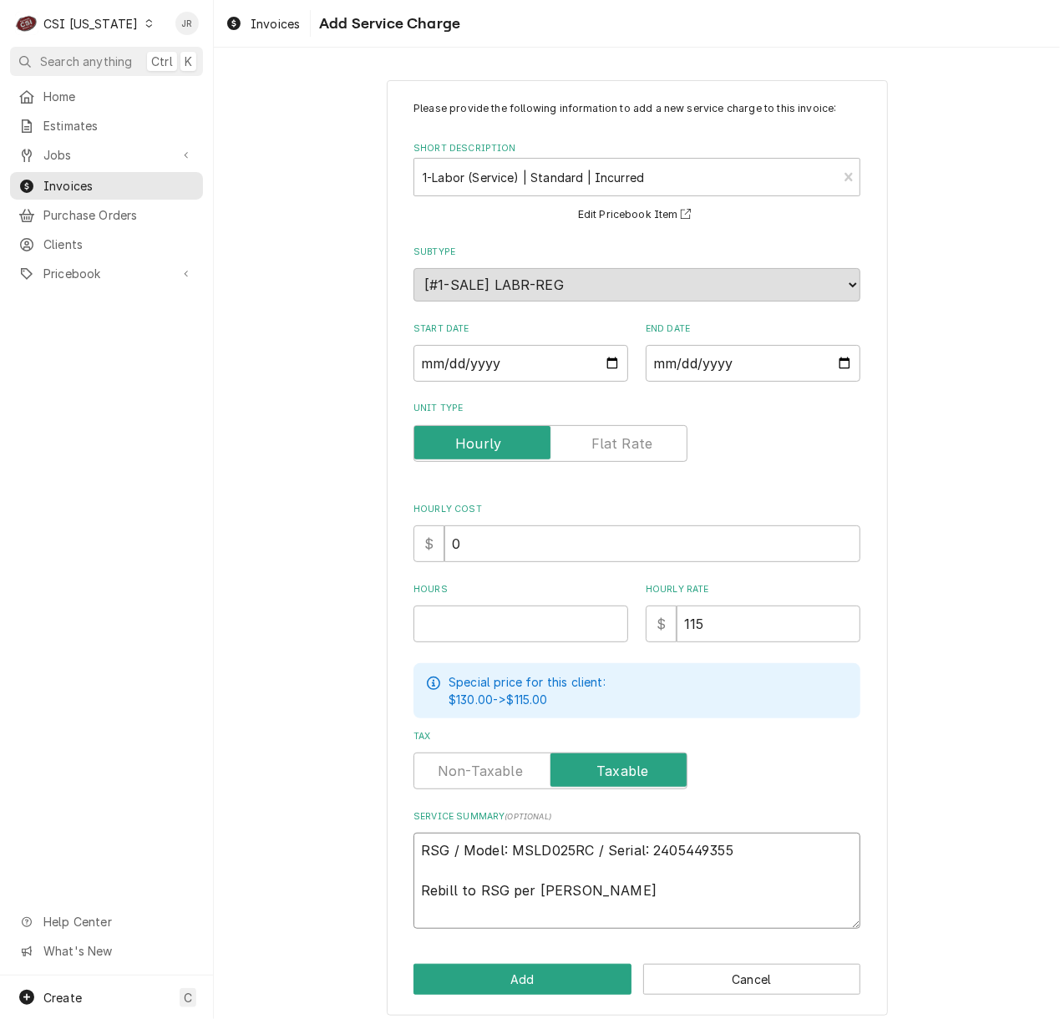
type textarea "RSG / Model: MSLD025RC / Serial: 2405449355 Rebill to RSG per John McGeehan"
type textarea "x"
type textarea "RSG / Model: MSLD025RC / Serial: 405449355 Rebill to RSG per John McGeehan"
type textarea "x"
type textarea "RSG / Model: MSLD025RC / Serial: 05449355 Rebill to RSG per John McGeehan"
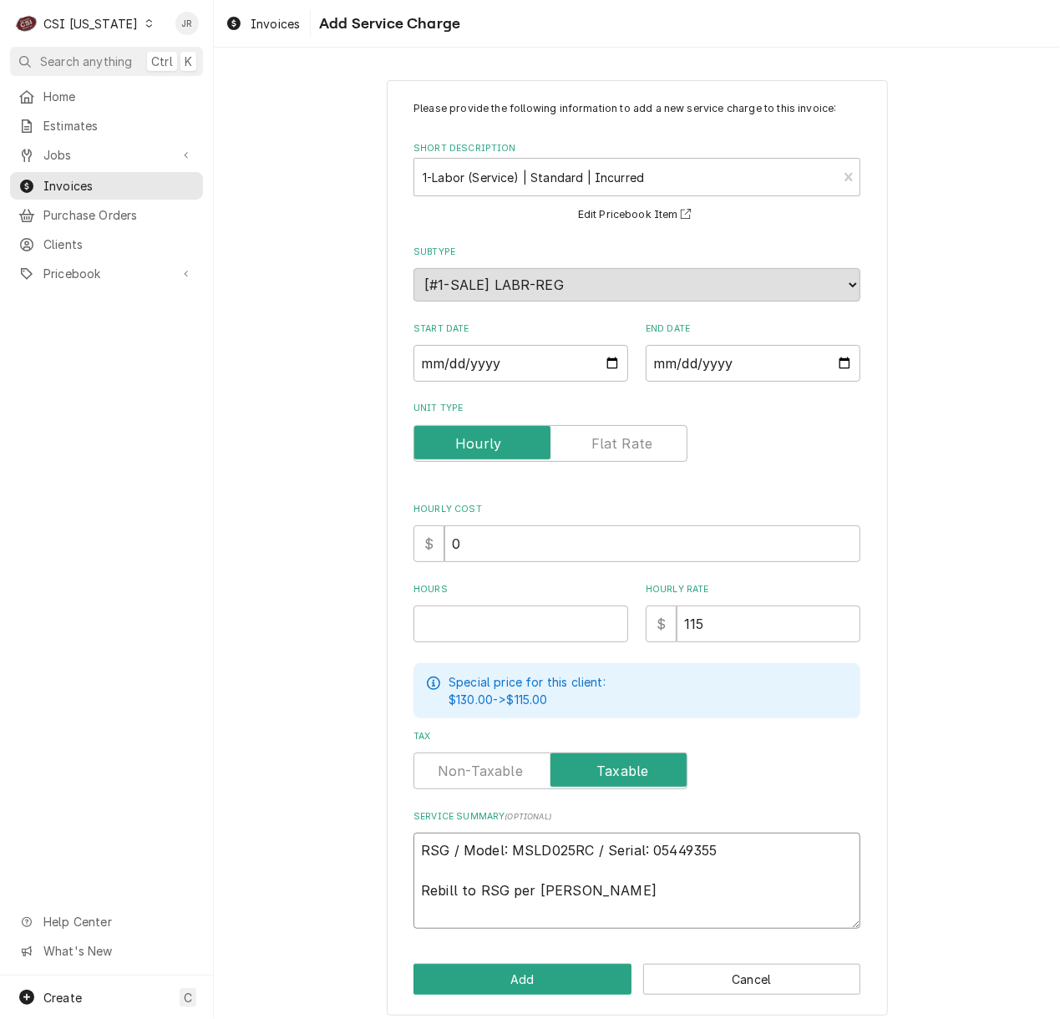
type textarea "x"
type textarea "RSG / Model: MSLD025RC / Serial: 5449355 Rebill to RSG per John McGeehan"
type textarea "x"
type textarea "RSG / Model: MSLD025RC / Serial: 449355 Rebill to RSG per John McGeehan"
type textarea "x"
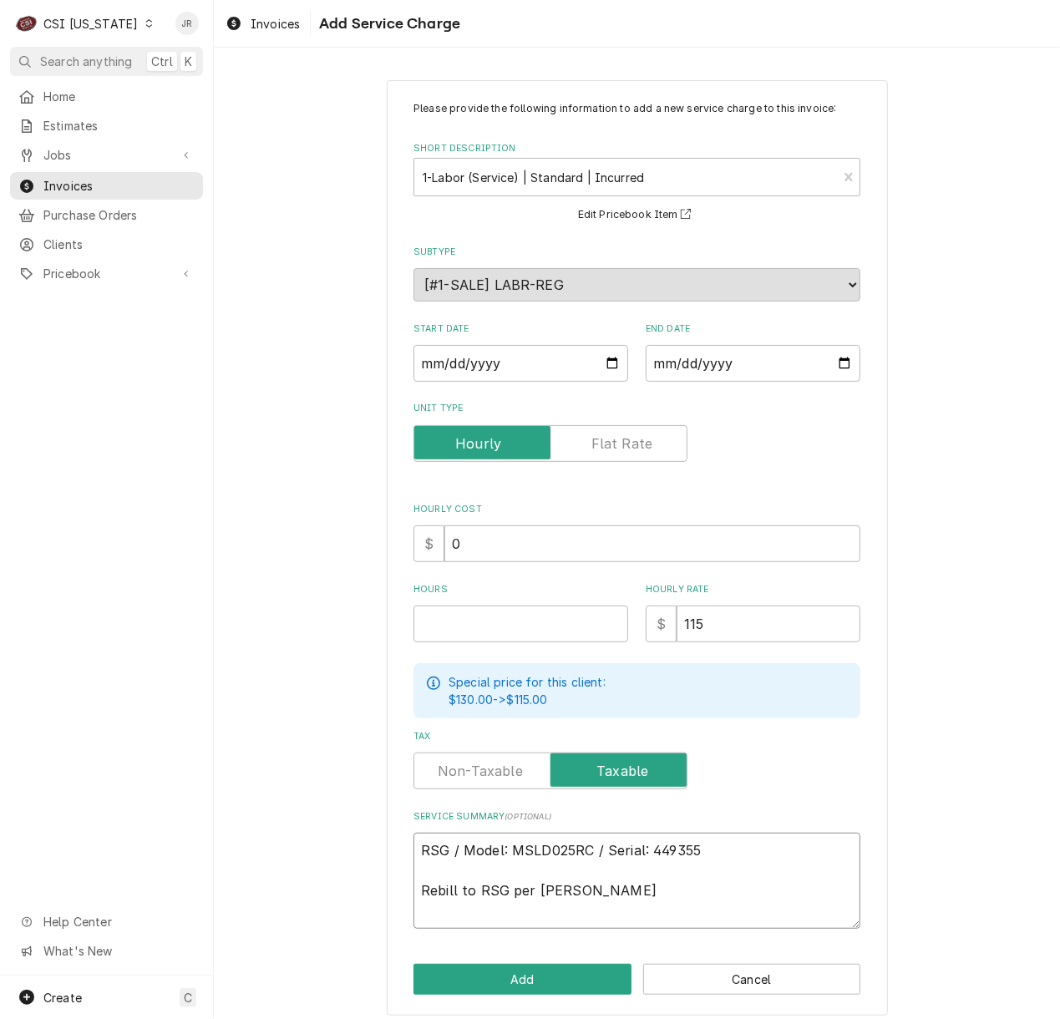
type textarea "RSG / Model: MSLD025RC / Serial: 449355 Rebill to RSG per John McGeehan"
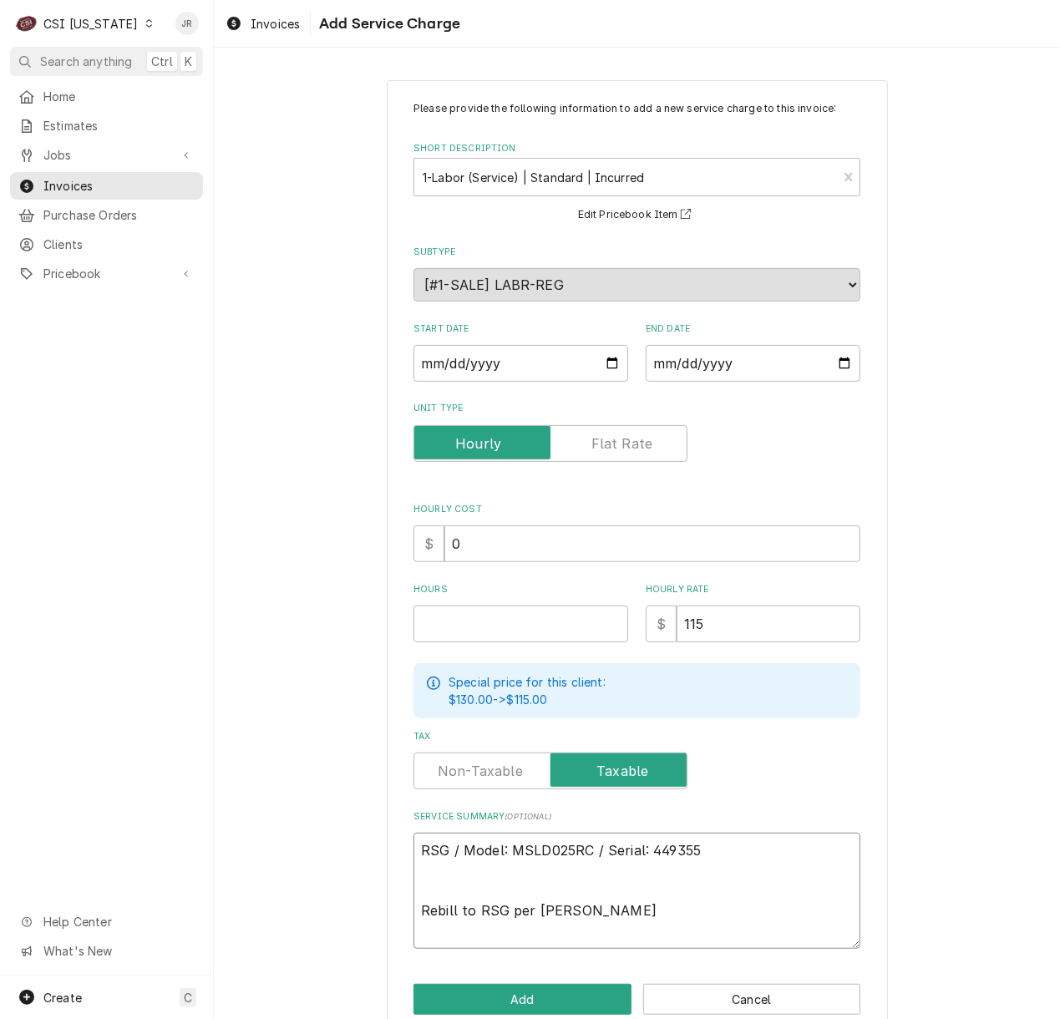
type textarea "x"
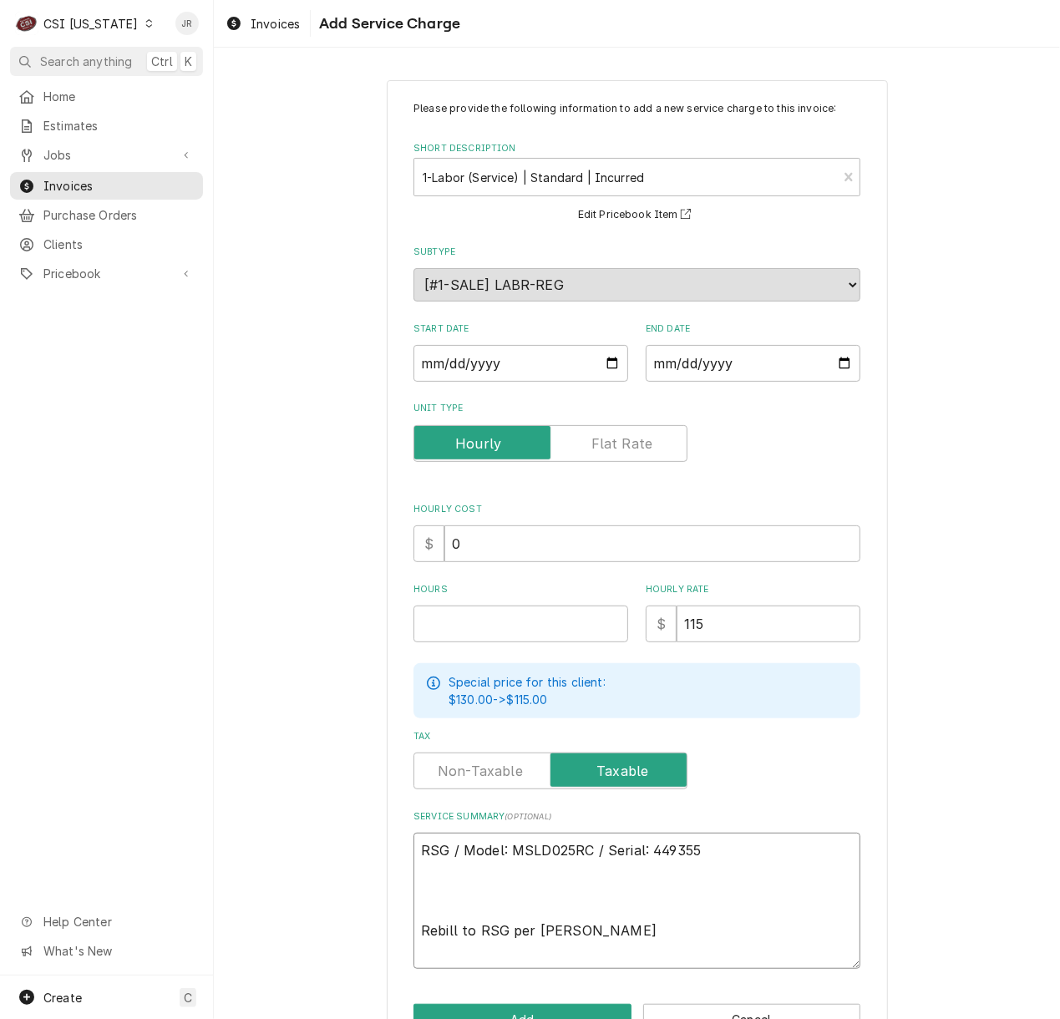
type textarea "RSG / Model: MSLD025RC / Serial: 449355 Rebill to RSG per John McGeehan"
click at [414, 354] on input "Start Date" at bounding box center [520, 363] width 215 height 37
type input "0002-09-05"
type textarea "x"
type input "0020-09-05"
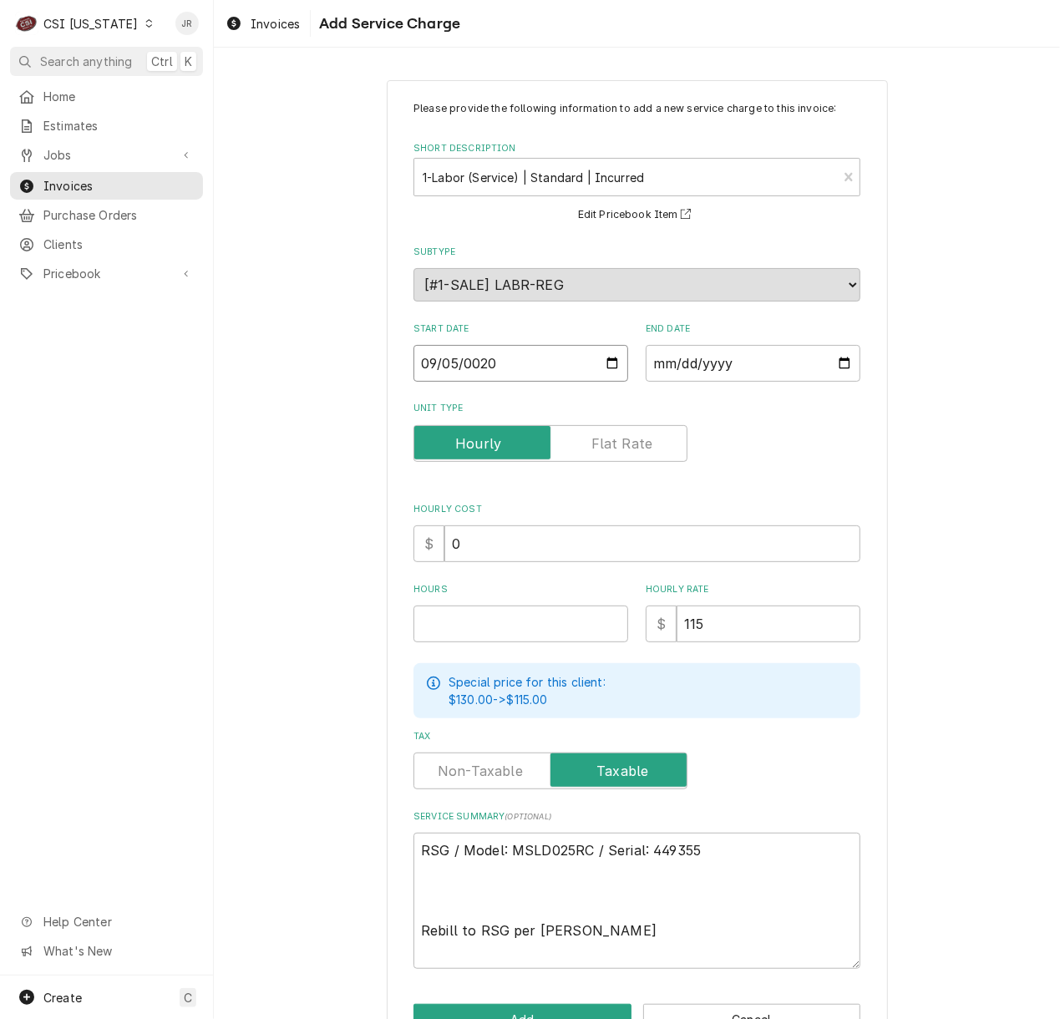
type textarea "x"
type input "0202-09-05"
type textarea "x"
type input "2025-09-05"
type textarea "x"
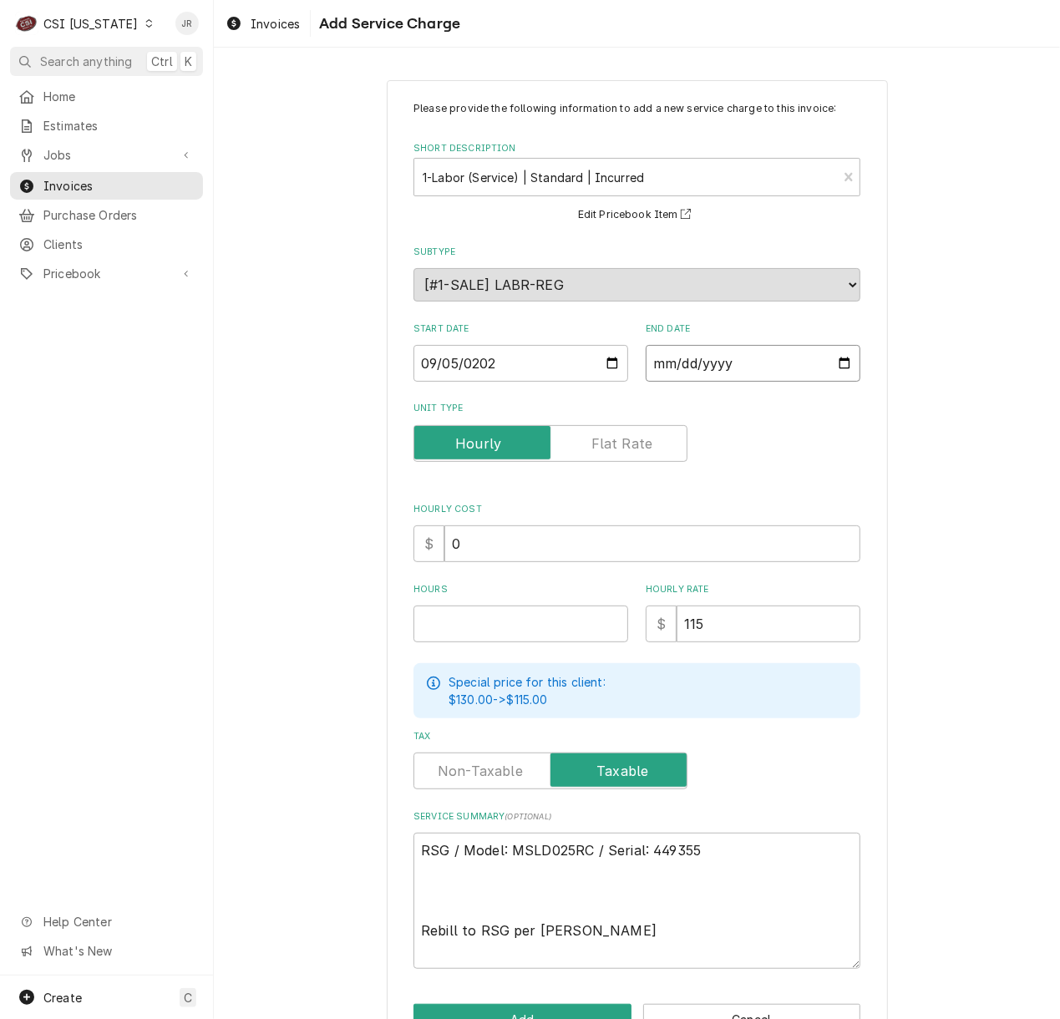
drag, startPoint x: 666, startPoint y: 372, endPoint x: 643, endPoint y: 362, distance: 25.8
click at [665, 371] on input "End Date" at bounding box center [753, 363] width 215 height 37
type input "0002-09-10"
type textarea "x"
type input "0020-09-10"
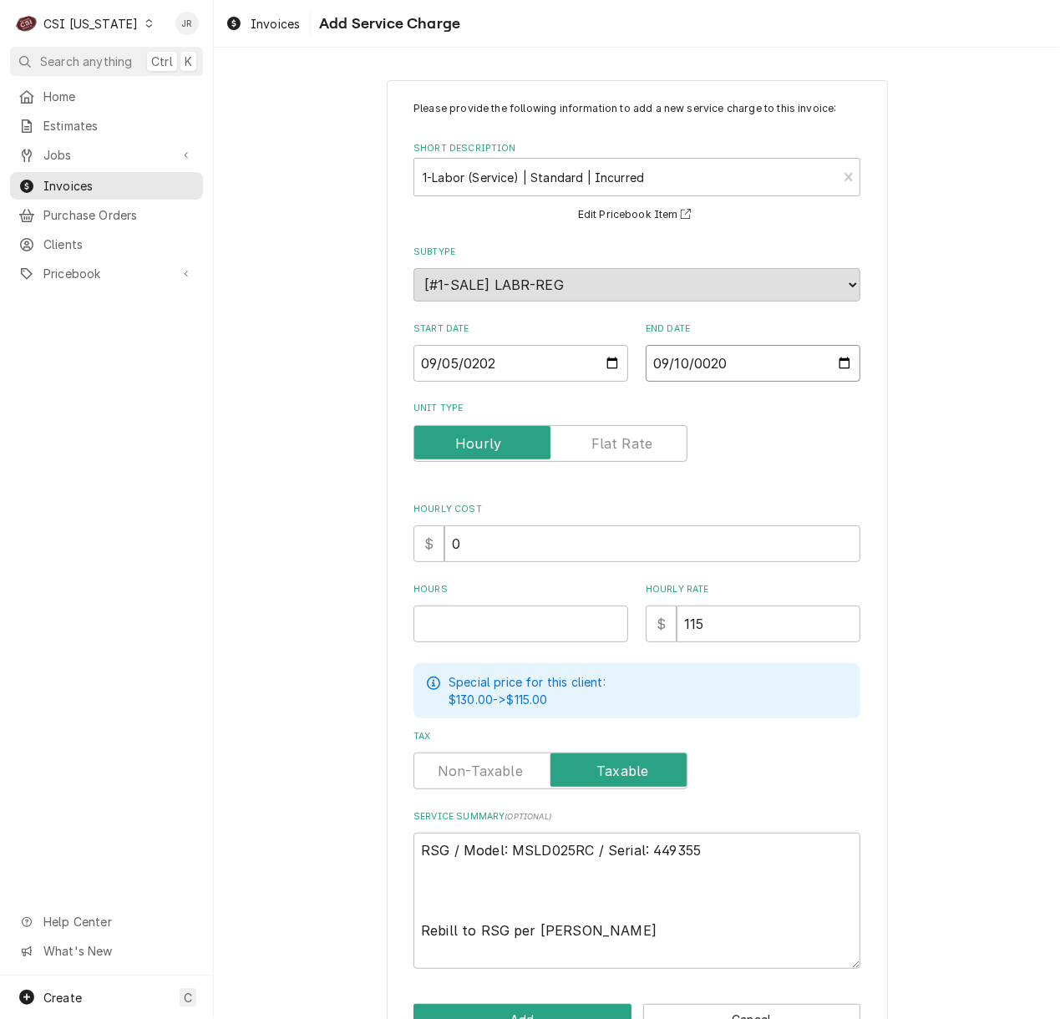
type textarea "x"
type input "0202-09-10"
type textarea "x"
type input "2025-09-10"
click at [453, 904] on textarea "RSG / Model: MSLD025RC / Serial: 449355 Rebill to RSG per John McGeehan" at bounding box center [636, 901] width 447 height 136
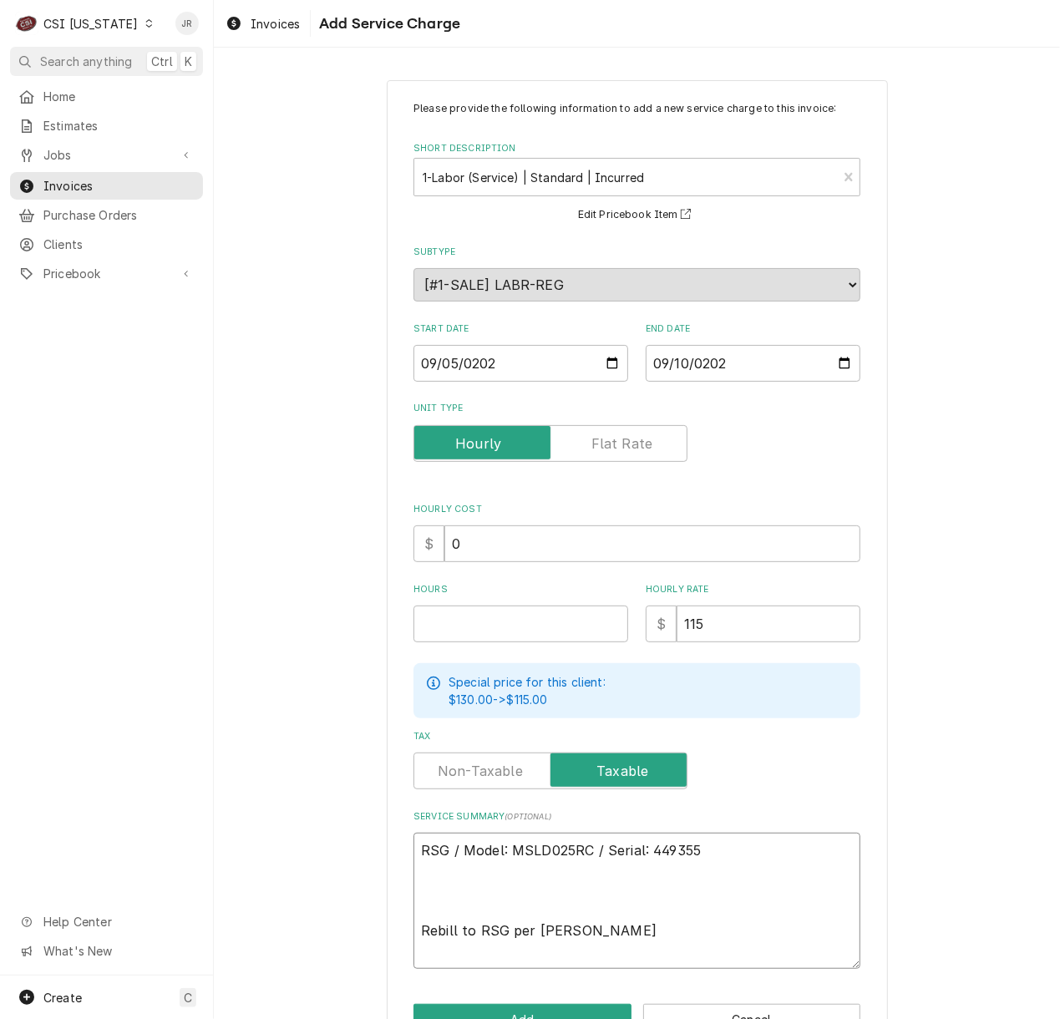
paste textarea "9/5 - Arrived on site, found condenser short cycling due to a weak coil on cont…"
type textarea "x"
type textarea "RSG / Model: MSLD025RC / Serial: 449355 9/5 - Arrived on site, found condenser …"
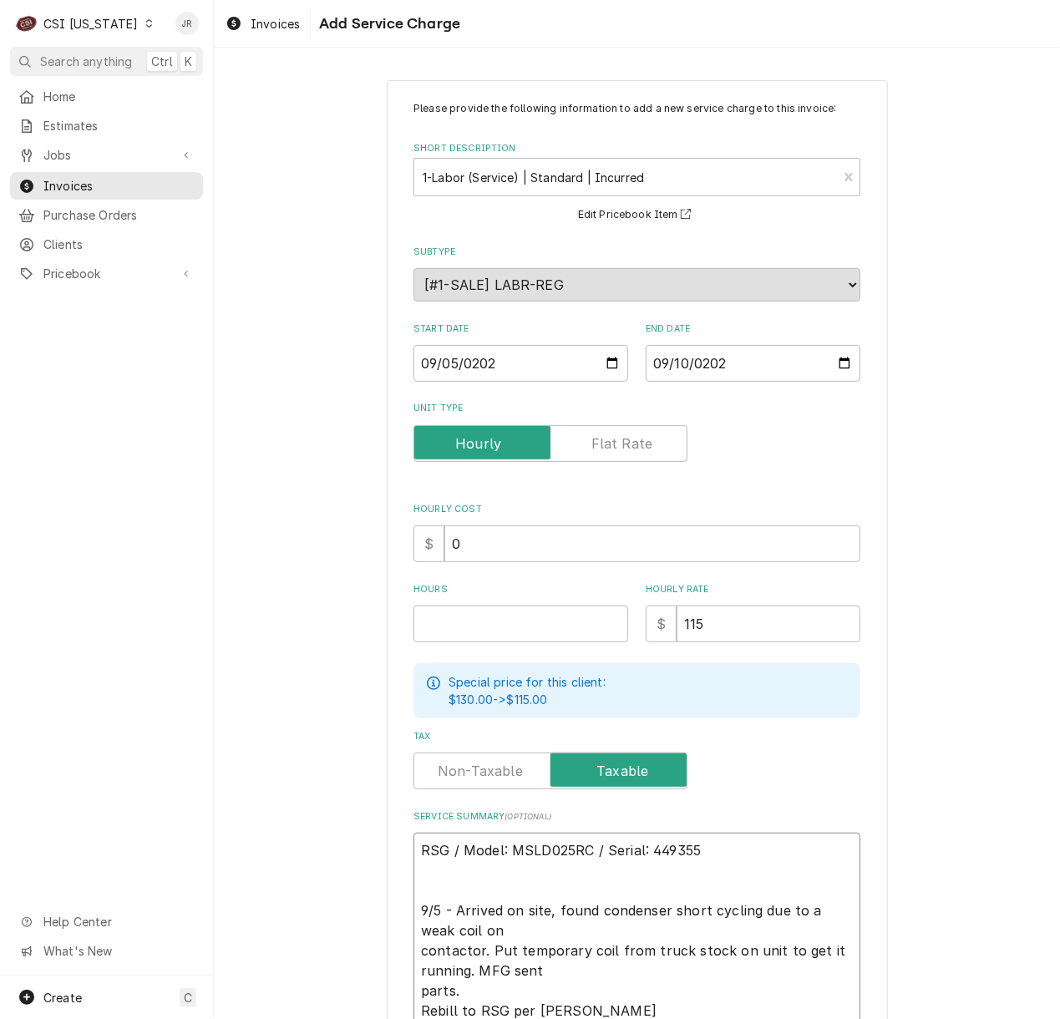
type textarea "x"
type textarea "RSG / Model: MSLD025RC / Serial: 449355 9/5 - Arrived on site, found condenser …"
type textarea "x"
type textarea "RSG / Model: MSLD025RC / Serial: 449355 9/5 - Arrived on site, found condenser …"
type textarea "x"
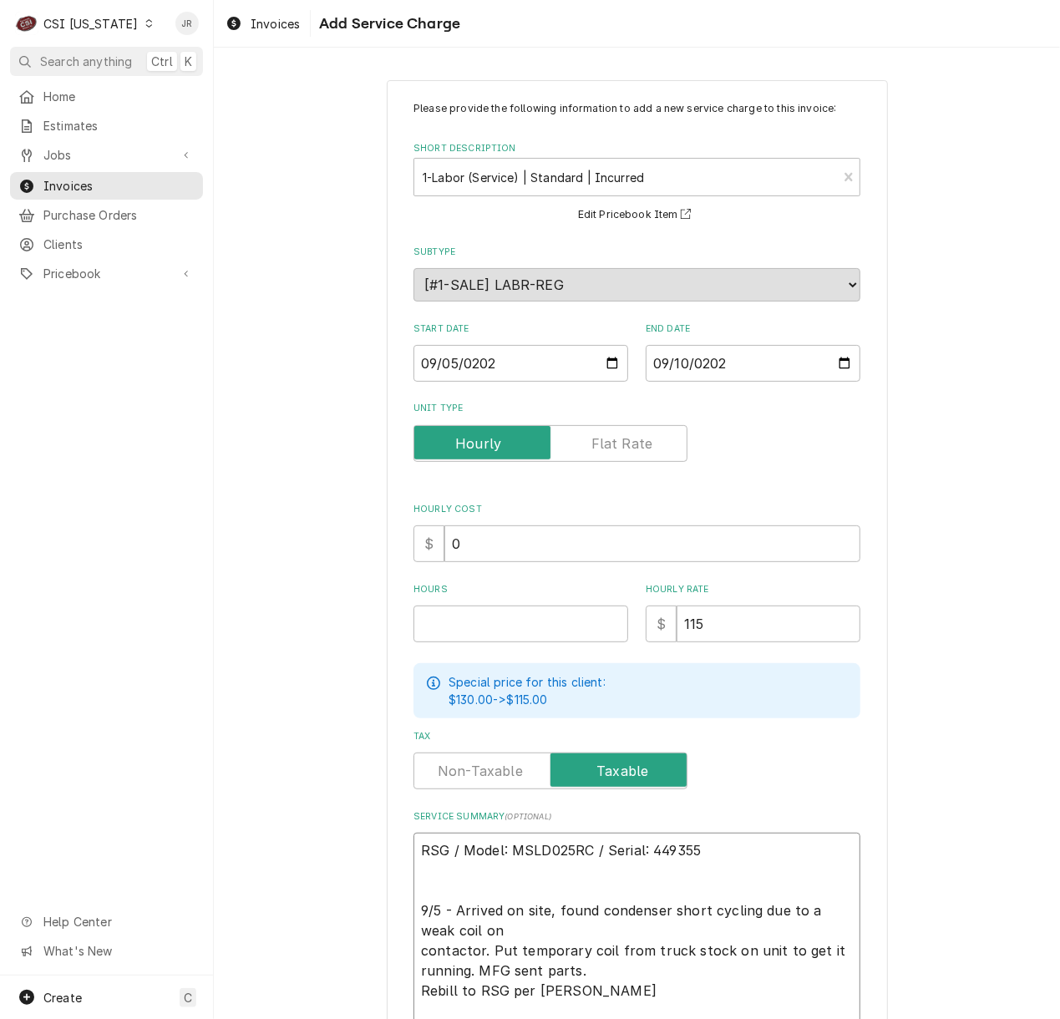
type textarea "RSG / Model: MSLD025RC / Serial: 449355 9/5 - Arrived on site, found condenser …"
type textarea "x"
type textarea "RSG / Model: MSLD025RC / Serial: 449355 9/5 - Arrived on site, found condenser …"
type textarea "x"
type textarea "RSG / Model: MSLD025RC / Serial: 449355 9/5 - Arrived on site, found condenser …"
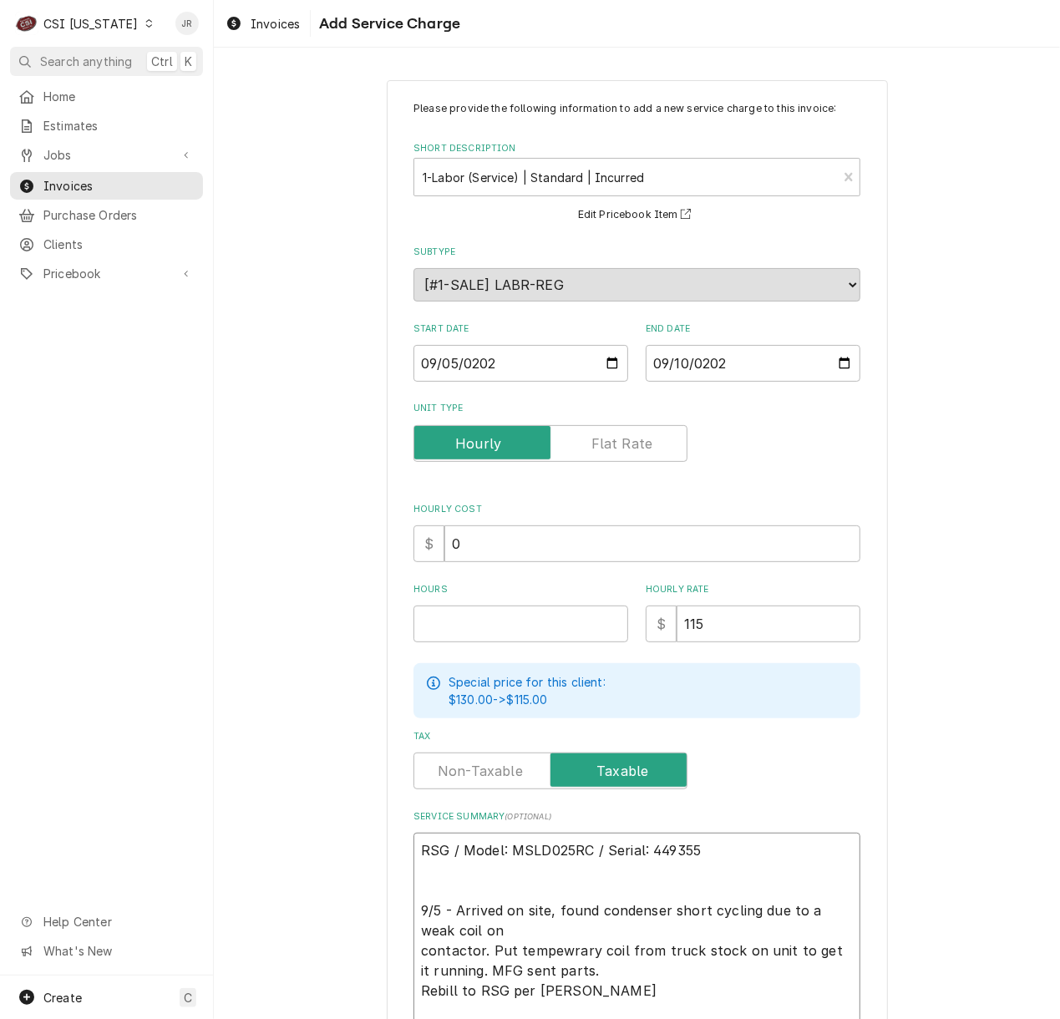
type textarea "x"
type textarea "RSG / Model: MSLD025RC / Serial: 449355 9/5 - Arrived on site, found condenser …"
type textarea "x"
type textarea "RSG / Model: MSLD025RC / Serial: 449355 9/5 - Arrived on site, found condenser …"
type textarea "x"
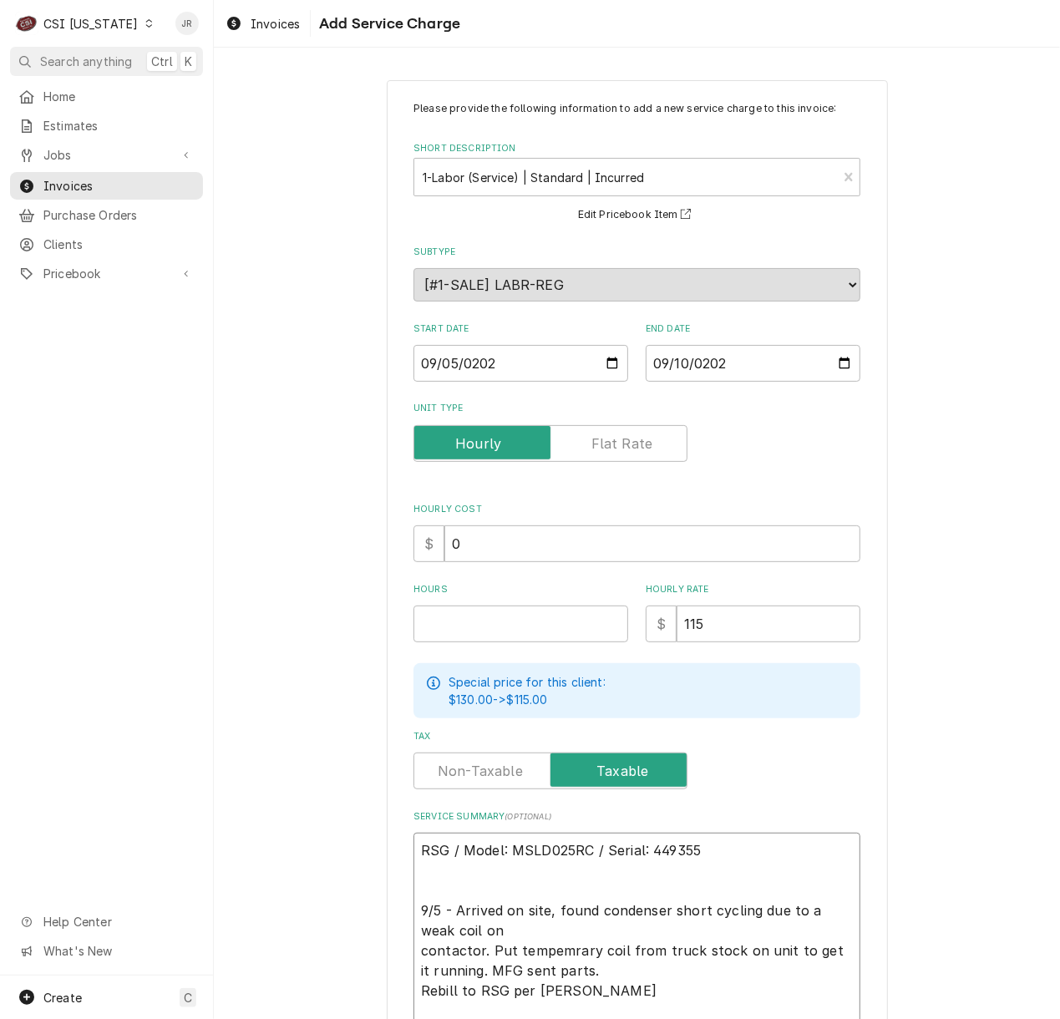
type textarea "RSG / Model: MSLD025RC / Serial: 449355 9/5 - Arrived on site, found condenser …"
type textarea "x"
type textarea "RSG / Model: MSLD025RC / Serial: 449355 9/5 - Arrived on site, found condenser …"
type textarea "x"
type textarea "RSG / Model: MSLD025RC / Serial: 449355 9/5 - Arrived on site, found condenser …"
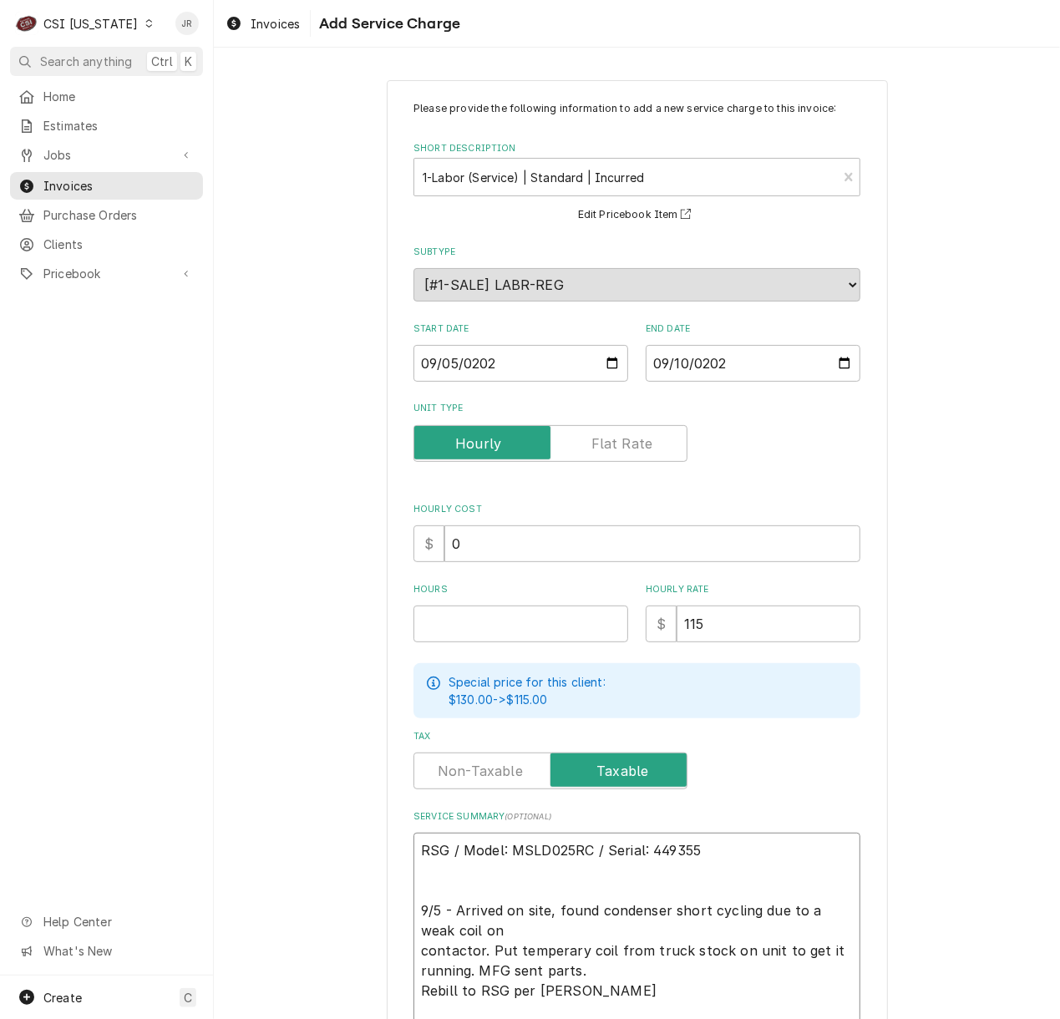
type textarea "x"
type textarea "RSG / Model: MSLD025RC / Serial: 449355 9/5 - Arrived on site, found condenser …"
type textarea "x"
type textarea "RSG / Model: MSLD025RC / Serial: 449355 9/5 - Arrived on site, found condenser …"
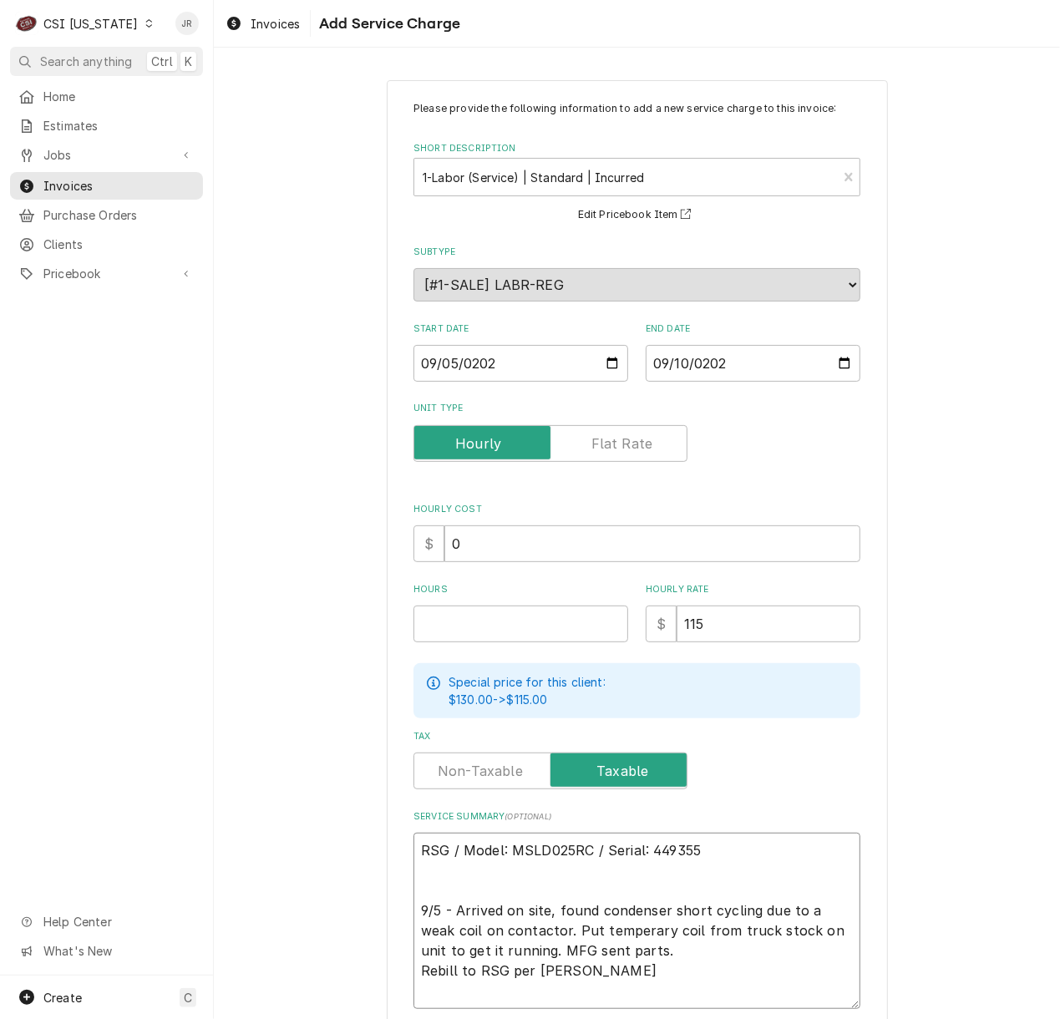
type textarea "x"
type textarea "RSG / Model: MSLD025RC / Serial: 449355 9/5 - Arrived on site, found condenser …"
type textarea "x"
type textarea "RSG / Model: MSLD025RC / Serial: 449355 9/5 - Arrived on site, found condenser …"
type textarea "x"
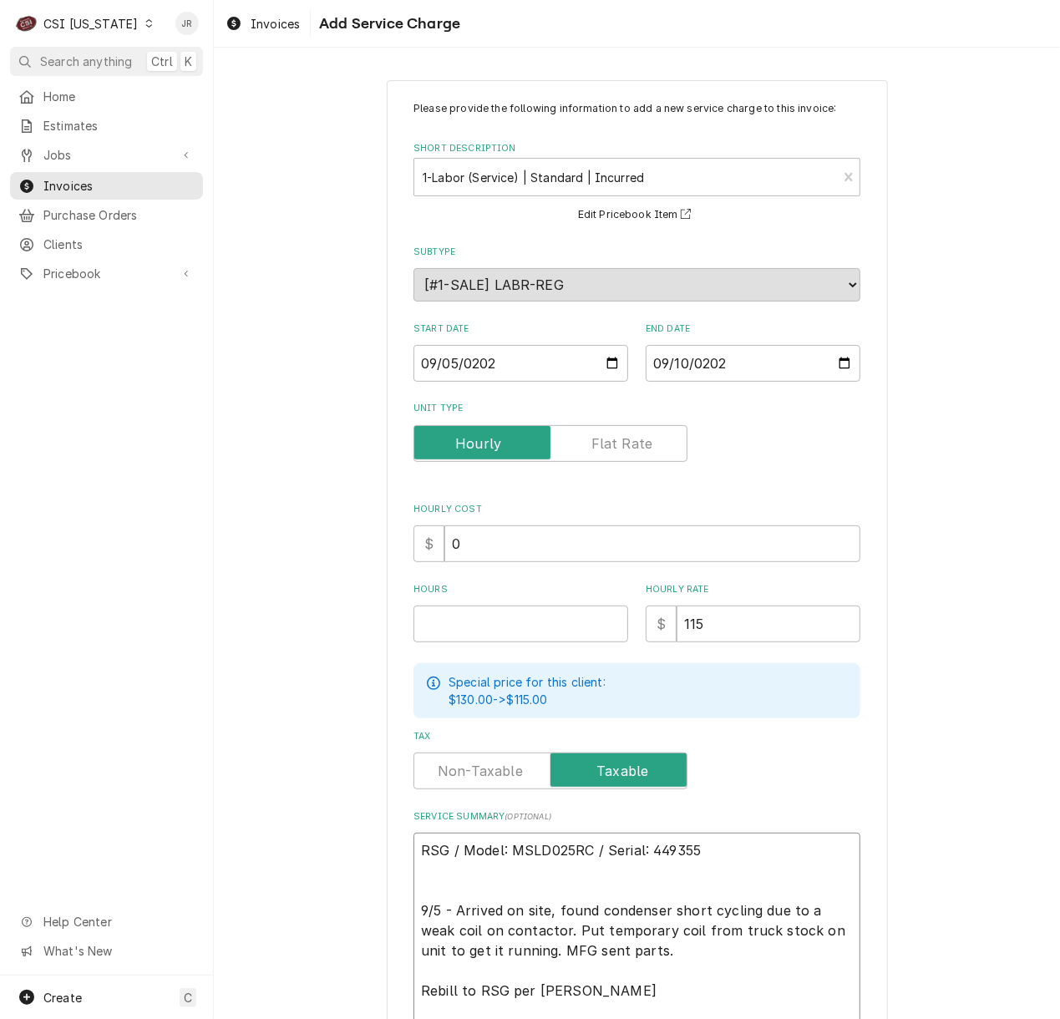
drag, startPoint x: 673, startPoint y: 979, endPoint x: 661, endPoint y: 1014, distance: 37.0
click at [673, 980] on textarea "RSG / Model: MSLD025RC / Serial: 449355 9/5 - Arrived on site, found condenser …" at bounding box center [636, 931] width 447 height 196
type textarea "RSG / Model: MSLD025RC / Serial: 449355 9/5 - Arrived on site, found condenser …"
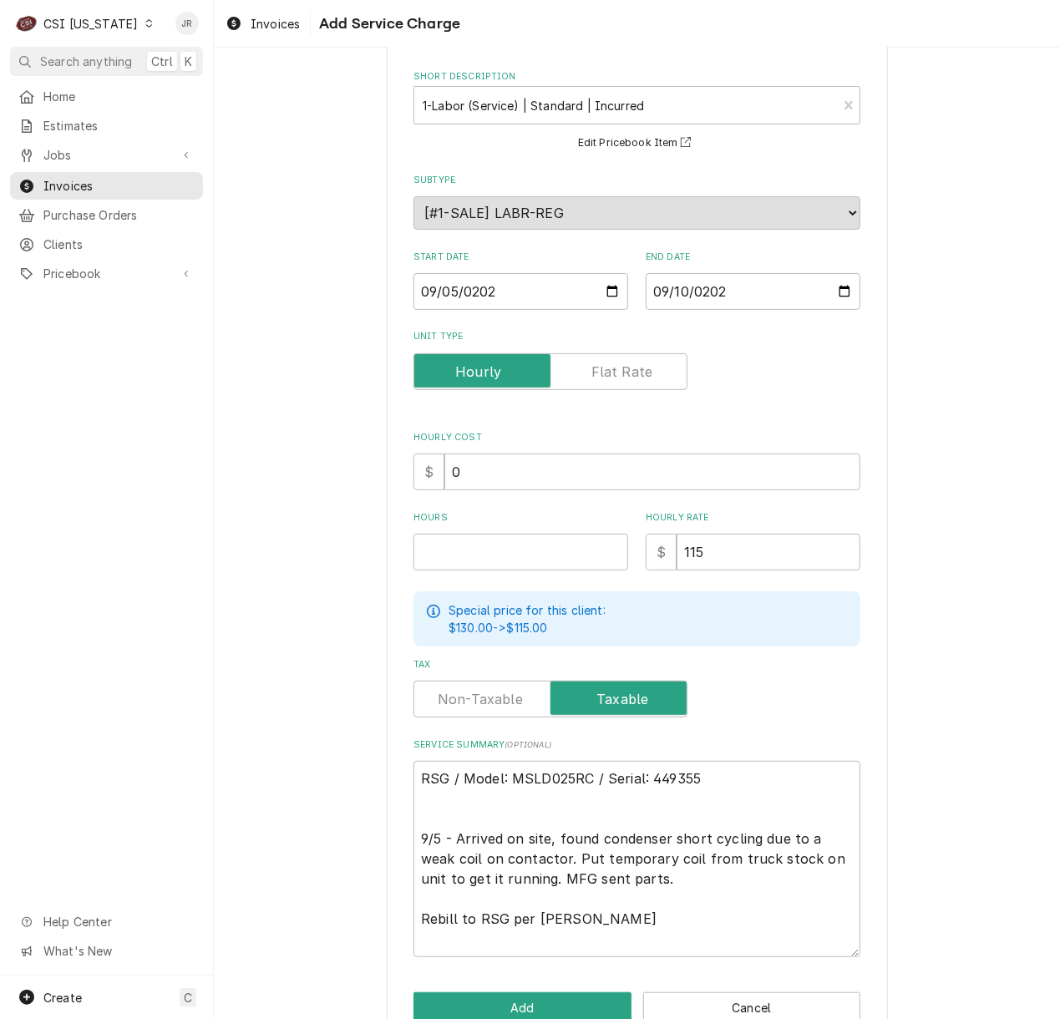
scroll to position [111, 0]
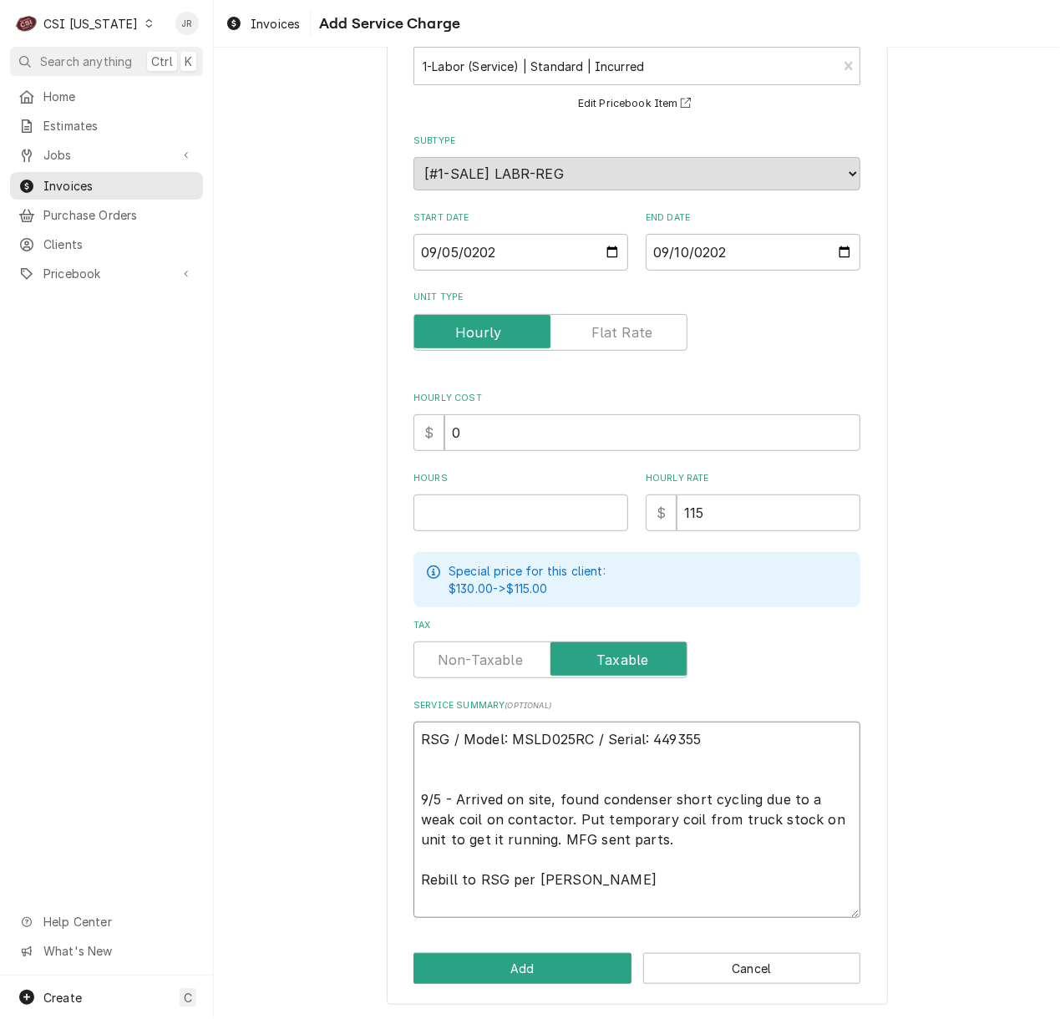
click at [525, 874] on textarea "RSG / Model: MSLD025RC / Serial: 449355 9/5 - Arrived on site, found condenser …" at bounding box center [636, 820] width 447 height 196
drag, startPoint x: 600, startPoint y: 839, endPoint x: 625, endPoint y: 832, distance: 25.9
click at [611, 839] on textarea "RSG / Model: MSLD025RC / Serial: 449355 9/5 - Arrived on site, found condenser …" at bounding box center [636, 820] width 447 height 196
click at [660, 840] on textarea "RSG / Model: MSLD025RC / Serial: 449355 9/5 - Arrived on site, found condenser …" at bounding box center [636, 820] width 447 height 196
click at [642, 833] on textarea "RSG / Model: MSLD025RC / Serial: 449355 9/5 - Arrived on site, found condenser …" at bounding box center [636, 820] width 447 height 196
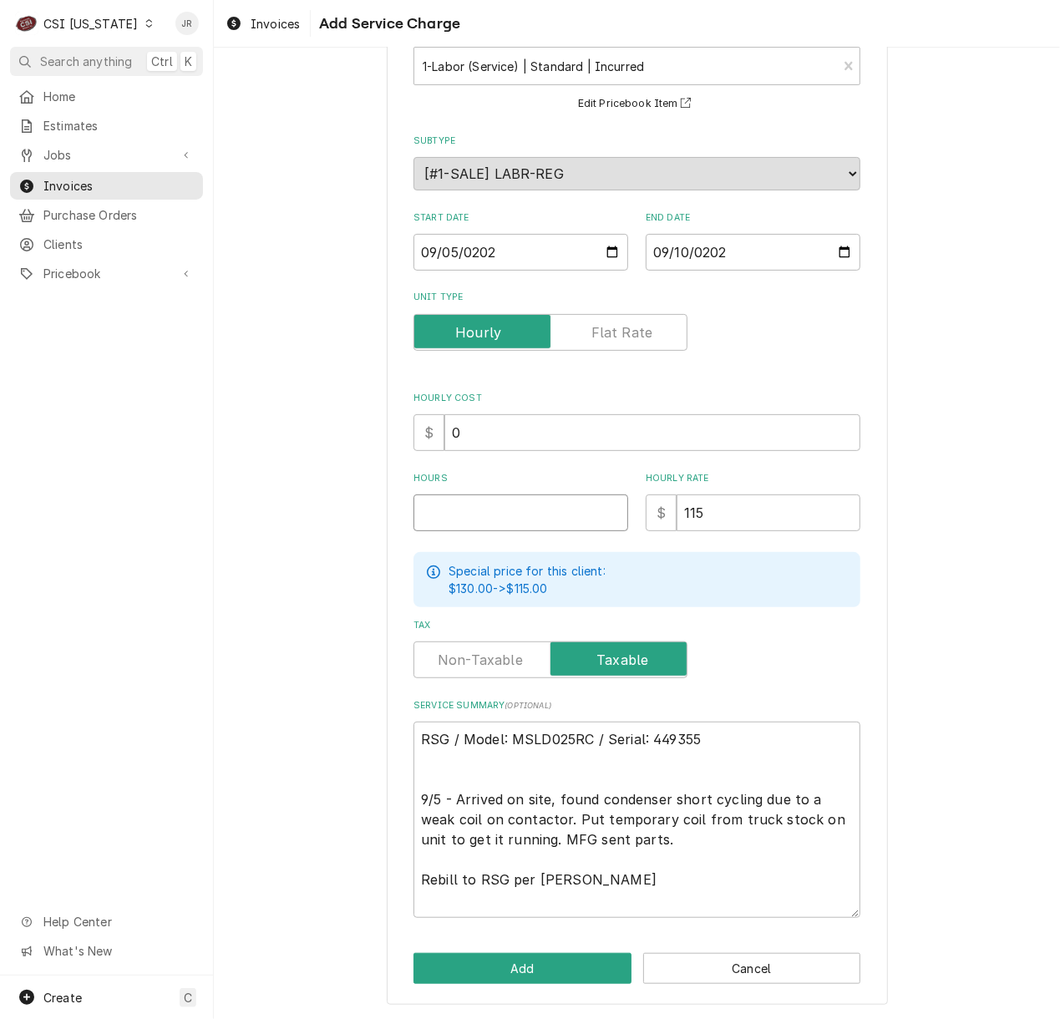
click at [489, 509] on input "Hours" at bounding box center [520, 512] width 215 height 37
click at [489, 518] on input "Hours" at bounding box center [520, 512] width 215 height 37
type textarea "x"
type input "3"
type textarea "x"
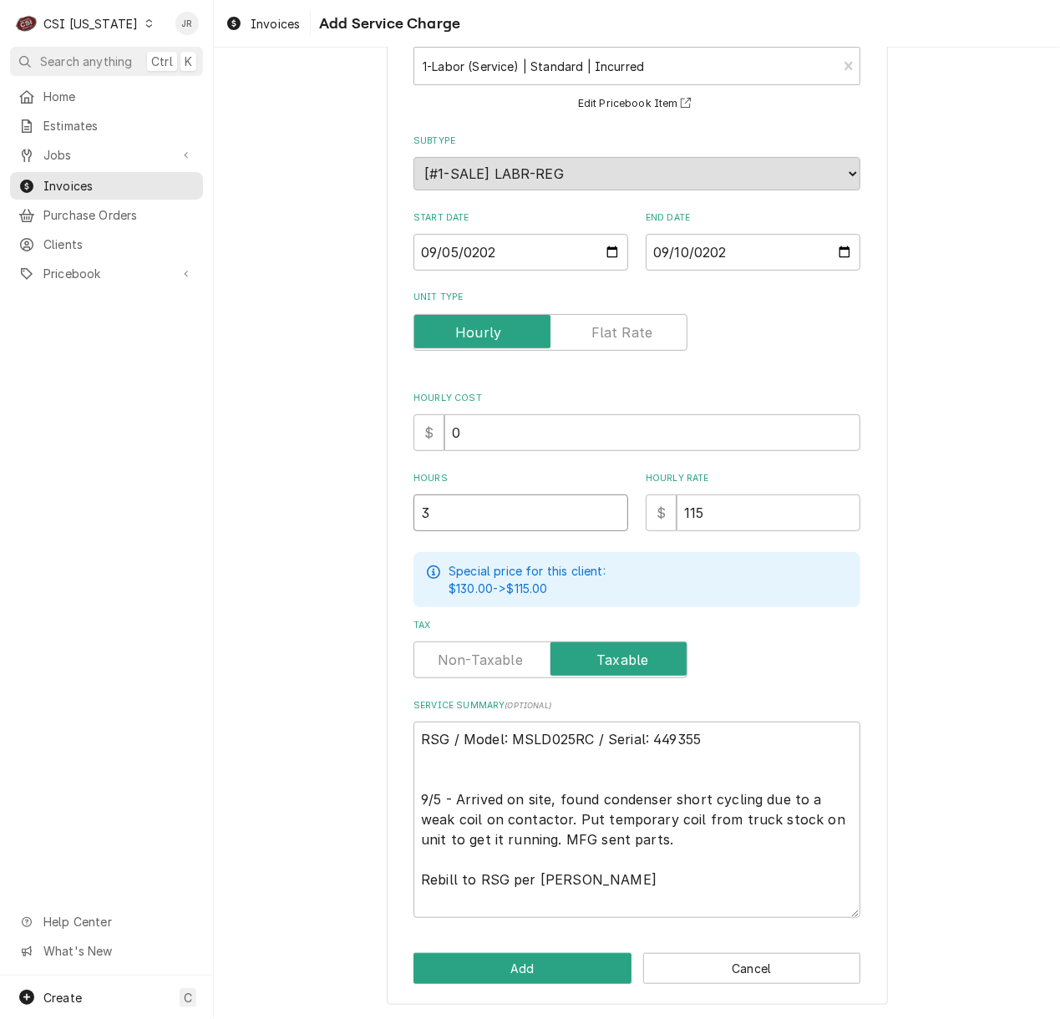
type input "3.2"
type textarea "x"
type input "3.25"
click at [660, 845] on textarea "RSG / Model: MSLD025RC / Serial: 449355 9/5 - Arrived on site, found condenser …" at bounding box center [636, 820] width 447 height 196
click at [661, 837] on textarea "RSG / Model: MSLD025RC / Serial: 449355 9/5 - Arrived on site, found condenser …" at bounding box center [636, 820] width 447 height 196
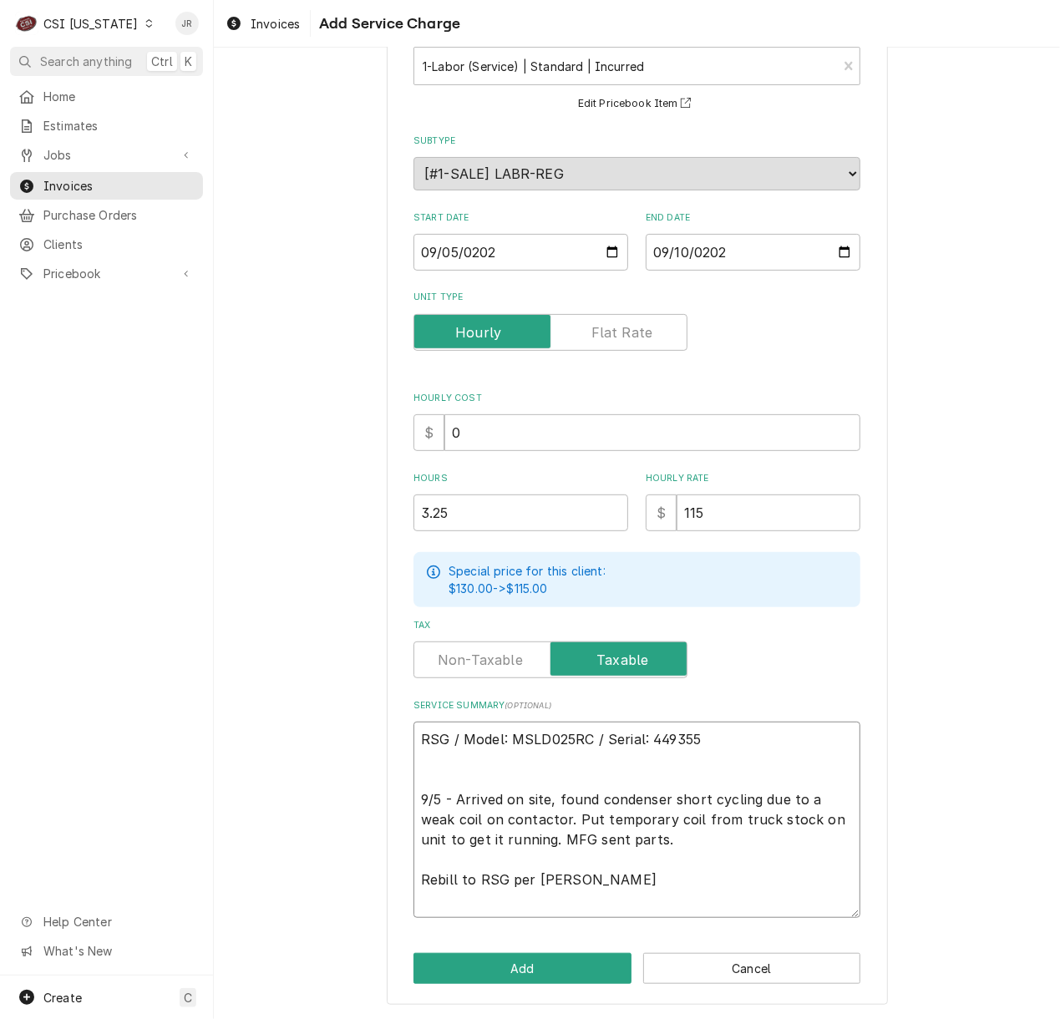
type textarea "x"
type textarea "RSG / Model: MSLD025RC / Serial: 449355 9/5 - Arrived on site, found condenser …"
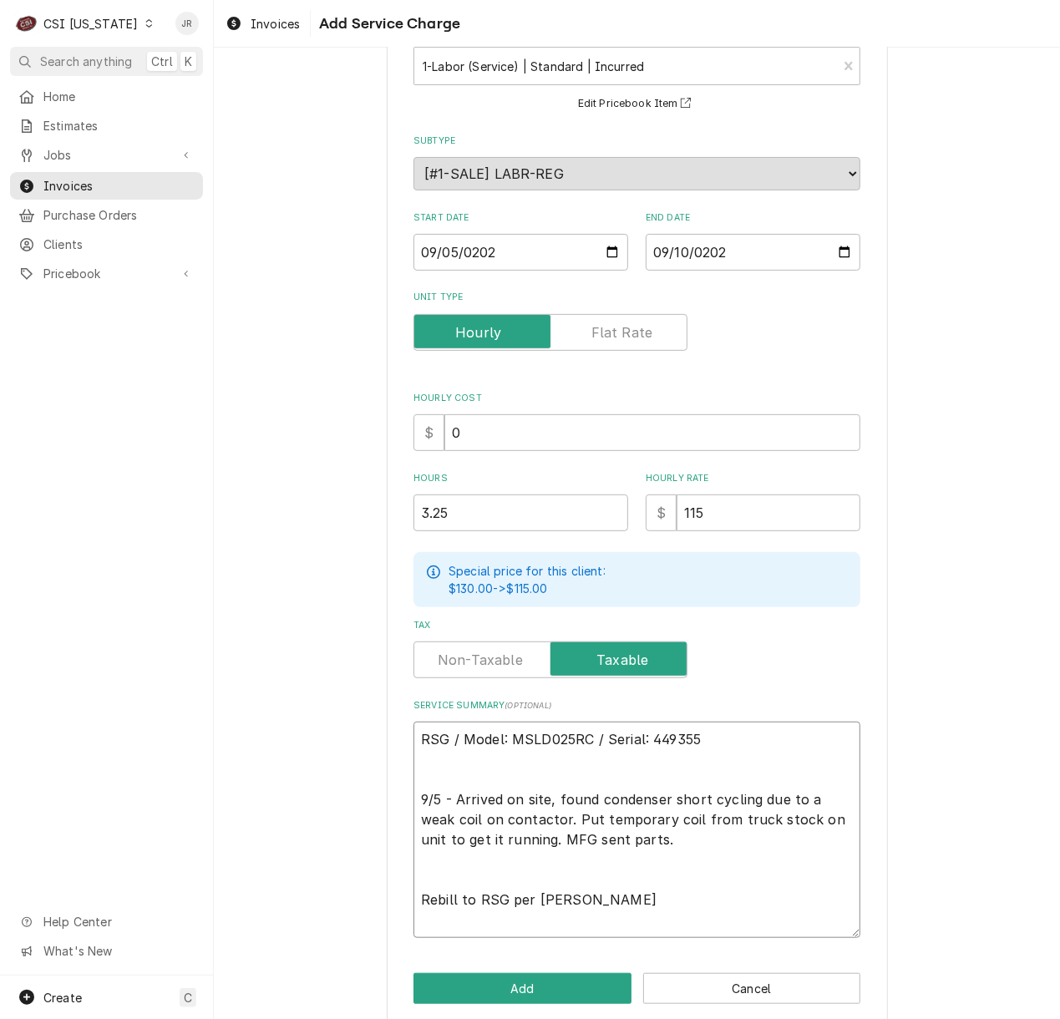
type textarea "x"
type textarea "RSG / Model: MSLD025RC / Serial: 449355 9/5 - Arrived on site, found condenser …"
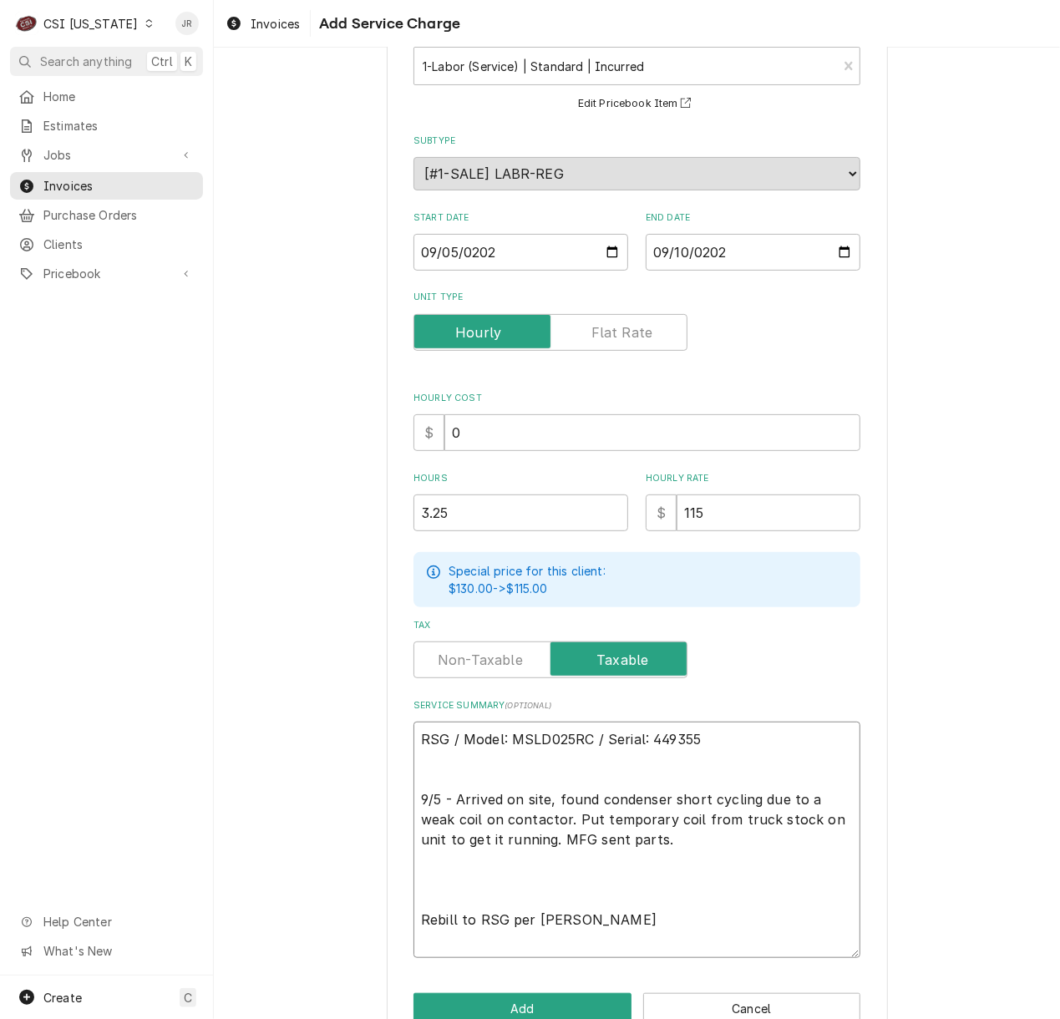
paste textarea "9/10 - Picked up parts and returned to site. Replaced contactor and crankcase s…"
type textarea "x"
type textarea "RSG / Model: MSLD025RC / Serial: 449355 9/5 - Arrived on site, found condenser …"
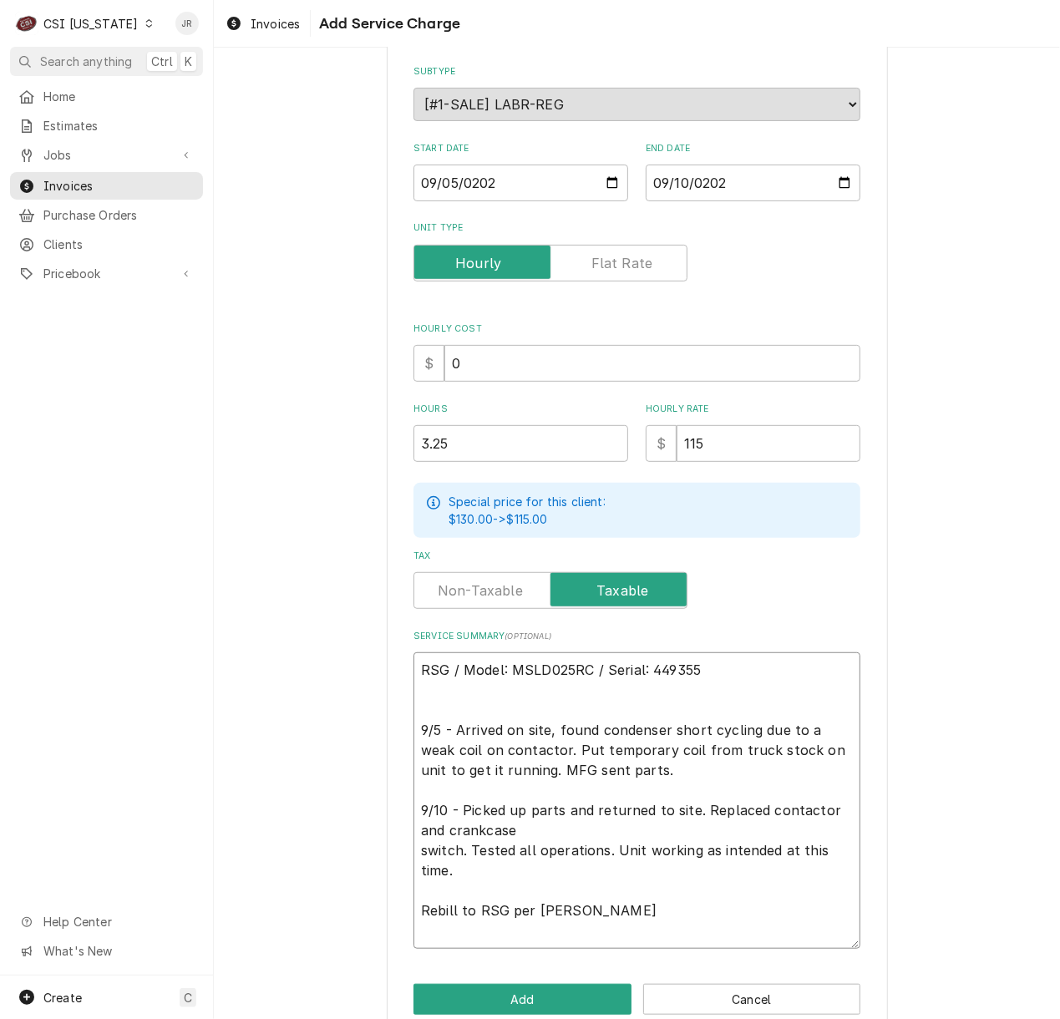
scroll to position [211, 0]
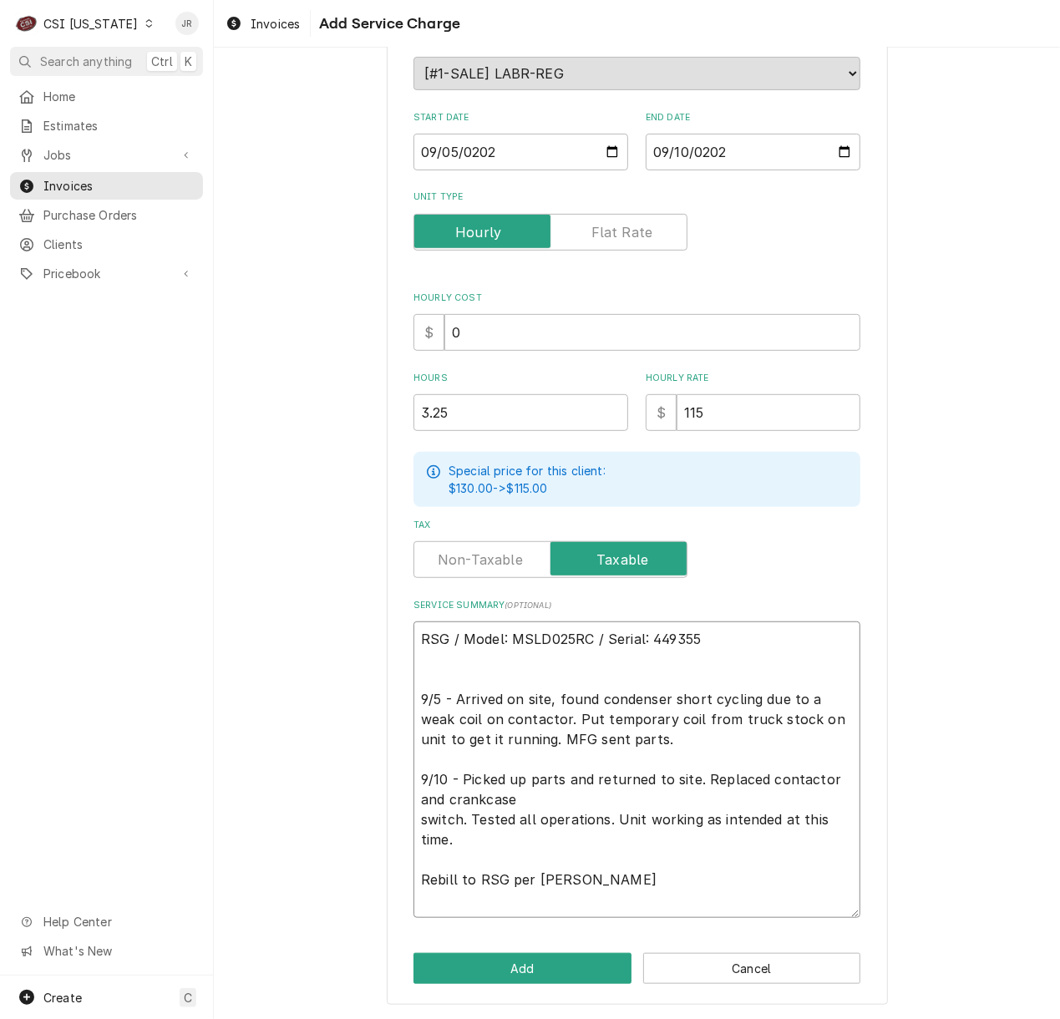
click at [615, 803] on textarea "RSG / Model: MSLD025RC / Serial: 449355 9/5 - Arrived on site, found condenser …" at bounding box center [636, 769] width 447 height 296
type textarea "x"
type textarea "RSG / Model: MSLD025RC / Serial: 449355 9/5 - Arrived on site, found condenser …"
type textarea "x"
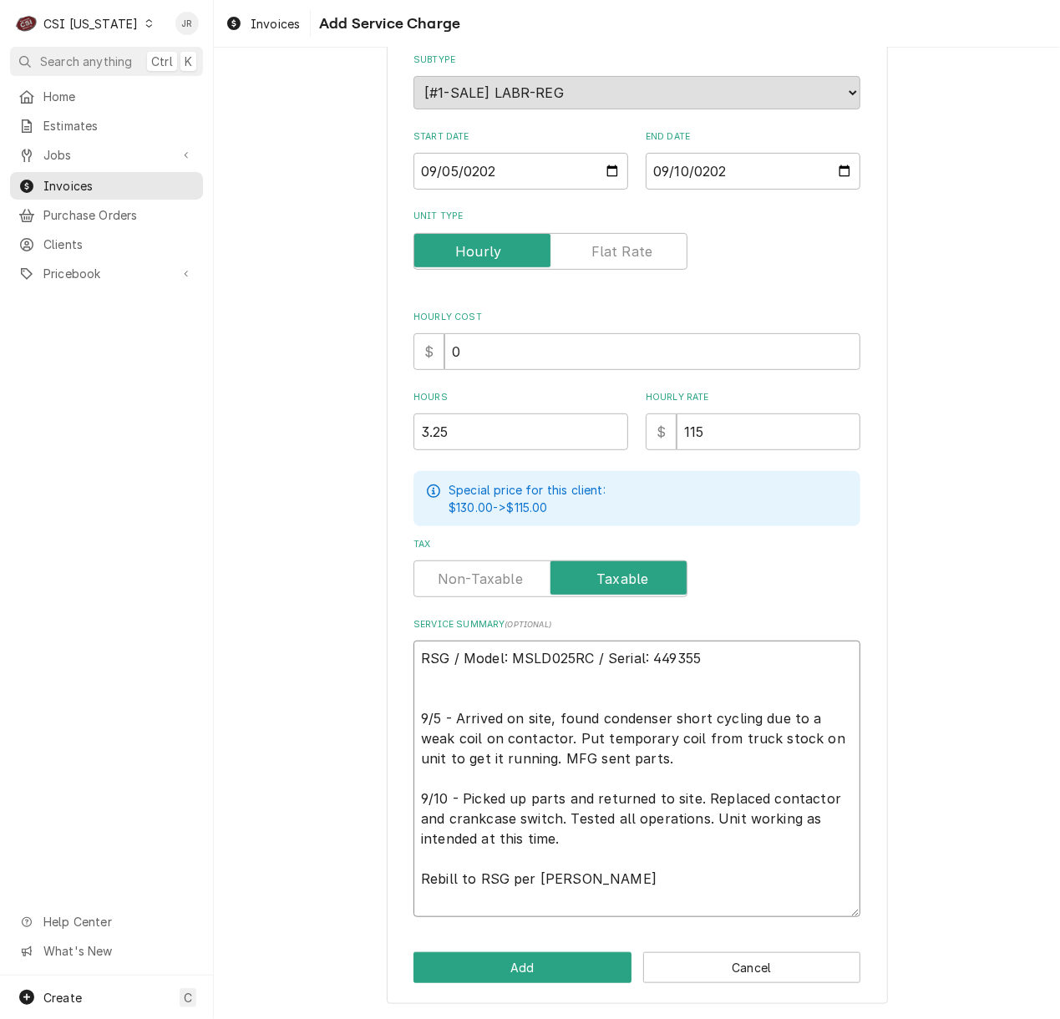
scroll to position [191, 0]
type textarea "RSG / Model: MSLD025RC / Serial: 449355 9/5 - Arrived on site, found condenser …"
click at [583, 950] on div "Please provide the following information to add a new service charge to this in…" at bounding box center [637, 447] width 501 height 1117
click at [575, 967] on button "Add" at bounding box center [522, 968] width 218 height 31
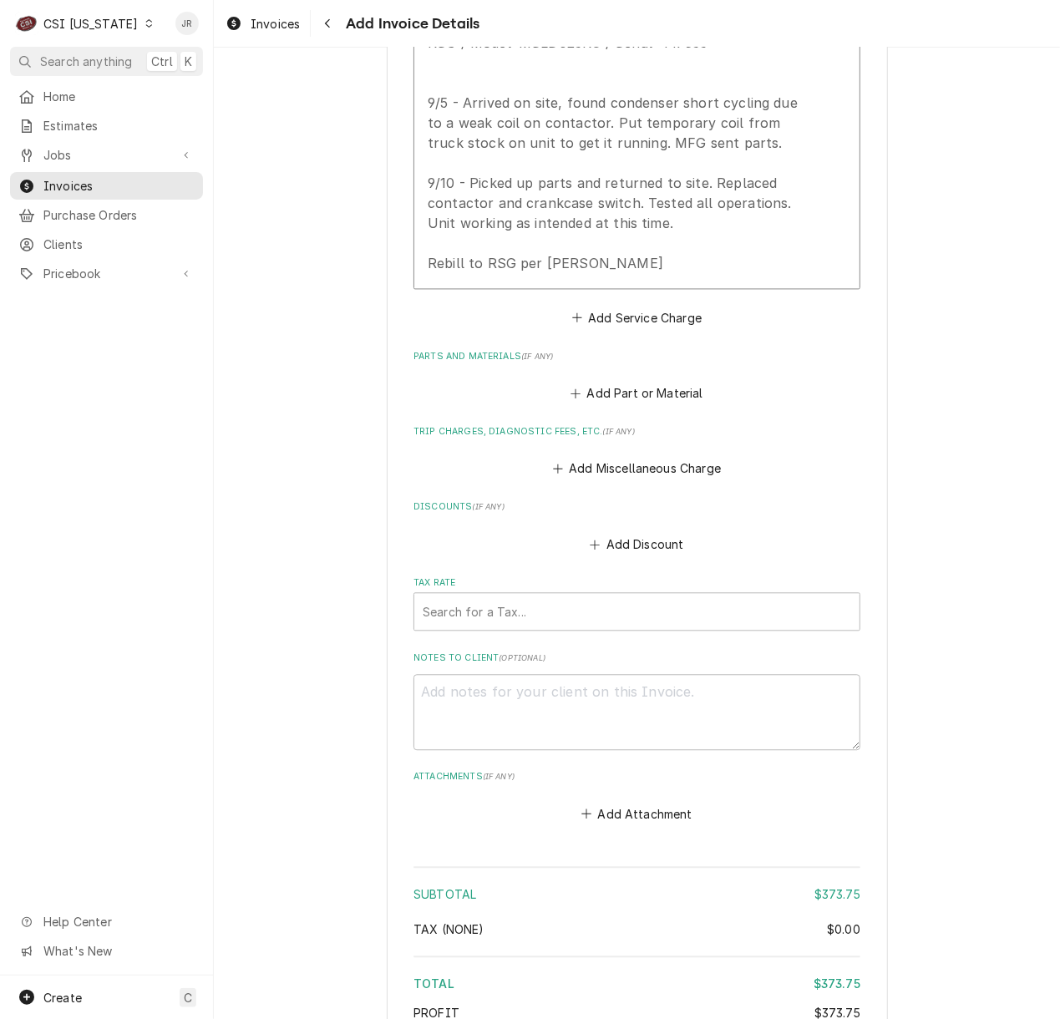
scroll to position [1355, 0]
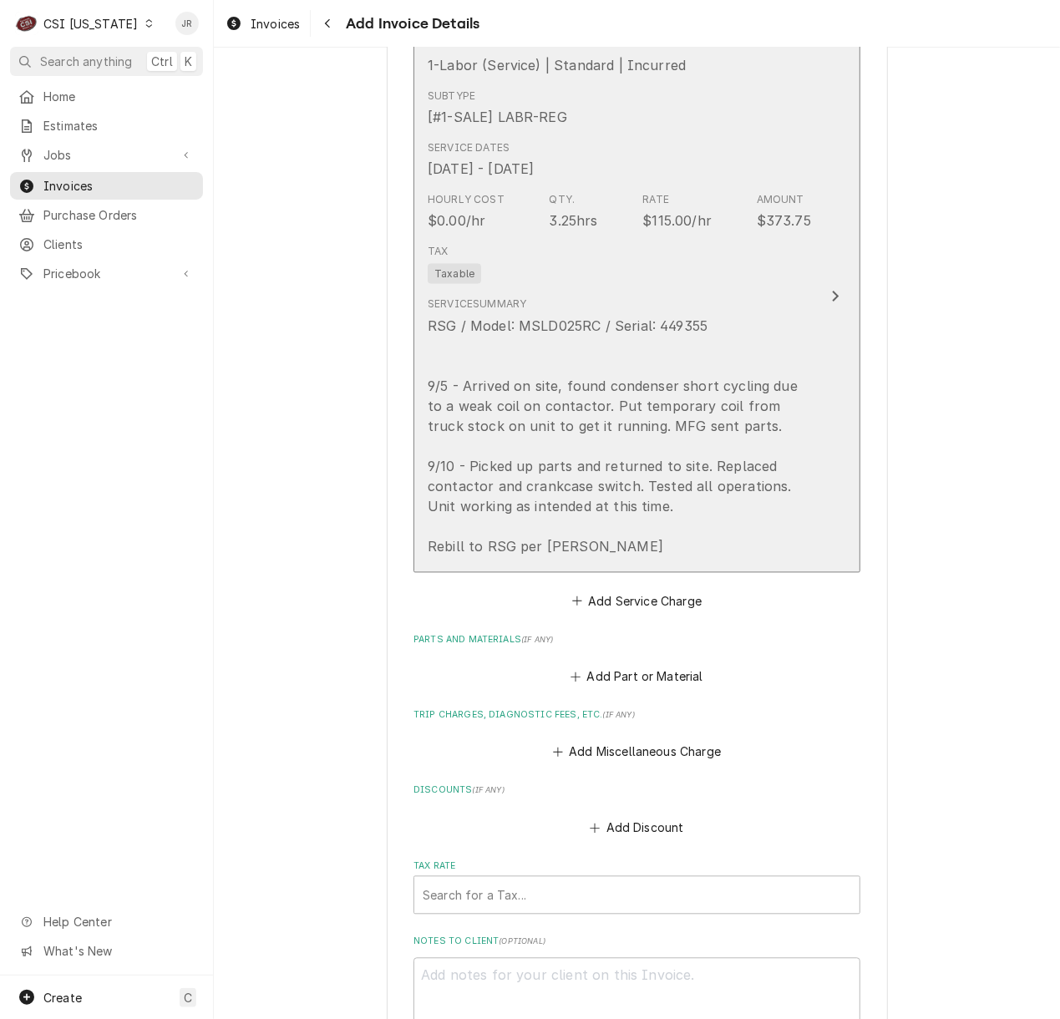
click at [790, 211] on div "$373.75" at bounding box center [784, 220] width 54 height 20
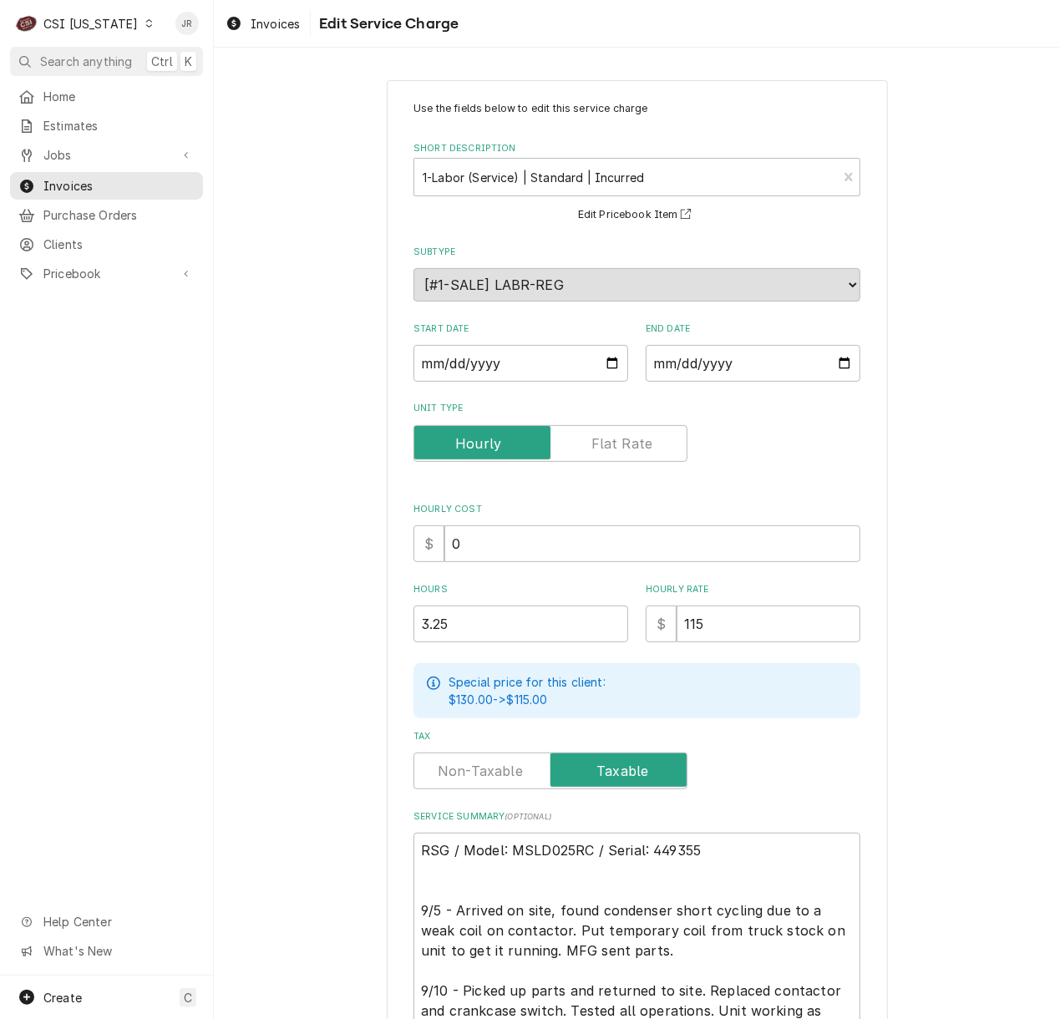
scroll to position [234, 0]
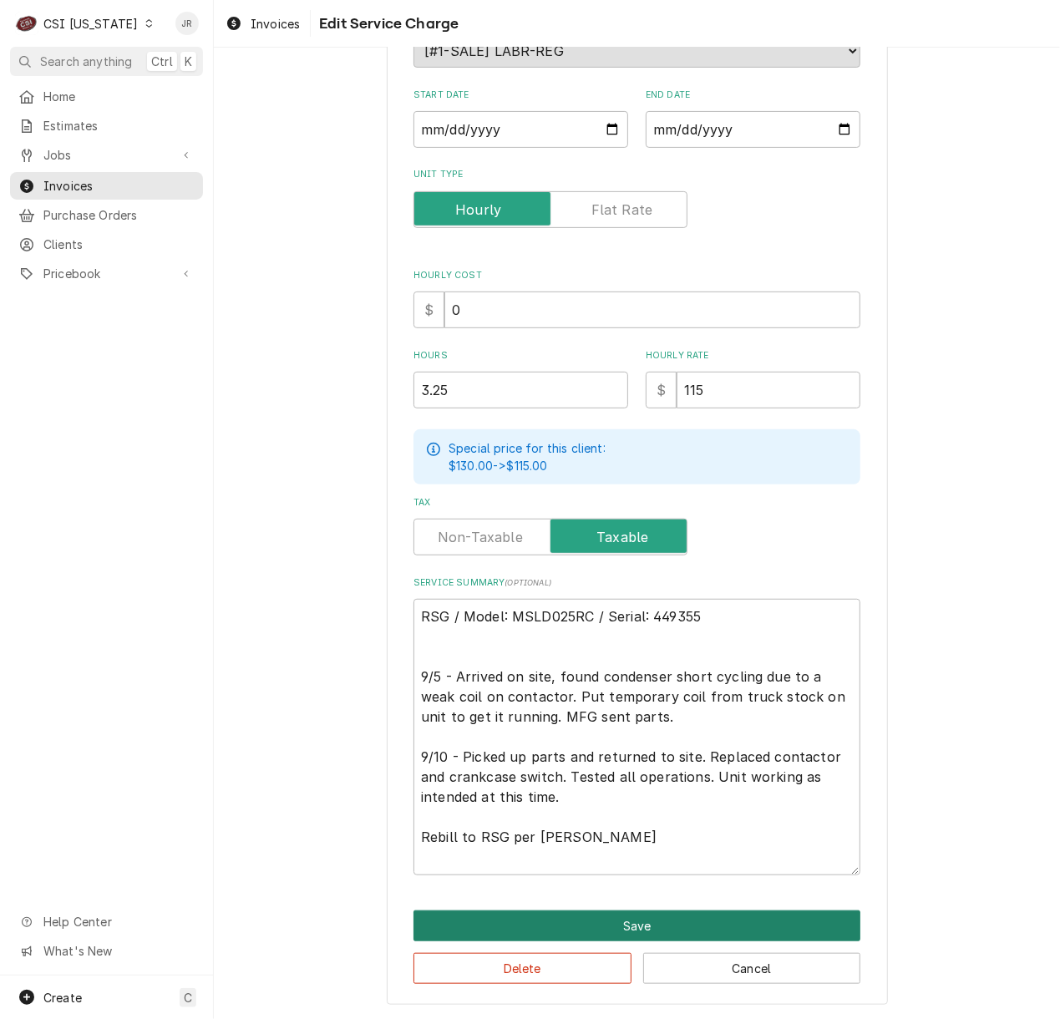
click at [722, 916] on button "Save" at bounding box center [636, 925] width 447 height 31
type textarea "x"
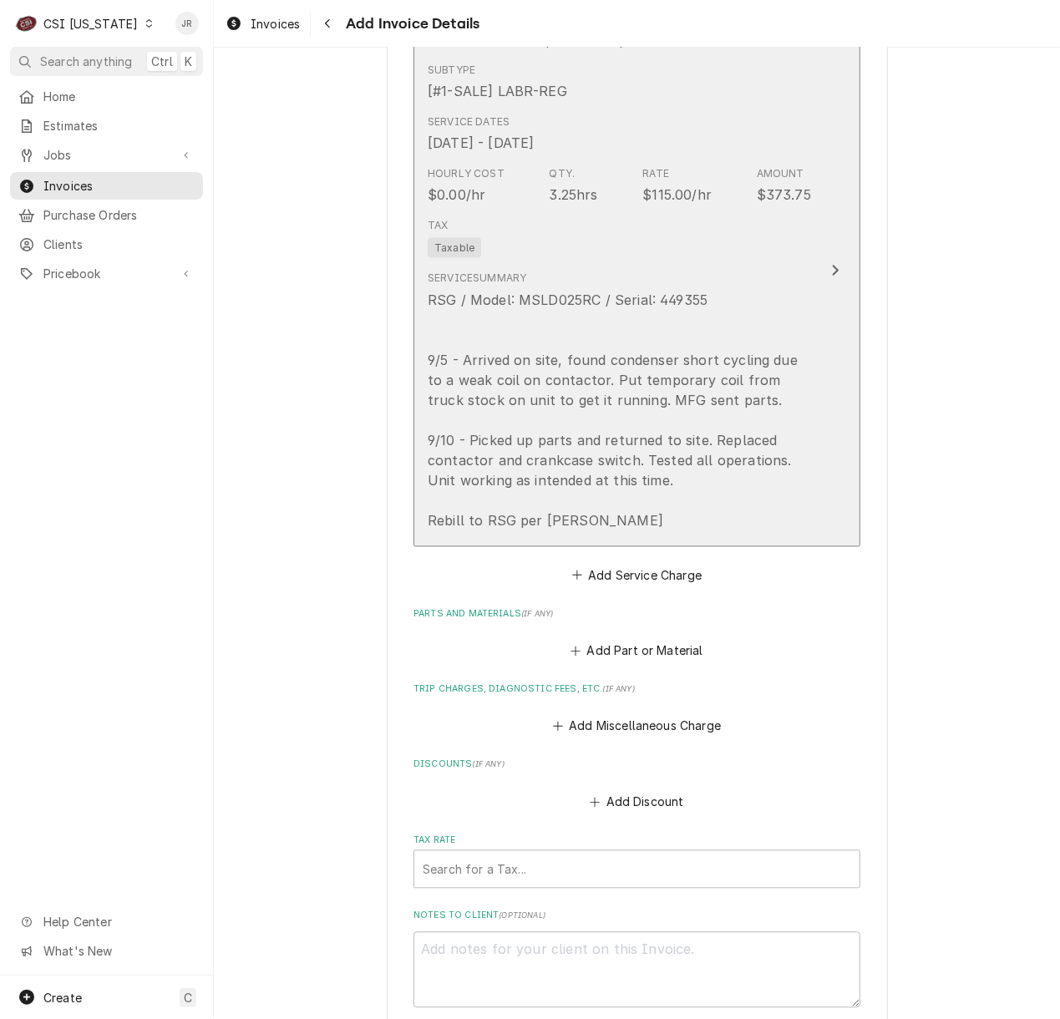
scroll to position [1355, 0]
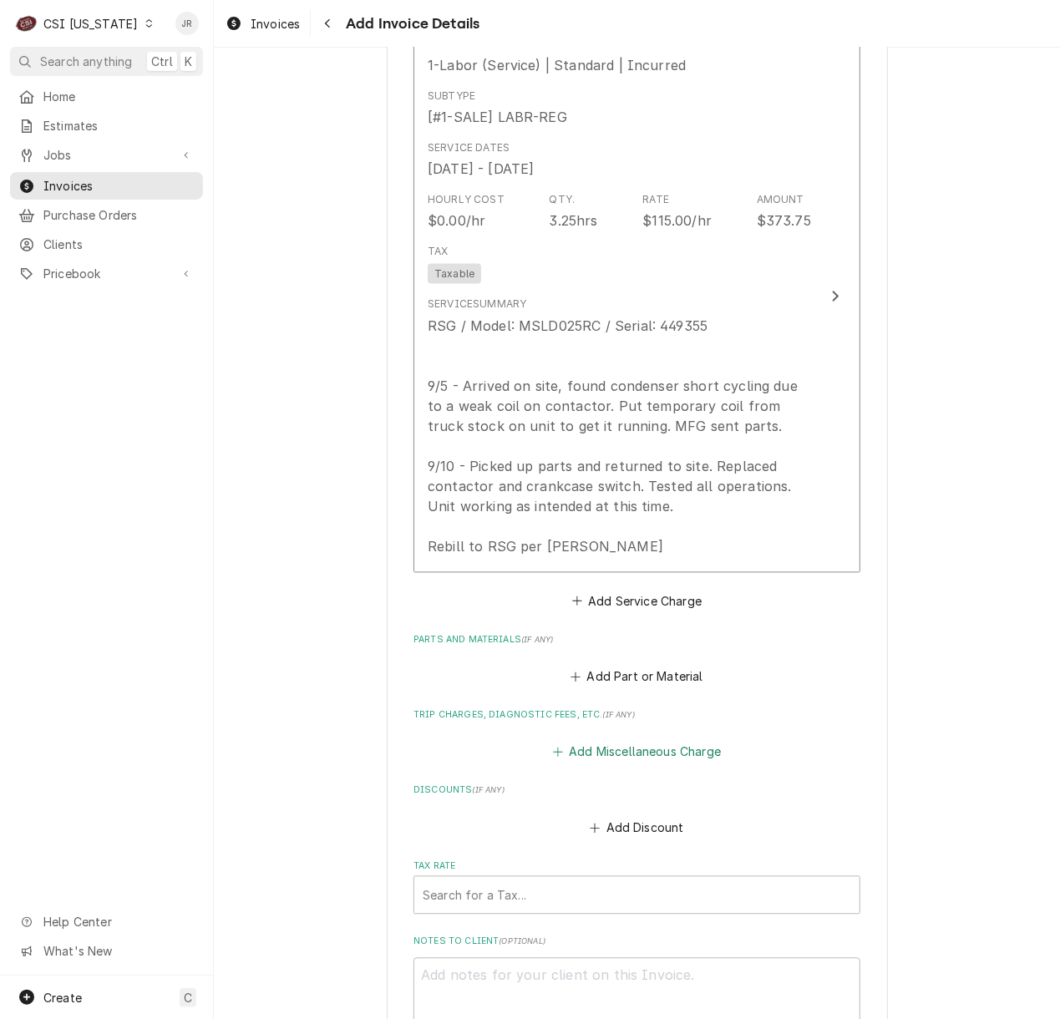
click at [660, 748] on button "Add Miscellaneous Charge" at bounding box center [637, 752] width 174 height 23
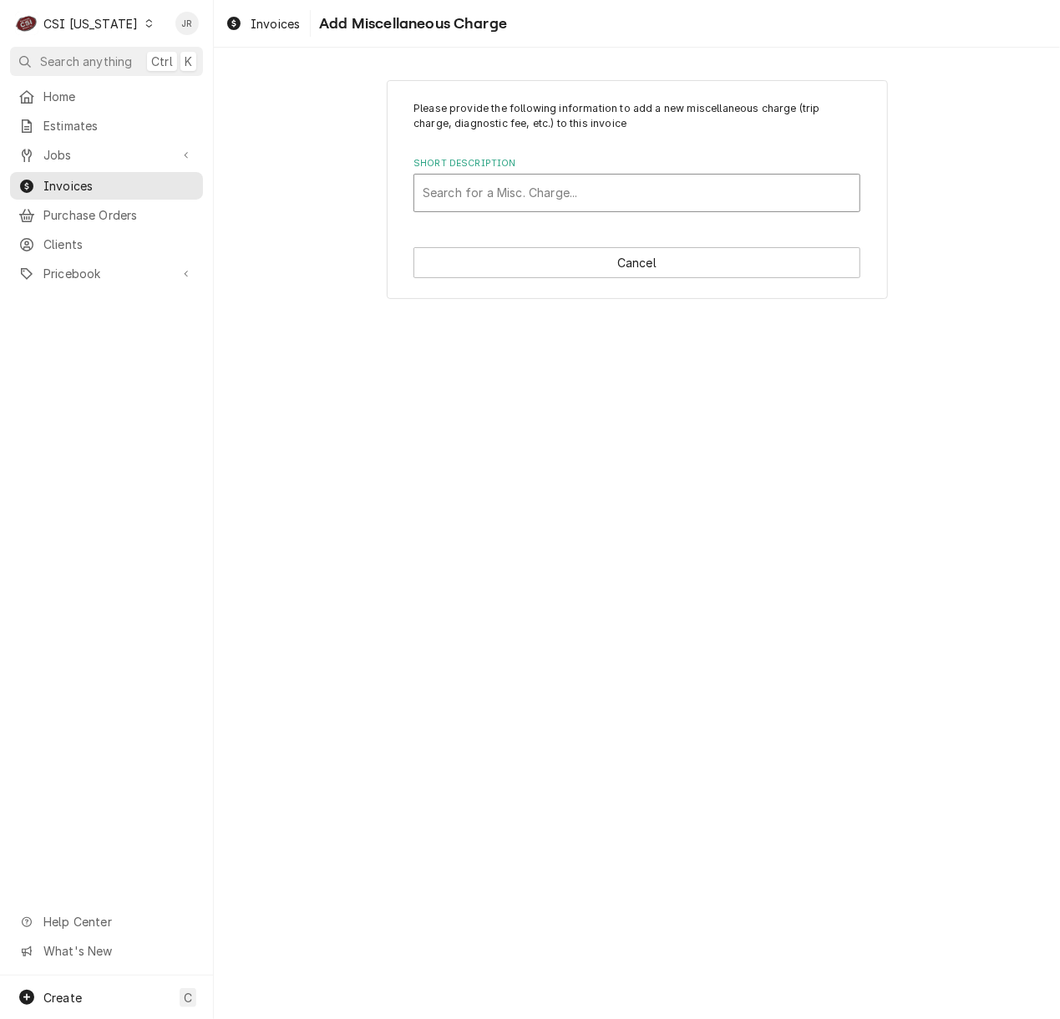
click at [558, 189] on div "Short Description" at bounding box center [637, 193] width 428 height 30
type input "trave"
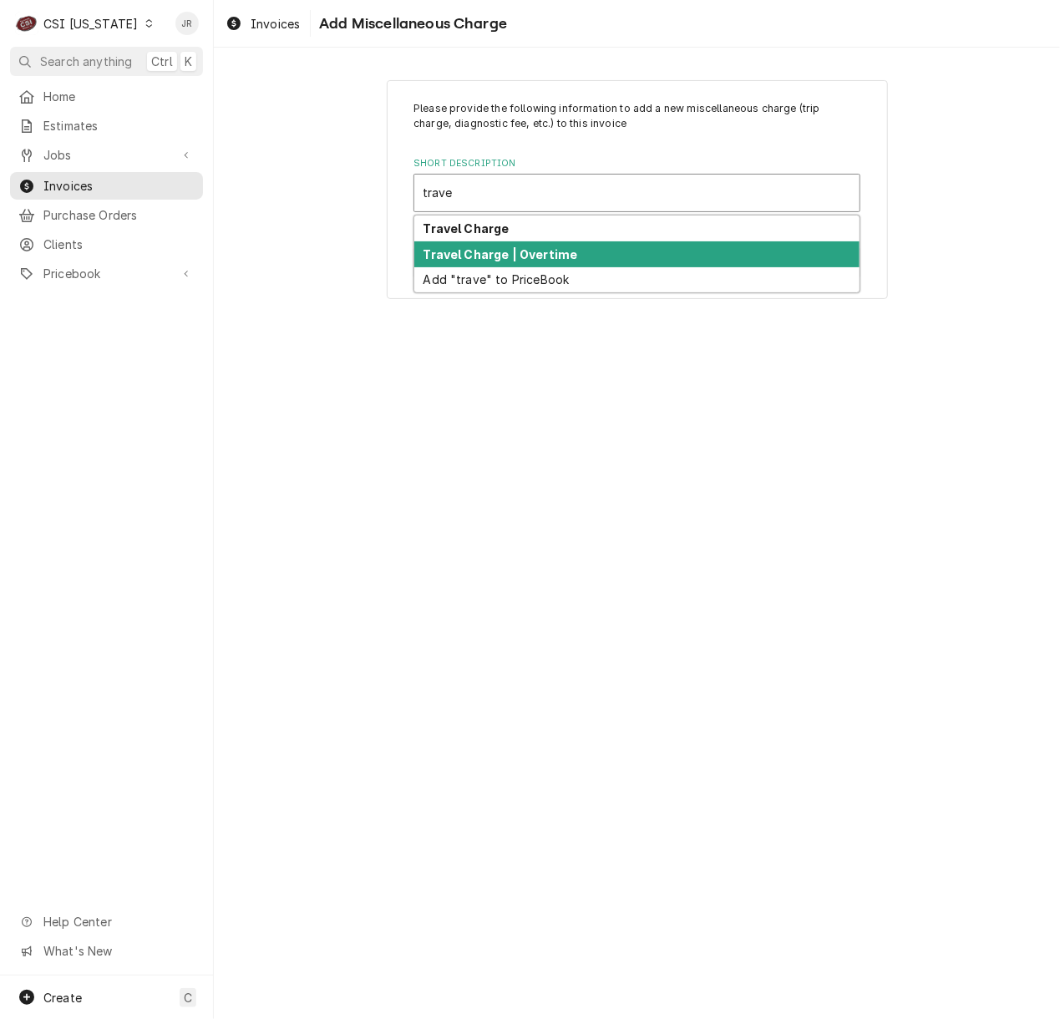
drag, startPoint x: 521, startPoint y: 245, endPoint x: 513, endPoint y: 241, distance: 9.3
click at [513, 241] on div "Travel Charge Travel Charge | Overtime Add "trave" to PriceBook" at bounding box center [636, 253] width 445 height 77
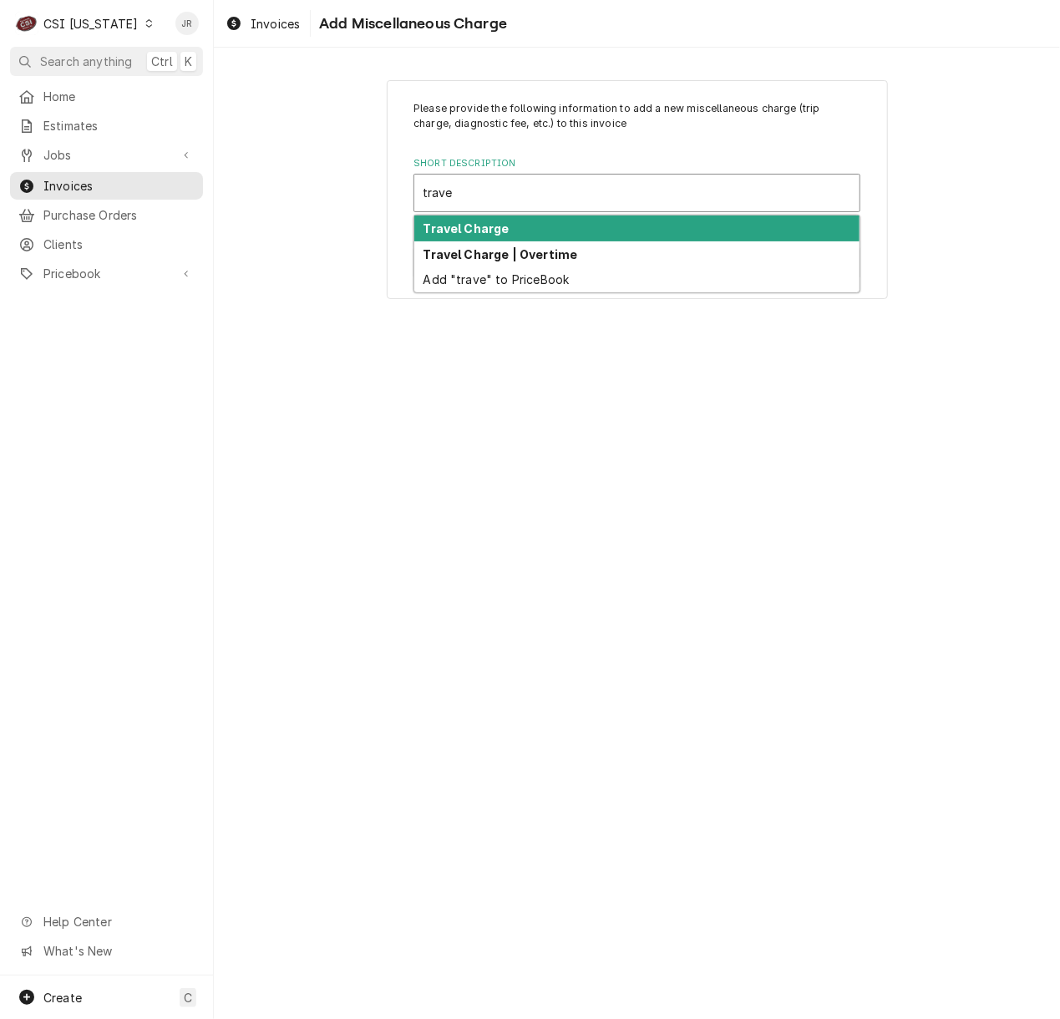
click at [513, 239] on div "Travel Charge" at bounding box center [636, 228] width 445 height 26
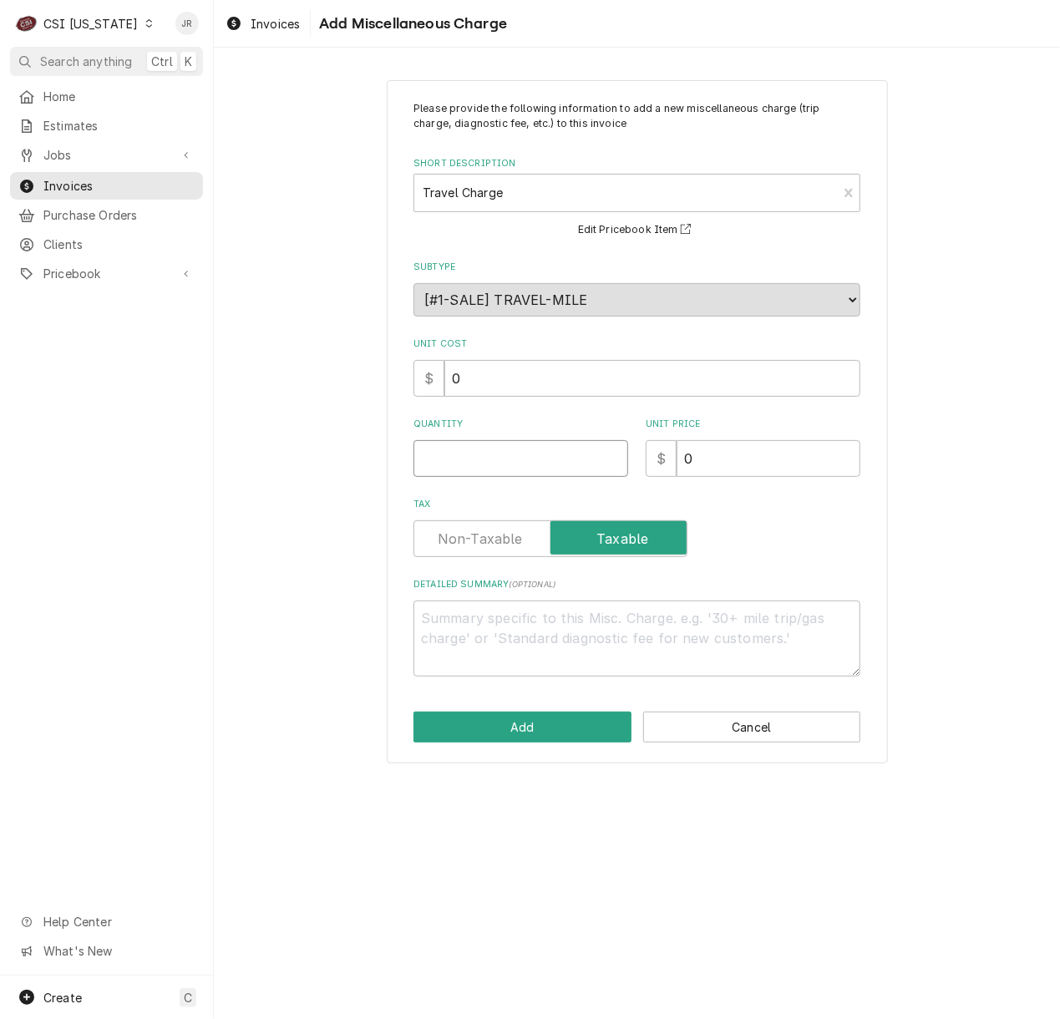
click at [515, 452] on input "Quantity" at bounding box center [520, 458] width 215 height 37
type textarea "x"
type input "2"
type textarea "x"
type input "1"
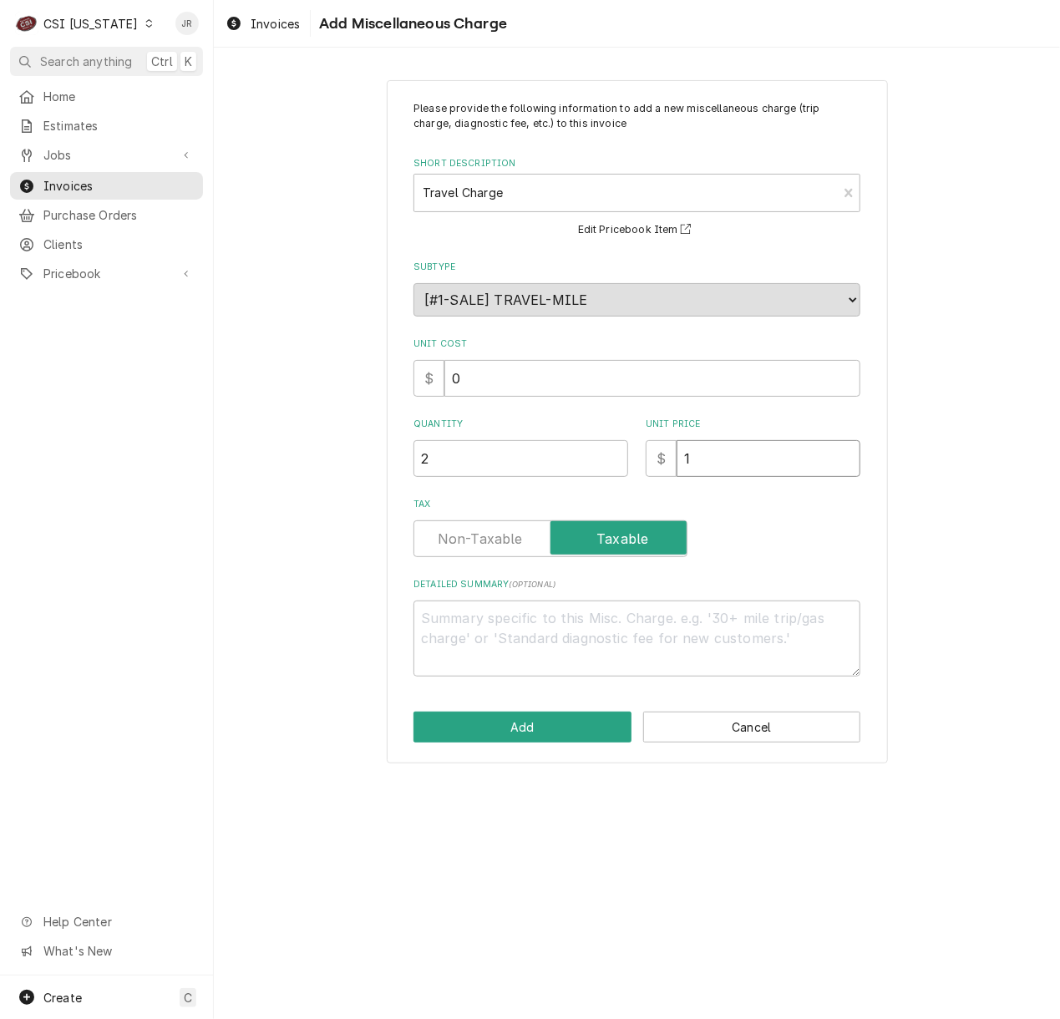
type textarea "x"
type input "11"
type textarea "x"
type input "115"
drag, startPoint x: 472, startPoint y: 546, endPoint x: 499, endPoint y: 677, distance: 133.2
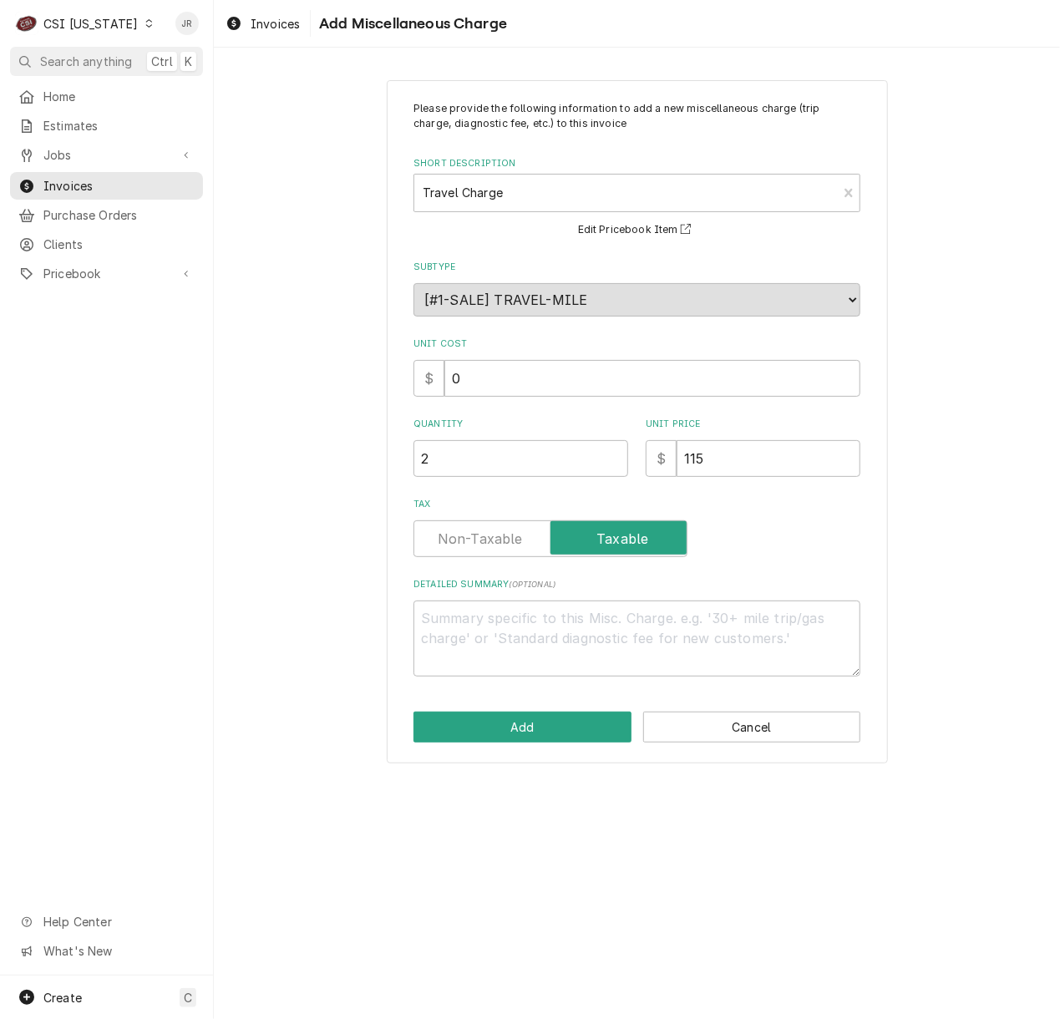
click at [471, 548] on label "Tax" at bounding box center [550, 538] width 274 height 37
click at [471, 548] on input "Tax" at bounding box center [550, 538] width 259 height 37
checkbox input "false"
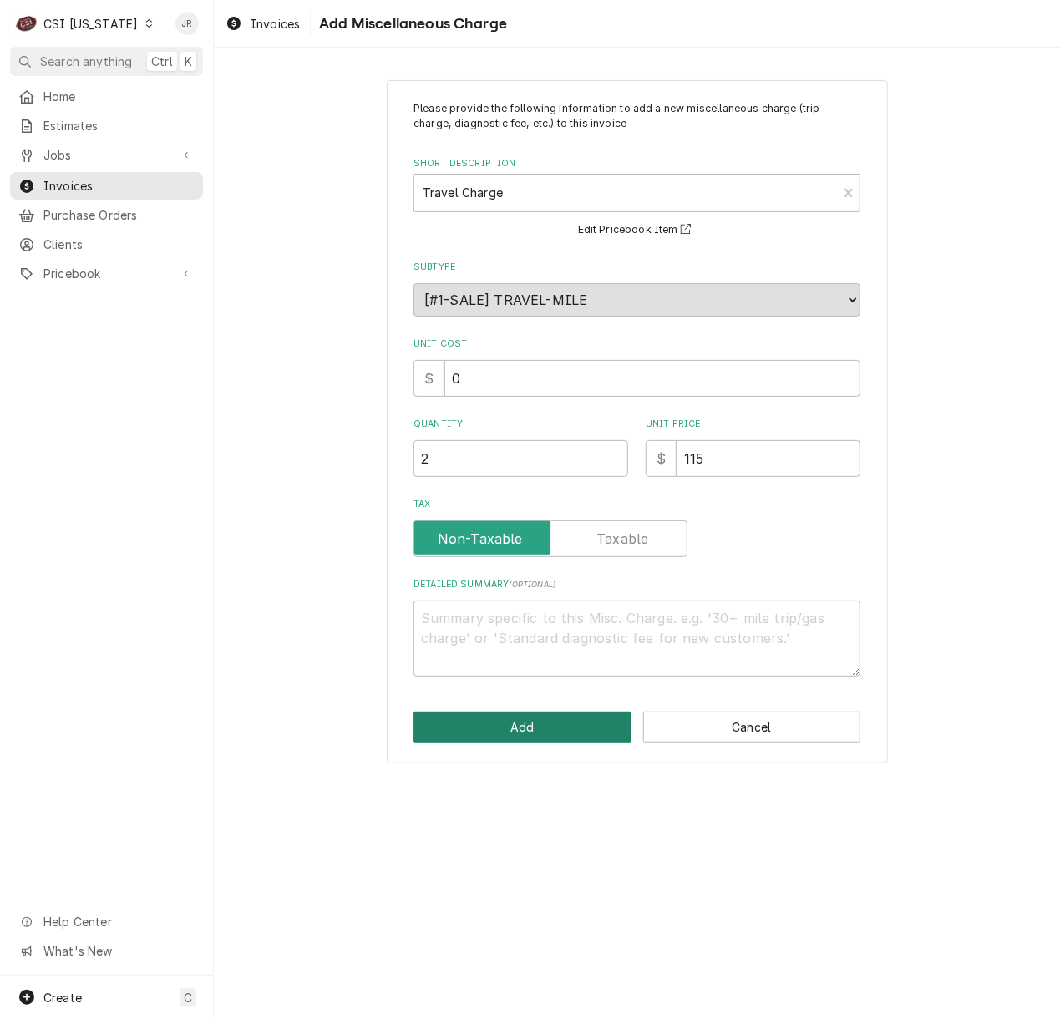
click at [528, 730] on button "Add" at bounding box center [522, 727] width 218 height 31
type textarea "x"
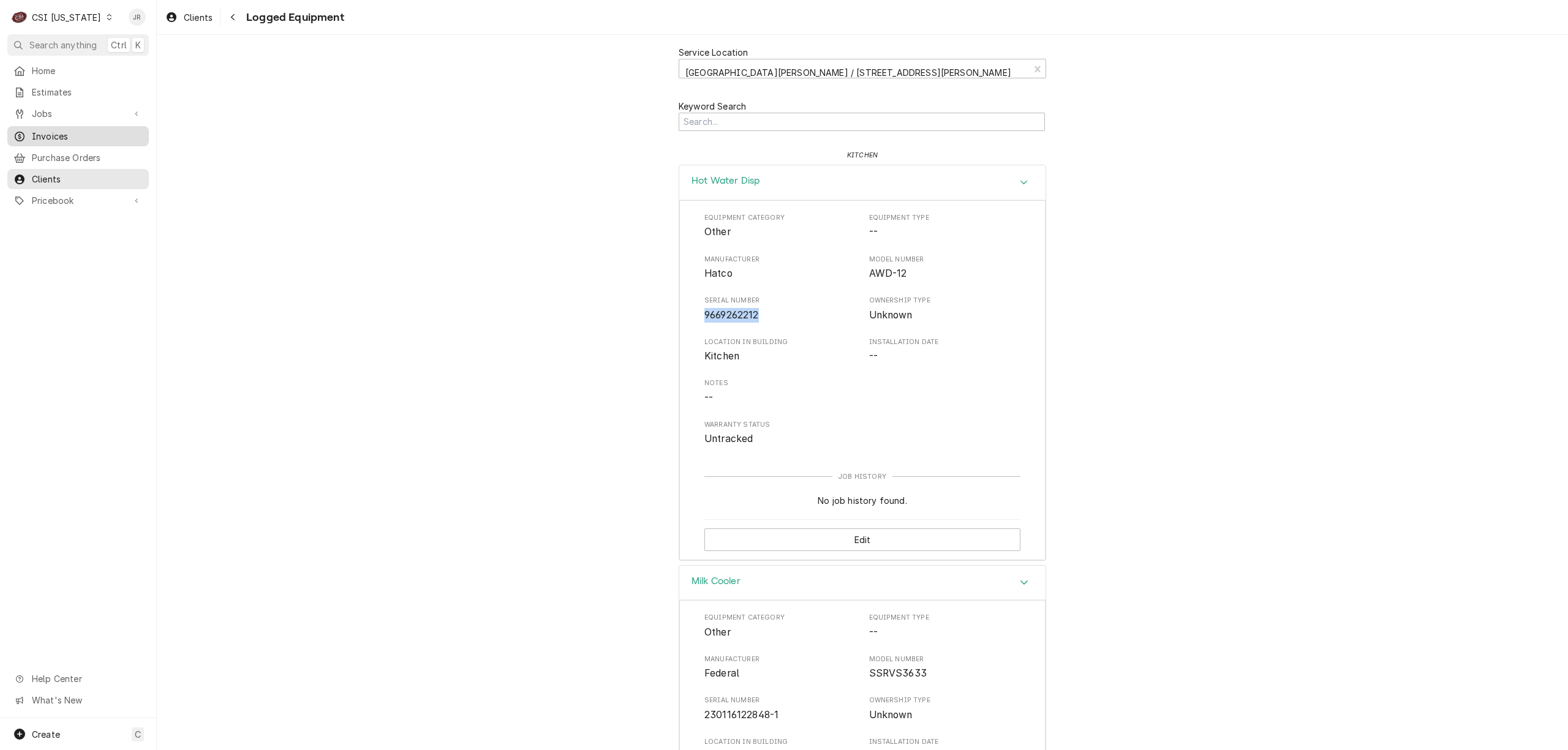
click at [45, 130] on span "Invoices" at bounding box center [87, 136] width 111 height 13
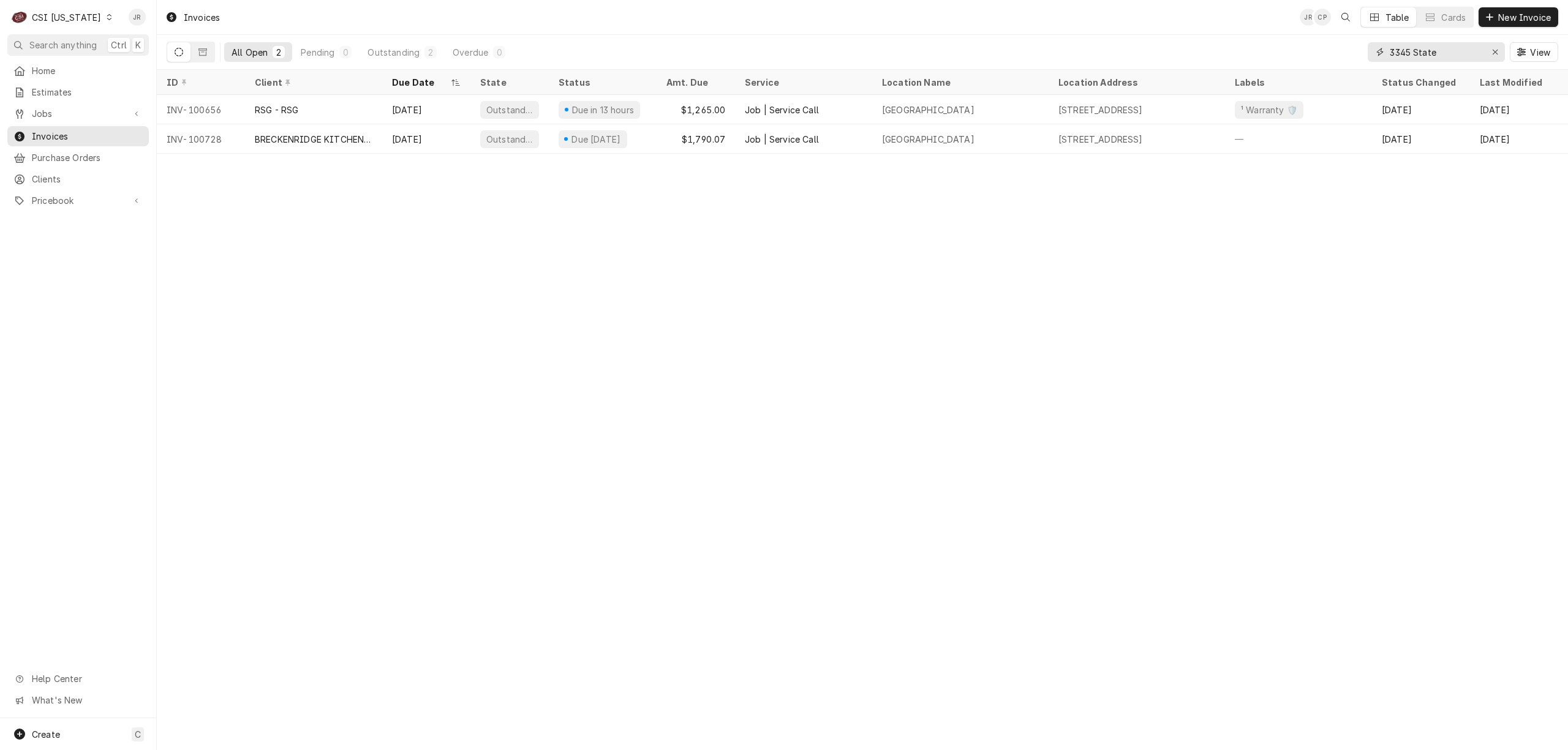
drag, startPoint x: 1457, startPoint y: 50, endPoint x: 1236, endPoint y: 50, distance: 221.0
click at [1237, 50] on div "All Open 2 Pending 0 Outstanding 2 Overdue 0 3345 State View" at bounding box center [862, 52] width 1392 height 34
paste input "100712"
type input "100712"
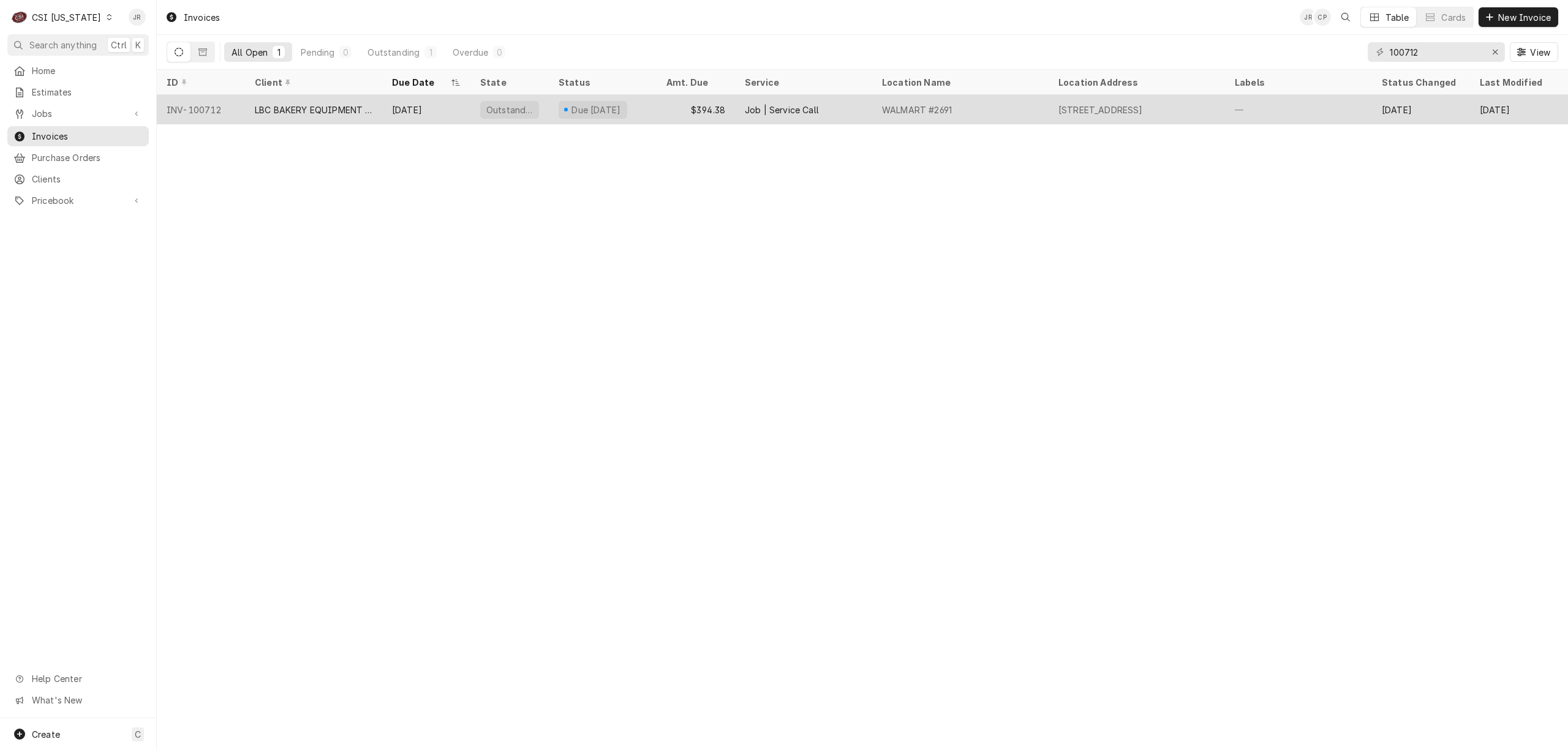
click at [265, 111] on div "LBC BAKERY EQUIPMENT WARRANTY" at bounding box center [313, 110] width 117 height 13
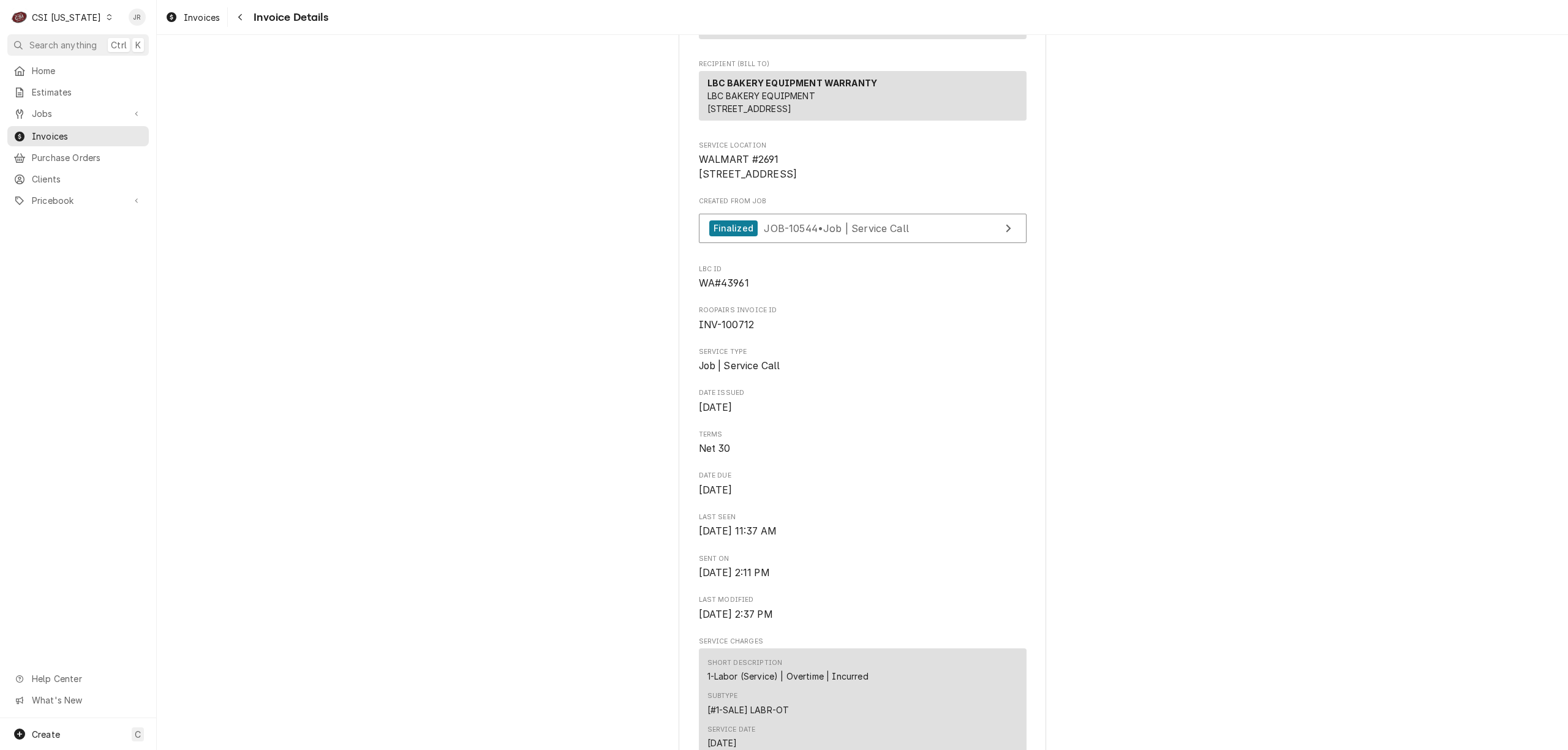
scroll to position [163, 0]
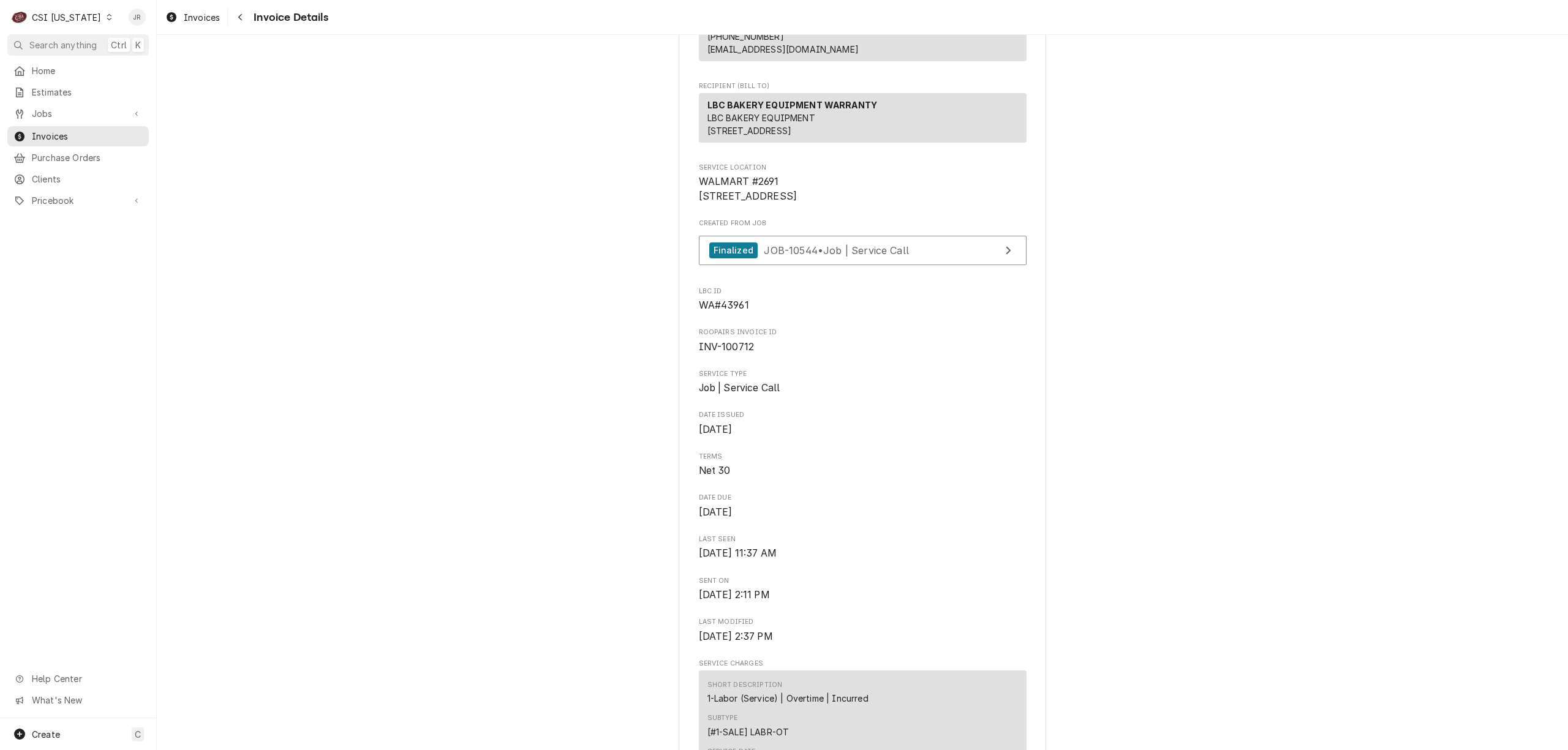
drag, startPoint x: 691, startPoint y: 221, endPoint x: 796, endPoint y: 232, distance: 105.6
copy span "2910 Grant Line Rd New Albany, IN 47150"
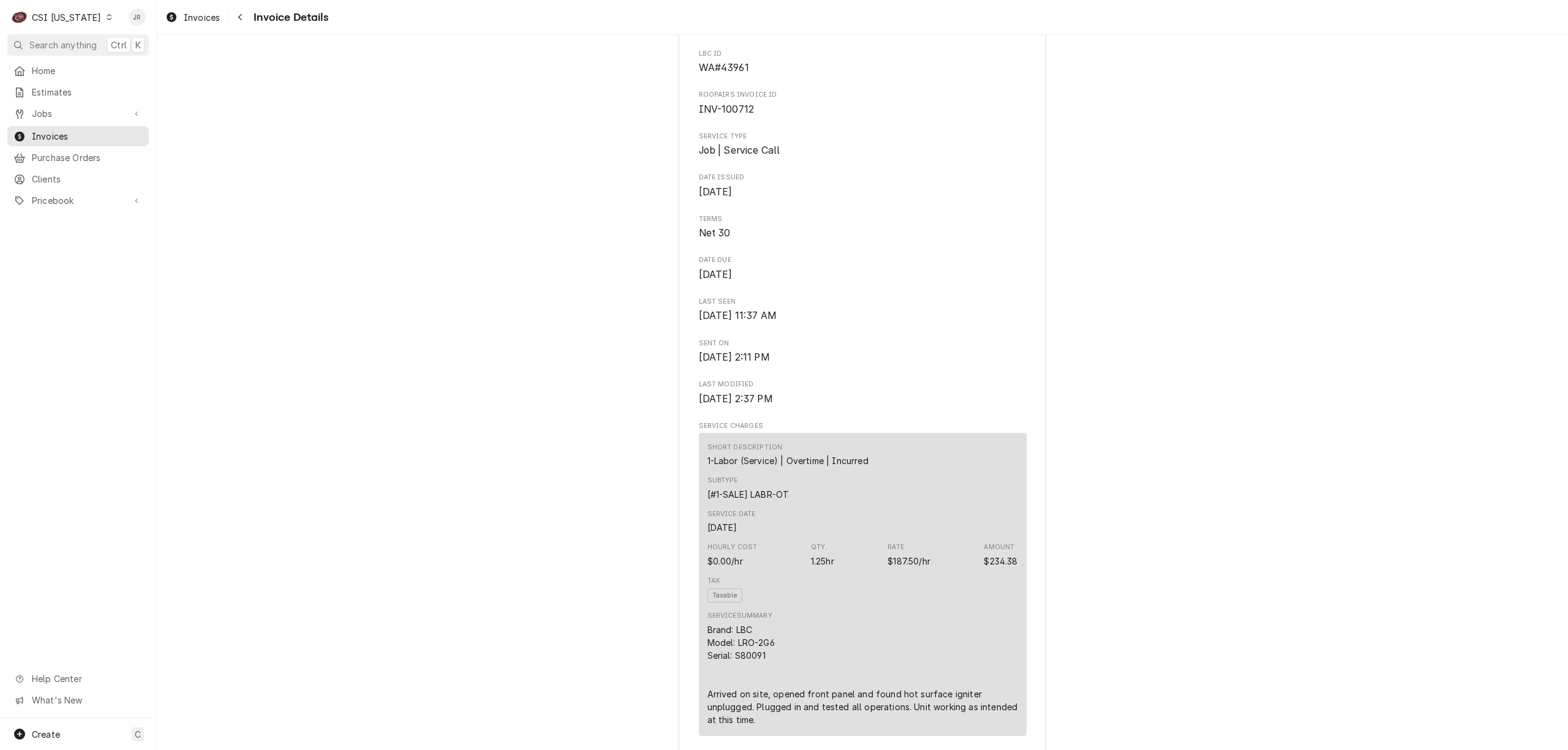
scroll to position [408, 0]
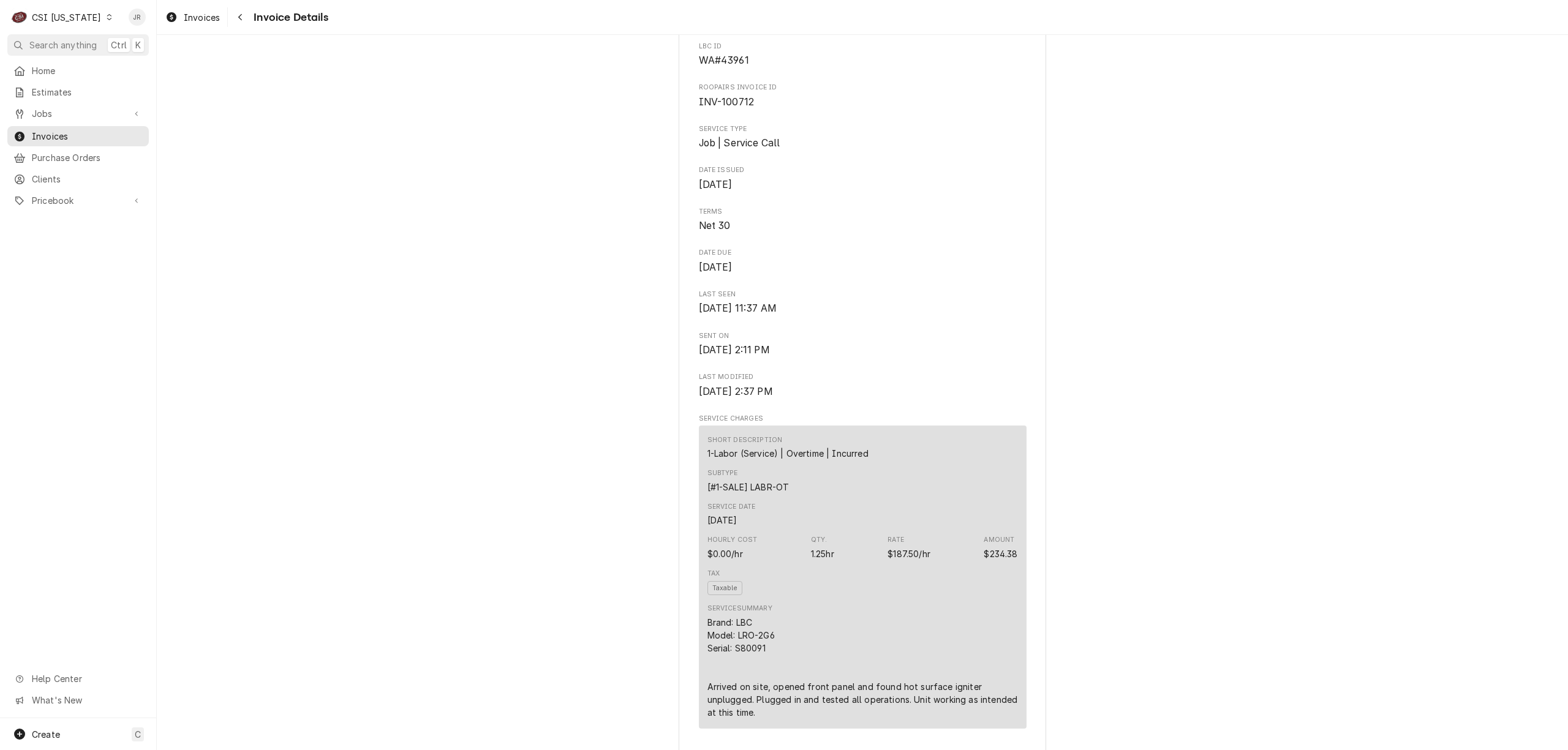
click at [822, 27] on div "Finalized JOB-10544 • Job | Service Call" at bounding box center [862, 8] width 328 height 36
click at [819, 21] on link "Finalized JOB-10544 • Job | Service Call" at bounding box center [862, 5] width 328 height 30
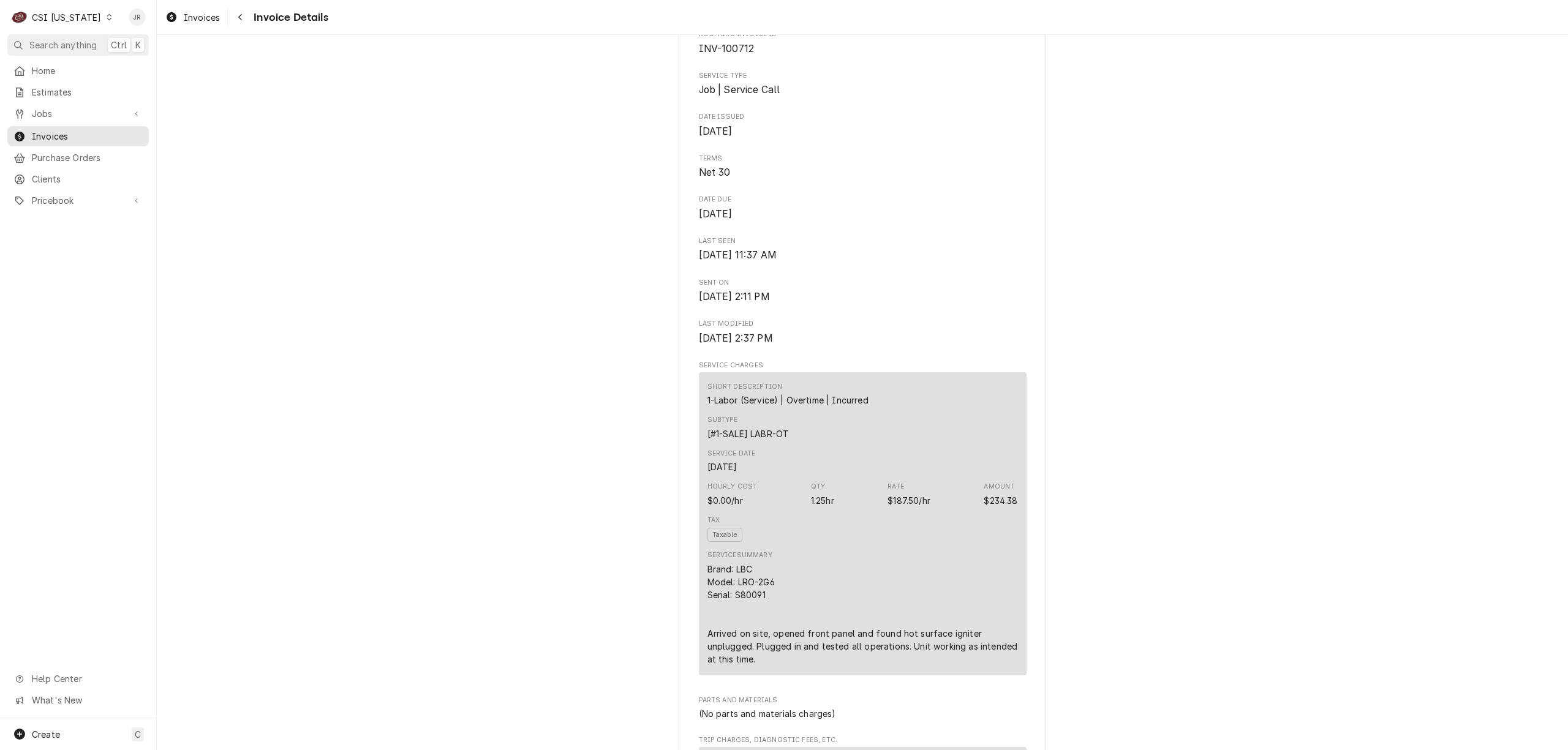
scroll to position [490, 0]
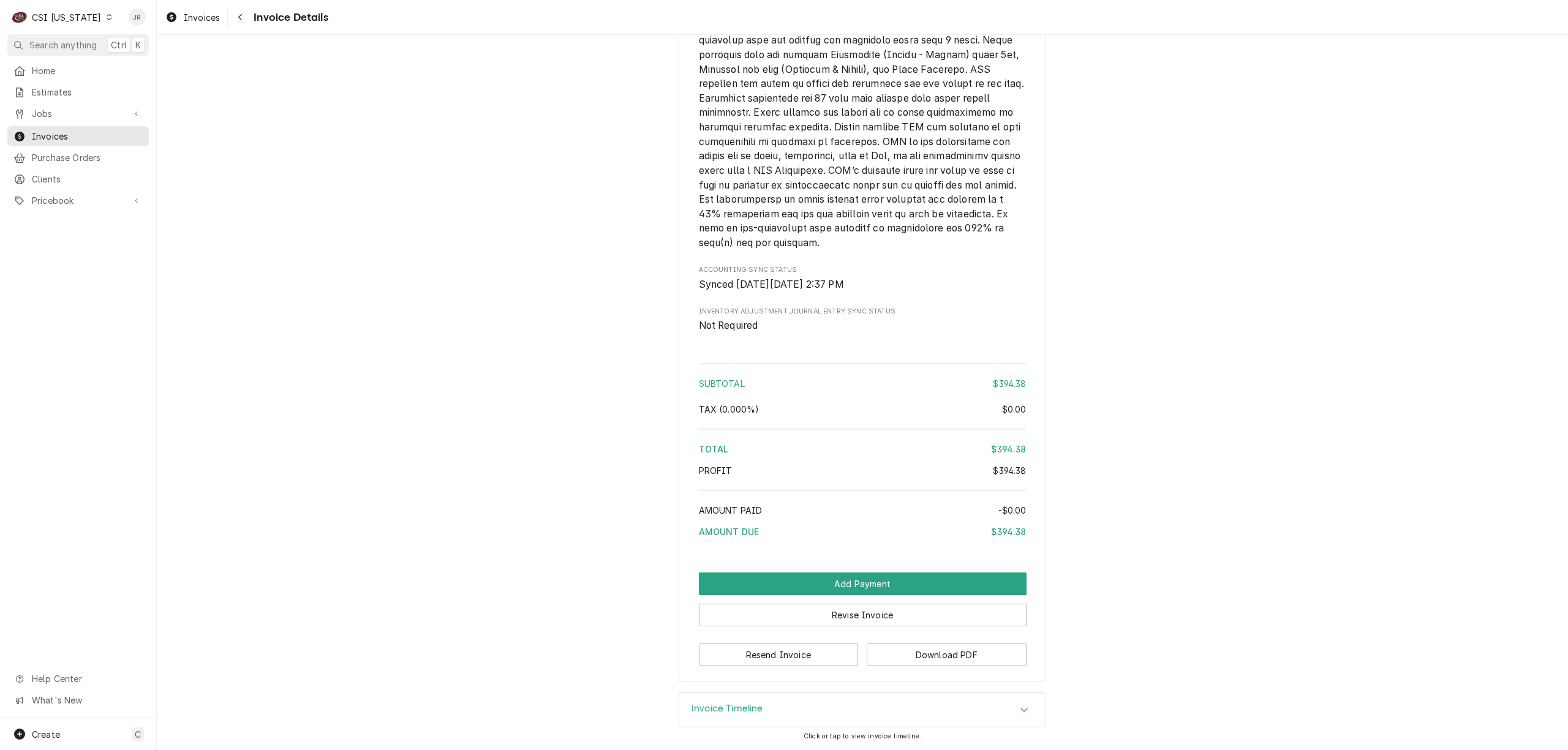
scroll to position [1853, 0]
click at [853, 705] on div "Invoice Timeline" at bounding box center [862, 710] width 366 height 34
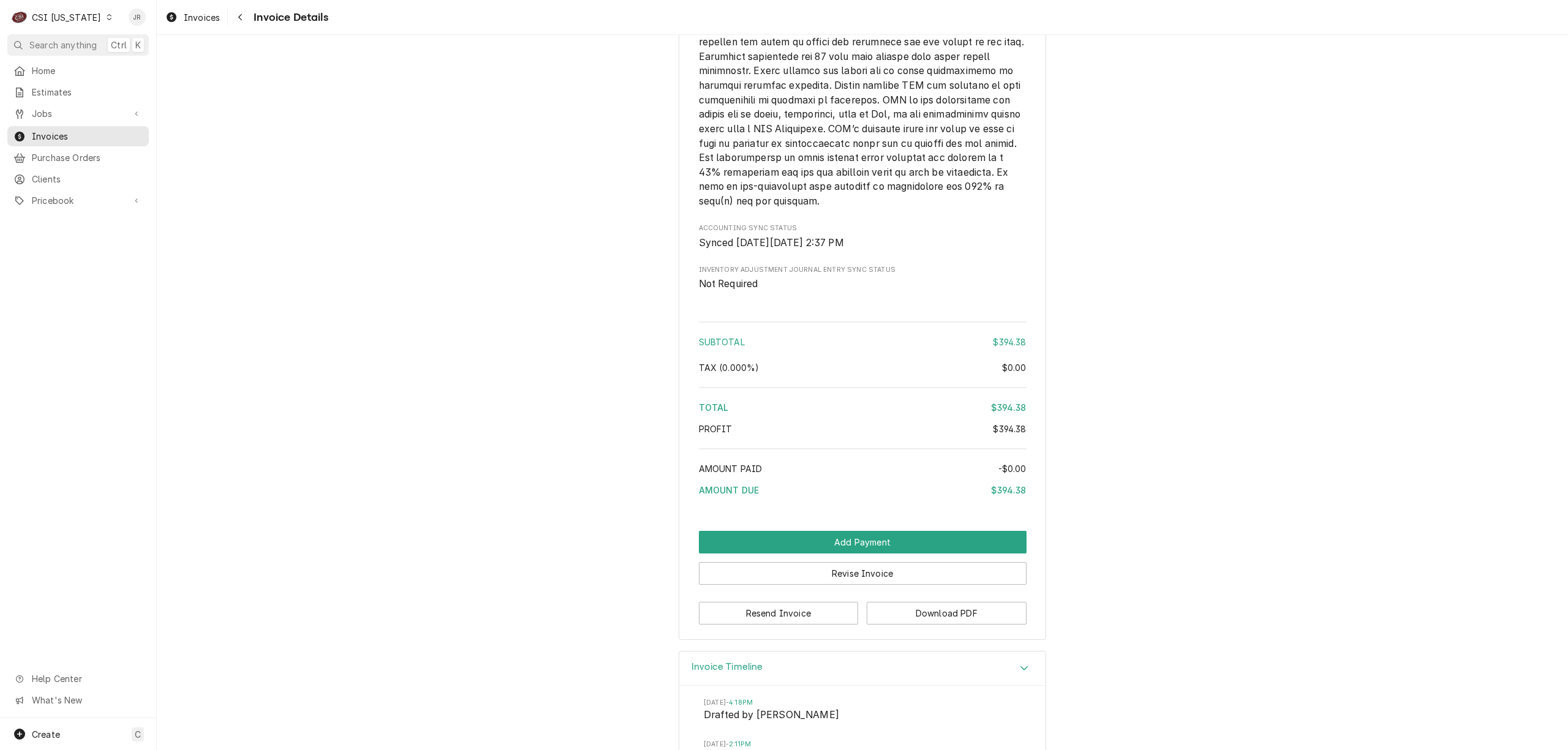
scroll to position [2117, 0]
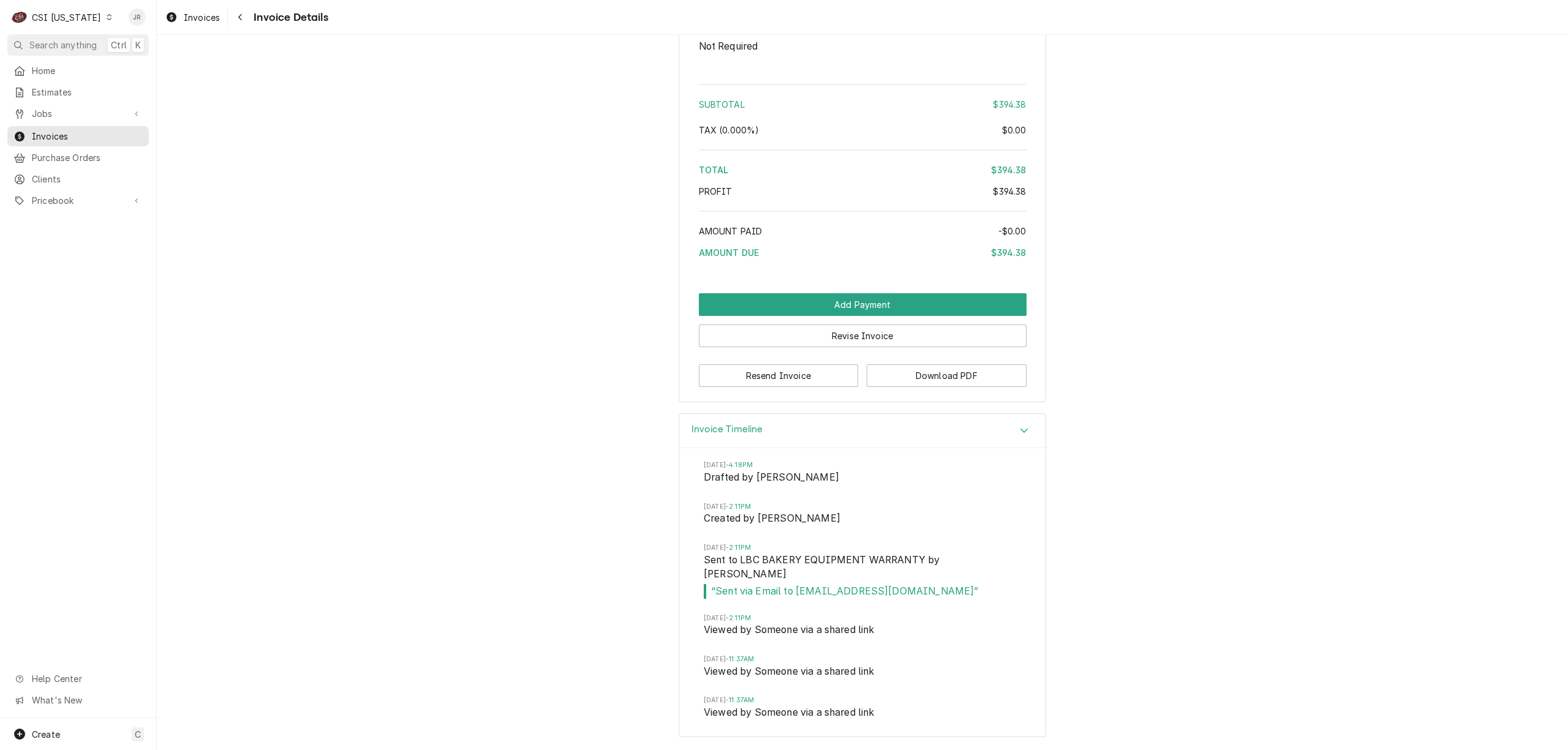
click at [79, 21] on div "CSI [US_STATE]" at bounding box center [66, 18] width 69 height 13
click at [139, 64] on div "CSI St. Louis" at bounding box center [191, 67] width 161 height 13
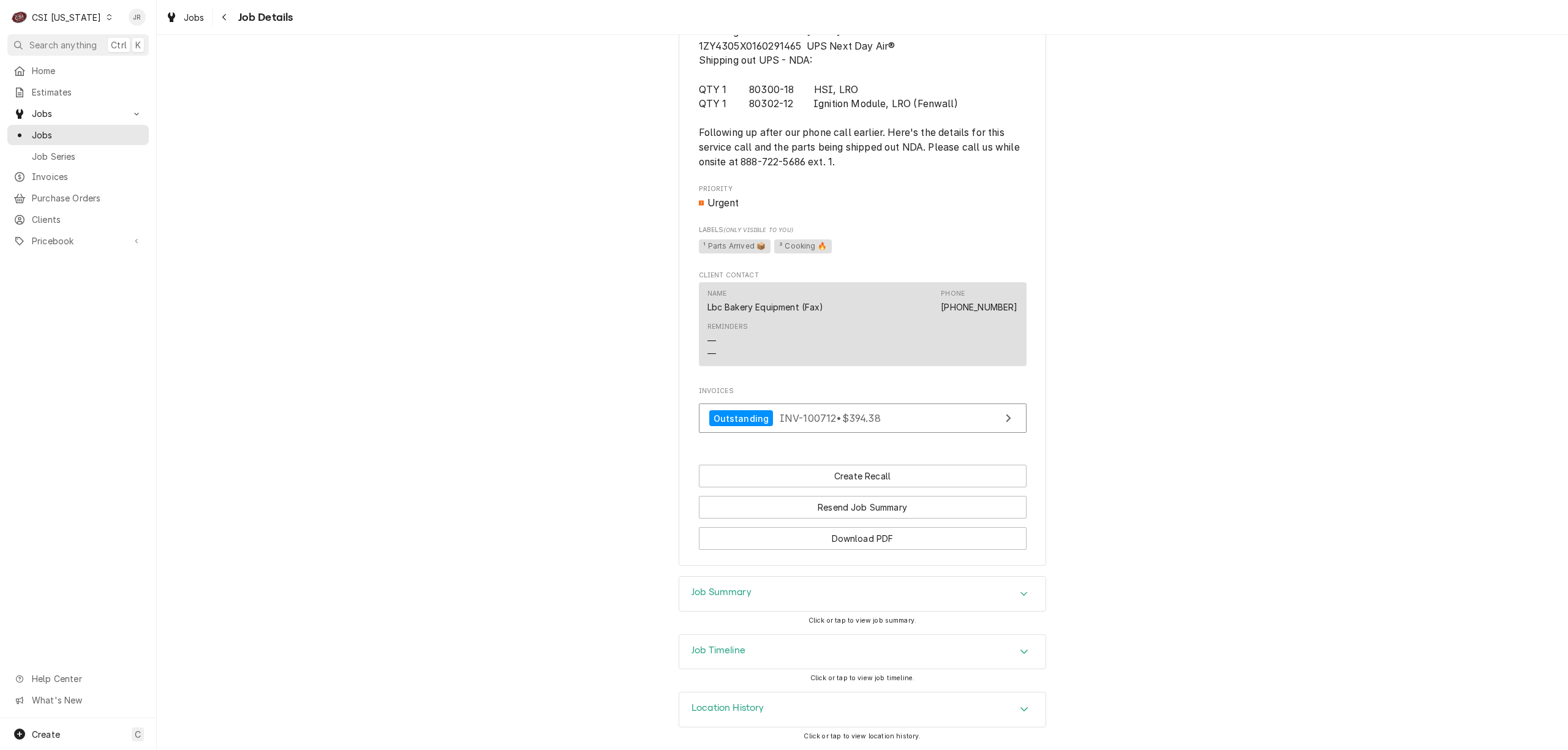
scroll to position [792, 0]
drag, startPoint x: 762, startPoint y: 583, endPoint x: 785, endPoint y: 596, distance: 26.4
click at [763, 583] on div "Job Summary" at bounding box center [862, 594] width 366 height 34
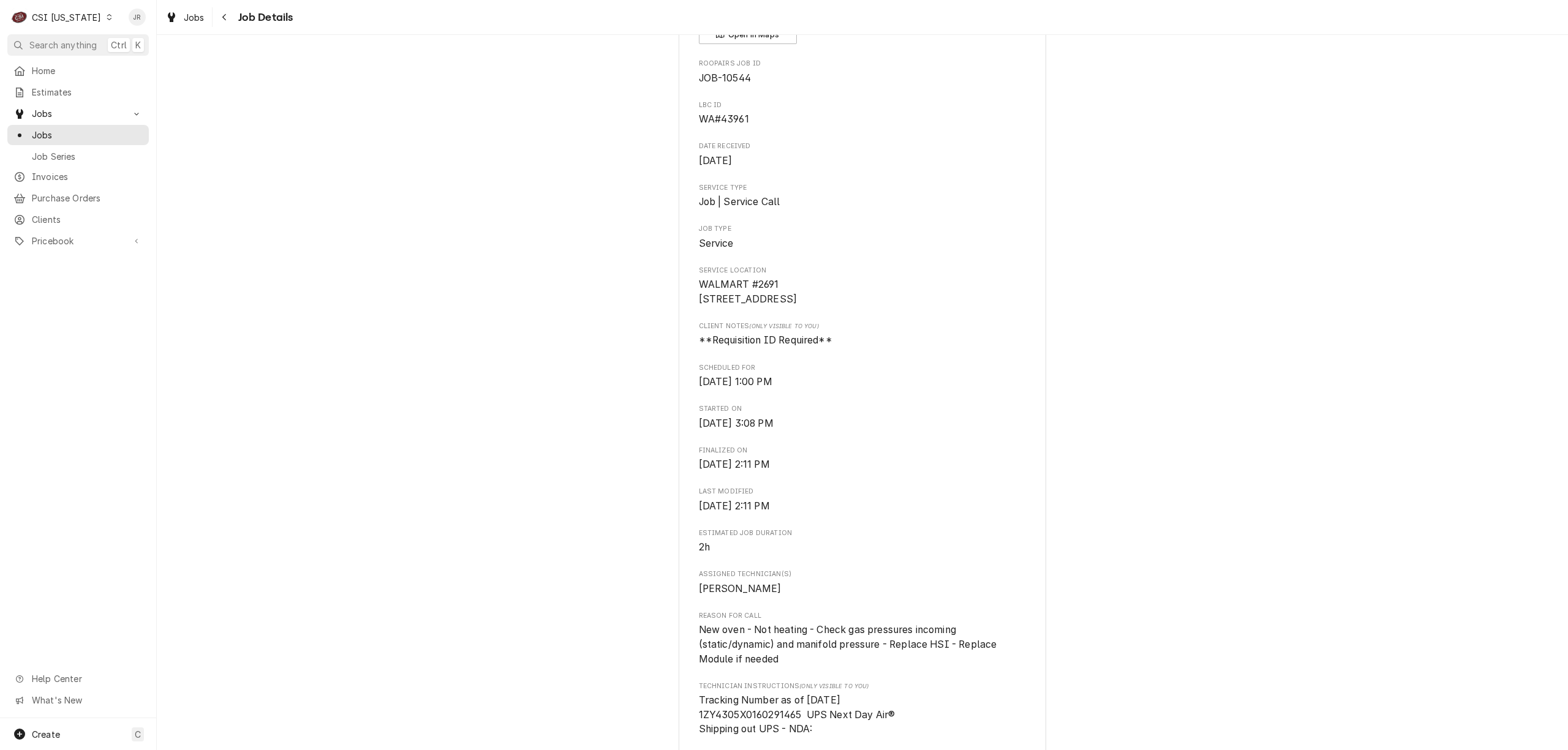
scroll to position [0, 0]
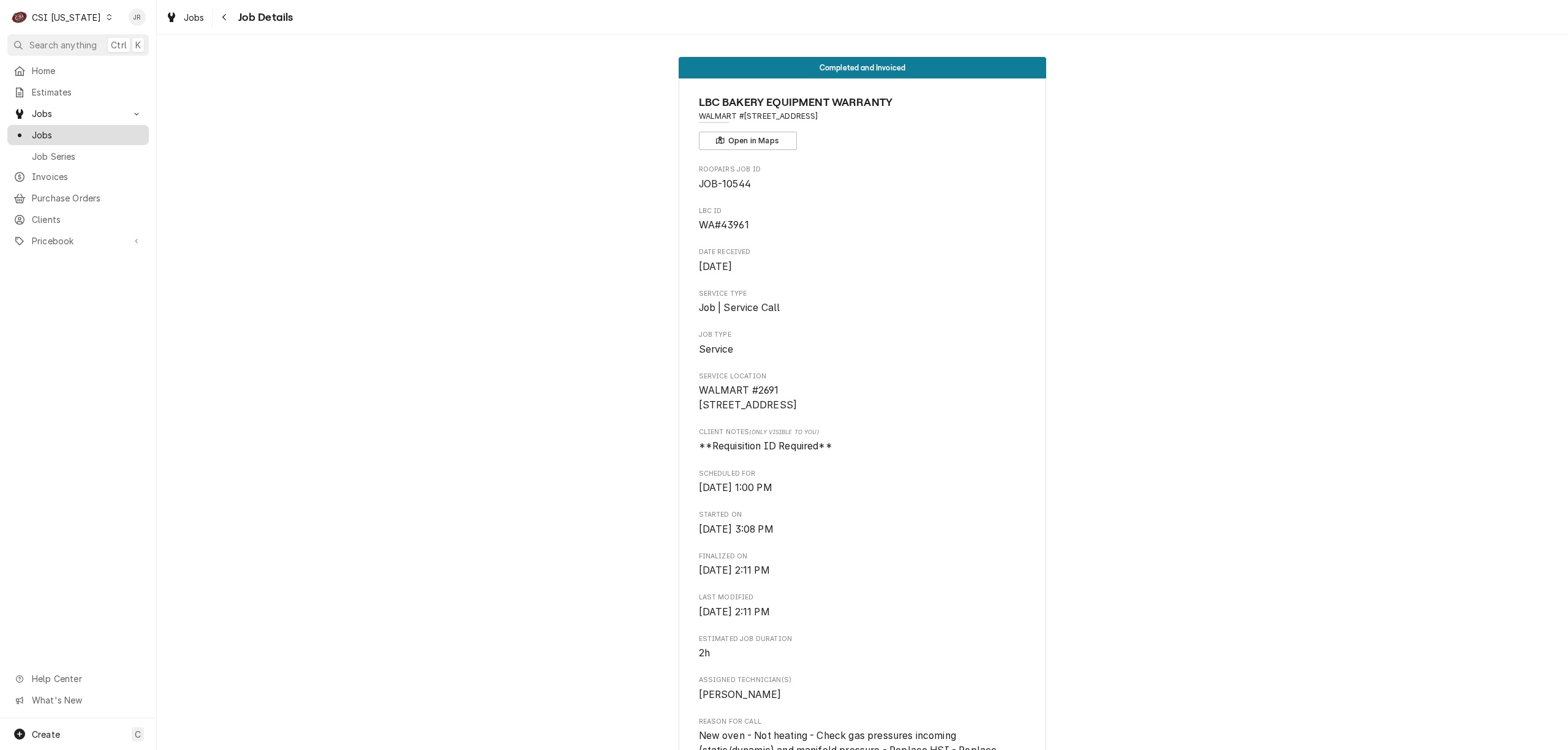
click at [40, 128] on span "Jobs" at bounding box center [87, 135] width 111 height 13
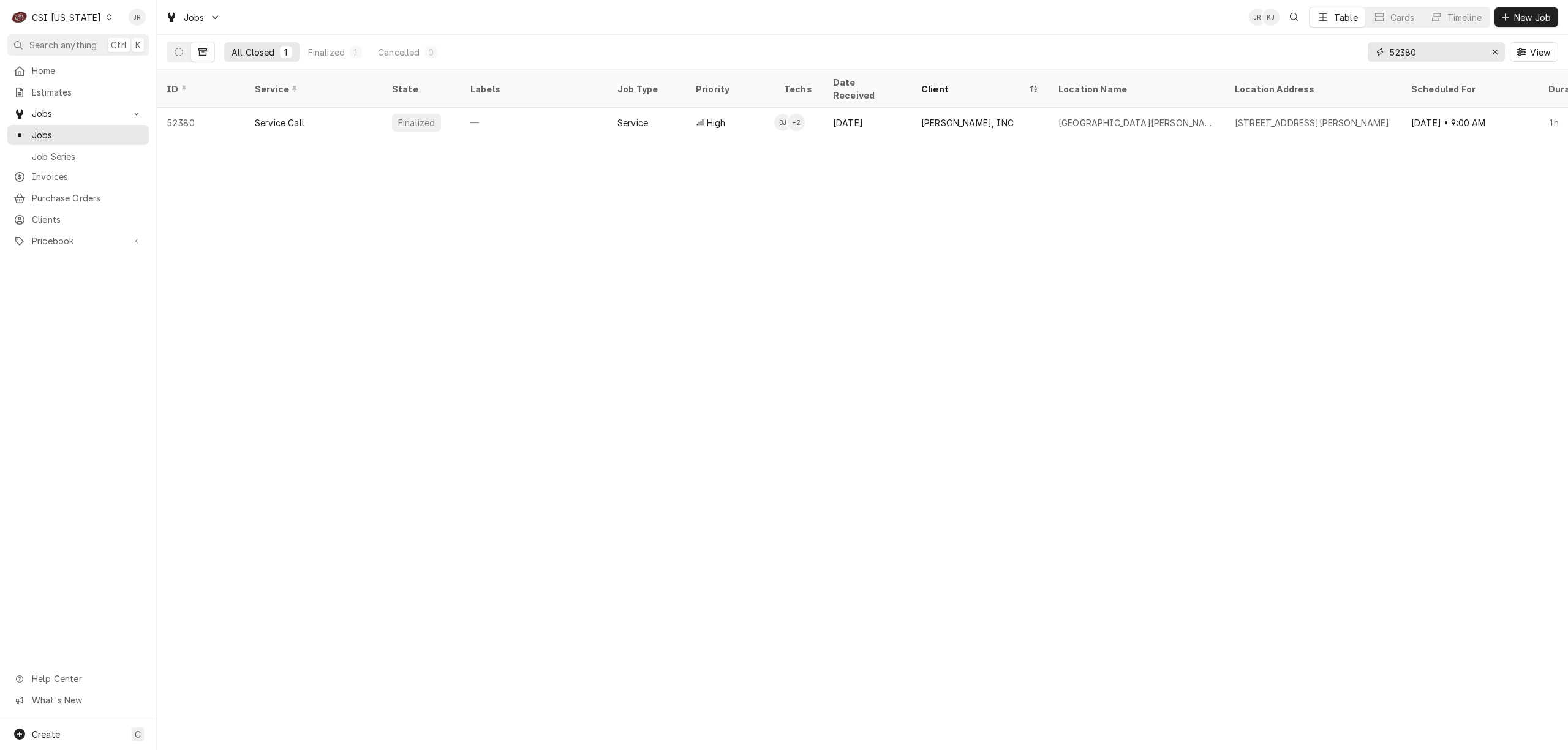
click at [1421, 51] on input "52380" at bounding box center [1435, 52] width 92 height 20
click at [1421, 50] on input "52380" at bounding box center [1435, 52] width 92 height 20
paste input "10544"
type input "10544"
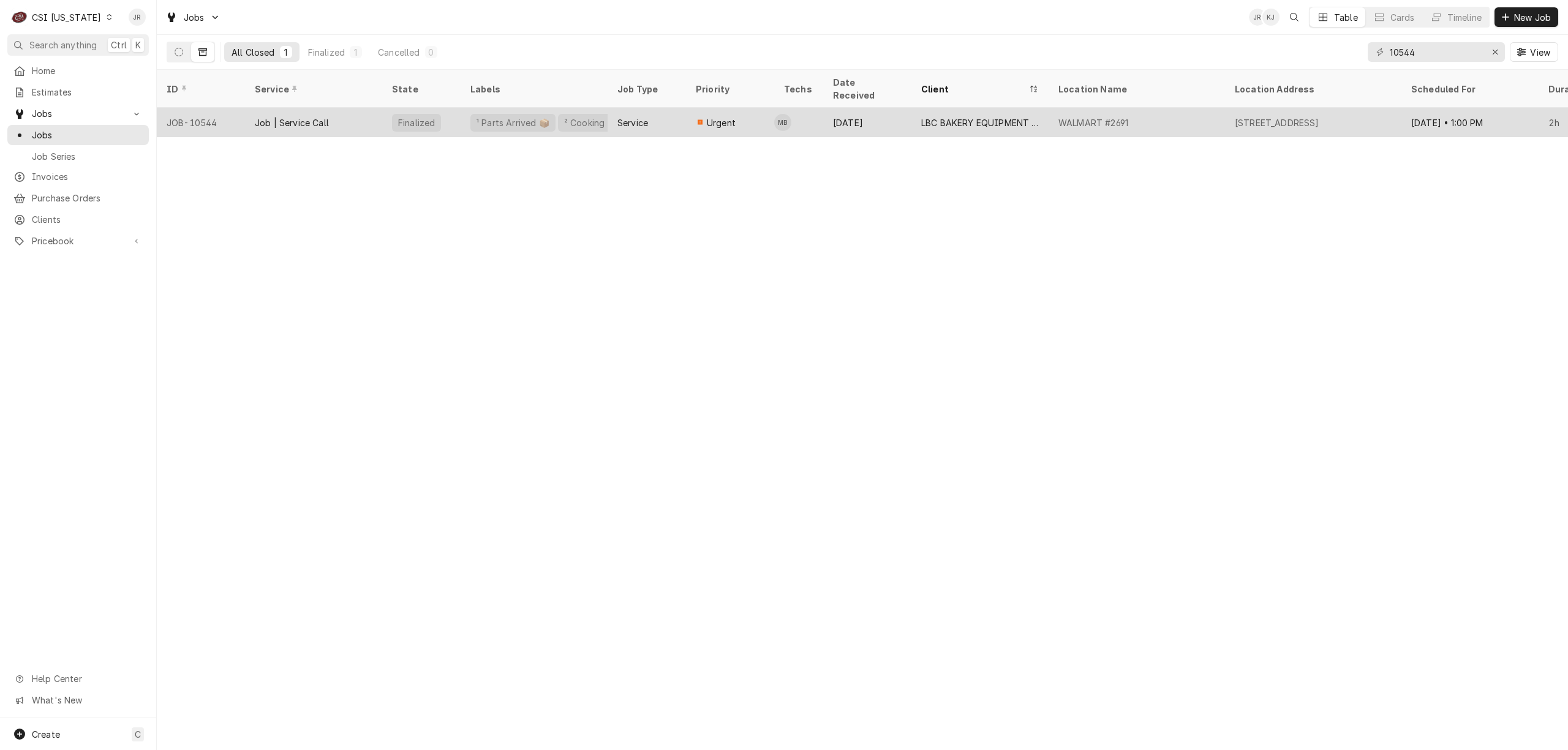
click at [369, 108] on div "Job | Service Call" at bounding box center [313, 122] width 137 height 29
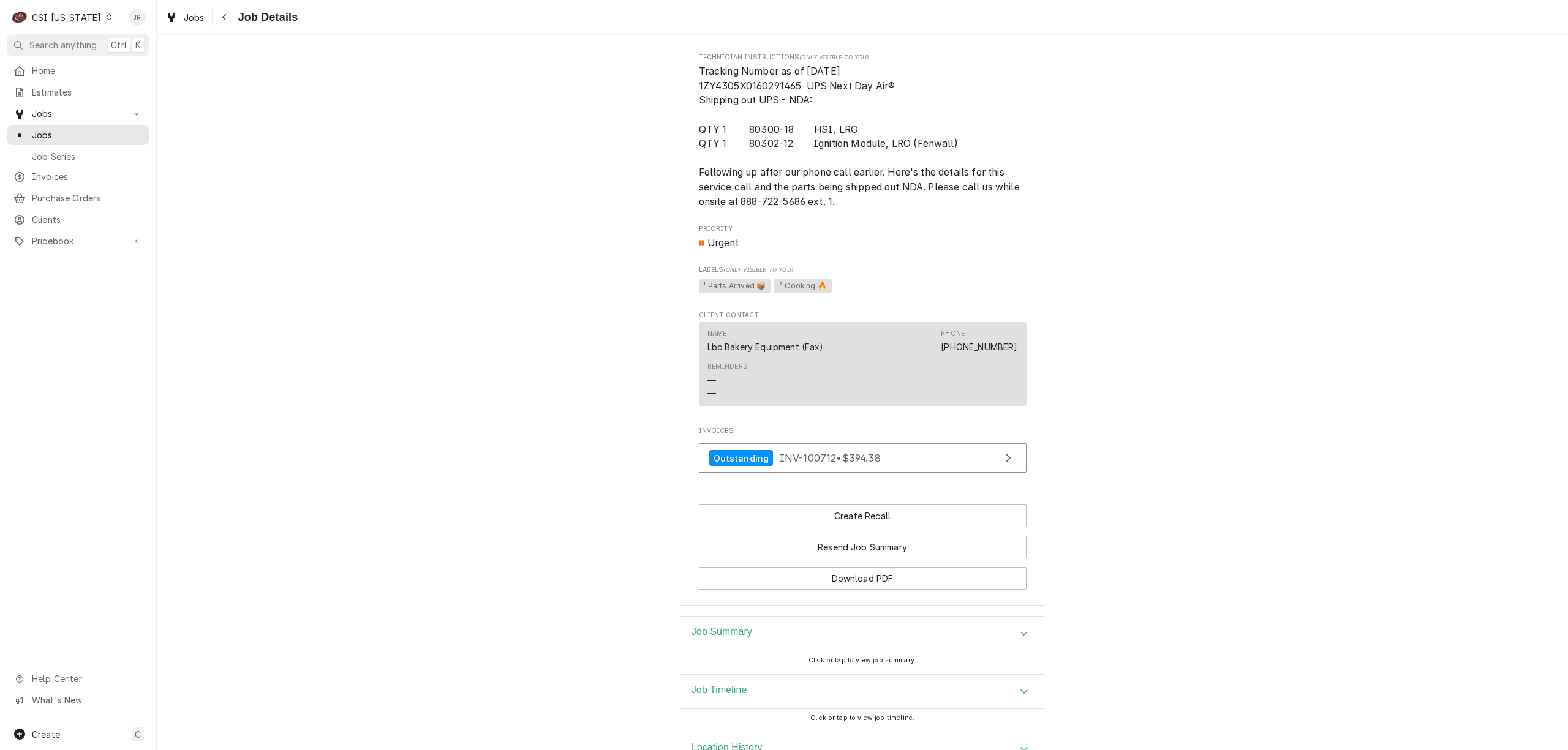
scroll to position [792, 0]
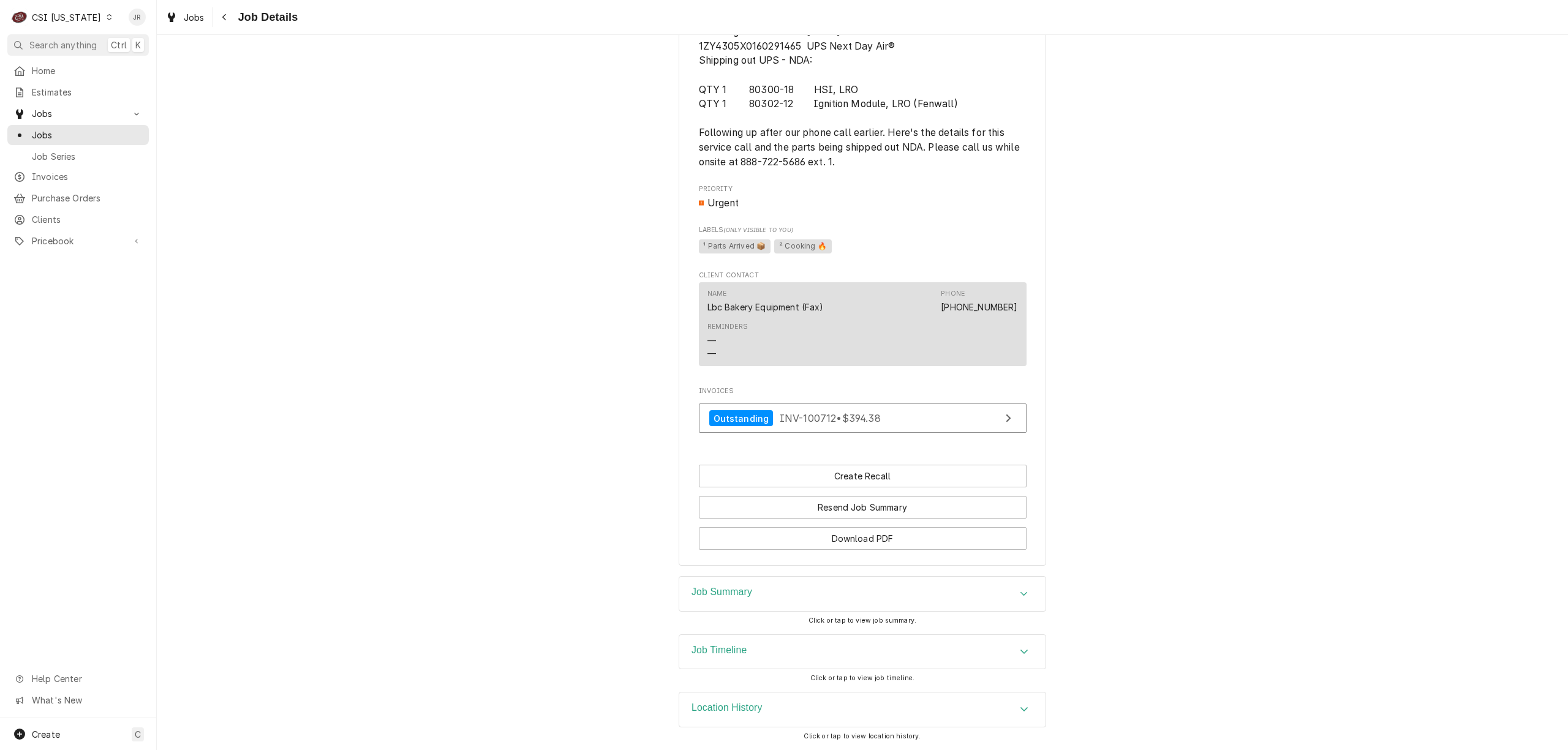
drag, startPoint x: 741, startPoint y: 594, endPoint x: 800, endPoint y: 567, distance: 64.9
click at [743, 595] on h3 "Job Summary" at bounding box center [722, 592] width 61 height 12
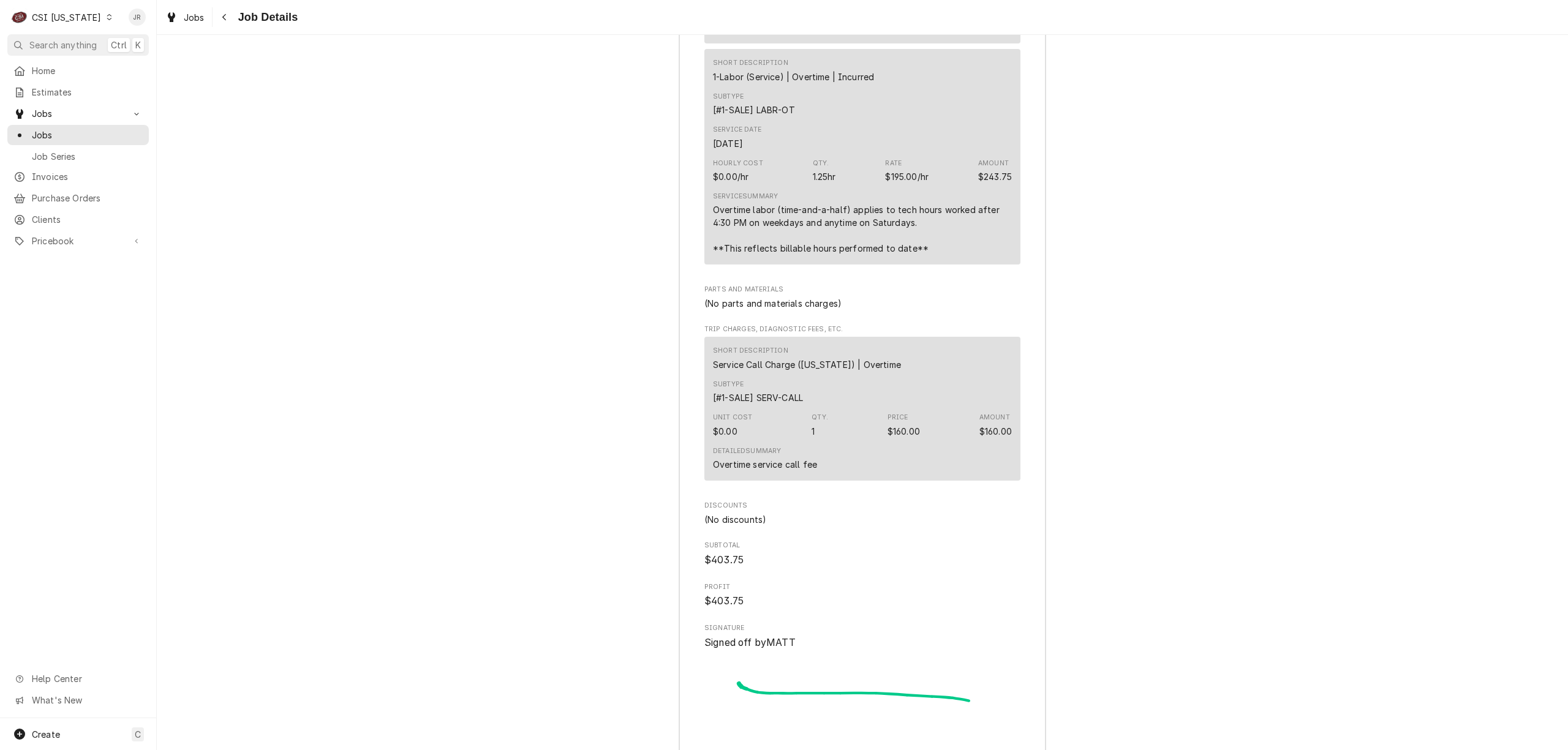
scroll to position [2677, 0]
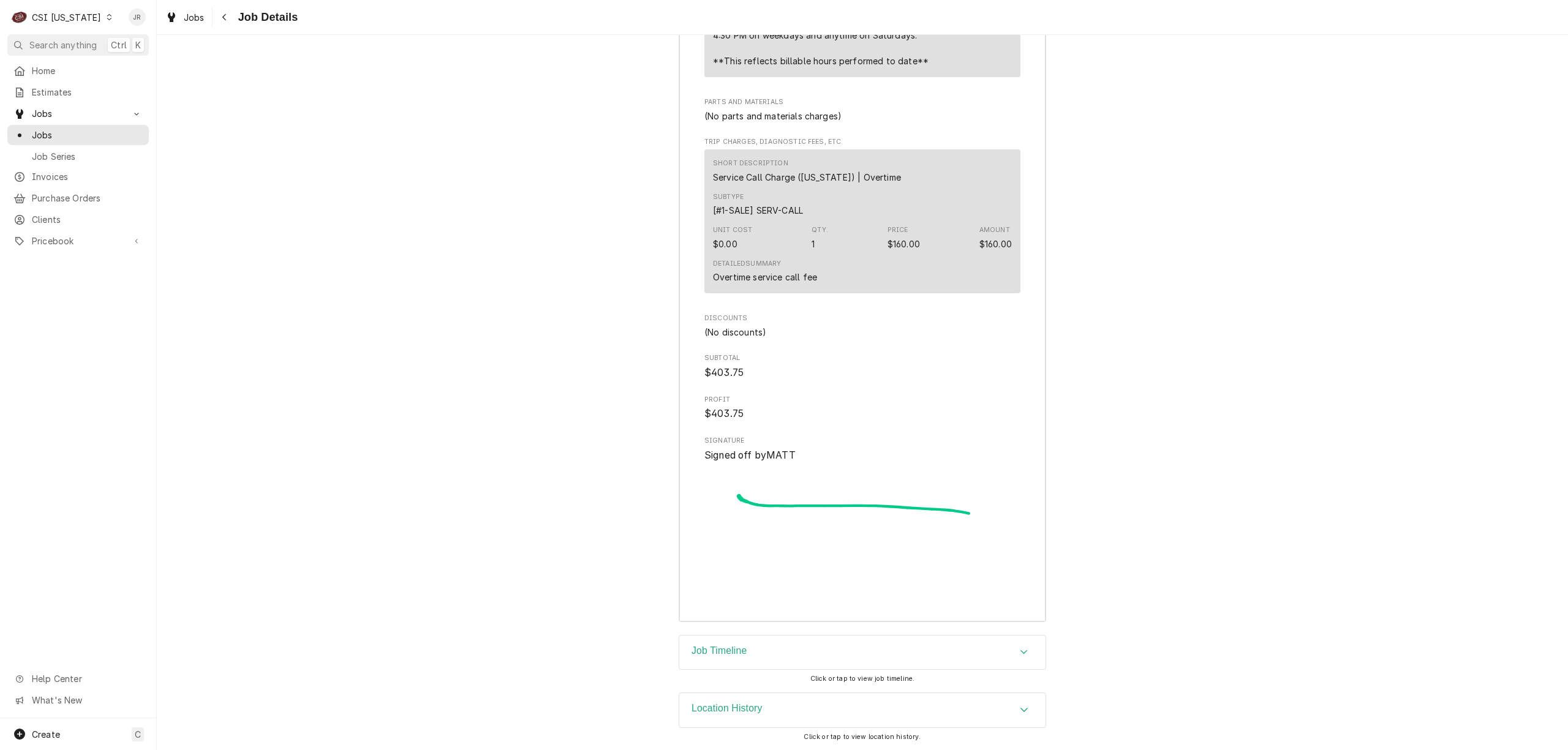
drag, startPoint x: 724, startPoint y: 655, endPoint x: 1231, endPoint y: 576, distance: 513.1
click at [726, 652] on h3 "Job Timeline" at bounding box center [719, 651] width 55 height 12
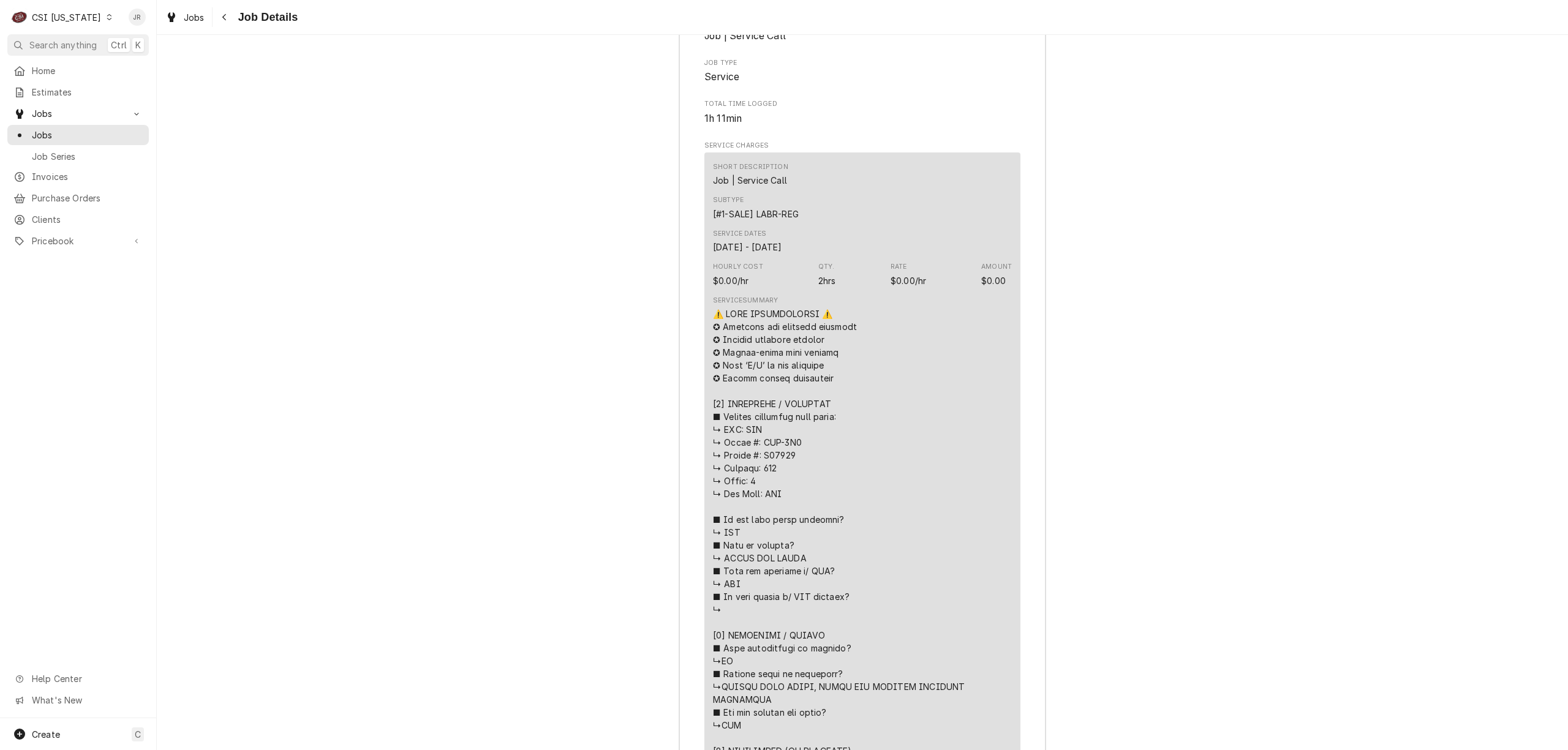
scroll to position [1551, 0]
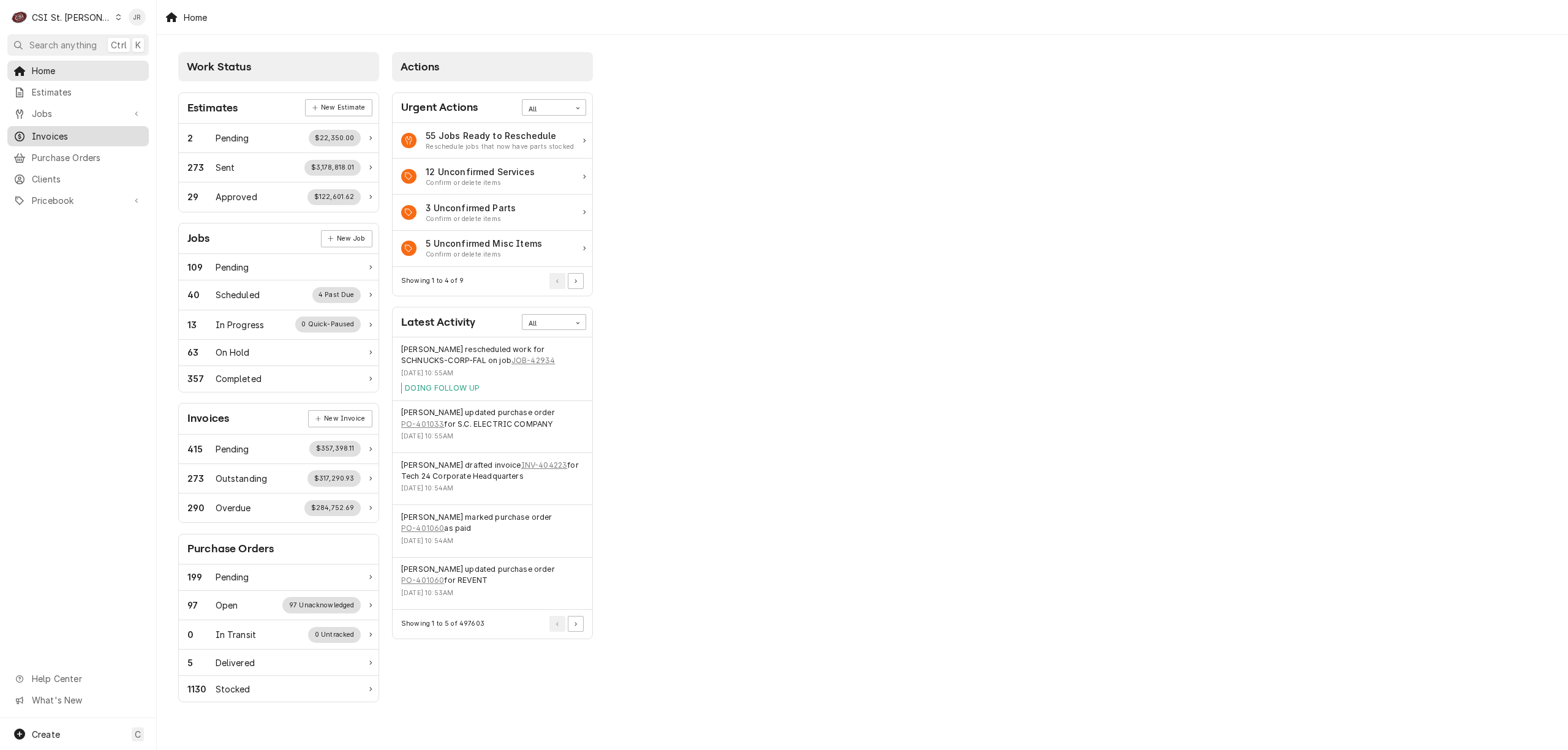
click at [45, 133] on span "Invoices" at bounding box center [87, 136] width 111 height 13
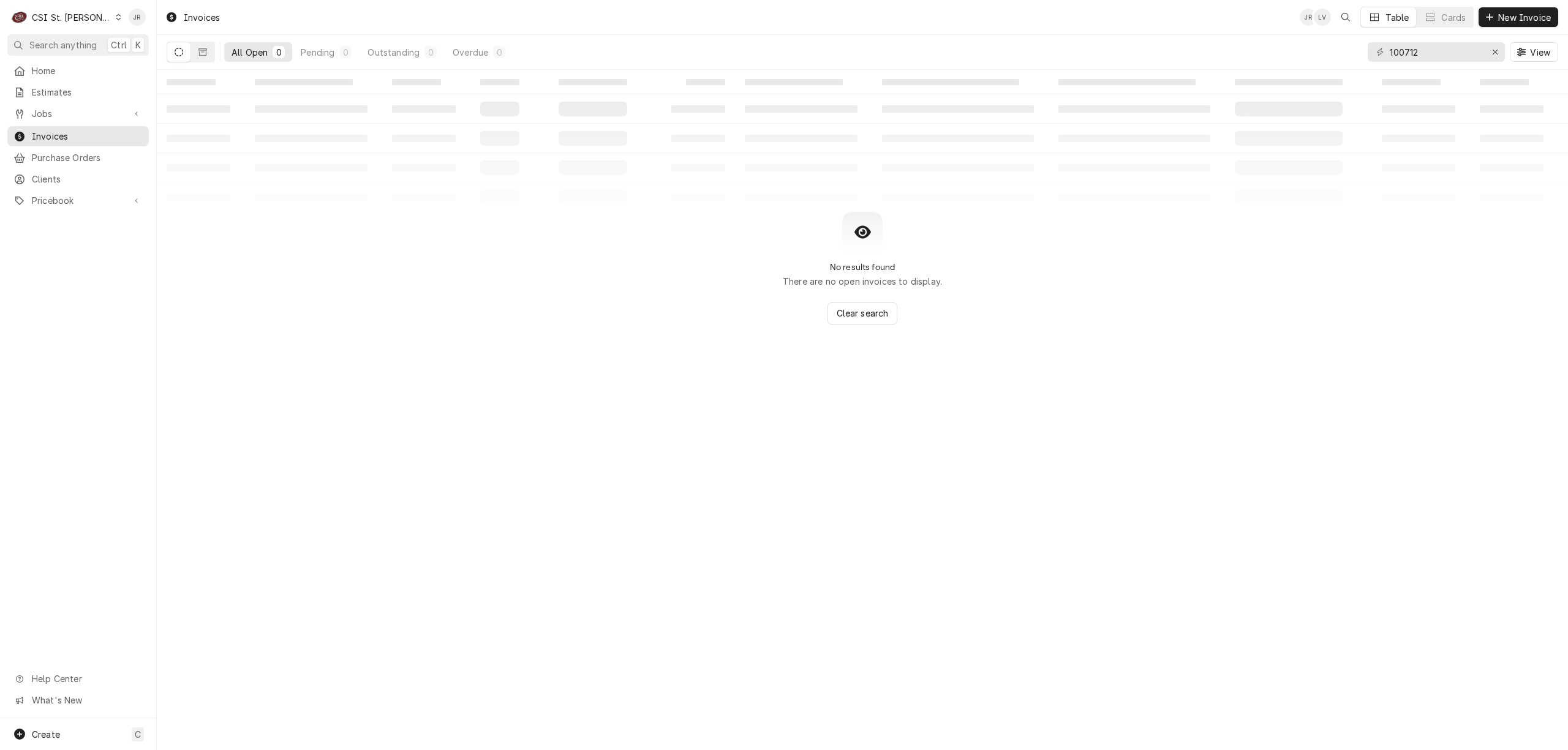
click at [1414, 67] on div "100712 View" at bounding box center [1463, 52] width 191 height 34
click at [1407, 45] on input "100712" at bounding box center [1435, 52] width 92 height 20
type input "403962"
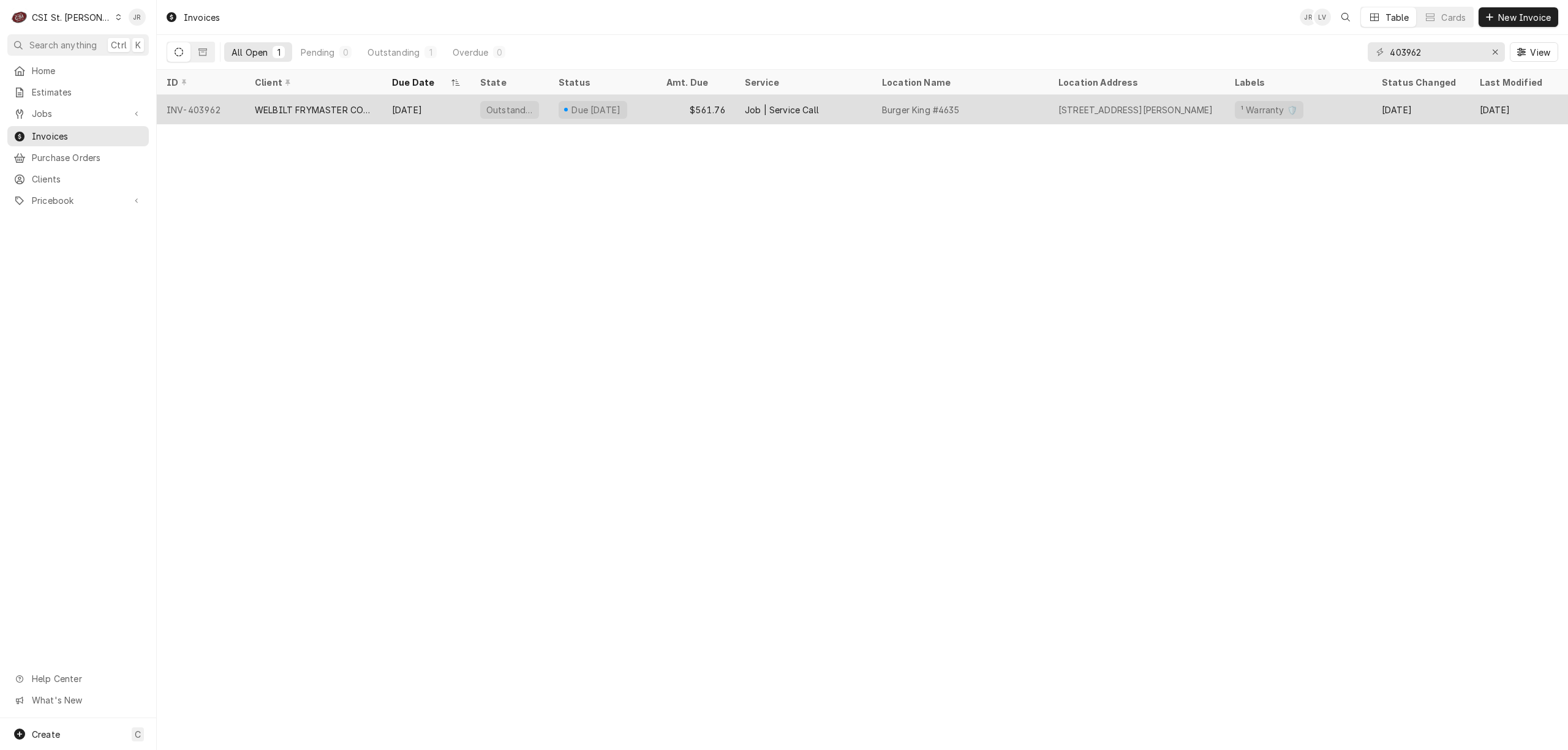
click at [364, 103] on div "WELBILT FRYMASTER CORPORATION" at bounding box center [313, 110] width 117 height 13
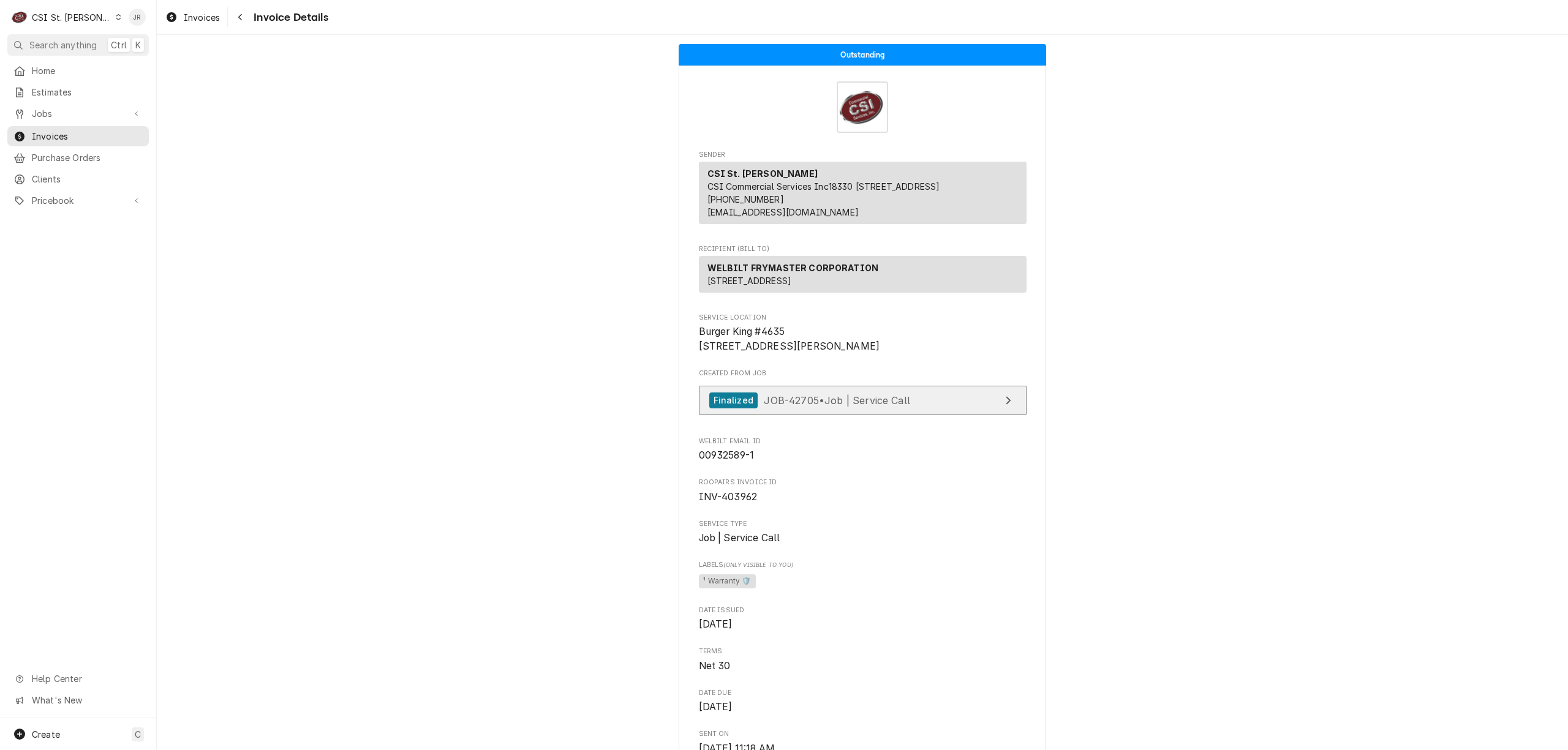
click at [875, 416] on link "Finalized JOB-42705 • Job | Service Call" at bounding box center [862, 400] width 328 height 30
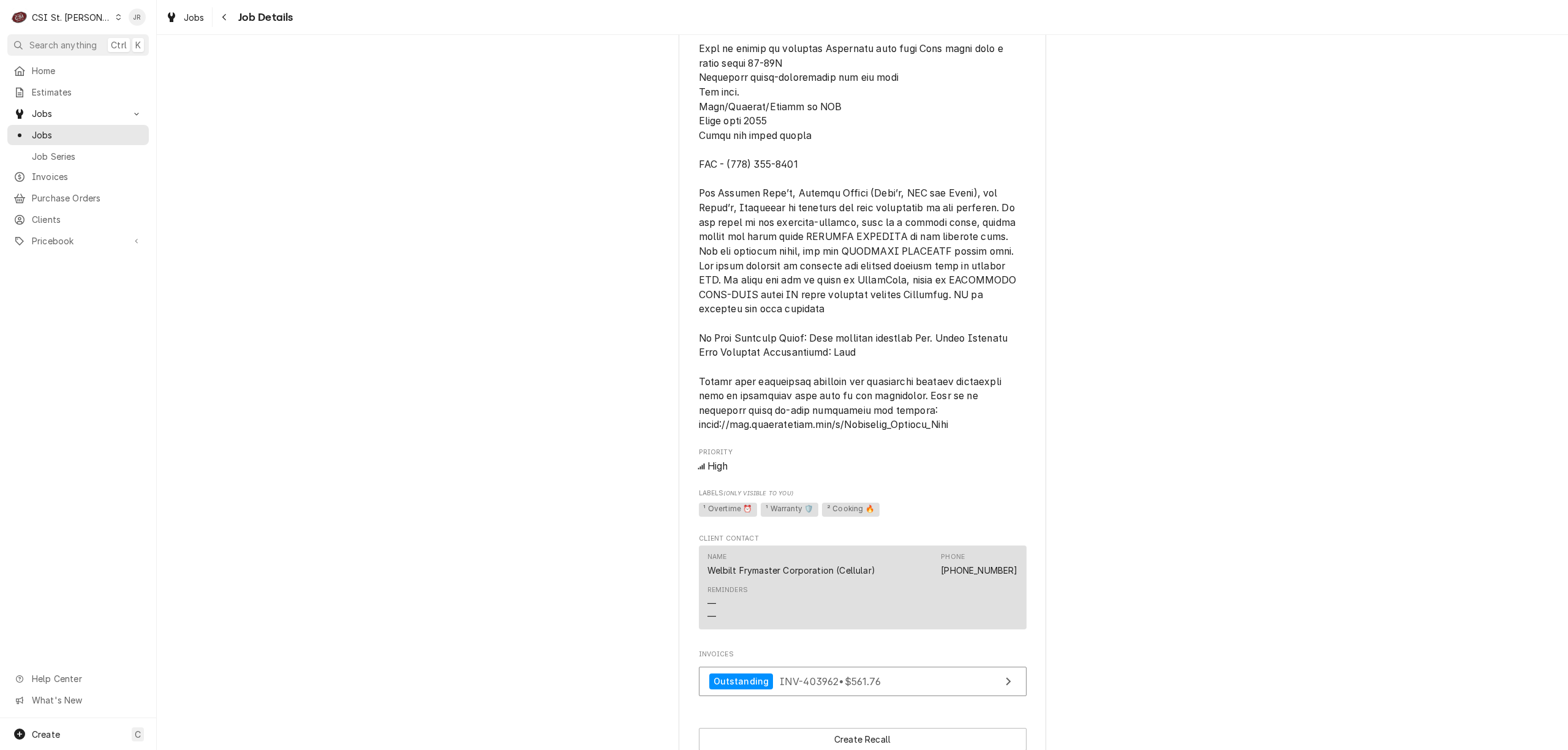
scroll to position [979, 0]
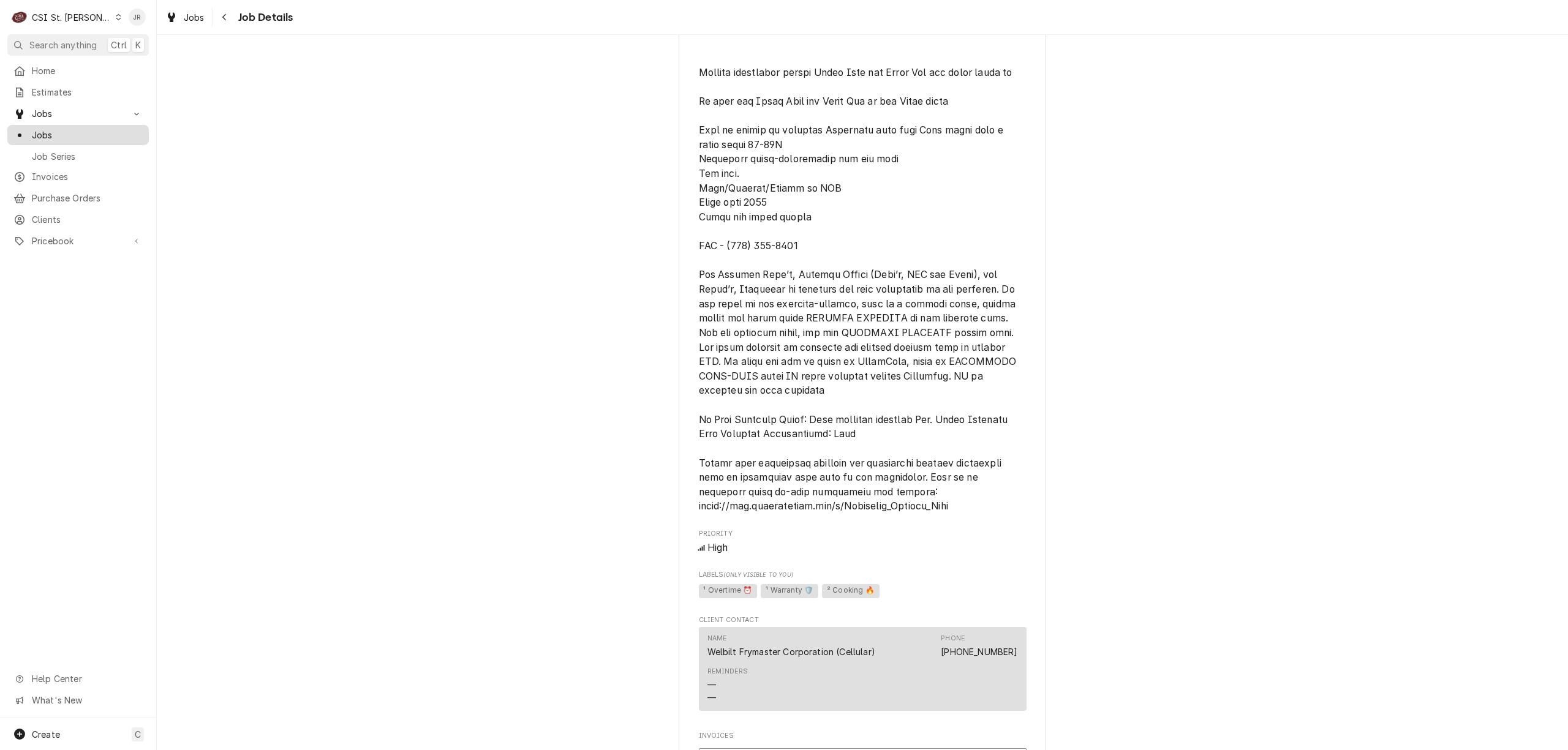
click at [50, 125] on link "Jobs" at bounding box center [78, 135] width 142 height 21
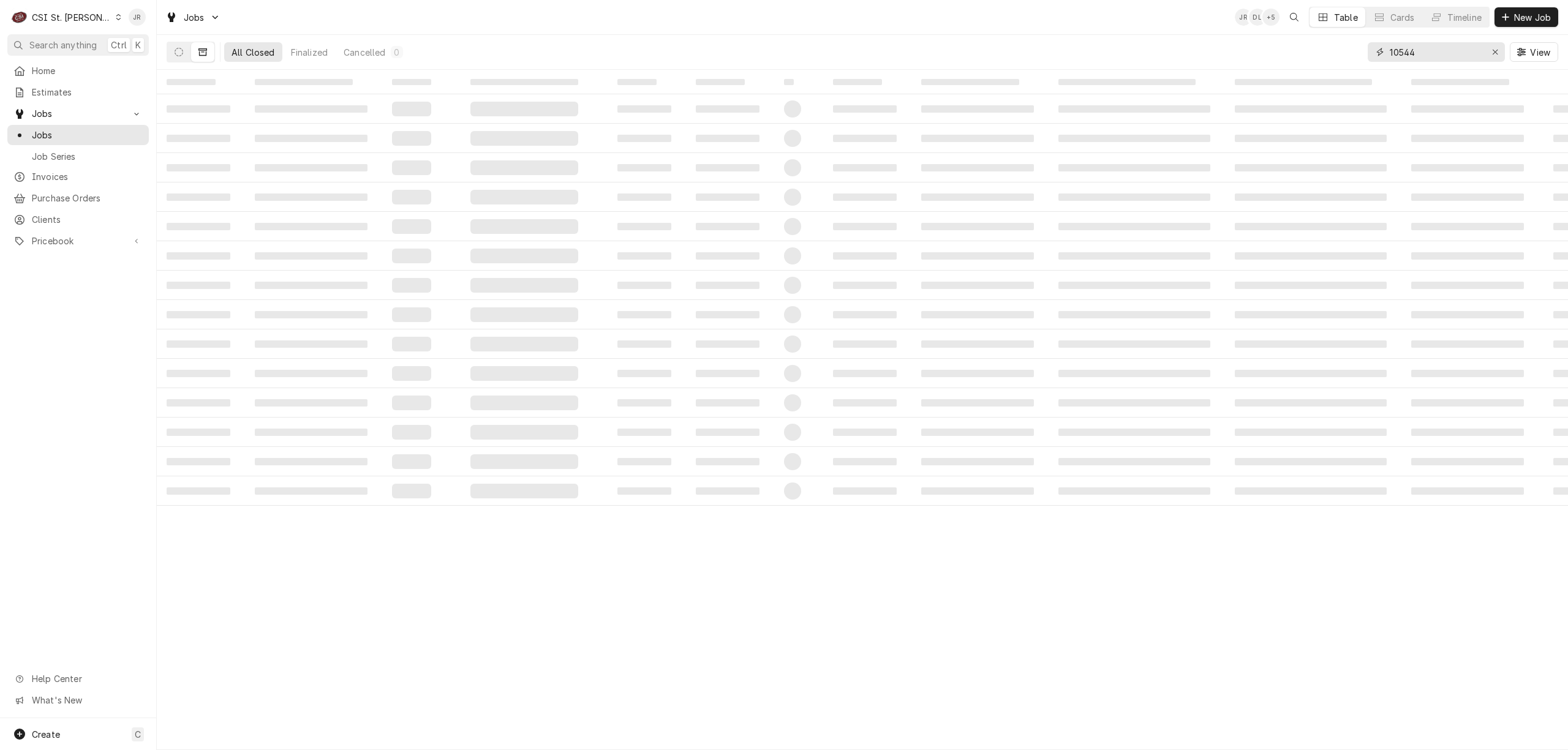
click at [1448, 54] on input "10544" at bounding box center [1435, 52] width 92 height 20
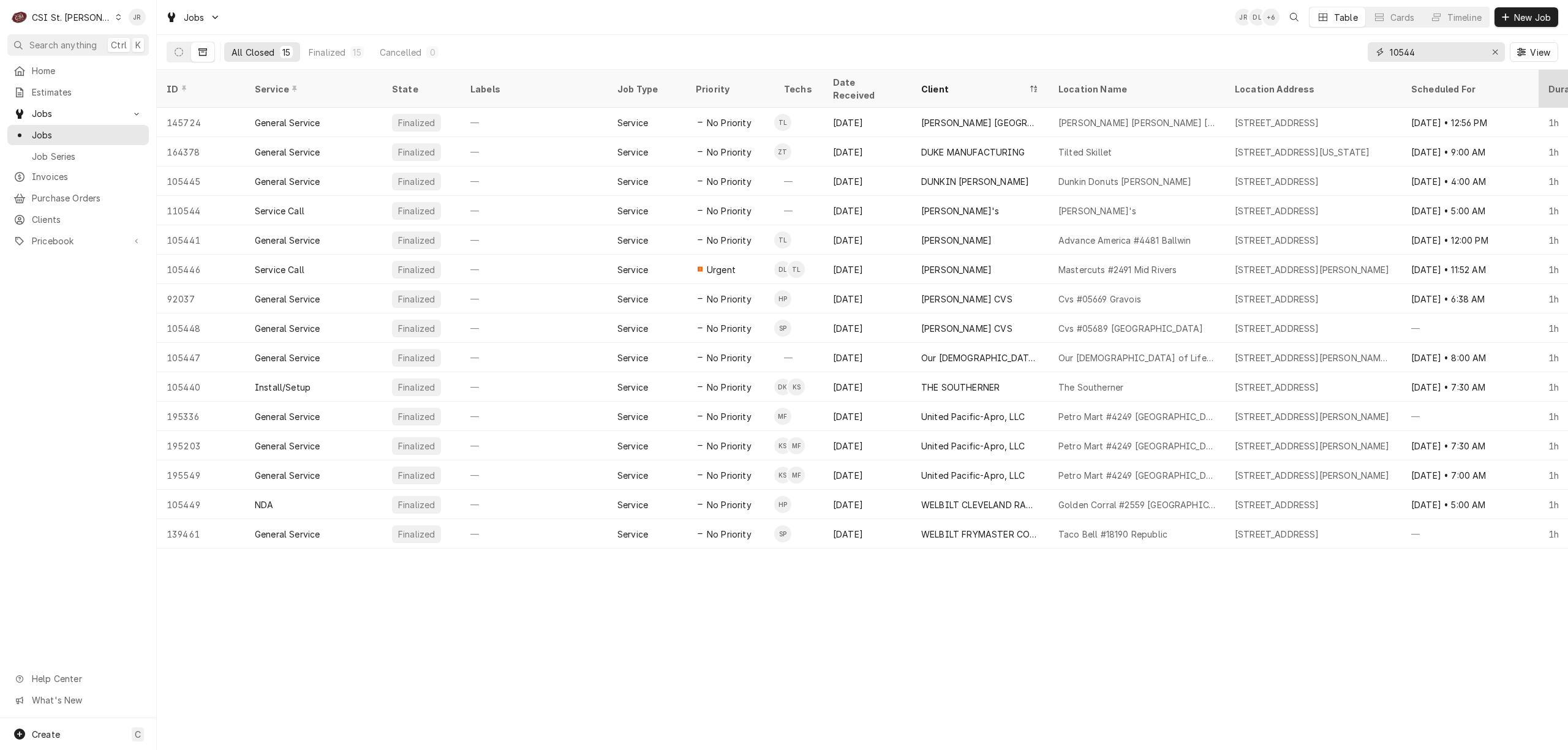
type input "4"
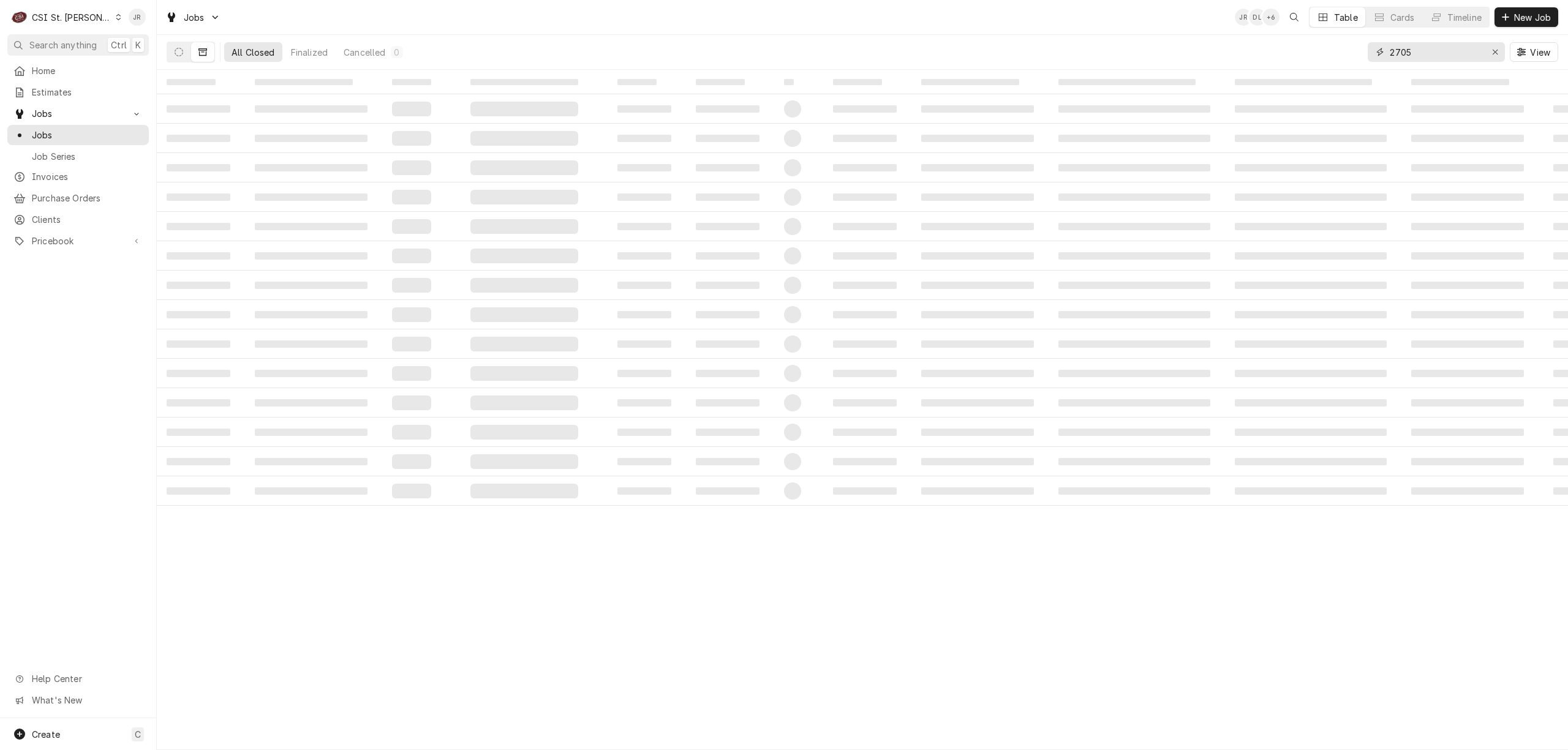
click at [1449, 50] on input "2705" at bounding box center [1435, 52] width 92 height 20
type input "42705"
click at [180, 52] on icon "Dynamic Content Wrapper" at bounding box center [179, 52] width 9 height 9
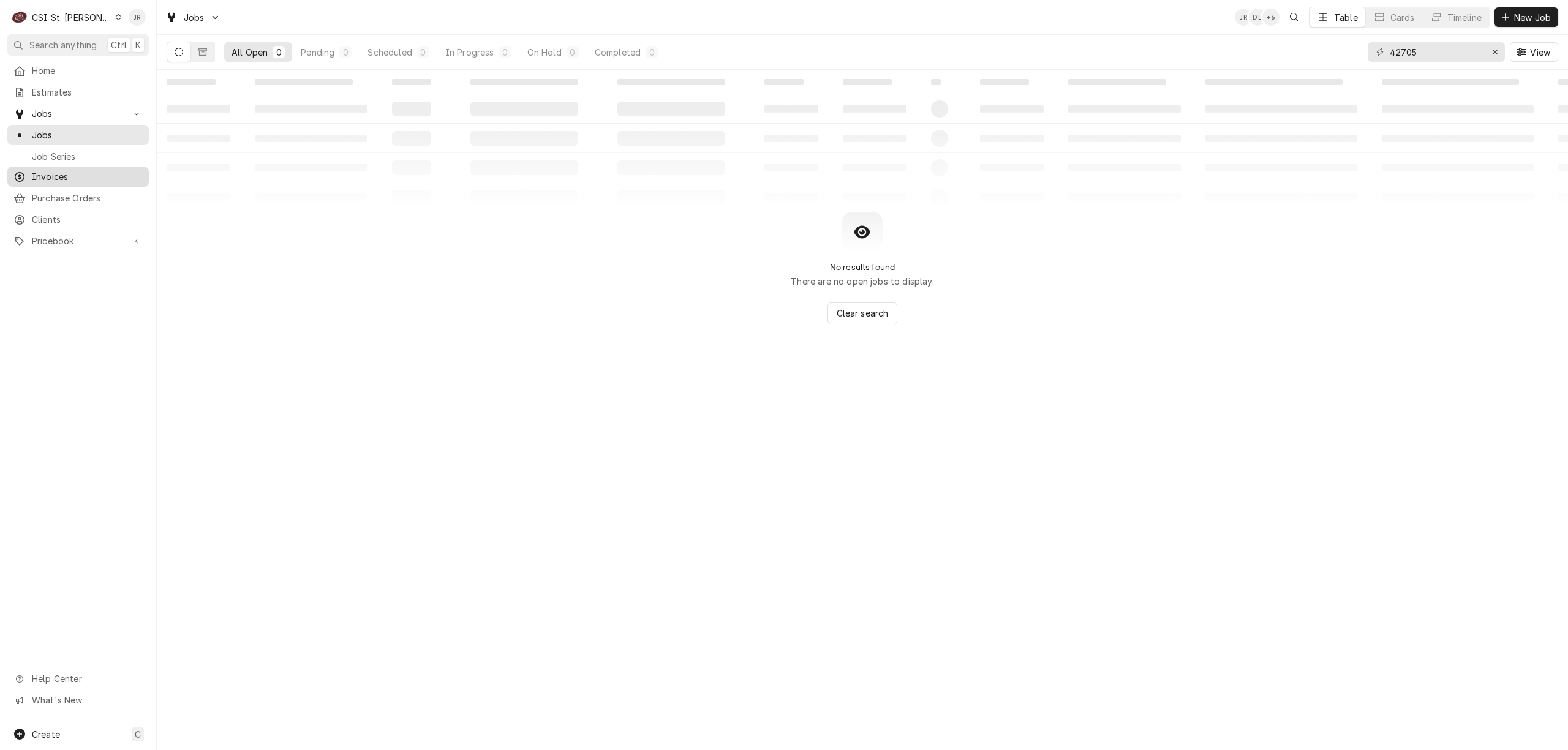
click at [57, 166] on link "Invoices" at bounding box center [78, 177] width 142 height 21
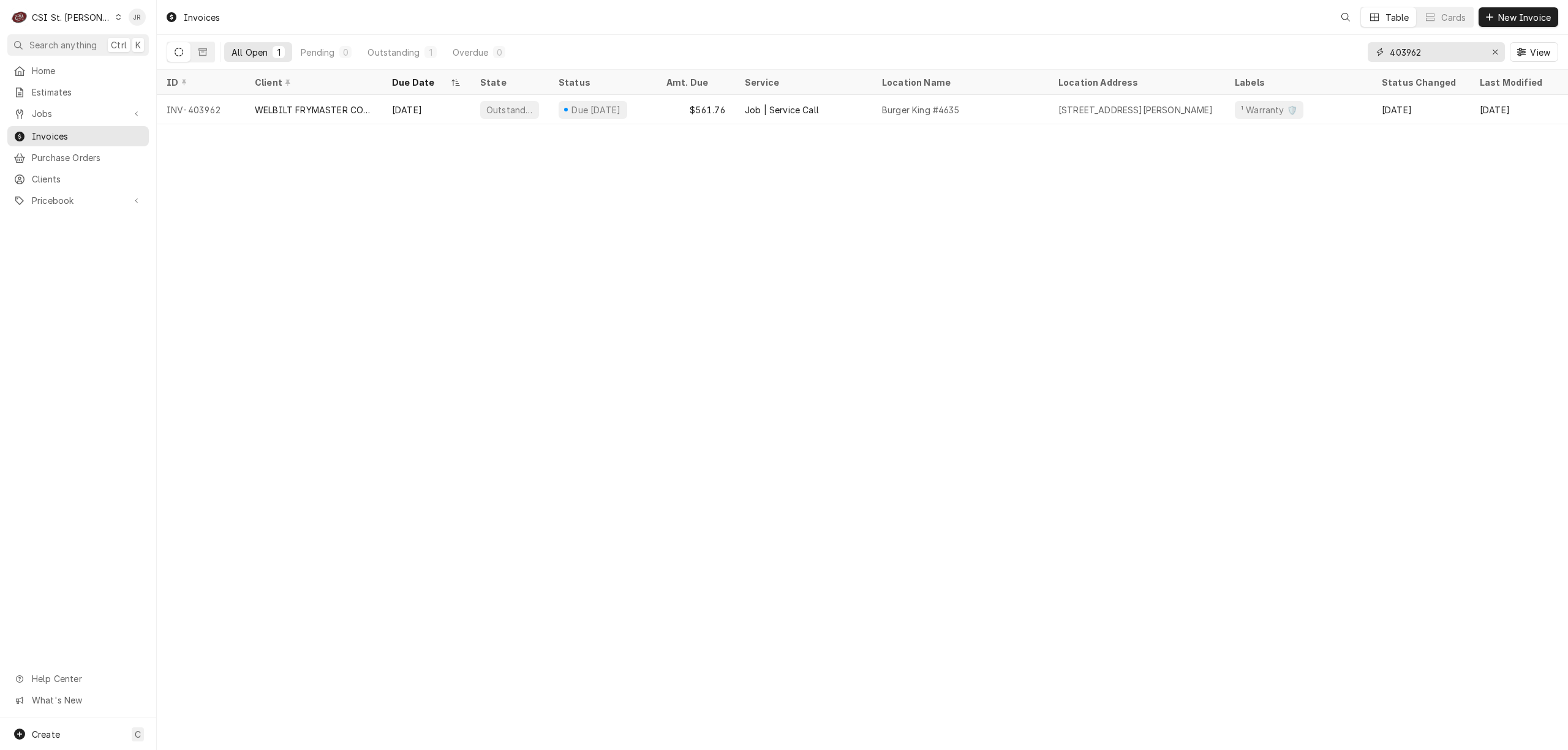
click at [1397, 51] on input "403962" at bounding box center [1435, 52] width 92 height 20
click at [1397, 50] on input "403962" at bounding box center [1435, 52] width 92 height 20
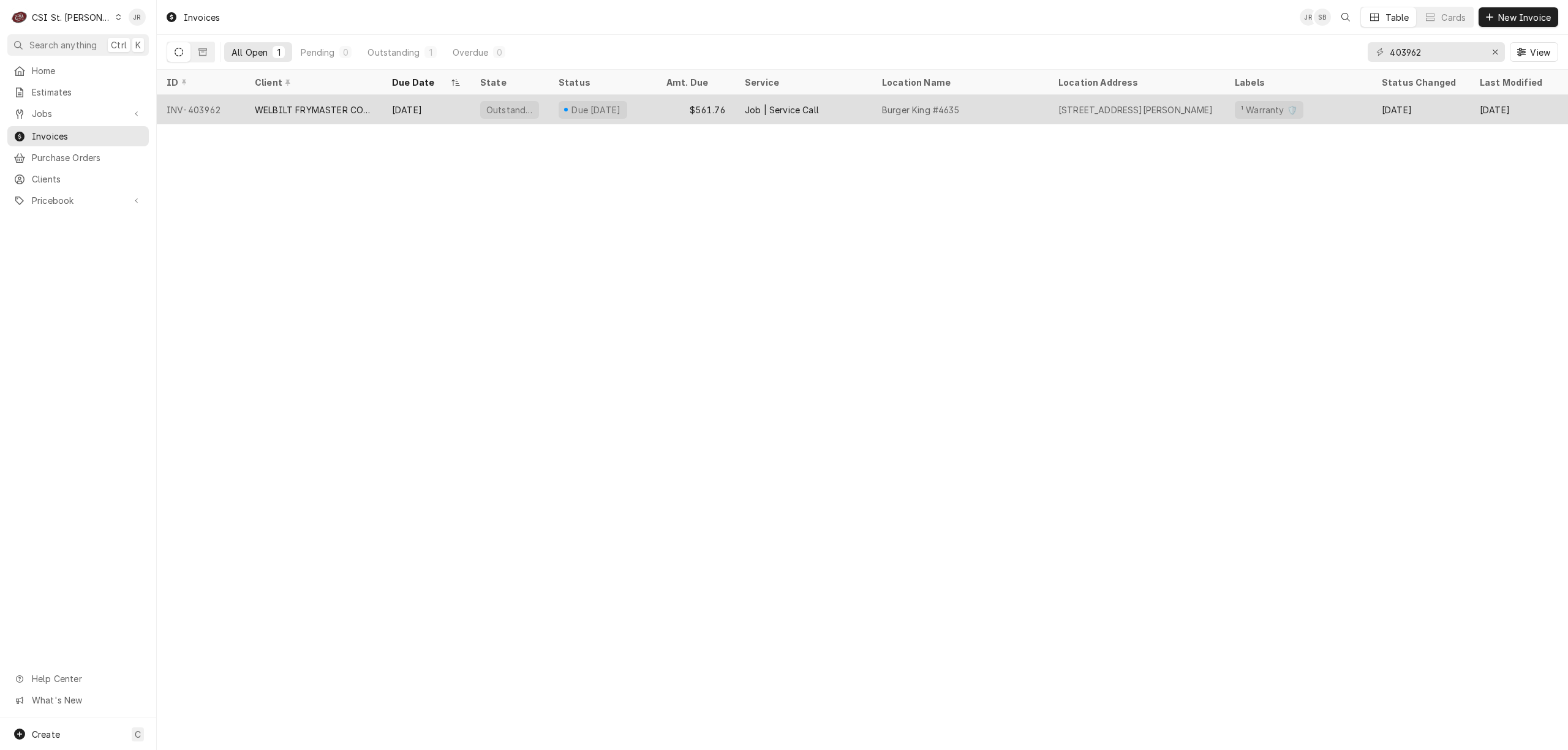
click at [596, 116] on div "Due [DATE]" at bounding box center [602, 109] width 108 height 29
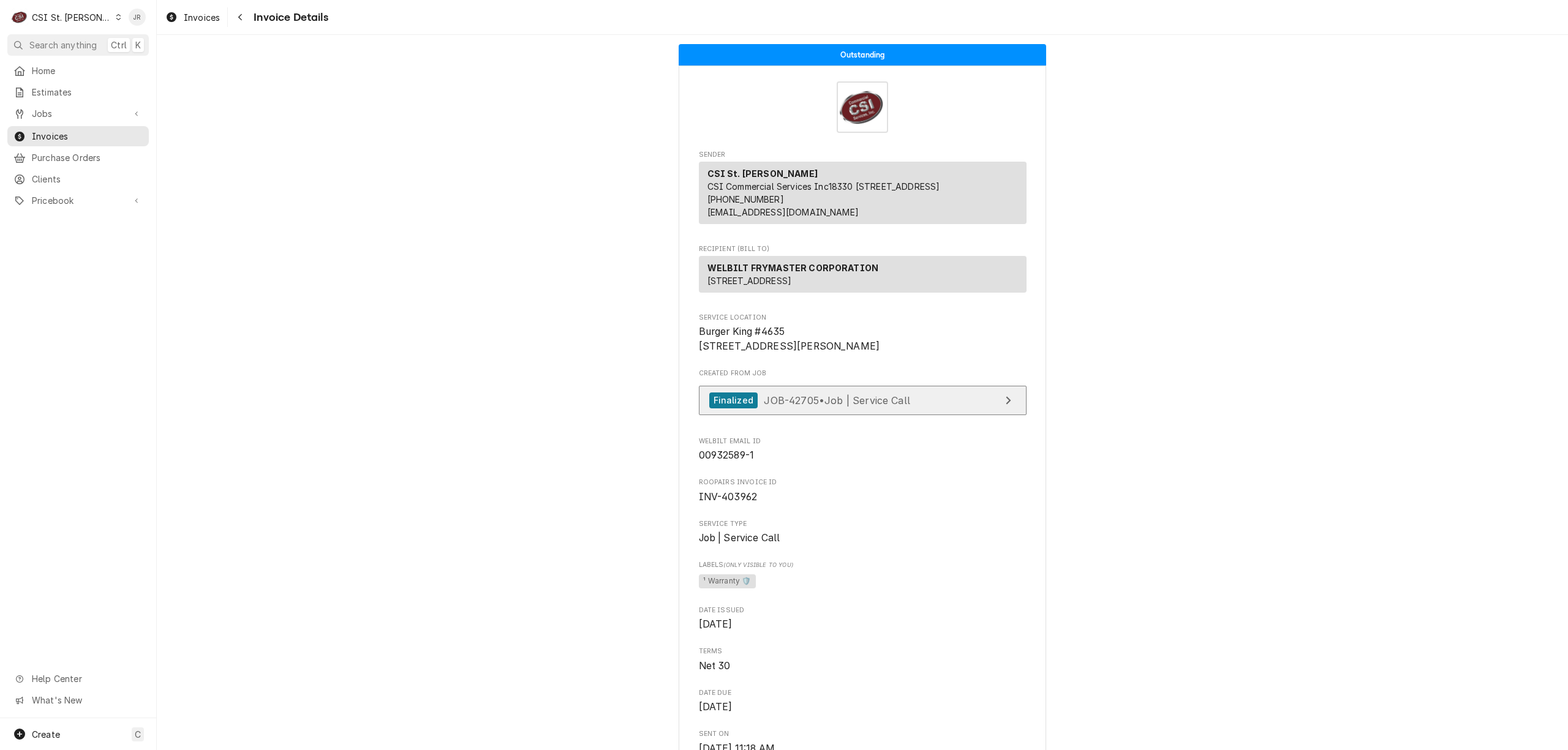
click at [985, 416] on link "Finalized JOB-42705 • Job | Service Call" at bounding box center [862, 400] width 328 height 30
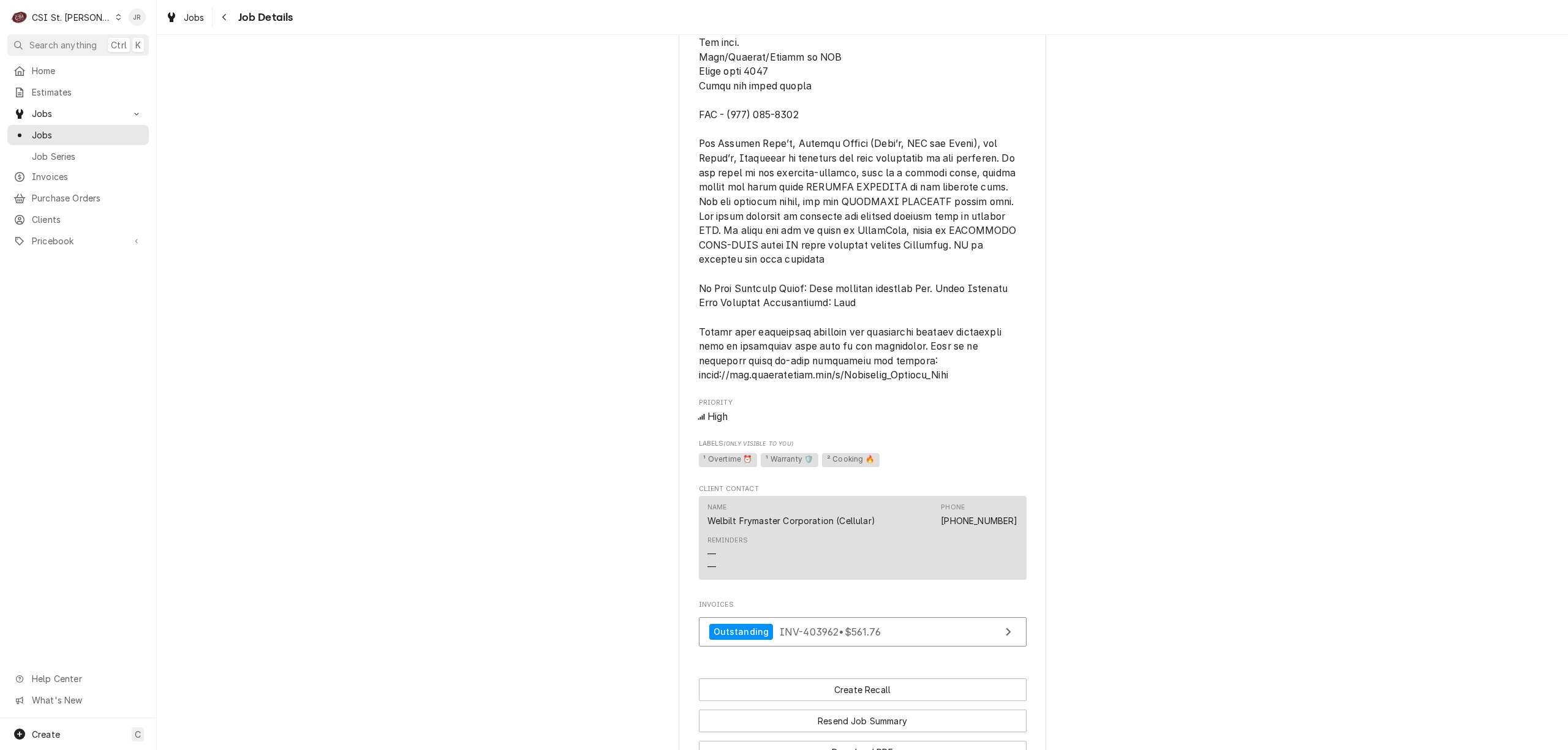
scroll to position [1356, 0]
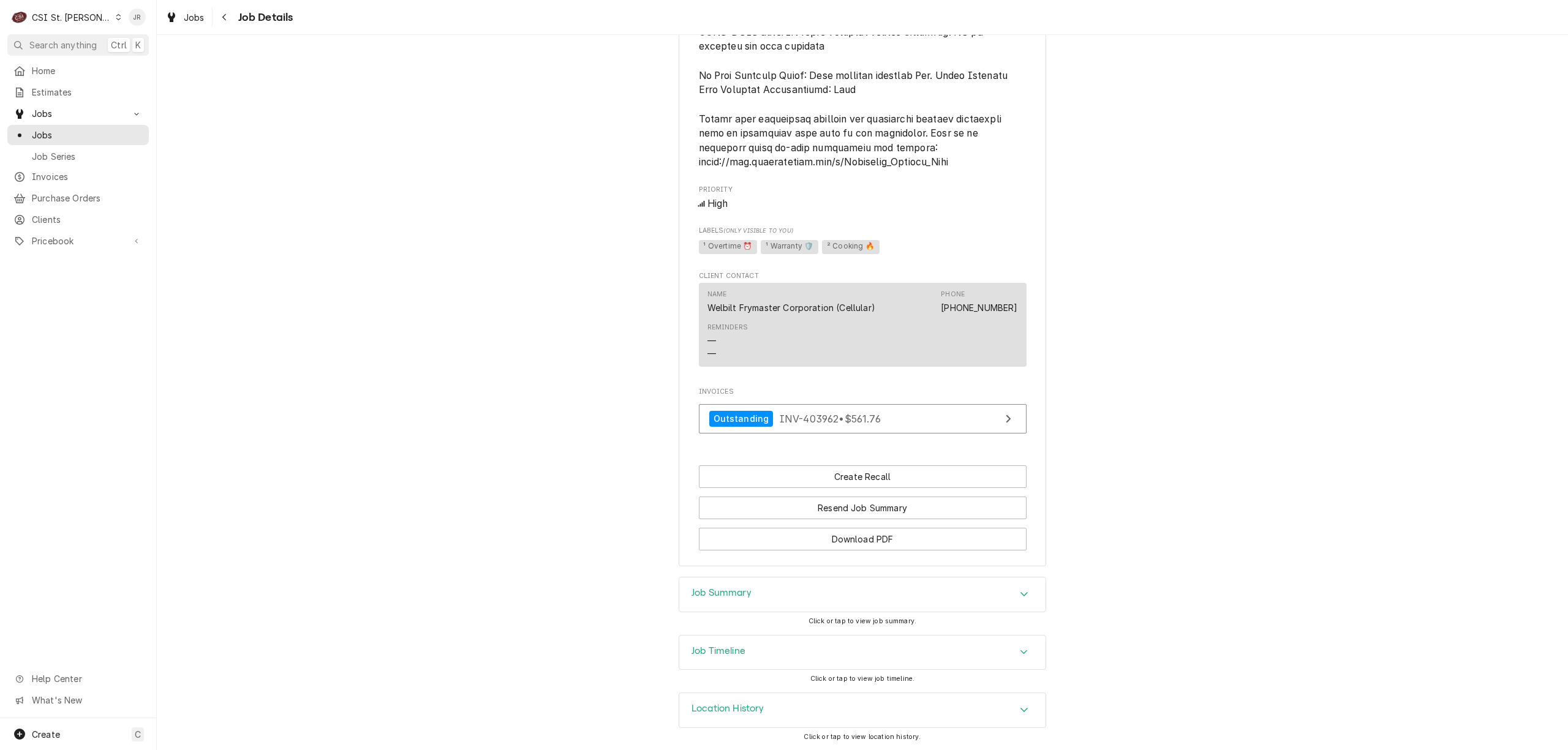
drag, startPoint x: 741, startPoint y: 571, endPoint x: 751, endPoint y: 581, distance: 14.1
click at [751, 581] on div "Completed and Invoiced WELBILT FRYMASTER CORPORATION Burger King #[STREET_ADDRE…" at bounding box center [862, 392] width 1411 height 715
click at [757, 592] on div "Job Summary" at bounding box center [862, 595] width 366 height 34
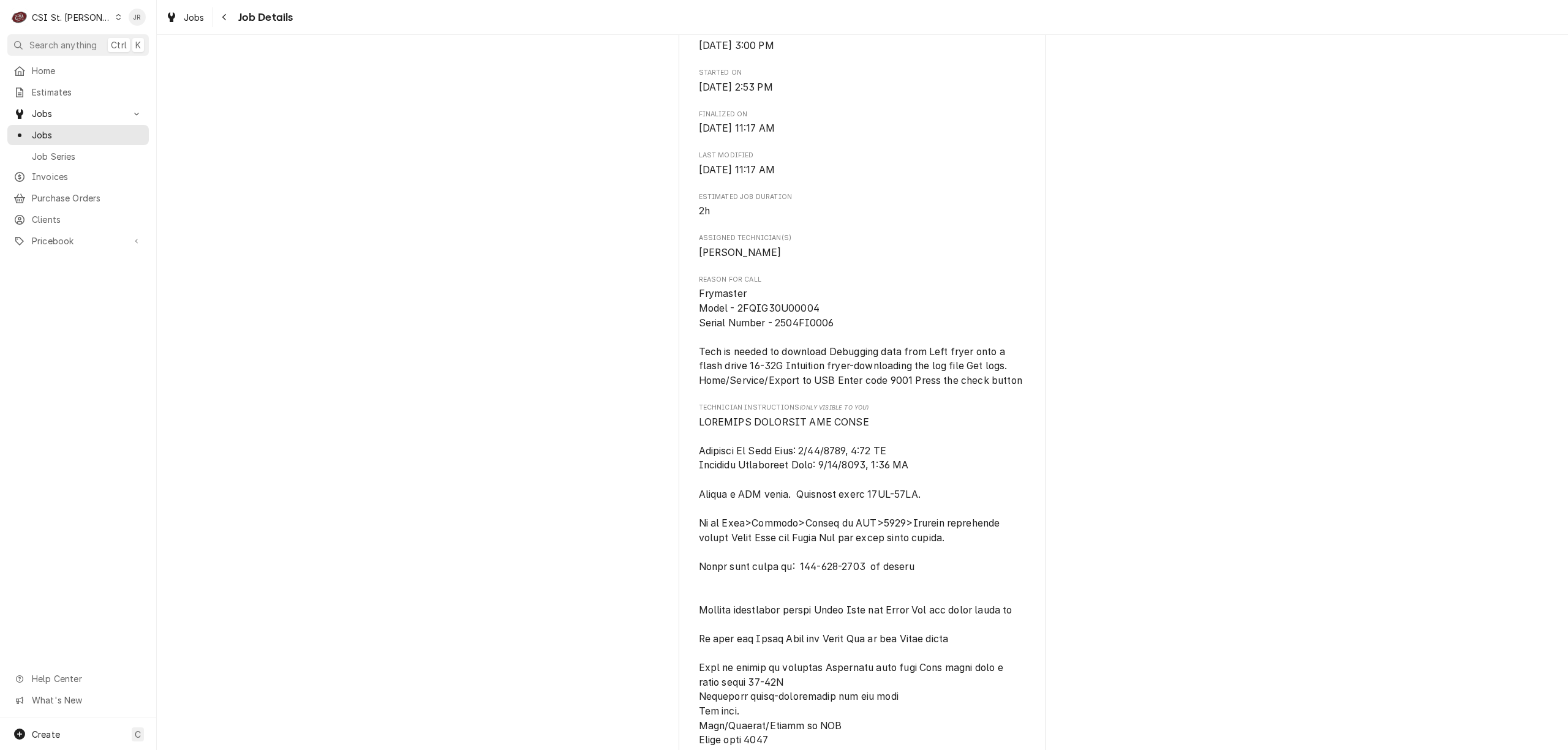
scroll to position [455, 0]
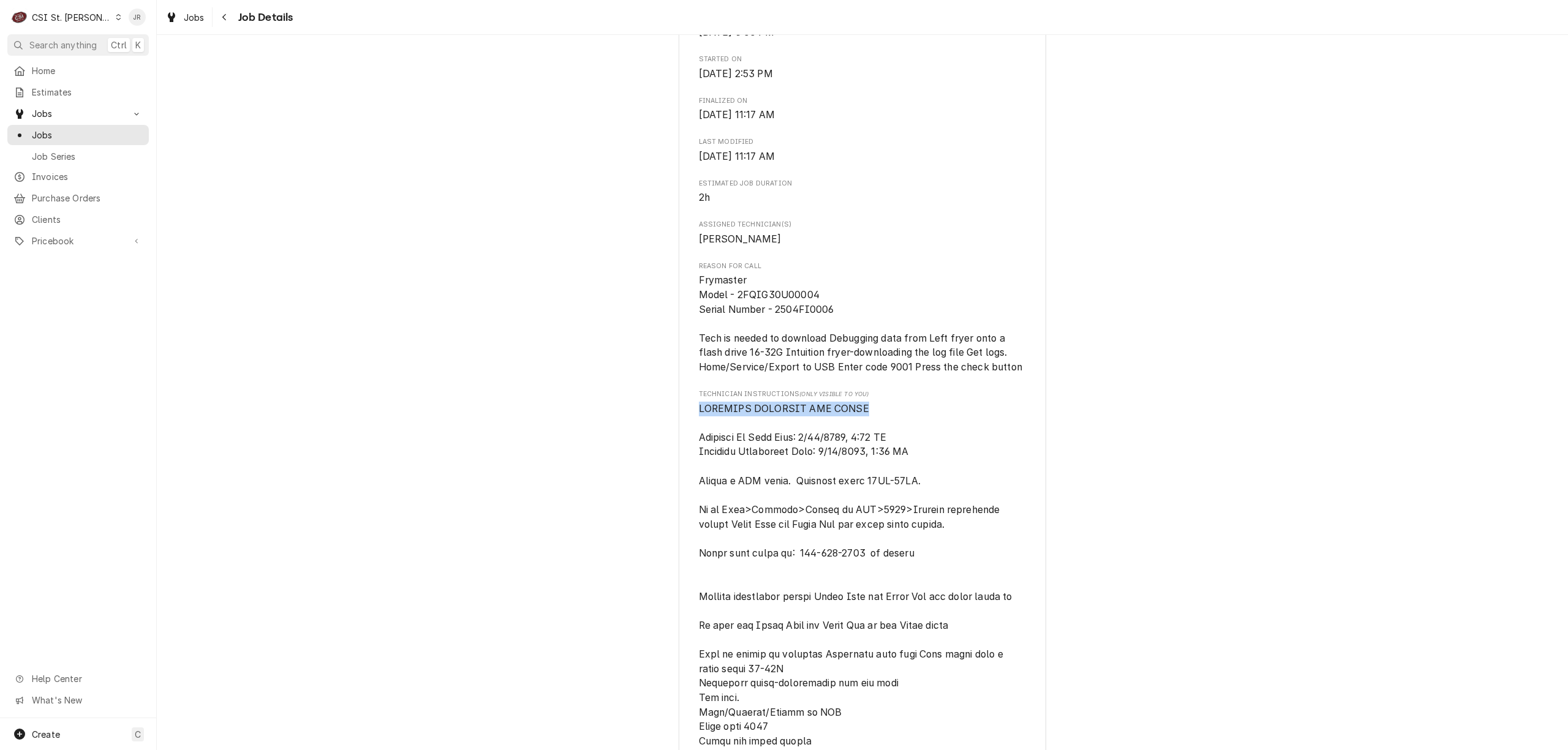
drag, startPoint x: 678, startPoint y: 417, endPoint x: 888, endPoint y: 427, distance: 210.2
click at [888, 427] on div "WELBILT FRYMASTER CORPORATION Burger King [STREET_ADDRESS][PERSON_NAME] Open in…" at bounding box center [862, 529] width 367 height 1811
click at [708, 396] on div "Roopairs Job ID JOB-42705 Welbilt email ID 00932589-1 Date Received [DATE] Serv…" at bounding box center [862, 508] width 328 height 1599
drag, startPoint x: 826, startPoint y: 419, endPoint x: 717, endPoint y: 400, distance: 110.6
click at [662, 405] on div "Completed and Invoiced WELBILT FRYMASTER CORPORATION Burger King #[STREET_ADDRE…" at bounding box center [862, 518] width 1411 height 1853
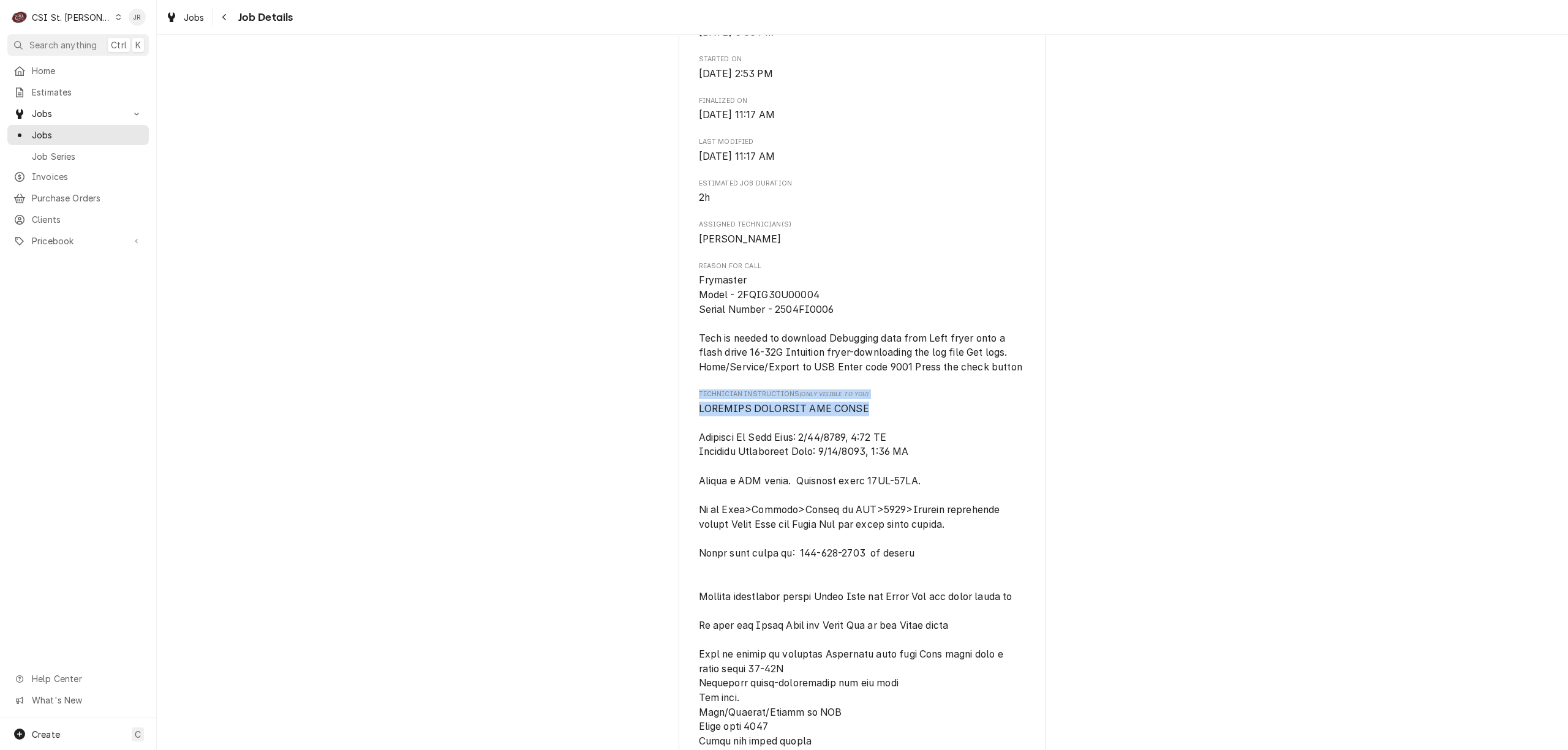
copy div "Technician Instructions (Only Visible to You) OVERTIME APPROVED PER EMAIL"
